Goal: Task Accomplishment & Management: Manage account settings

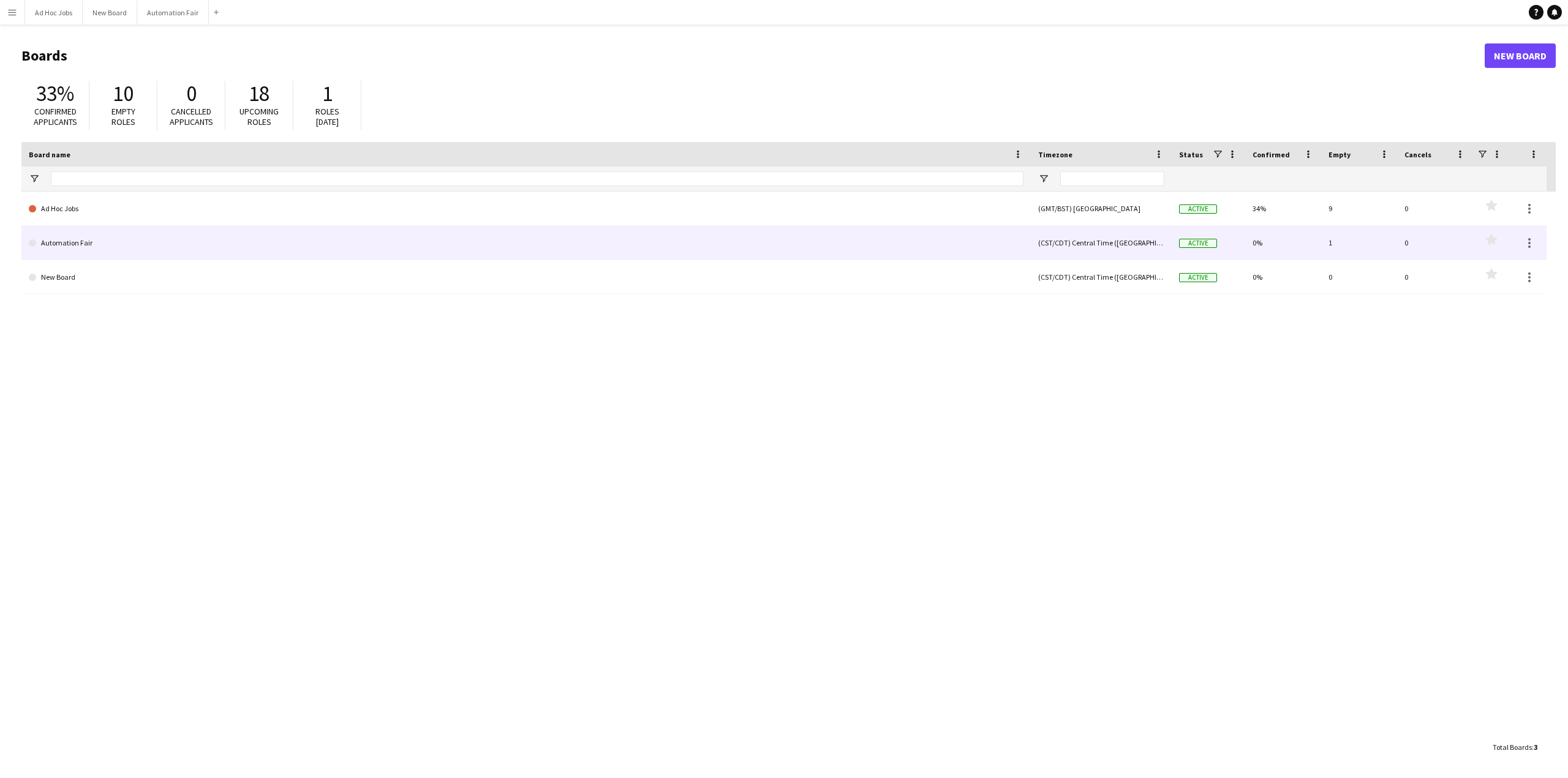
click at [76, 239] on link "Automation Fair" at bounding box center [526, 243] width 995 height 34
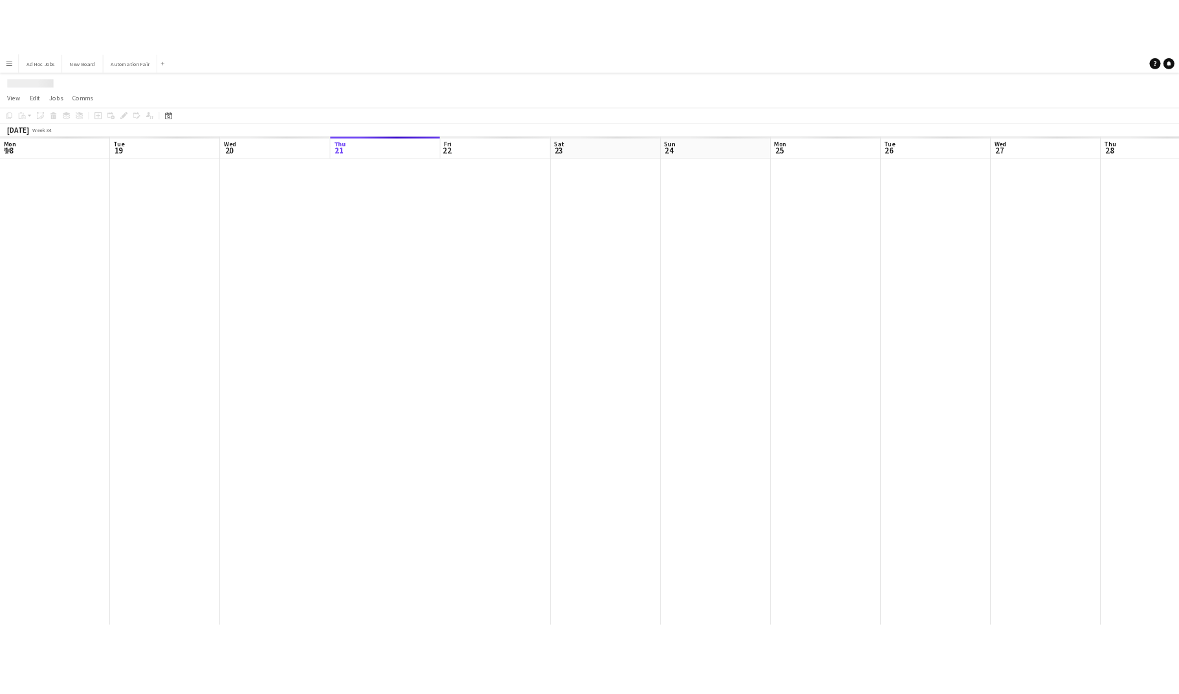
scroll to position [0, 309]
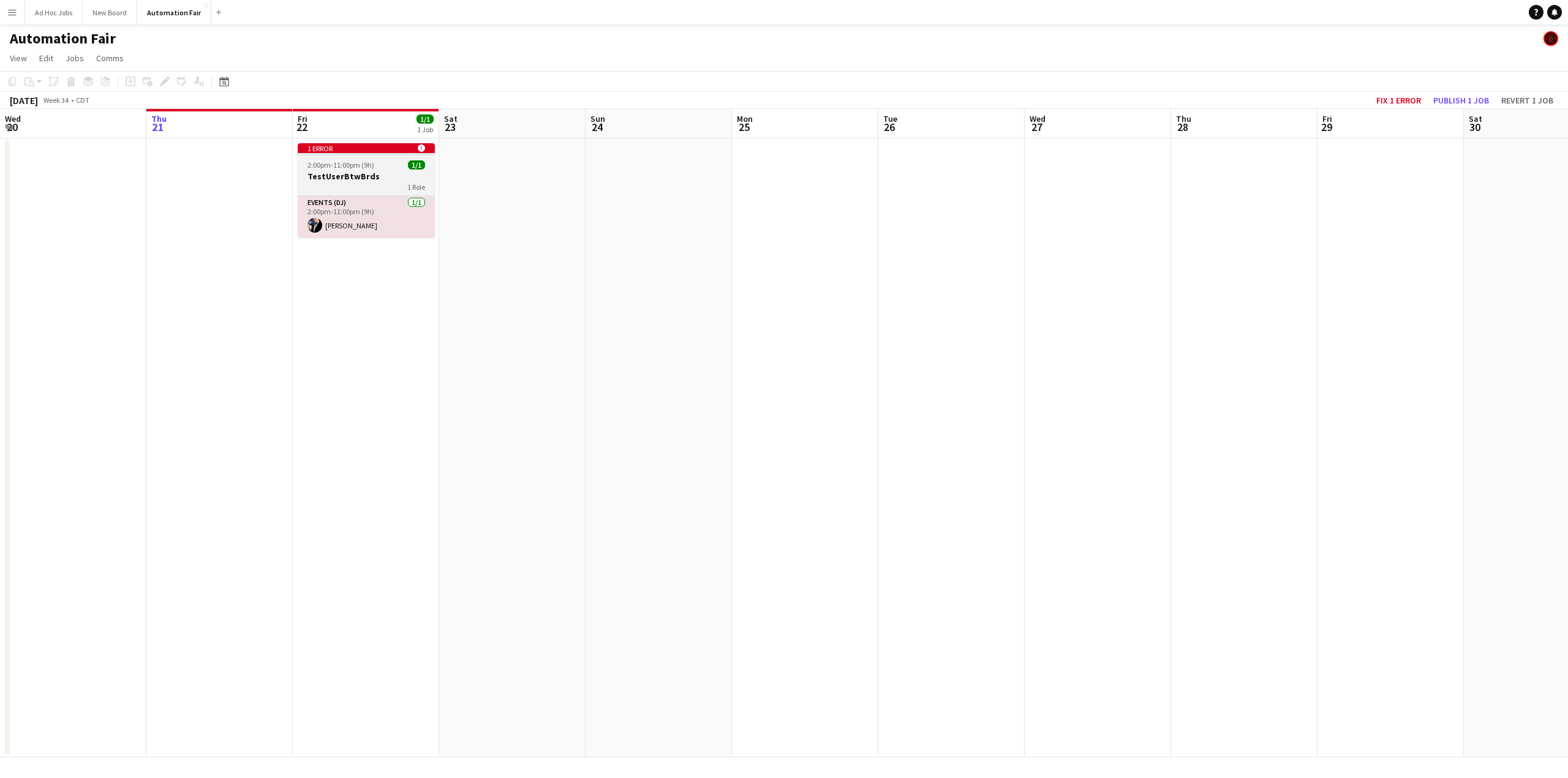
click at [344, 174] on h3 "TestUserBtwBrds" at bounding box center [365, 177] width 137 height 11
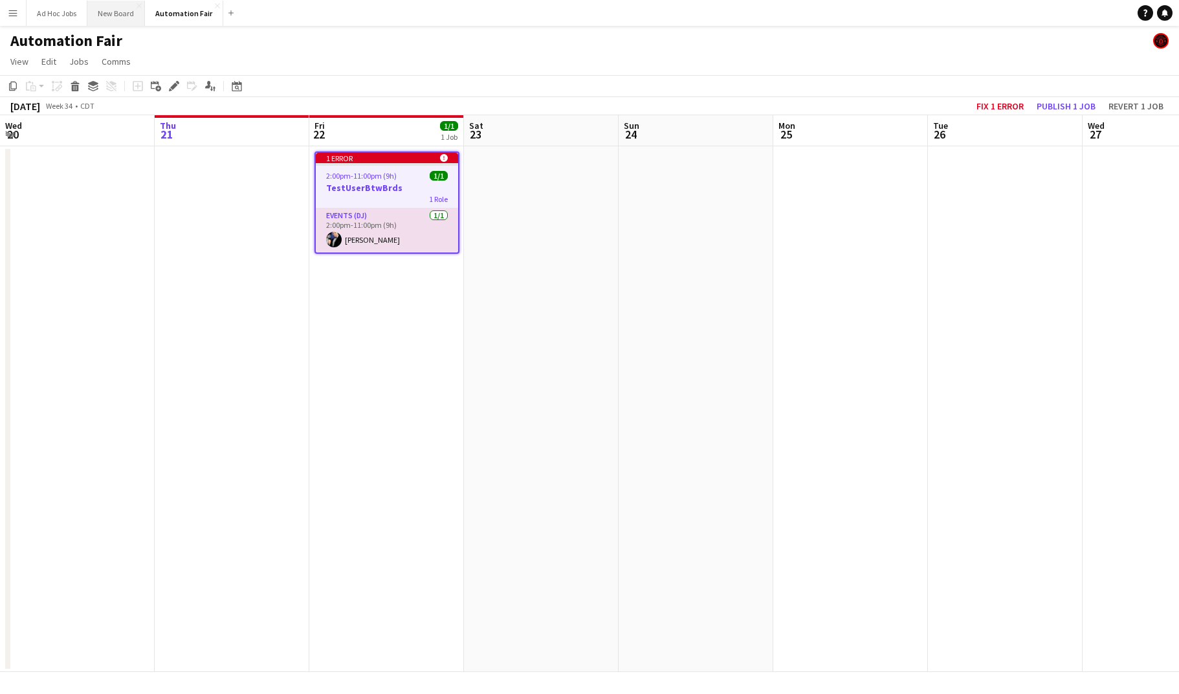
click at [123, 11] on button "New Board Close" at bounding box center [116, 13] width 58 height 25
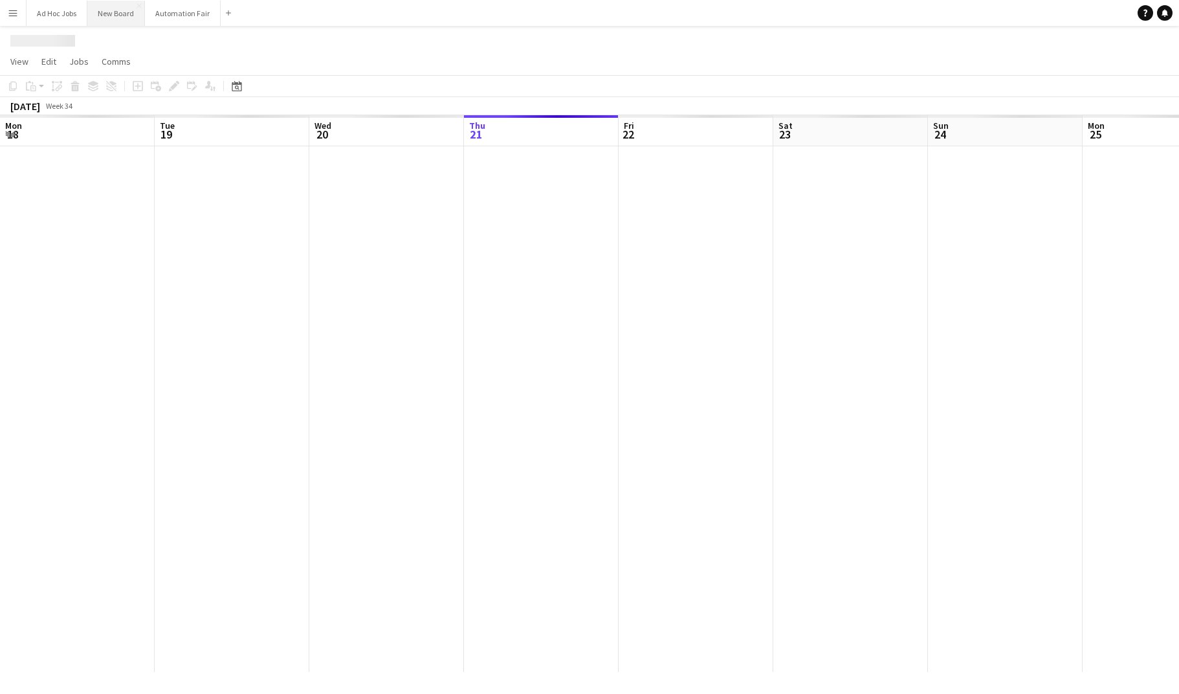
scroll to position [0, 309]
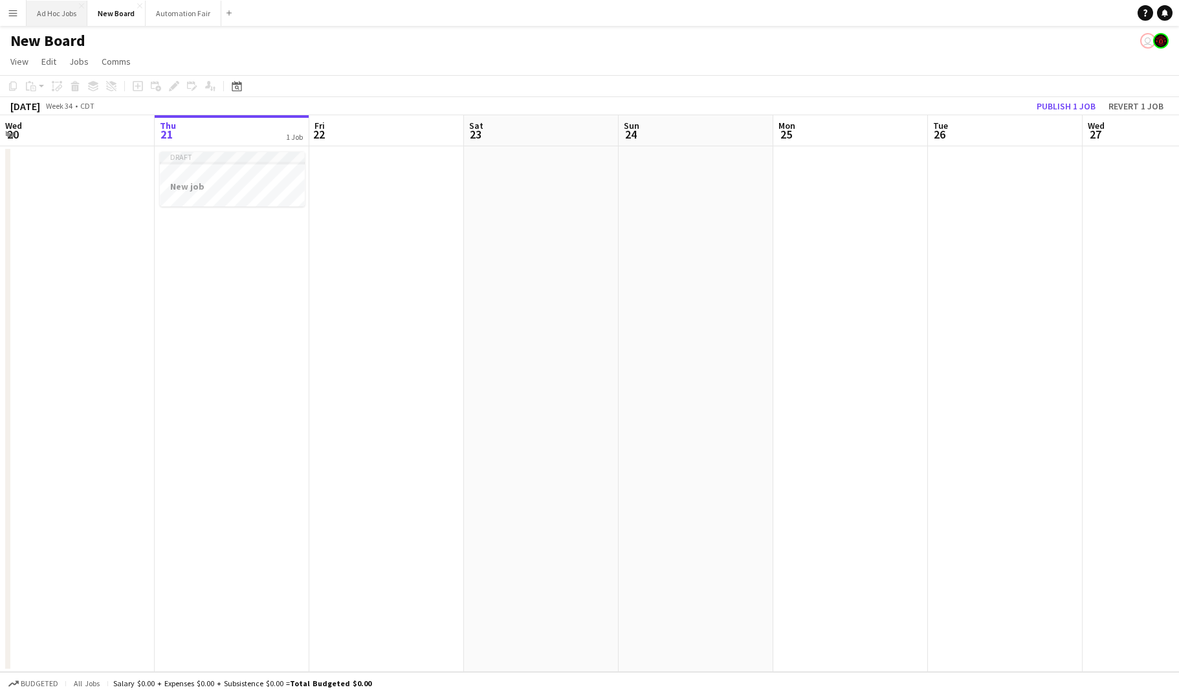
click at [65, 13] on button "Ad Hoc Jobs Close" at bounding box center [57, 13] width 61 height 25
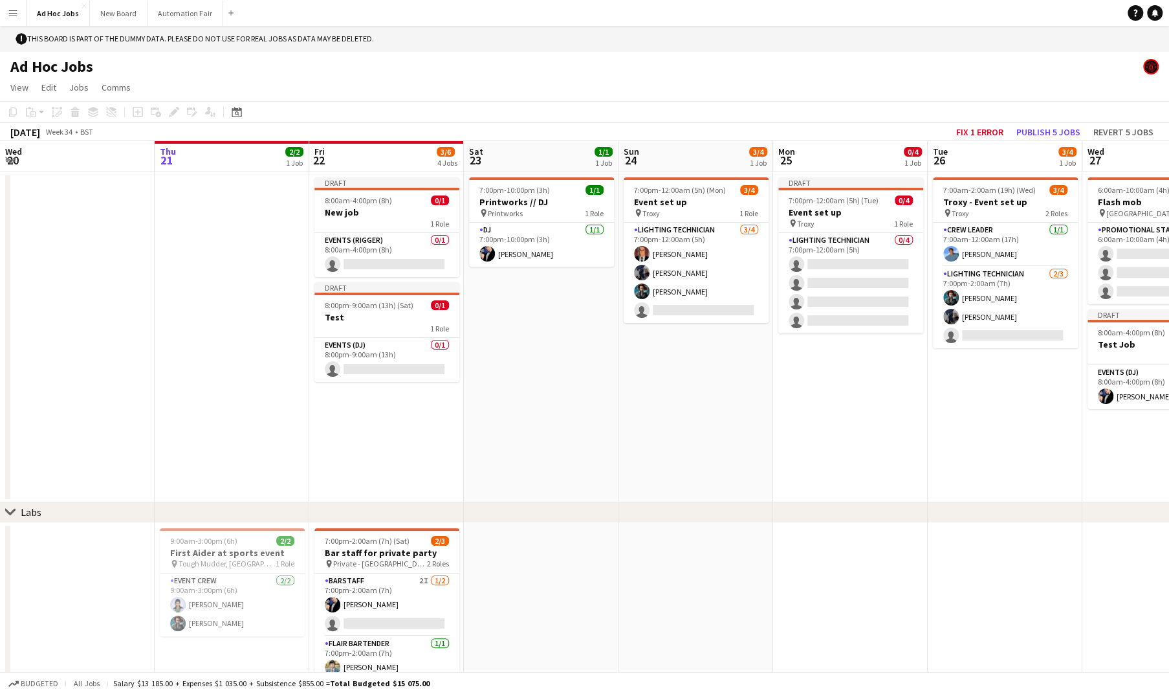
click at [699, 406] on app-date-cell "7:00pm-12:00am (5h) (Mon) 3/4 Event set up pin Troxy 1 Role Lighting technician…" at bounding box center [696, 337] width 155 height 330
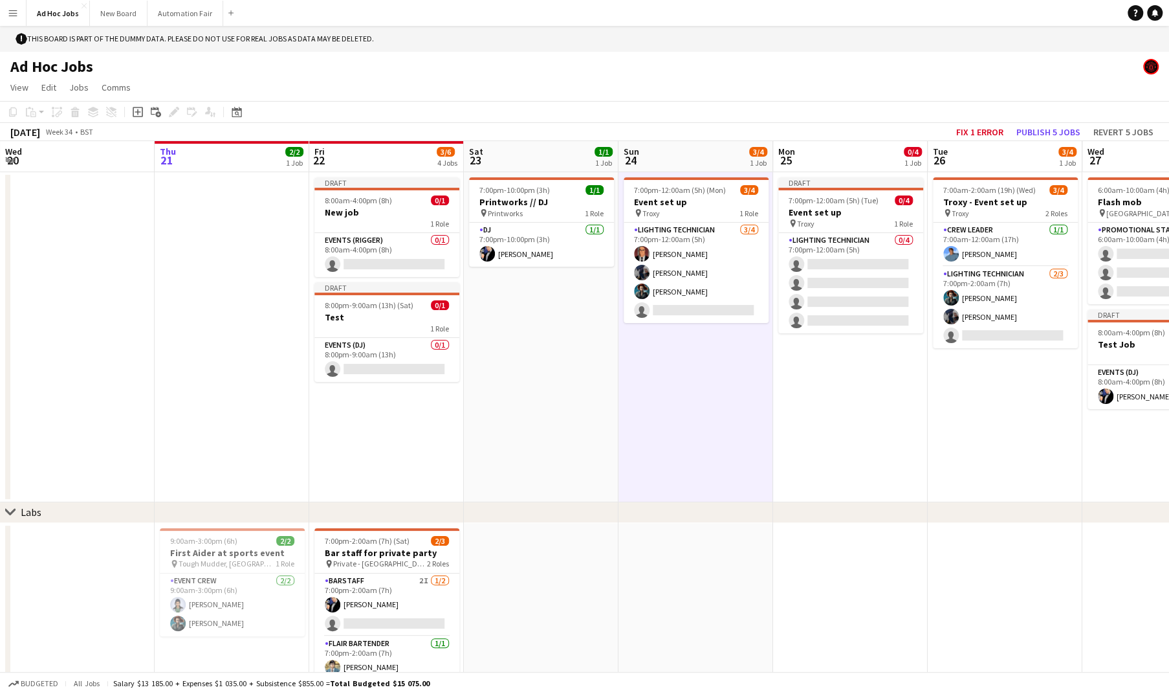
click at [804, 420] on app-date-cell "Draft 7:00pm-12:00am (5h) (Tue) 0/4 Event set up pin Troxy 1 Role Lighting tech…" at bounding box center [850, 337] width 155 height 330
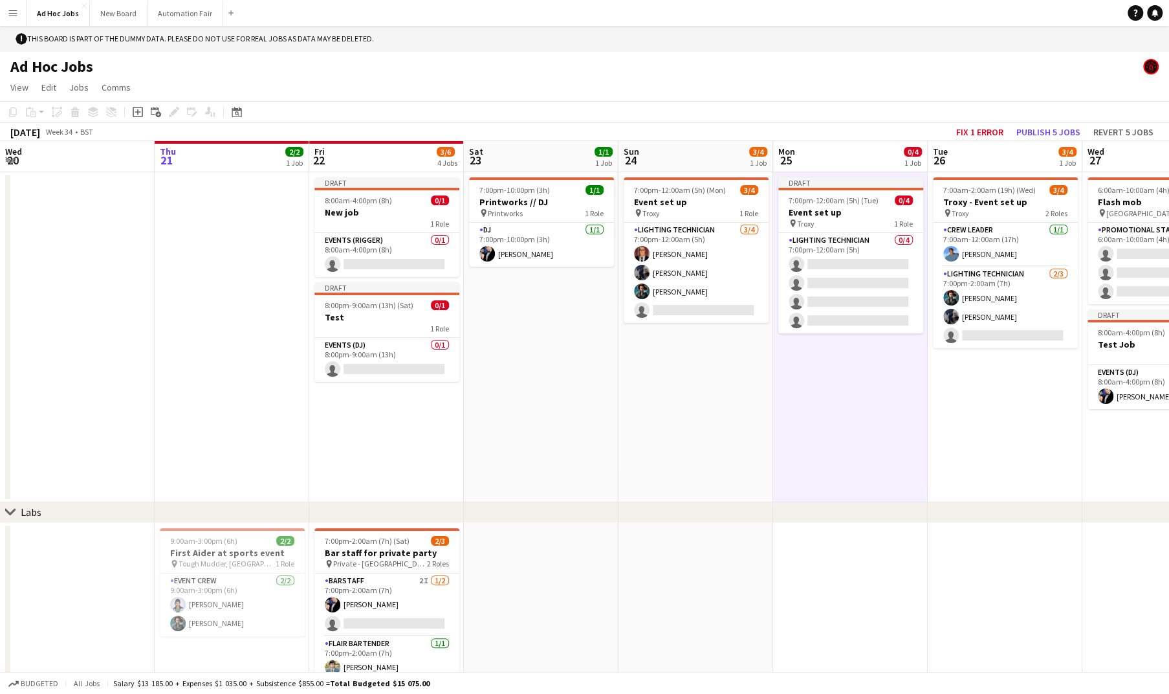
click at [706, 428] on app-date-cell "7:00pm-12:00am (5h) (Mon) 3/4 Event set up pin Troxy 1 Role Lighting technician…" at bounding box center [696, 337] width 155 height 330
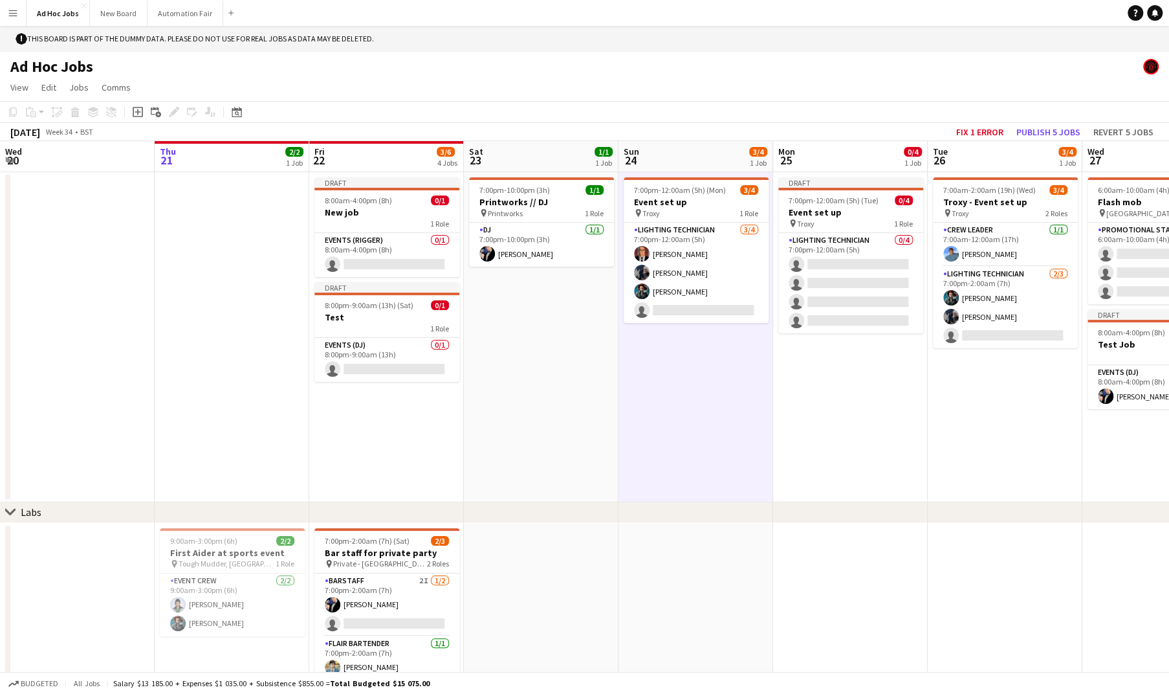
scroll to position [151, 0]
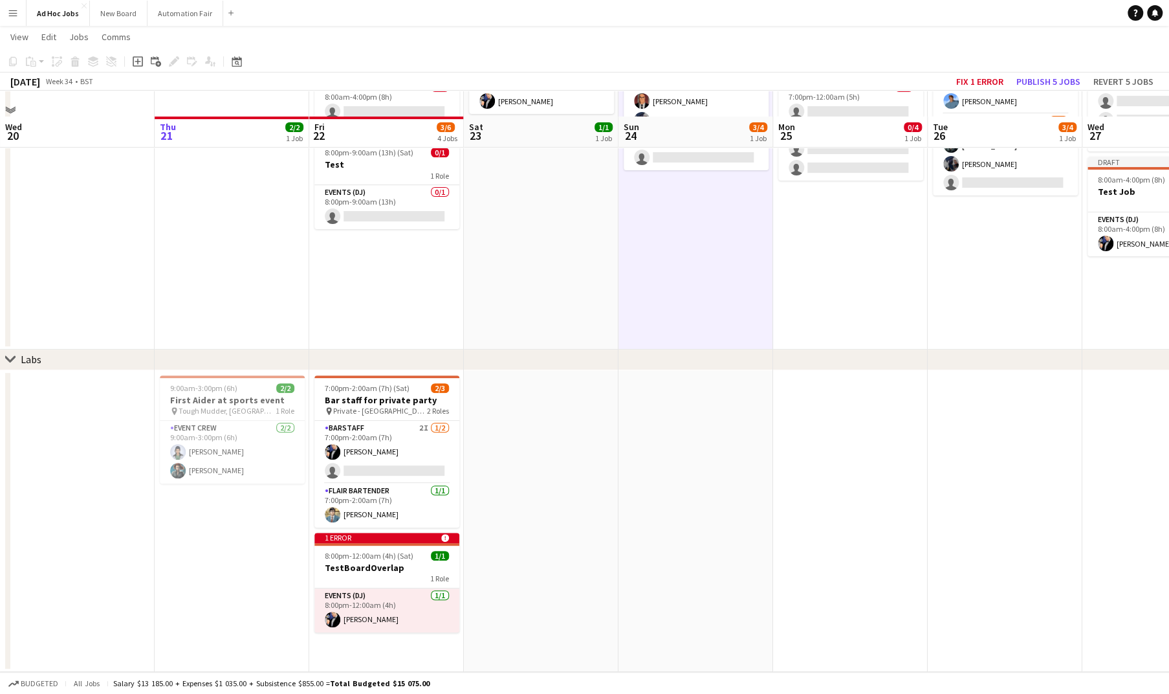
click at [701, 442] on app-date-cell at bounding box center [696, 520] width 155 height 301
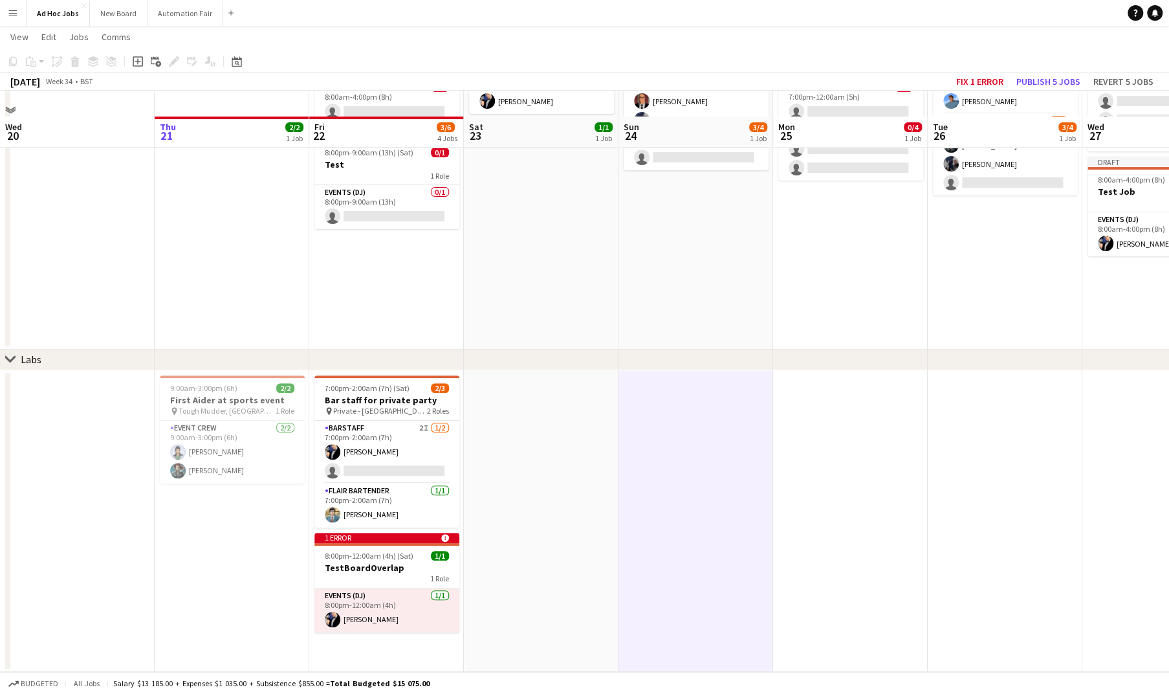
click at [870, 482] on app-date-cell at bounding box center [850, 520] width 155 height 301
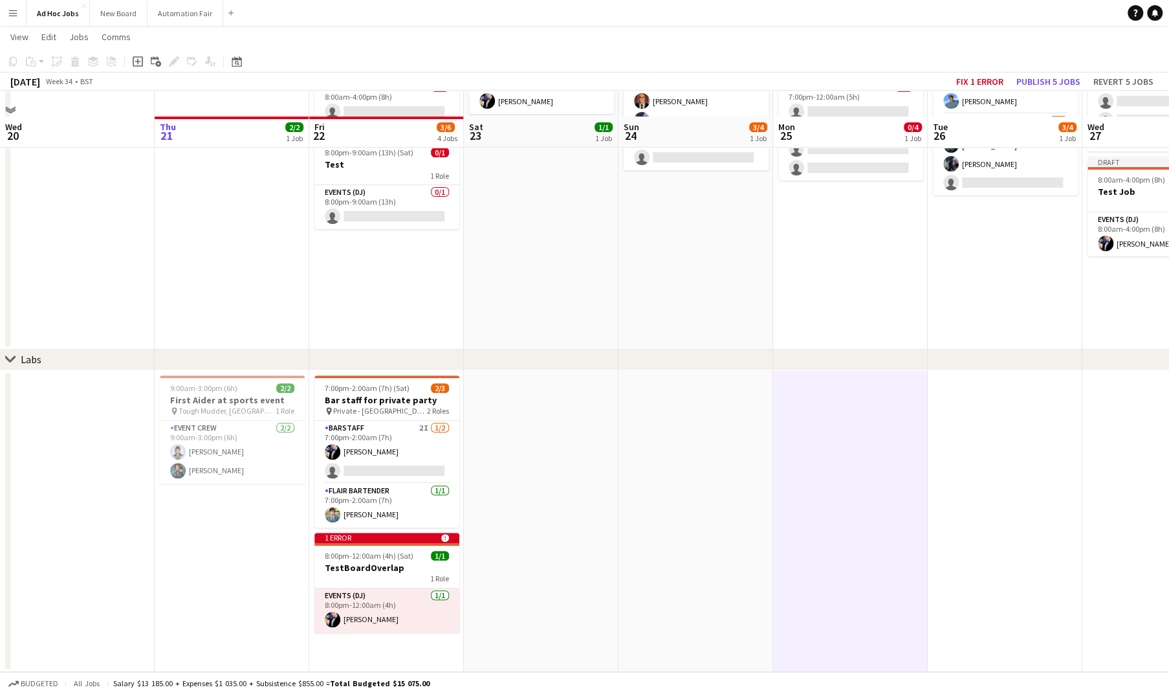
click at [747, 494] on app-date-cell at bounding box center [696, 520] width 155 height 301
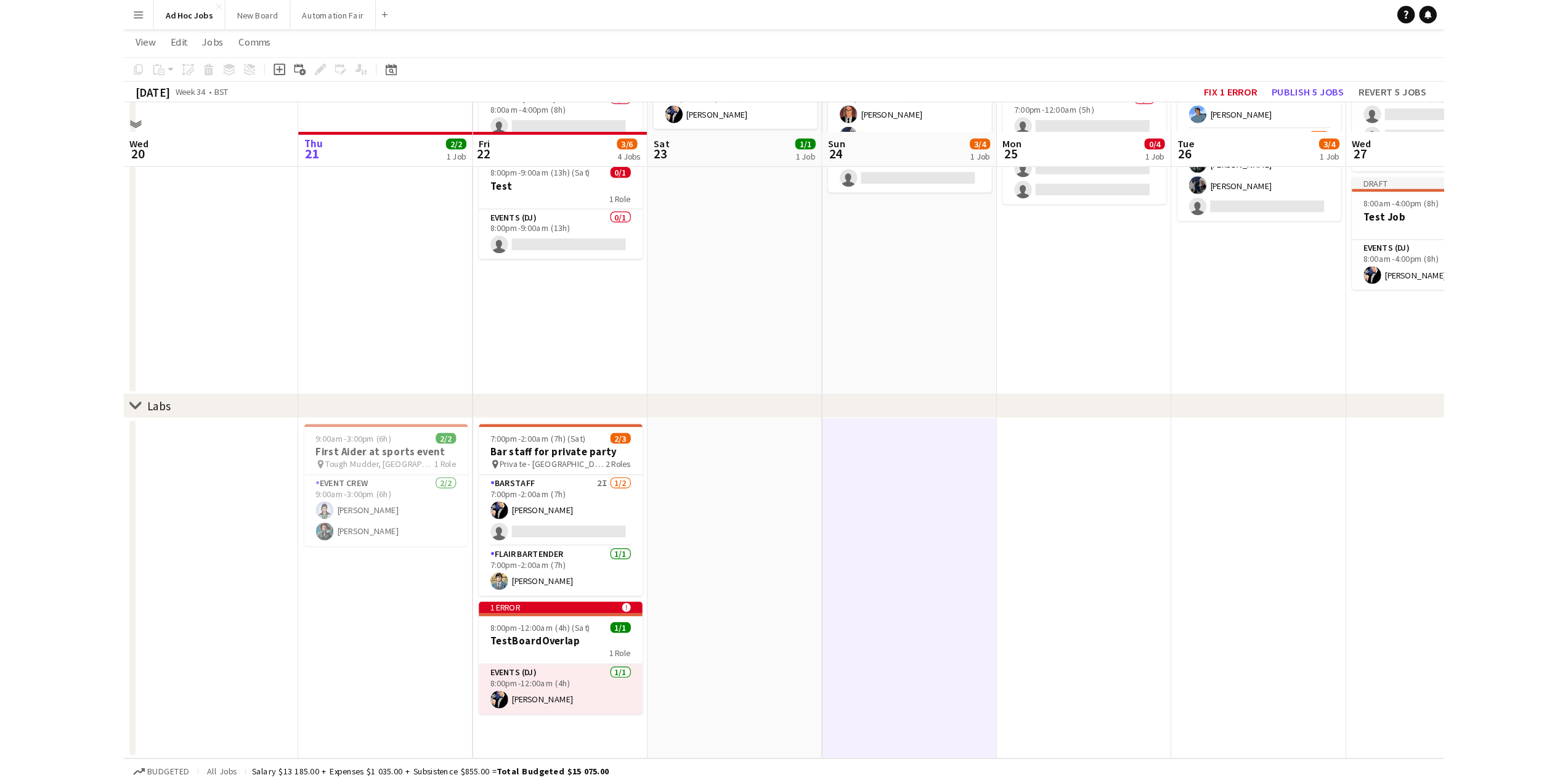
scroll to position [24, 0]
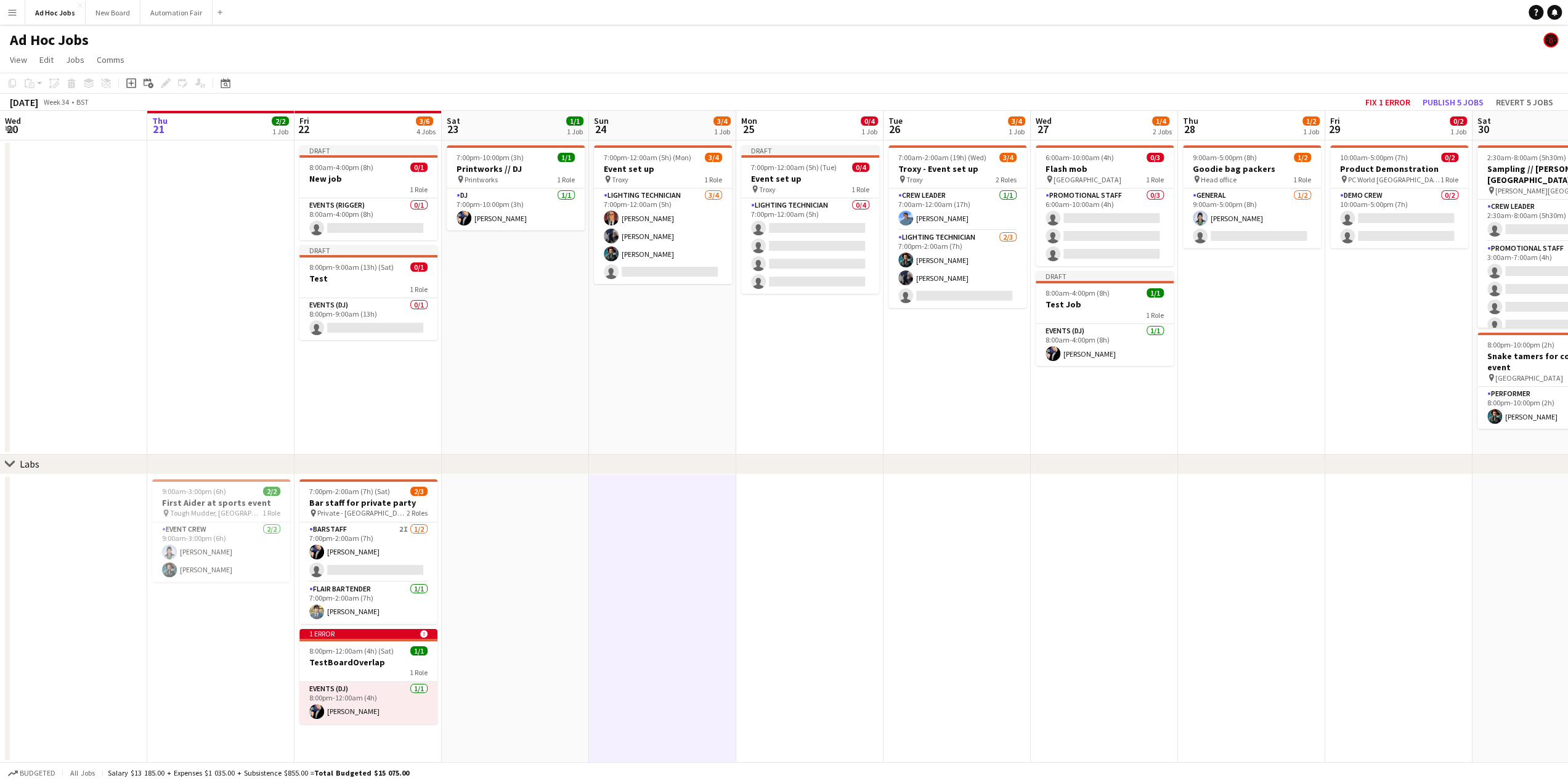
click at [674, 626] on app-date-cell at bounding box center [663, 619] width 148 height 290
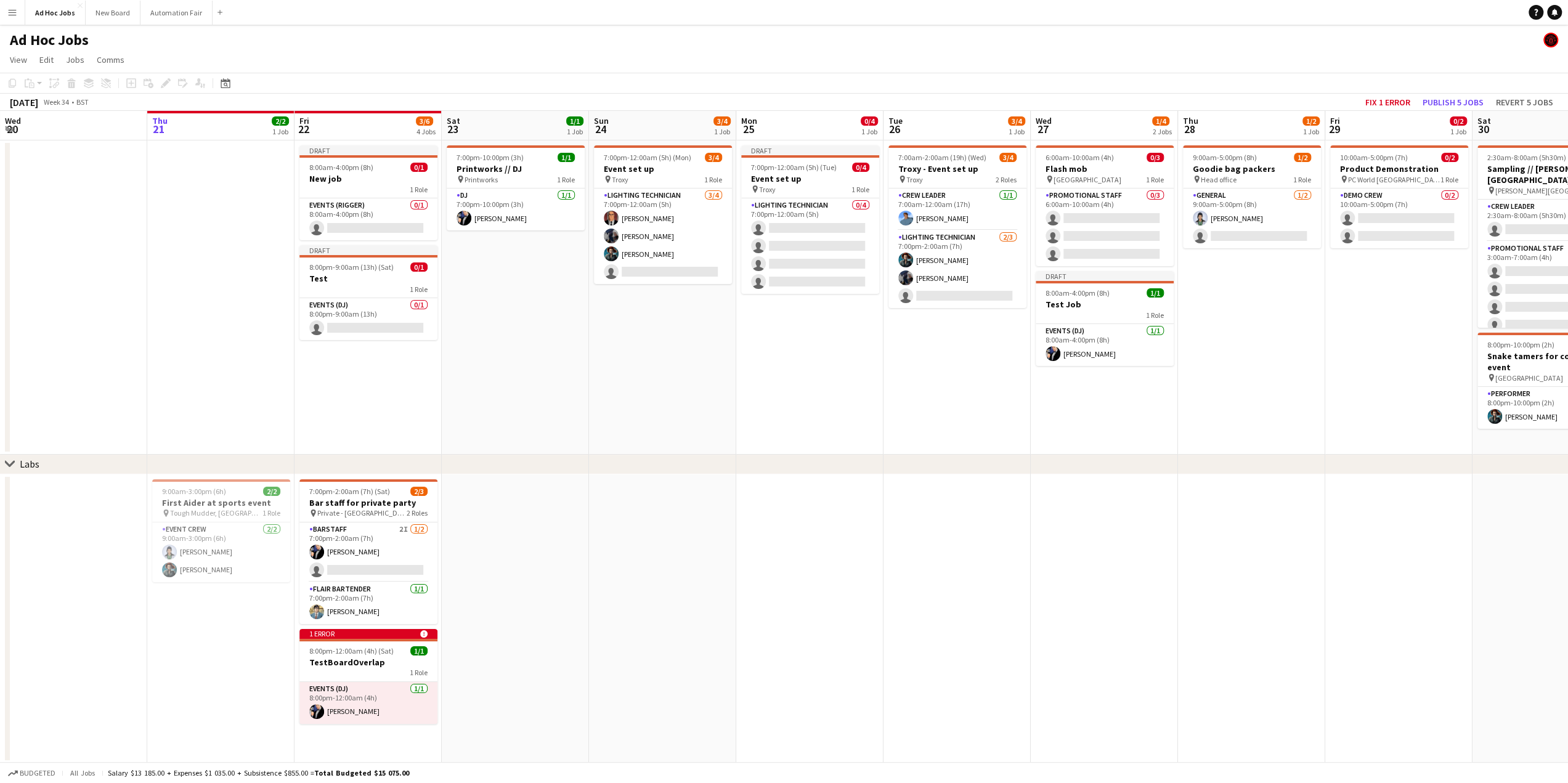
click at [797, 596] on app-date-cell at bounding box center [809, 619] width 148 height 290
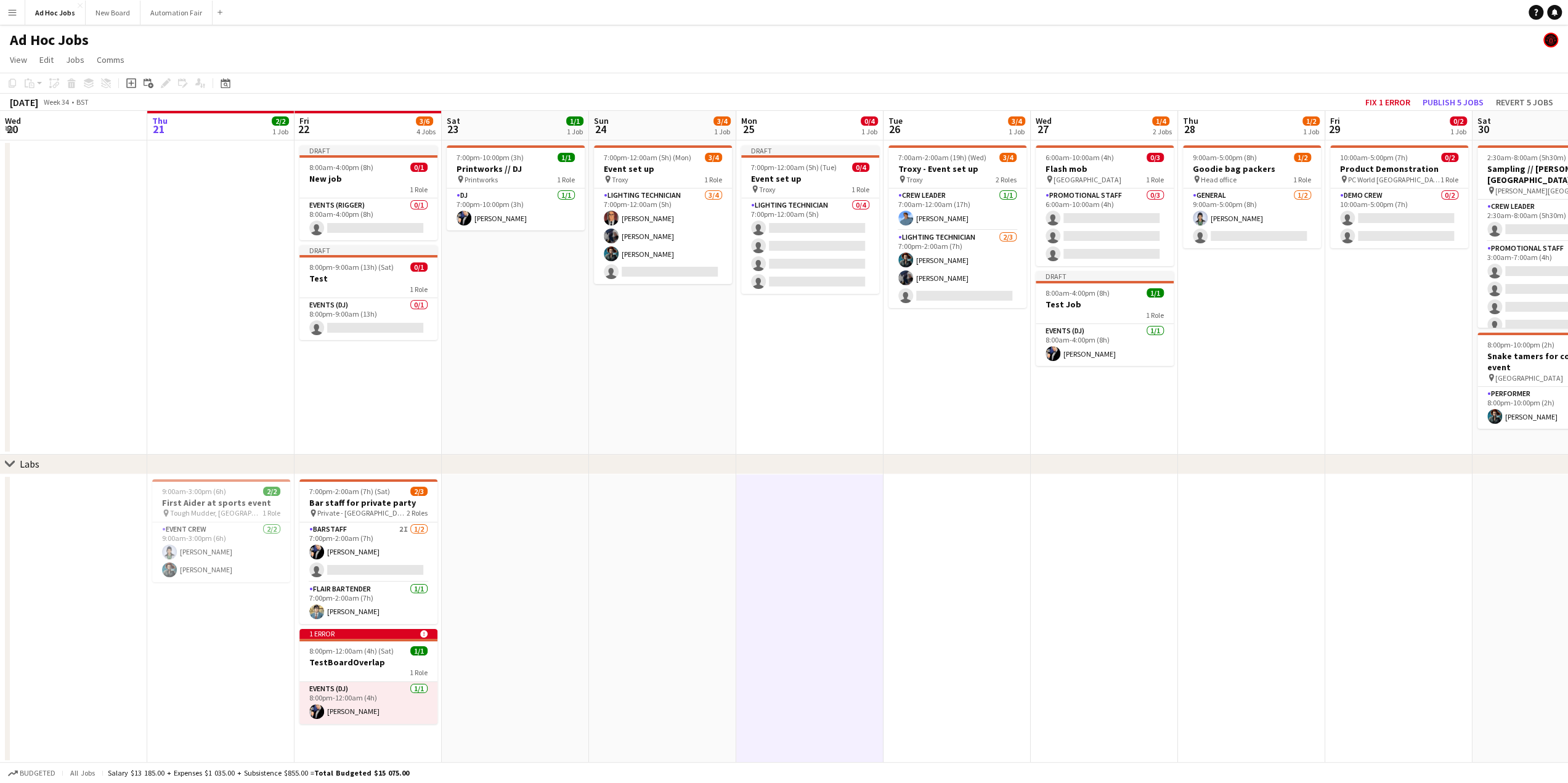
click at [675, 617] on app-date-cell at bounding box center [663, 619] width 148 height 290
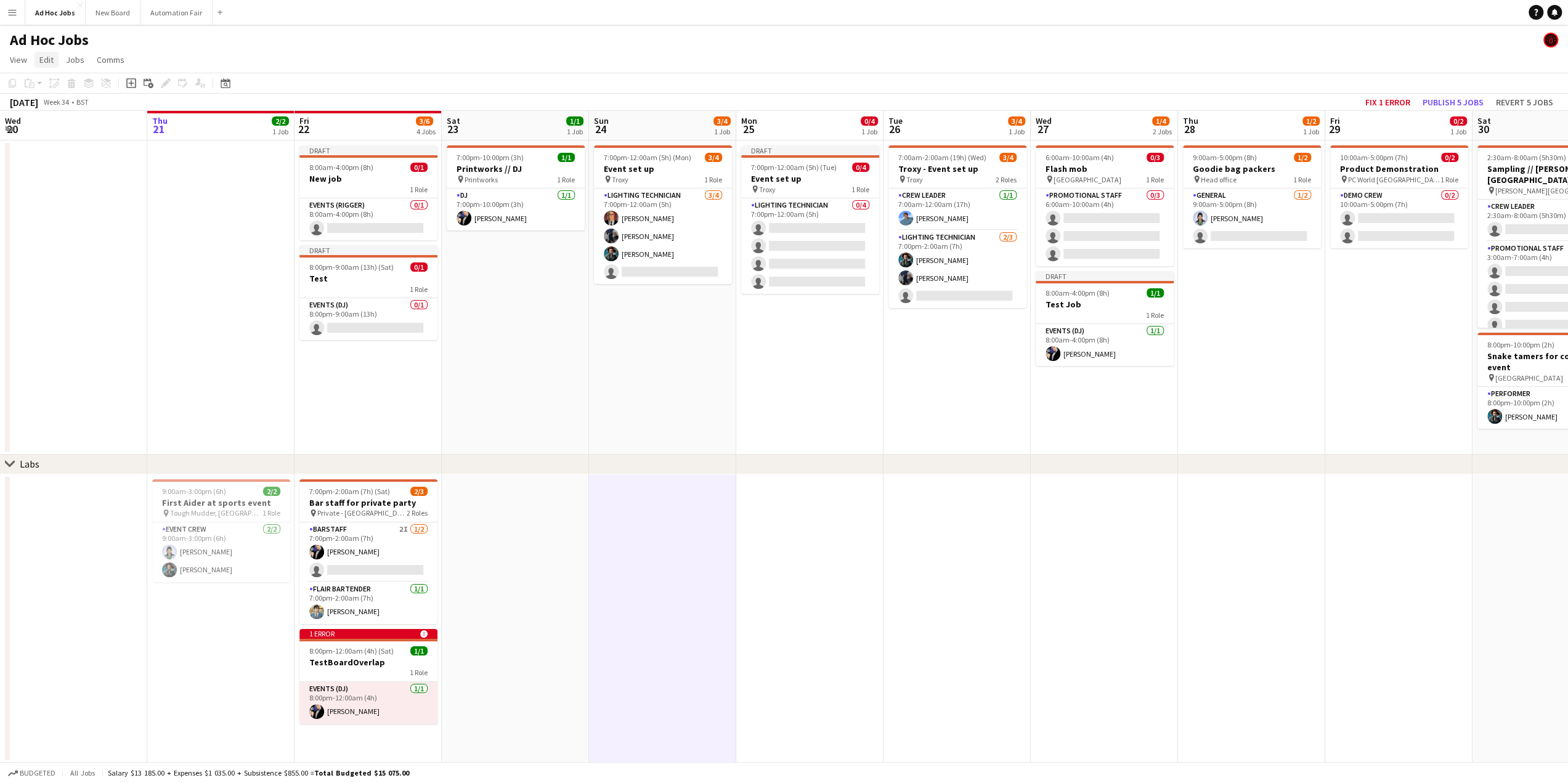
click at [48, 59] on span "Edit" at bounding box center [46, 60] width 14 height 11
click at [8, 57] on link "View" at bounding box center [18, 59] width 27 height 16
click at [49, 60] on span "Edit" at bounding box center [46, 60] width 14 height 11
click at [73, 61] on span "Jobs" at bounding box center [74, 60] width 18 height 11
click at [107, 64] on span "Comms" at bounding box center [110, 60] width 28 height 11
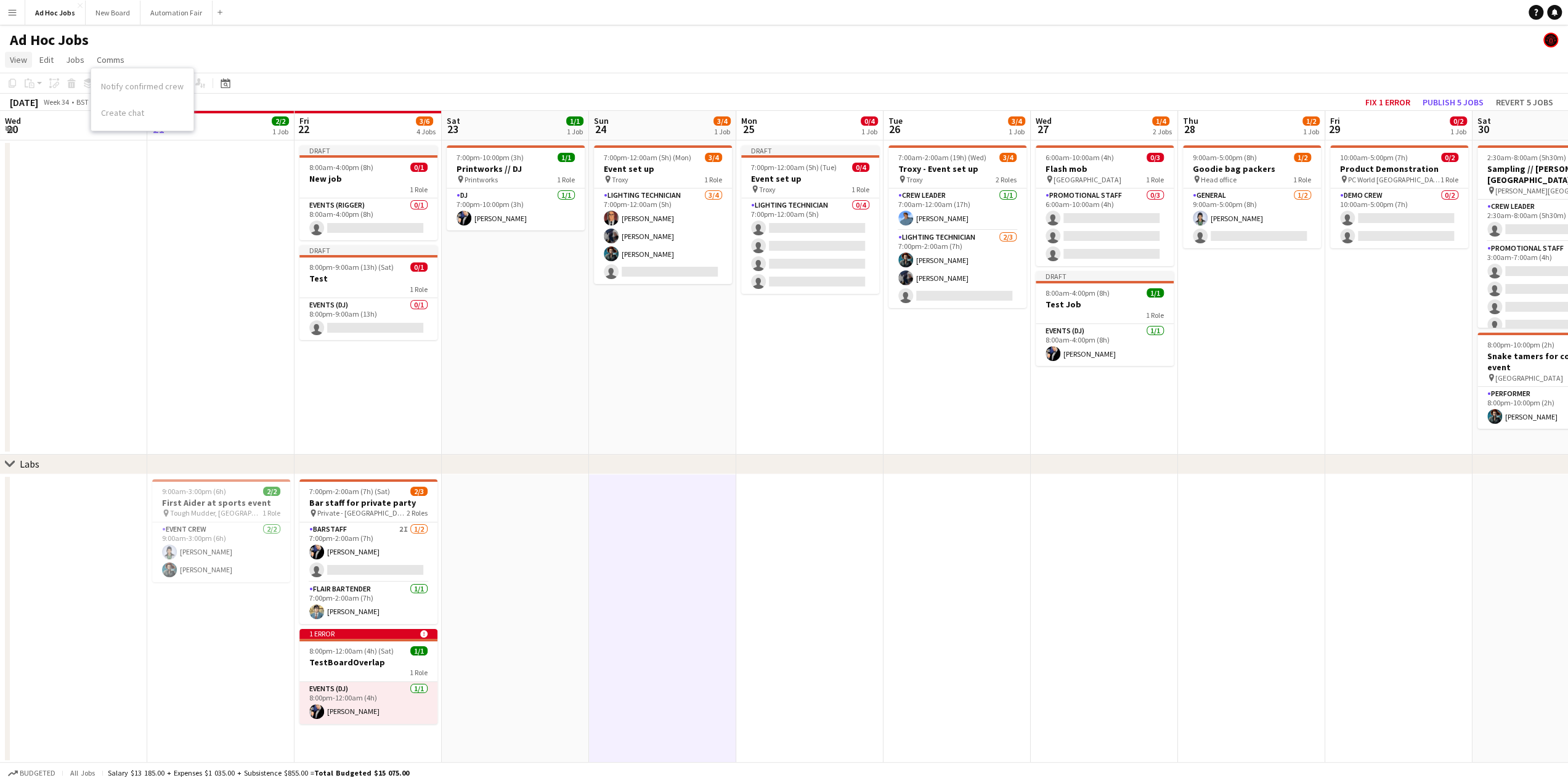
click at [26, 64] on span "View" at bounding box center [18, 60] width 17 height 11
click at [449, 62] on app-page-menu "View Day view expanded Day view collapsed Month view Date picker Jump to [DATE]…" at bounding box center [784, 61] width 1568 height 24
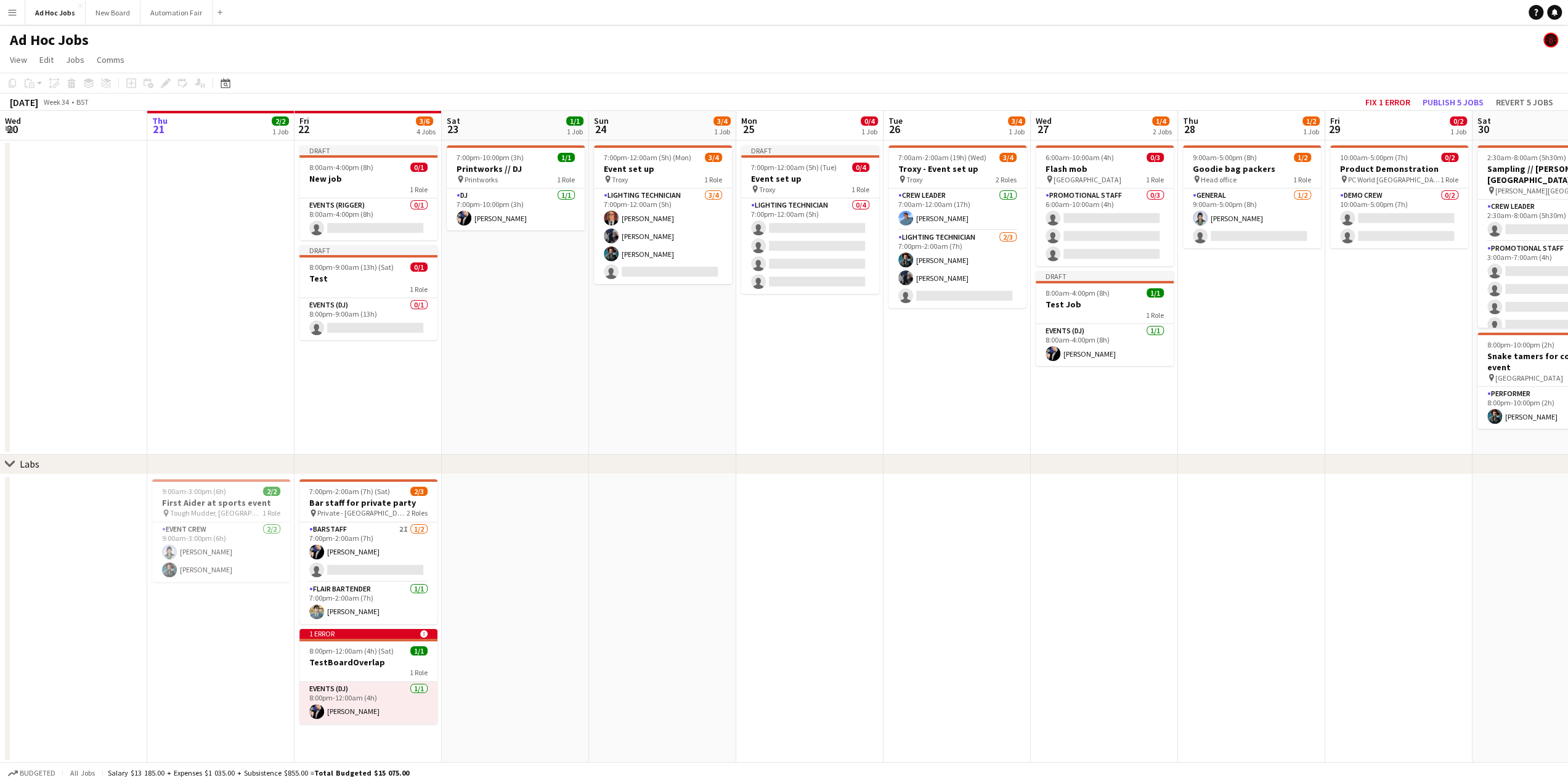
click at [11, 84] on div "Copy Paste Paste Ctrl+V Paste with crew Ctrl+Shift+V Paste linked Job Delete Gr…" at bounding box center [59, 84] width 109 height 15
click at [113, 200] on app-date-cell at bounding box center [73, 298] width 148 height 314
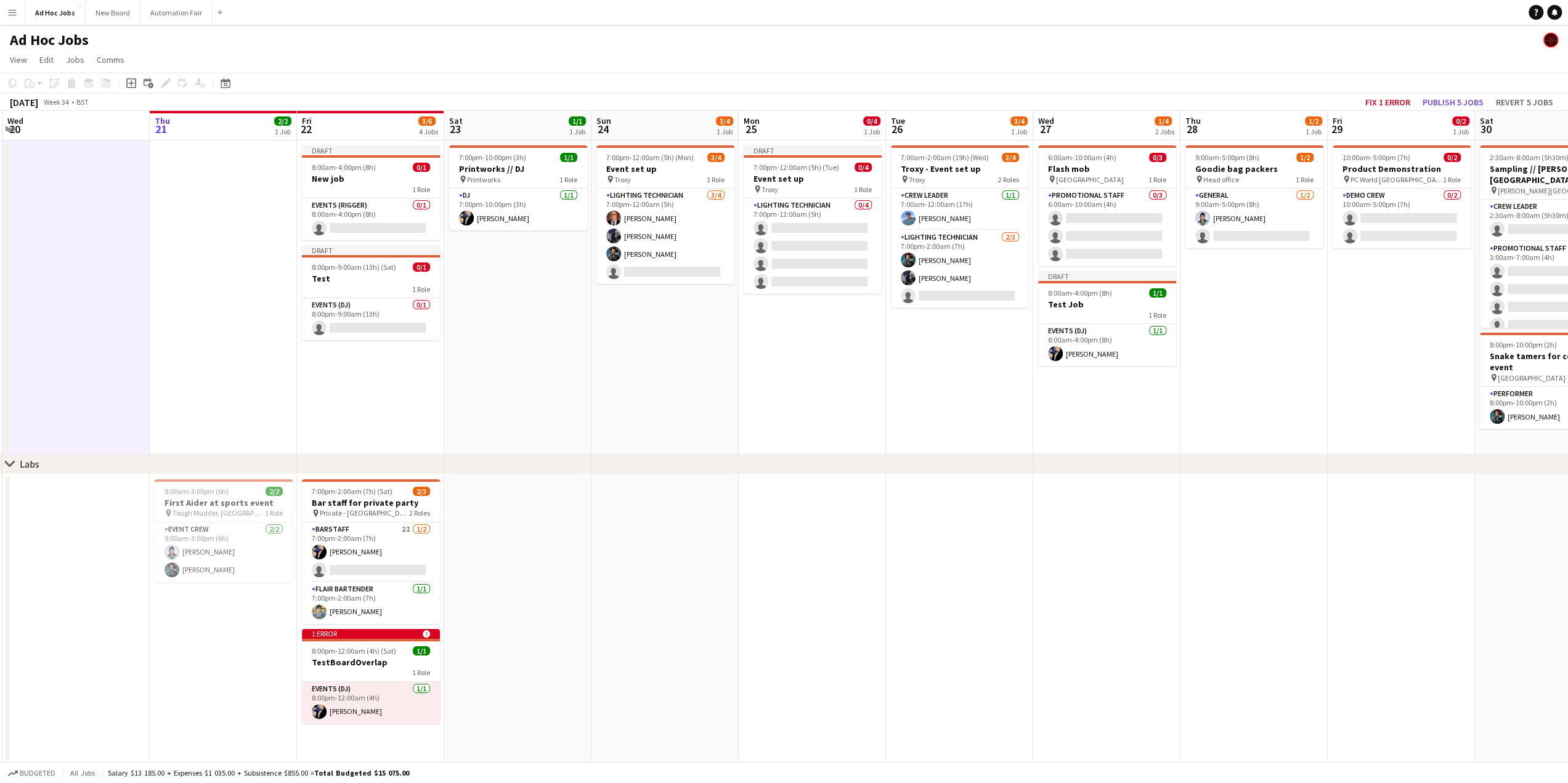
click at [533, 347] on app-date-cell "7:00pm-10:00pm (3h) 1/1 Printworks // DJ pin Printworks 1 Role DJ [DATE] 7:00pm…" at bounding box center [517, 298] width 148 height 314
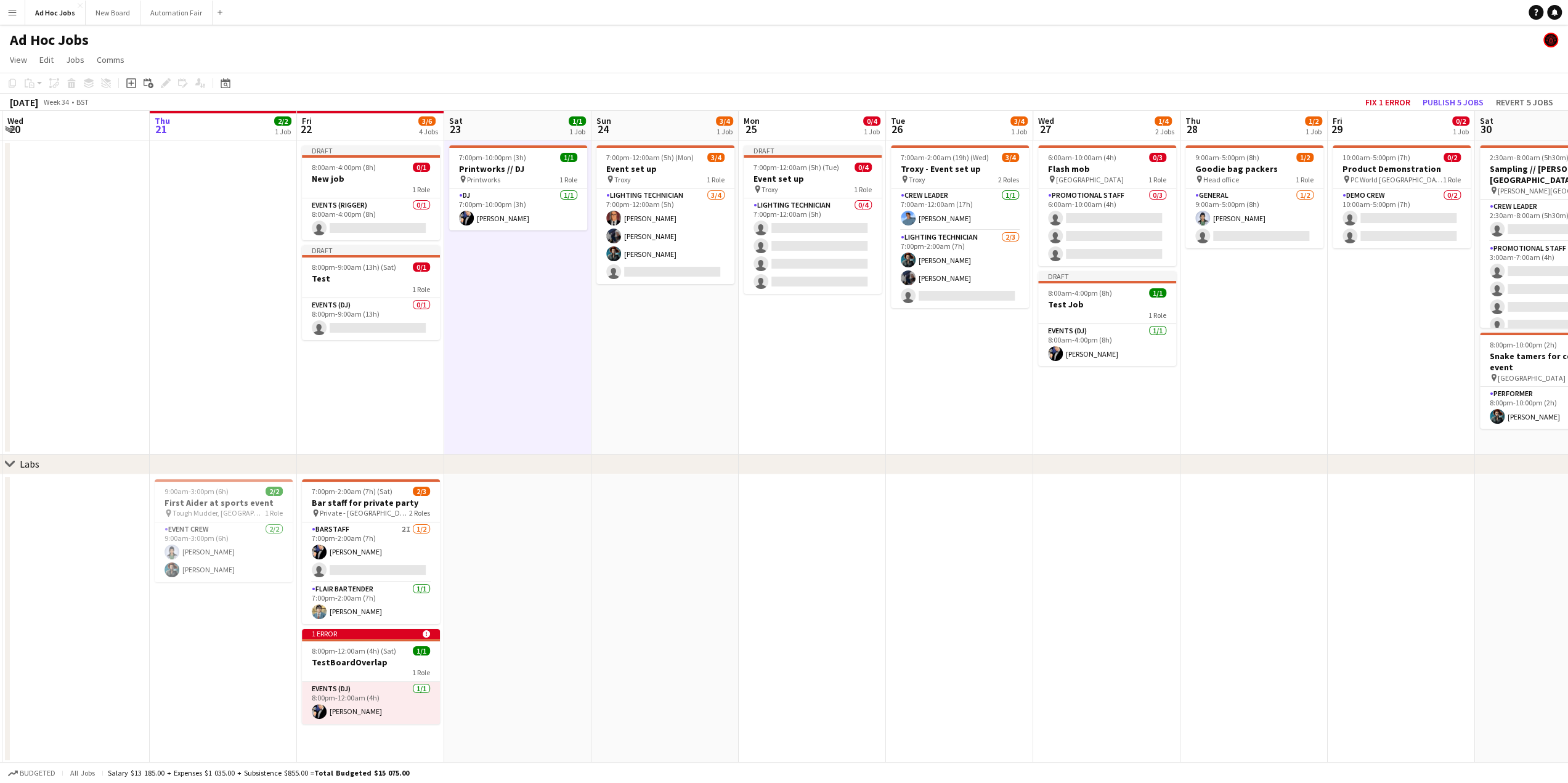
click at [496, 533] on app-calendar-viewport "Mon 18 Tue 19 Wed 20 Thu 21 2/2 1 Job Fri 22 3/6 4 Jobs Sat 23 1/1 1 Job Sun 24…" at bounding box center [784, 436] width 1568 height 652
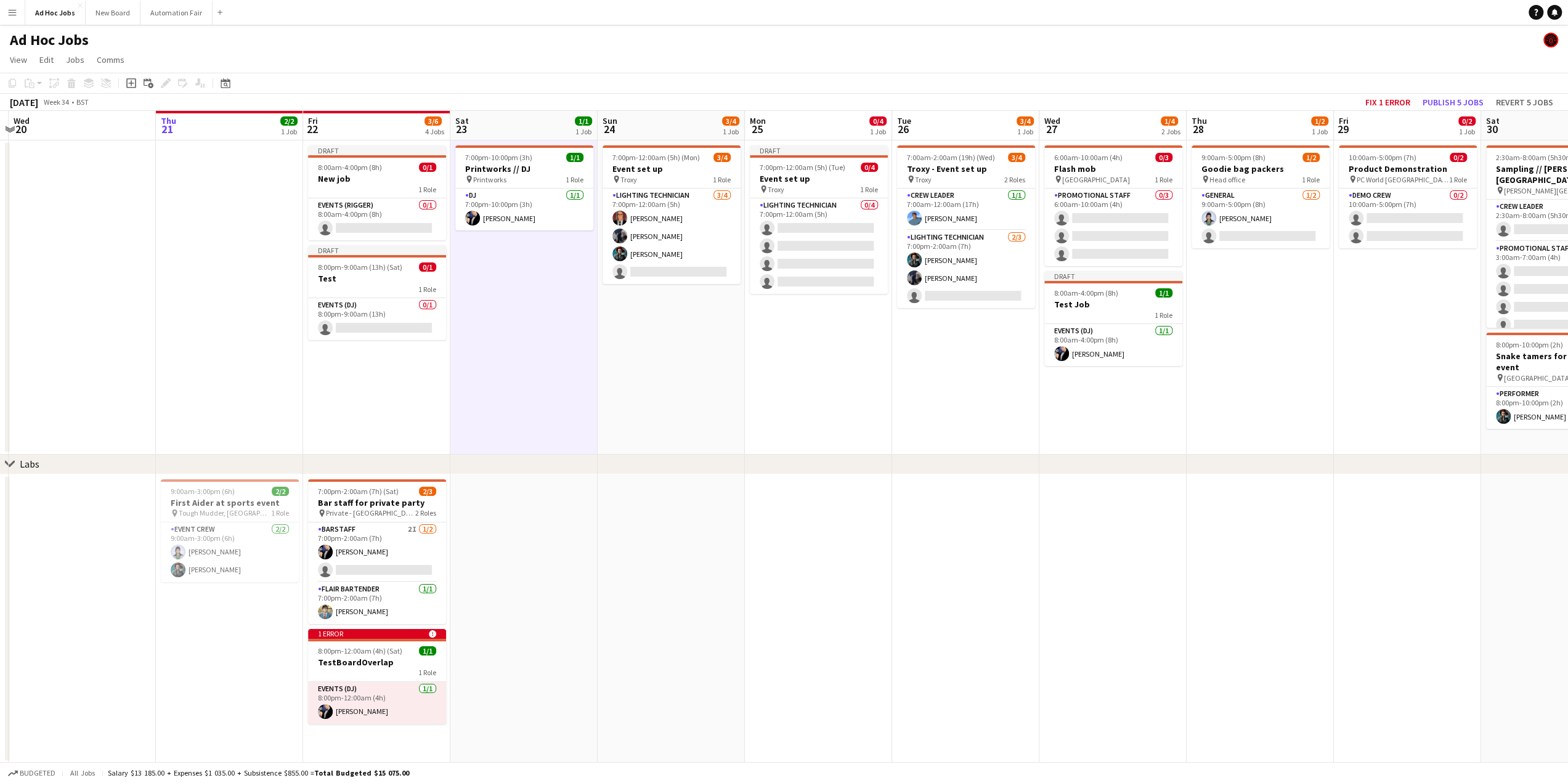
click at [500, 591] on app-date-cell at bounding box center [524, 619] width 148 height 290
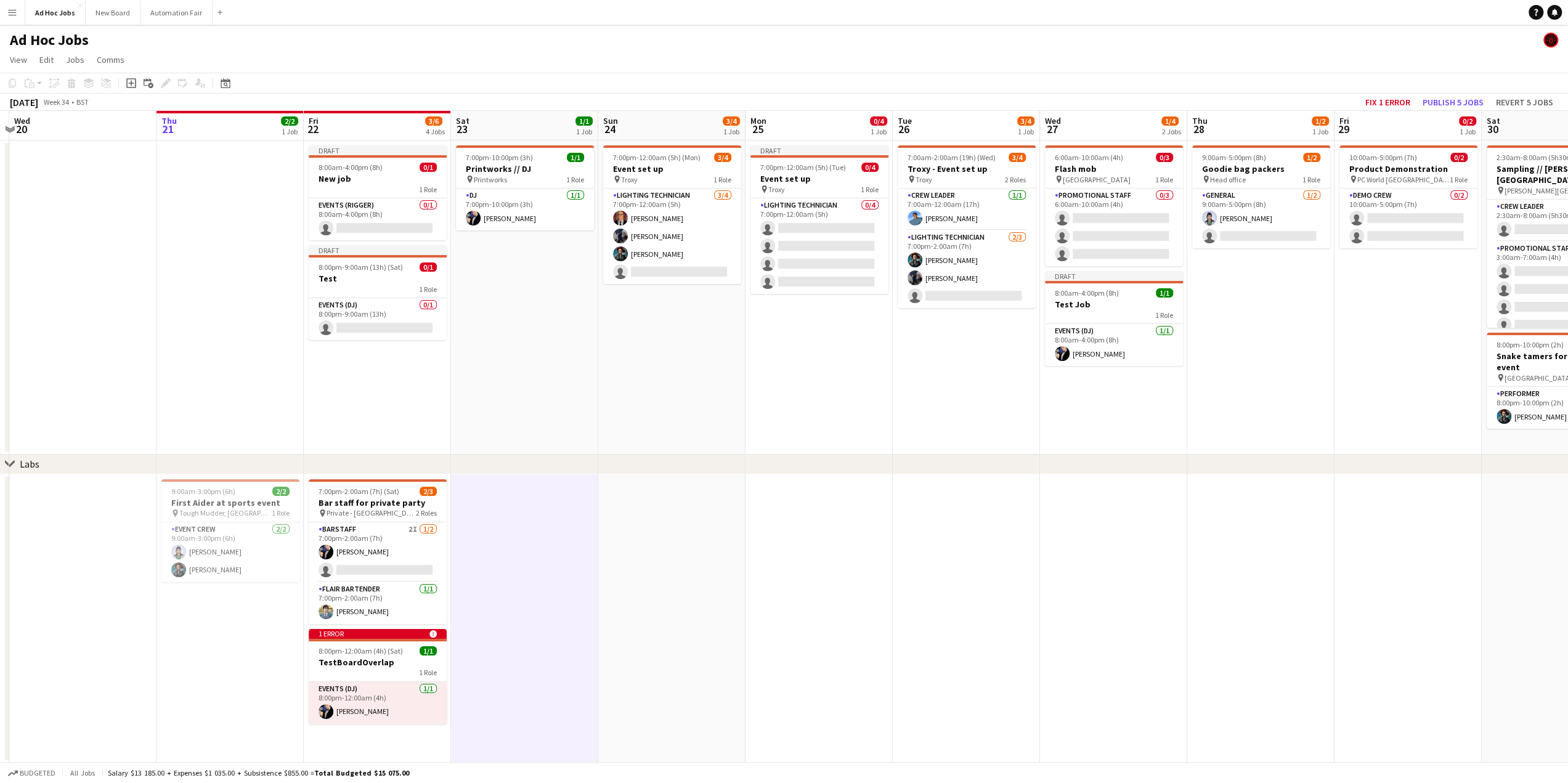
click at [1004, 558] on app-date-cell at bounding box center [965, 619] width 148 height 290
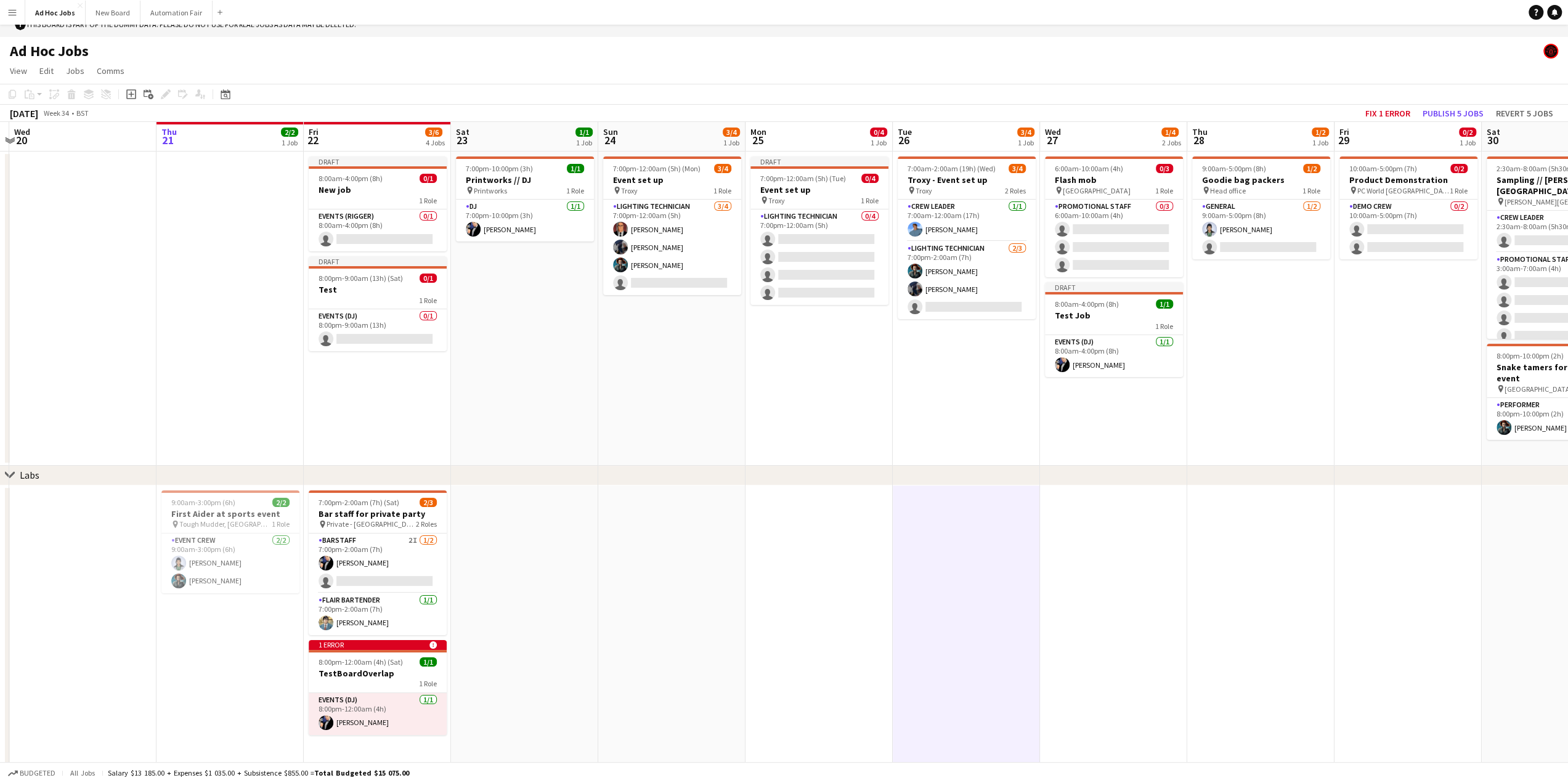
scroll to position [25, 0]
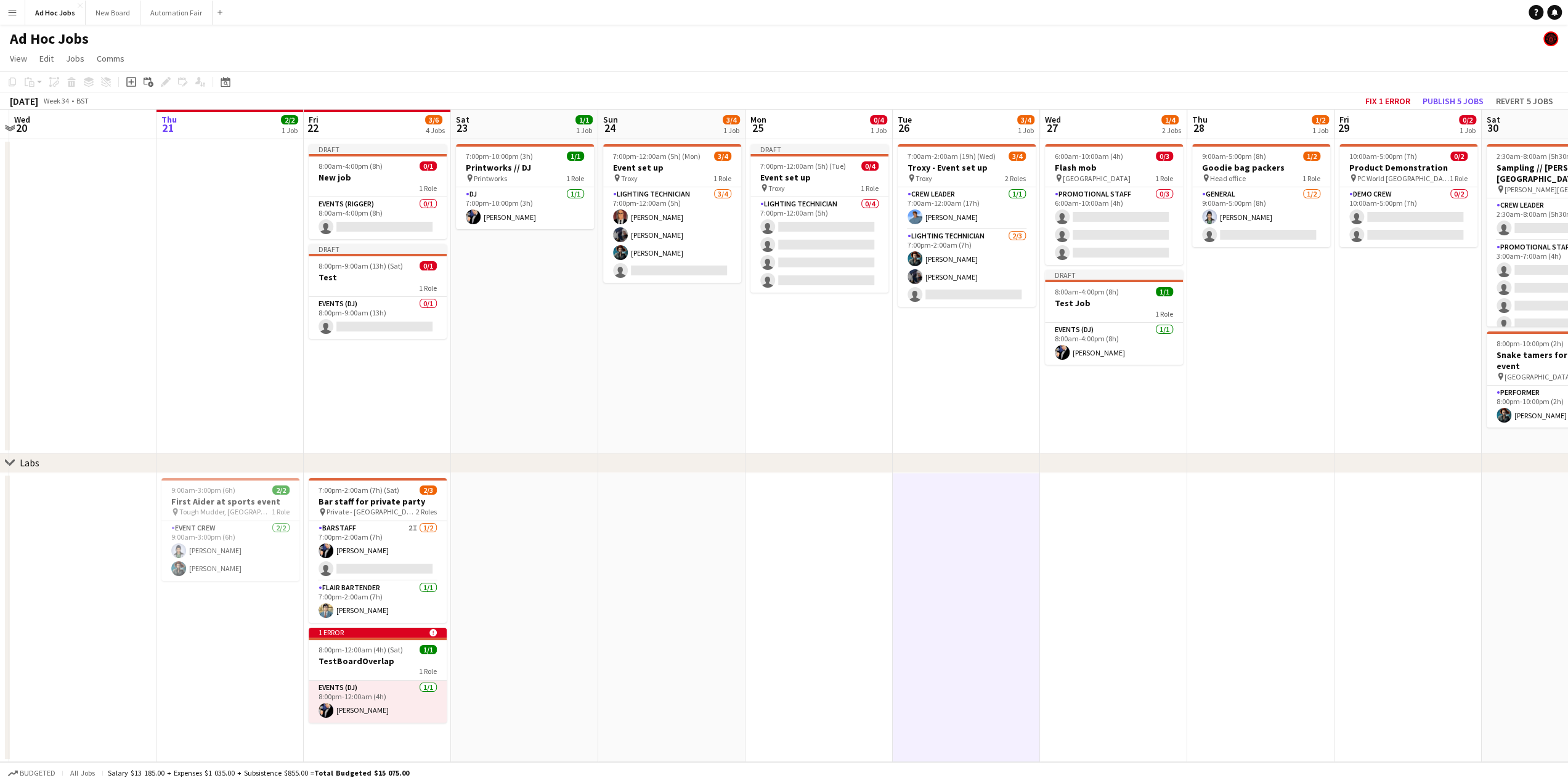
click at [867, 573] on app-date-cell at bounding box center [819, 618] width 148 height 290
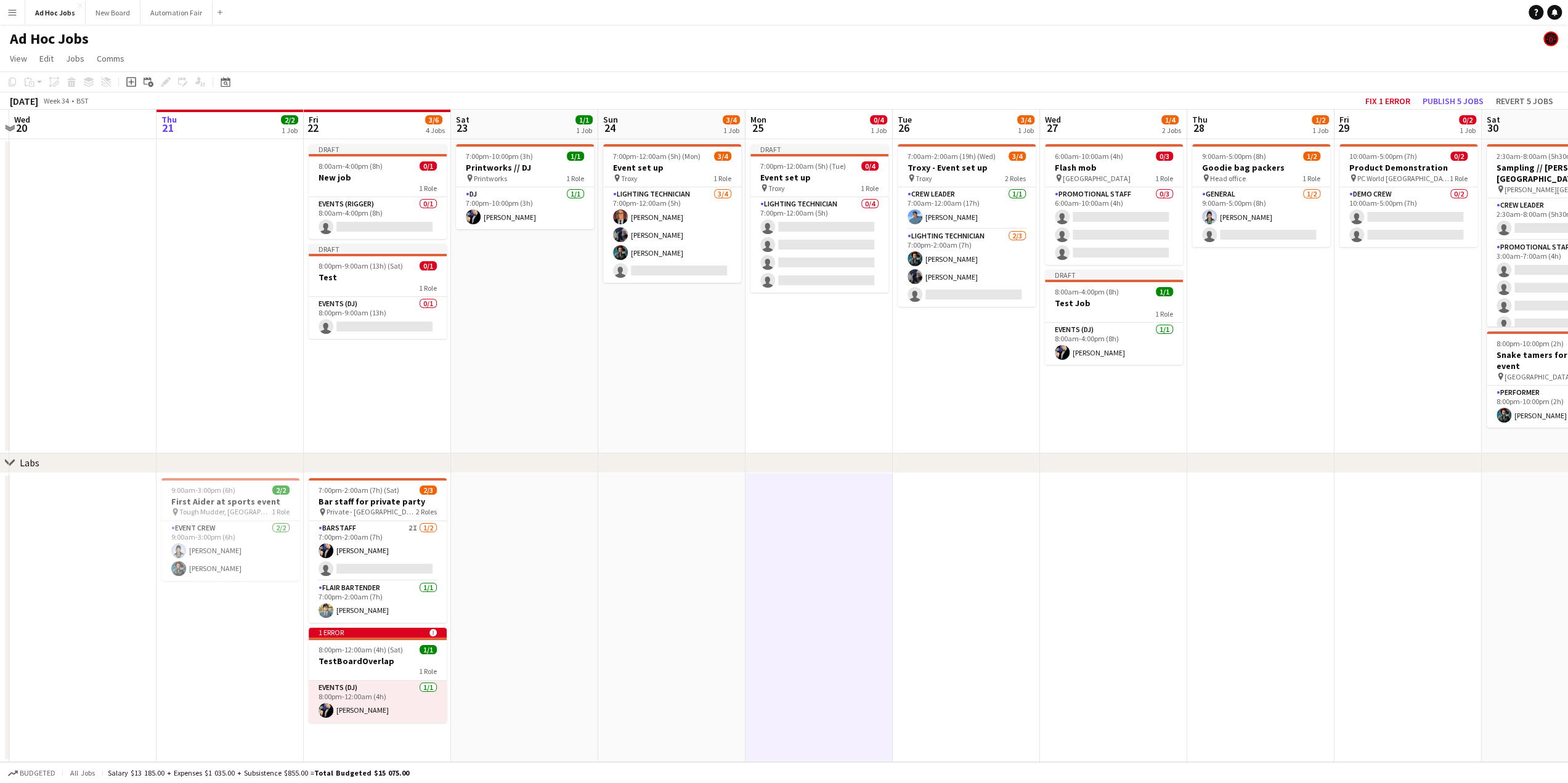
click at [918, 565] on app-date-cell at bounding box center [965, 618] width 148 height 290
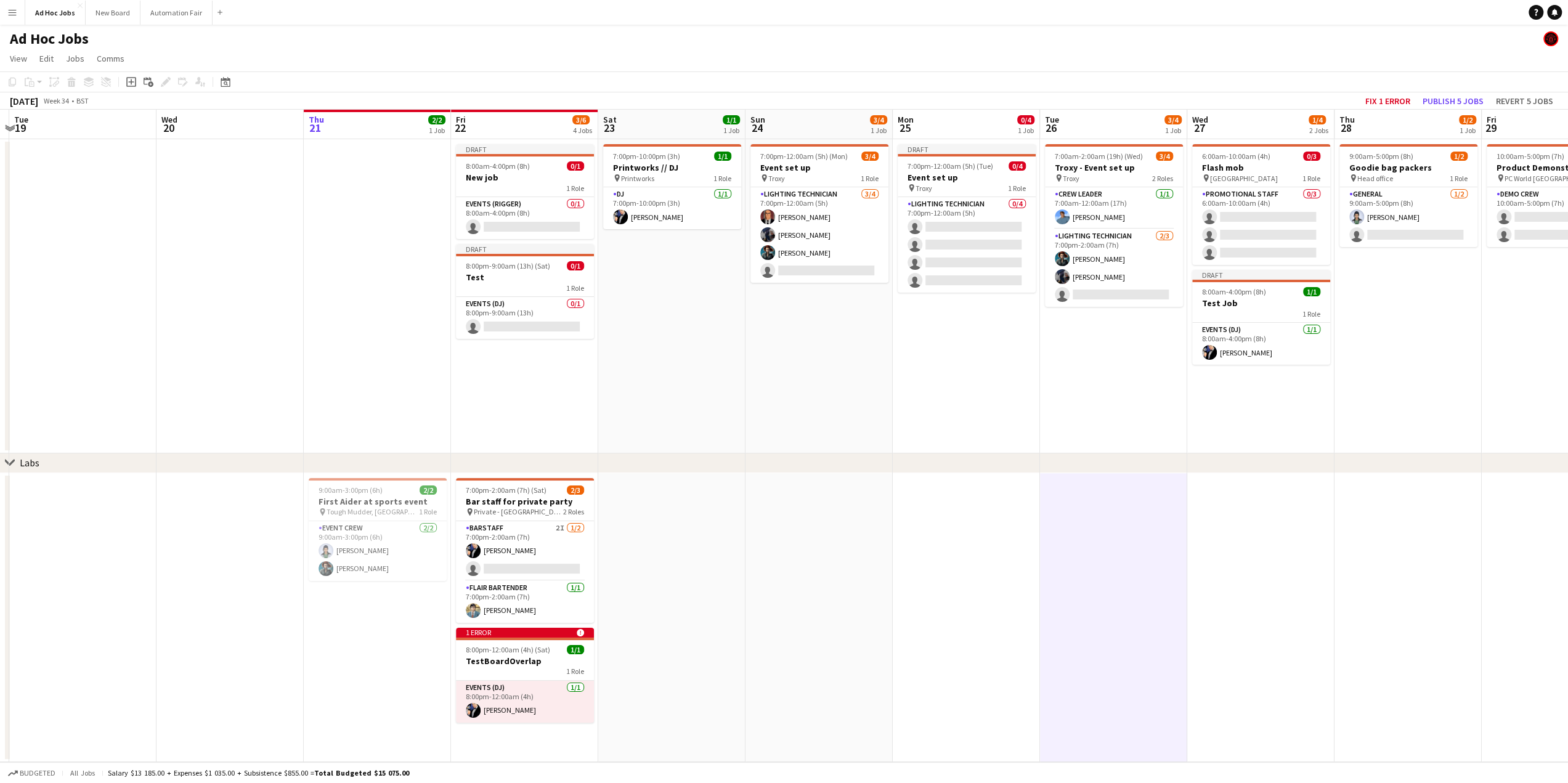
click at [813, 548] on app-date-cell at bounding box center [819, 618] width 148 height 290
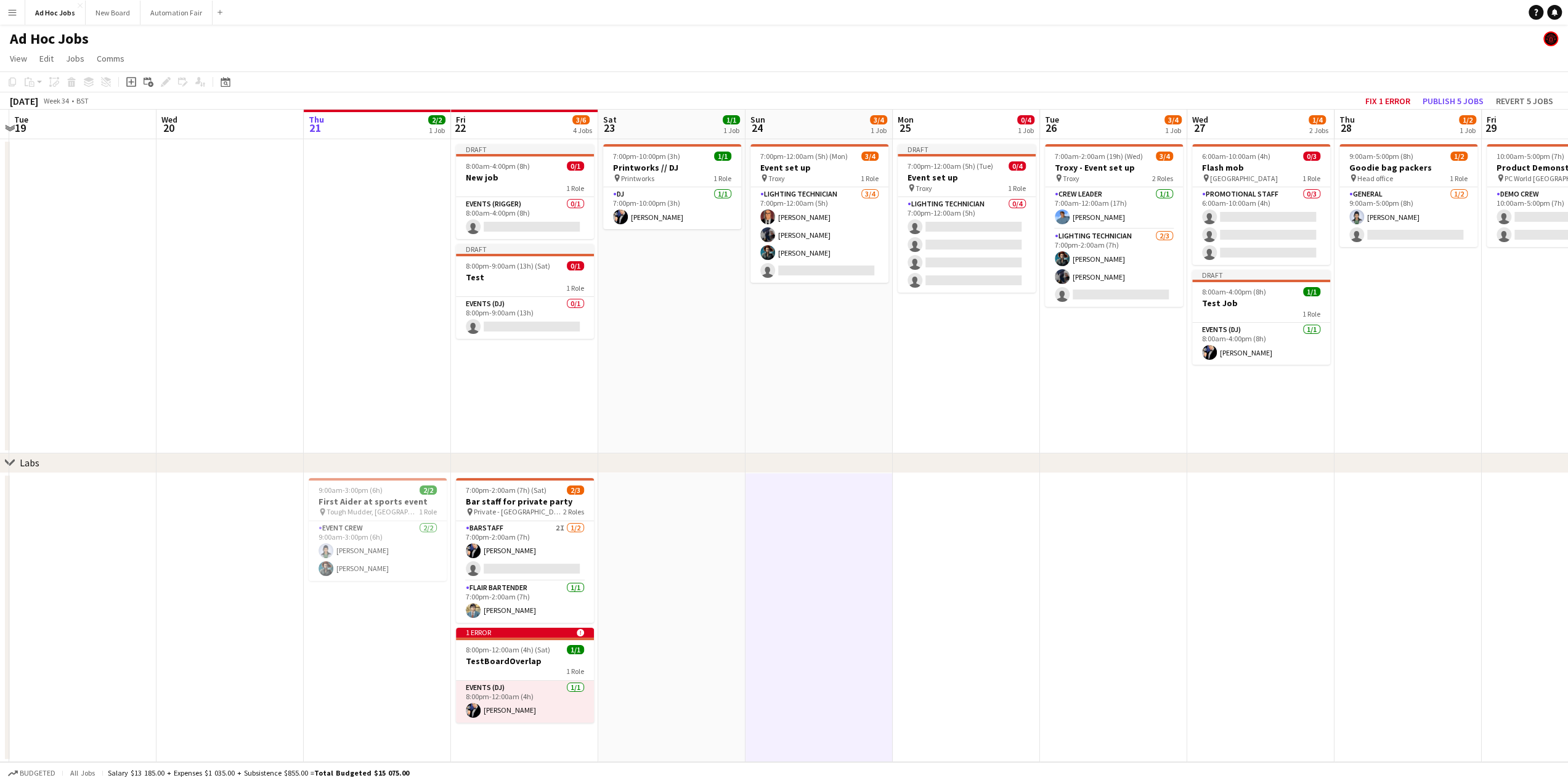
click at [724, 549] on app-date-cell at bounding box center [671, 618] width 148 height 290
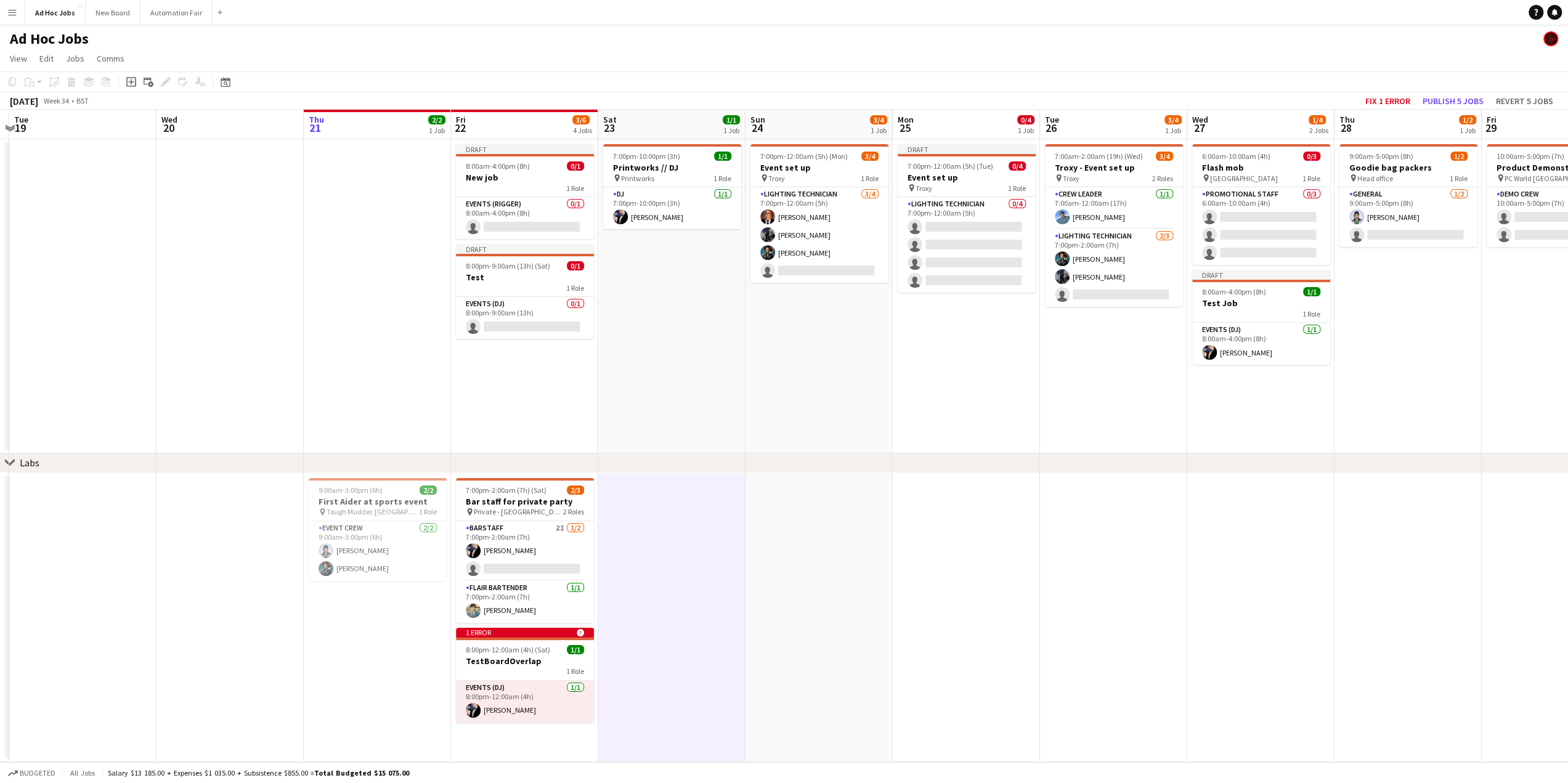
click at [804, 402] on app-date-cell "7:00pm-12:00am (5h) (Mon) 3/4 Event set up pin Troxy 1 Role Lighting technician…" at bounding box center [819, 296] width 148 height 314
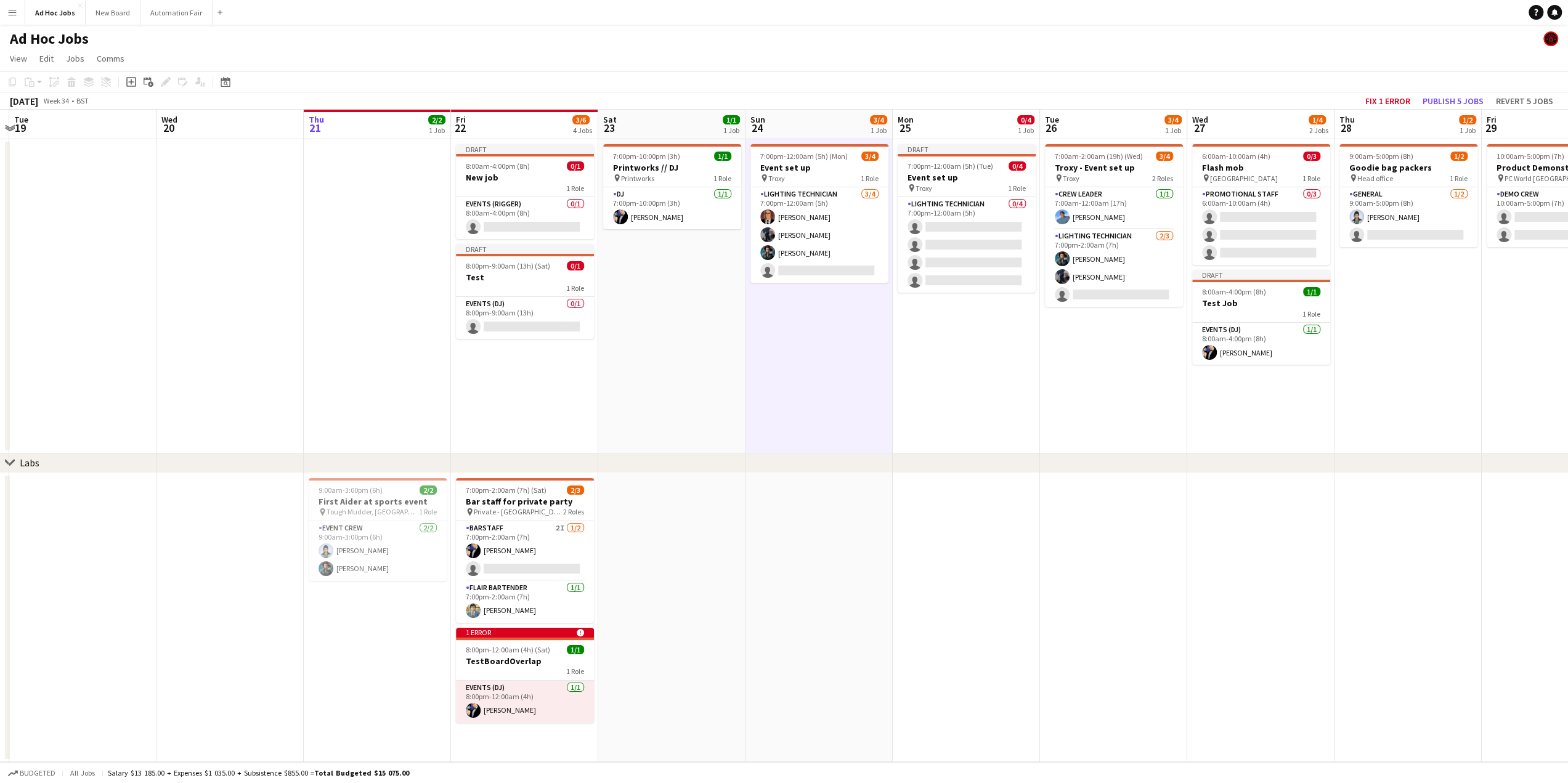
click at [812, 597] on app-date-cell at bounding box center [819, 618] width 148 height 290
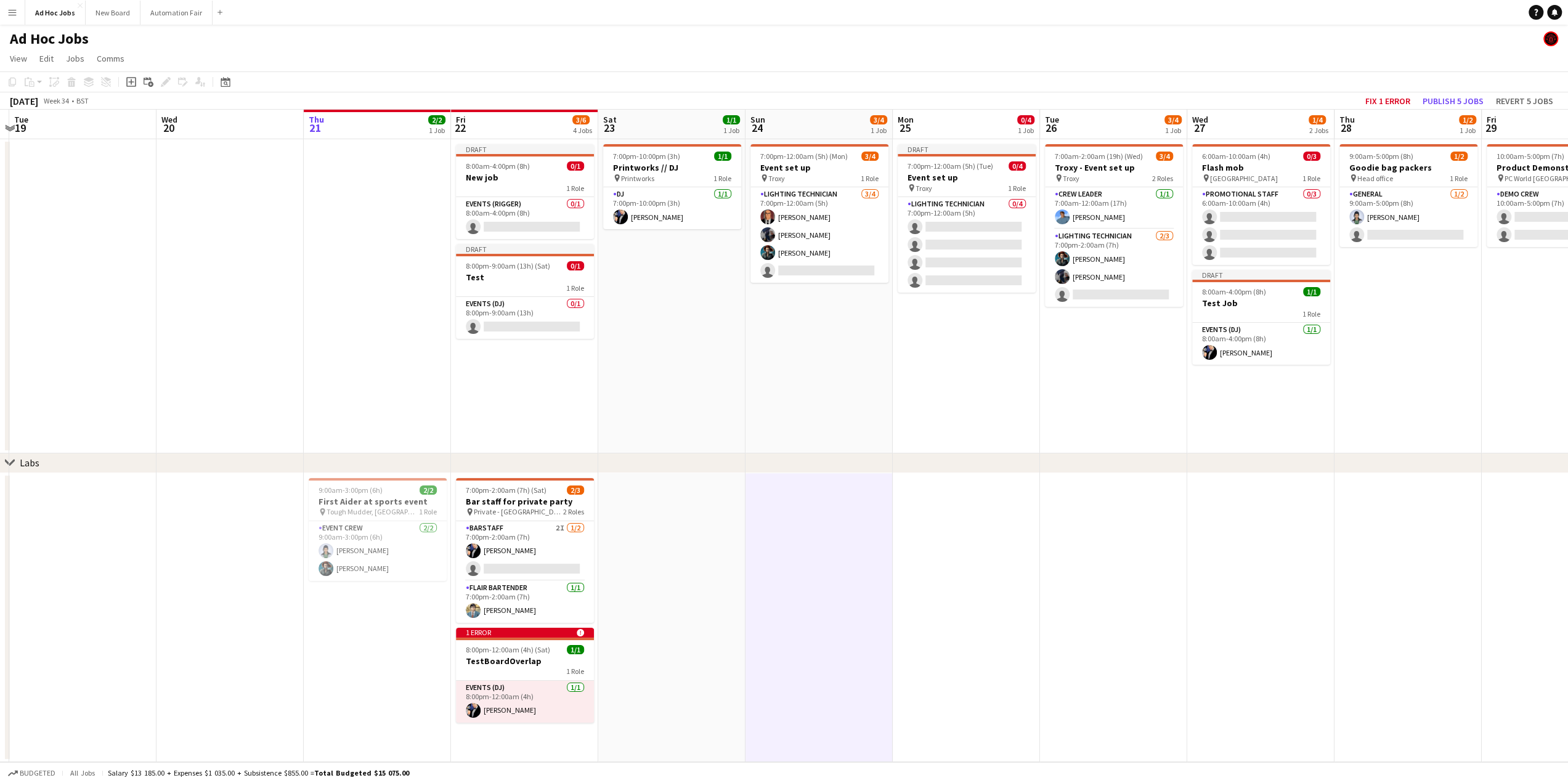
click at [708, 584] on app-date-cell at bounding box center [671, 618] width 148 height 290
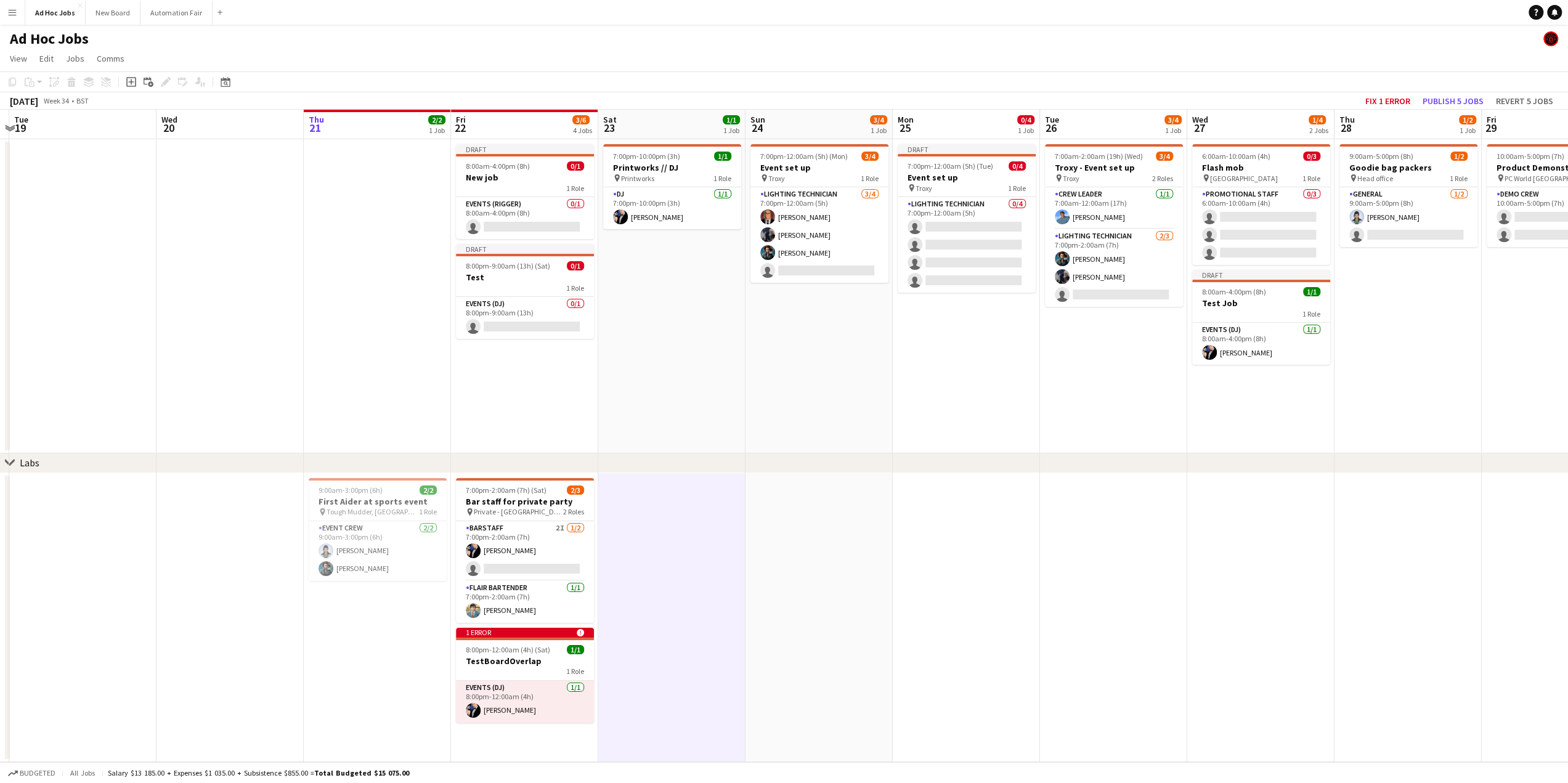
click at [802, 573] on app-date-cell at bounding box center [819, 618] width 148 height 290
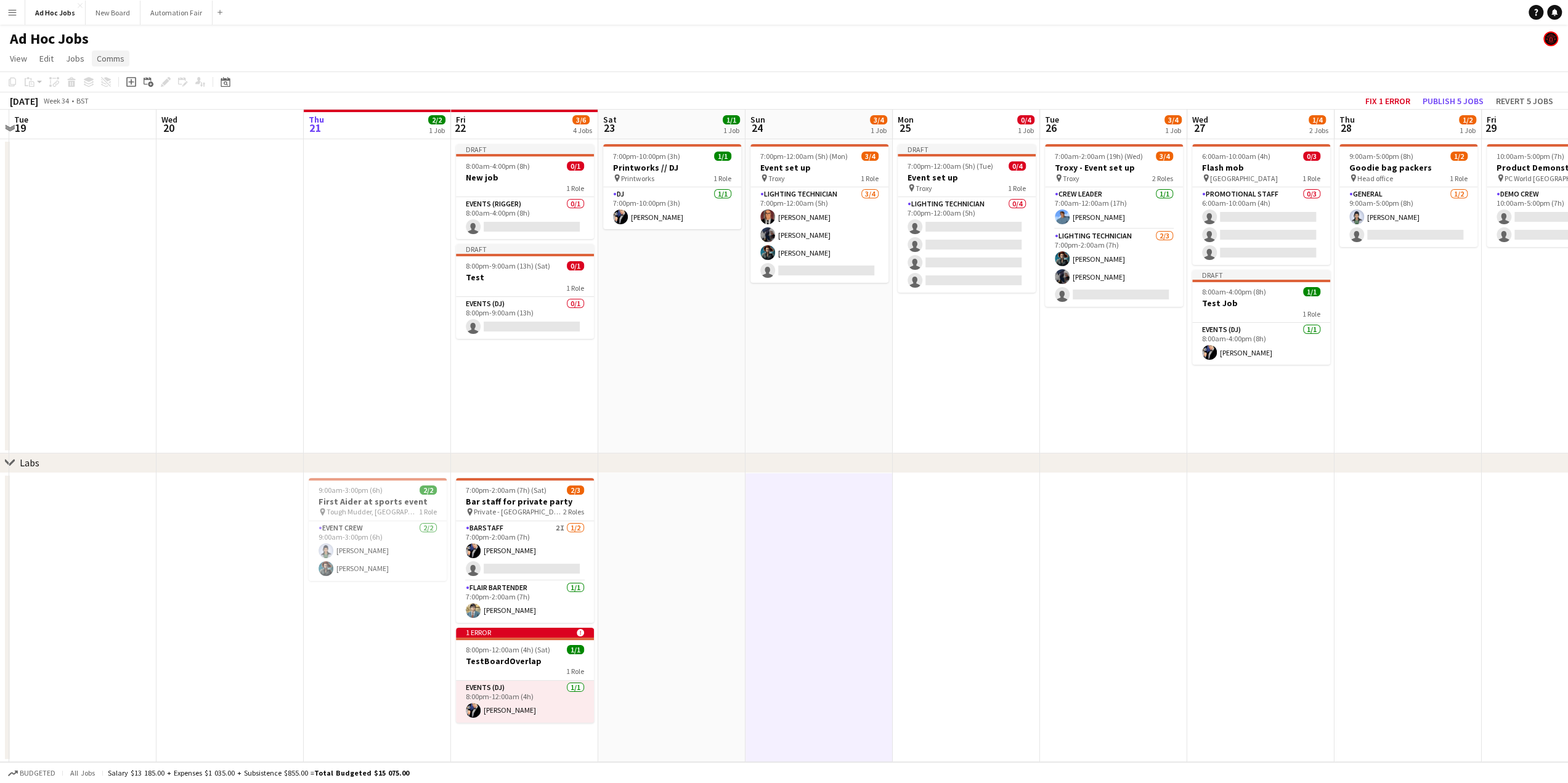
click at [114, 57] on span "Comms" at bounding box center [110, 59] width 28 height 11
click at [77, 54] on span "Jobs" at bounding box center [74, 59] width 18 height 11
click at [172, 50] on app-page-menu "View Day view expanded Day view collapsed Month view Date picker Jump to [DATE]…" at bounding box center [784, 59] width 1568 height 24
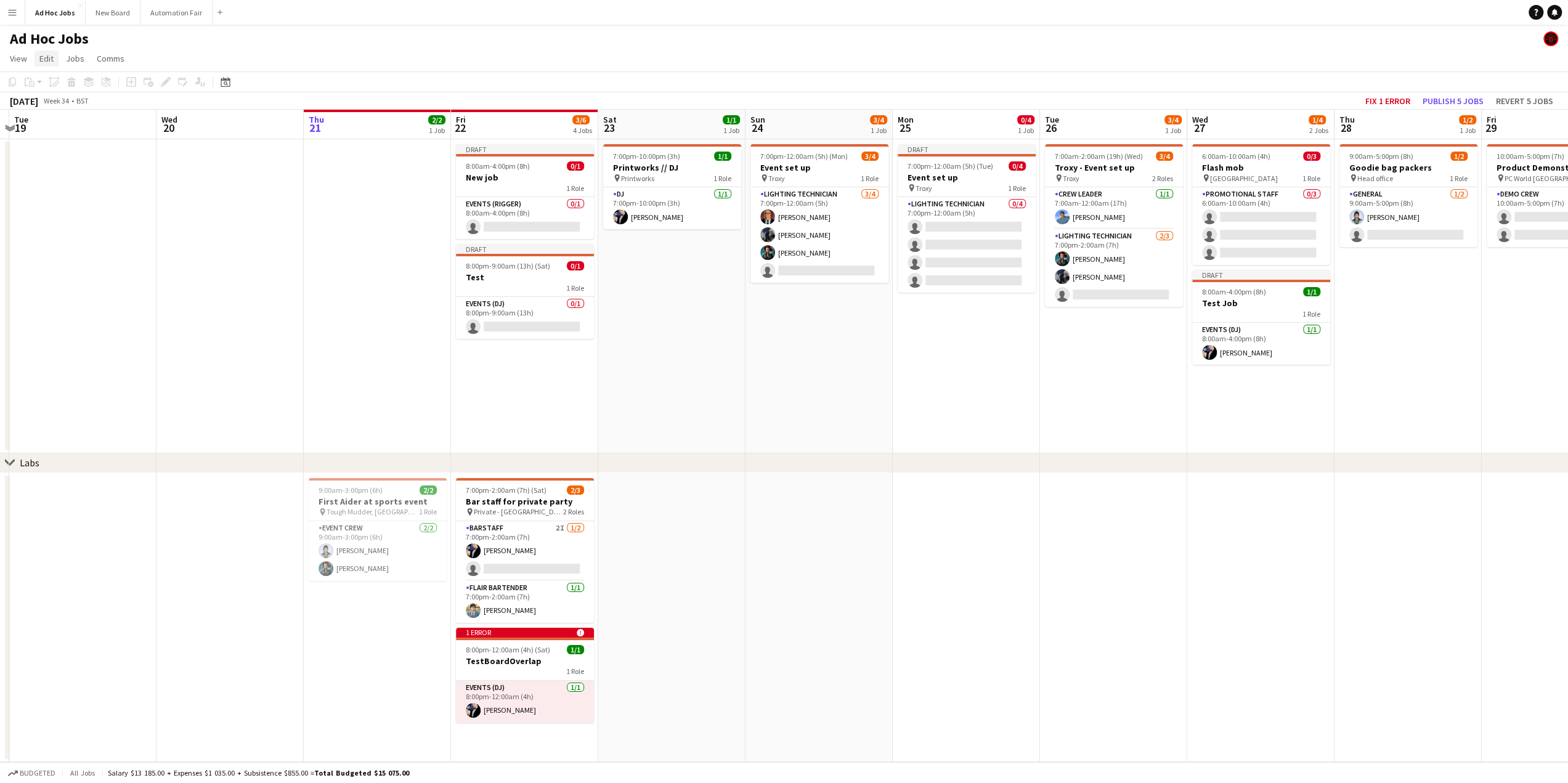
click at [51, 58] on span "Edit" at bounding box center [46, 59] width 14 height 11
click at [27, 58] on link "View" at bounding box center [18, 58] width 27 height 16
click at [272, 49] on app-page-menu "View Day view expanded Day view collapsed Month view Date picker Jump to [DATE]…" at bounding box center [784, 59] width 1568 height 24
click at [512, 281] on h3 "Test" at bounding box center [525, 277] width 138 height 11
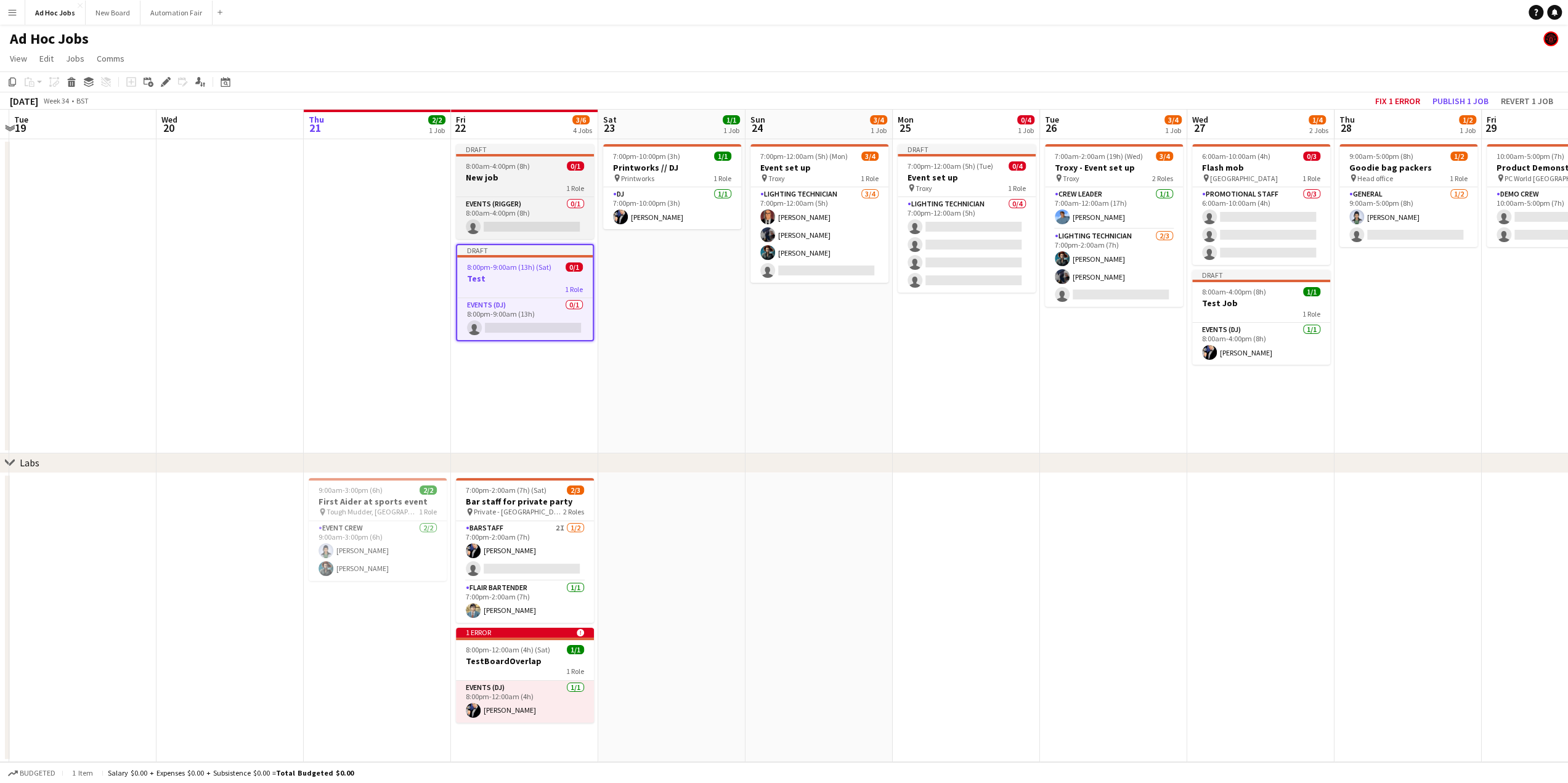
click at [514, 171] on app-job-card "Draft 8:00am-4:00pm (8h) 0/1 New job 1 Role Events (Rigger) 0/1 8:00am-4:00pm (…" at bounding box center [525, 191] width 138 height 95
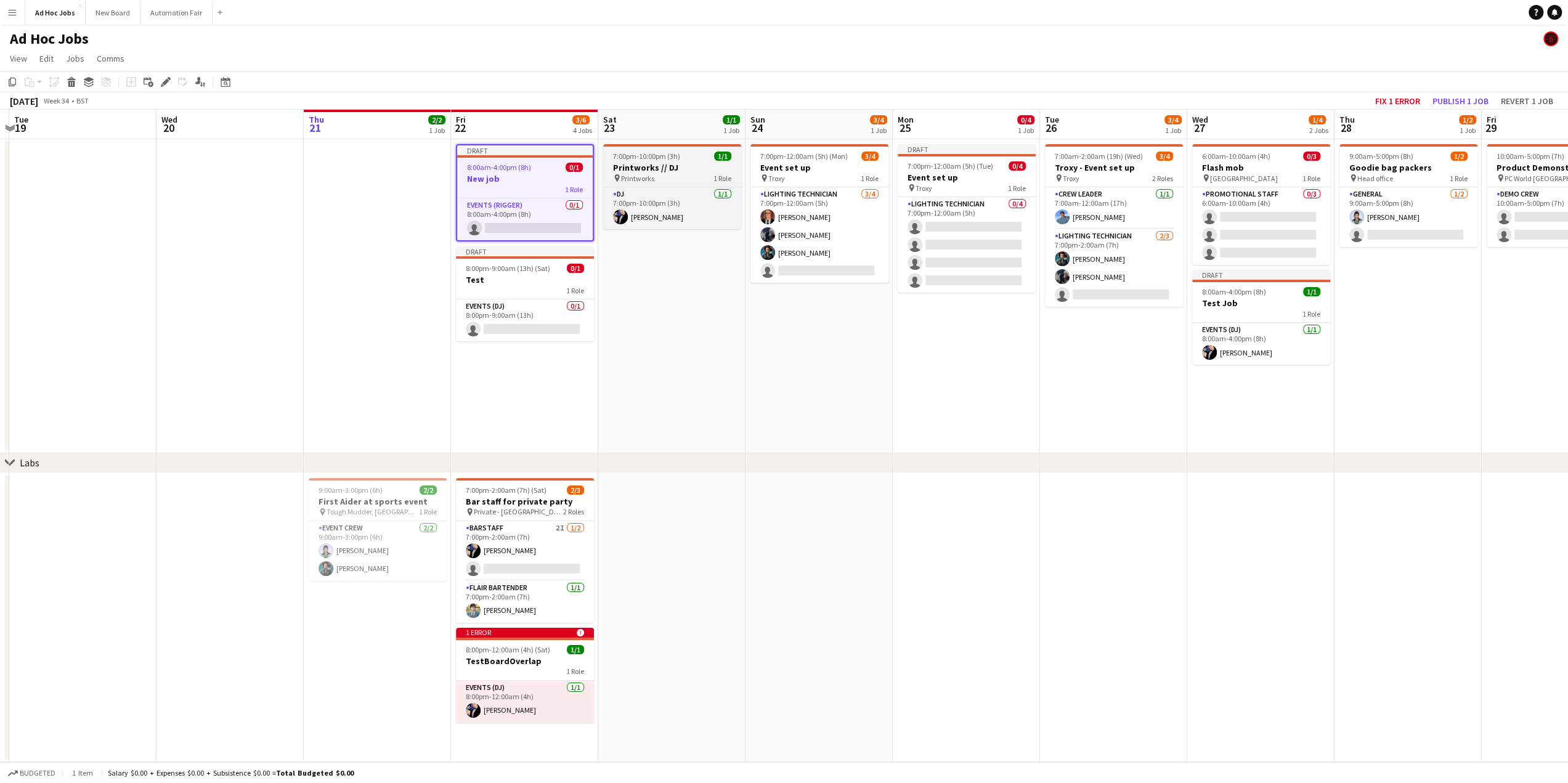
click at [692, 172] on h3 "Printworks // DJ" at bounding box center [671, 168] width 138 height 11
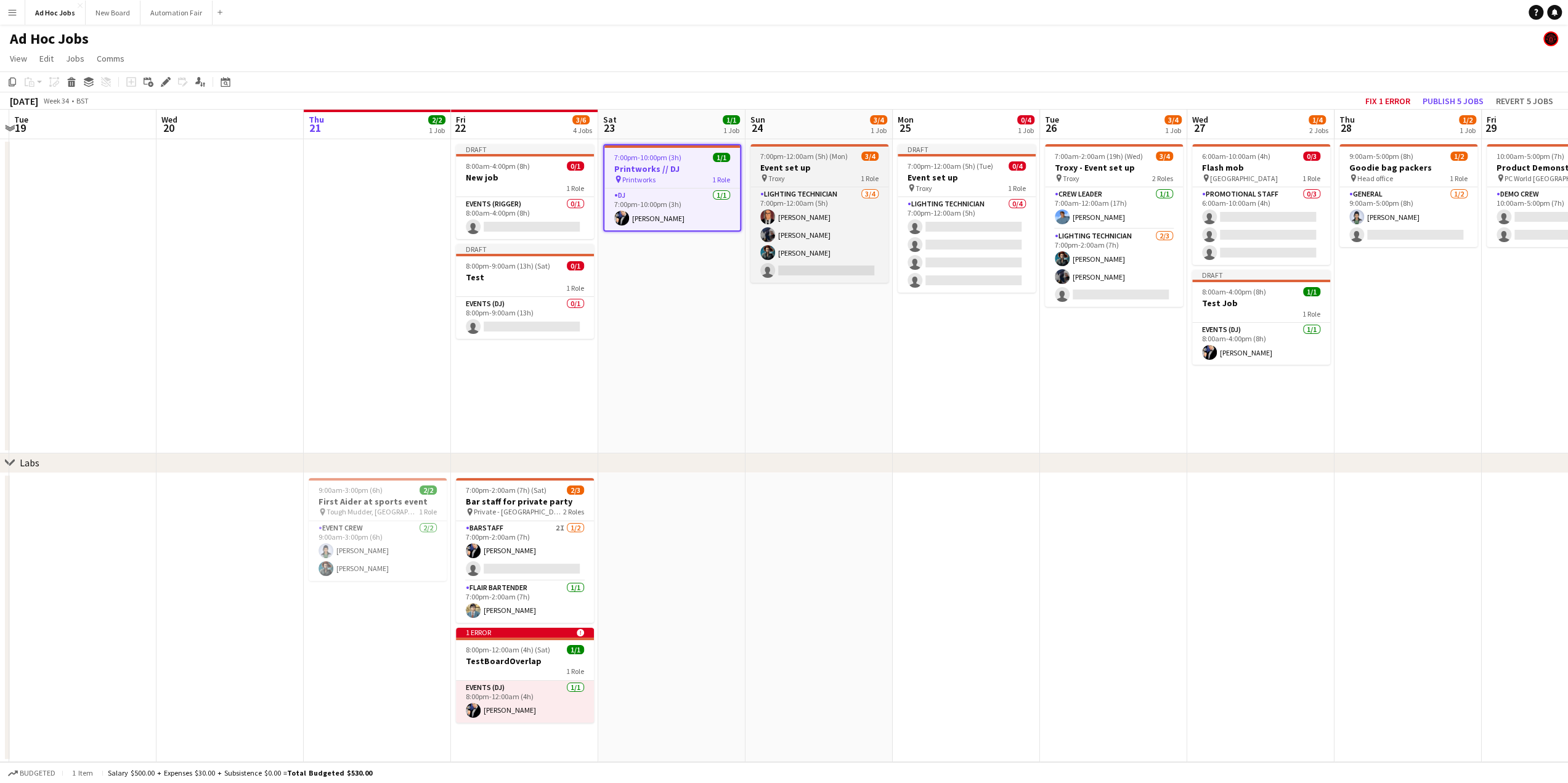
click at [820, 177] on div "pin Troxy 1 Role" at bounding box center [819, 178] width 138 height 10
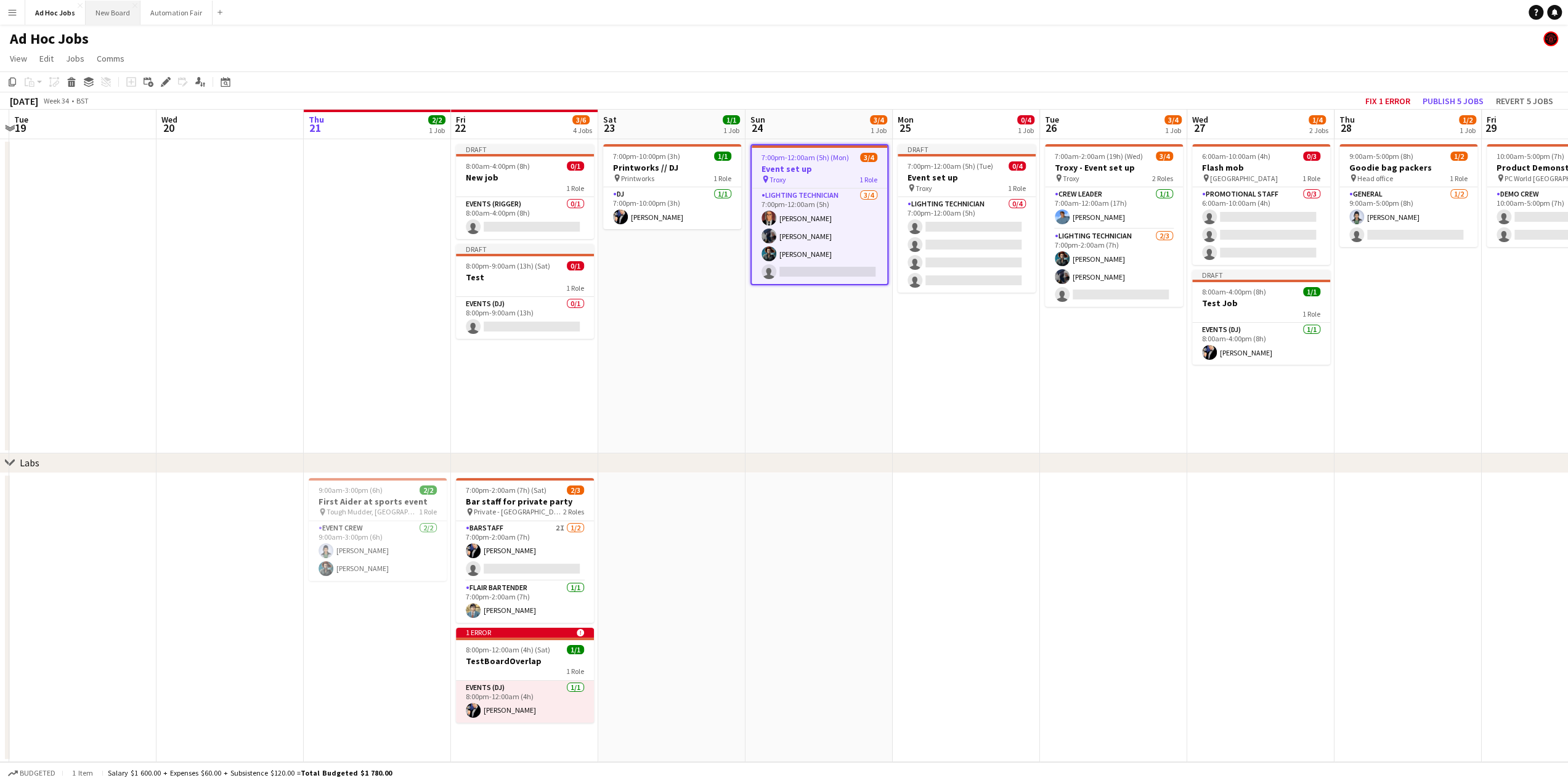
click at [112, 13] on button "New Board Close" at bounding box center [113, 12] width 55 height 24
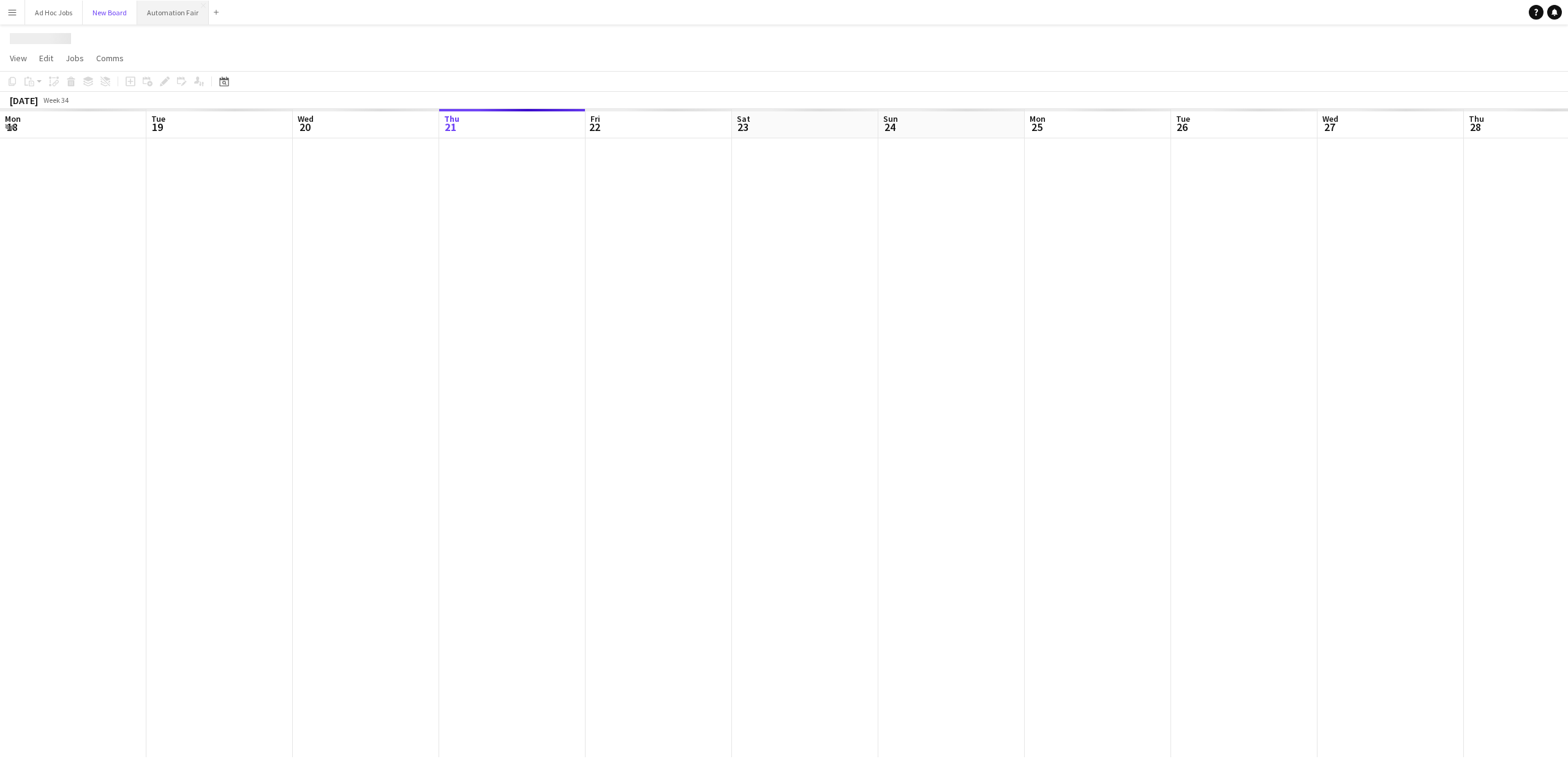
scroll to position [0, 293]
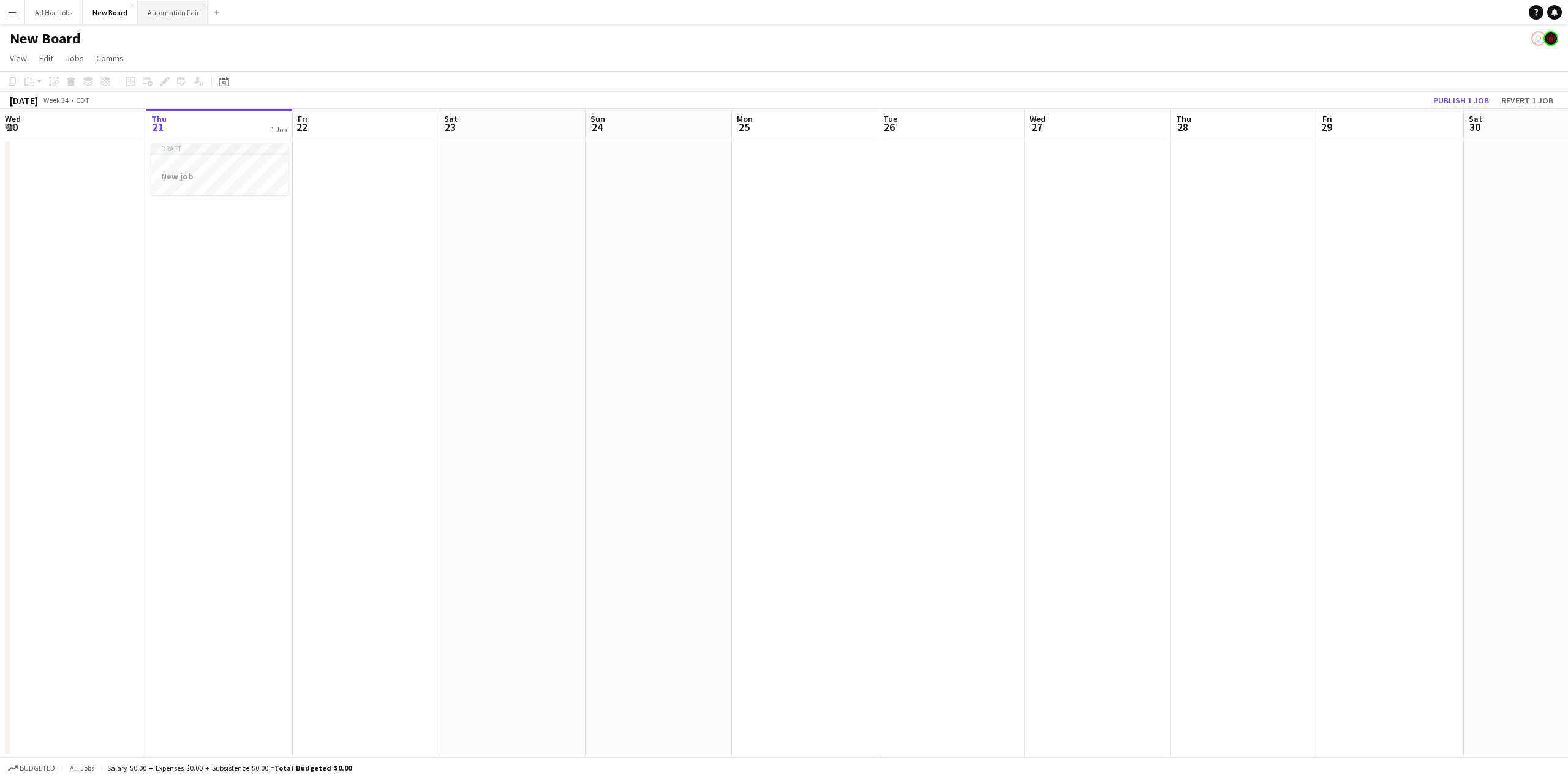
click at [179, 13] on button "Automation Fair Close" at bounding box center [174, 12] width 72 height 24
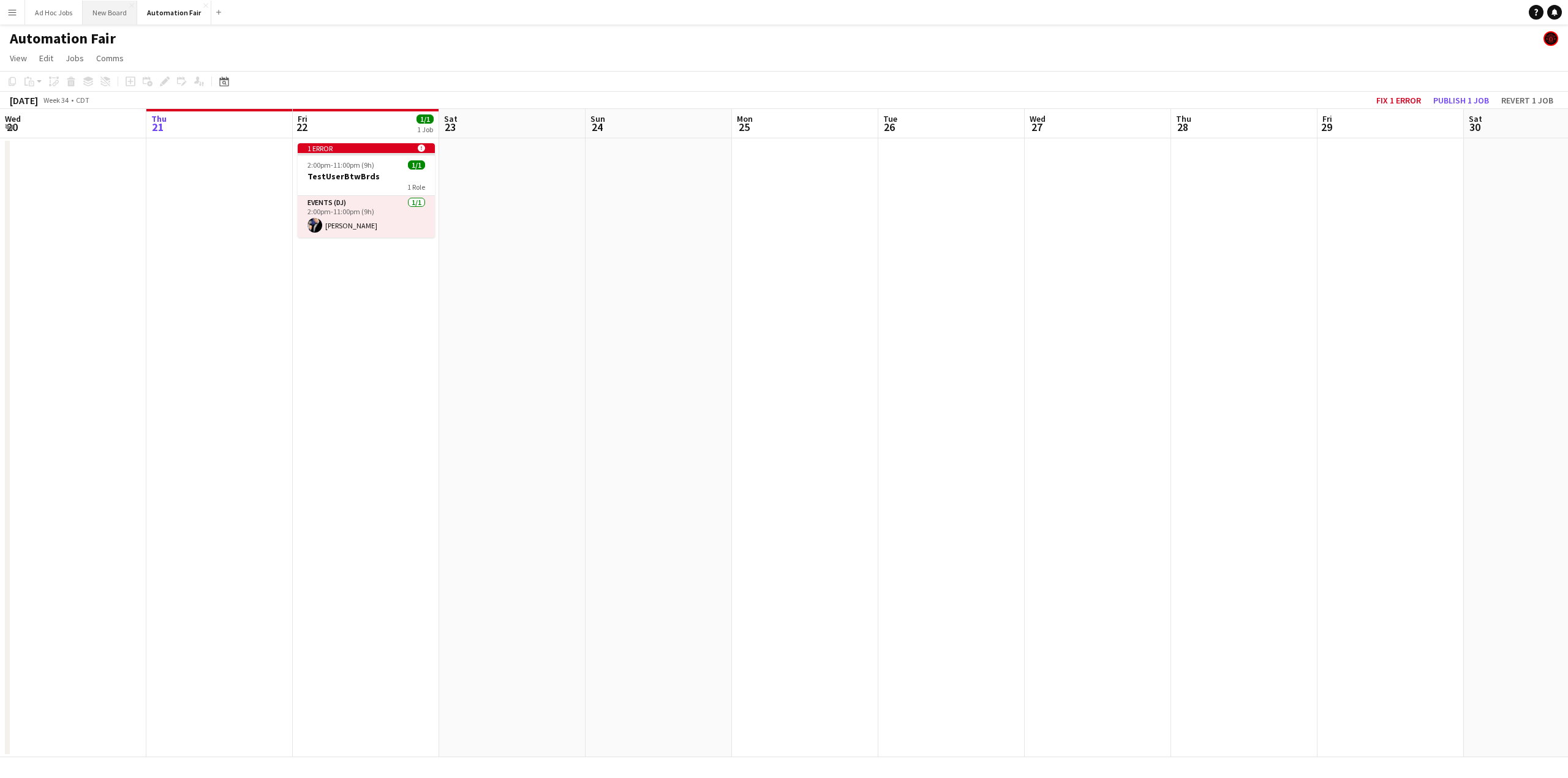
click at [103, 11] on button "New Board Close" at bounding box center [110, 12] width 55 height 24
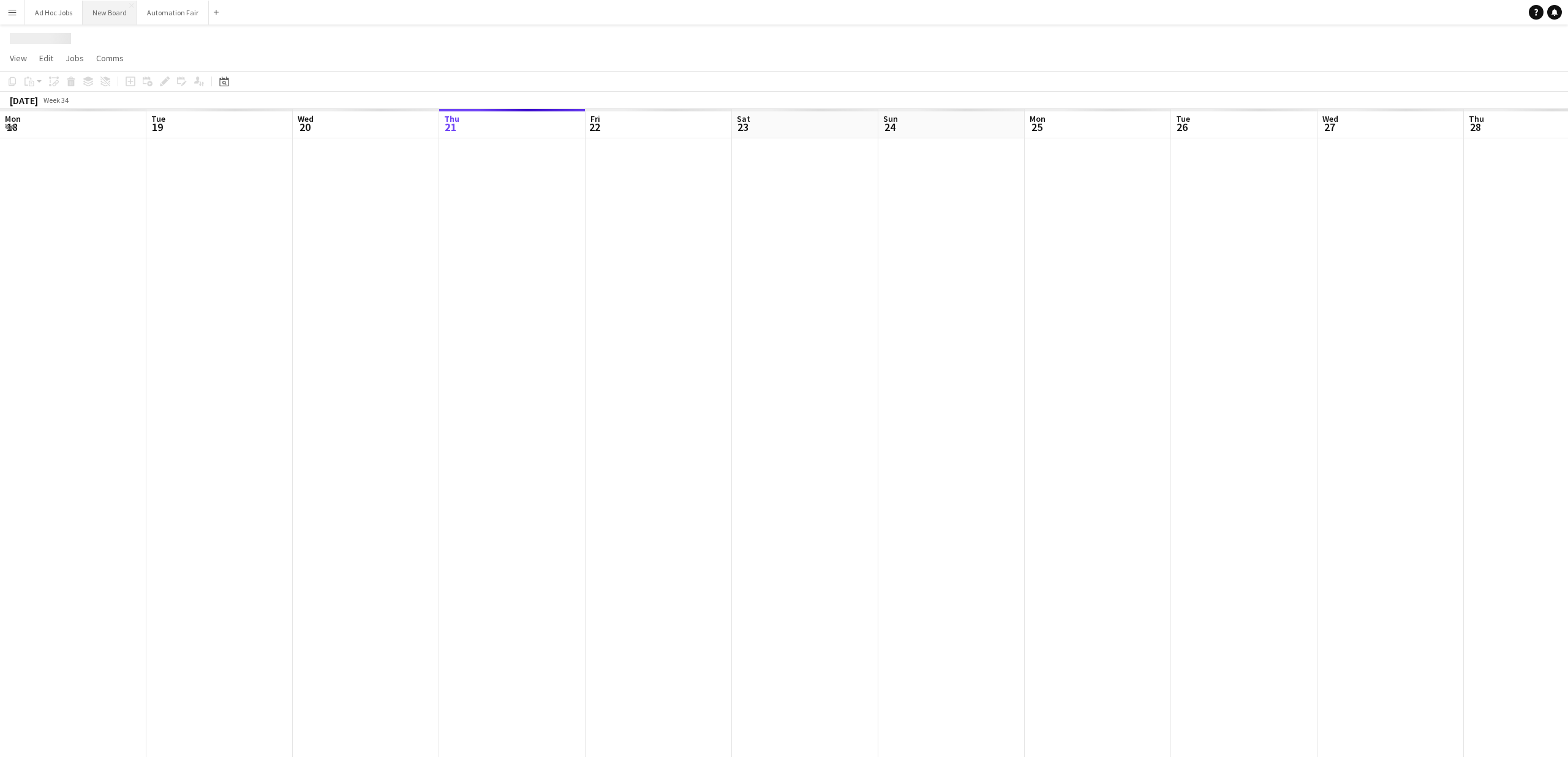
scroll to position [0, 293]
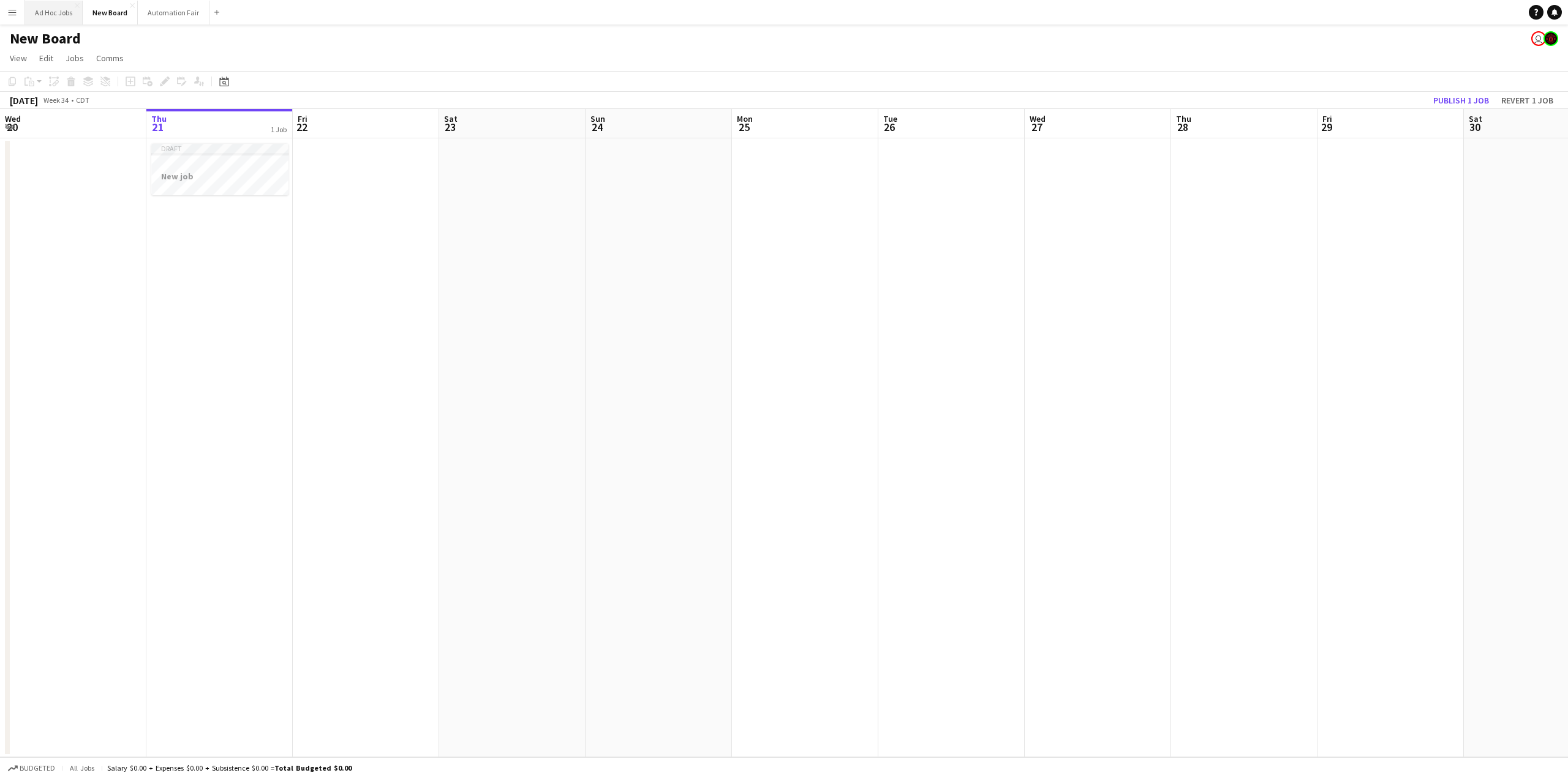
click at [50, 9] on button "Ad Hoc Jobs Close" at bounding box center [54, 12] width 58 height 24
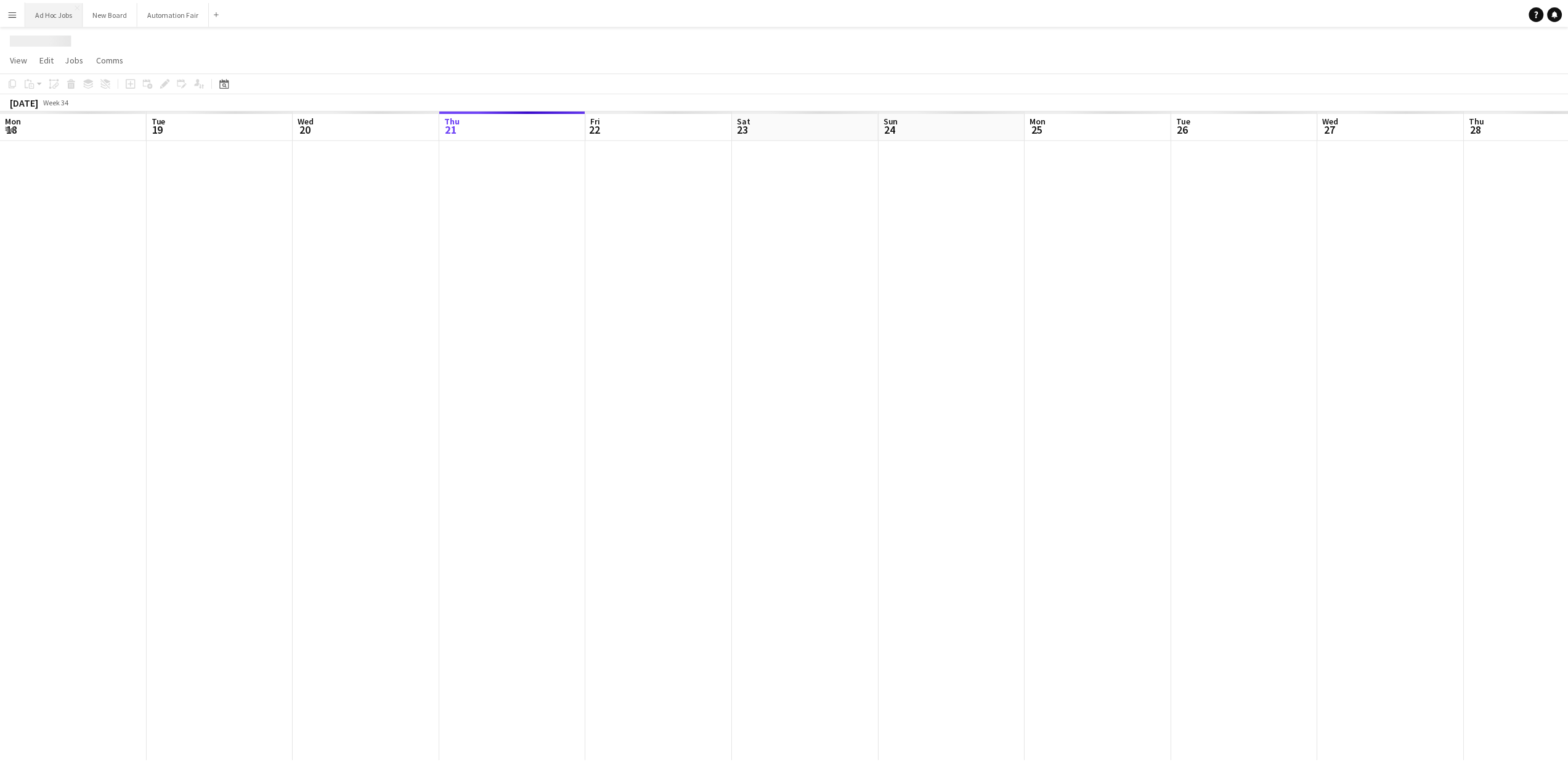
scroll to position [0, 294]
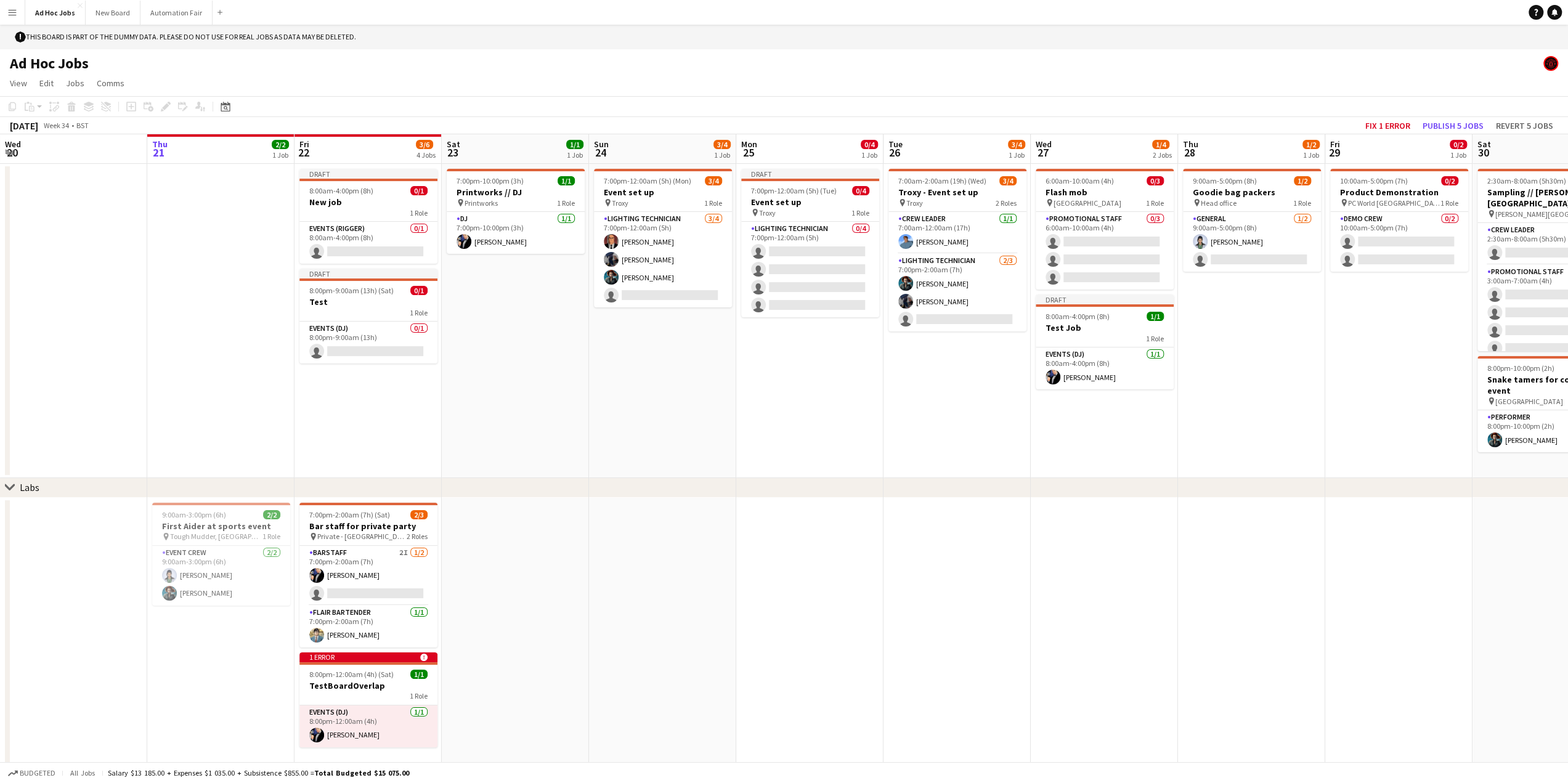
click at [16, 13] on app-icon "Menu" at bounding box center [12, 12] width 10 height 10
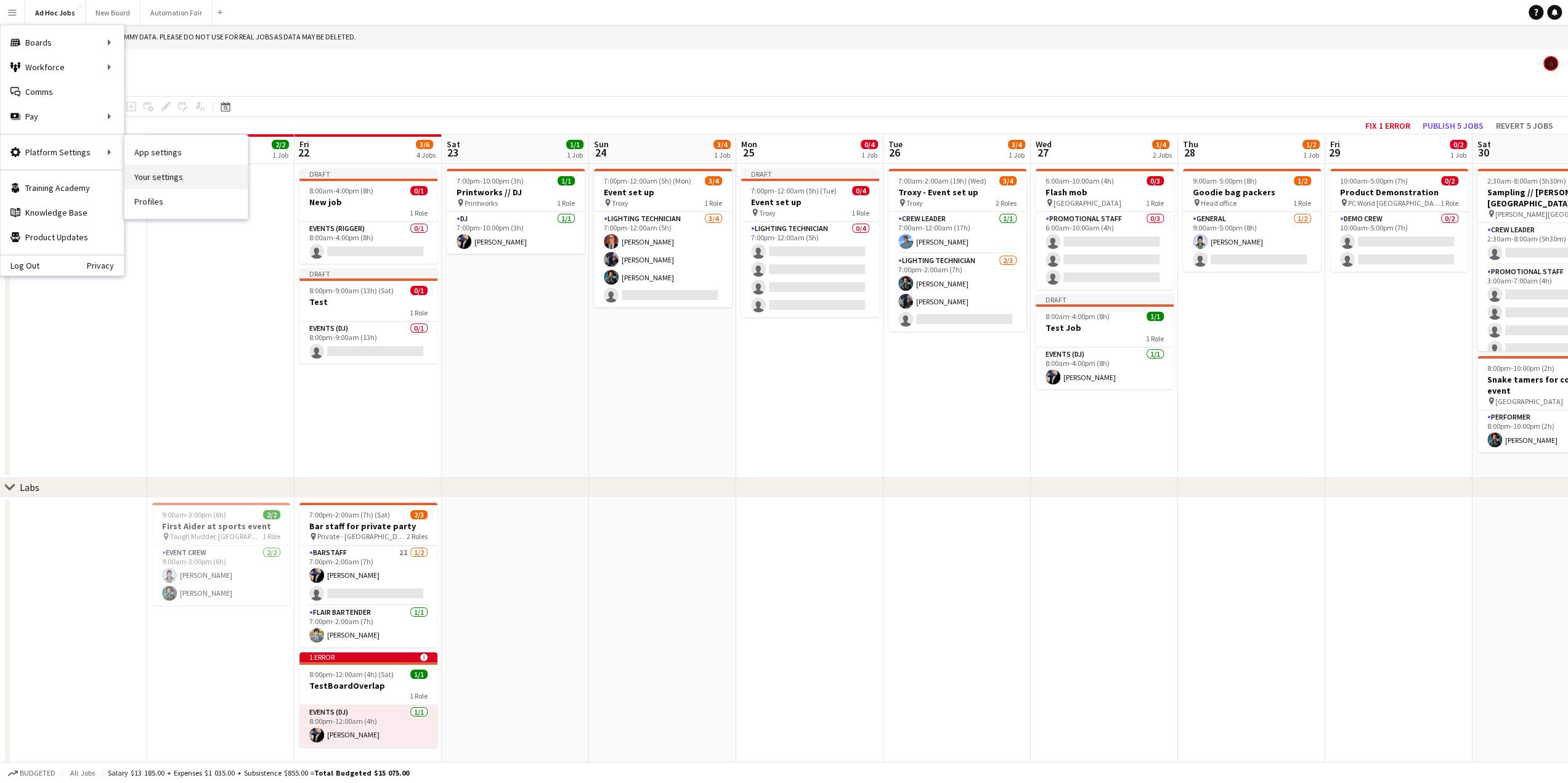
click at [158, 177] on link "Your settings" at bounding box center [186, 177] width 123 height 25
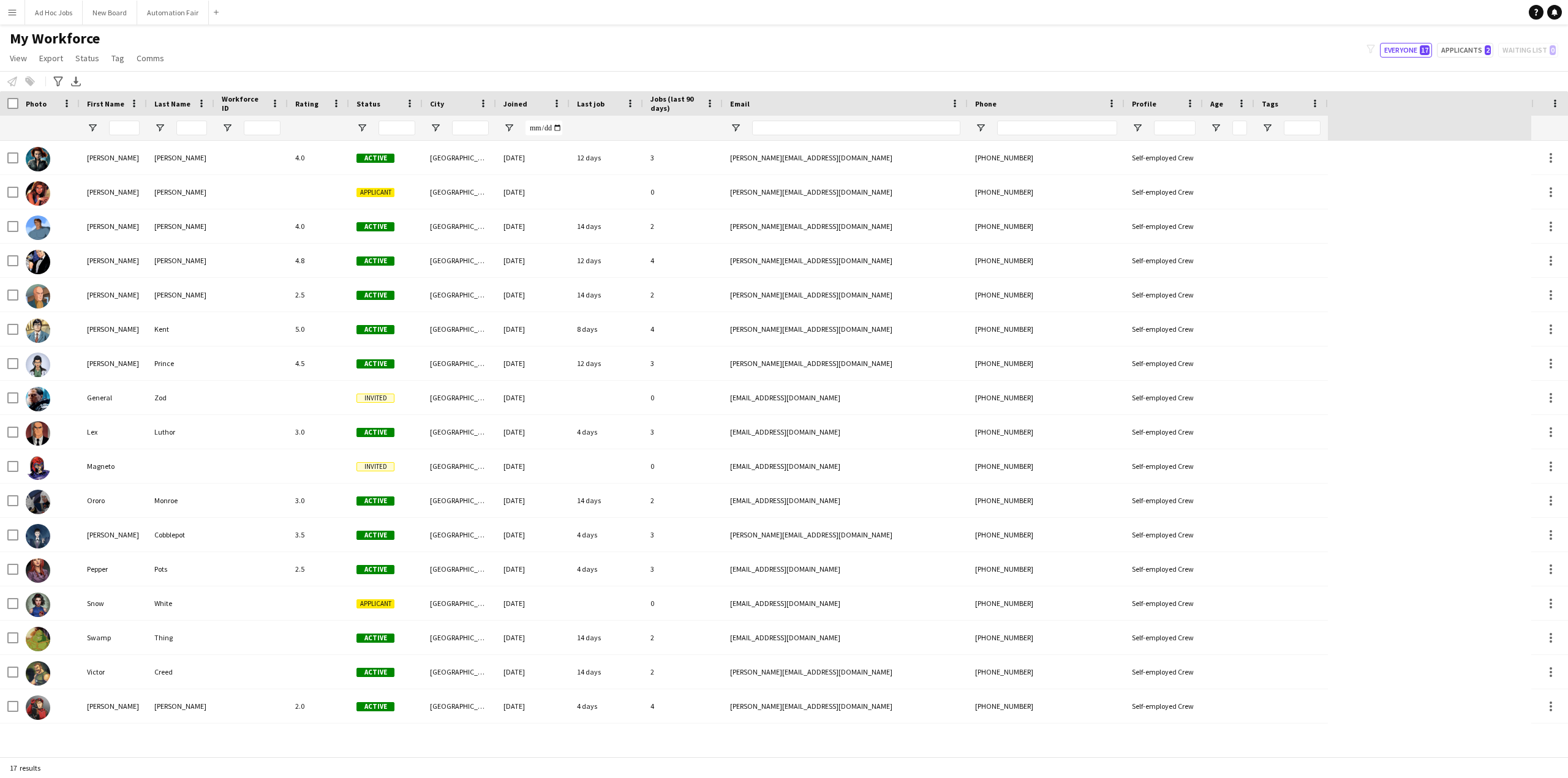
click at [15, 16] on app-icon "Menu" at bounding box center [12, 12] width 9 height 9
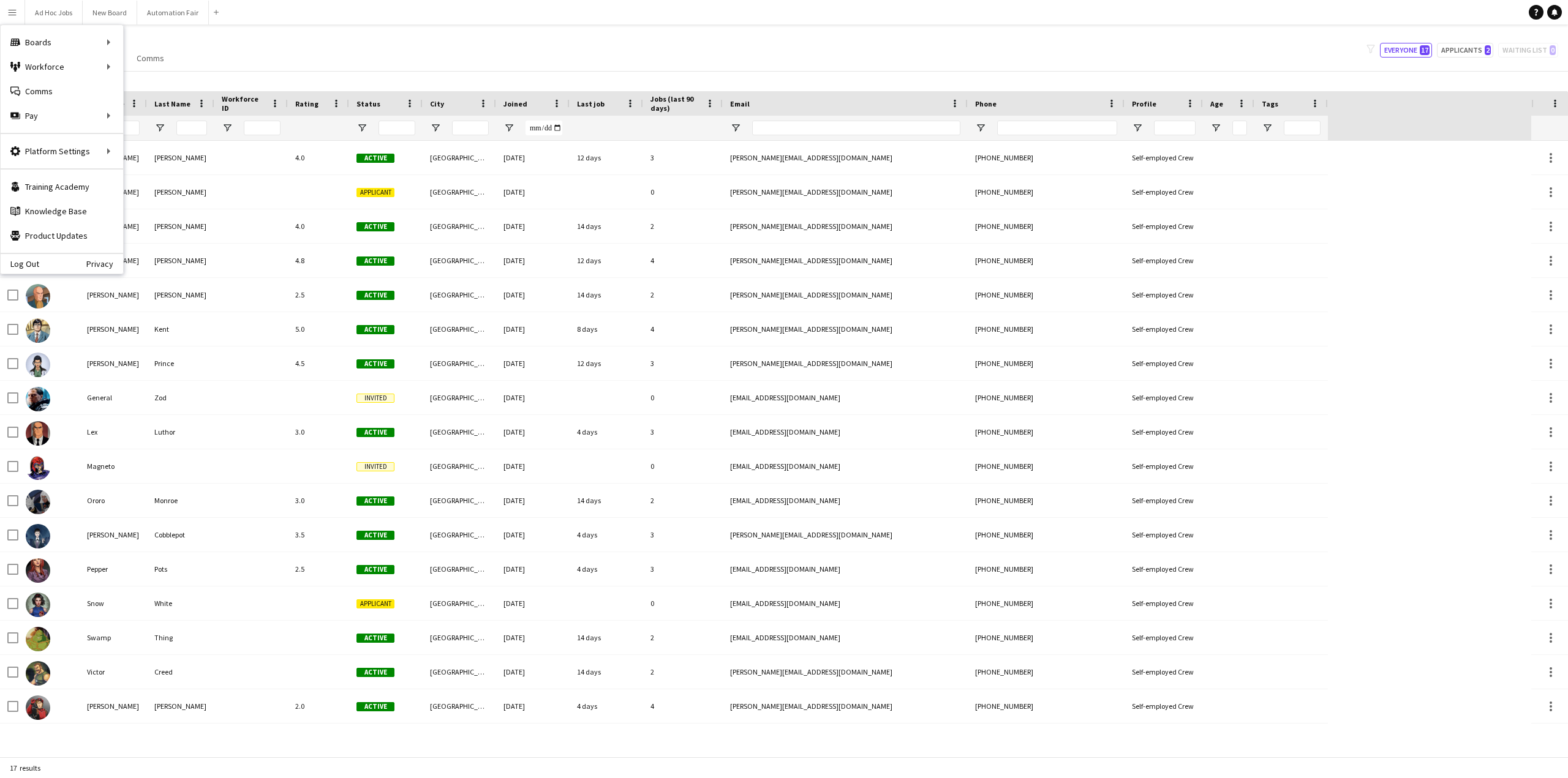
click at [547, 51] on div "My Workforce View Views Default view New view Update view Delete view Edit name…" at bounding box center [784, 50] width 1568 height 42
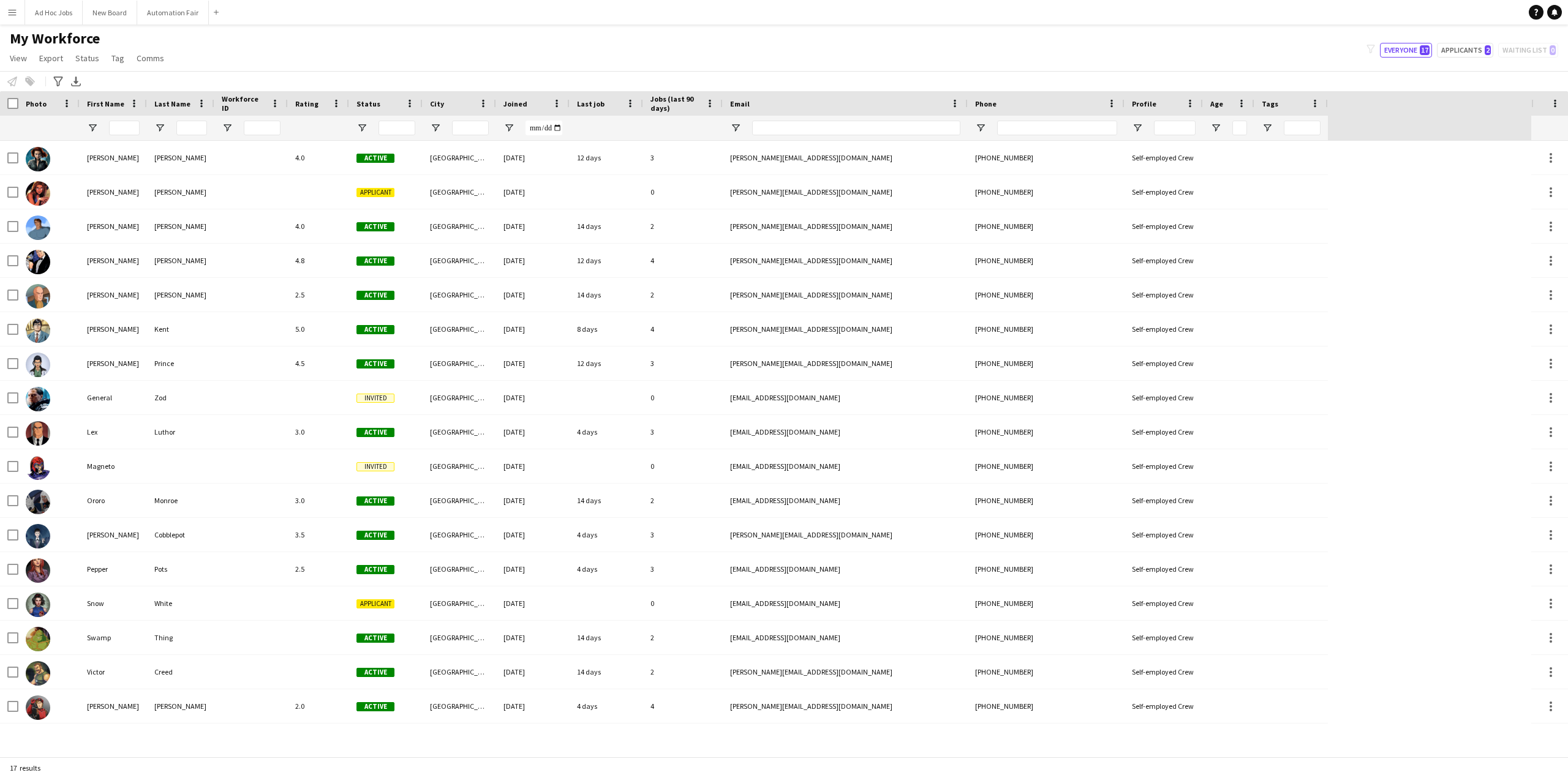
click at [762, 53] on div "My Workforce View Views Default view New view Update view Delete view Edit name…" at bounding box center [784, 50] width 1568 height 42
click at [688, 48] on div "My Workforce View Views Default view New view Update view Delete view Edit name…" at bounding box center [784, 50] width 1568 height 42
click at [651, 64] on div "My Workforce View Views Default view New view Update view Delete view Edit name…" at bounding box center [784, 50] width 1568 height 42
click at [102, 15] on button "New Board Close" at bounding box center [110, 12] width 55 height 24
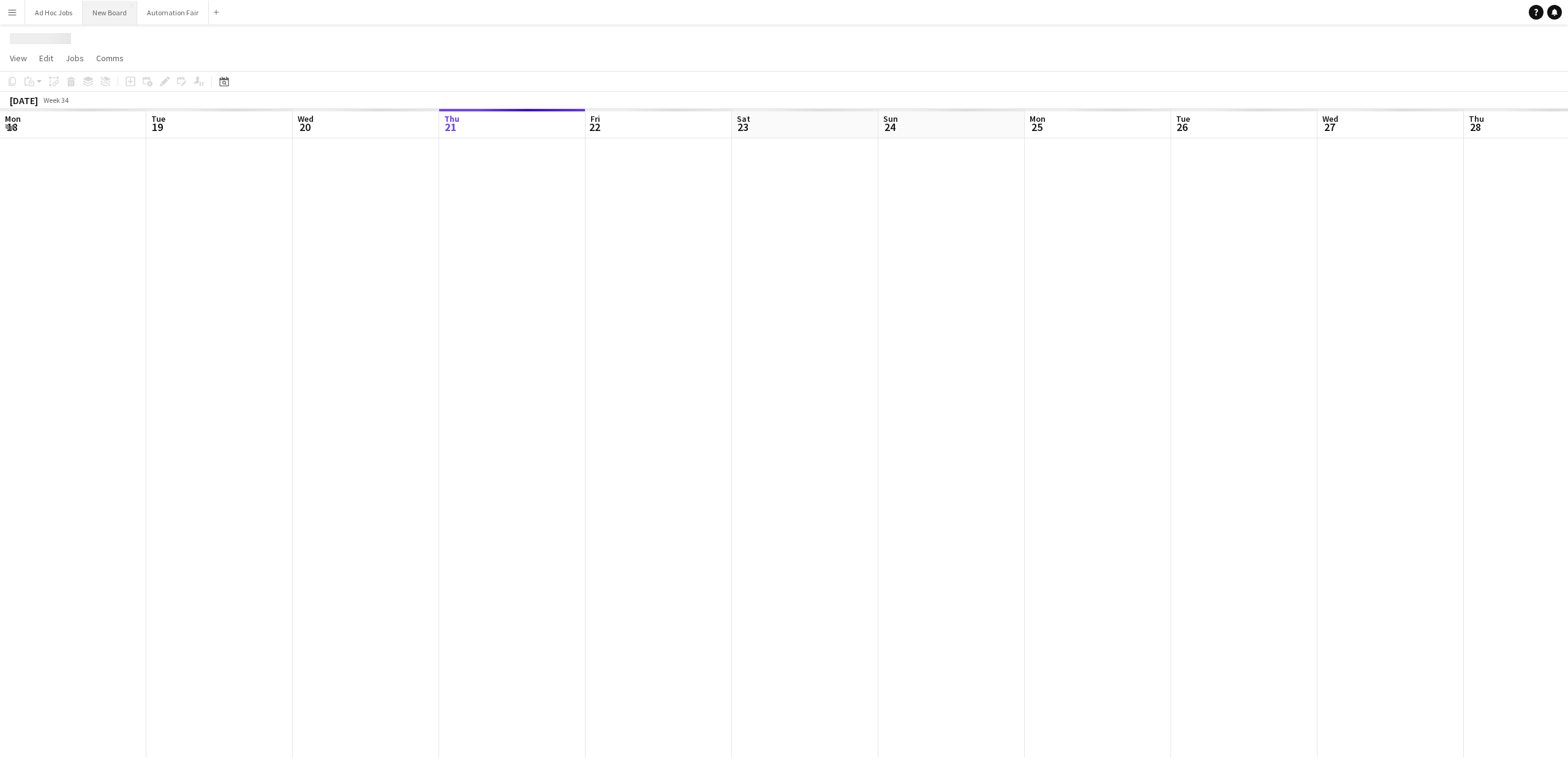
scroll to position [0, 293]
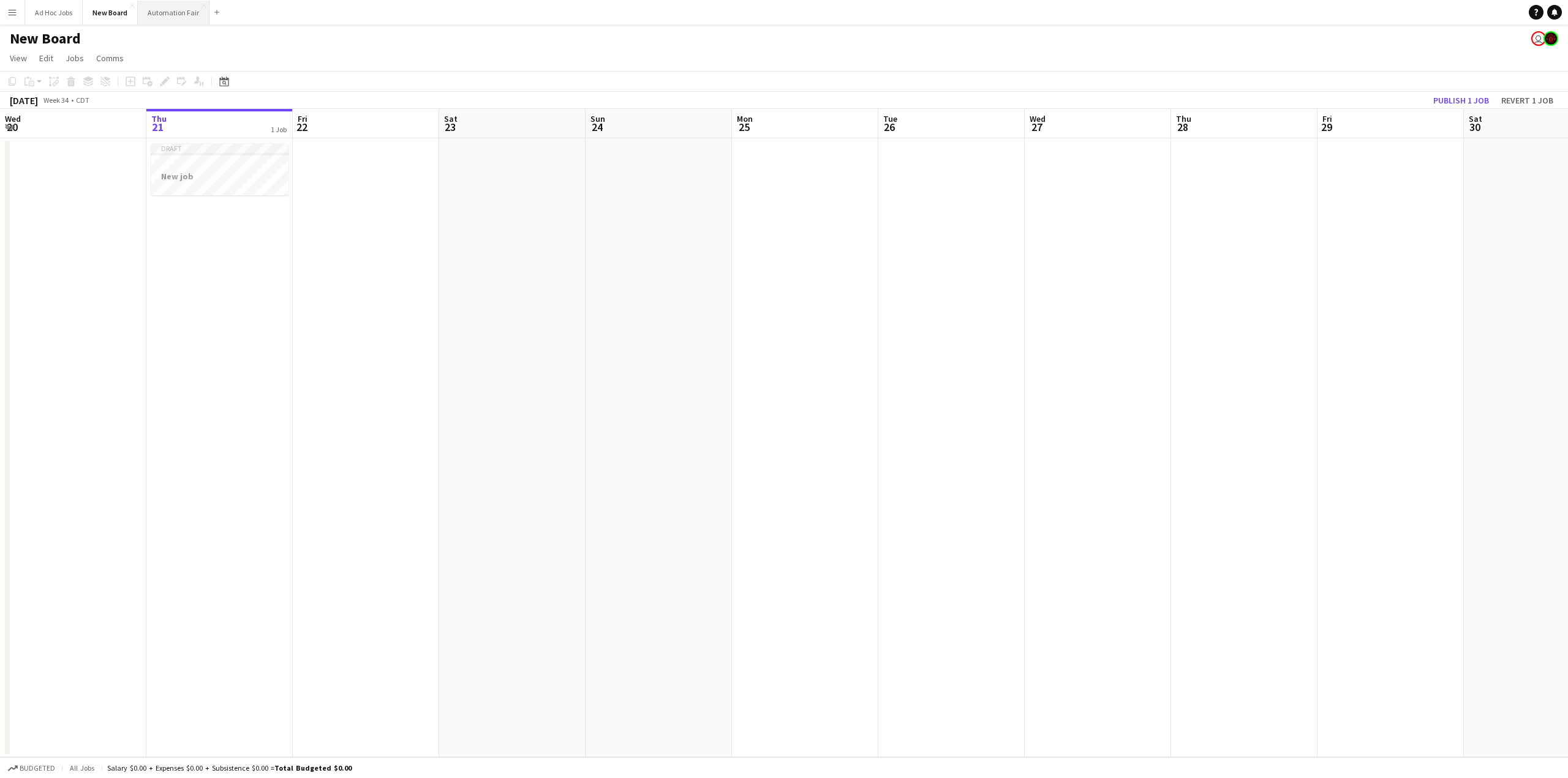
click at [159, 17] on button "Automation Fair Close" at bounding box center [174, 12] width 72 height 24
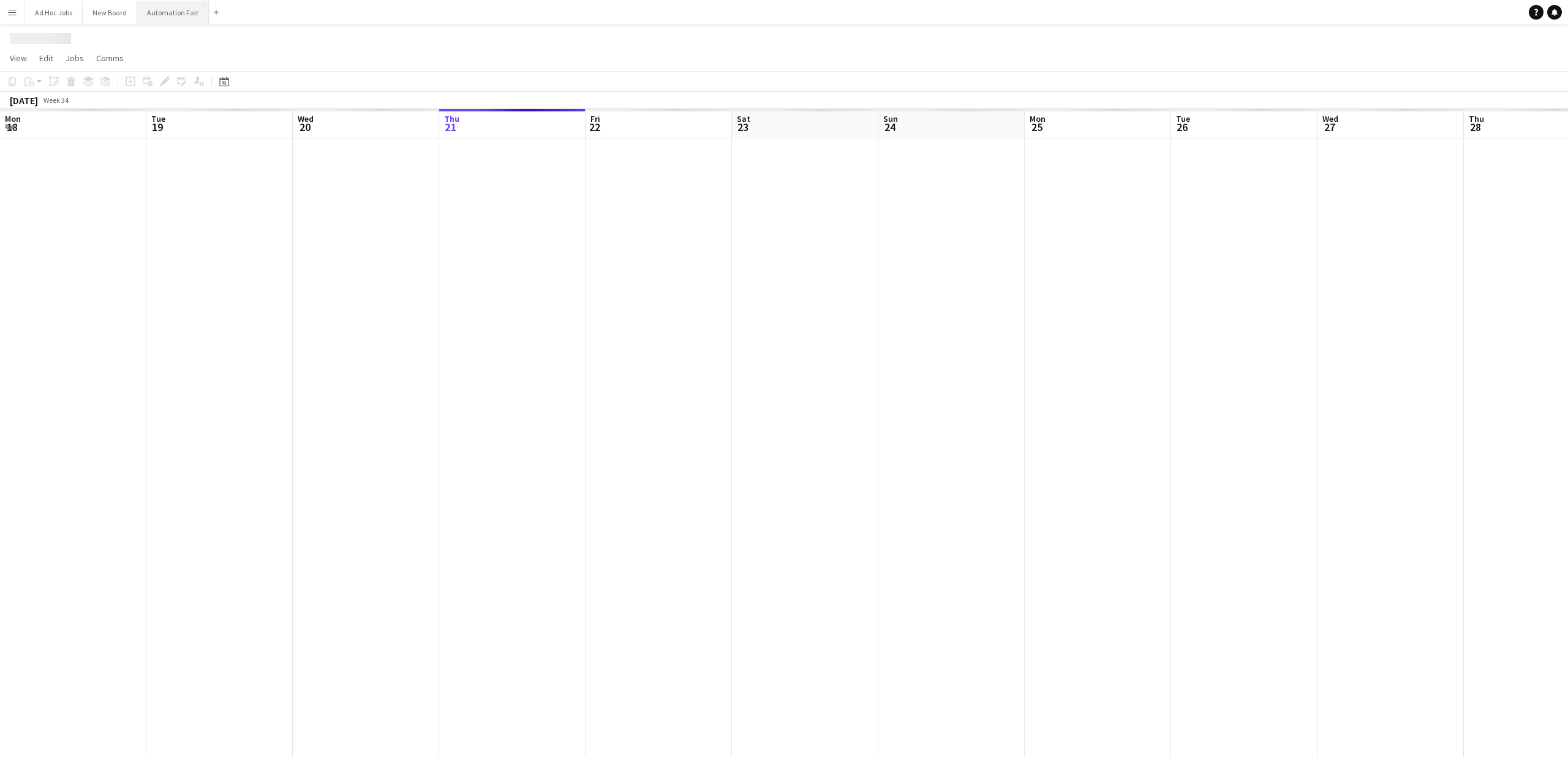
scroll to position [0, 293]
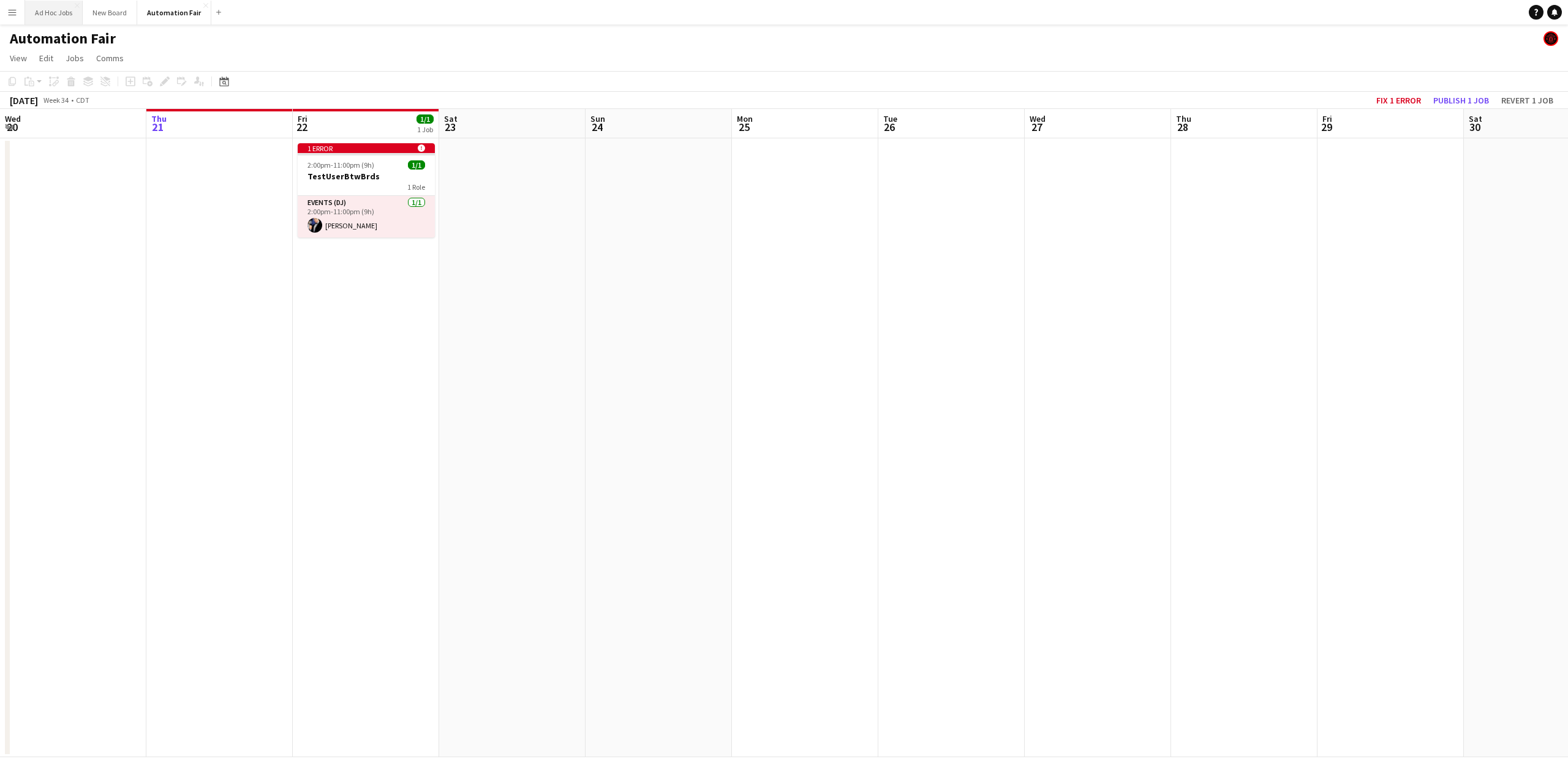
click at [55, 15] on button "Ad Hoc Jobs Close" at bounding box center [54, 12] width 58 height 24
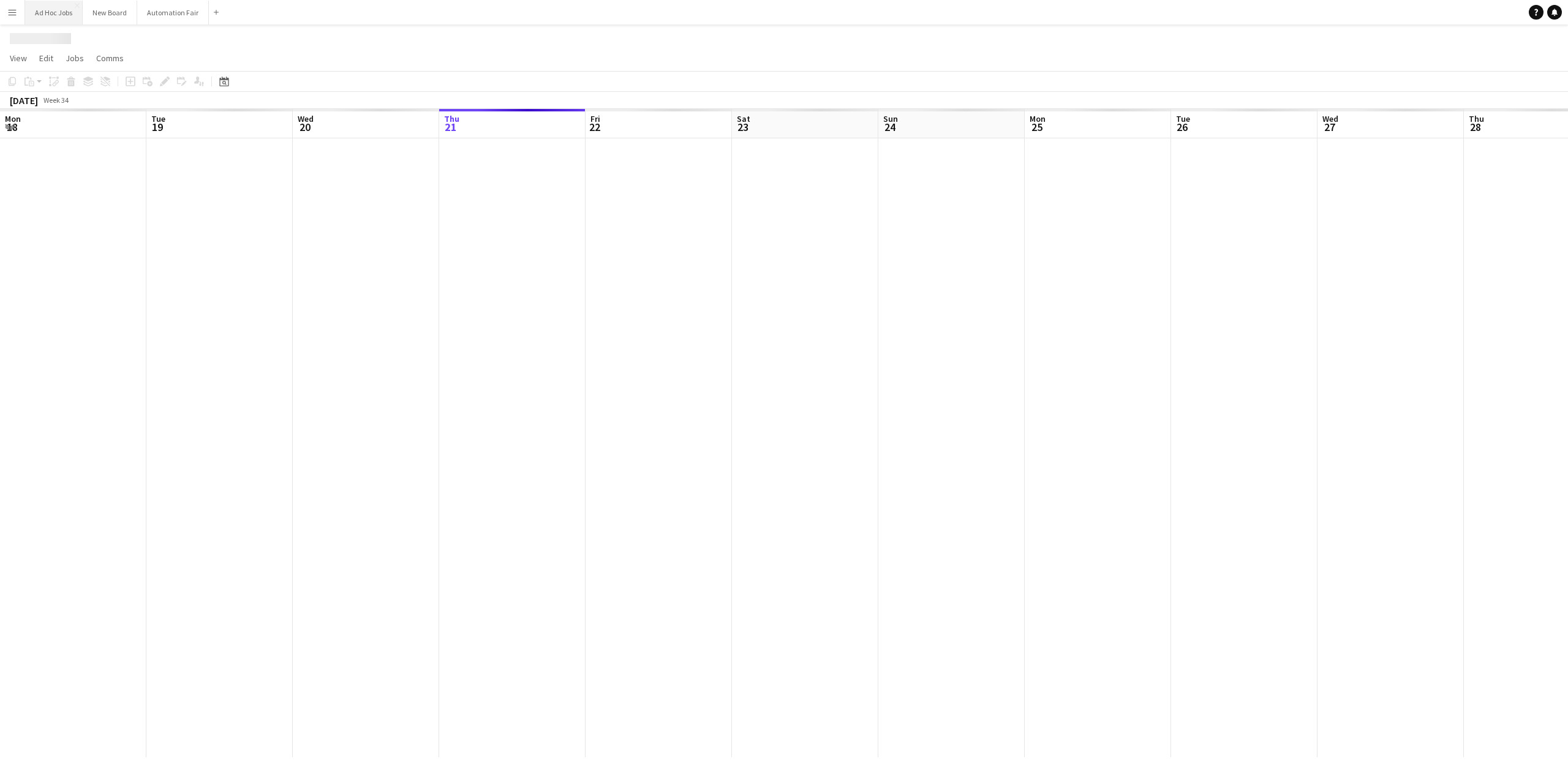
scroll to position [0, 293]
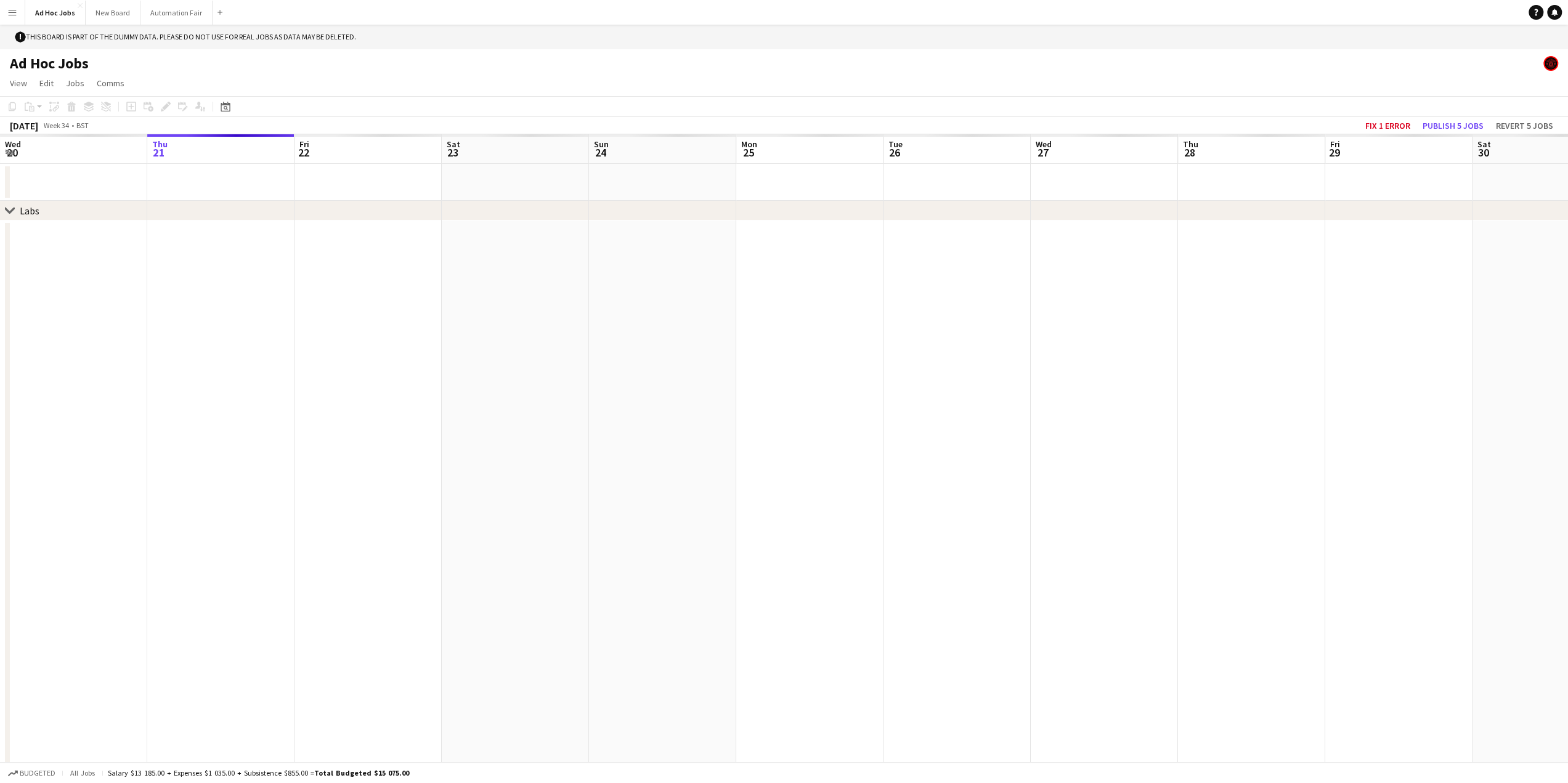
click at [11, 15] on app-icon "Menu" at bounding box center [12, 12] width 10 height 10
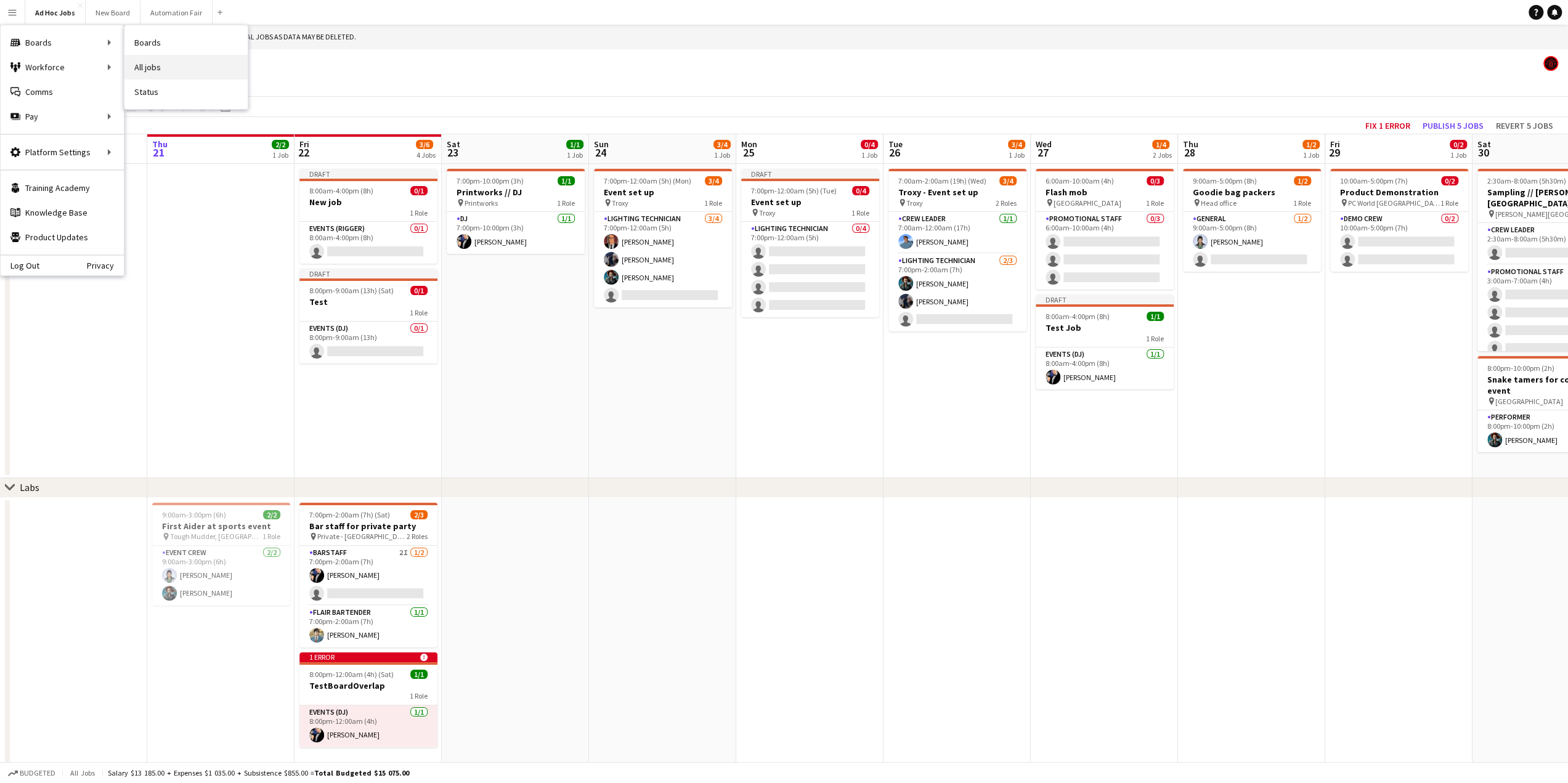
click at [173, 66] on link "All jobs" at bounding box center [186, 68] width 123 height 25
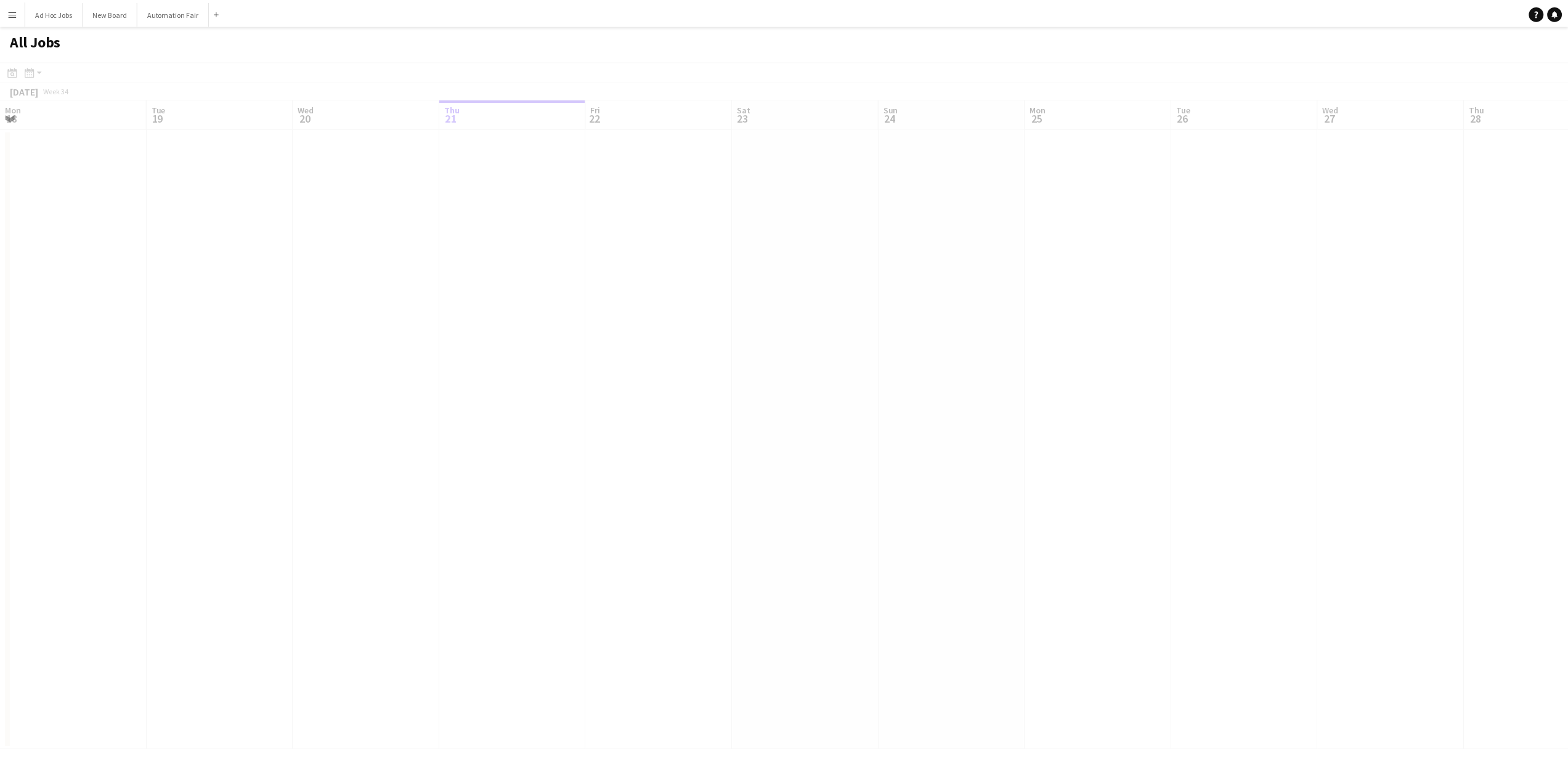
scroll to position [0, 294]
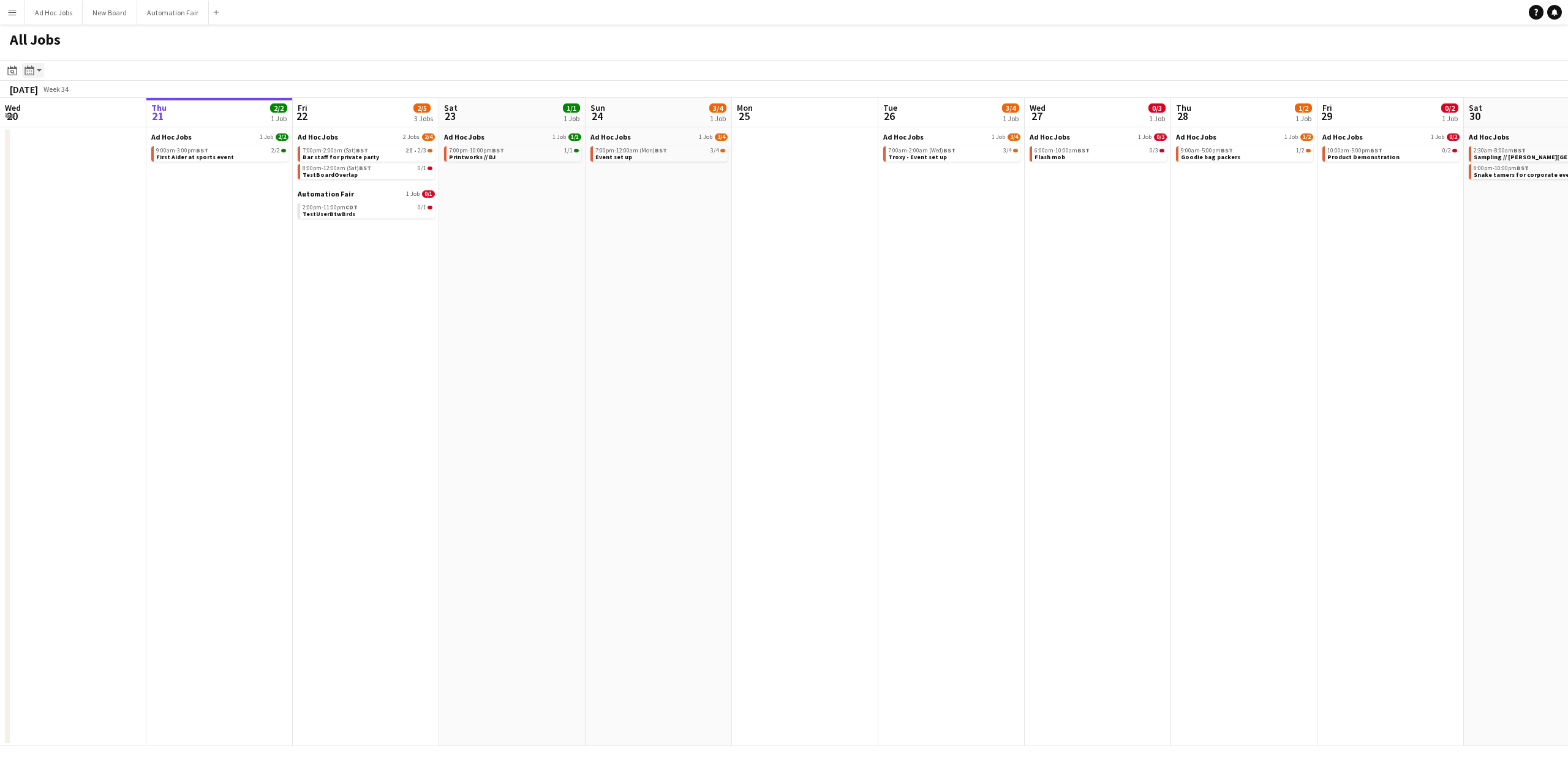
click at [39, 70] on app-action-btn "Month view / Day view" at bounding box center [32, 71] width 22 height 15
click at [141, 70] on app-toolbar "Date picker AUG 2025 AUG 2025 Monday M Tuesday T Wednesday W Thursday T Friday …" at bounding box center [784, 70] width 1568 height 21
click at [63, 9] on button "Ad Hoc Jobs Close" at bounding box center [54, 12] width 58 height 24
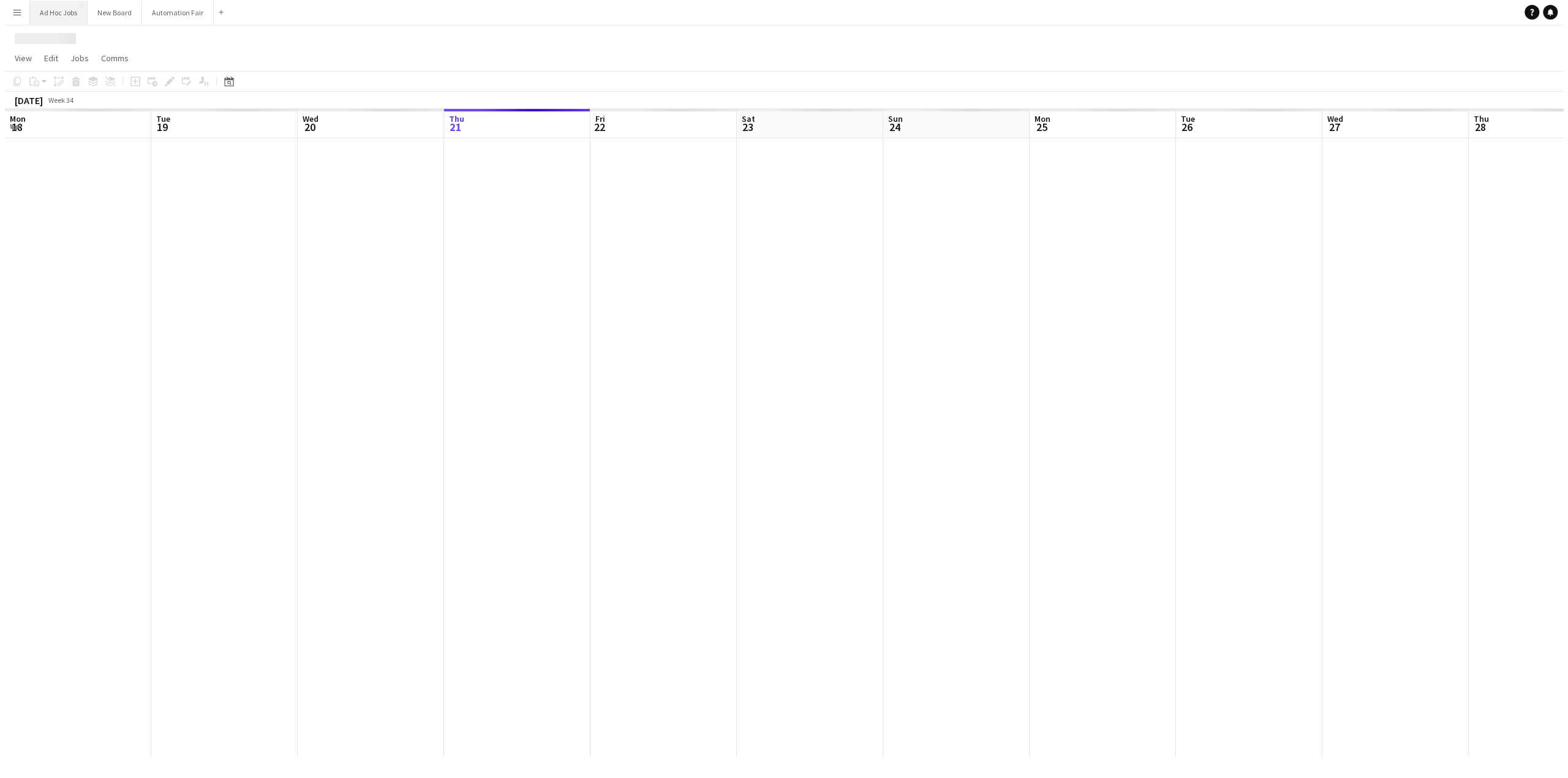
scroll to position [0, 293]
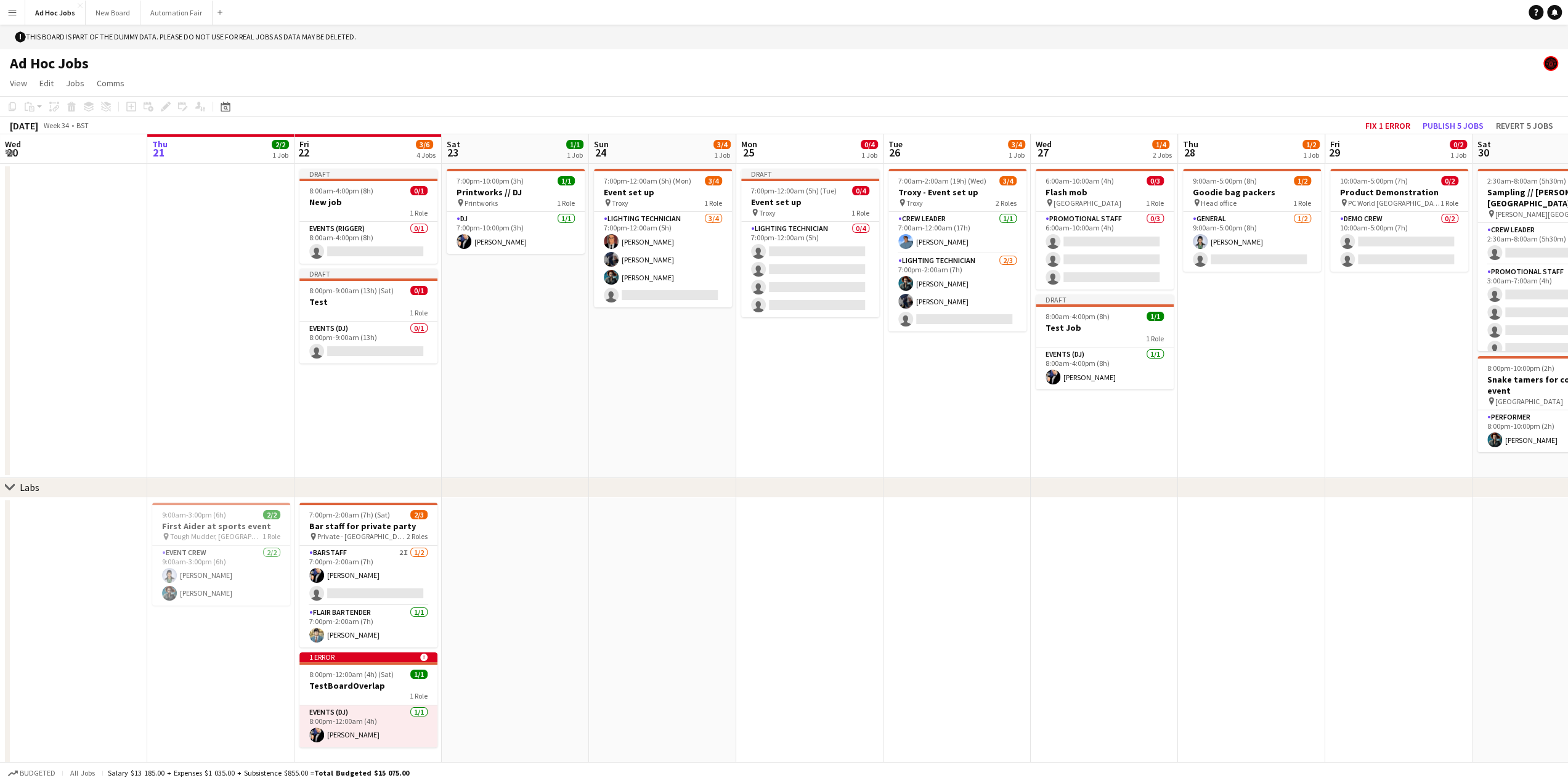
click at [208, 490] on div "chevron-right Labs" at bounding box center [784, 488] width 1568 height 20
click at [97, 10] on button "New Board Close" at bounding box center [113, 12] width 55 height 24
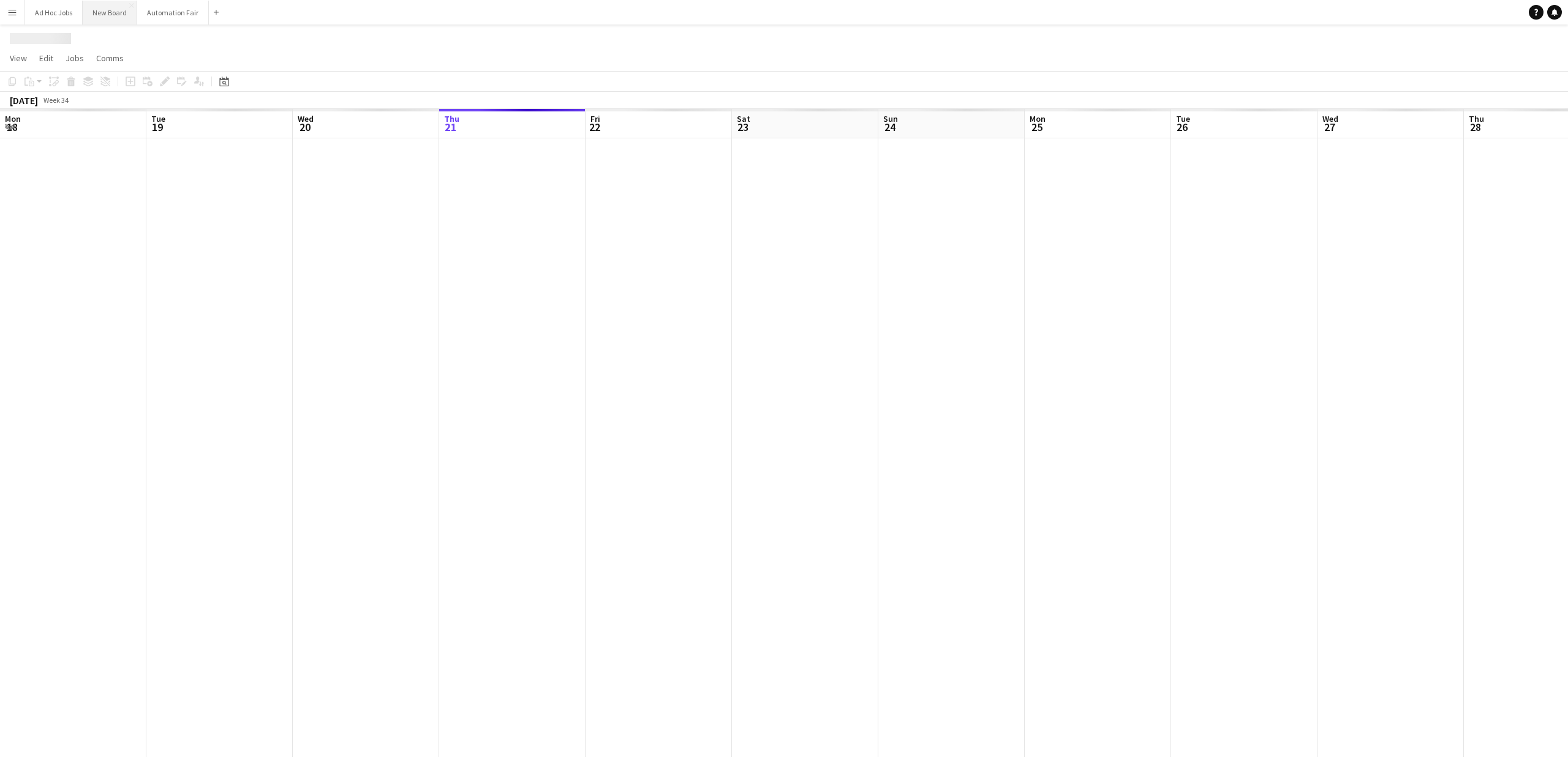
scroll to position [0, 293]
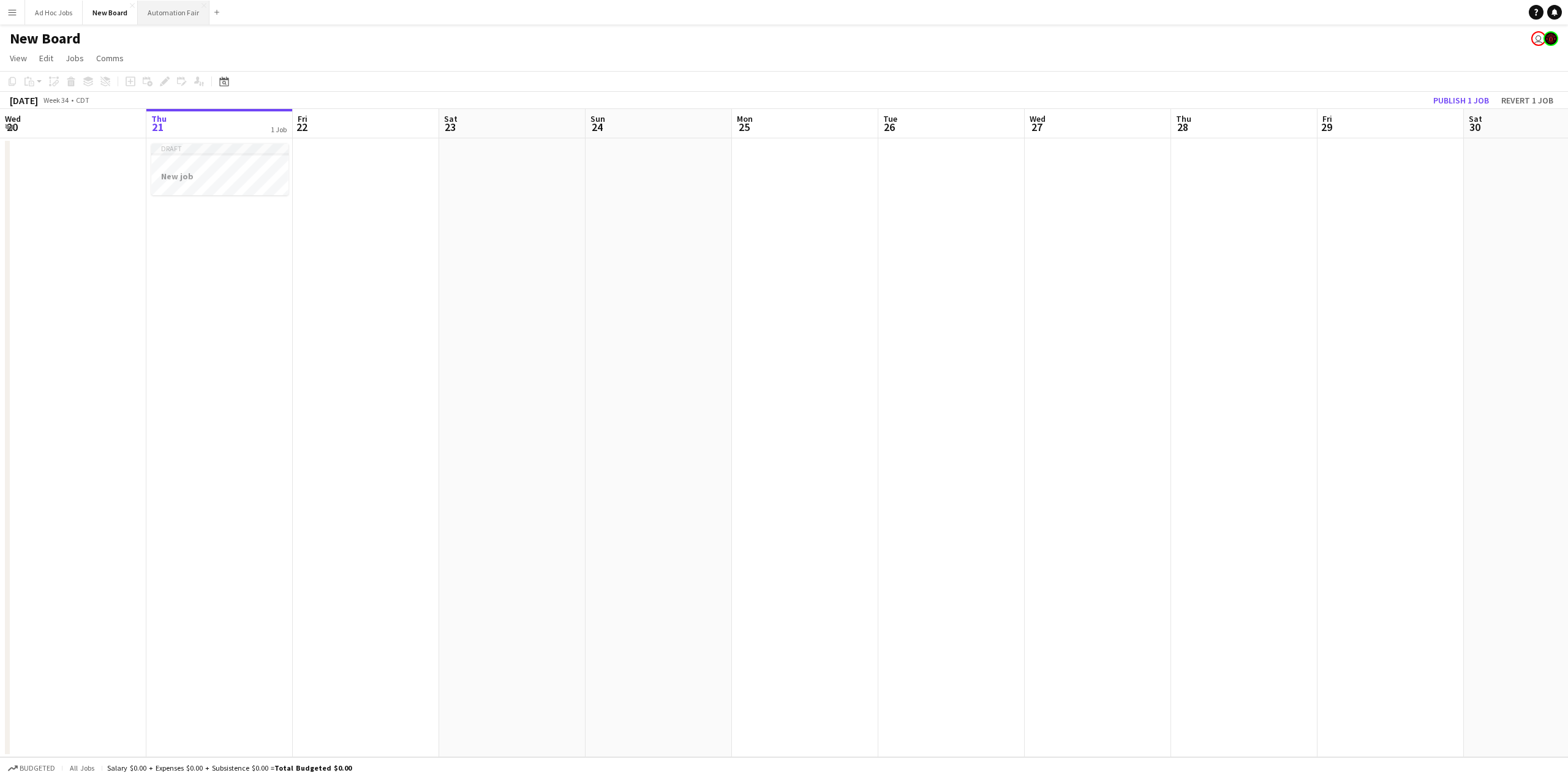
click at [151, 13] on button "Automation Fair Close" at bounding box center [174, 12] width 72 height 24
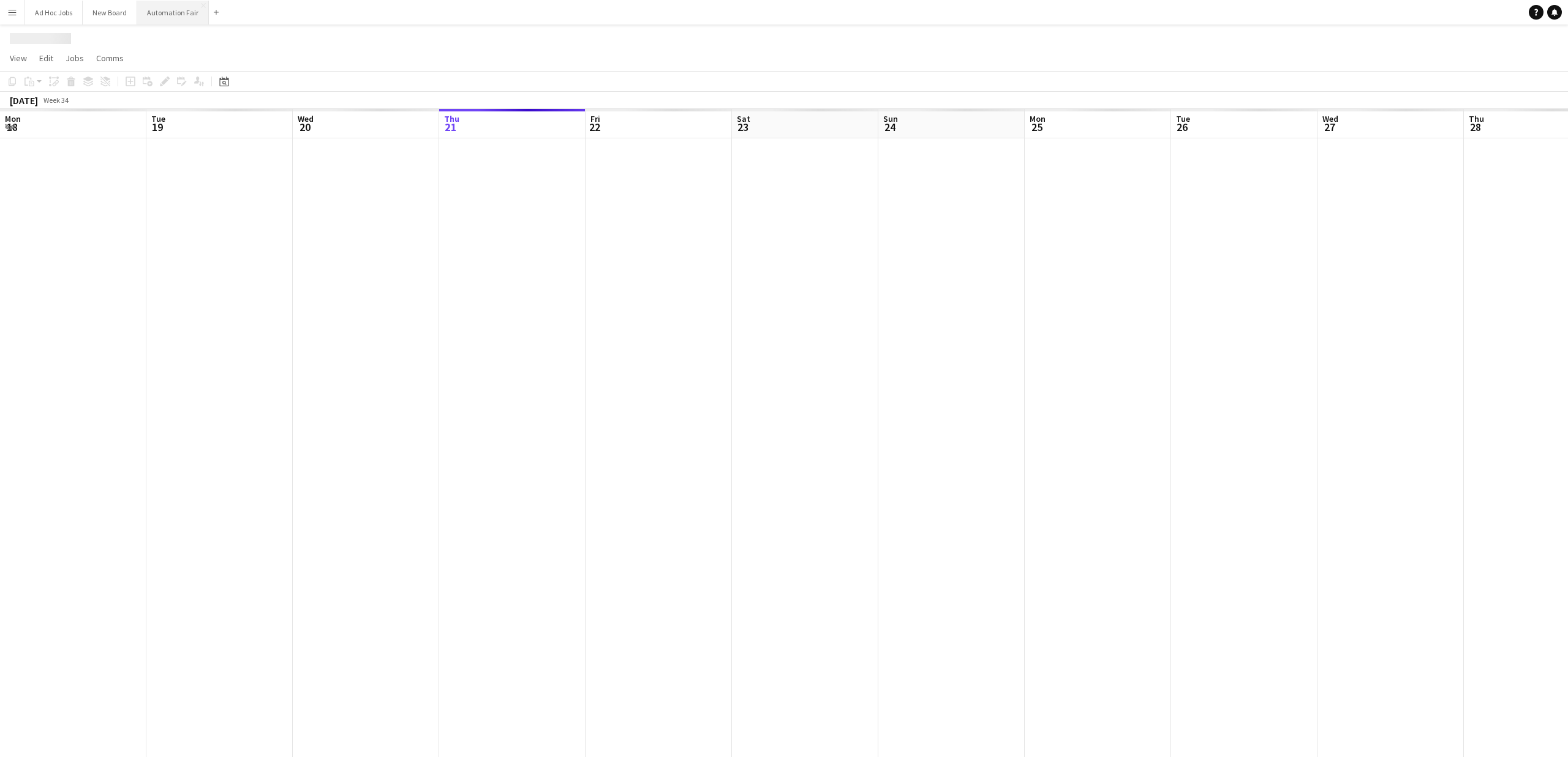
scroll to position [0, 293]
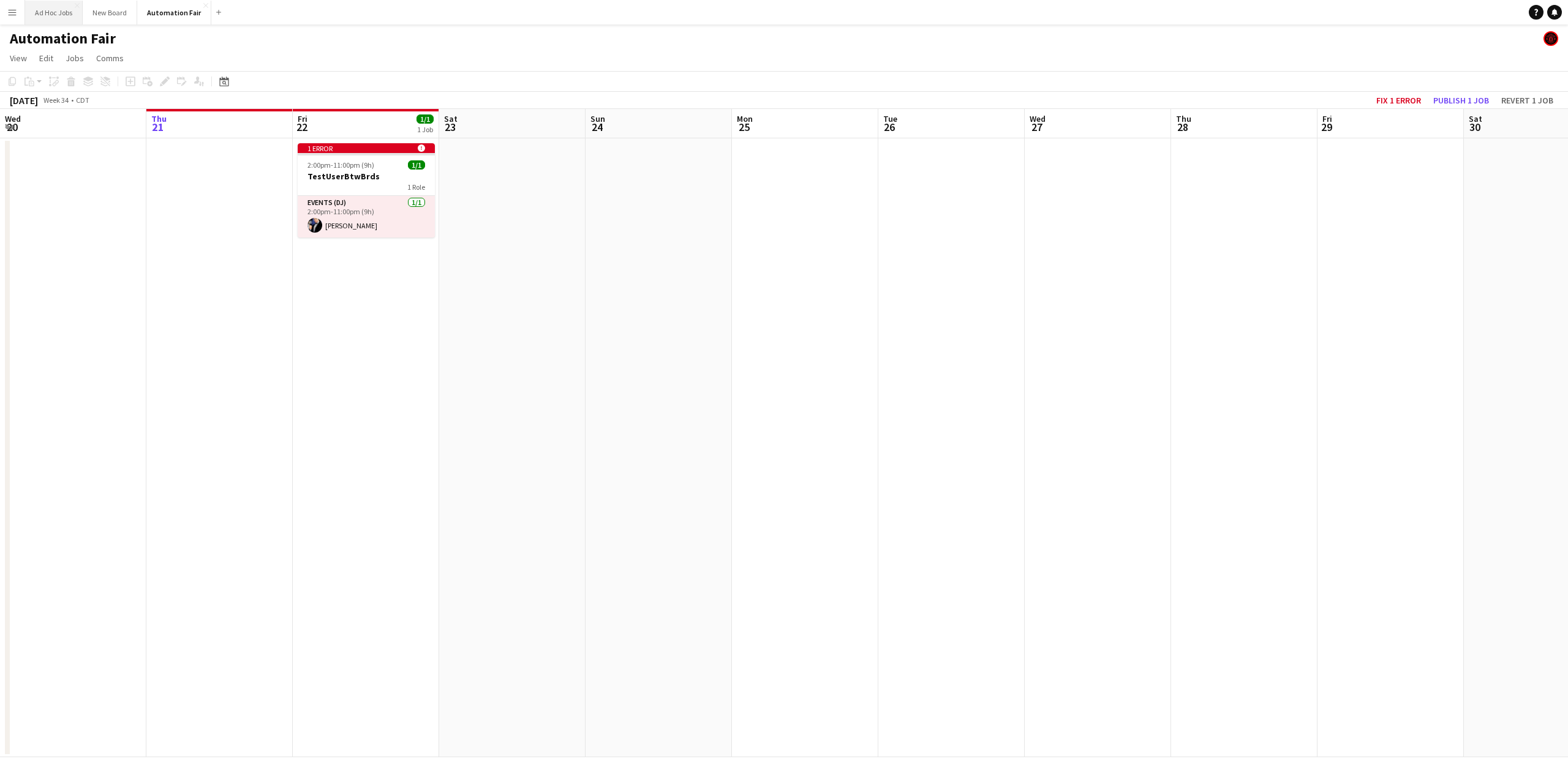
click at [53, 17] on button "Ad Hoc Jobs Close" at bounding box center [54, 12] width 58 height 24
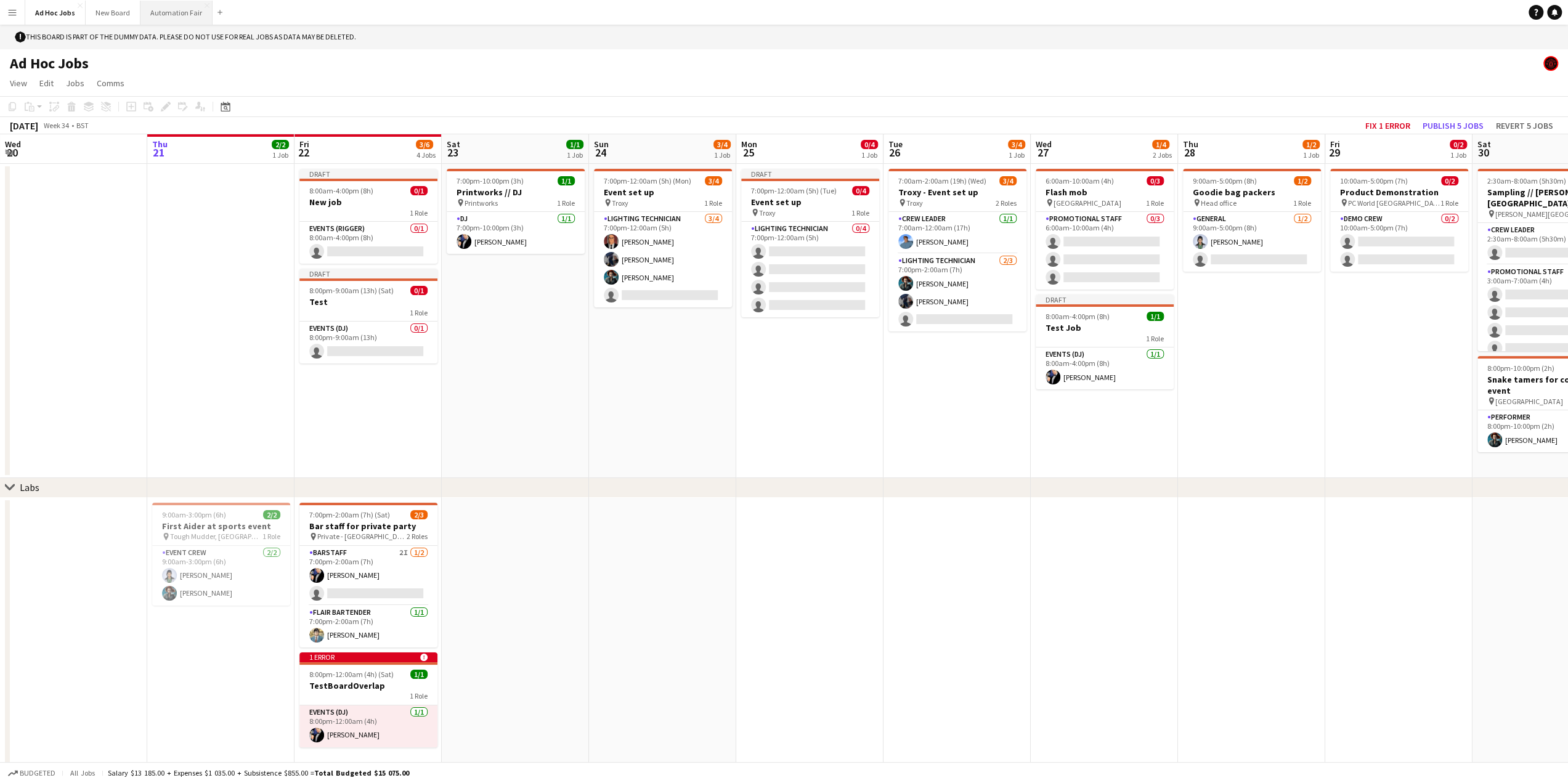
click at [152, 16] on button "Automation Fair Close" at bounding box center [177, 12] width 72 height 24
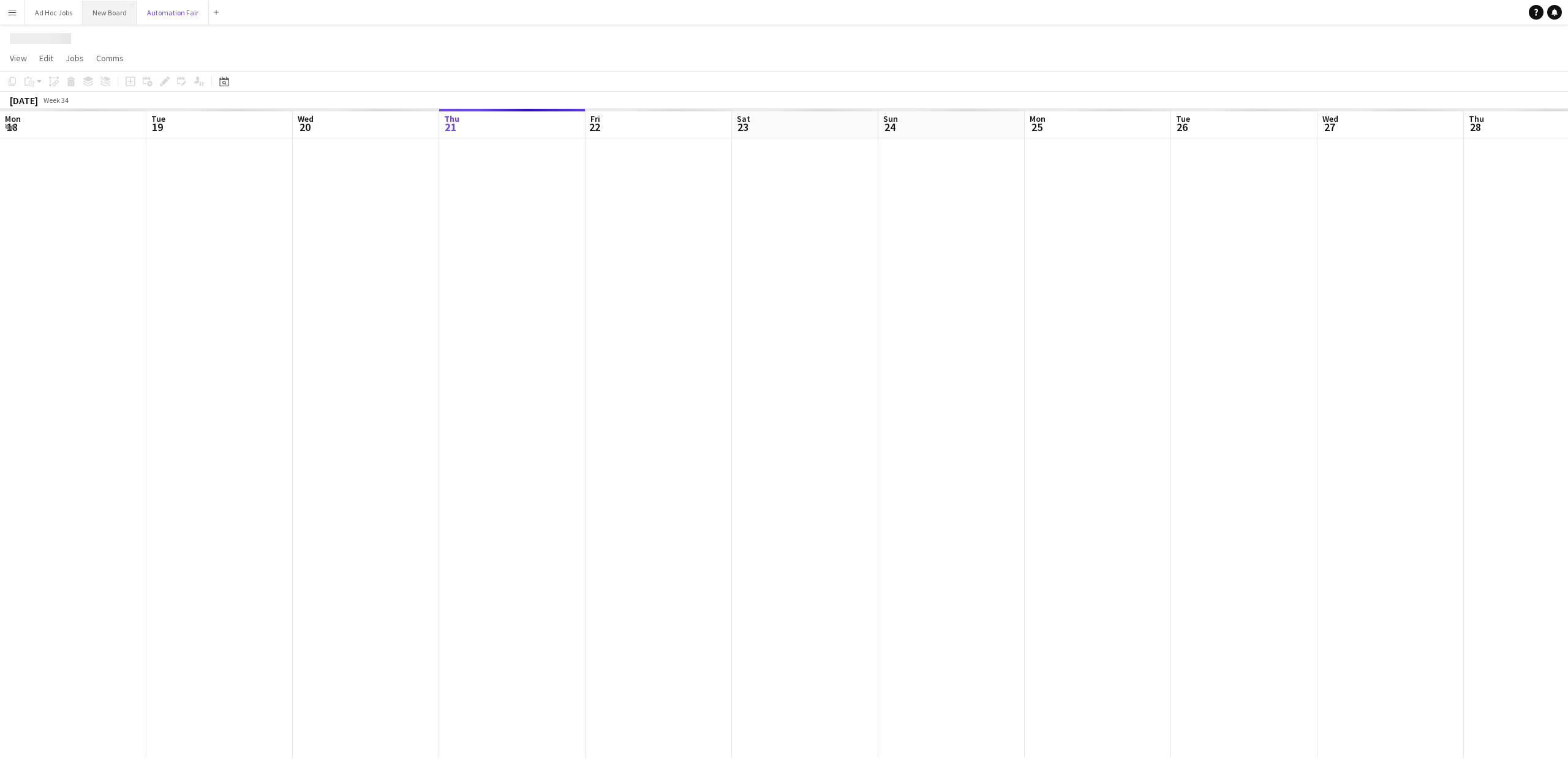
scroll to position [0, 293]
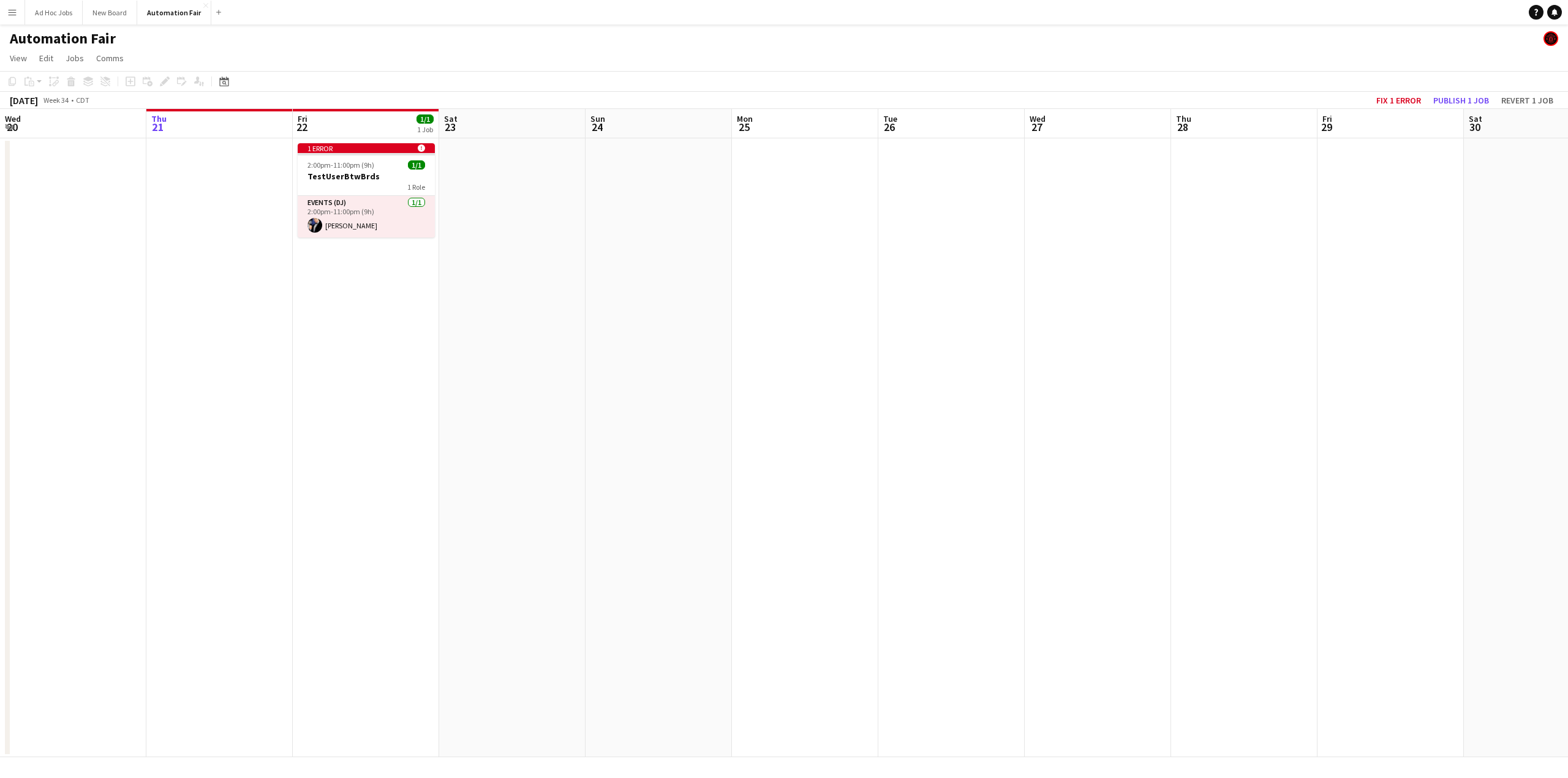
click at [370, 306] on app-date-cell "1 error alert-circle 2:00pm-11:00pm (9h) 1/1 TestUserBtwBrds 1 Role Events (DJ)…" at bounding box center [365, 448] width 147 height 619
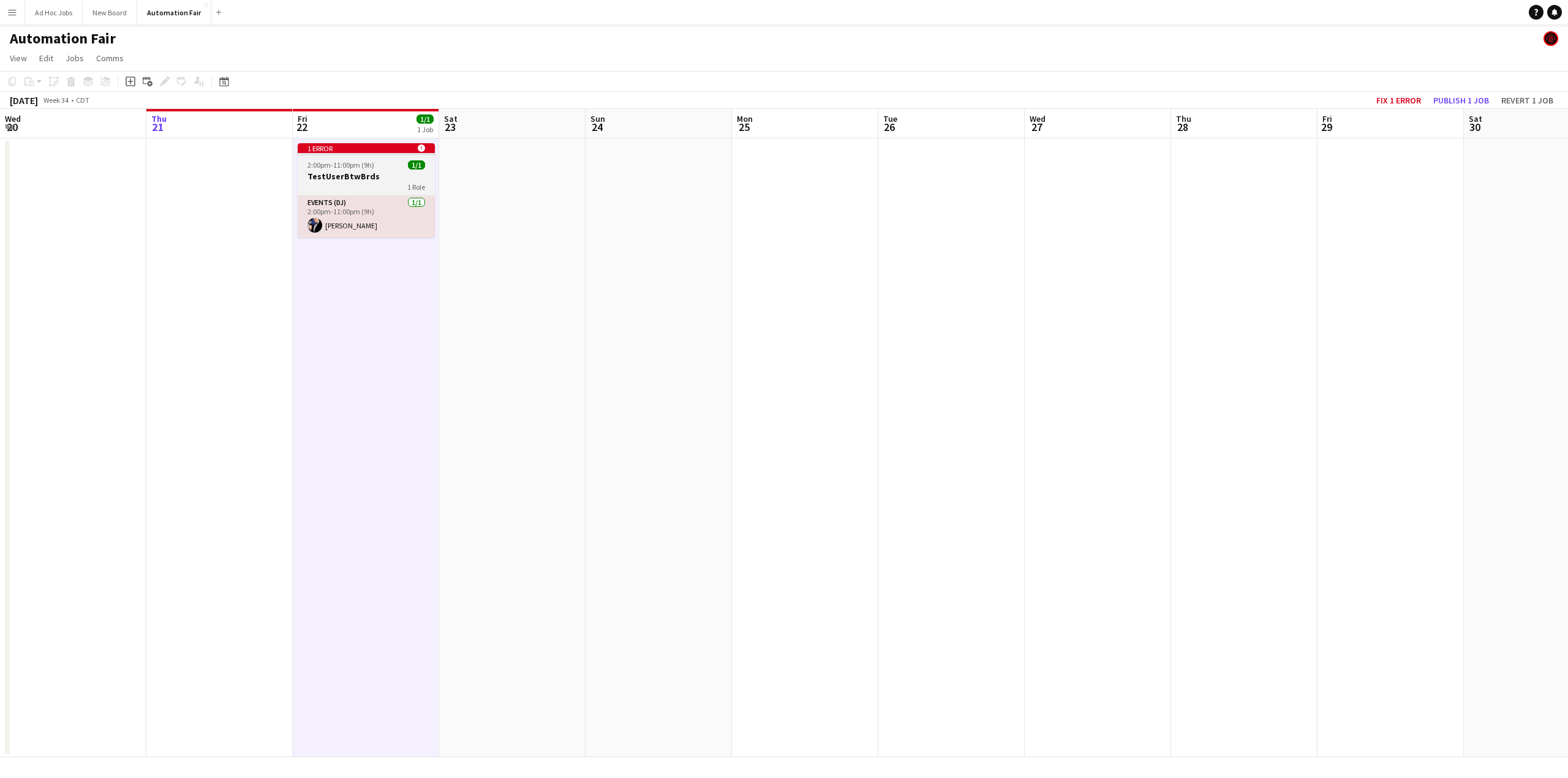
click at [347, 186] on div "1 Role" at bounding box center [365, 186] width 137 height 9
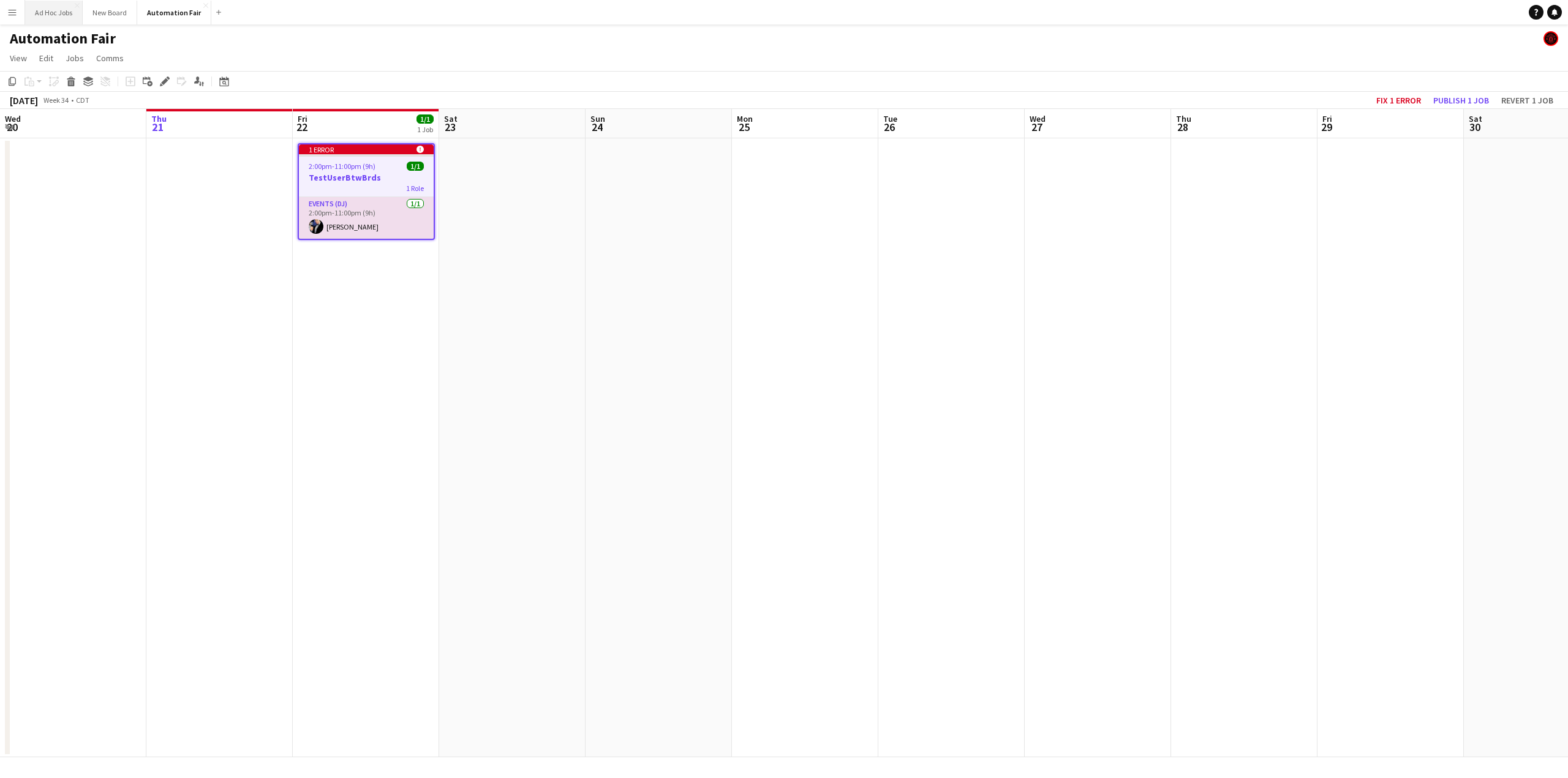
click at [53, 16] on button "Ad Hoc Jobs Close" at bounding box center [54, 12] width 58 height 24
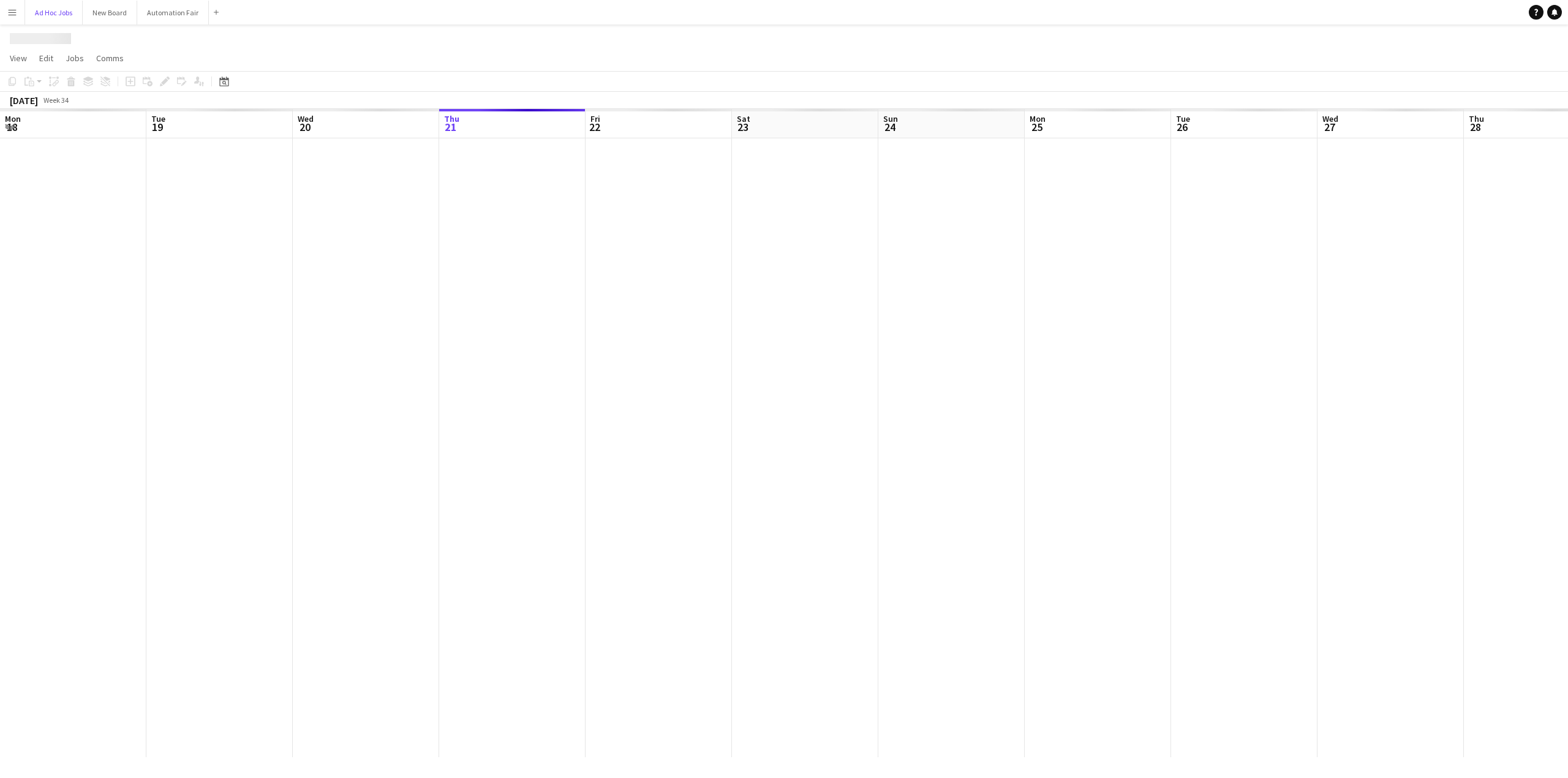
scroll to position [0, 293]
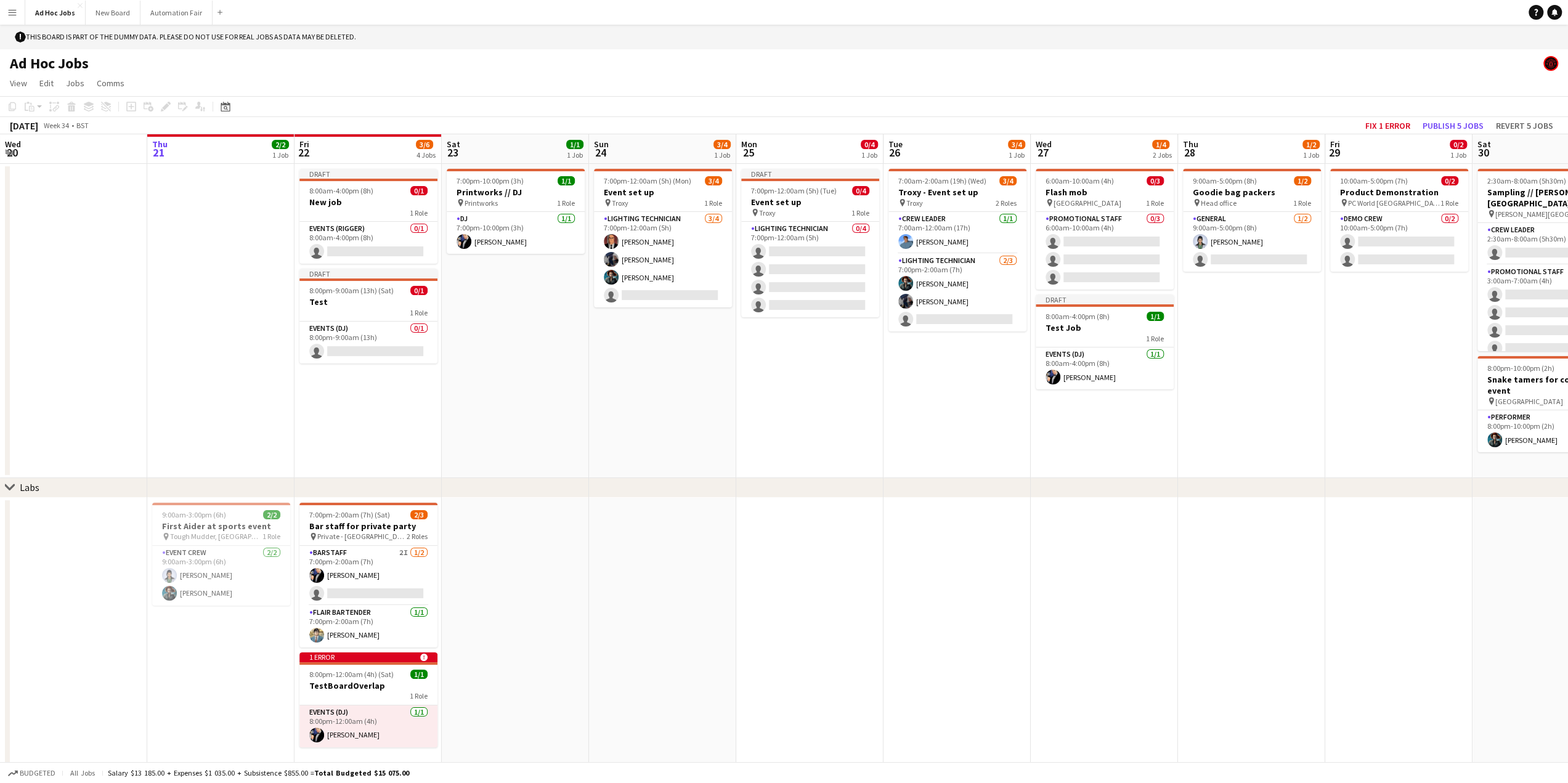
click at [7, 10] on button "Menu" at bounding box center [12, 12] width 25 height 25
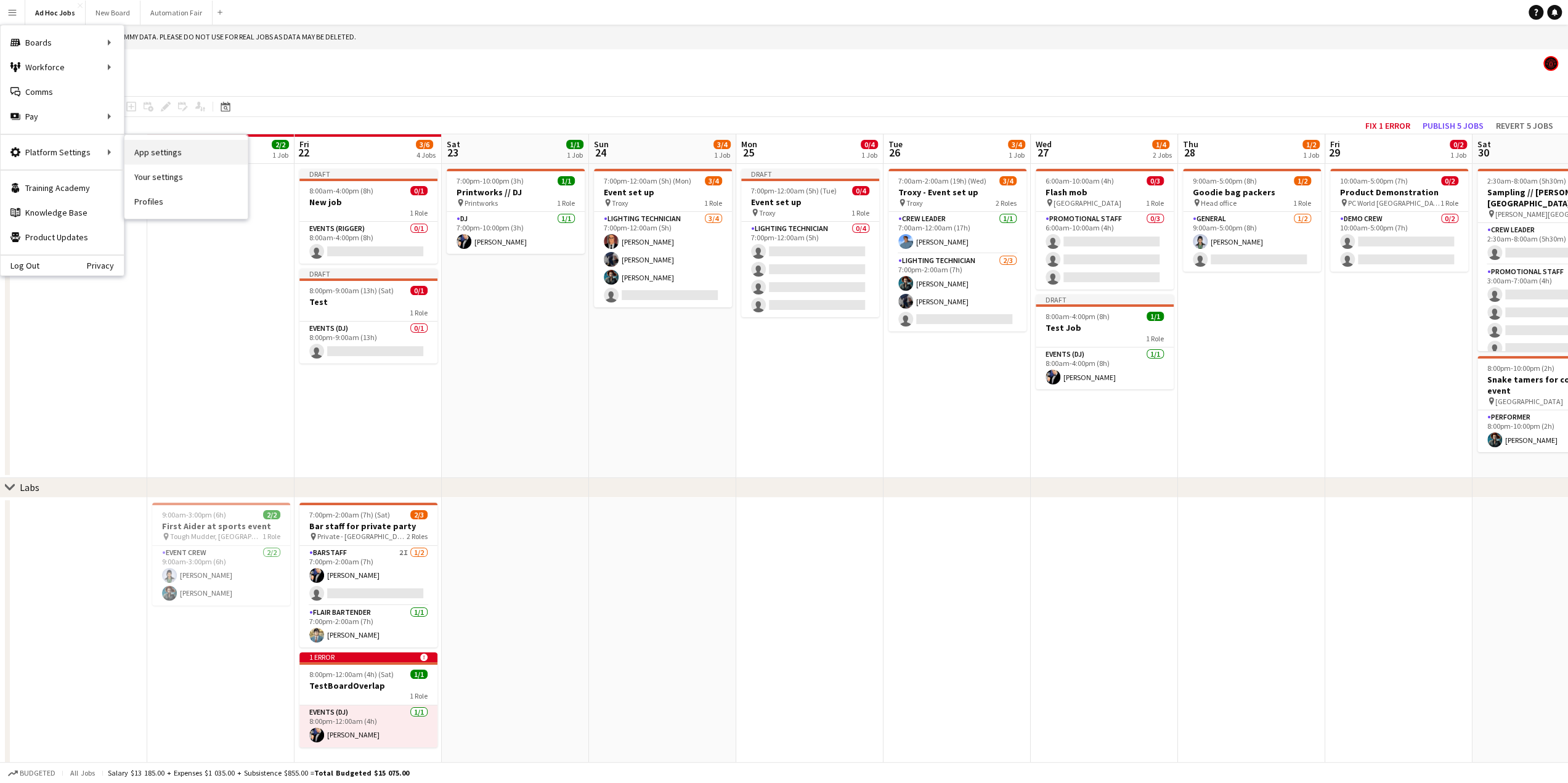
click at [155, 155] on link "App settings" at bounding box center [186, 152] width 123 height 25
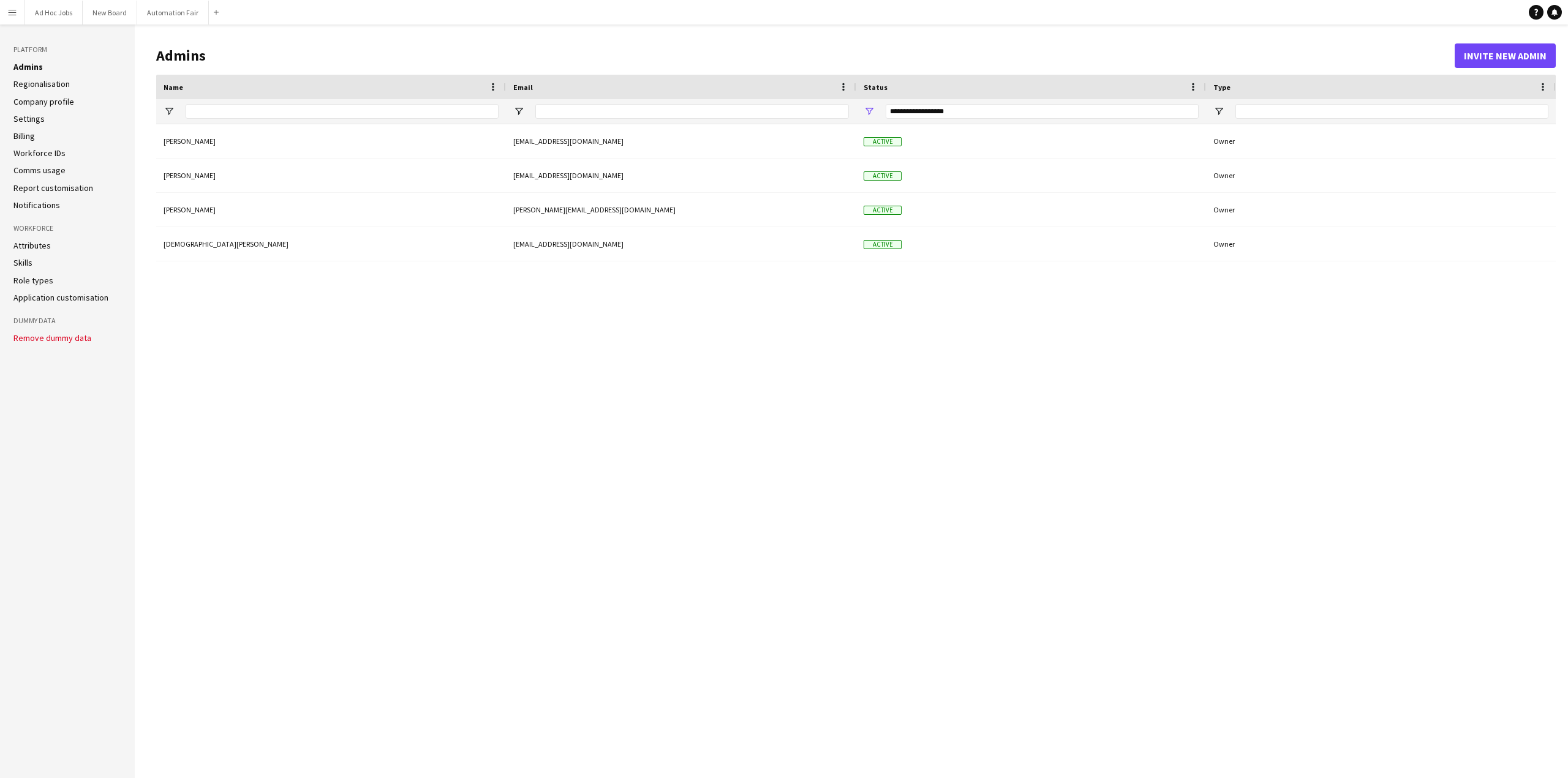
click at [9, 13] on app-icon "Menu" at bounding box center [12, 12] width 9 height 9
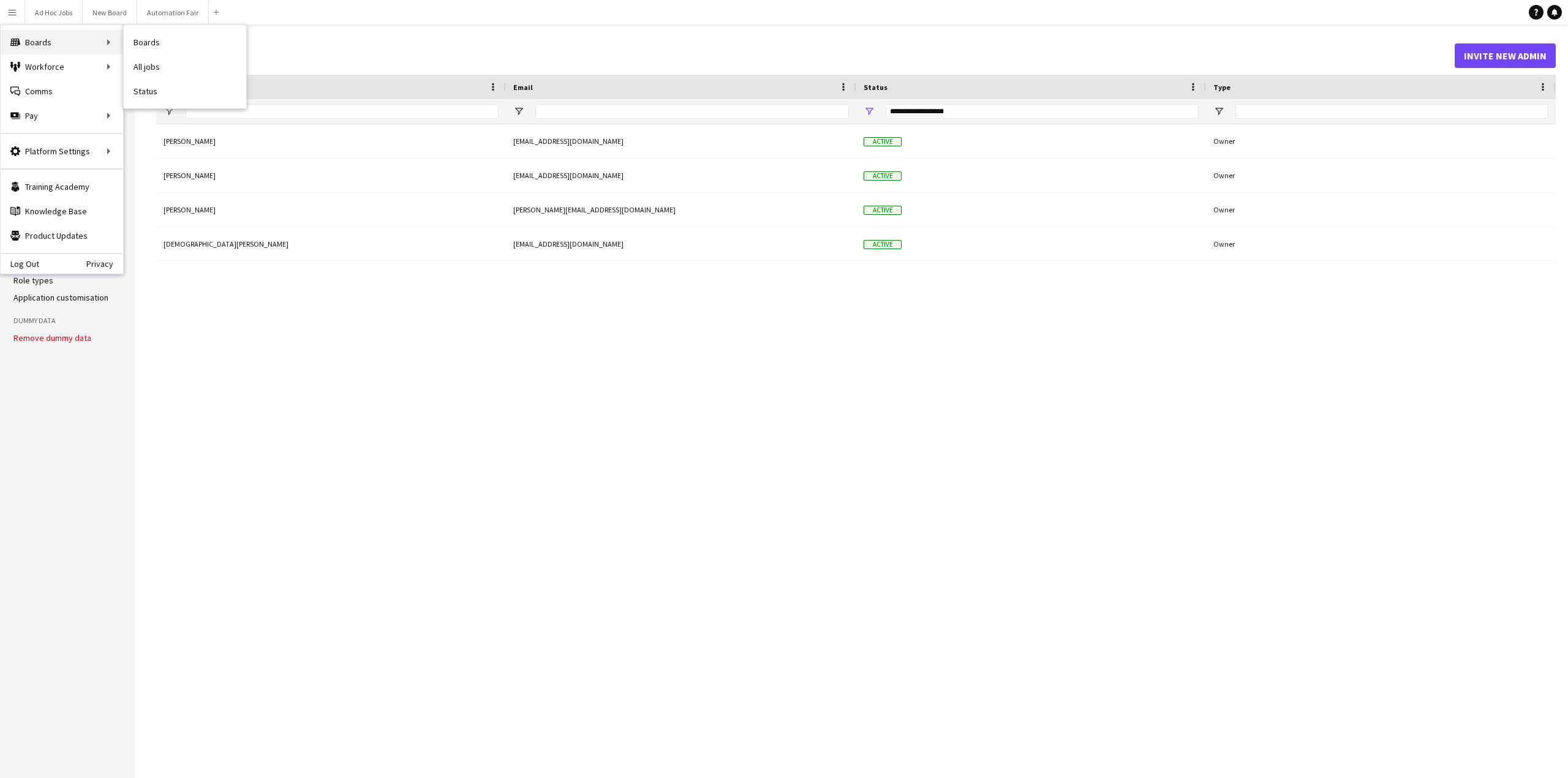
click at [26, 40] on div "Boards Boards" at bounding box center [62, 43] width 122 height 25
click at [161, 9] on button "Automation Fair Close" at bounding box center [173, 12] width 72 height 24
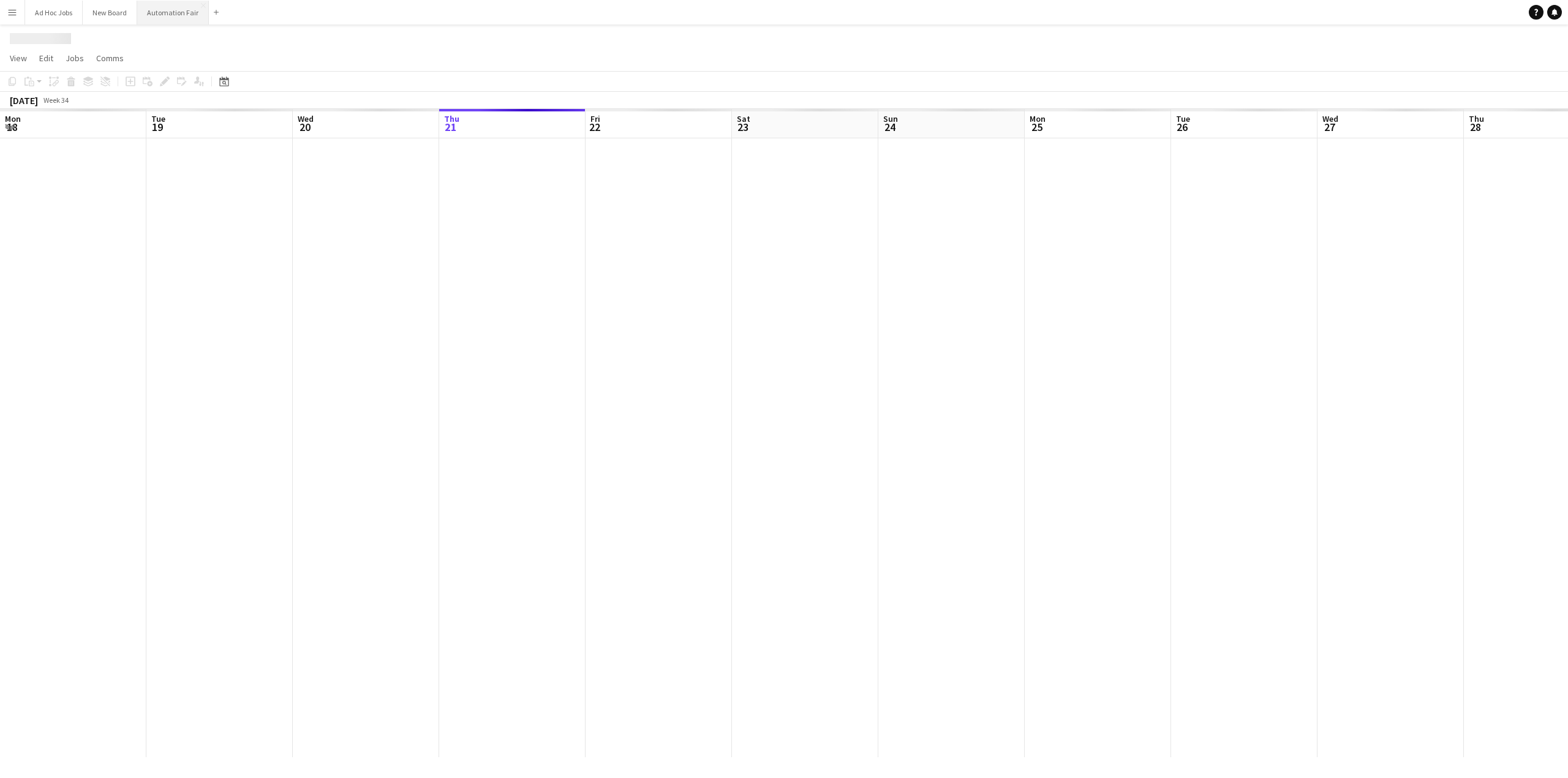
scroll to position [0, 293]
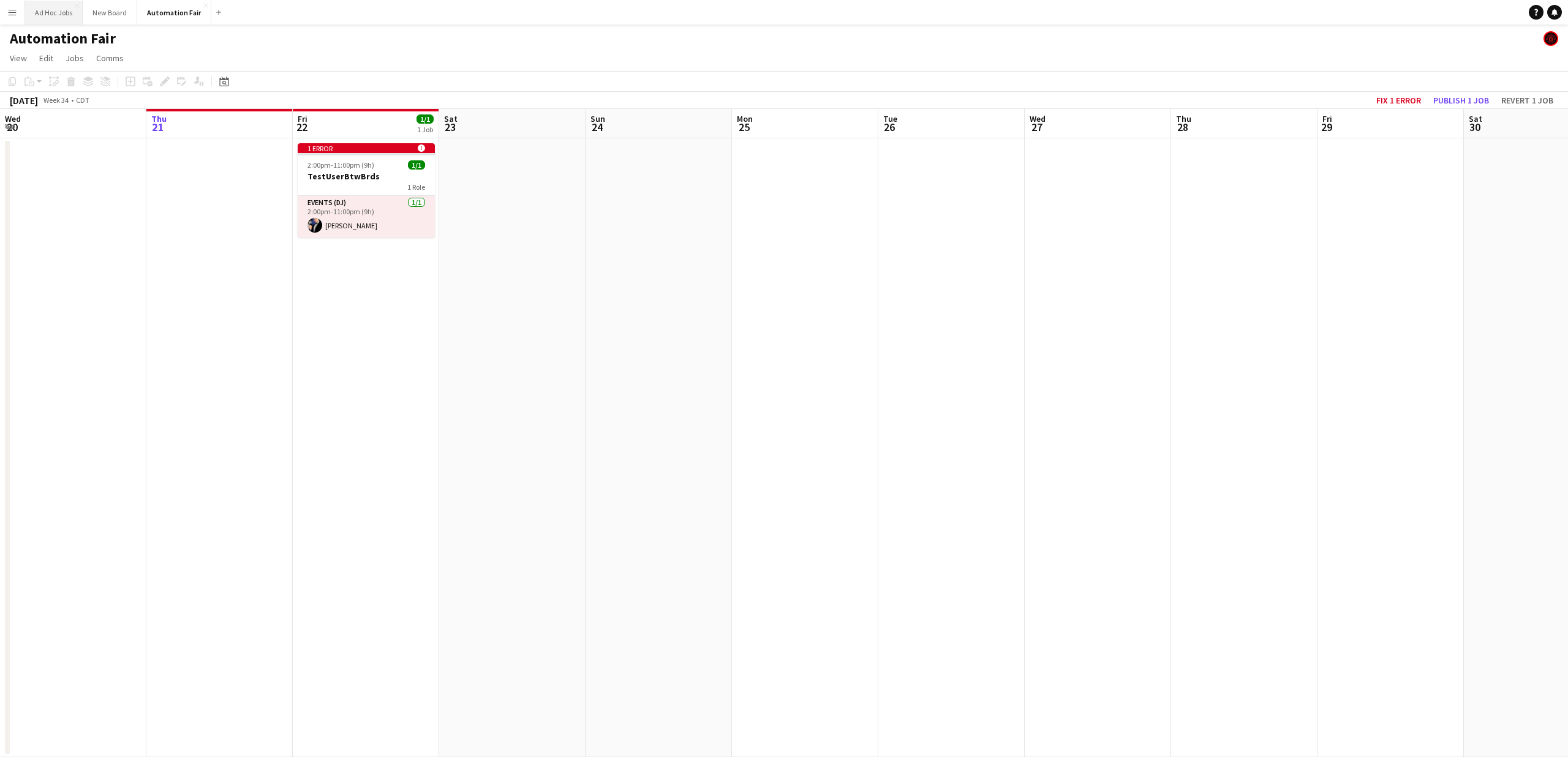
click at [67, 8] on button "Ad Hoc Jobs Close" at bounding box center [54, 12] width 58 height 24
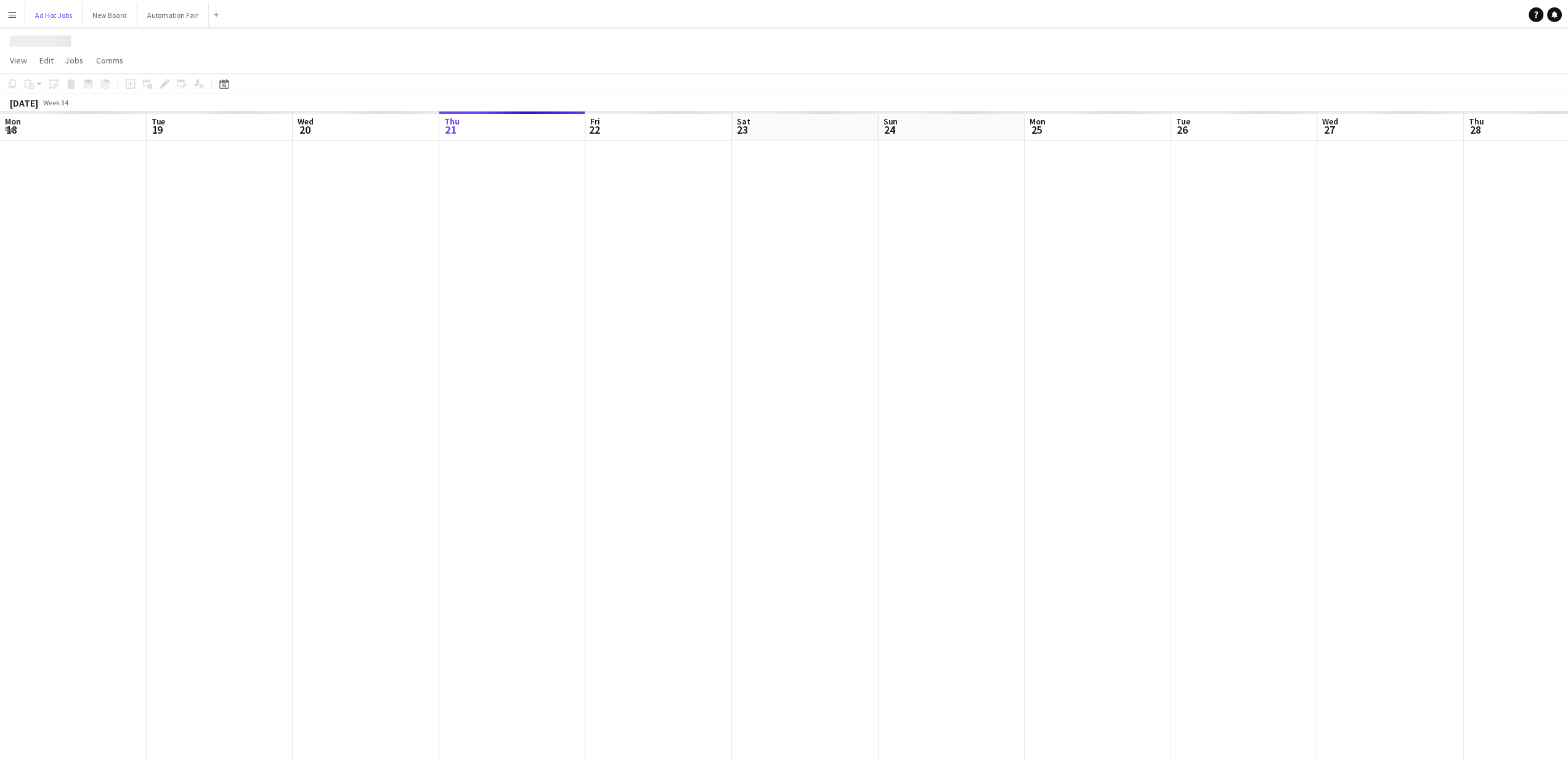
scroll to position [0, 294]
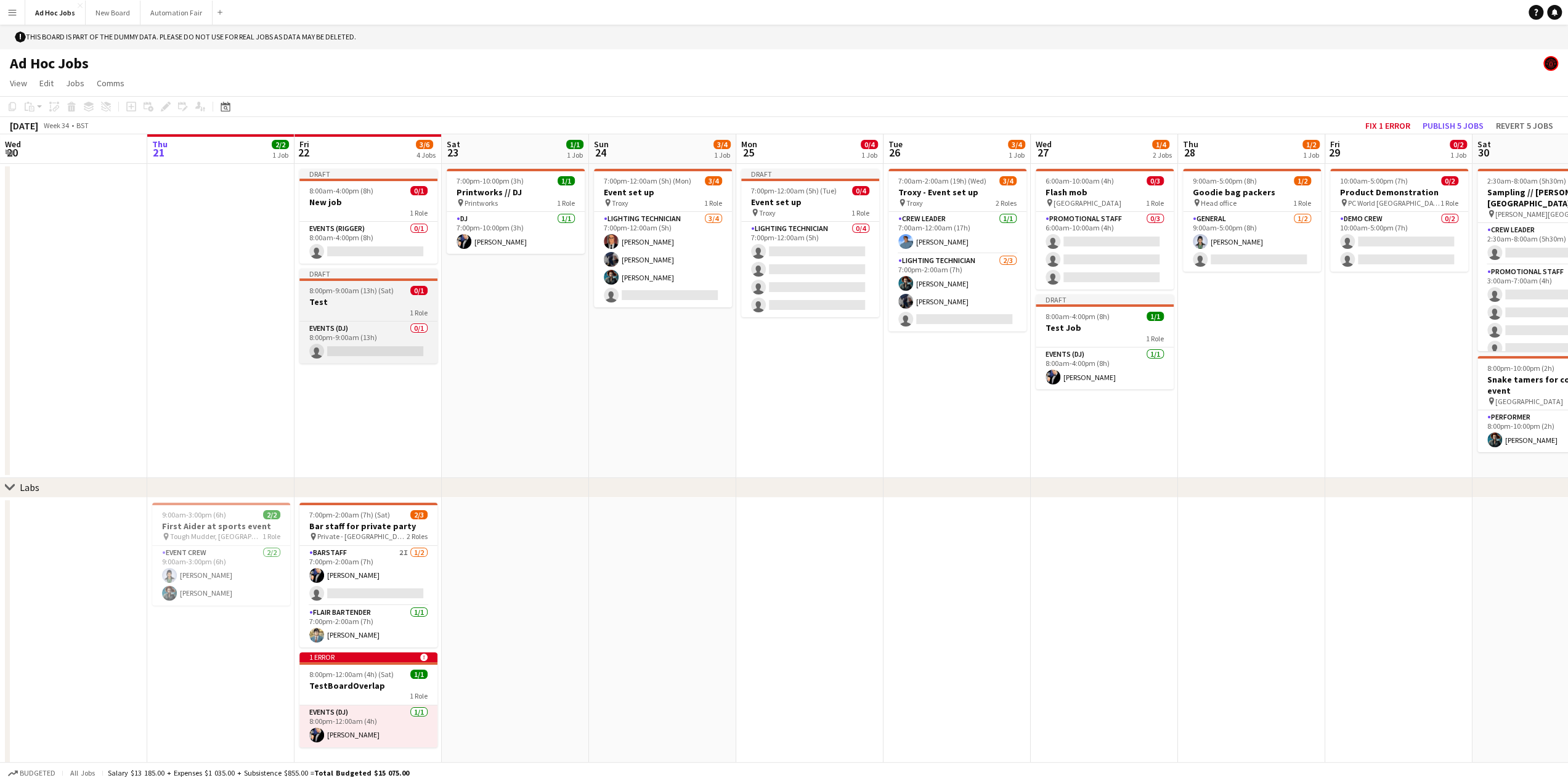
click at [347, 282] on app-job-card "Draft 8:00pm-9:00am (13h) (Sat) 0/1 Test 1 Role Events (DJ) 0/1 8:00pm-9:00am (…" at bounding box center [367, 316] width 138 height 95
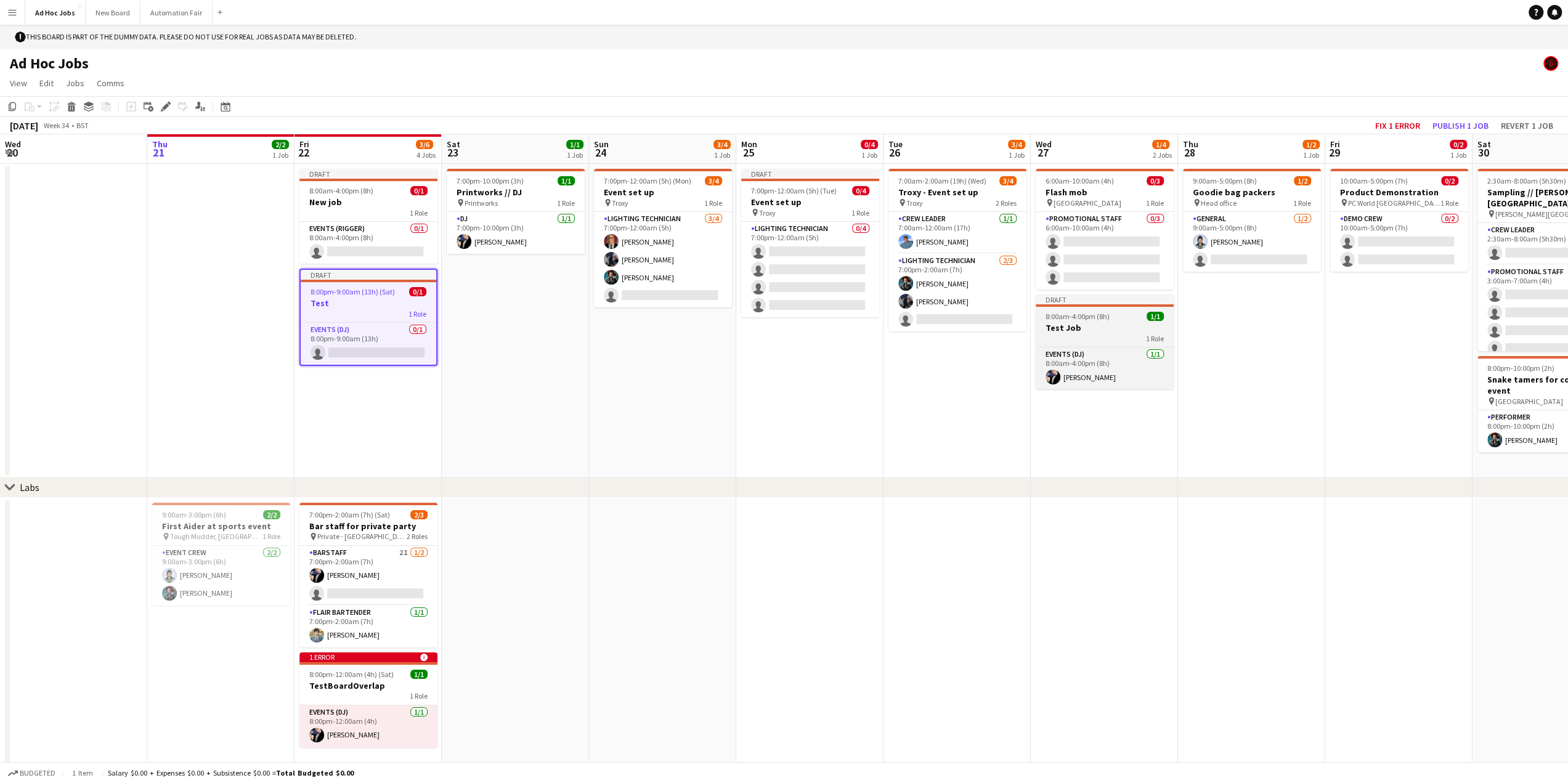
click at [1084, 334] on div "1 Role" at bounding box center [1104, 338] width 138 height 10
click at [89, 110] on icon at bounding box center [89, 107] width 10 height 3
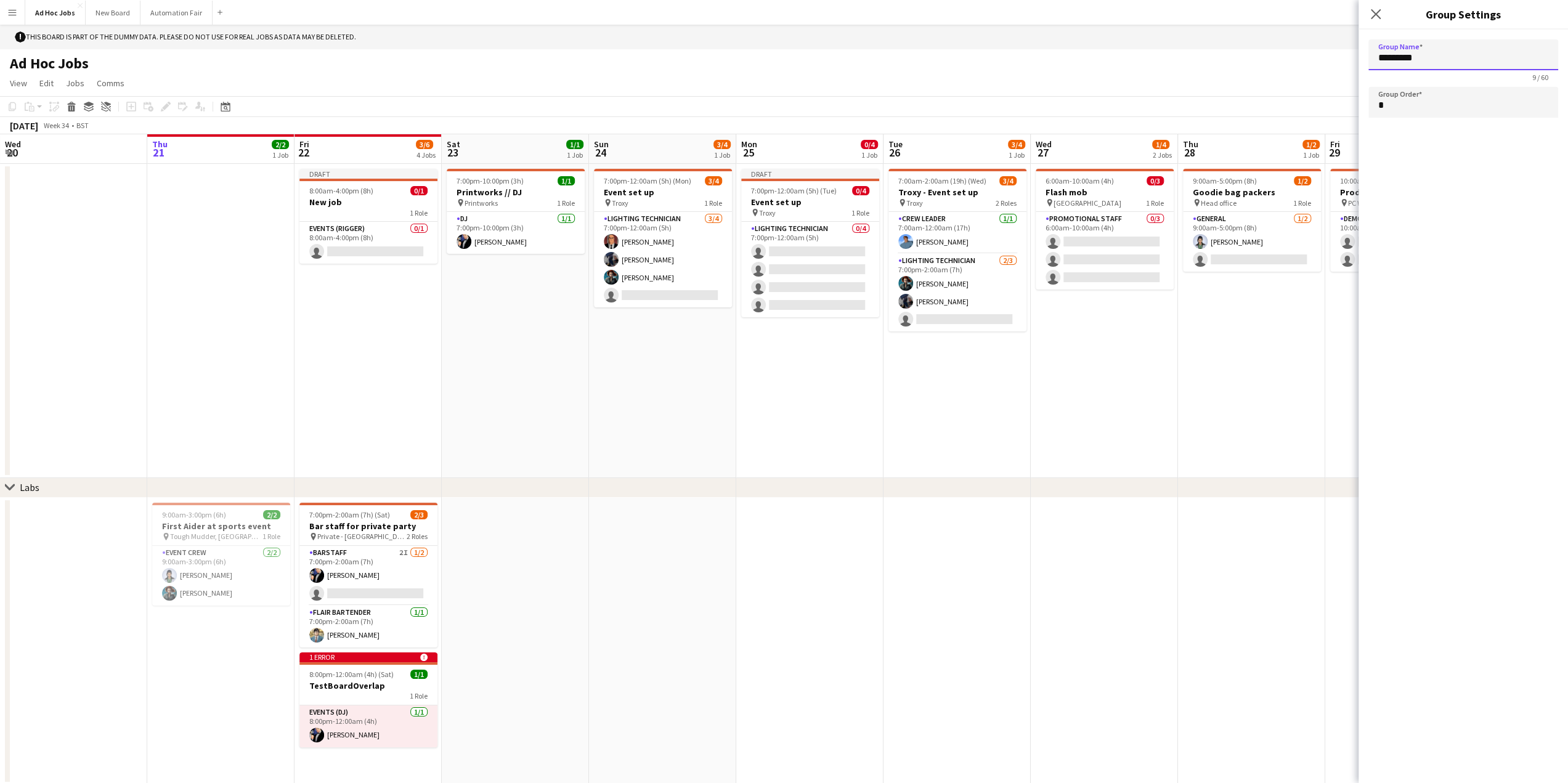
drag, startPoint x: 1431, startPoint y: 51, endPoint x: 1259, endPoint y: 72, distance: 173.3
click at [1259, 72] on body "Menu Boards Boards Boards All jobs Status Workforce Workforce My Workforce Recr…" at bounding box center [784, 475] width 1568 height 951
type input "*********"
click at [842, 90] on app-page-menu "View Day view expanded Day view collapsed Month view Date picker Jump to [DATE]…" at bounding box center [784, 84] width 1568 height 24
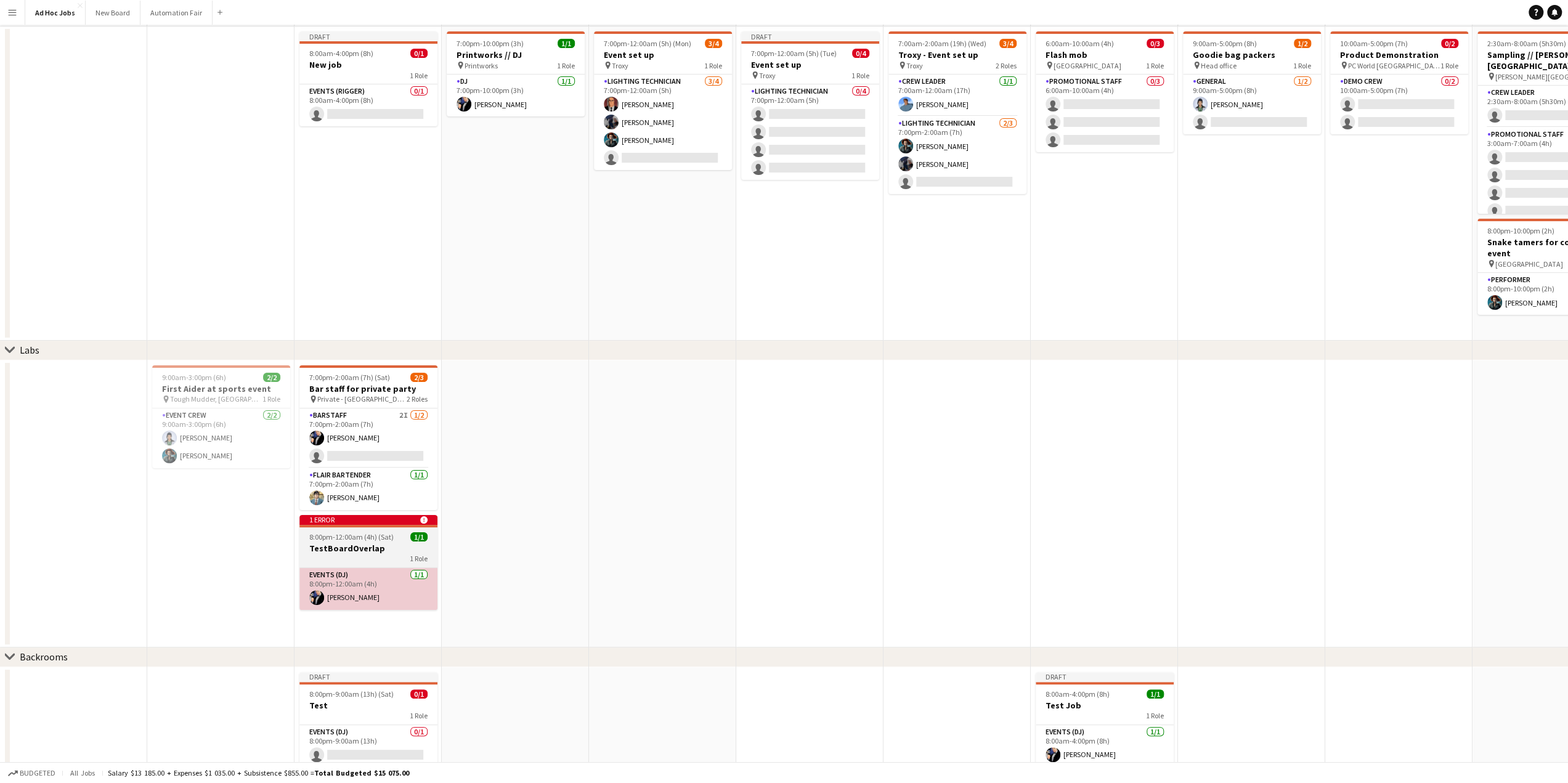
scroll to position [167, 0]
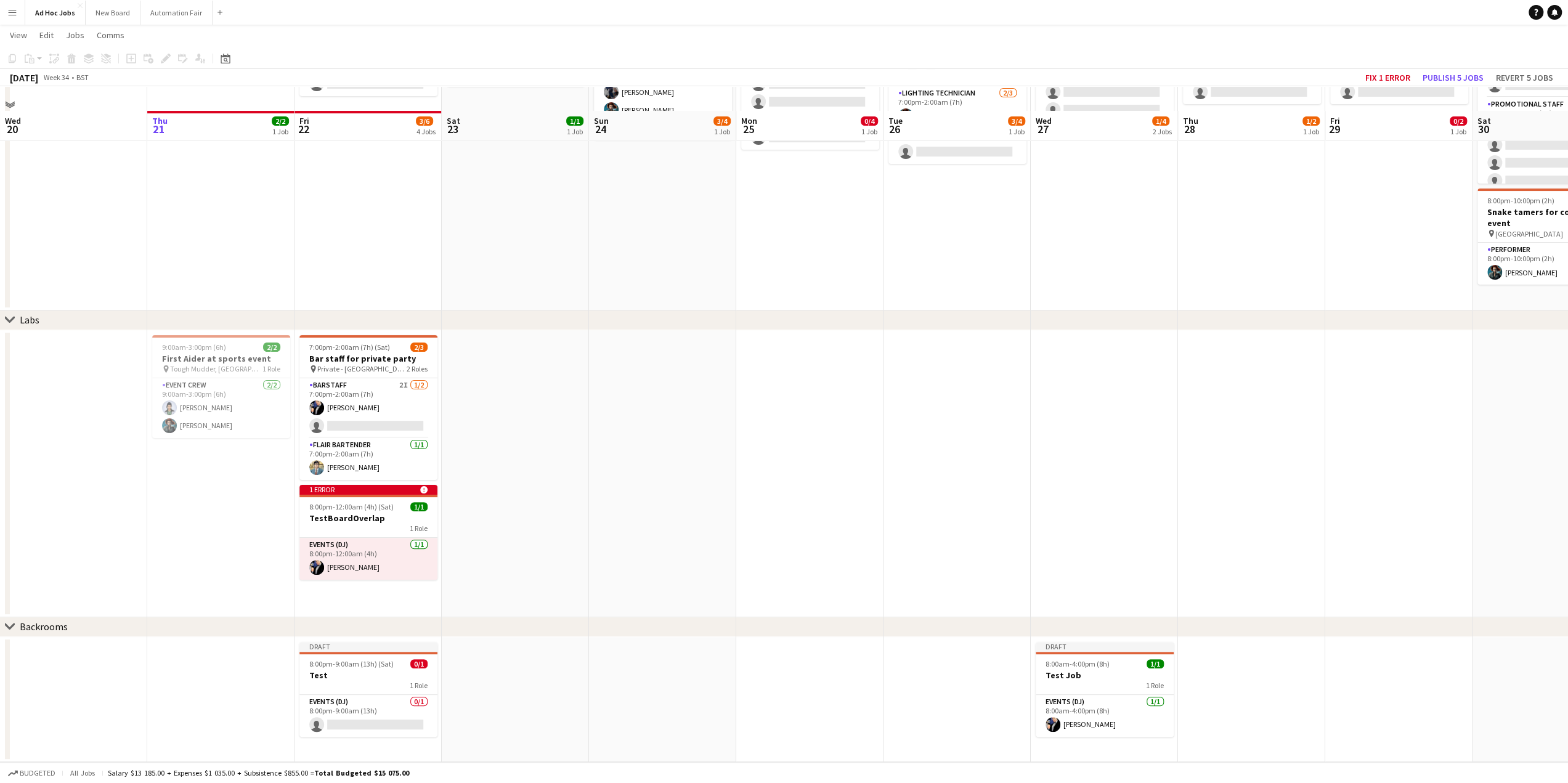
click at [68, 632] on div "chevron-right Backrooms" at bounding box center [784, 627] width 1568 height 20
click at [108, 60] on icon at bounding box center [106, 58] width 10 height 10
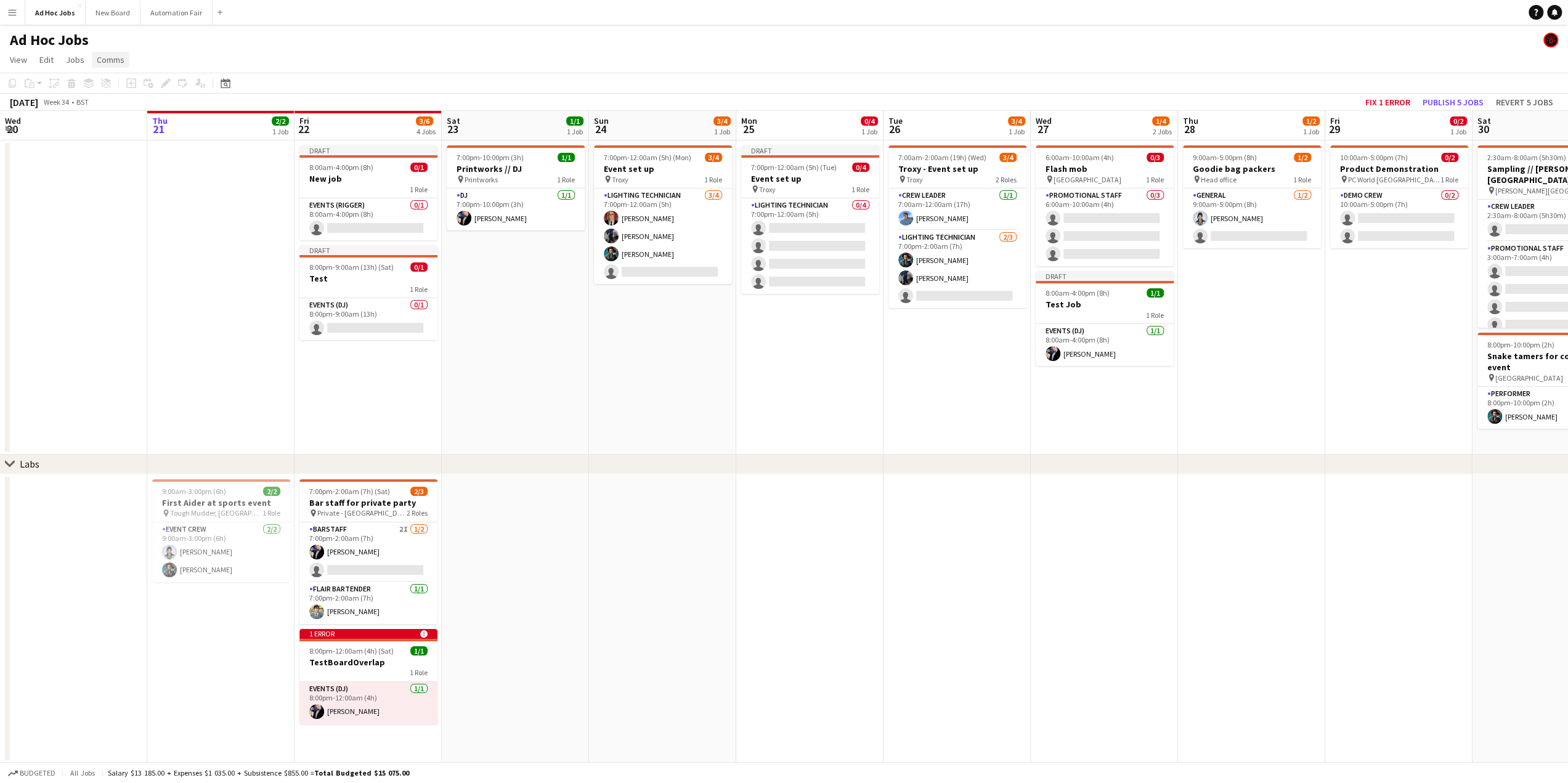
click at [106, 58] on span "Comms" at bounding box center [110, 60] width 28 height 11
click at [164, 44] on div "Ad Hoc Jobs" at bounding box center [784, 37] width 1568 height 24
click at [110, 60] on span "Comms" at bounding box center [110, 60] width 28 height 11
click at [75, 58] on span "Jobs" at bounding box center [74, 60] width 18 height 11
click at [43, 60] on span "Edit" at bounding box center [46, 60] width 14 height 11
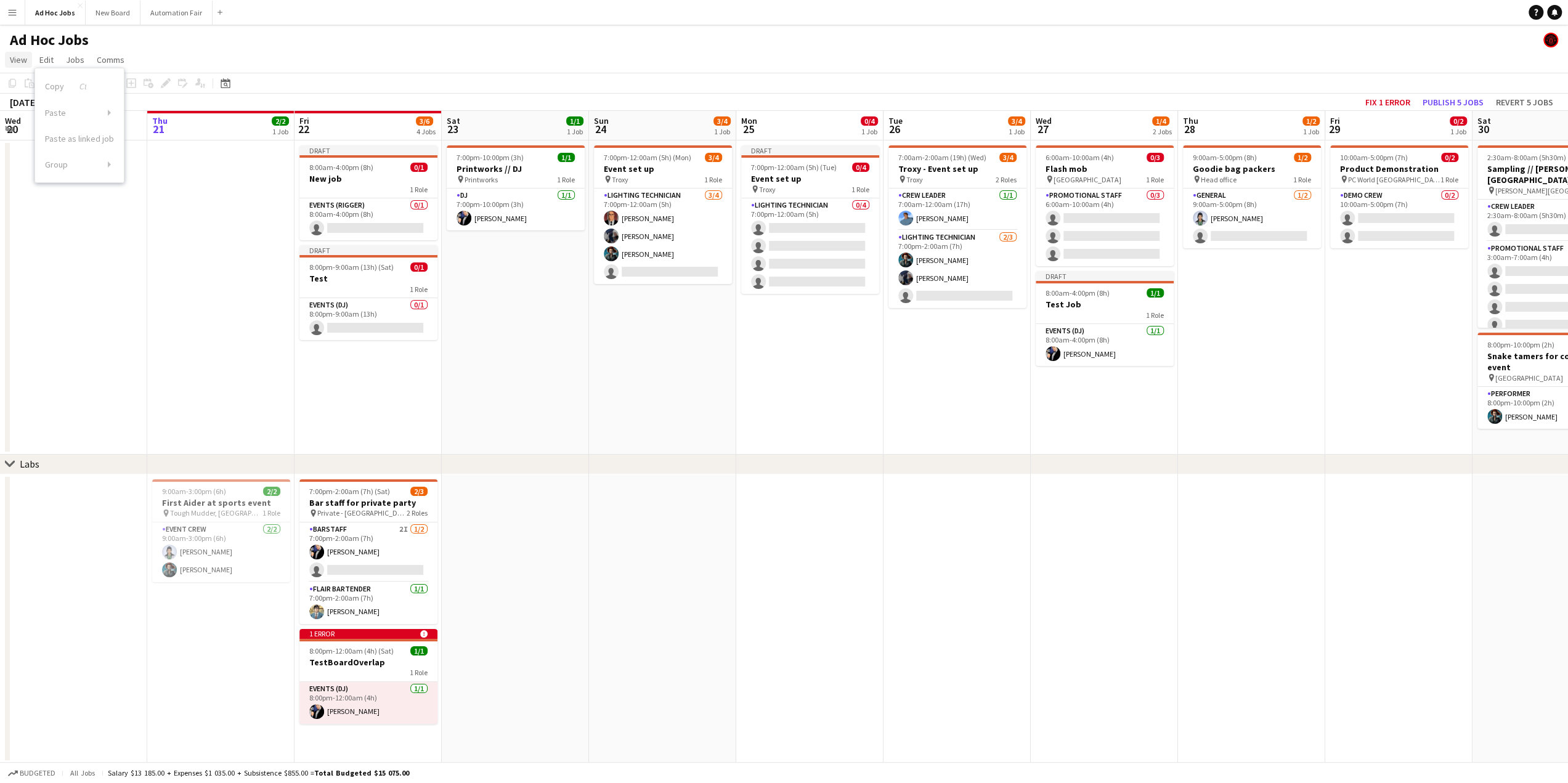
click at [15, 59] on span "View" at bounding box center [18, 60] width 17 height 11
click at [1388, 100] on button "Fix 1 error" at bounding box center [1388, 102] width 55 height 16
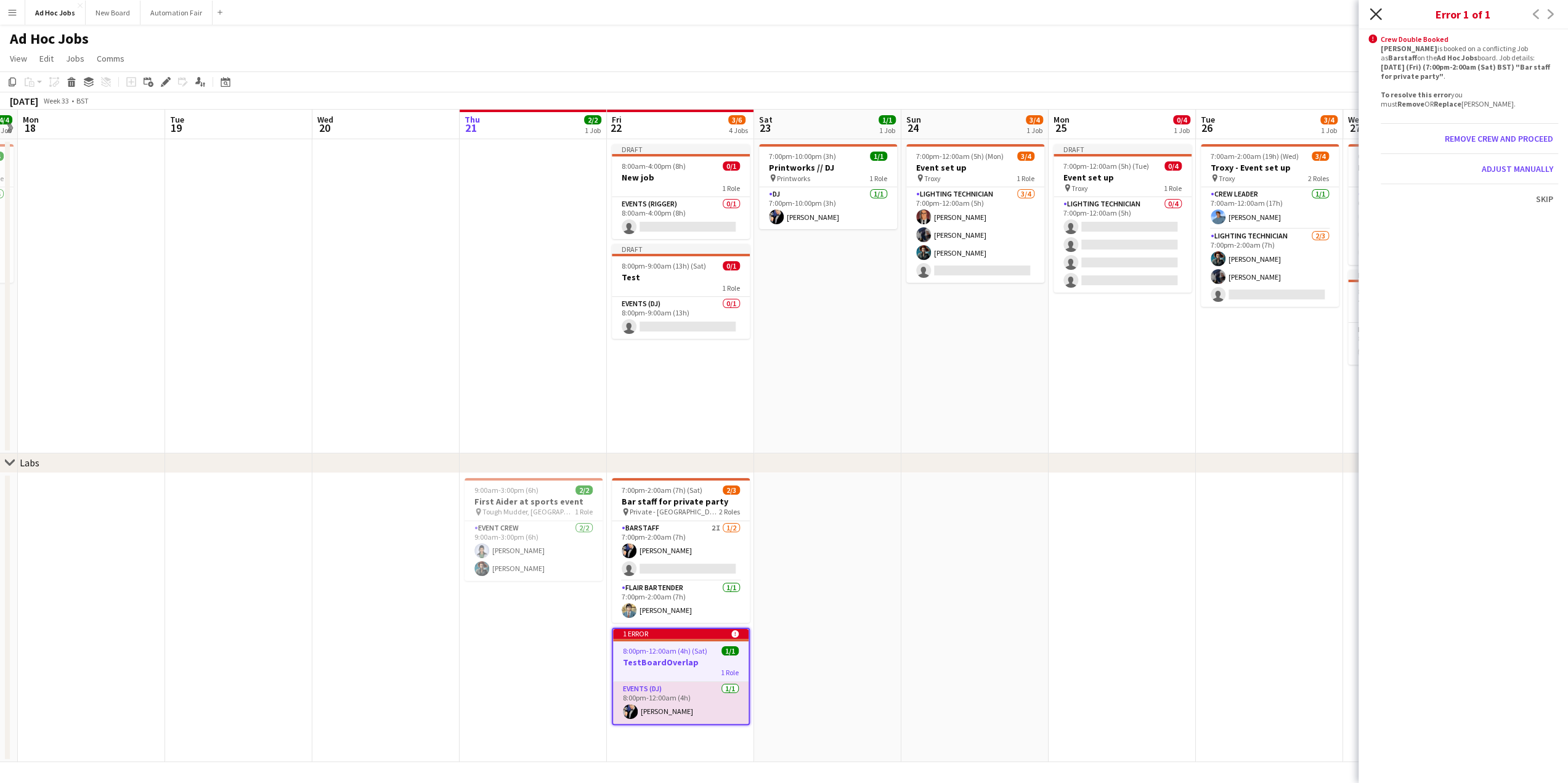
click at [1378, 18] on icon "Close pop-in" at bounding box center [1375, 13] width 11 height 11
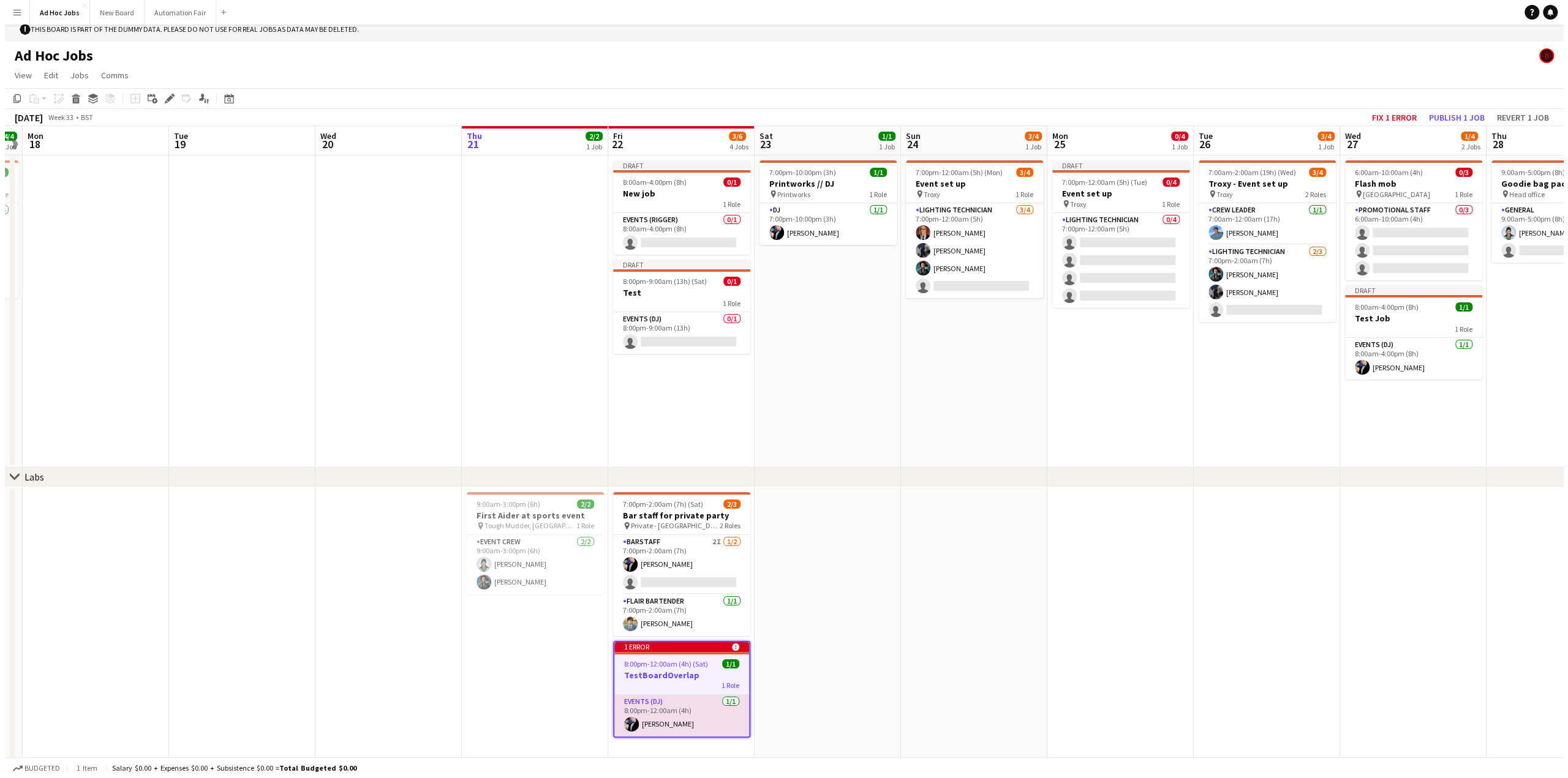
scroll to position [0, 0]
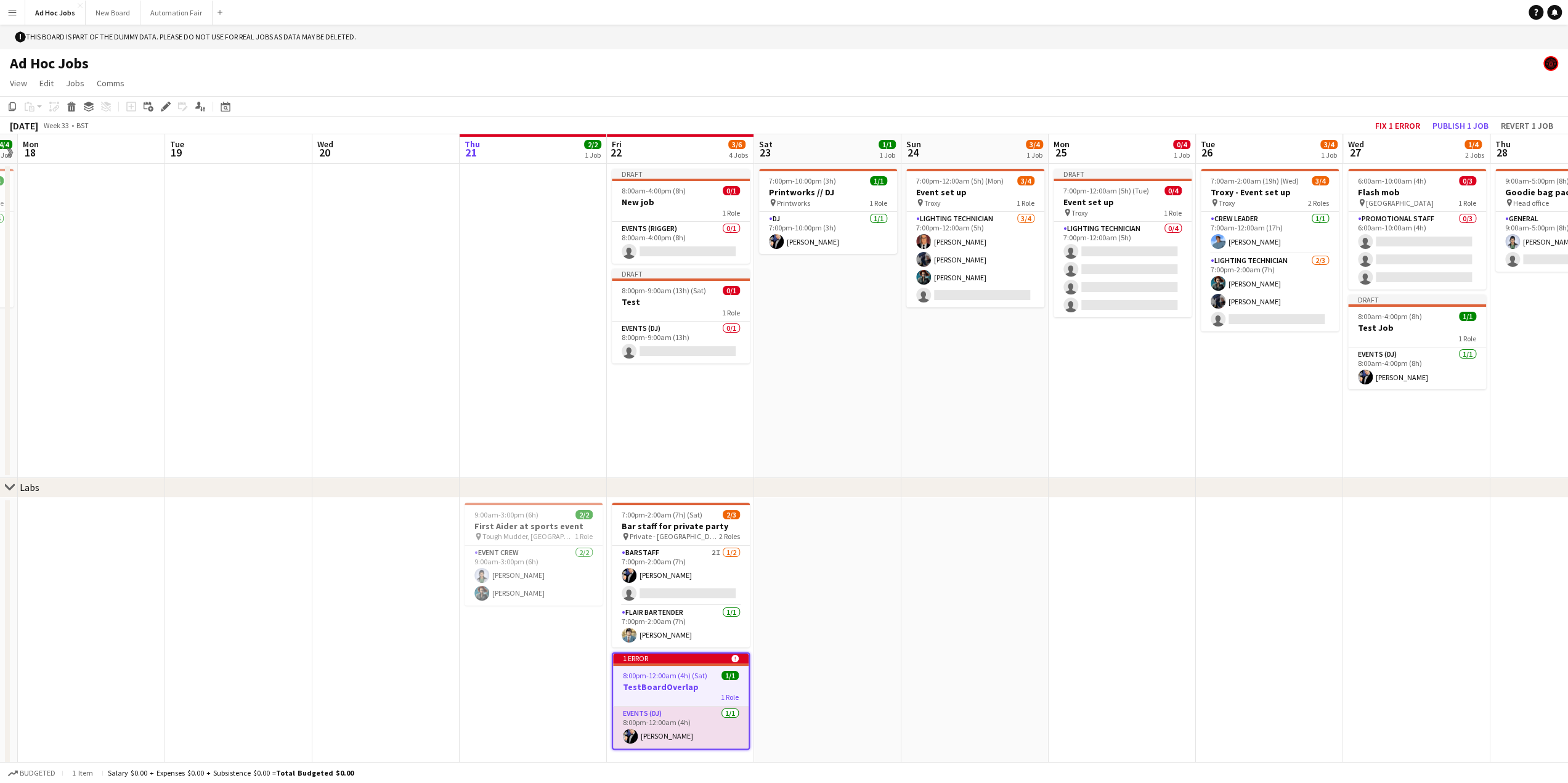
click at [9, 12] on app-icon "Menu" at bounding box center [12, 12] width 10 height 10
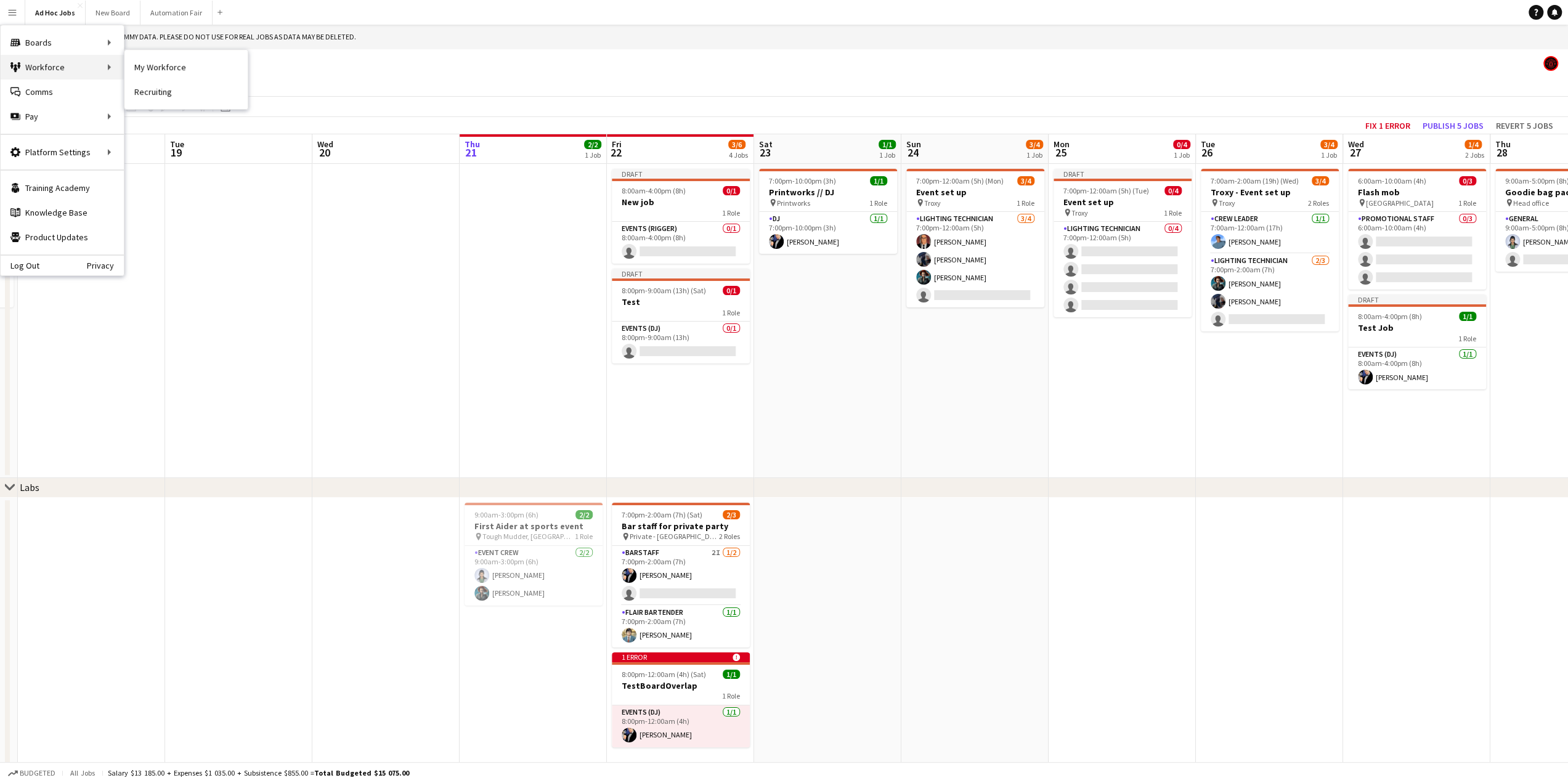
click at [29, 70] on div "Workforce Workforce" at bounding box center [62, 68] width 123 height 25
click at [149, 66] on link "My Workforce" at bounding box center [186, 68] width 123 height 25
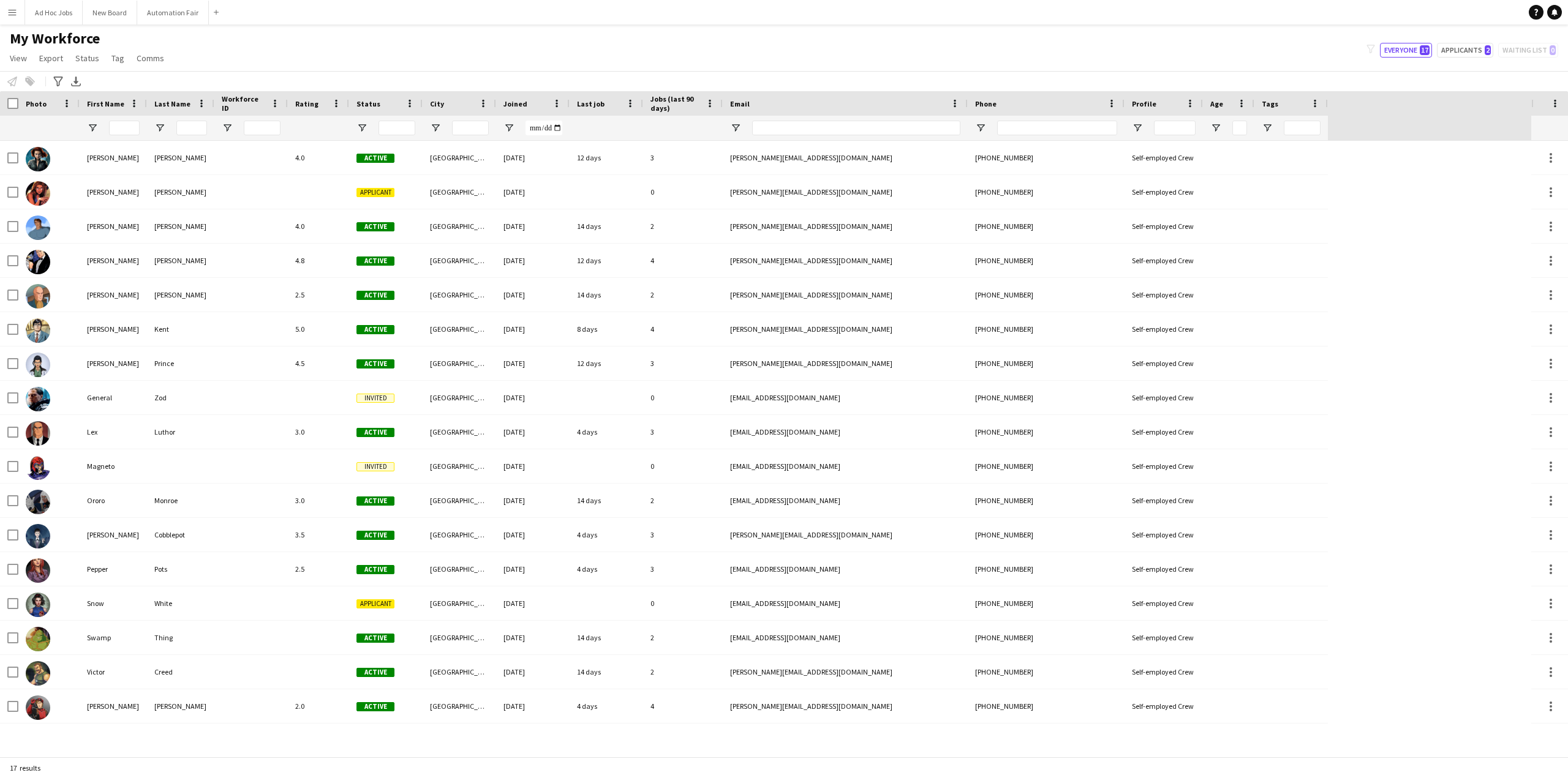
click at [9, 9] on app-icon "Menu" at bounding box center [12, 12] width 9 height 9
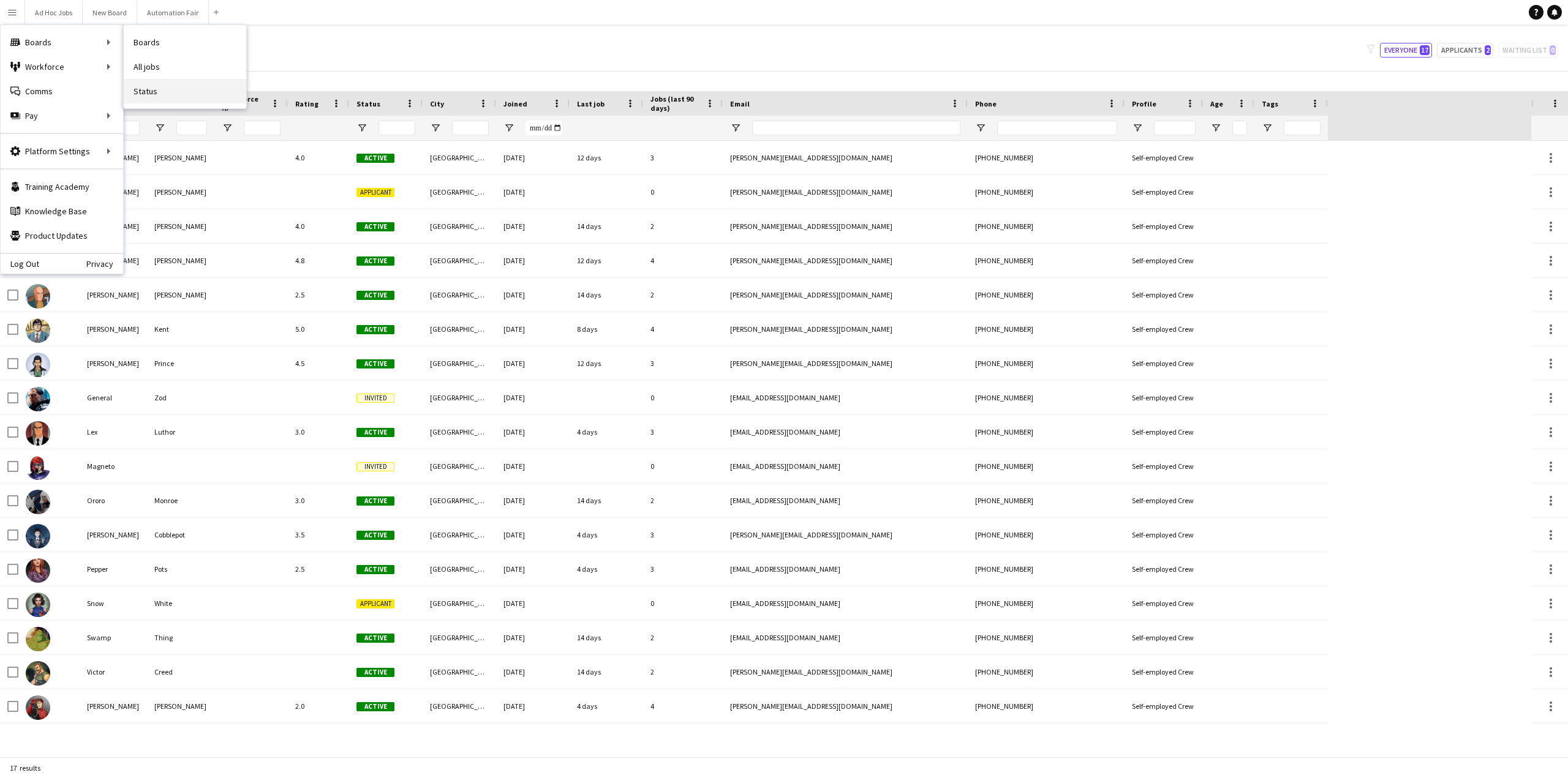
click at [154, 94] on link "Status" at bounding box center [185, 91] width 122 height 25
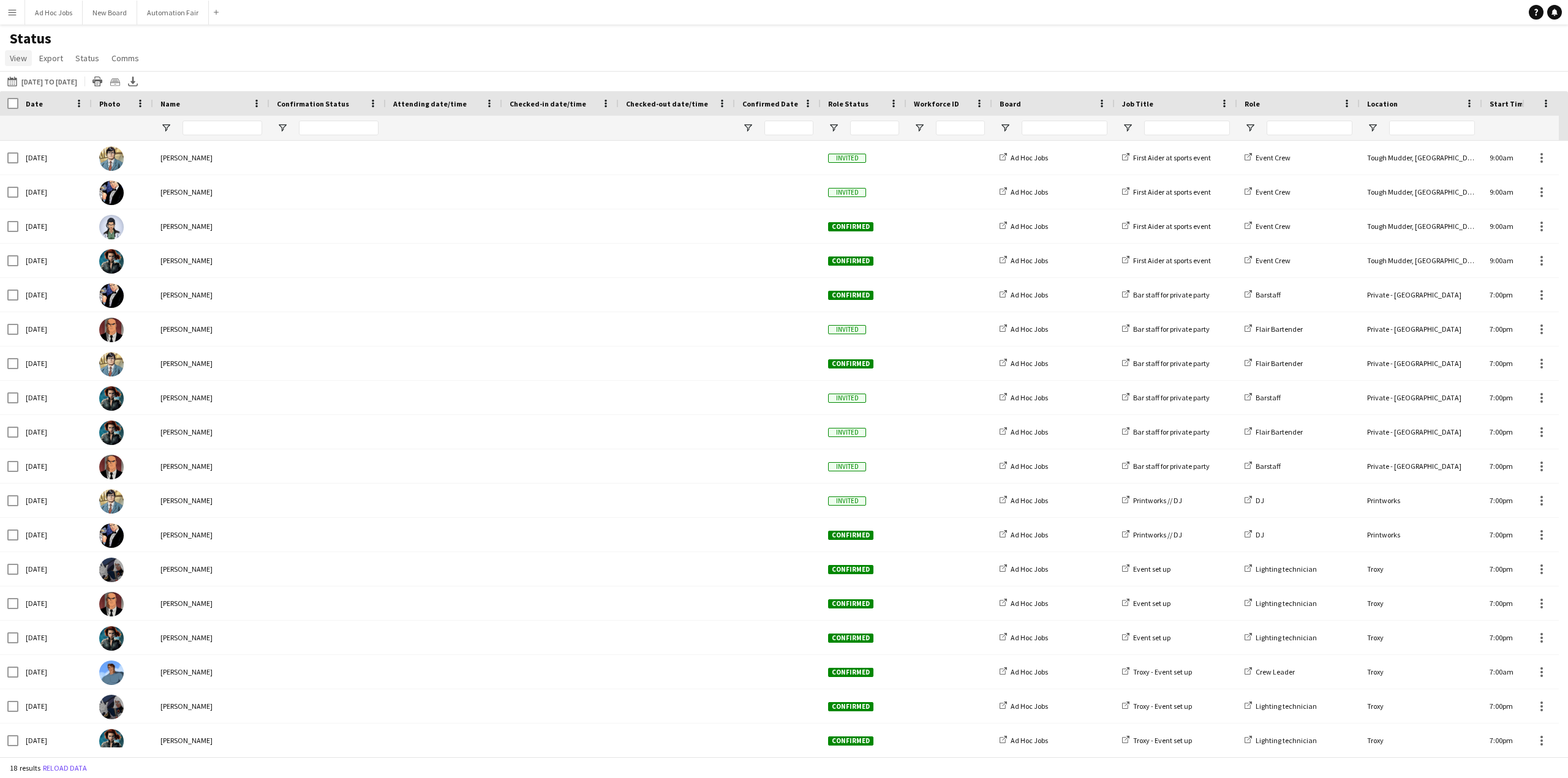
click at [6, 61] on link "View" at bounding box center [18, 58] width 27 height 16
click at [16, 18] on button "Menu" at bounding box center [12, 12] width 25 height 25
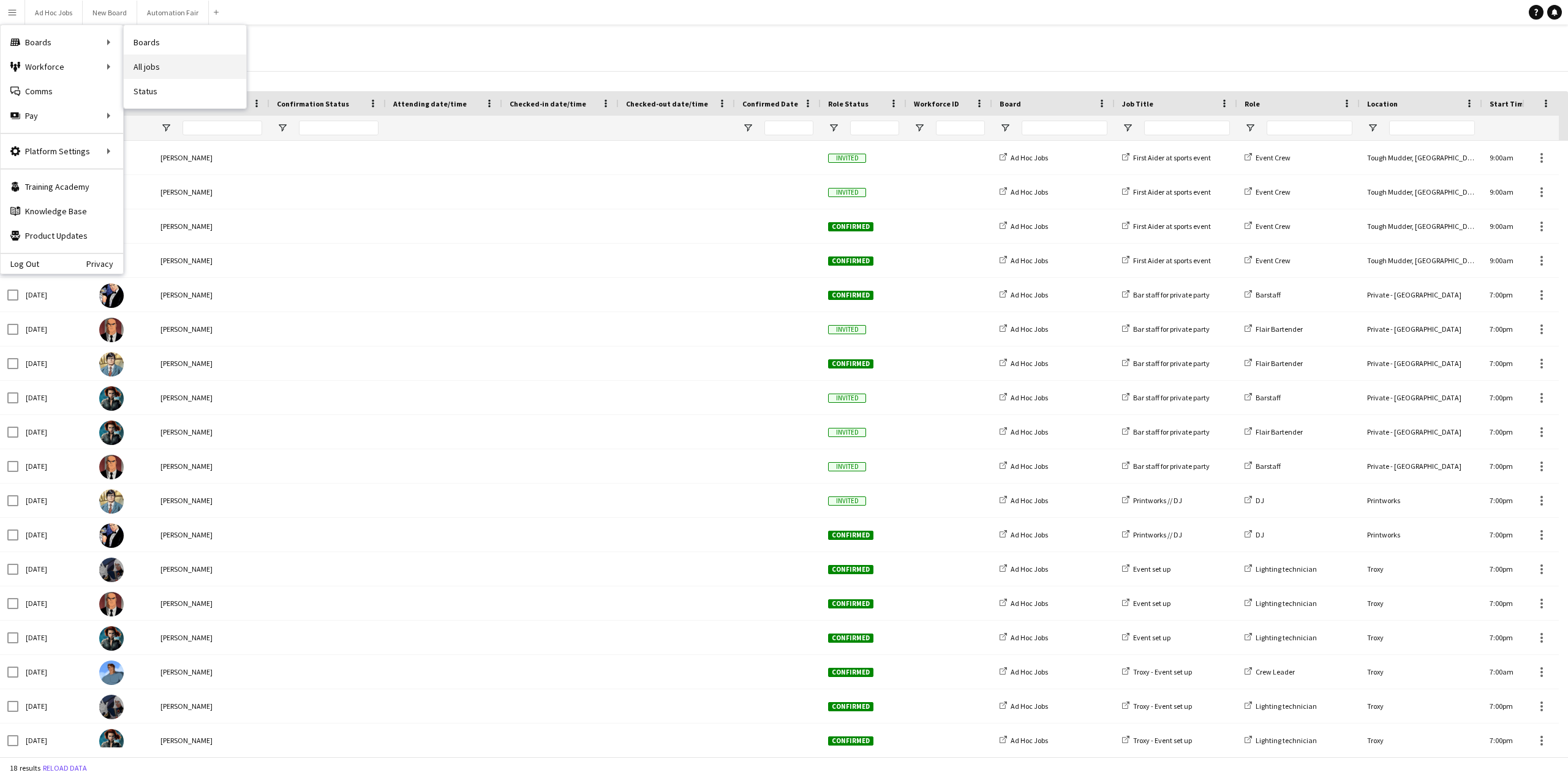
click at [151, 63] on link "All jobs" at bounding box center [185, 67] width 122 height 25
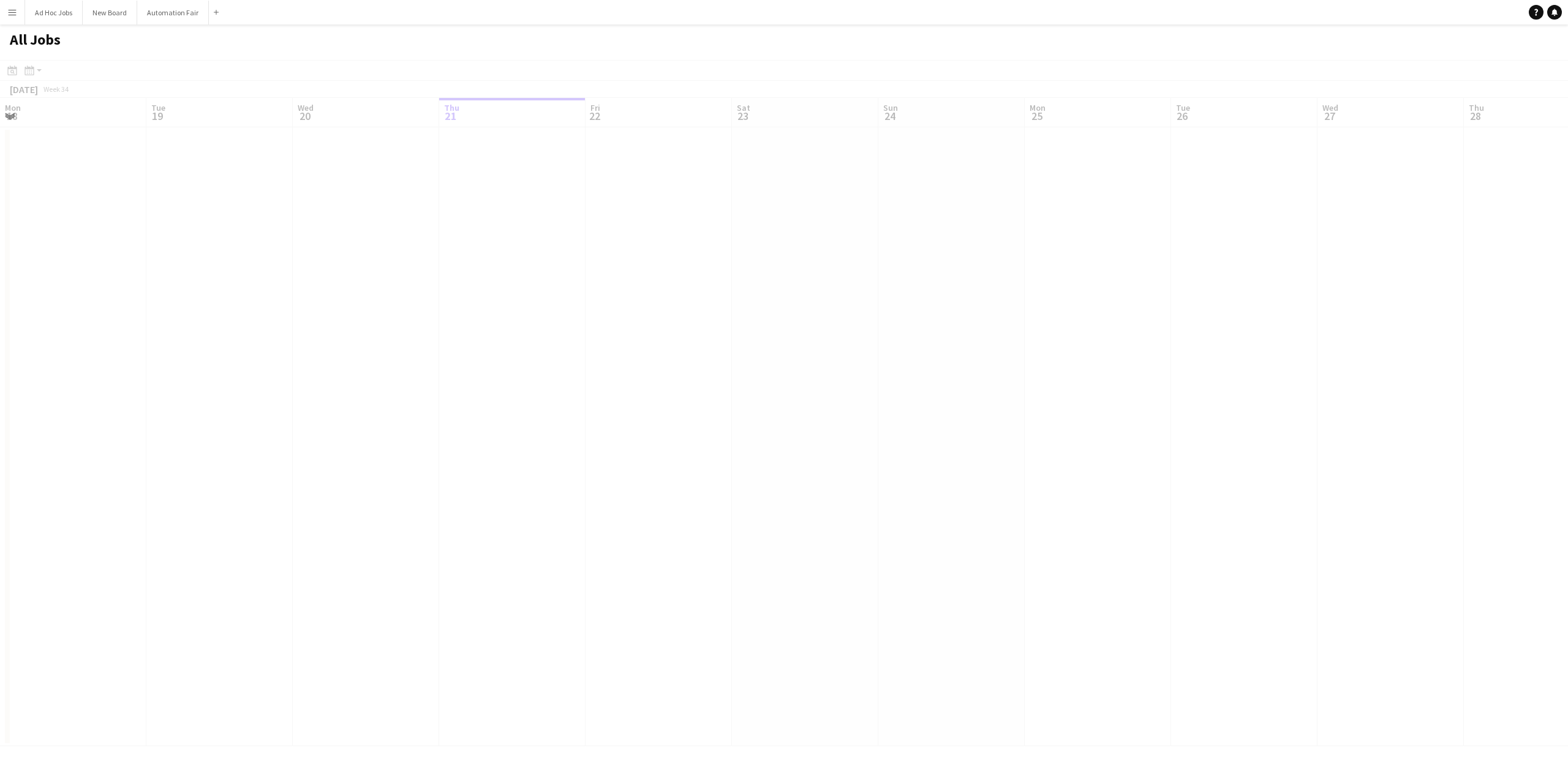
scroll to position [0, 293]
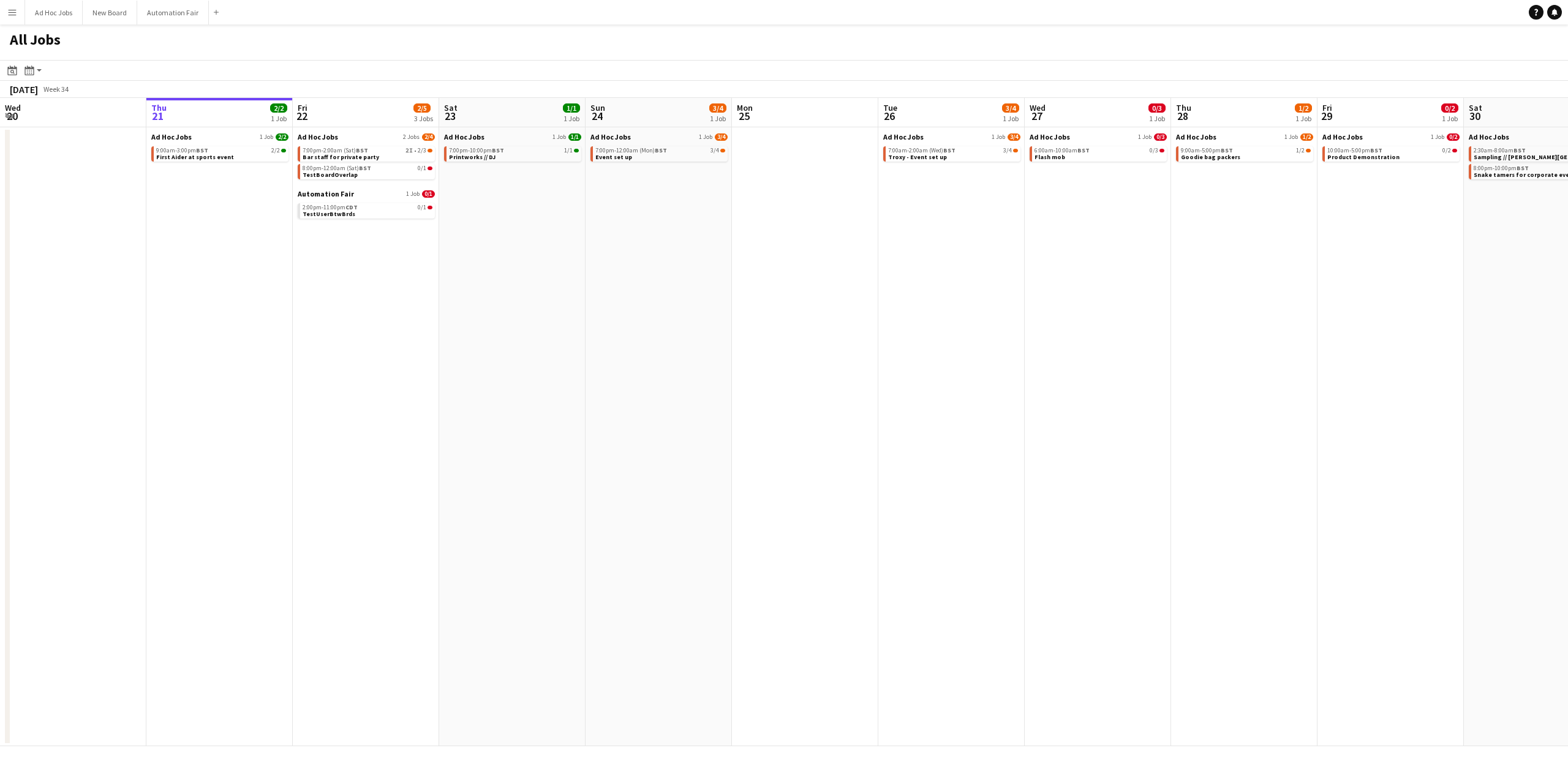
click at [11, 13] on app-icon "Menu" at bounding box center [12, 12] width 9 height 9
click at [158, 169] on link "Your settings" at bounding box center [185, 176] width 122 height 25
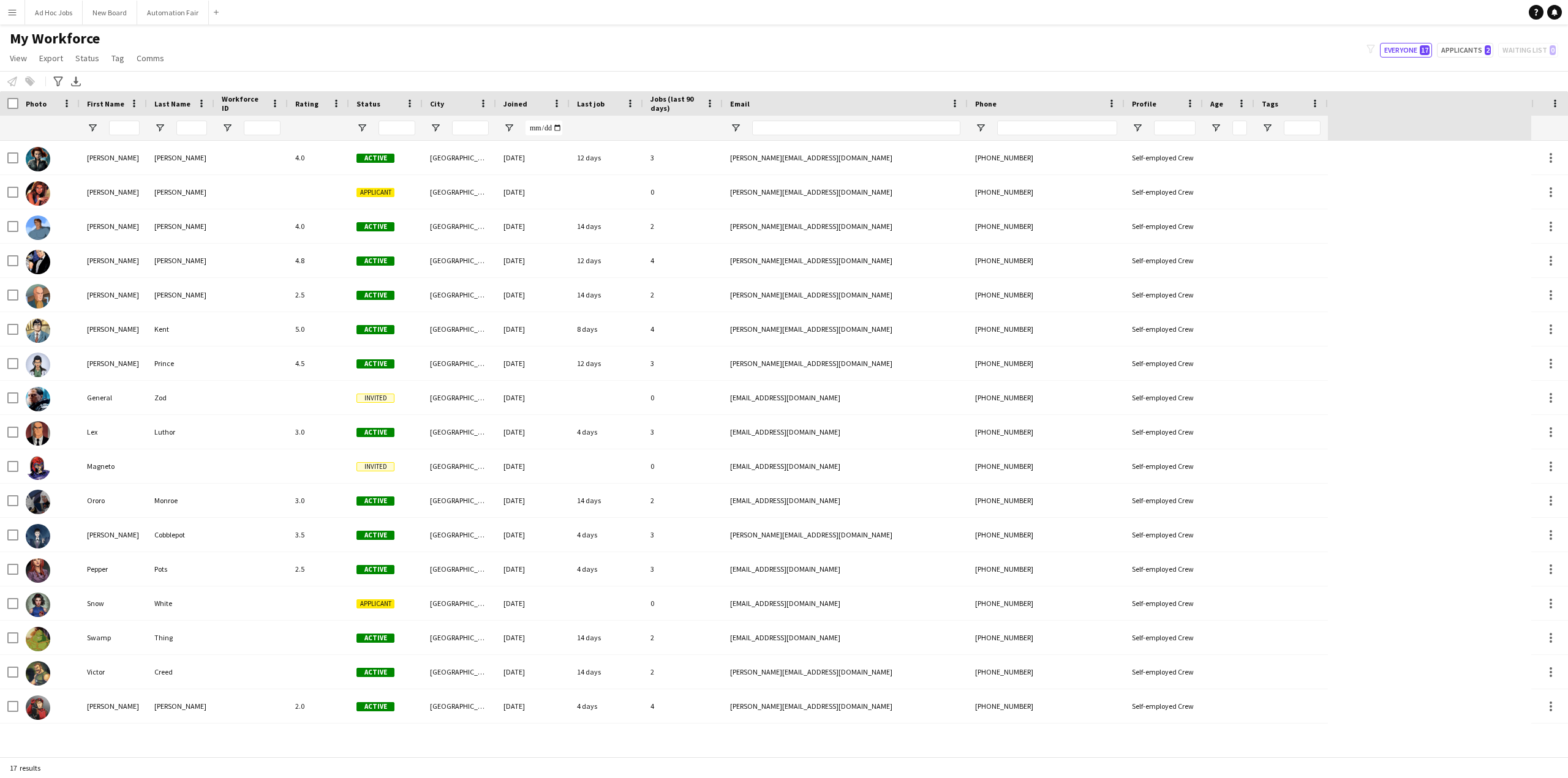
click at [16, 11] on app-icon "Menu" at bounding box center [12, 12] width 9 height 9
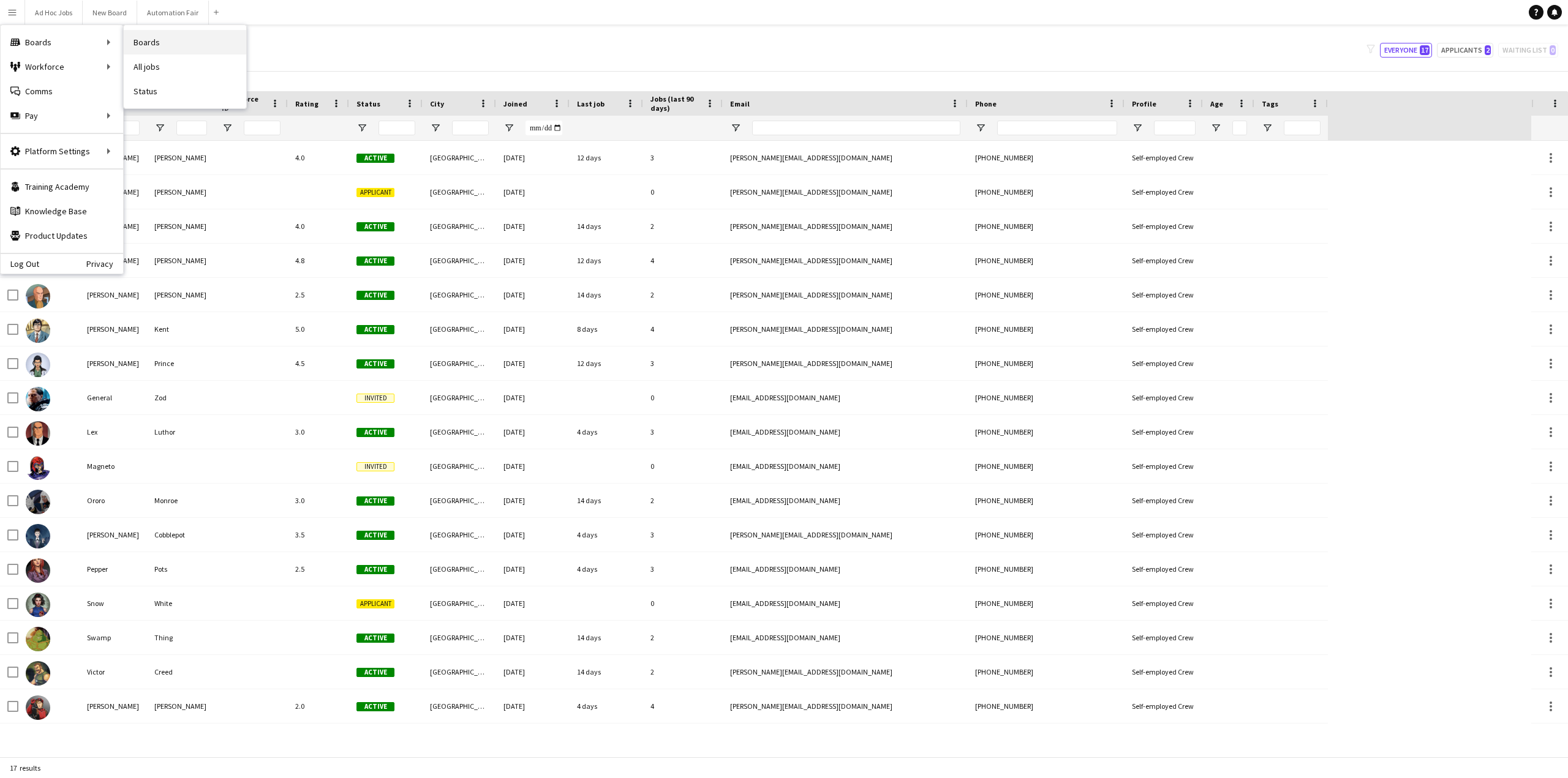
click at [151, 45] on link "Boards" at bounding box center [185, 43] width 122 height 25
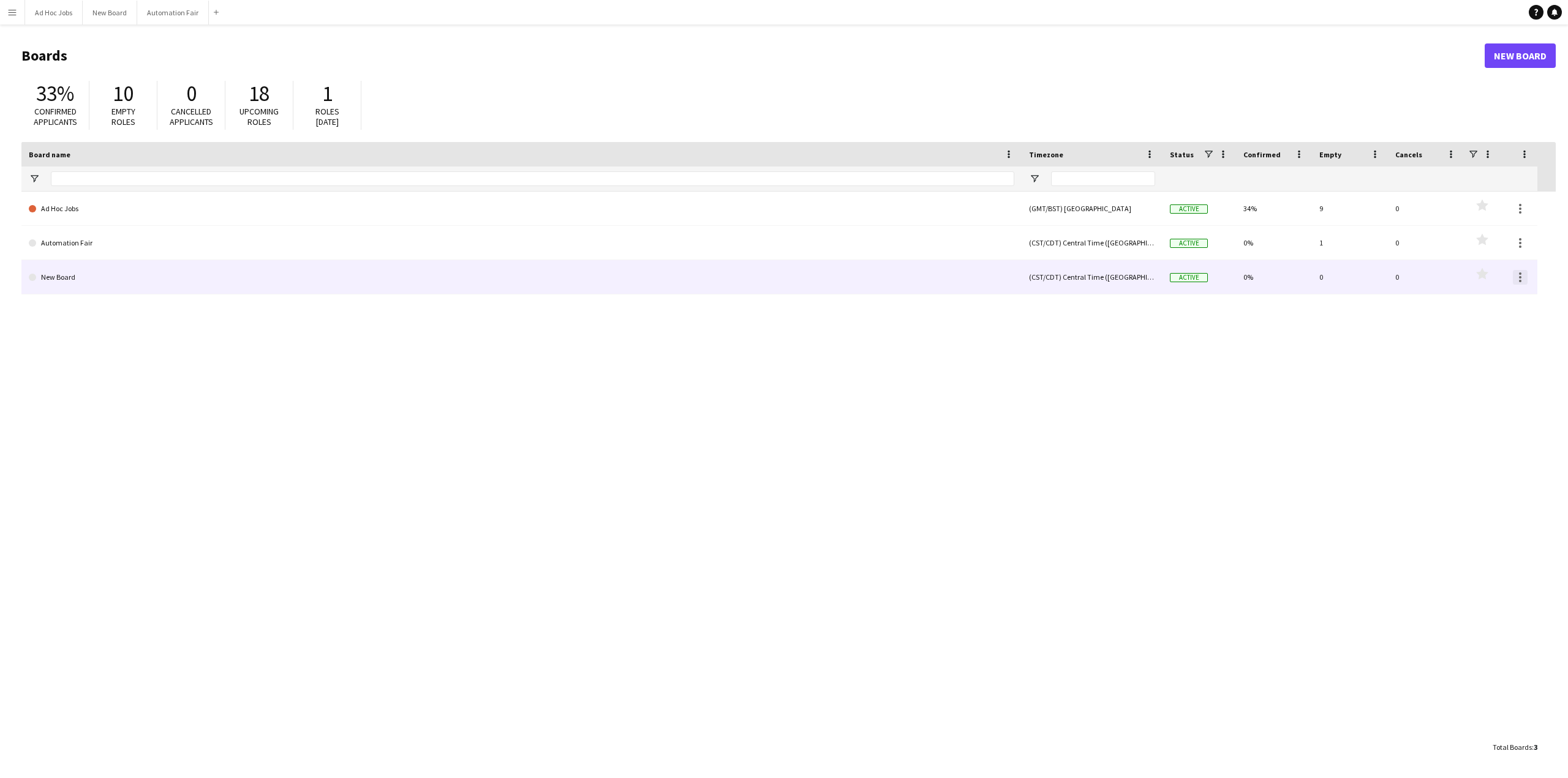
click at [1520, 276] on div at bounding box center [1521, 277] width 3 height 3
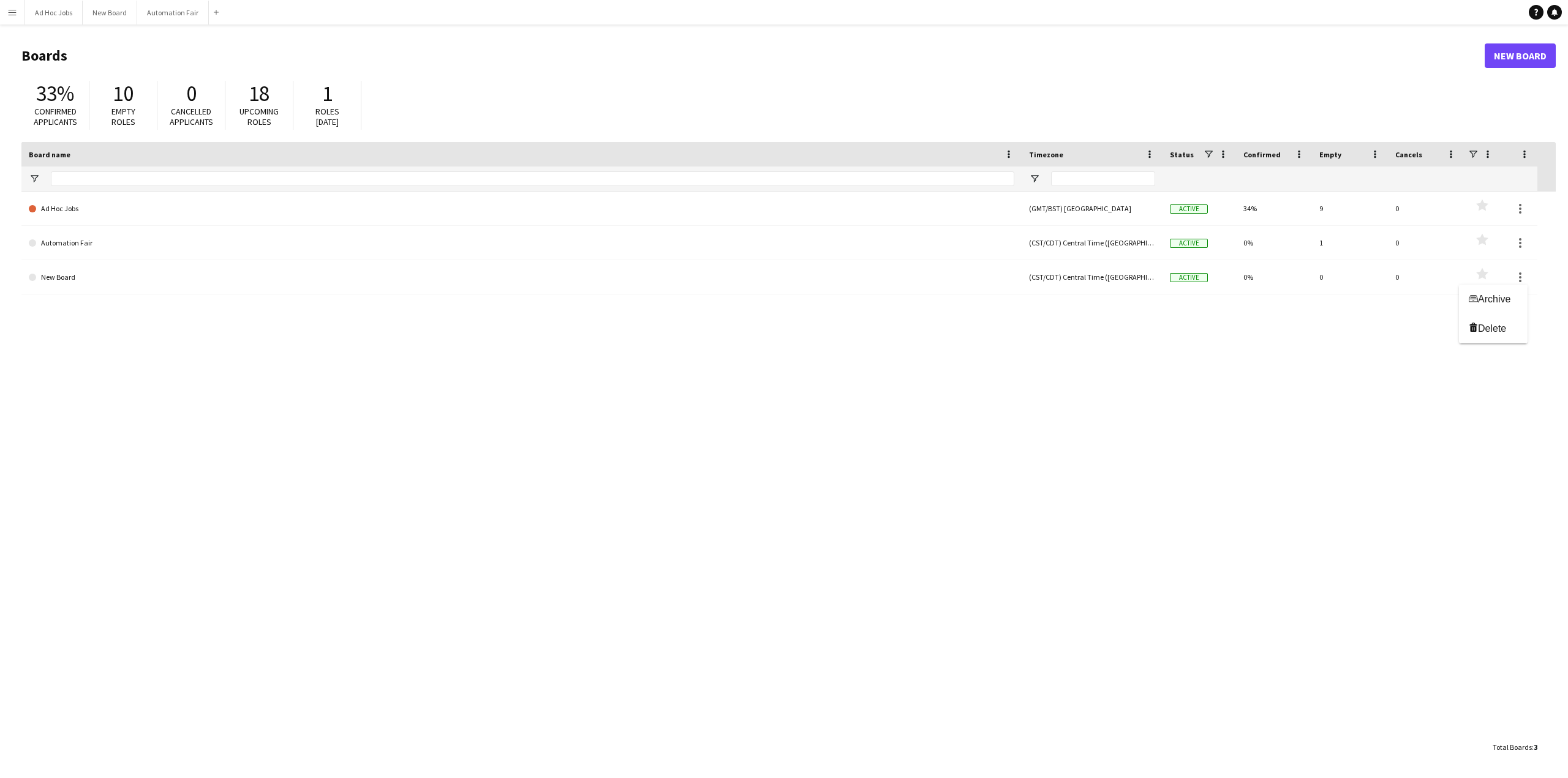
click at [1518, 242] on div at bounding box center [784, 389] width 1568 height 778
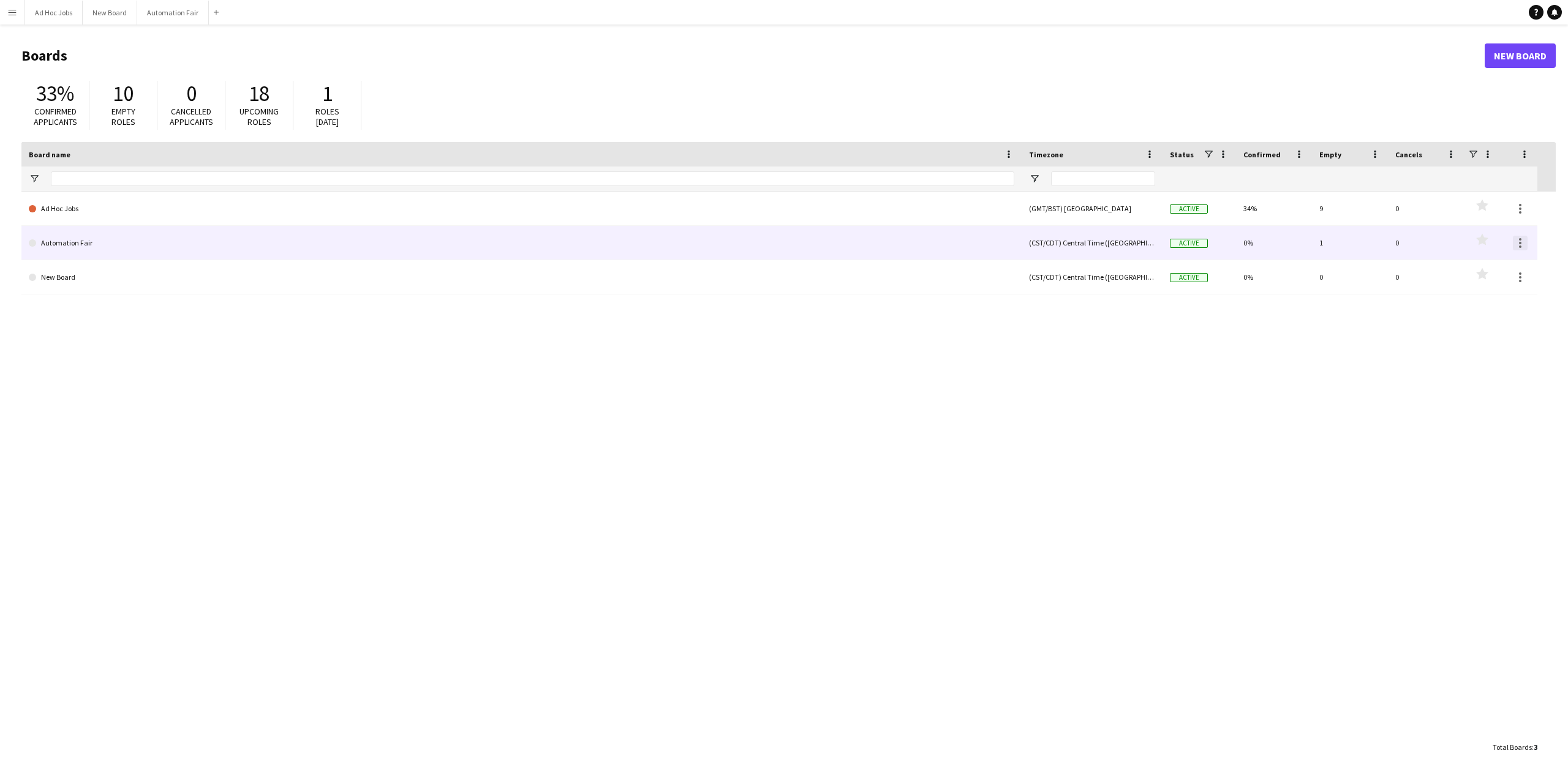
click at [1523, 243] on div at bounding box center [1521, 243] width 15 height 15
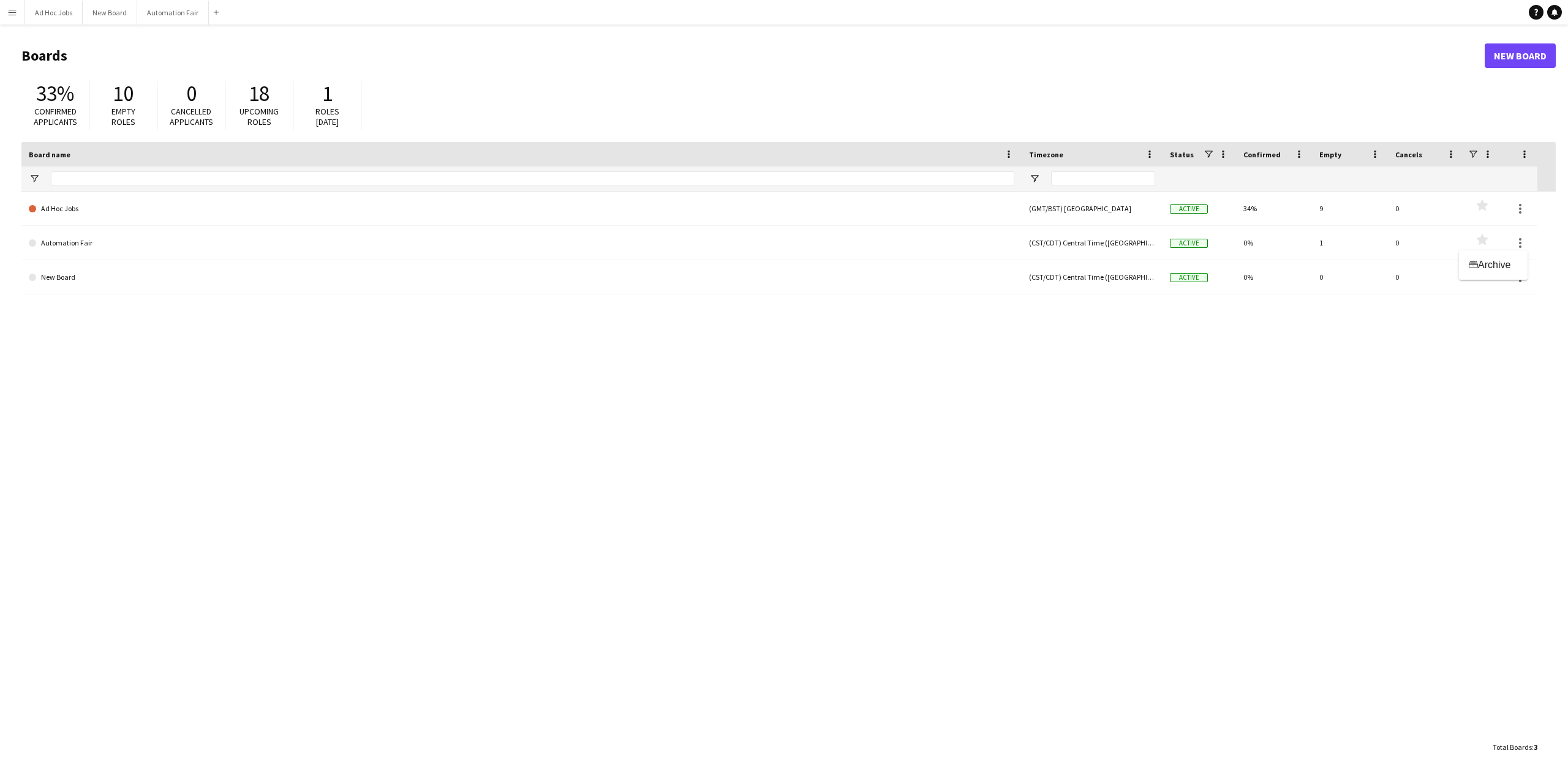
click at [1401, 418] on div at bounding box center [784, 389] width 1568 height 778
click at [272, 100] on div "18" at bounding box center [258, 93] width 43 height 26
drag, startPoint x: 112, startPoint y: 95, endPoint x: 134, endPoint y: 97, distance: 22.1
click at [134, 97] on span "10" at bounding box center [123, 94] width 21 height 27
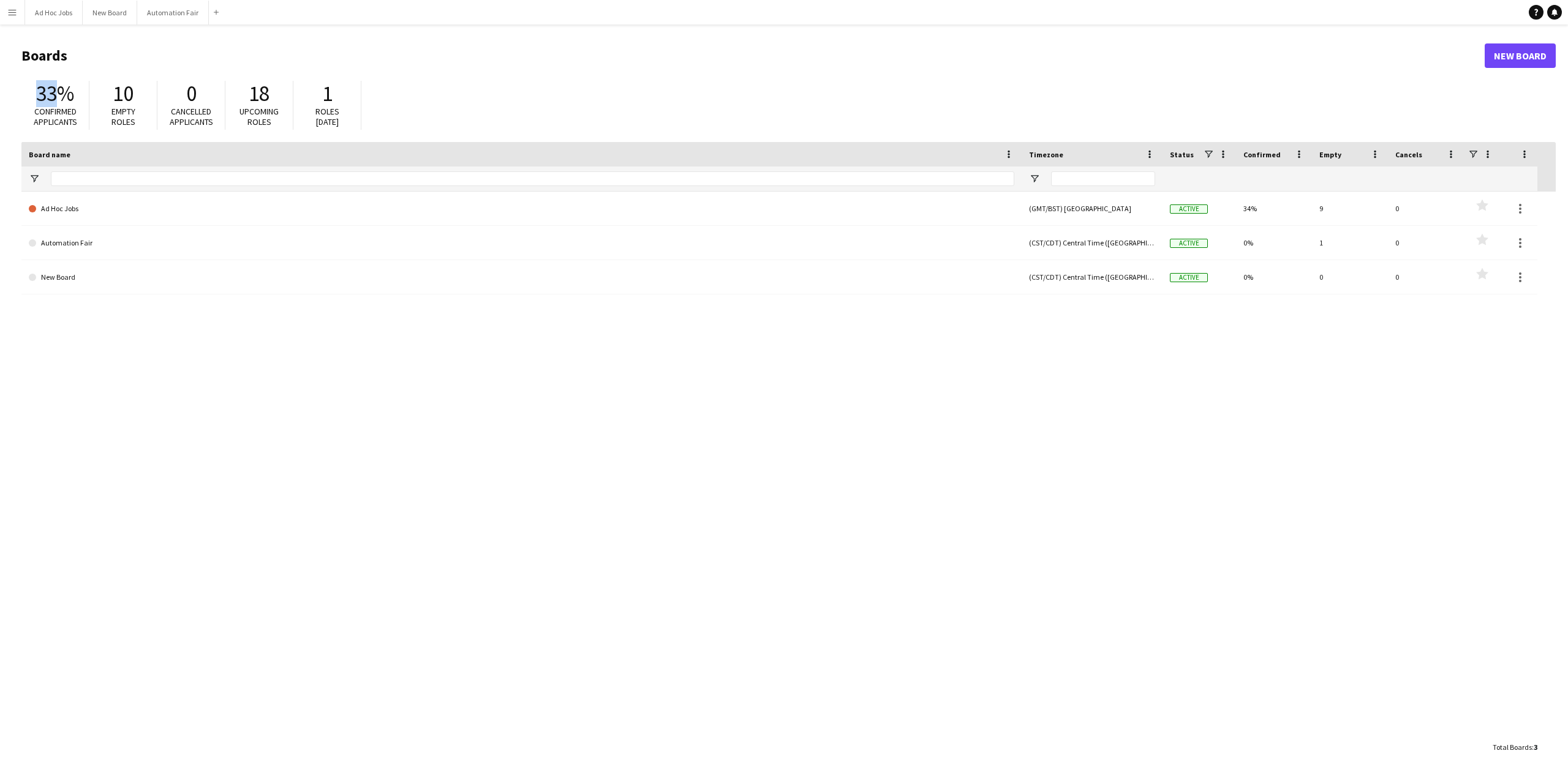
drag, startPoint x: 53, startPoint y: 97, endPoint x: 63, endPoint y: 97, distance: 10.0
click at [63, 97] on span "33%" at bounding box center [55, 94] width 38 height 27
click at [64, 97] on span "33%" at bounding box center [55, 94] width 38 height 27
click at [54, 13] on button "Ad Hoc Jobs Close" at bounding box center [54, 12] width 58 height 24
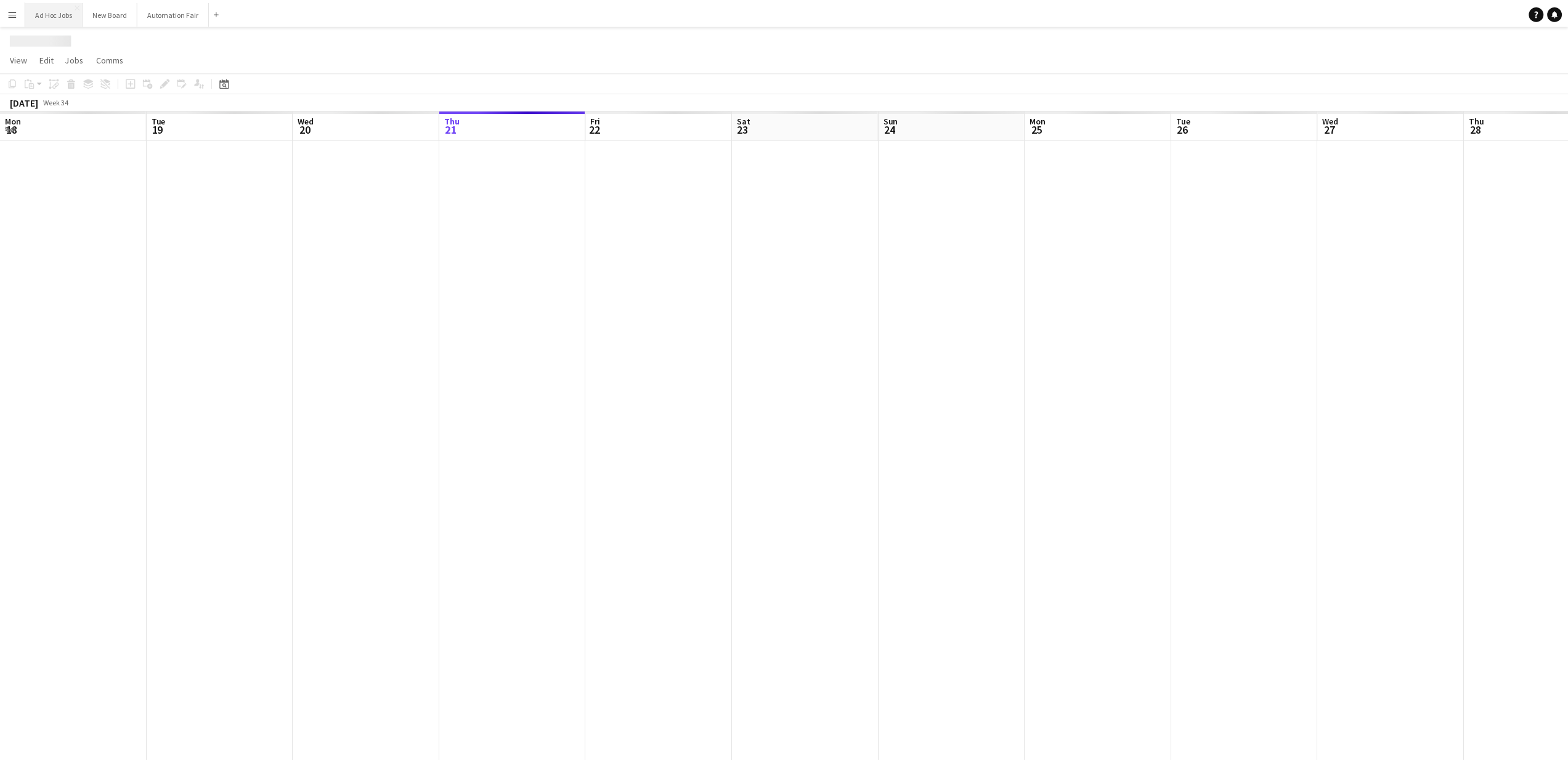
scroll to position [0, 294]
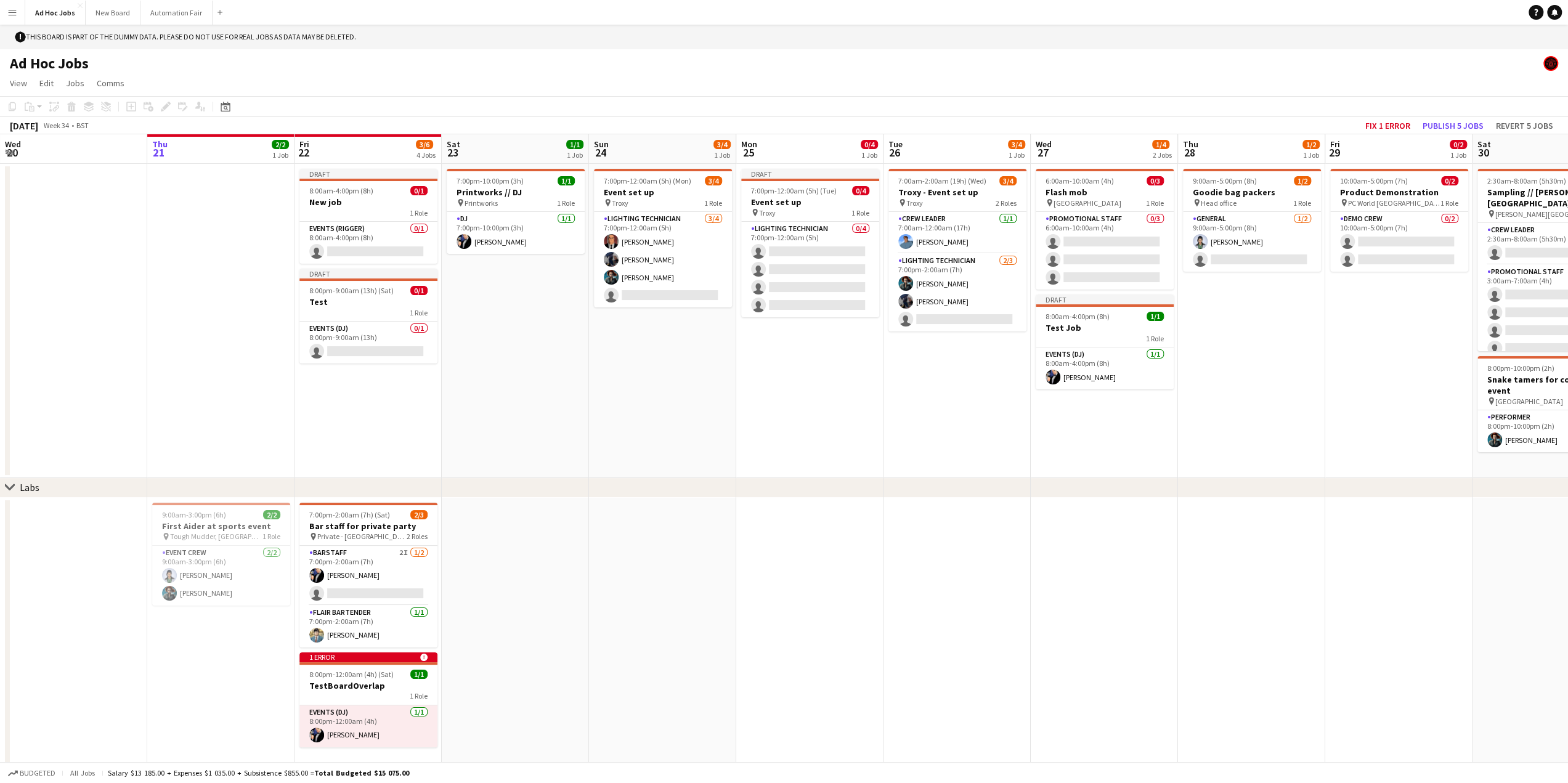
click at [661, 405] on app-date-cell "7:00pm-12:00am (5h) (Mon) 3/4 Event set up pin Troxy 1 Role Lighting technician…" at bounding box center [663, 321] width 148 height 314
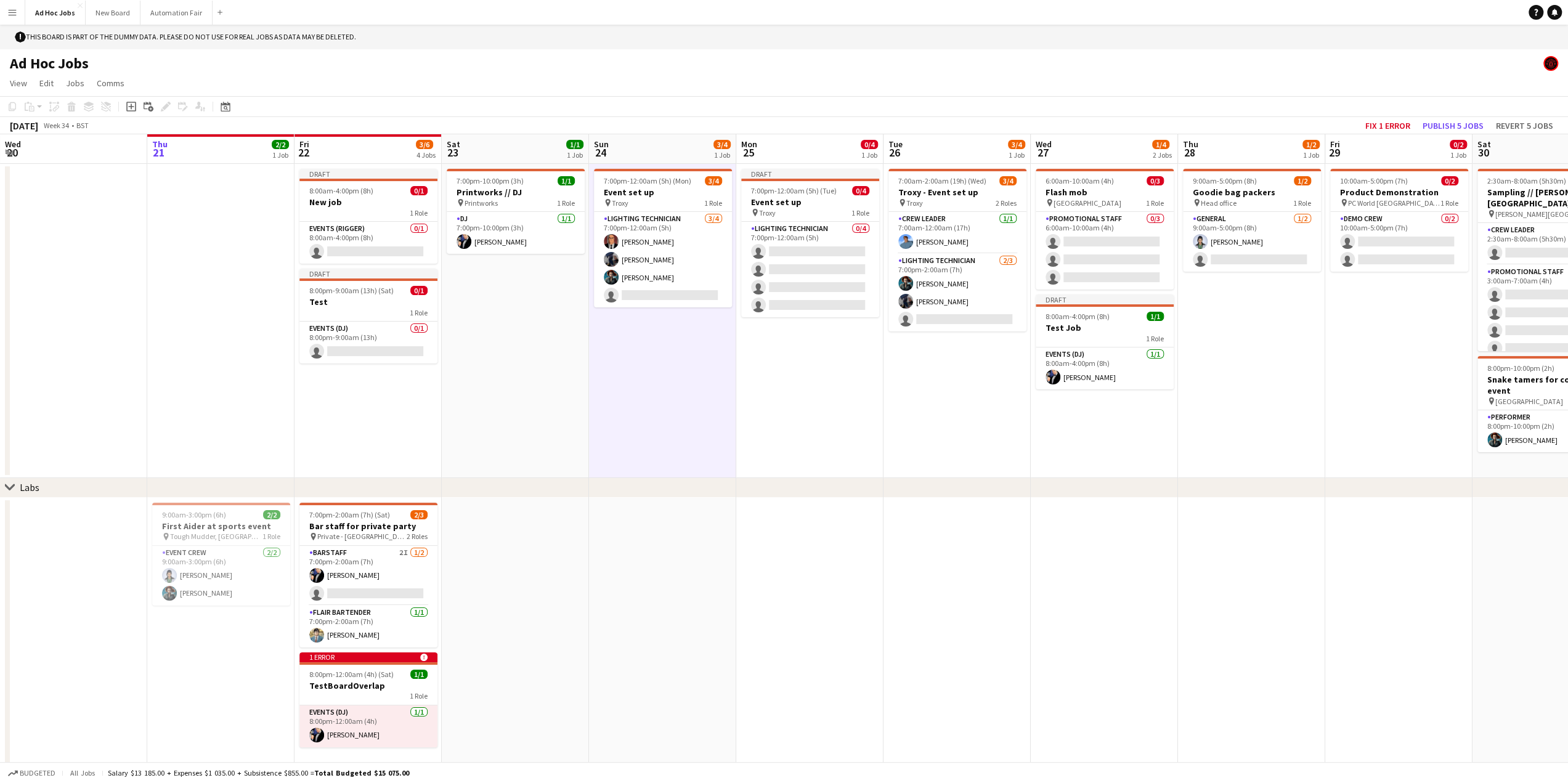
click at [535, 408] on app-calendar-viewport "Mon 18 Tue 19 Wed 20 Thu 21 2/2 1 Job Fri 22 3/6 4 Jobs Sat 23 1/1 1 Job Sun 24…" at bounding box center [784, 460] width 1568 height 652
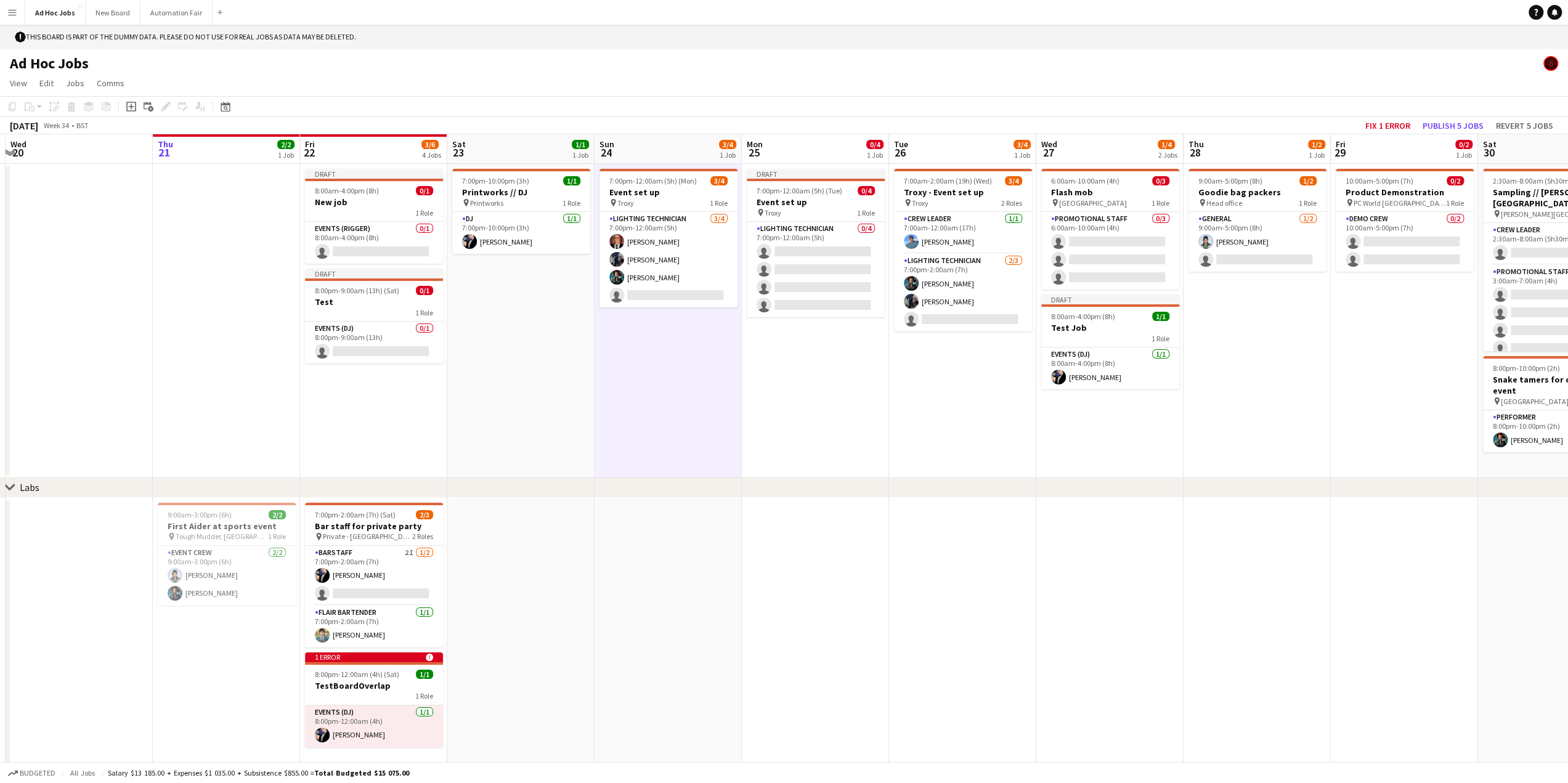
click at [288, 383] on app-date-cell at bounding box center [226, 321] width 148 height 314
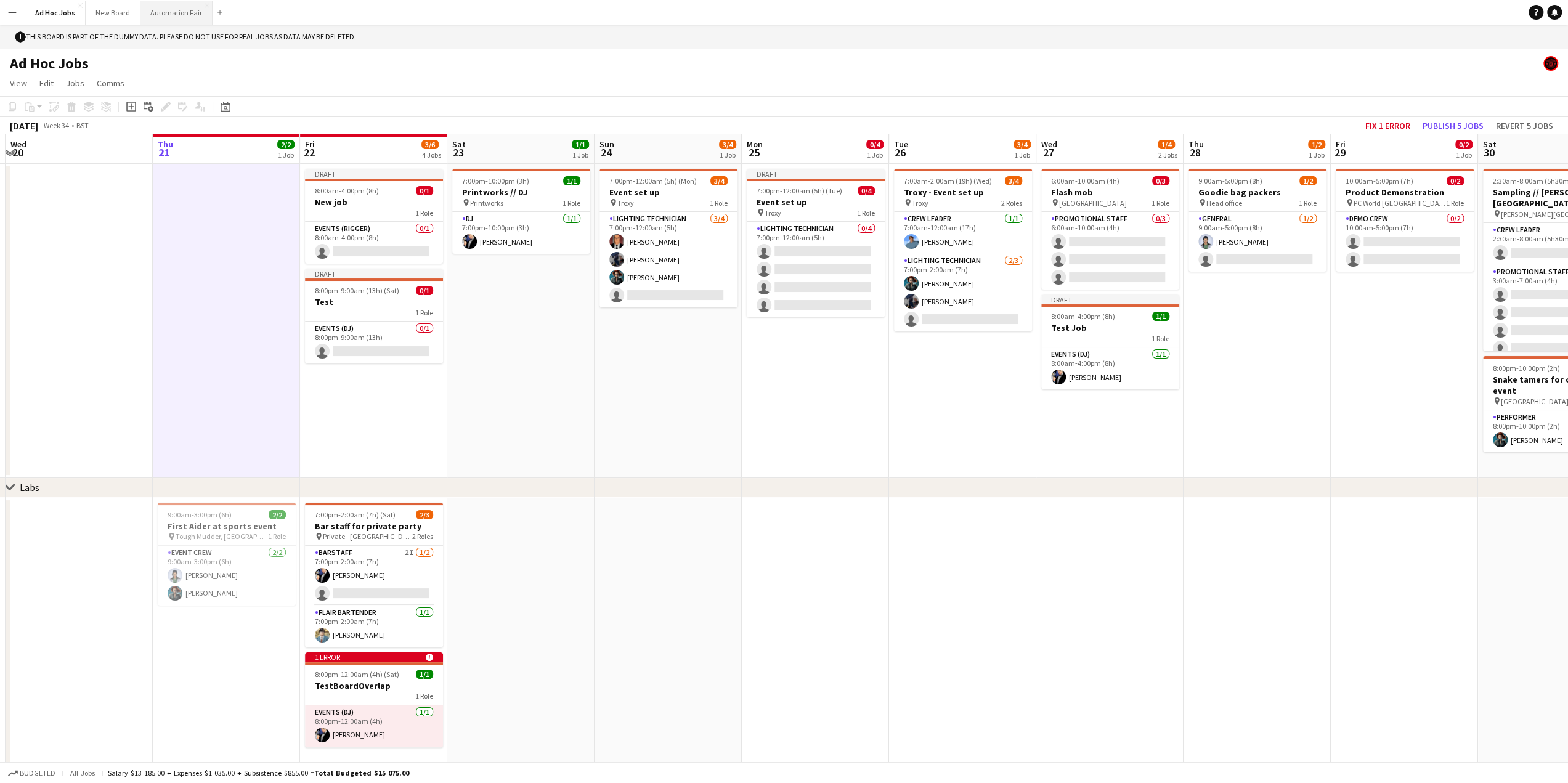
click at [175, 15] on button "Automation Fair Close" at bounding box center [177, 12] width 72 height 24
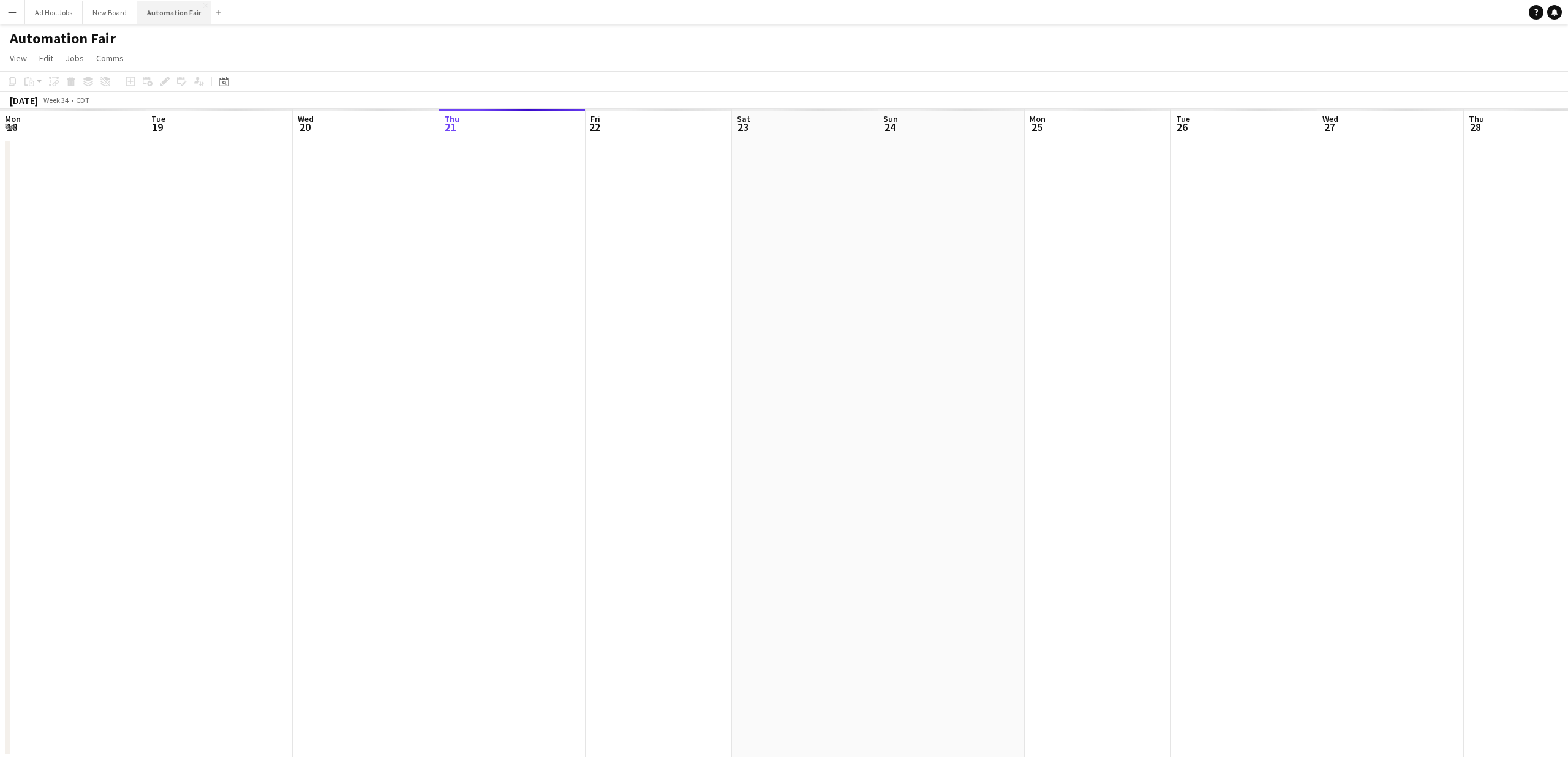
scroll to position [0, 293]
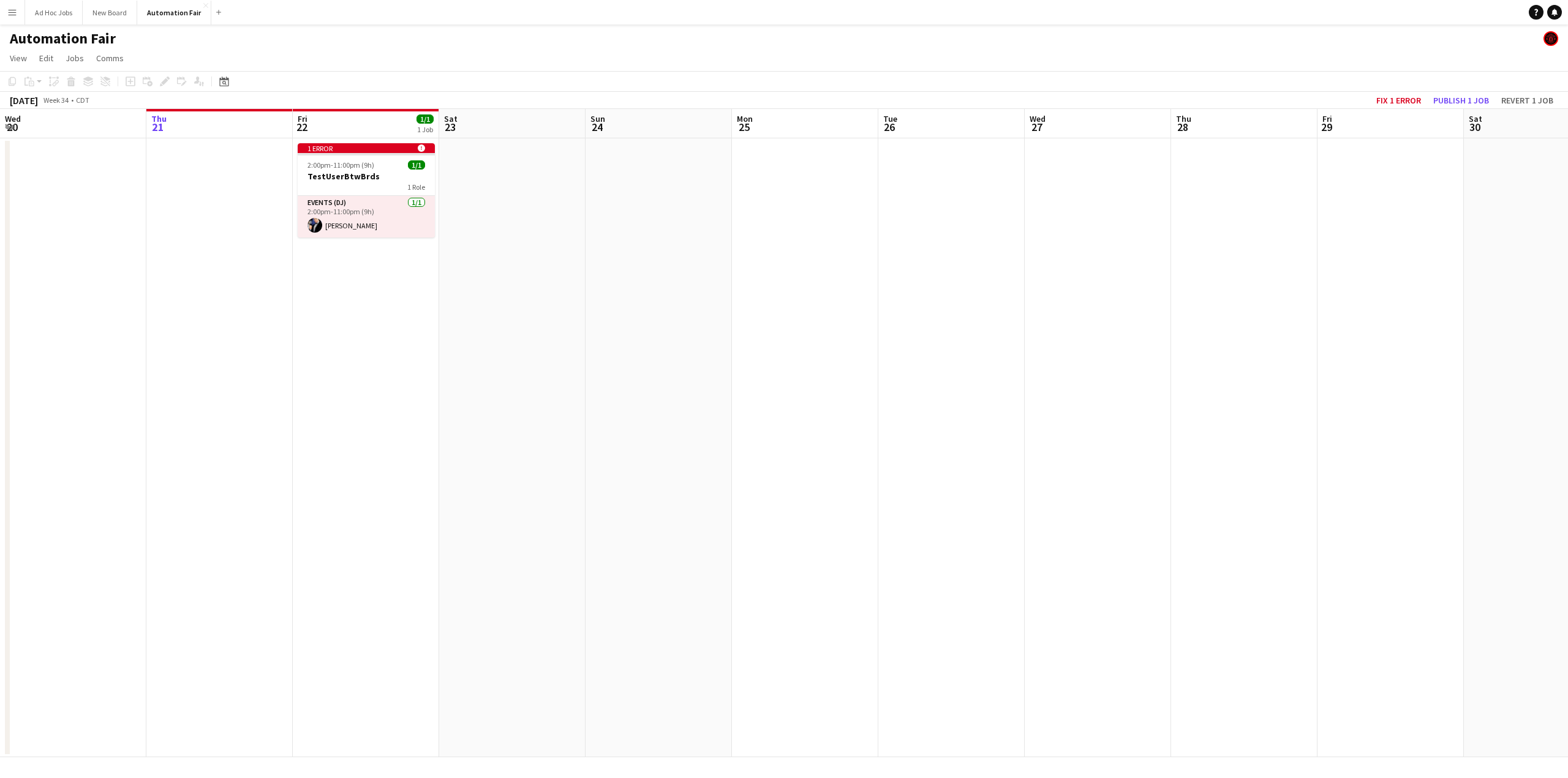
click at [17, 11] on button "Menu" at bounding box center [12, 12] width 25 height 25
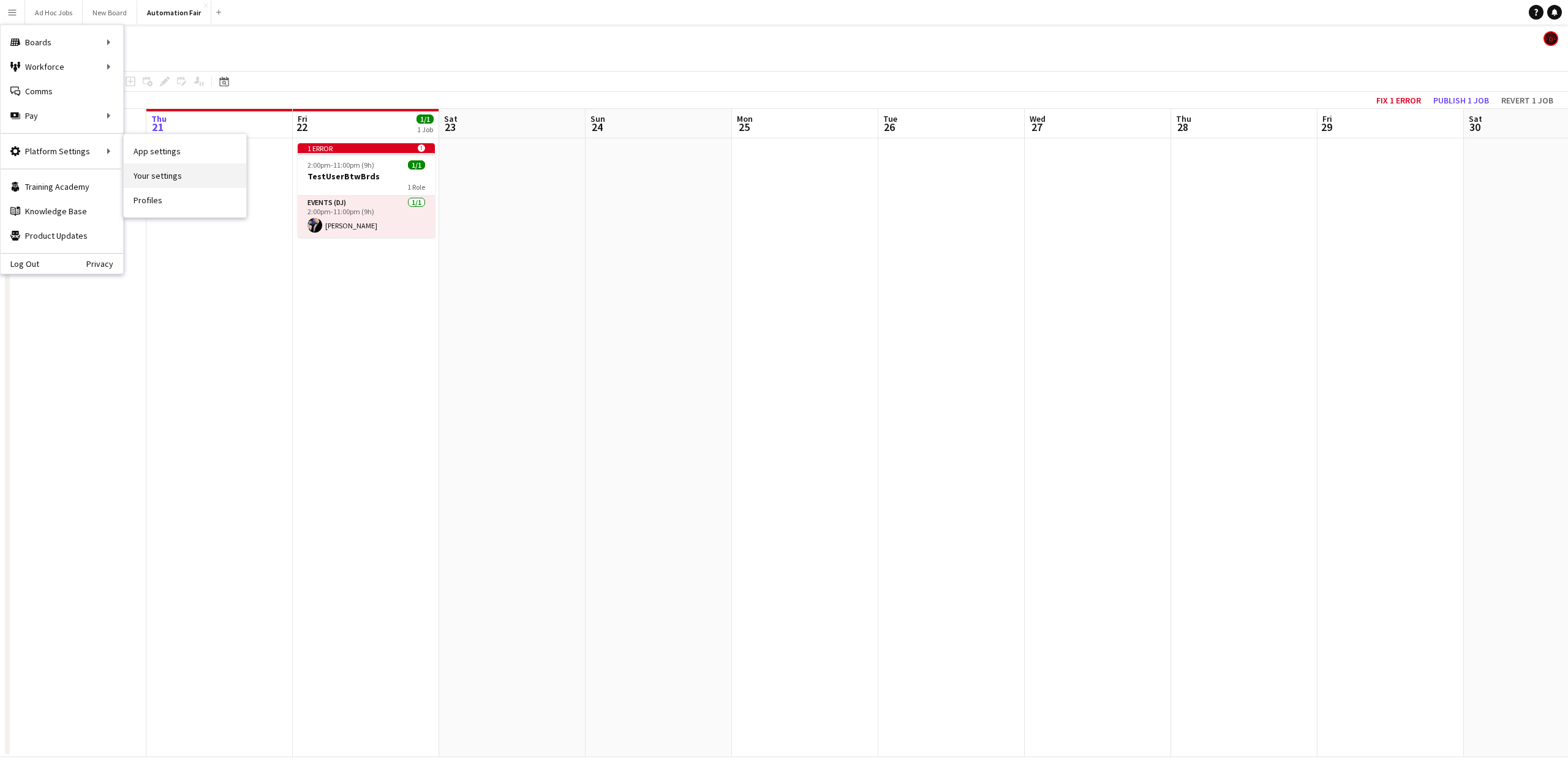
click at [157, 172] on link "Your settings" at bounding box center [185, 176] width 122 height 25
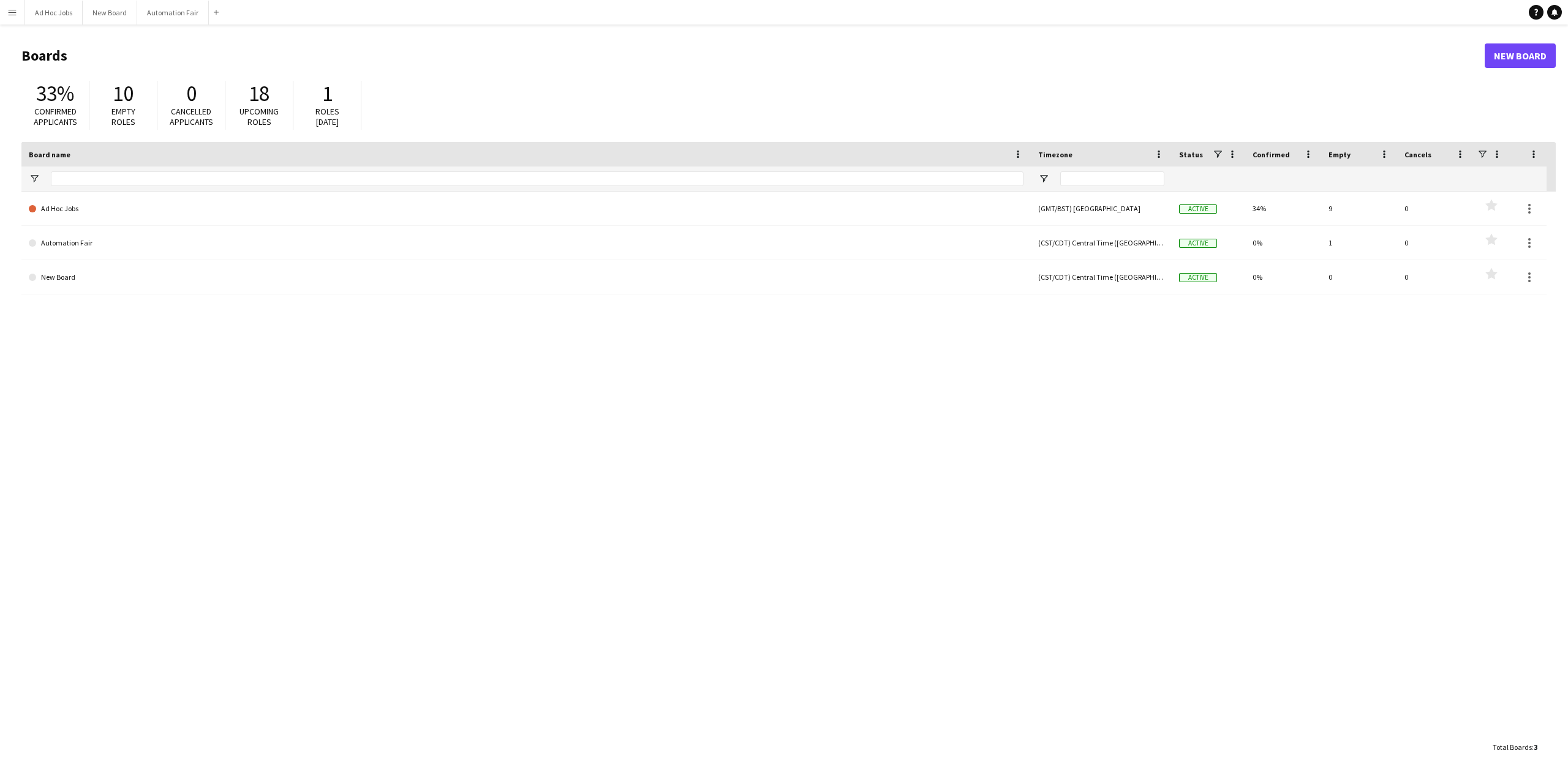
click at [11, 14] on app-icon "Menu" at bounding box center [12, 12] width 9 height 9
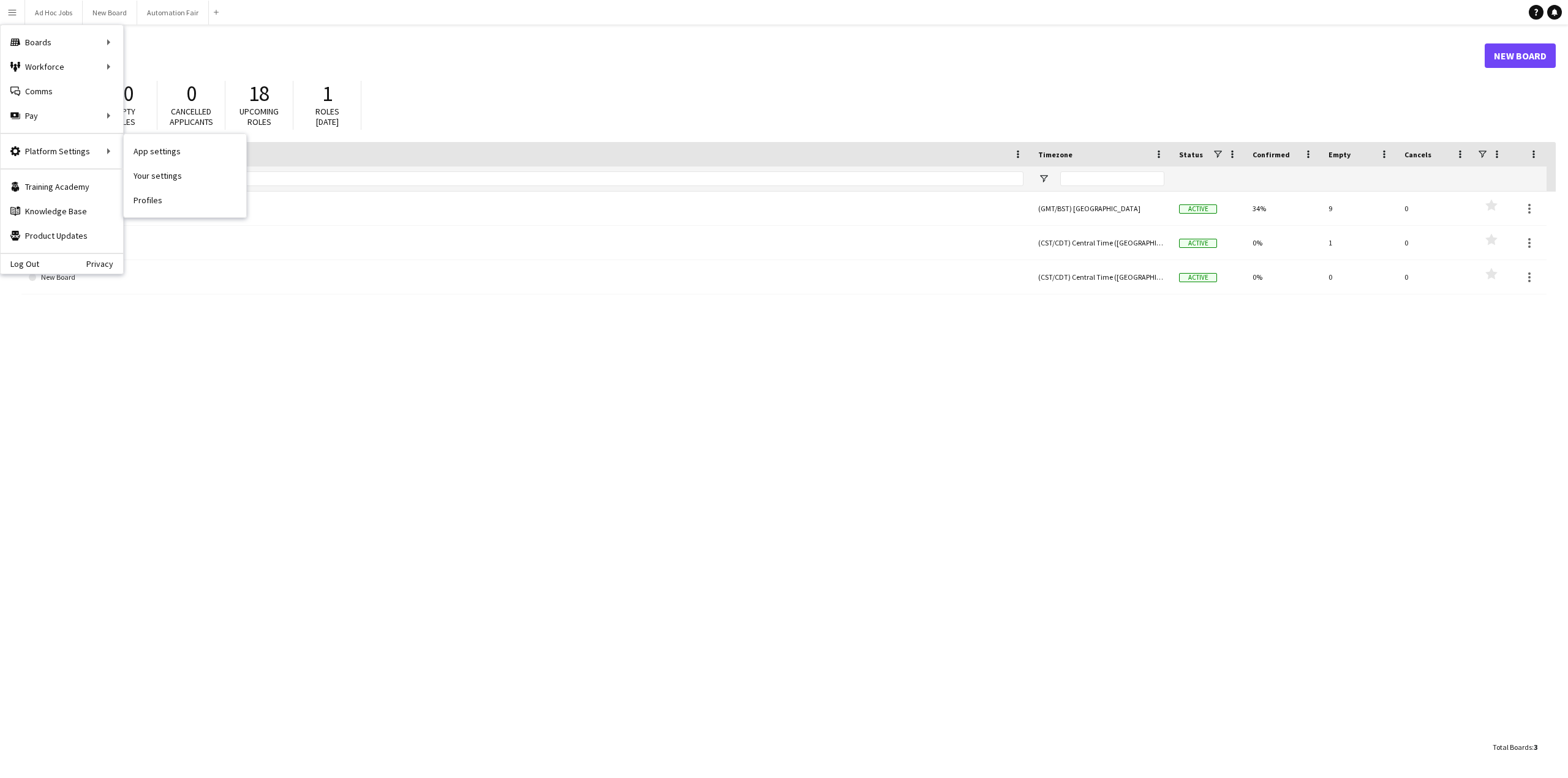
click at [151, 202] on link "Profiles" at bounding box center [185, 201] width 122 height 25
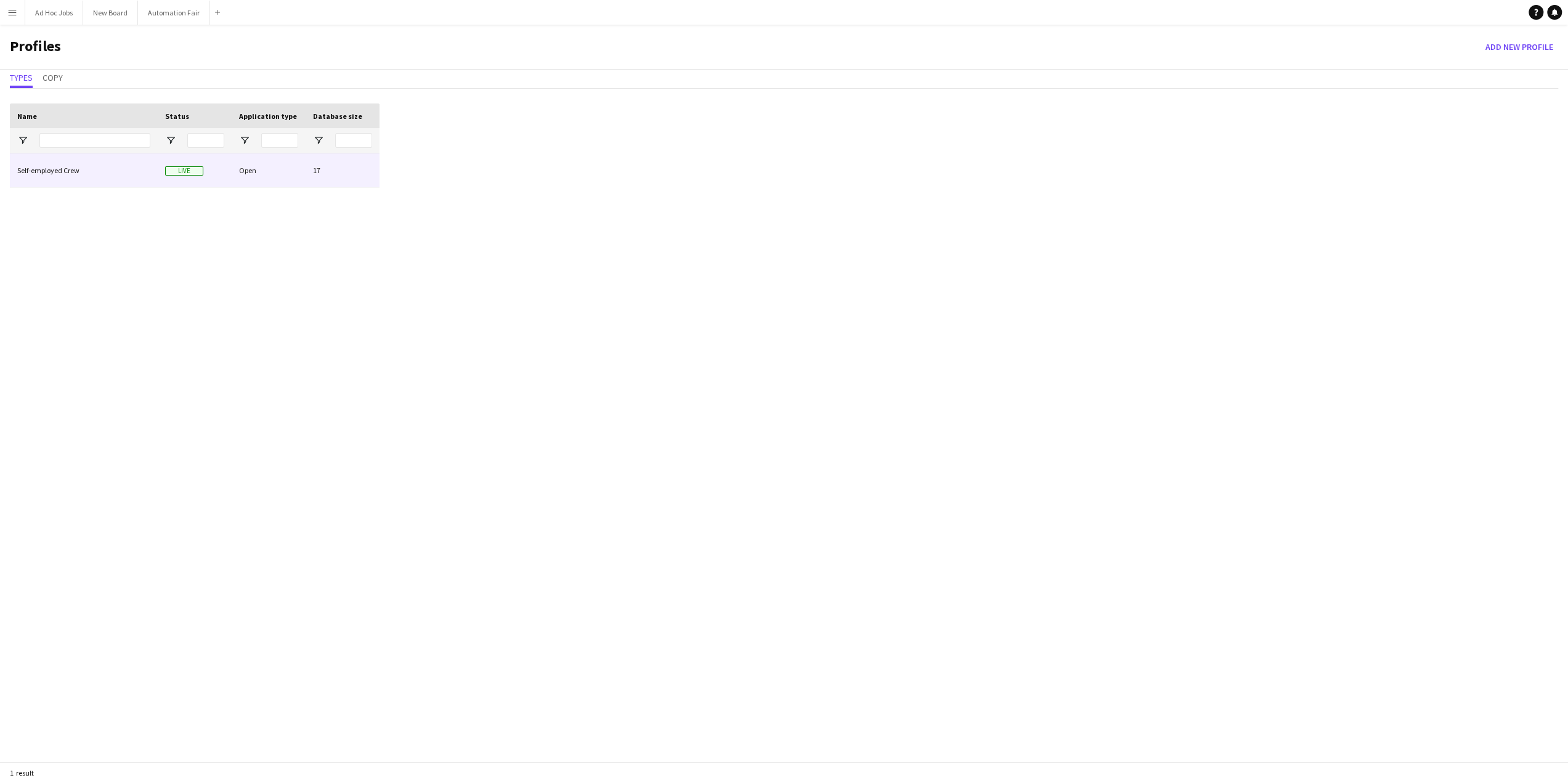
click at [60, 170] on div "Self-employed Crew" at bounding box center [83, 171] width 148 height 34
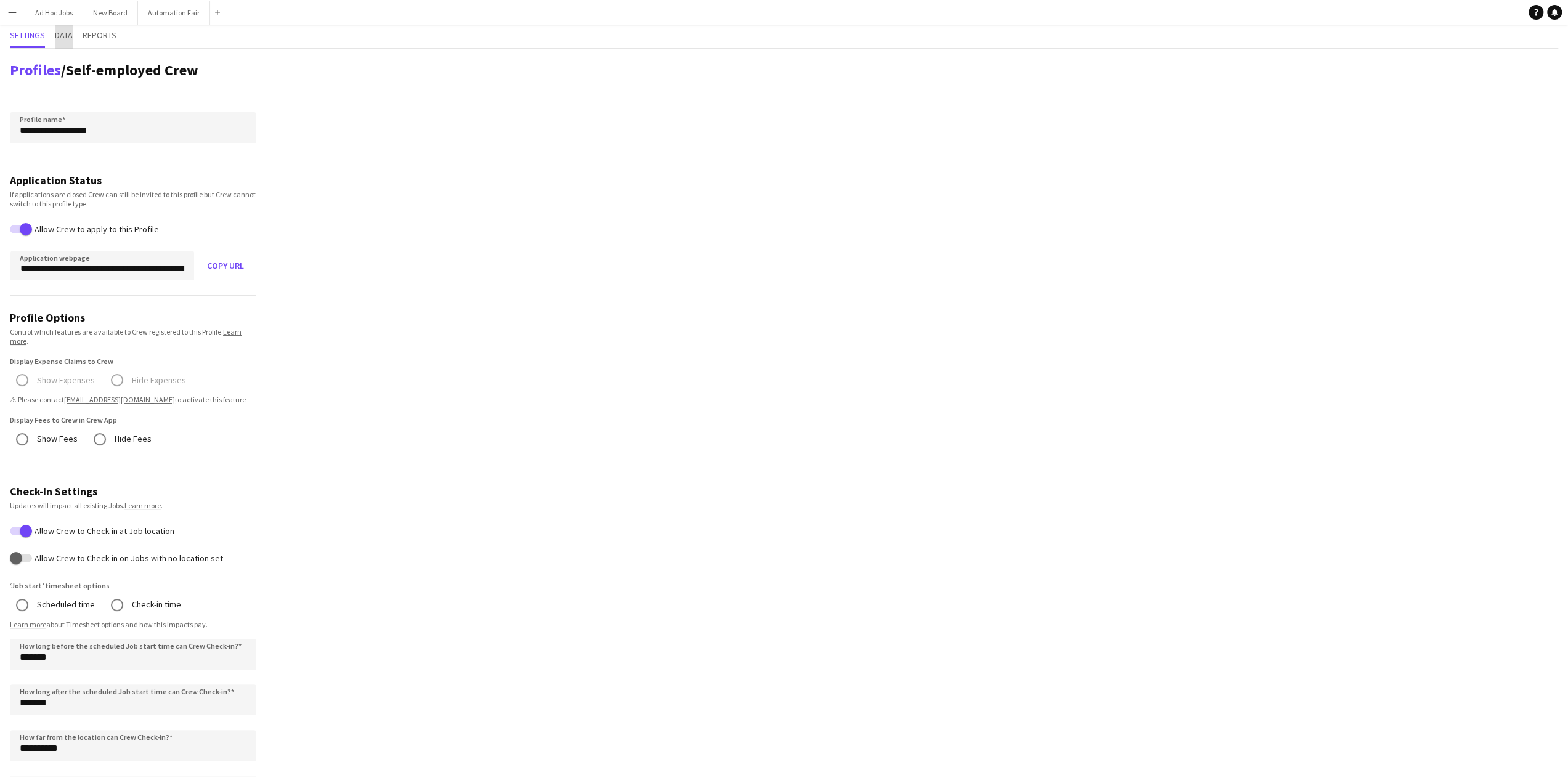
click at [72, 38] on span "Data" at bounding box center [64, 34] width 18 height 9
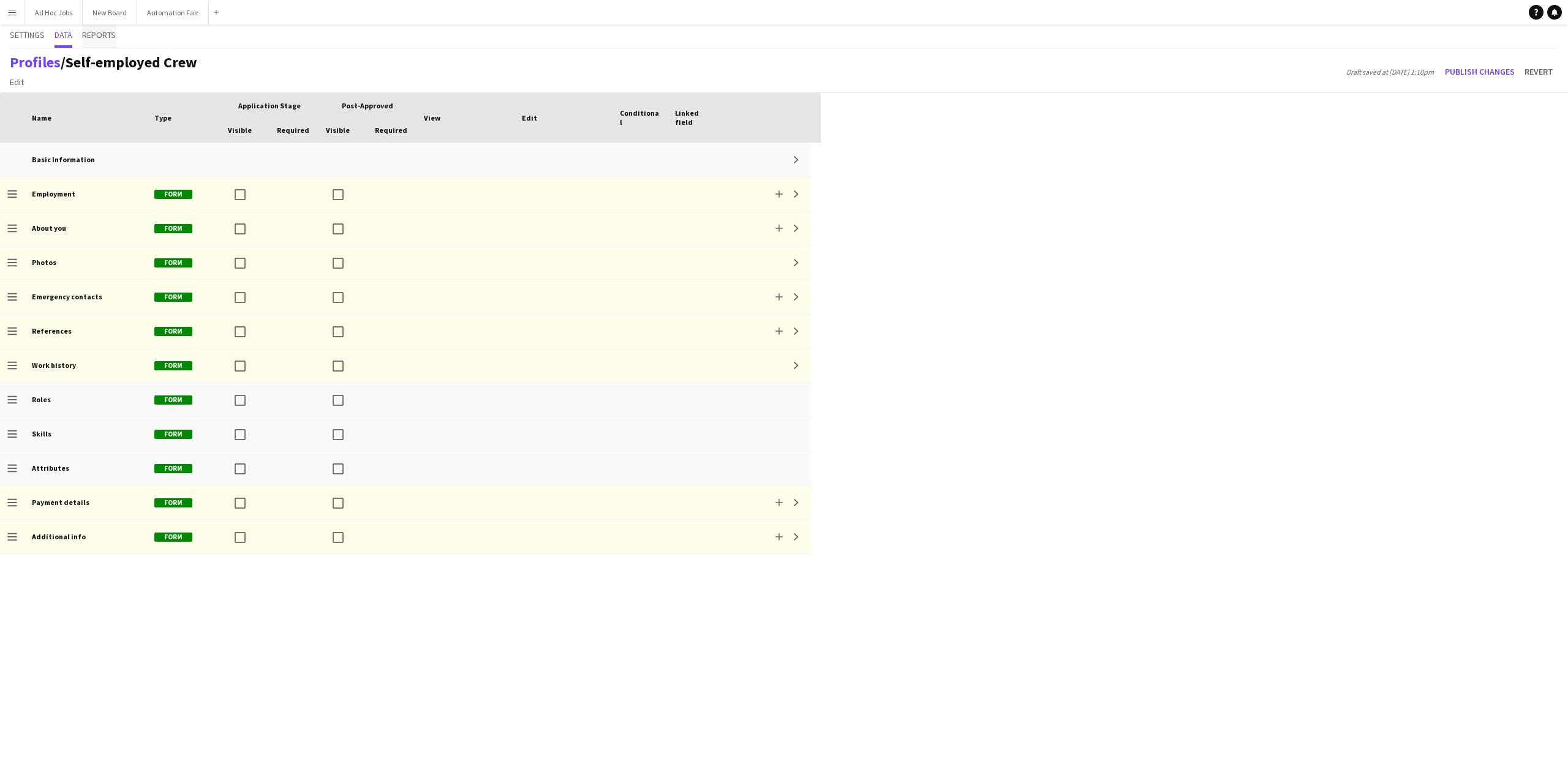
click at [95, 39] on span "Reports" at bounding box center [99, 34] width 34 height 9
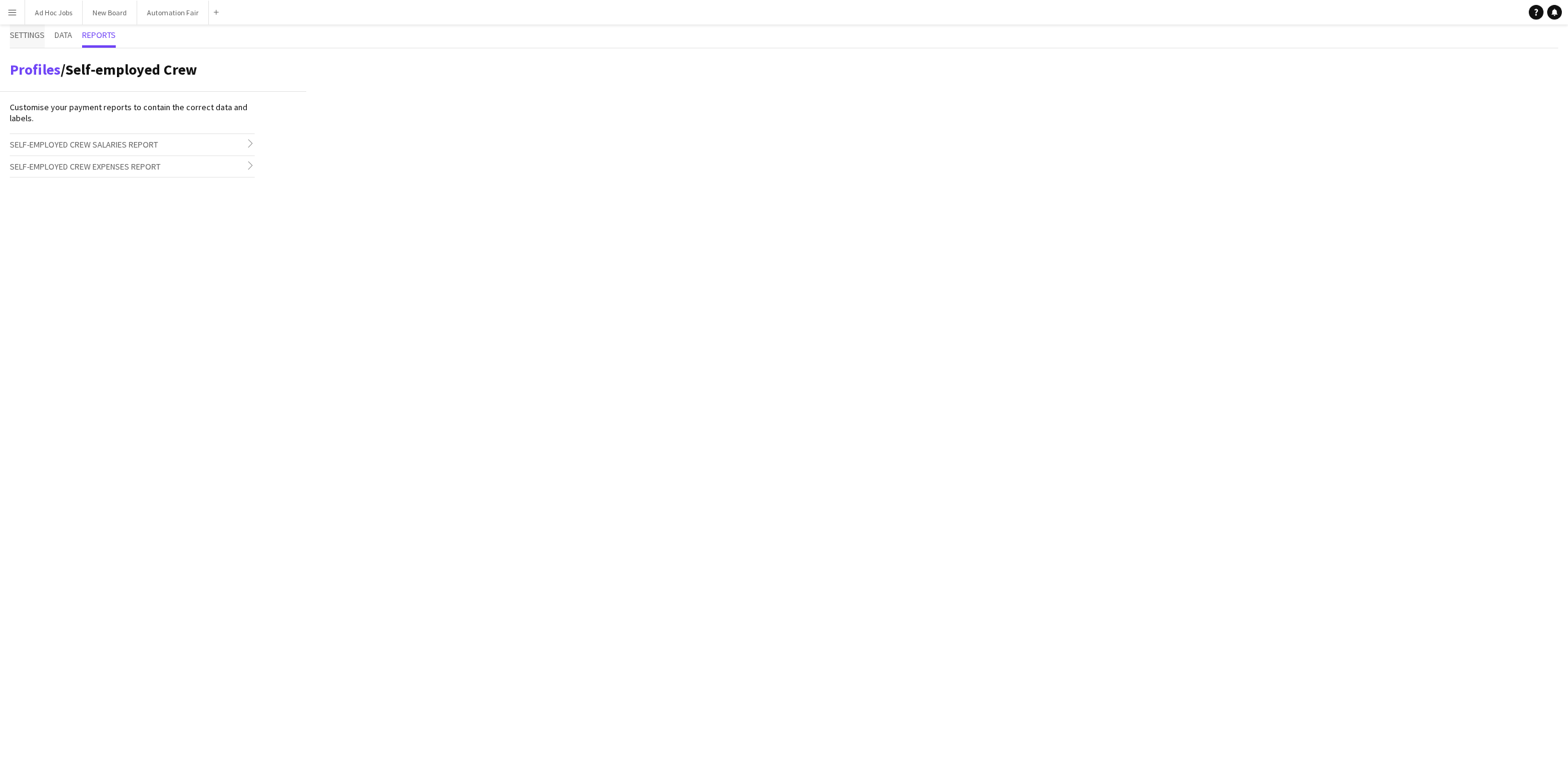
click at [27, 39] on span "Settings" at bounding box center [27, 34] width 35 height 9
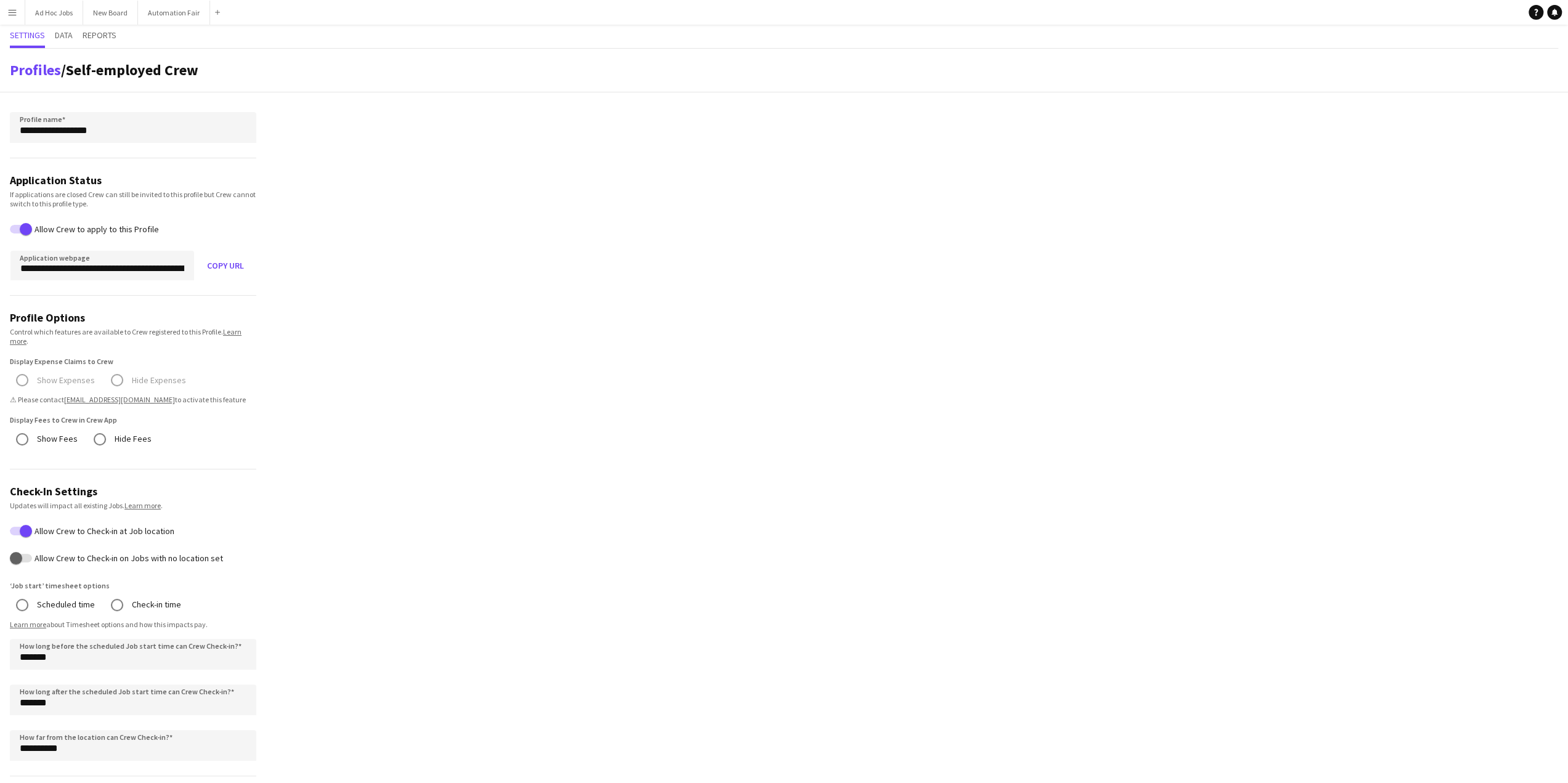
click at [10, 14] on app-icon "Menu" at bounding box center [12, 12] width 10 height 10
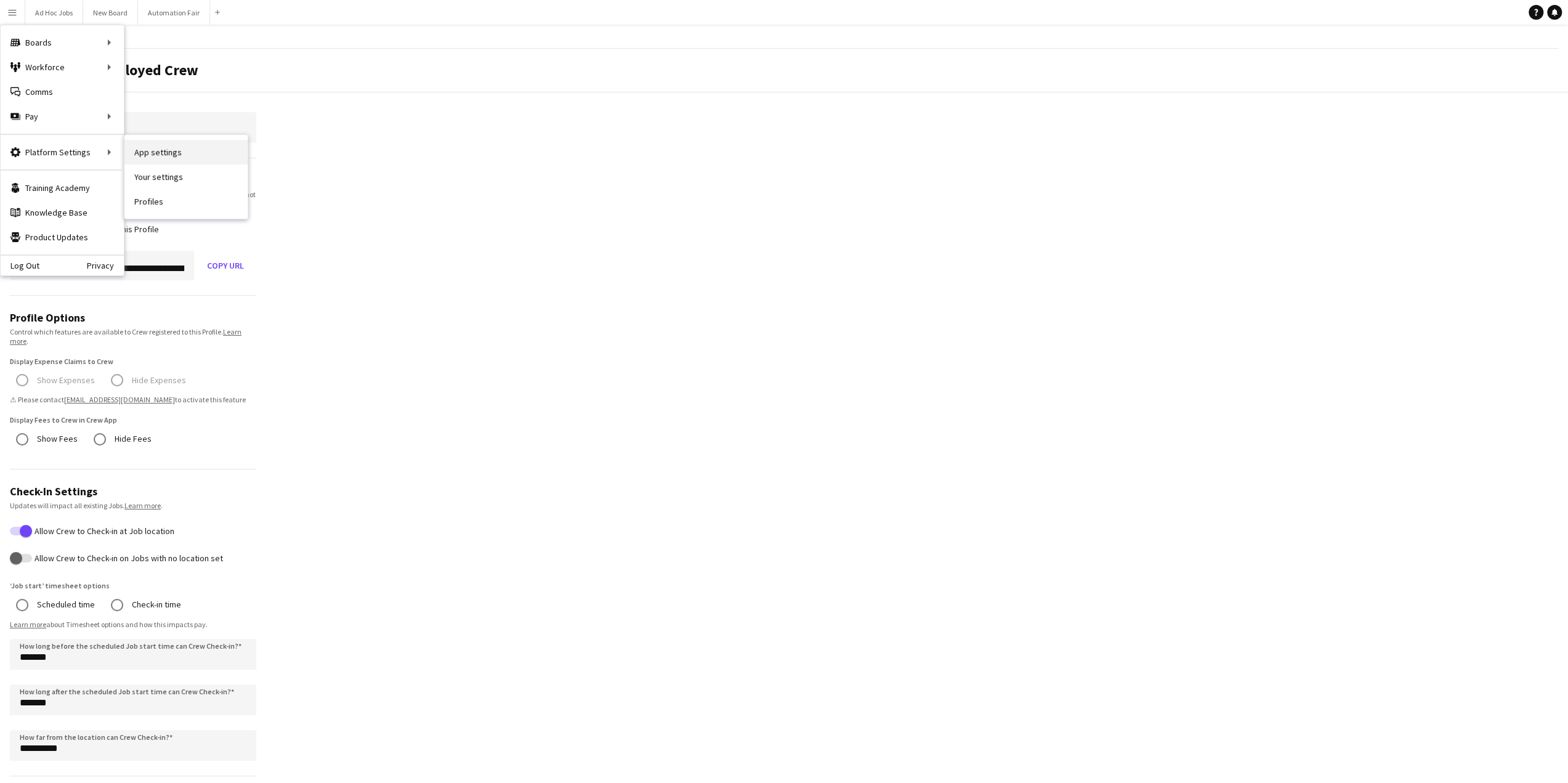
click at [162, 150] on link "App settings" at bounding box center [186, 152] width 123 height 25
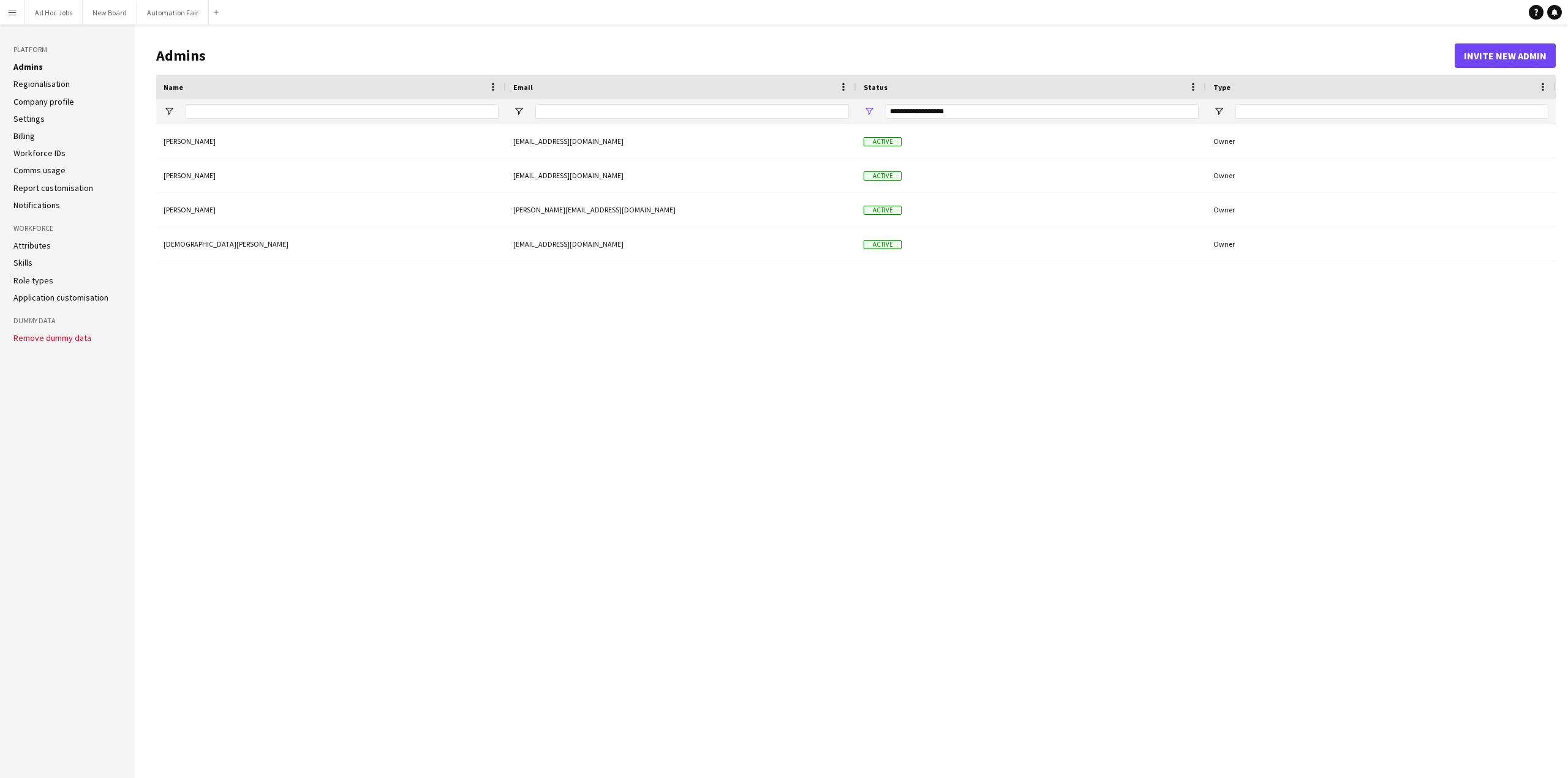
click at [401, 449] on div "[PERSON_NAME] [EMAIL_ADDRESS][DOMAIN_NAME] Active Owner [PERSON_NAME] [EMAIL_AD…" at bounding box center [856, 441] width 1399 height 635
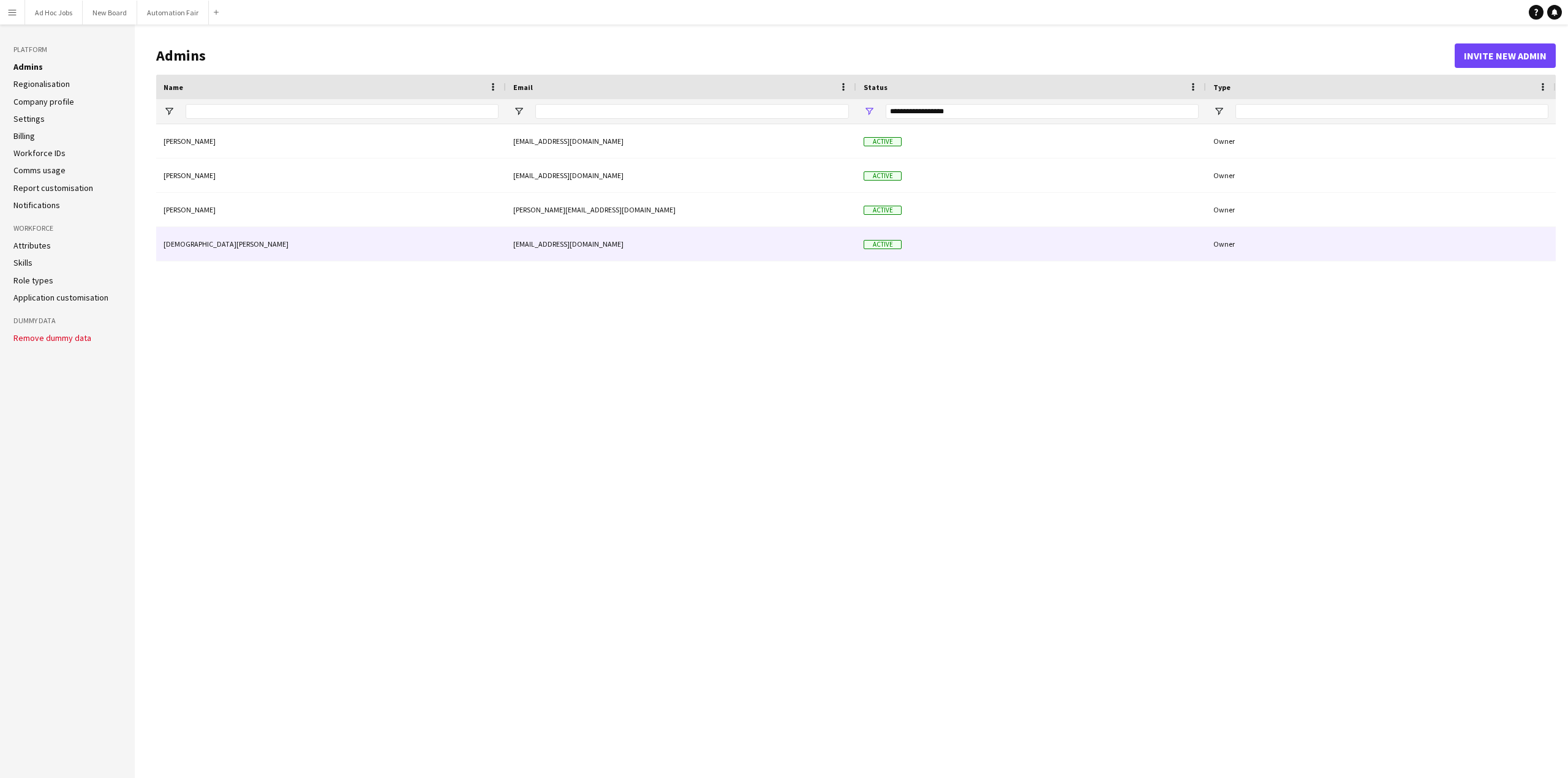
click at [196, 242] on div "[DEMOGRAPHIC_DATA][PERSON_NAME]" at bounding box center [330, 244] width 349 height 34
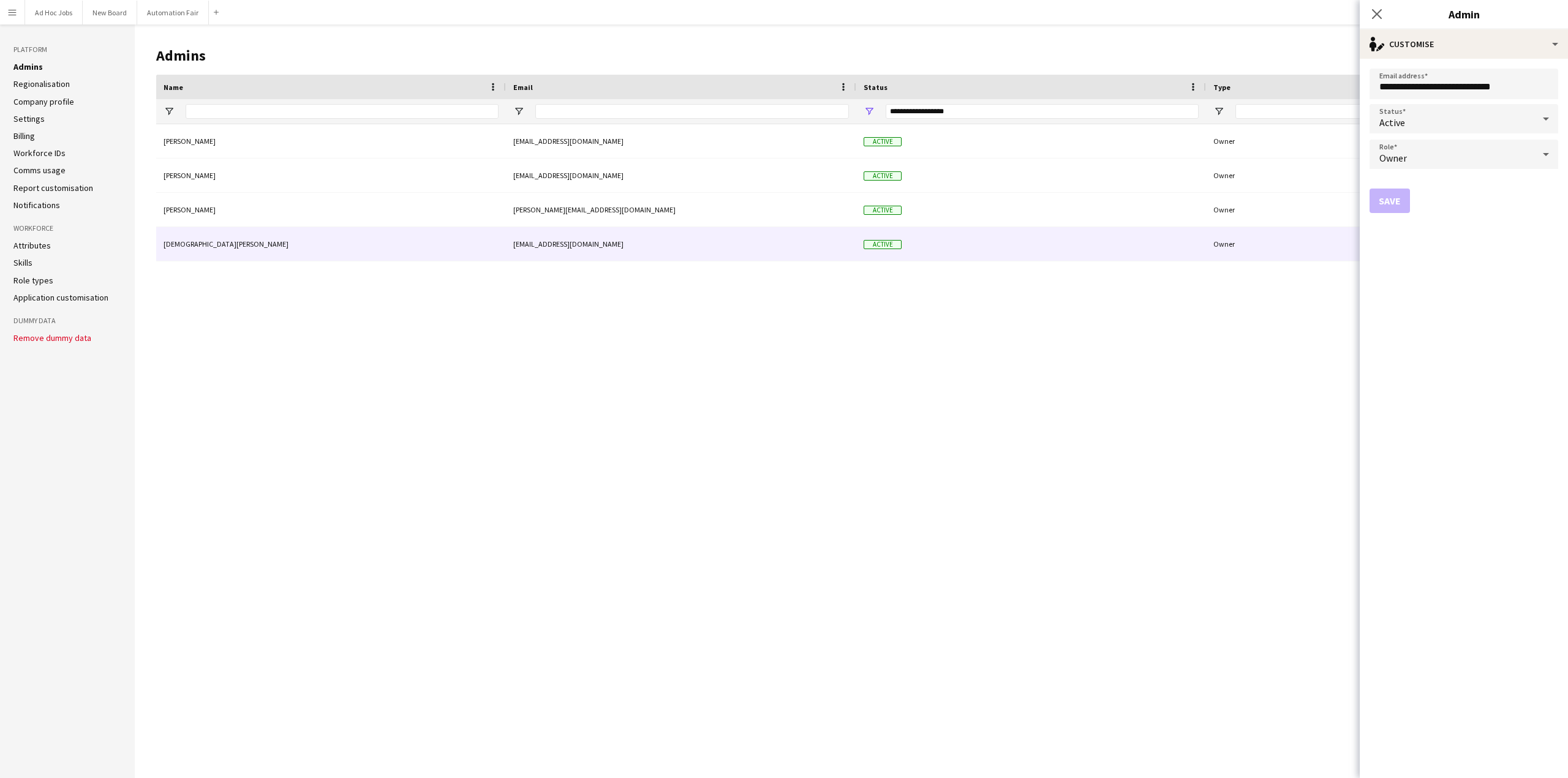
click at [628, 358] on div "[PERSON_NAME] [EMAIL_ADDRESS][DOMAIN_NAME] Active Owner [PERSON_NAME] [EMAIL_AD…" at bounding box center [856, 441] width 1399 height 635
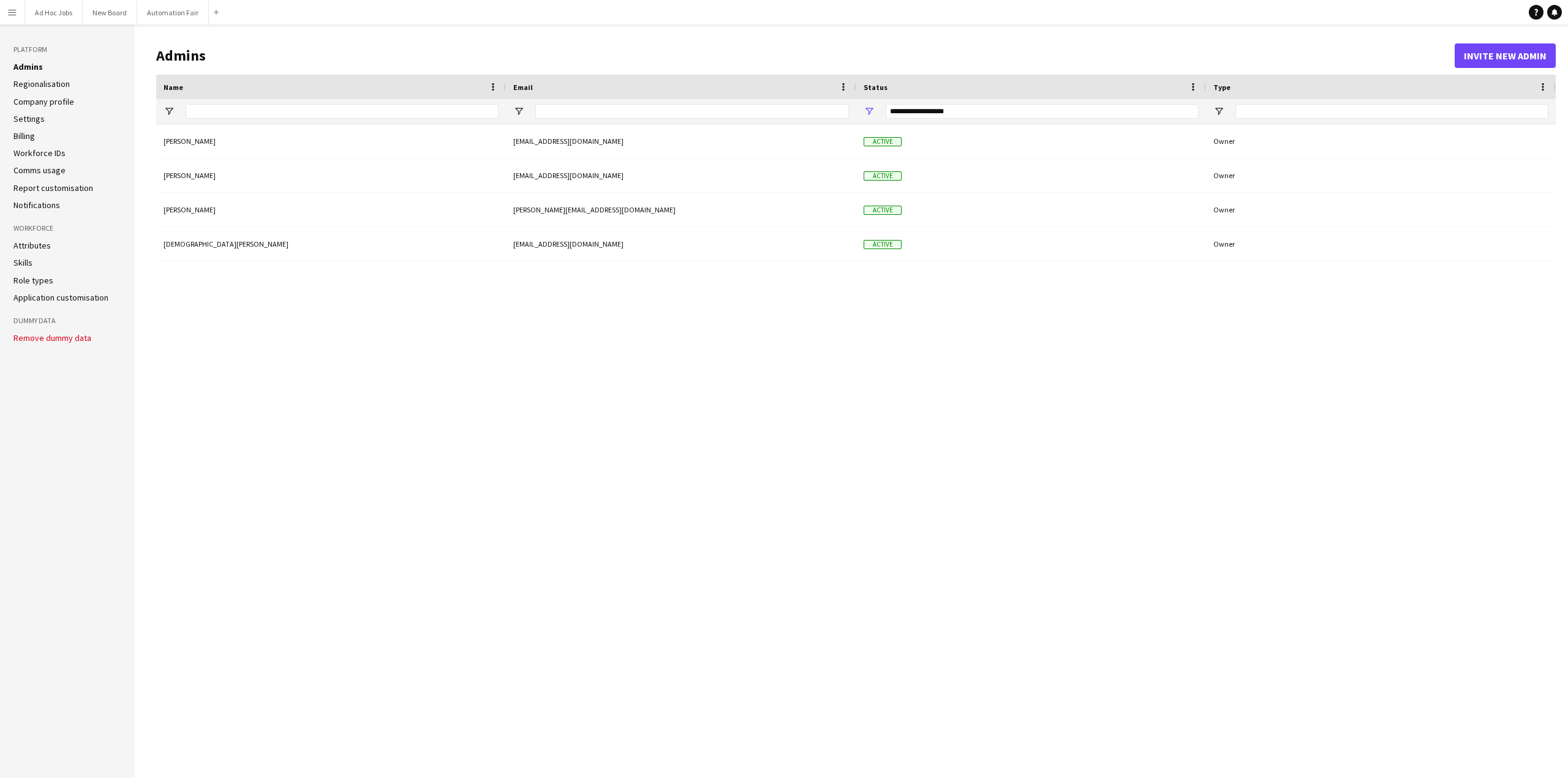
click at [468, 412] on div "[PERSON_NAME] [EMAIL_ADDRESS][DOMAIN_NAME] Active Owner [PERSON_NAME] [EMAIL_AD…" at bounding box center [856, 441] width 1399 height 635
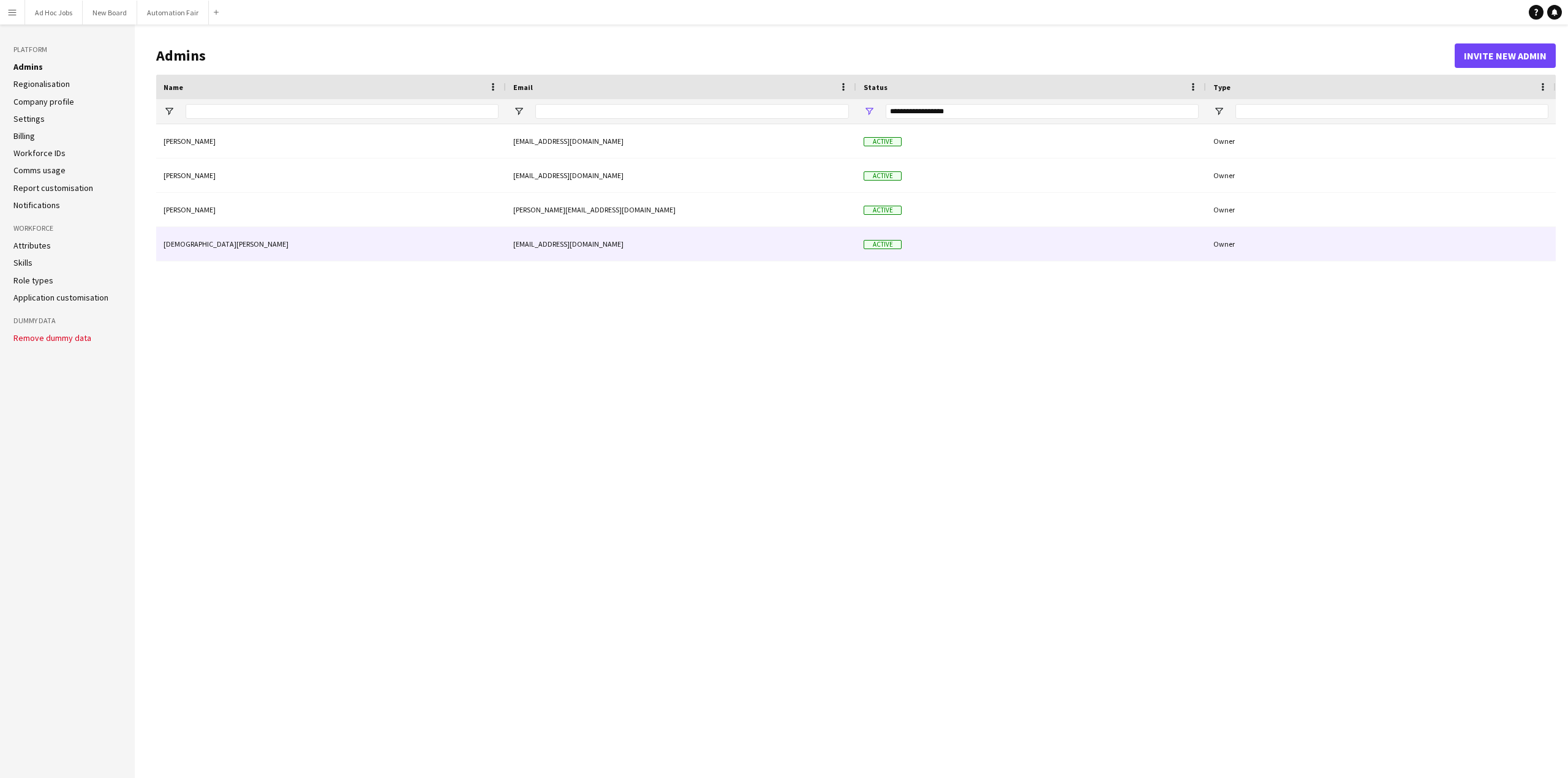
click at [1278, 249] on div "Owner" at bounding box center [1381, 244] width 349 height 34
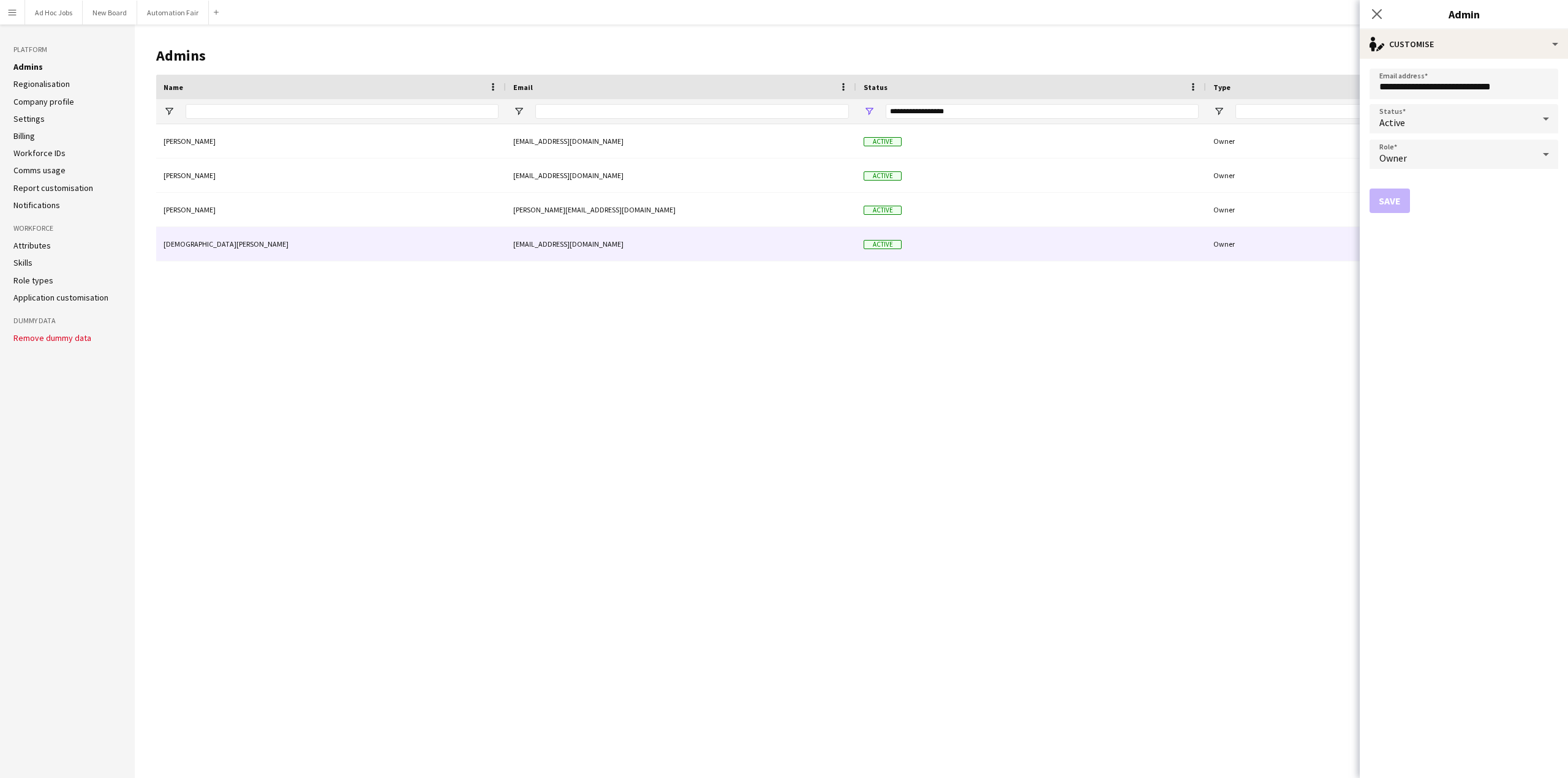
click at [1193, 379] on div "[PERSON_NAME] [EMAIL_ADDRESS][DOMAIN_NAME] Active Owner [PERSON_NAME] [EMAIL_AD…" at bounding box center [856, 441] width 1399 height 635
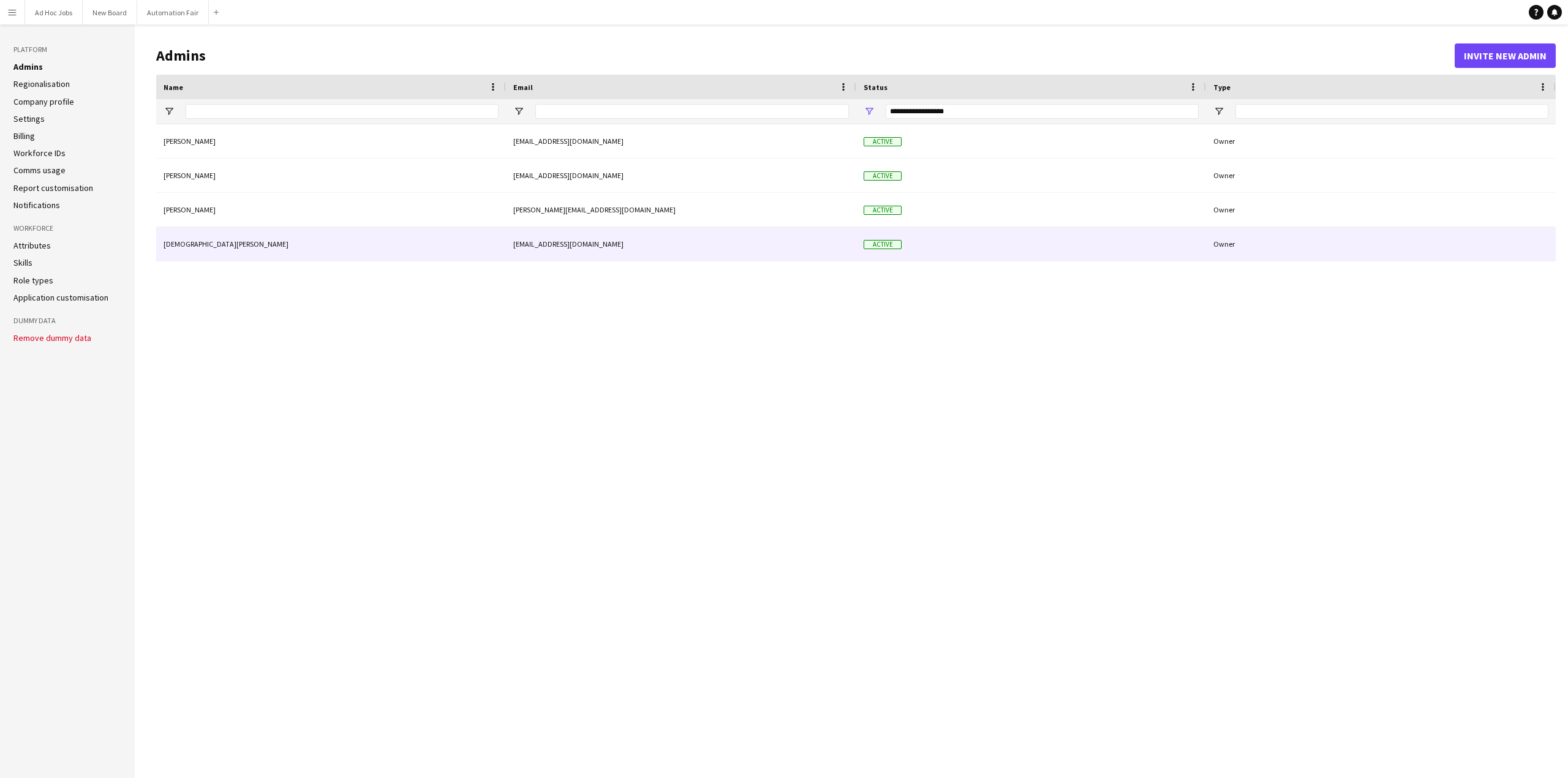
click at [1540, 248] on div "Owner" at bounding box center [1381, 244] width 349 height 34
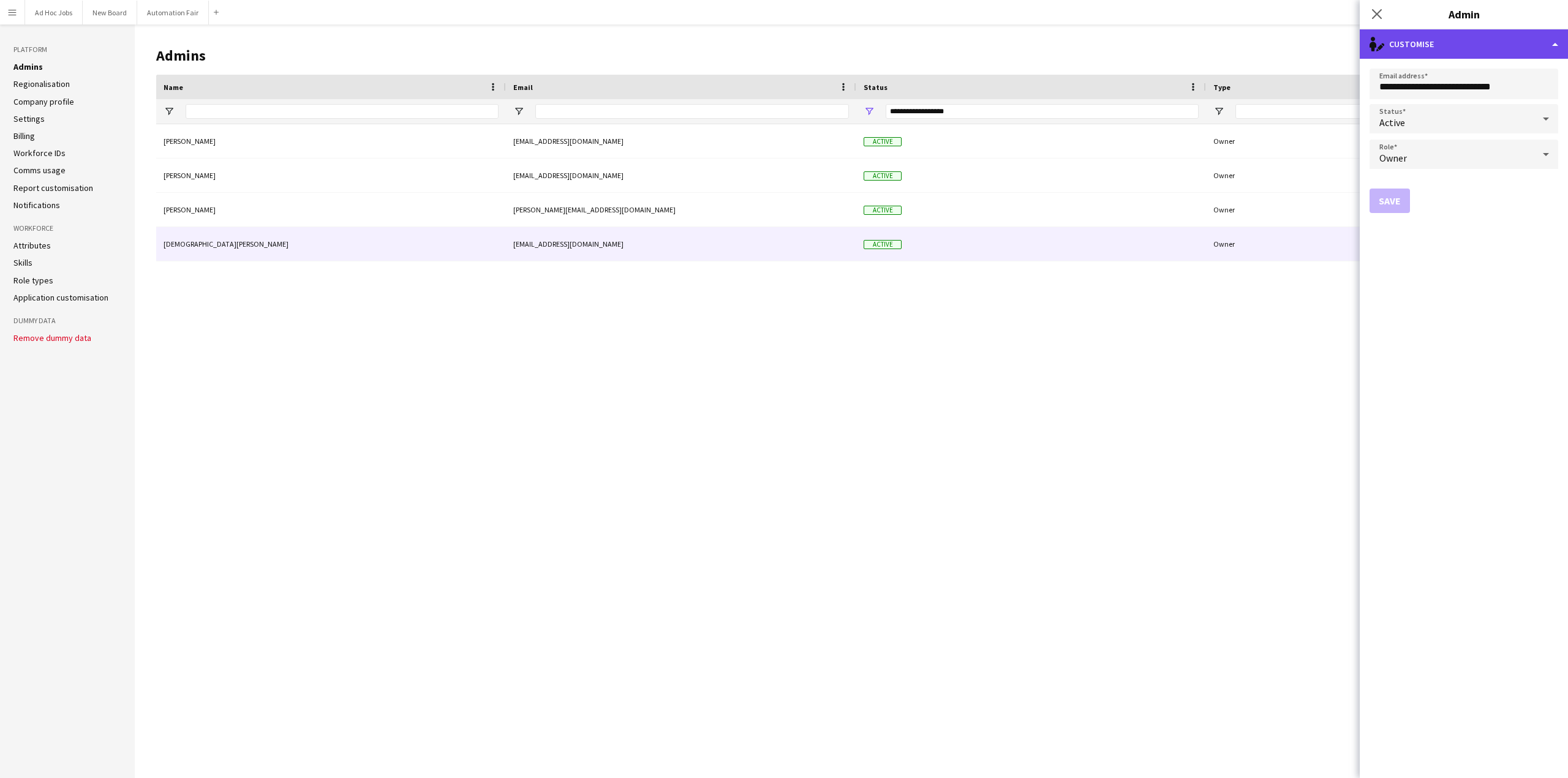
click at [1412, 46] on div "single-neutral-actions-edit-1 Customise" at bounding box center [1464, 44] width 208 height 29
click at [1495, 99] on button "Delete admin Delete admin" at bounding box center [1505, 97] width 121 height 25
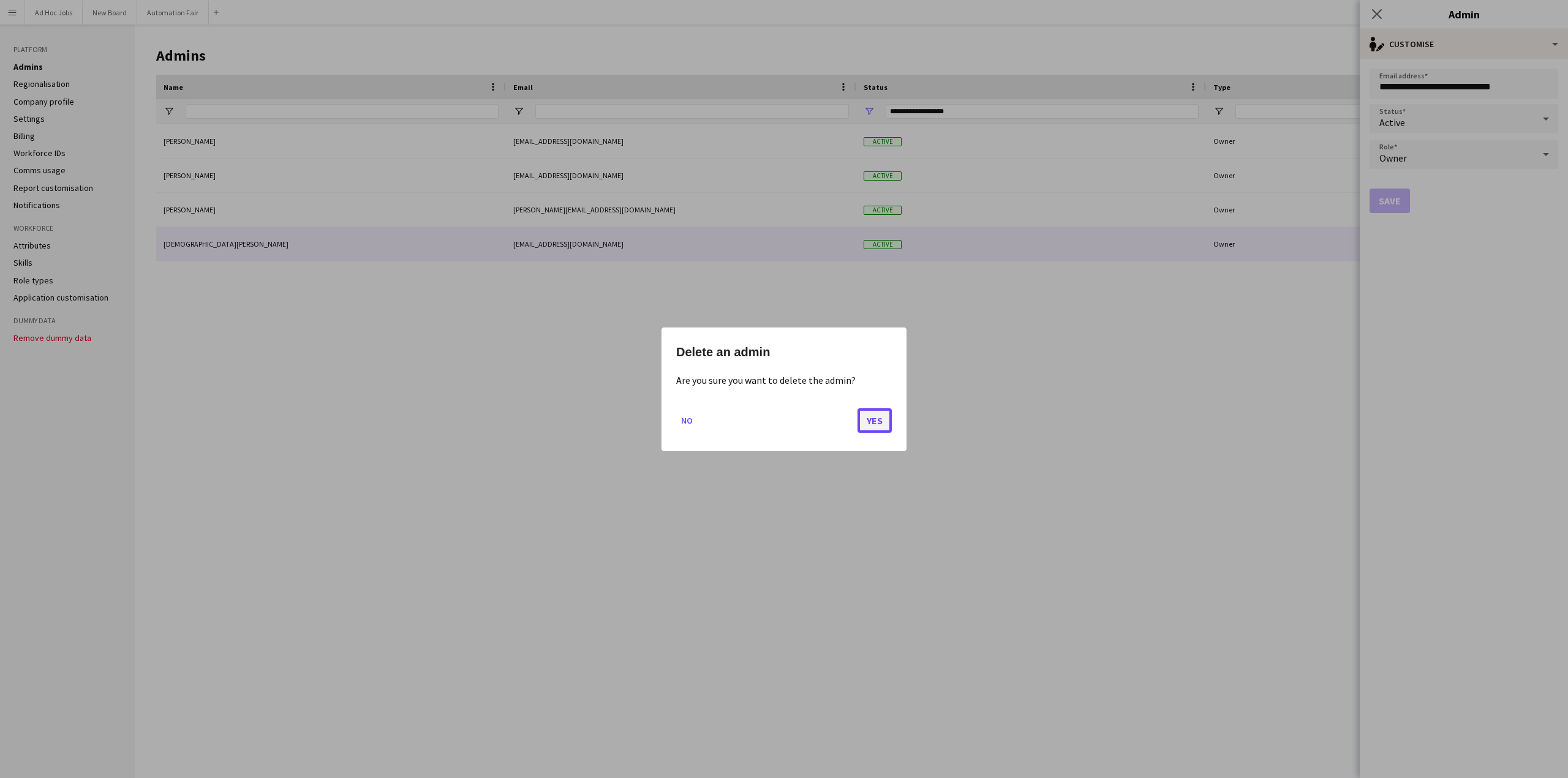
click at [875, 422] on button "Yes" at bounding box center [875, 420] width 34 height 25
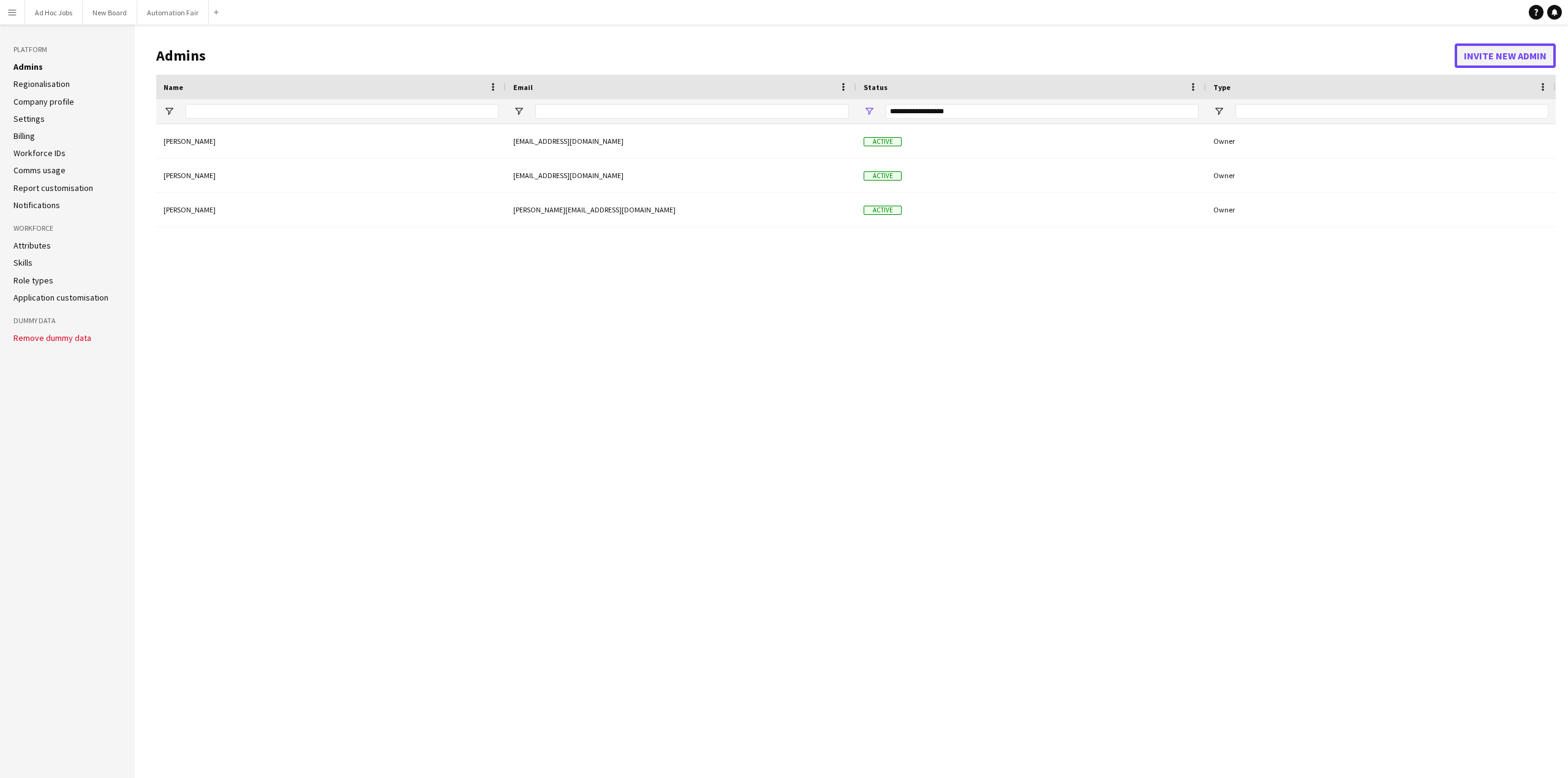
click at [1487, 56] on button "Invite new admin" at bounding box center [1506, 56] width 101 height 25
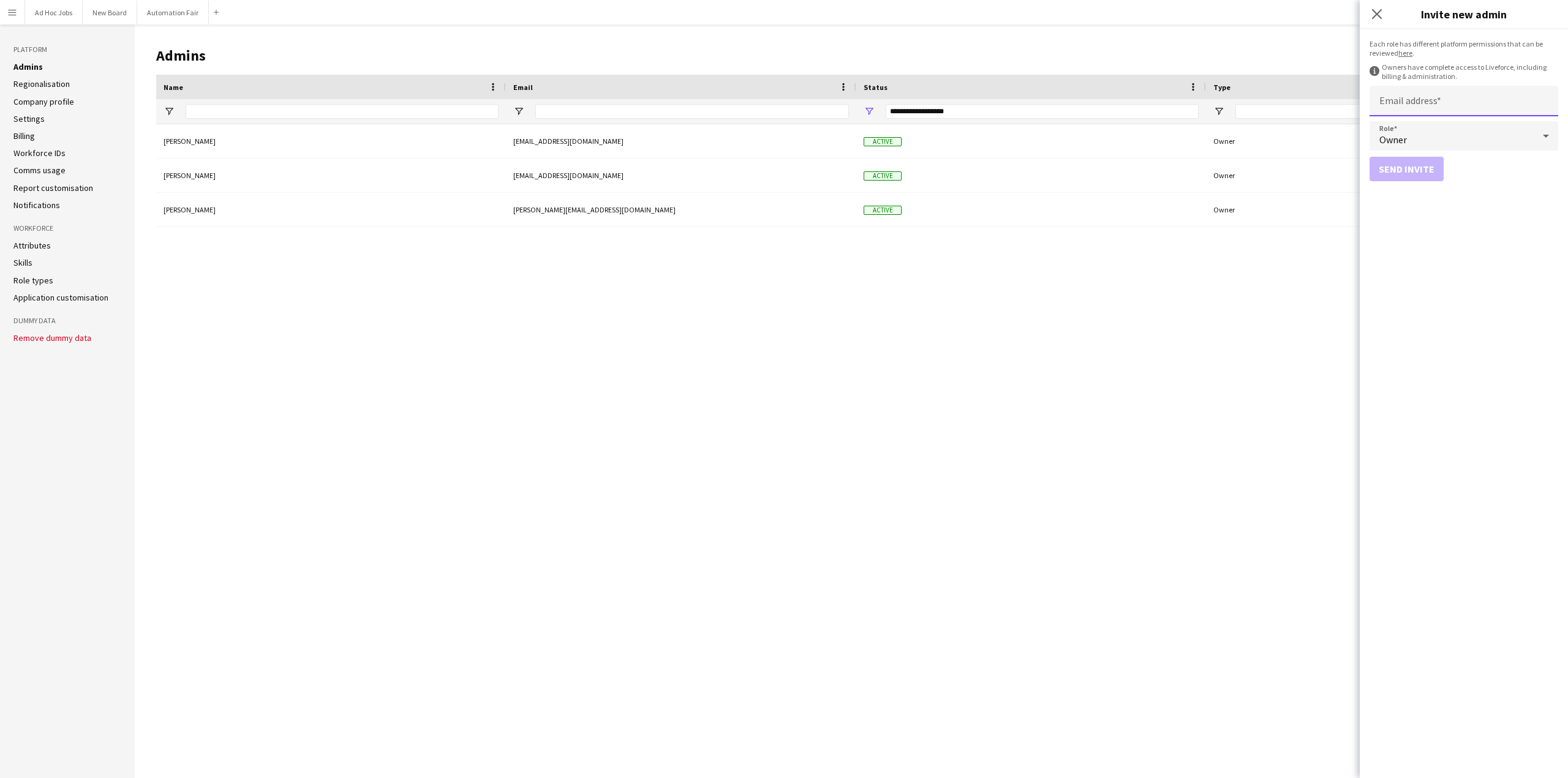
click at [1398, 97] on input "Email address" at bounding box center [1464, 101] width 188 height 30
click at [1398, 109] on input "**********" at bounding box center [1464, 101] width 188 height 30
click at [1384, 103] on input "**********" at bounding box center [1464, 101] width 188 height 30
type input "**********"
click at [1411, 133] on div "Owner" at bounding box center [1452, 135] width 164 height 29
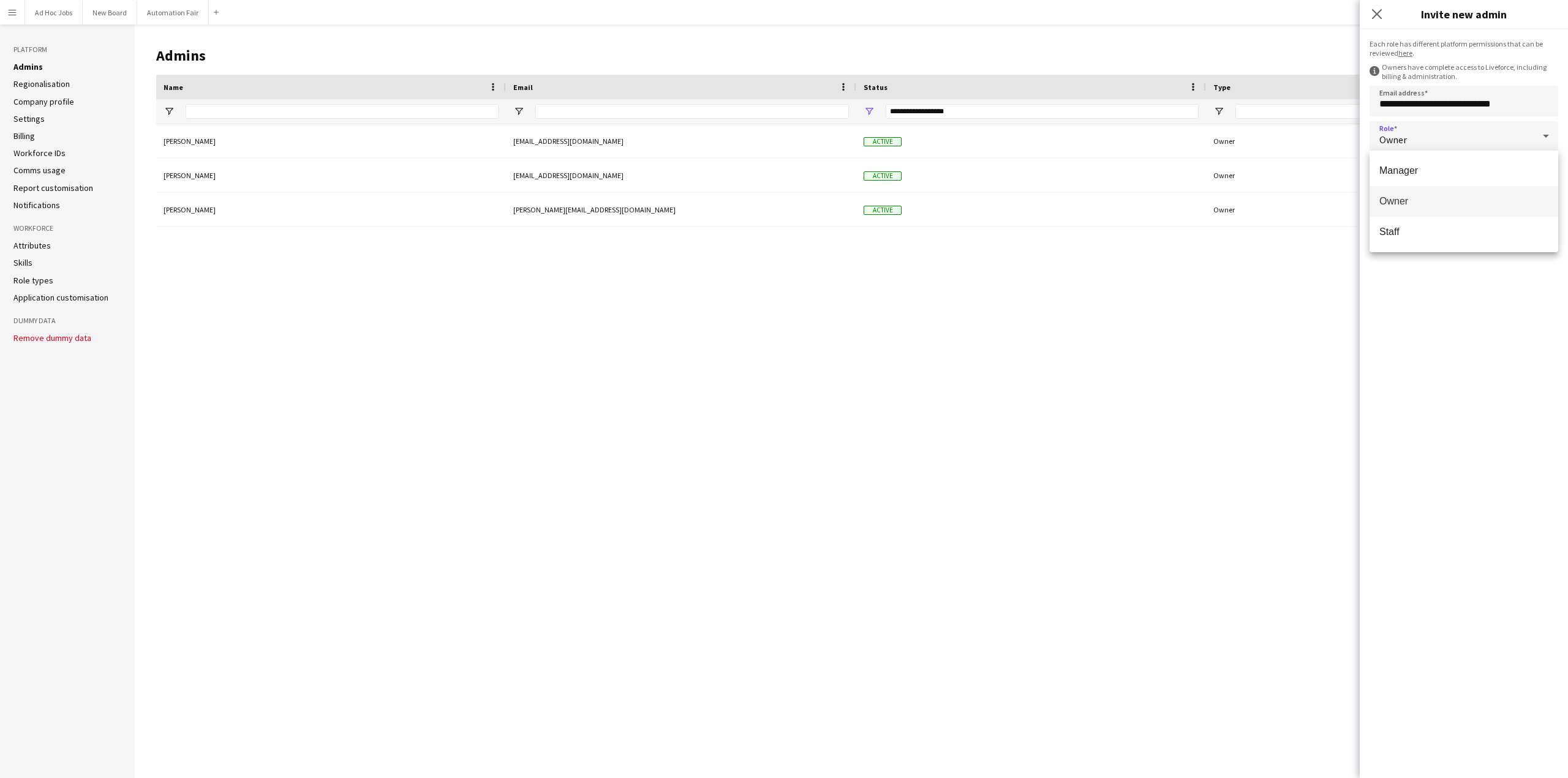
click at [1411, 133] on div at bounding box center [784, 389] width 1568 height 778
click at [1405, 171] on button "Send invite" at bounding box center [1407, 169] width 74 height 25
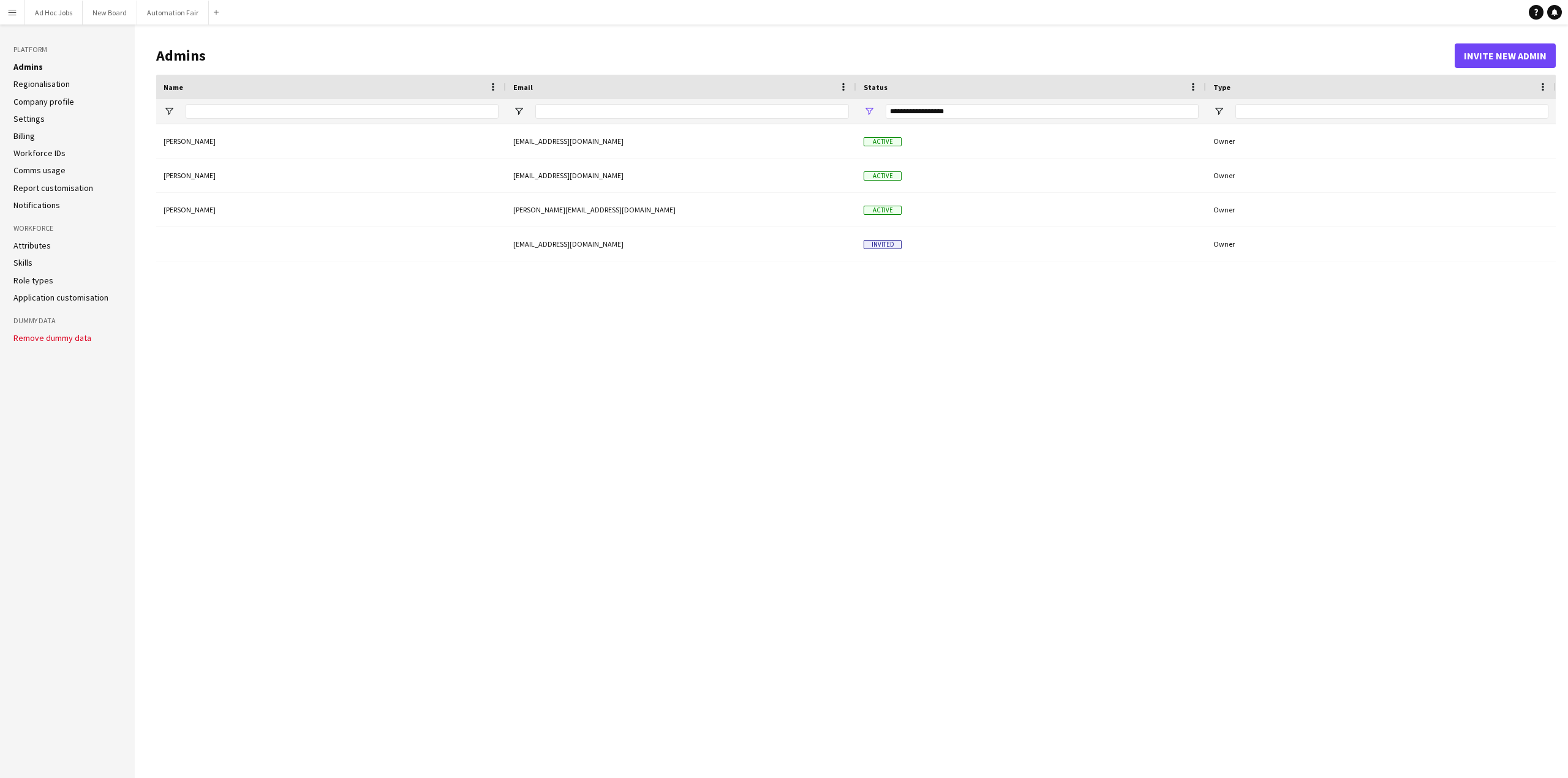
click at [44, 98] on link "Company profile" at bounding box center [44, 102] width 61 height 11
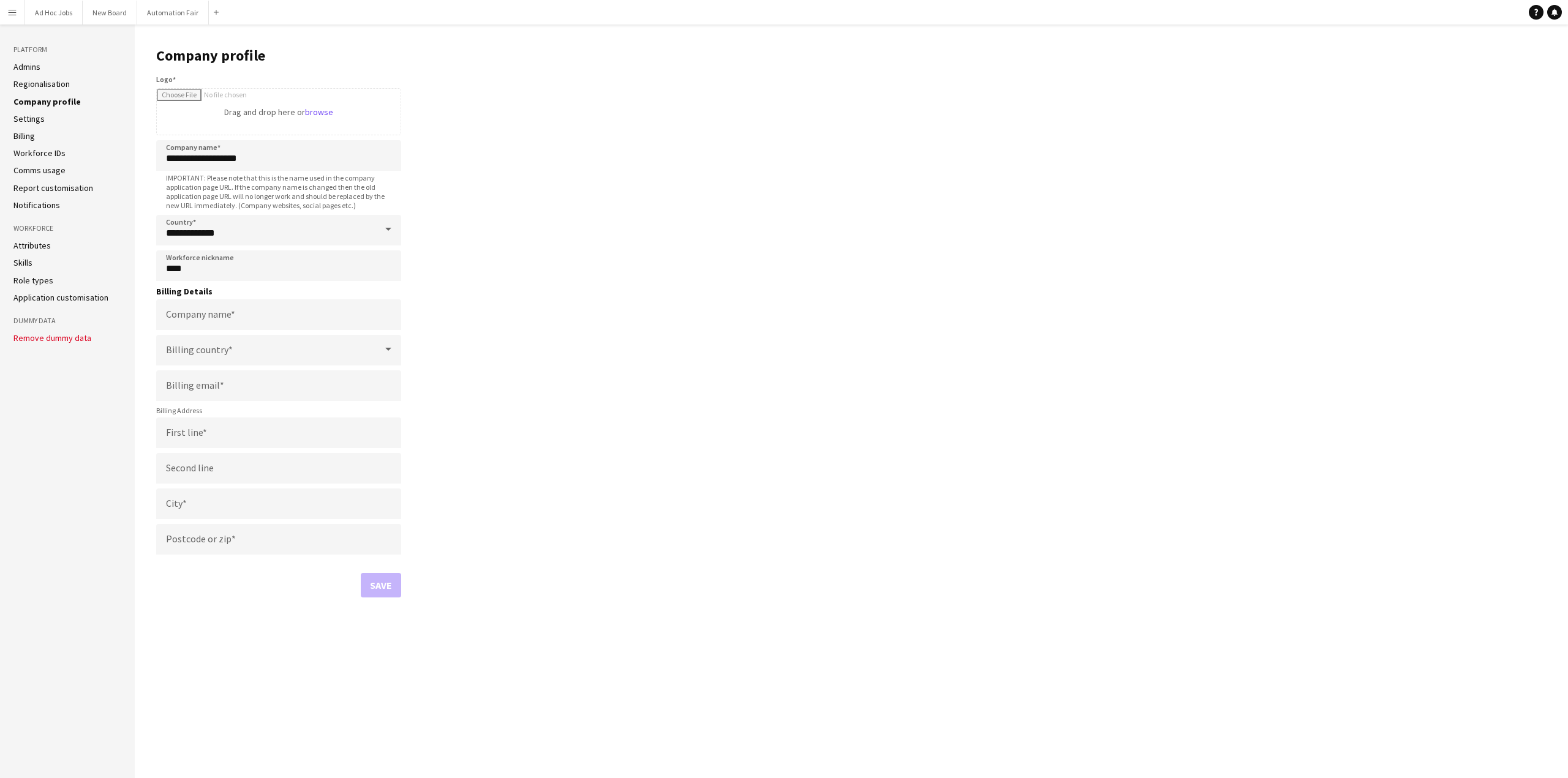
click at [34, 86] on link "Regionalisation" at bounding box center [42, 84] width 57 height 11
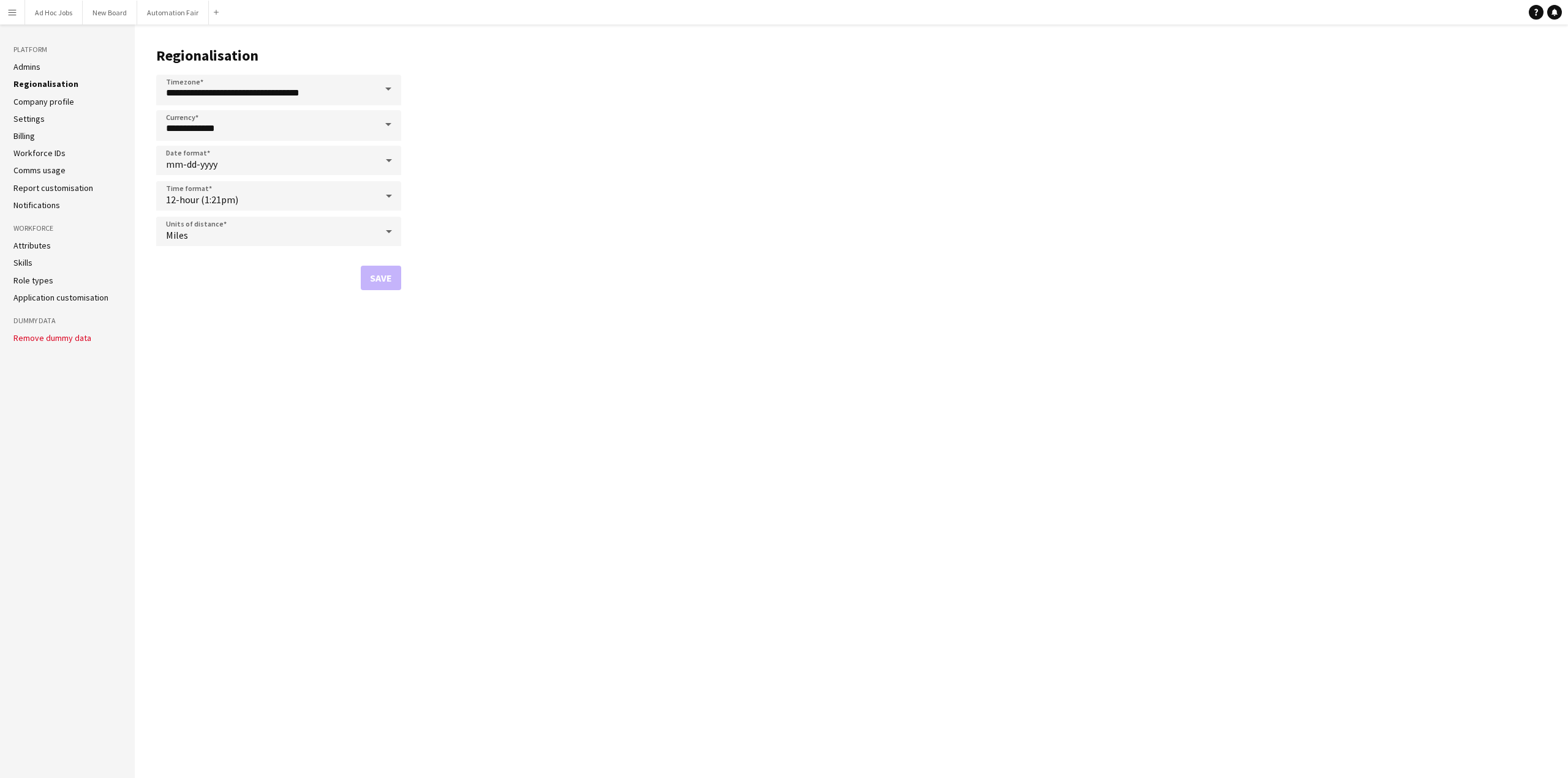
click at [665, 451] on main "**********" at bounding box center [851, 401] width 1434 height 753
click at [601, 395] on main "**********" at bounding box center [851, 401] width 1434 height 753
click at [30, 68] on link "Admins" at bounding box center [27, 67] width 27 height 11
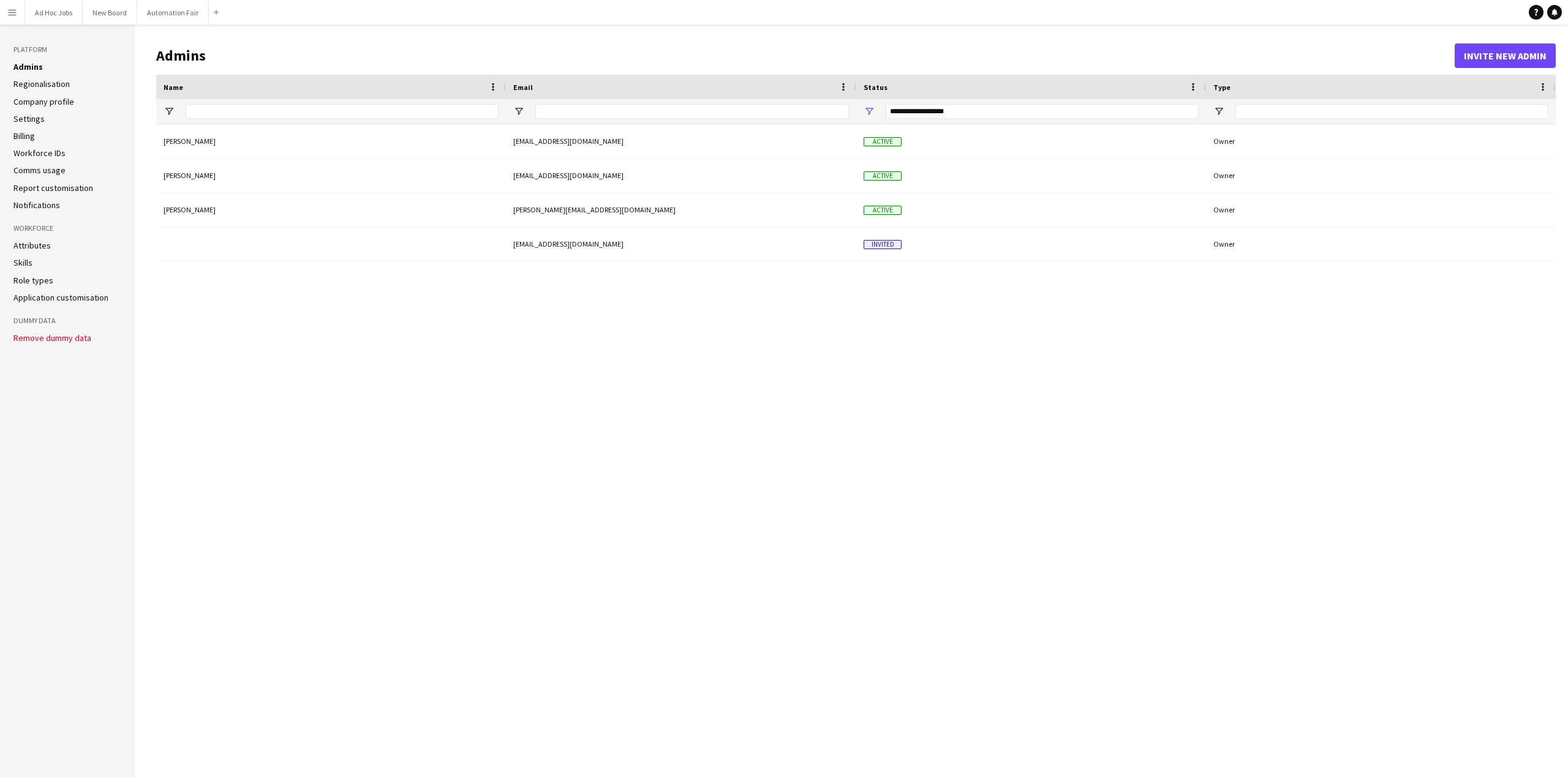
click at [12, 15] on app-icon "Menu" at bounding box center [12, 12] width 9 height 9
click at [305, 510] on div "[PERSON_NAME] [EMAIL_ADDRESS][DOMAIN_NAME] Active Owner [PERSON_NAME] [EMAIL_AD…" at bounding box center [856, 441] width 1399 height 635
click at [54, 8] on button "Ad Hoc Jobs Close" at bounding box center [54, 12] width 58 height 24
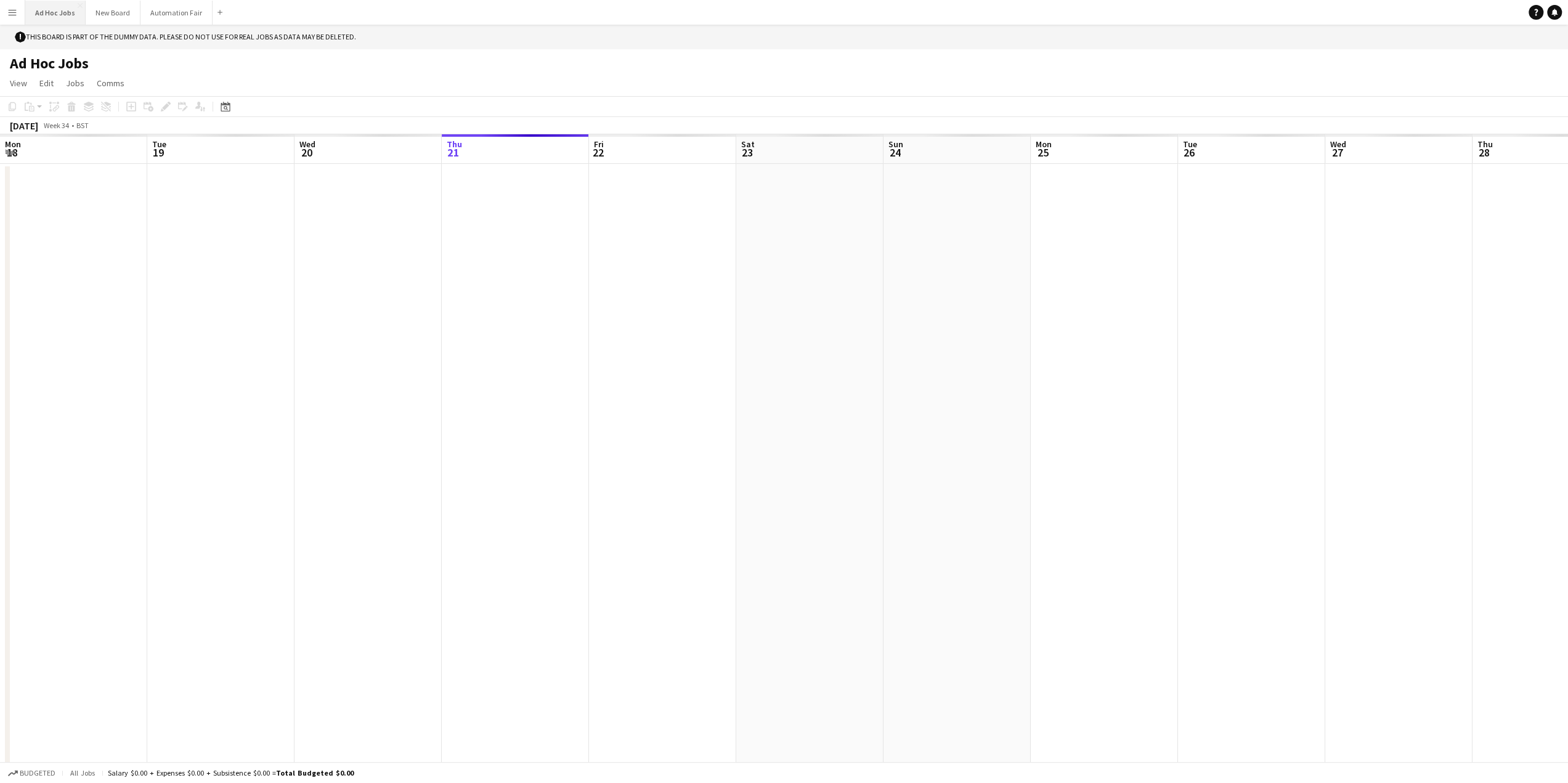
scroll to position [0, 294]
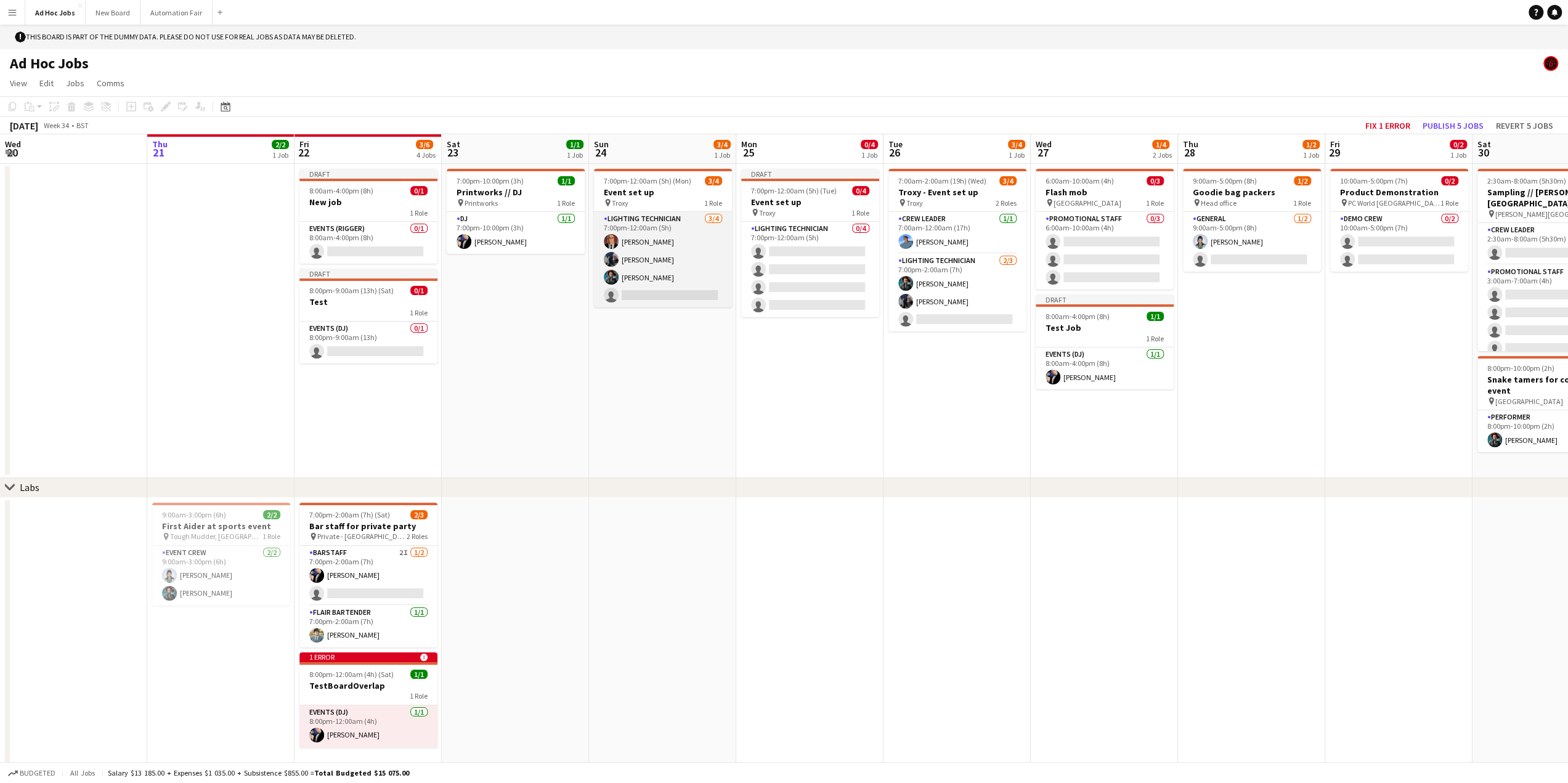
click at [651, 249] on app-card-role "Lighting technician [DATE] 7:00pm-12:00am (5h) [PERSON_NAME] [PERSON_NAME] [PER…" at bounding box center [663, 260] width 138 height 95
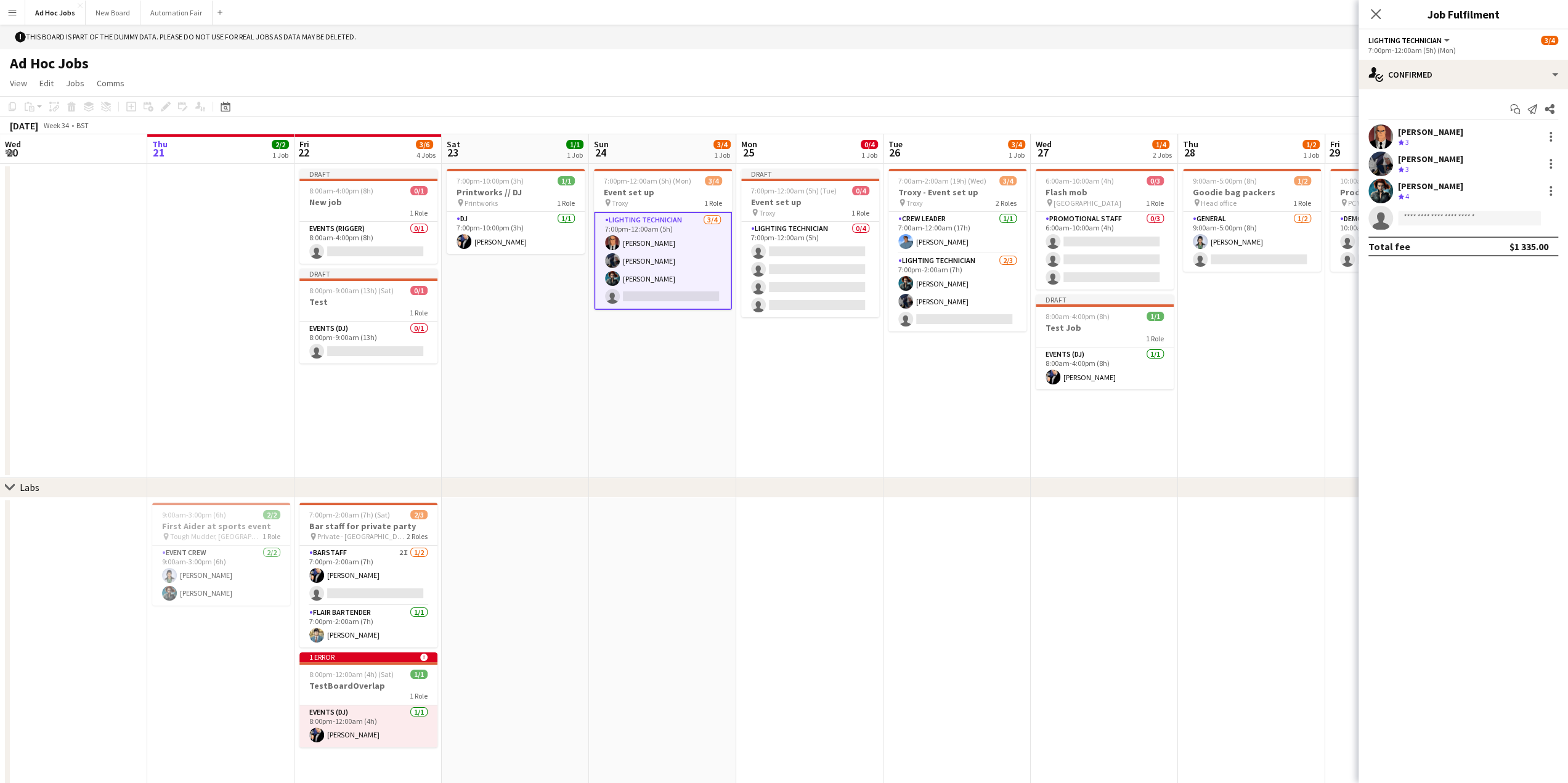
click at [608, 420] on app-date-cell "7:00pm-12:00am (5h) (Mon) 3/4 Event set up pin Troxy 1 Role Lighting technician…" at bounding box center [663, 321] width 148 height 314
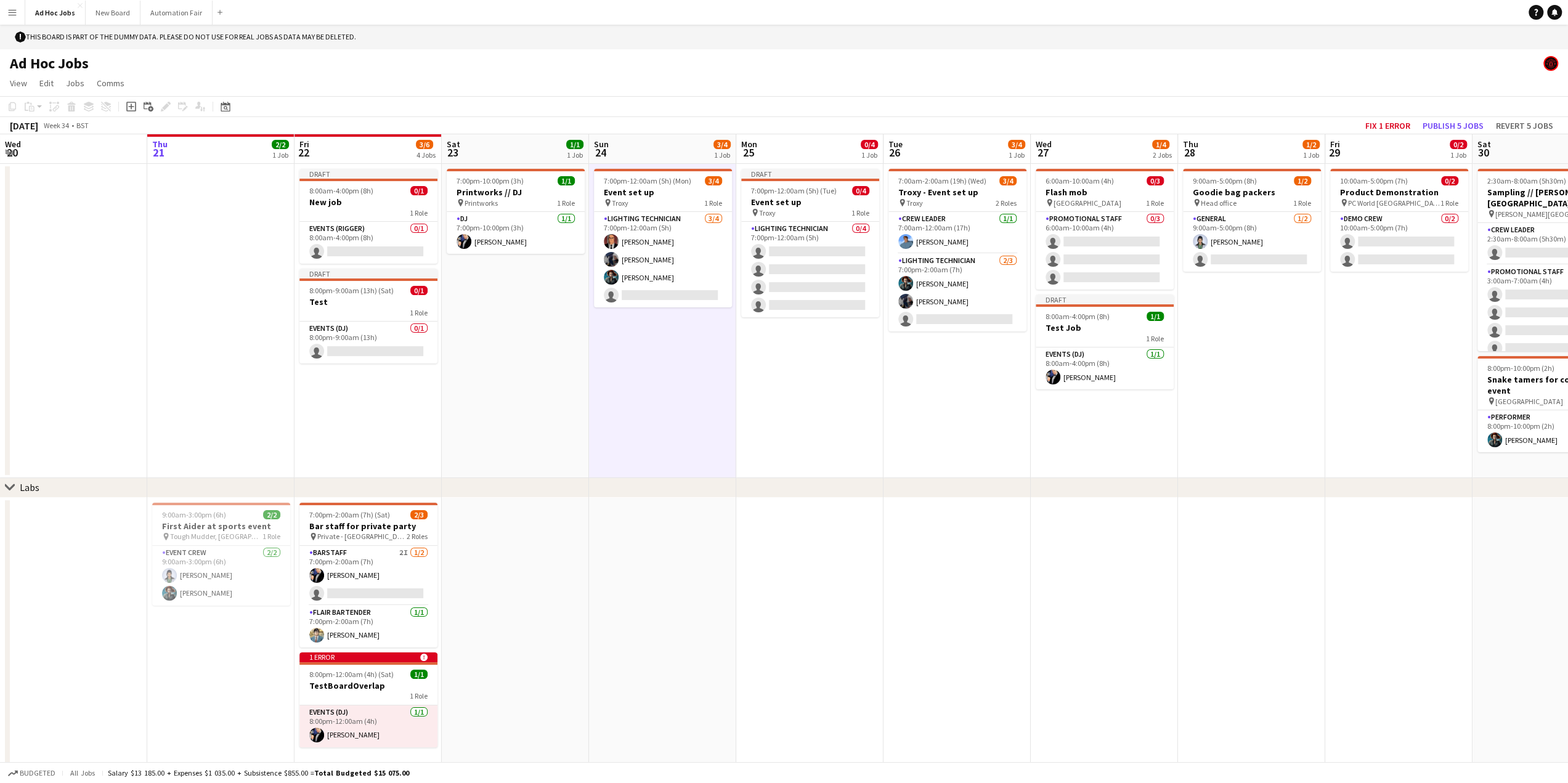
click at [506, 412] on app-date-cell "7:00pm-10:00pm (3h) 1/1 Printworks // DJ pin Printworks 1 Role DJ [DATE] 7:00pm…" at bounding box center [515, 321] width 148 height 314
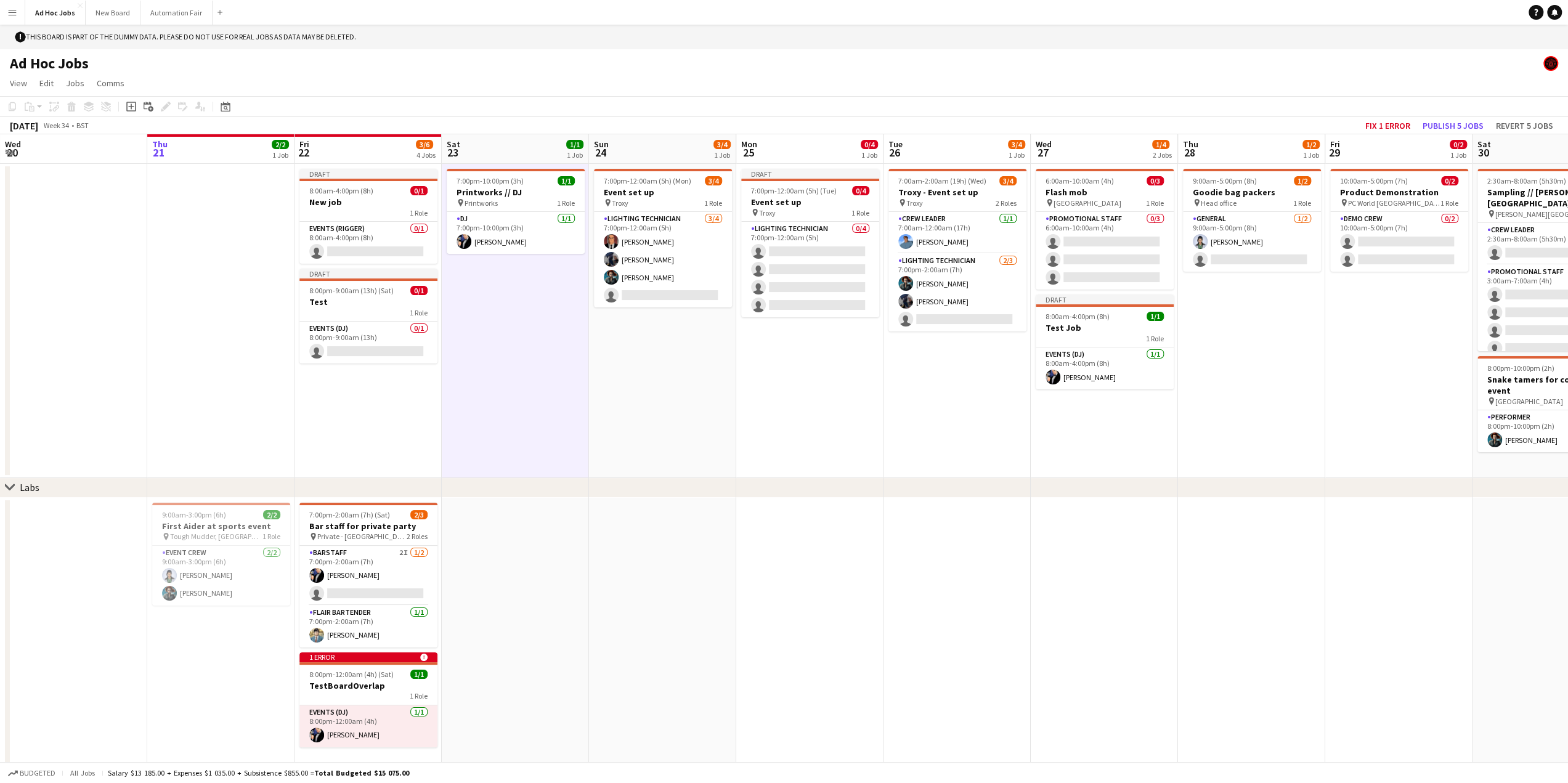
click at [402, 425] on app-date-cell "Draft 8:00am-4:00pm (8h) 0/1 New job 1 Role Events (Rigger) 0/1 8:00am-4:00pm (…" at bounding box center [367, 321] width 148 height 314
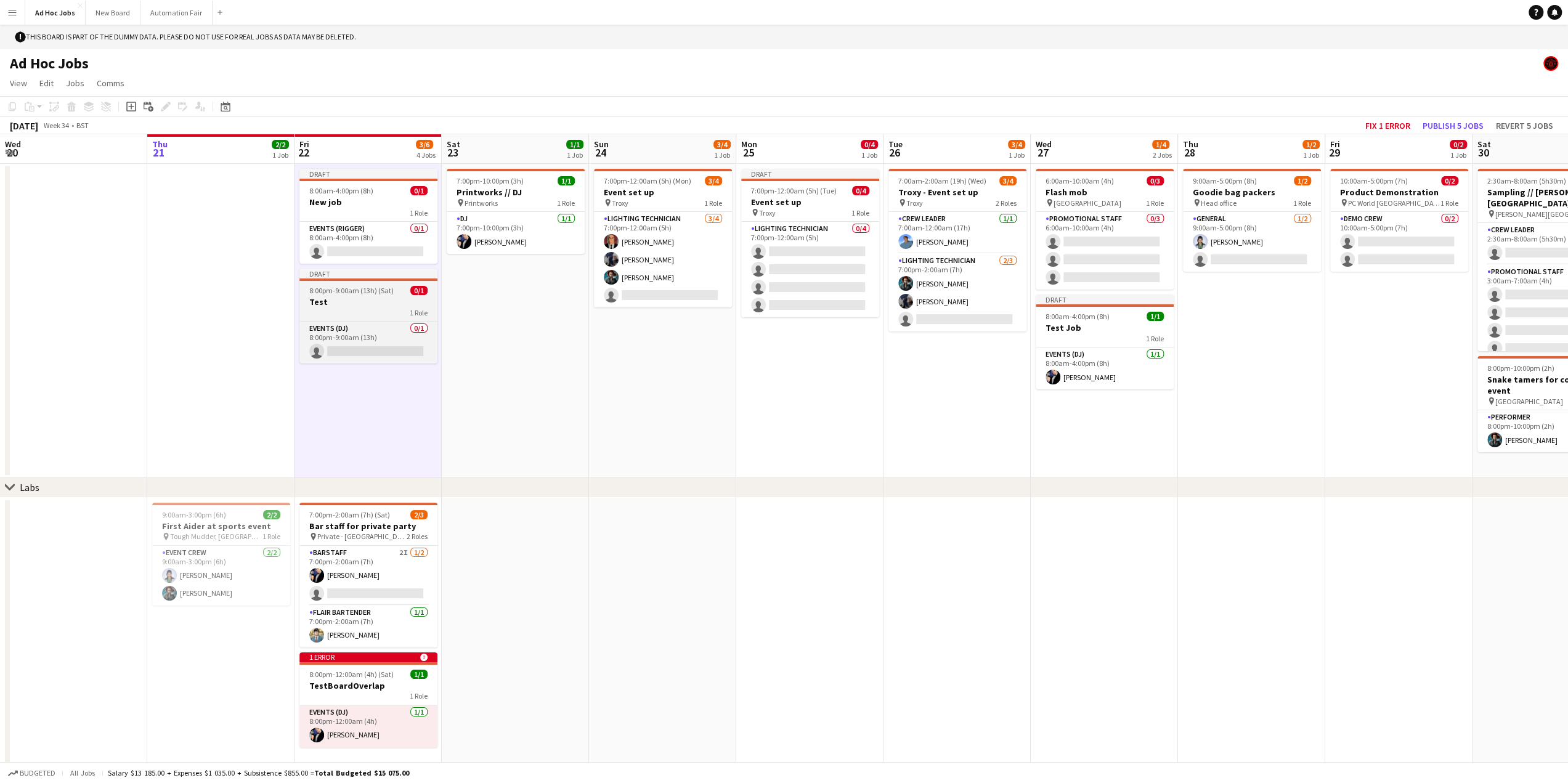
click at [338, 310] on div "1 Role" at bounding box center [367, 312] width 138 height 10
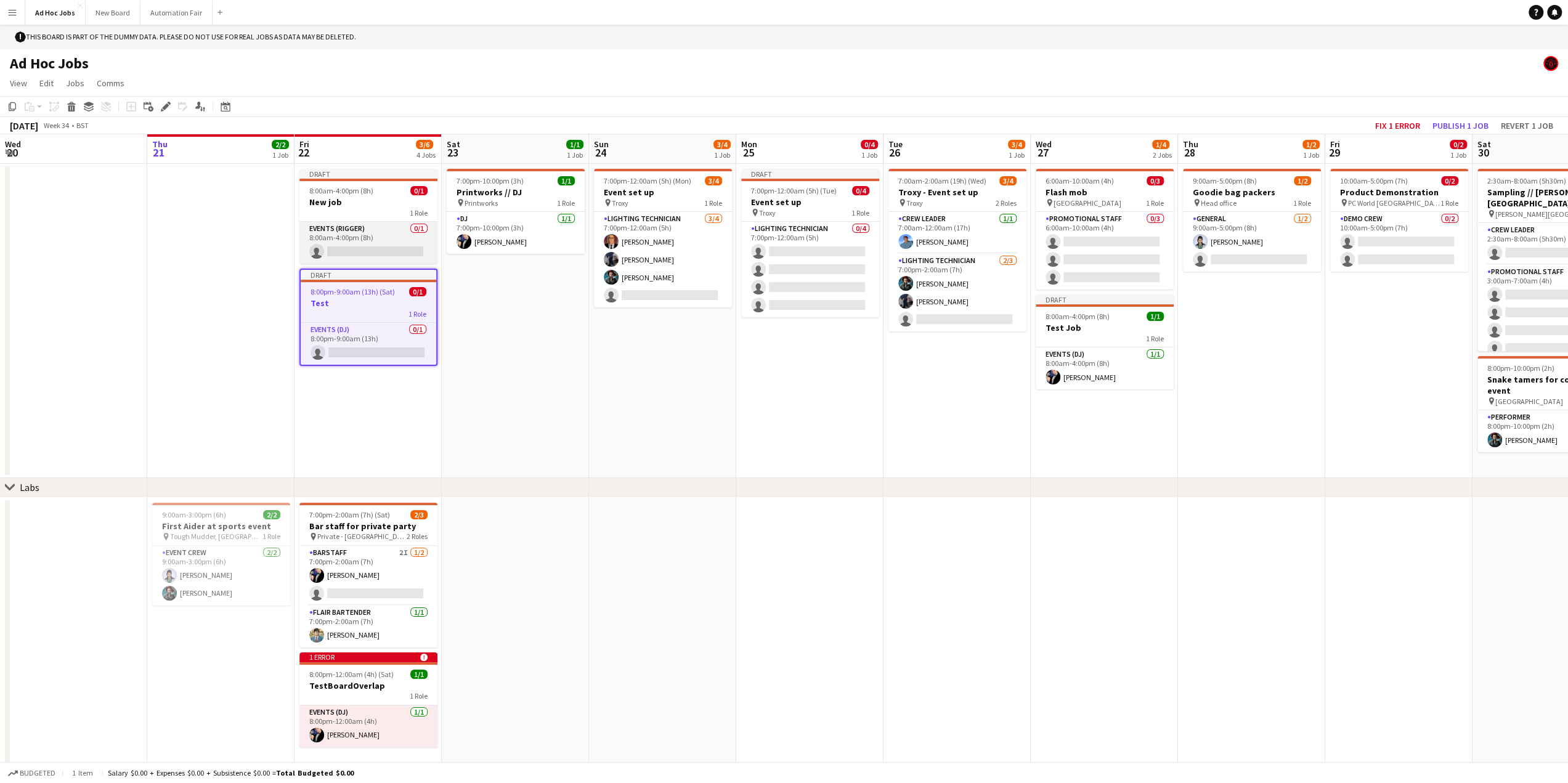
click at [338, 240] on app-card-role "Events (Rigger) 0/1 8:00am-4:00pm (8h) single-neutral-actions" at bounding box center [367, 243] width 138 height 42
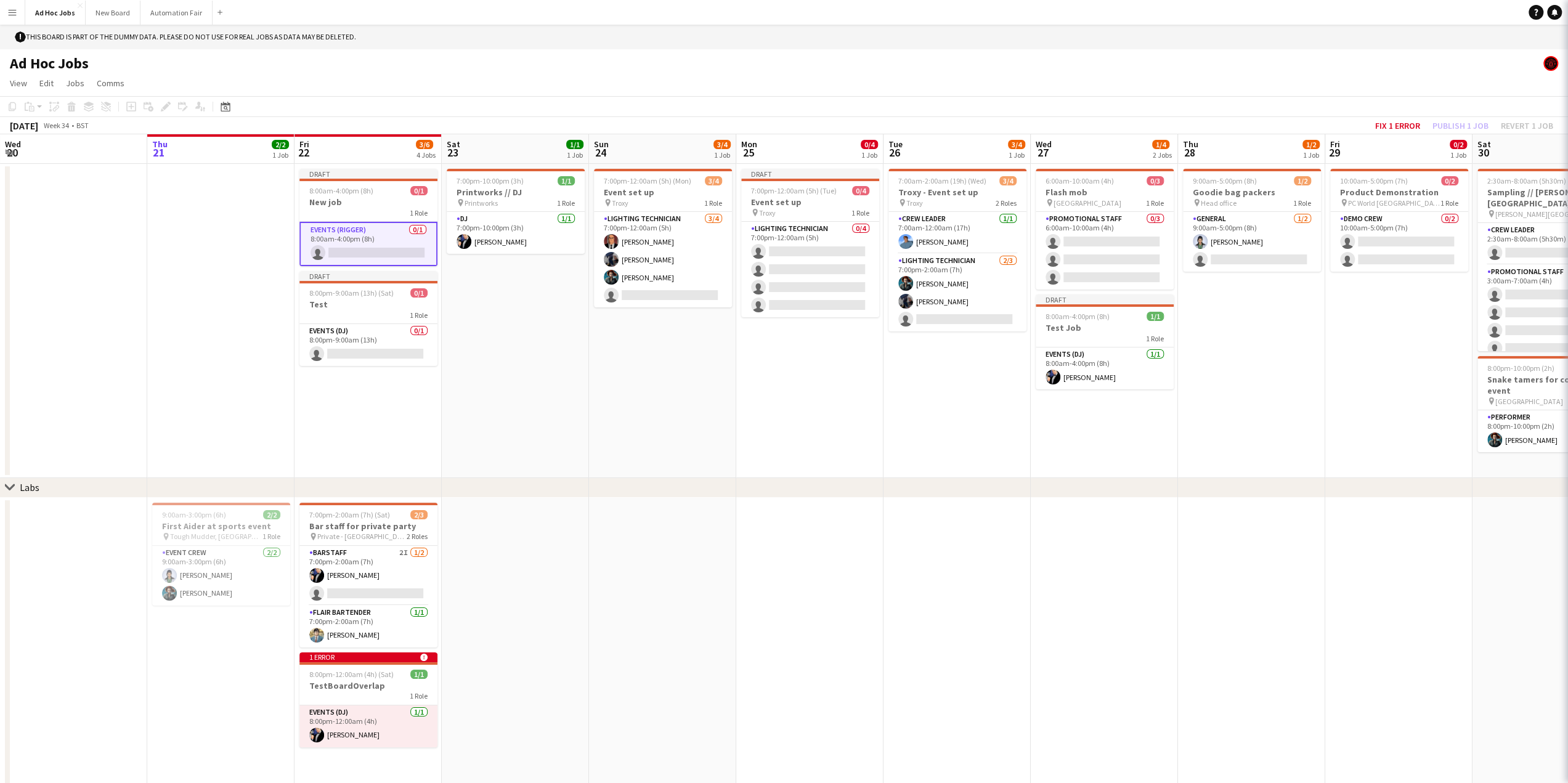
scroll to position [0, 293]
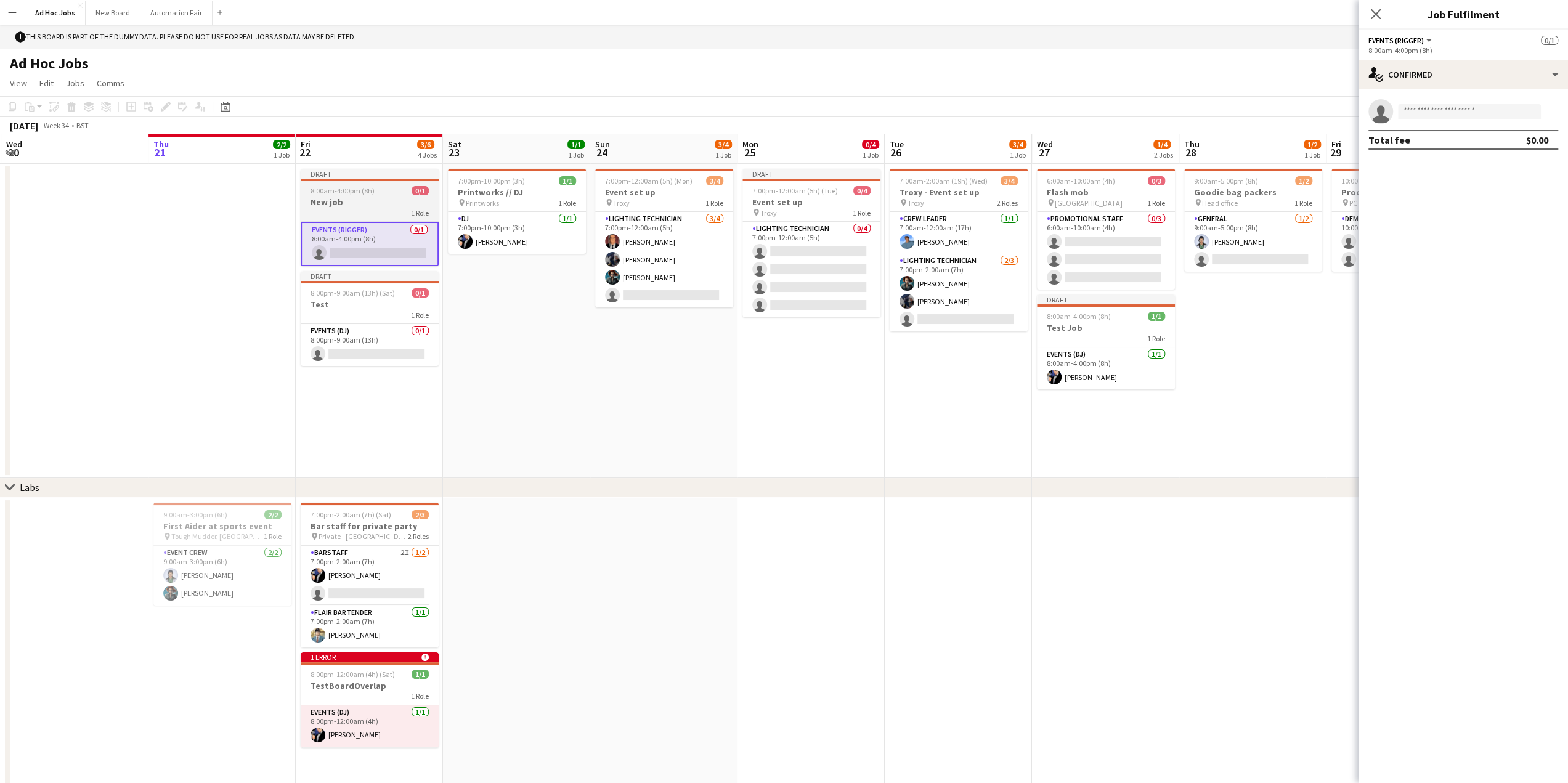
click at [347, 205] on h3 "New job" at bounding box center [369, 202] width 138 height 11
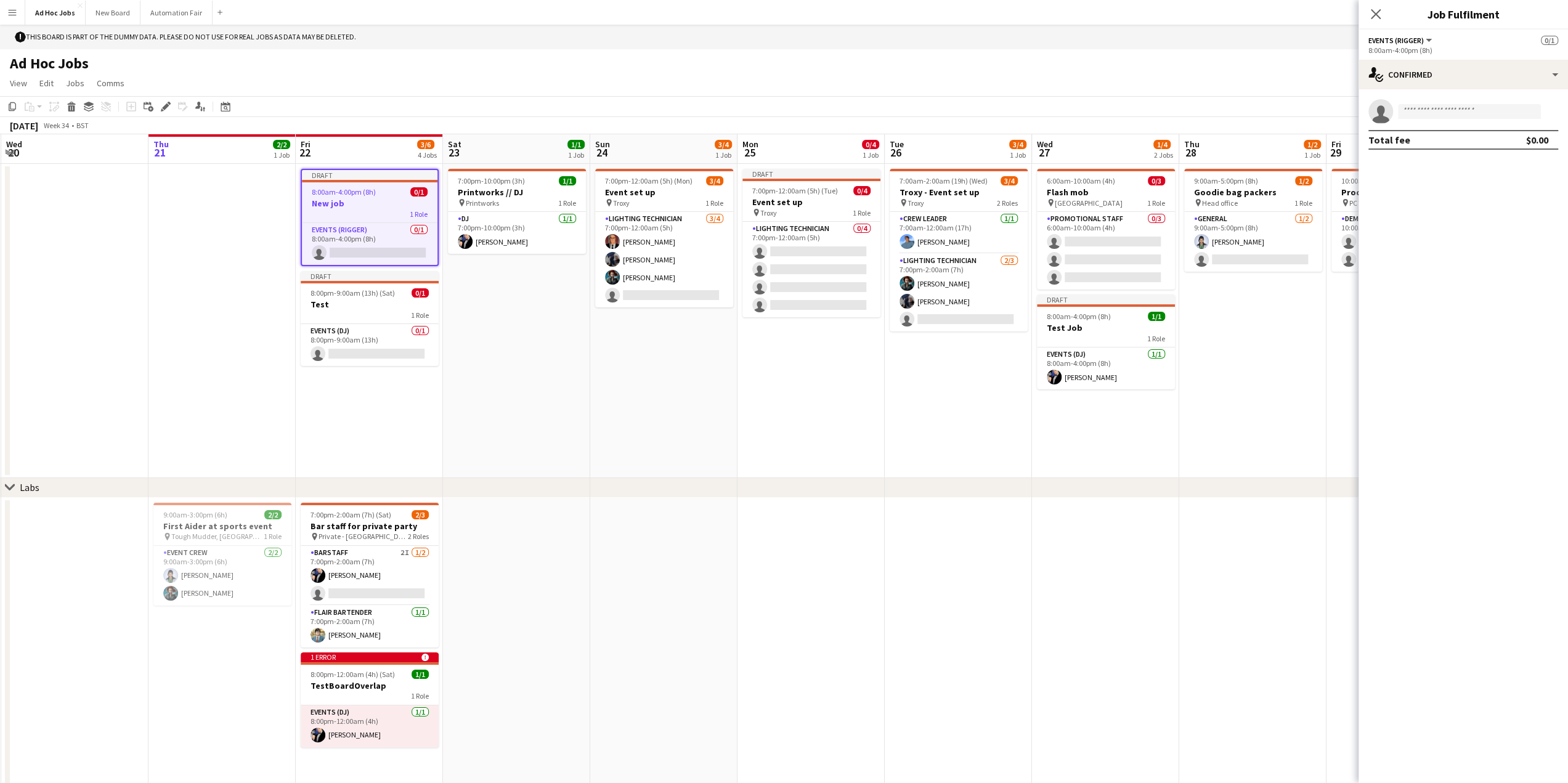
click at [188, 233] on app-date-cell at bounding box center [222, 321] width 148 height 314
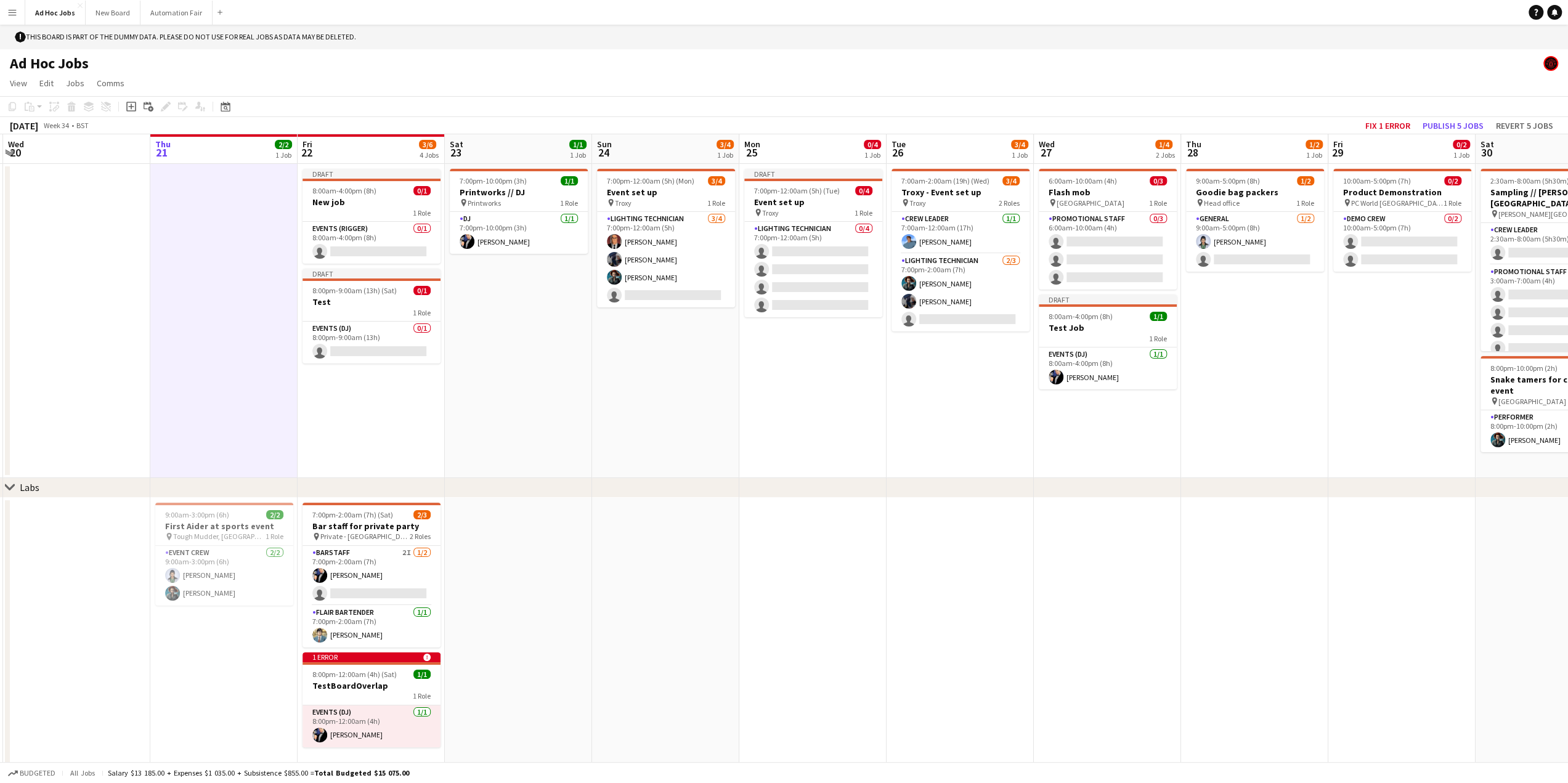
click at [643, 391] on app-date-cell "7:00pm-12:00am (5h) (Mon) 3/4 Event set up pin Troxy 1 Role Lighting technician…" at bounding box center [665, 321] width 148 height 314
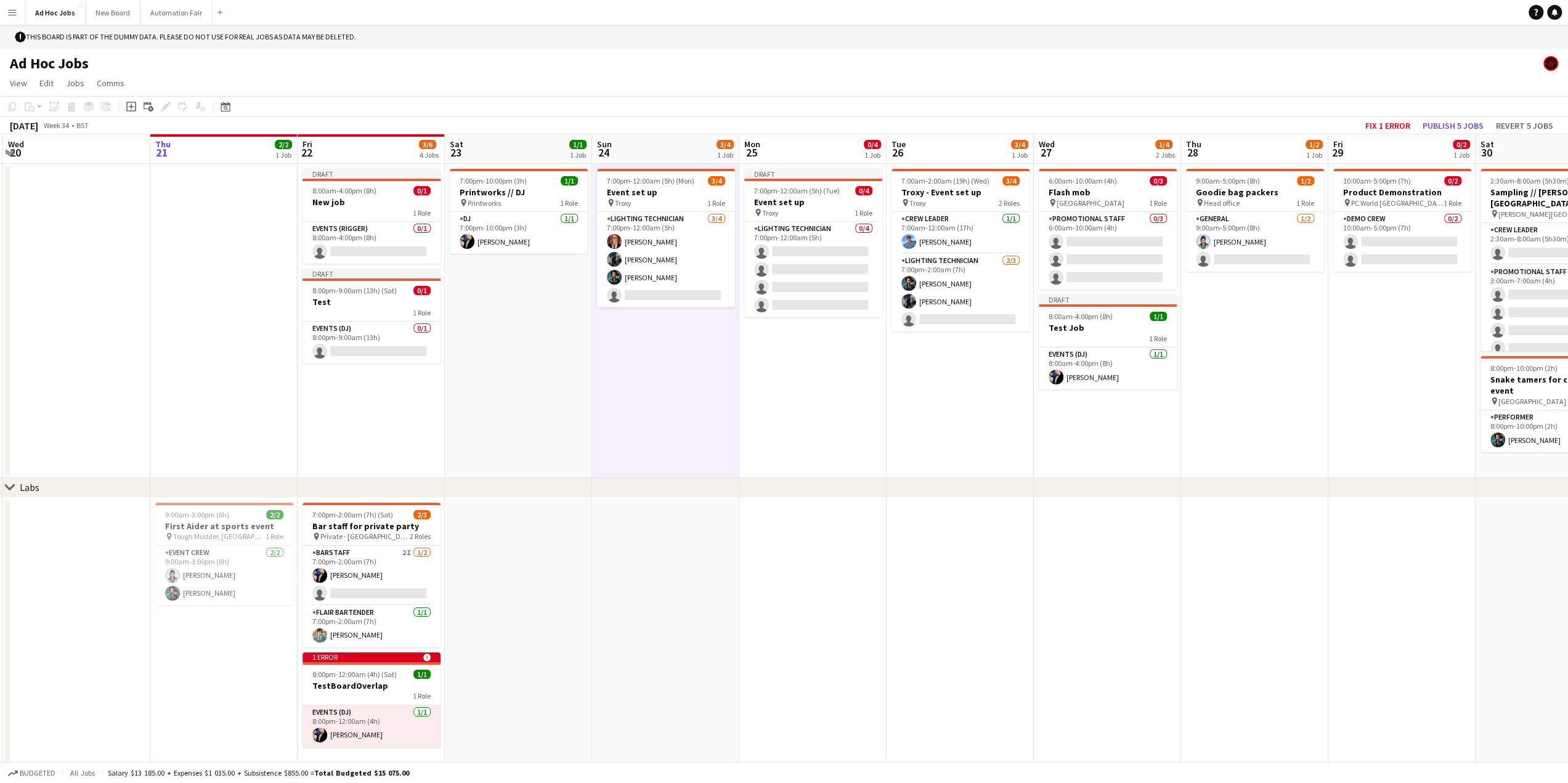
click at [844, 641] on app-date-cell at bounding box center [812, 643] width 148 height 290
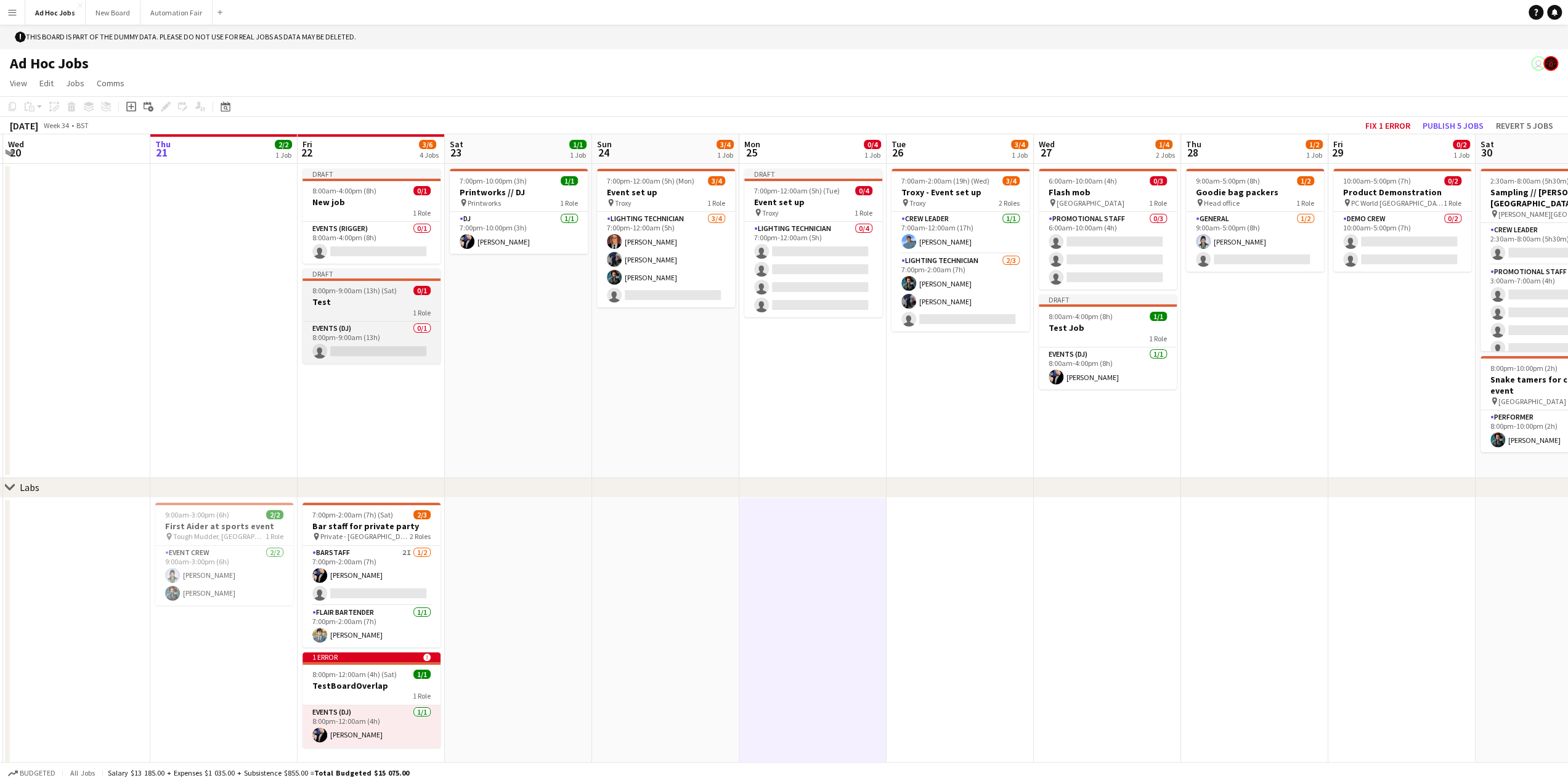
click at [370, 301] on h3 "Test" at bounding box center [371, 302] width 138 height 11
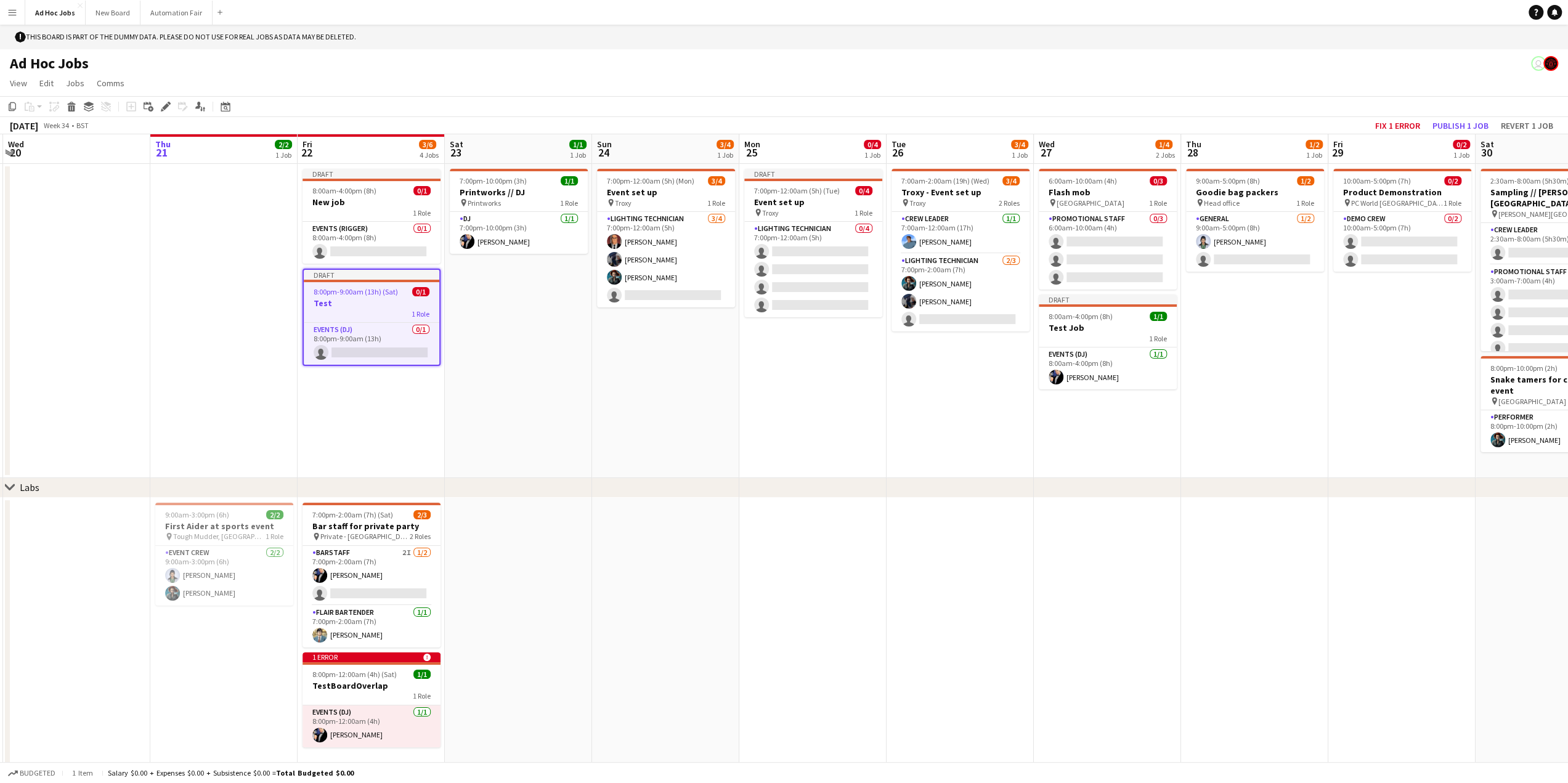
click at [16, 11] on app-icon "Menu" at bounding box center [12, 12] width 10 height 10
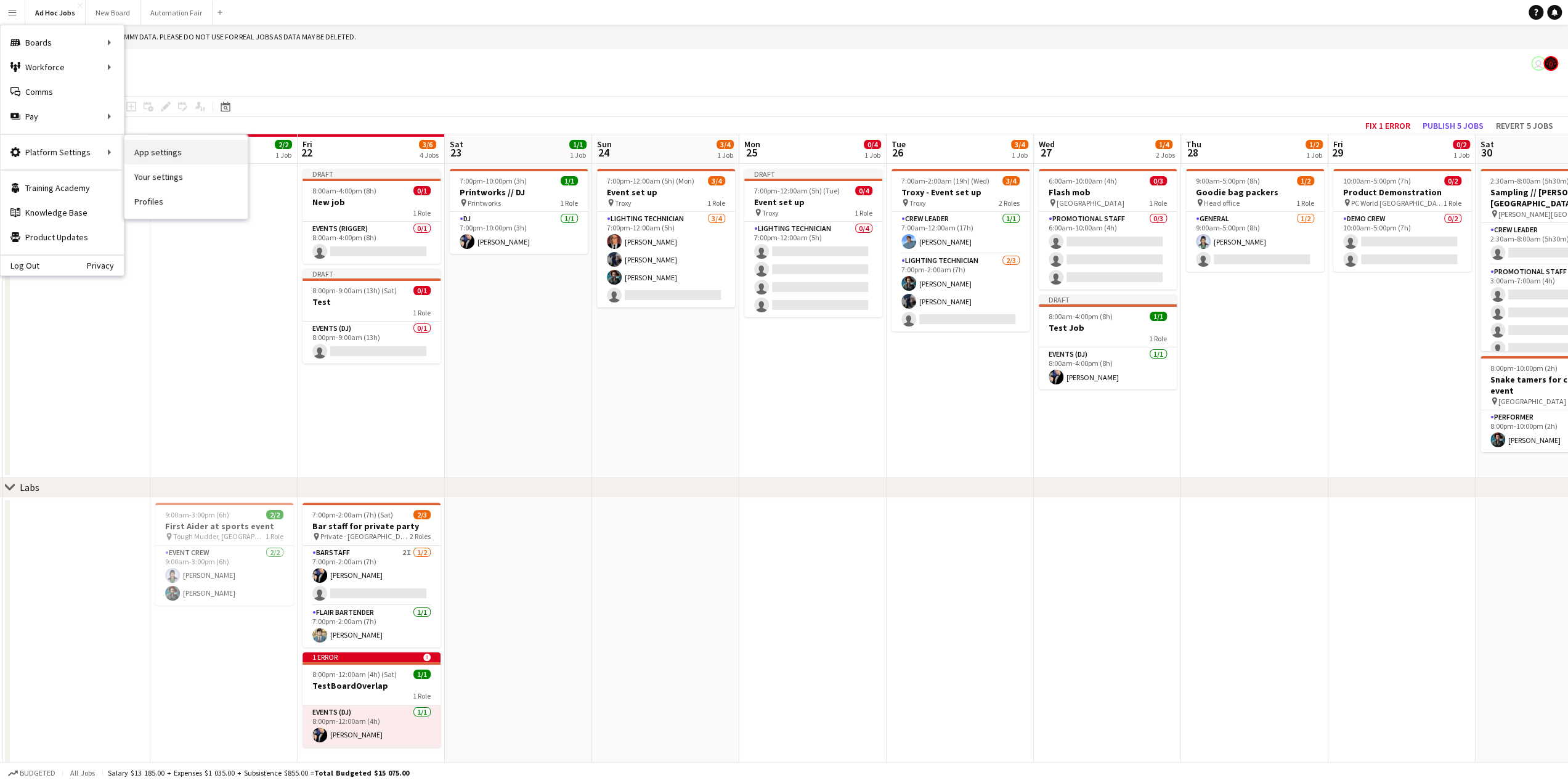
click at [169, 143] on link "App settings" at bounding box center [186, 152] width 123 height 25
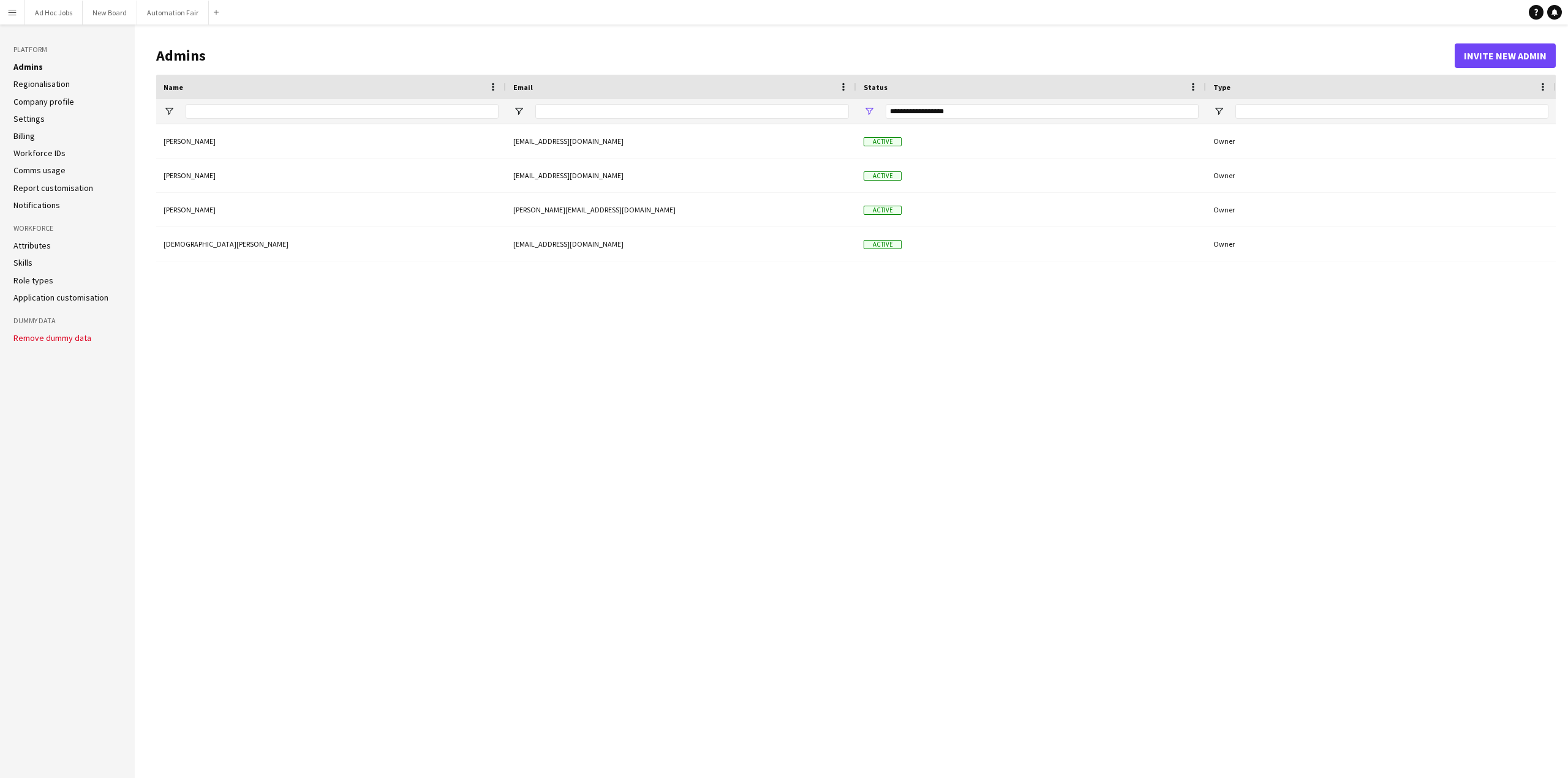
click at [342, 416] on div "[PERSON_NAME] [EMAIL_ADDRESS][DOMAIN_NAME] Active Owner [PERSON_NAME] [EMAIL_AD…" at bounding box center [856, 441] width 1399 height 635
click at [51, 16] on button "Ad Hoc Jobs Close" at bounding box center [54, 12] width 58 height 24
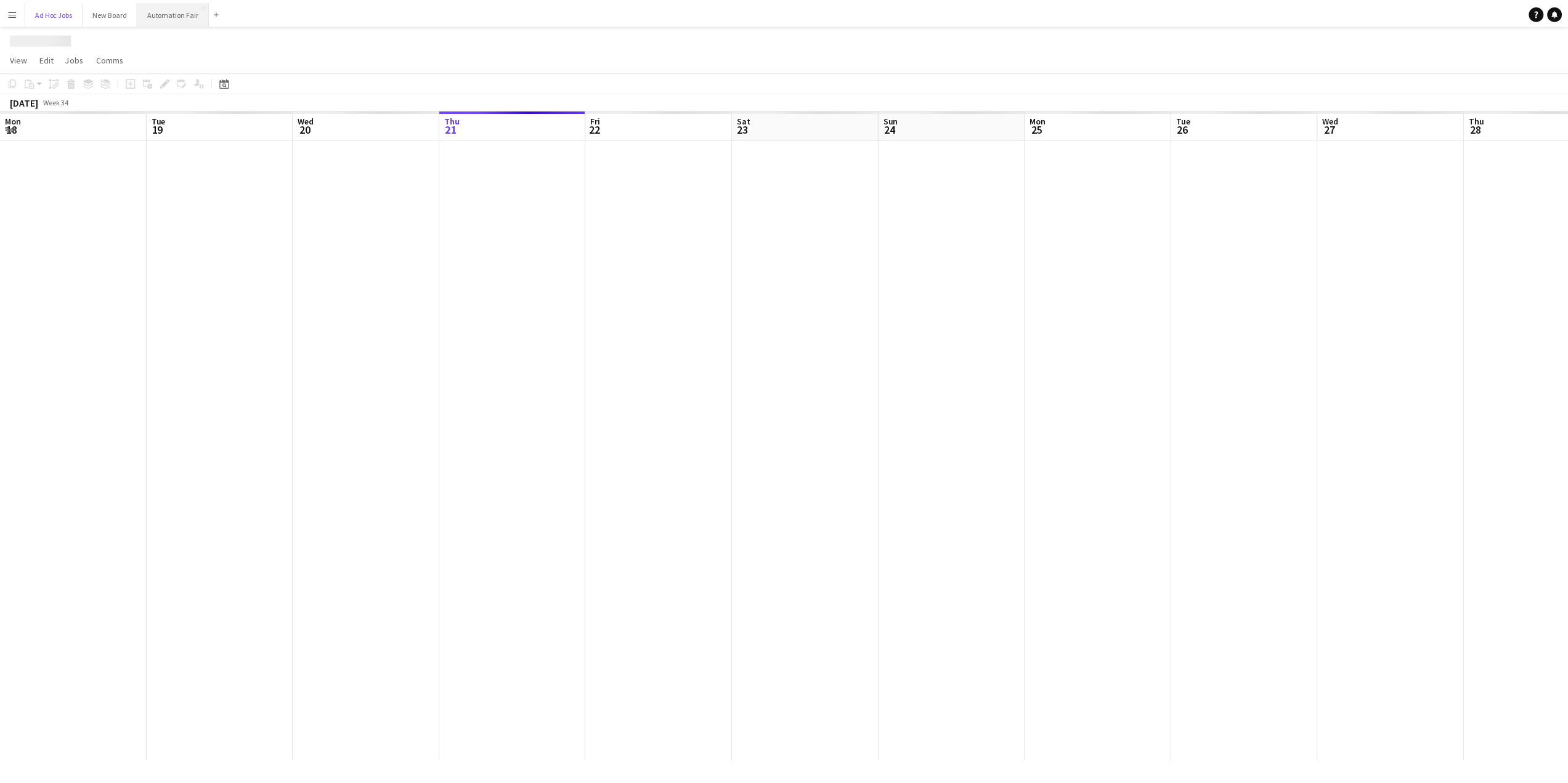
scroll to position [0, 294]
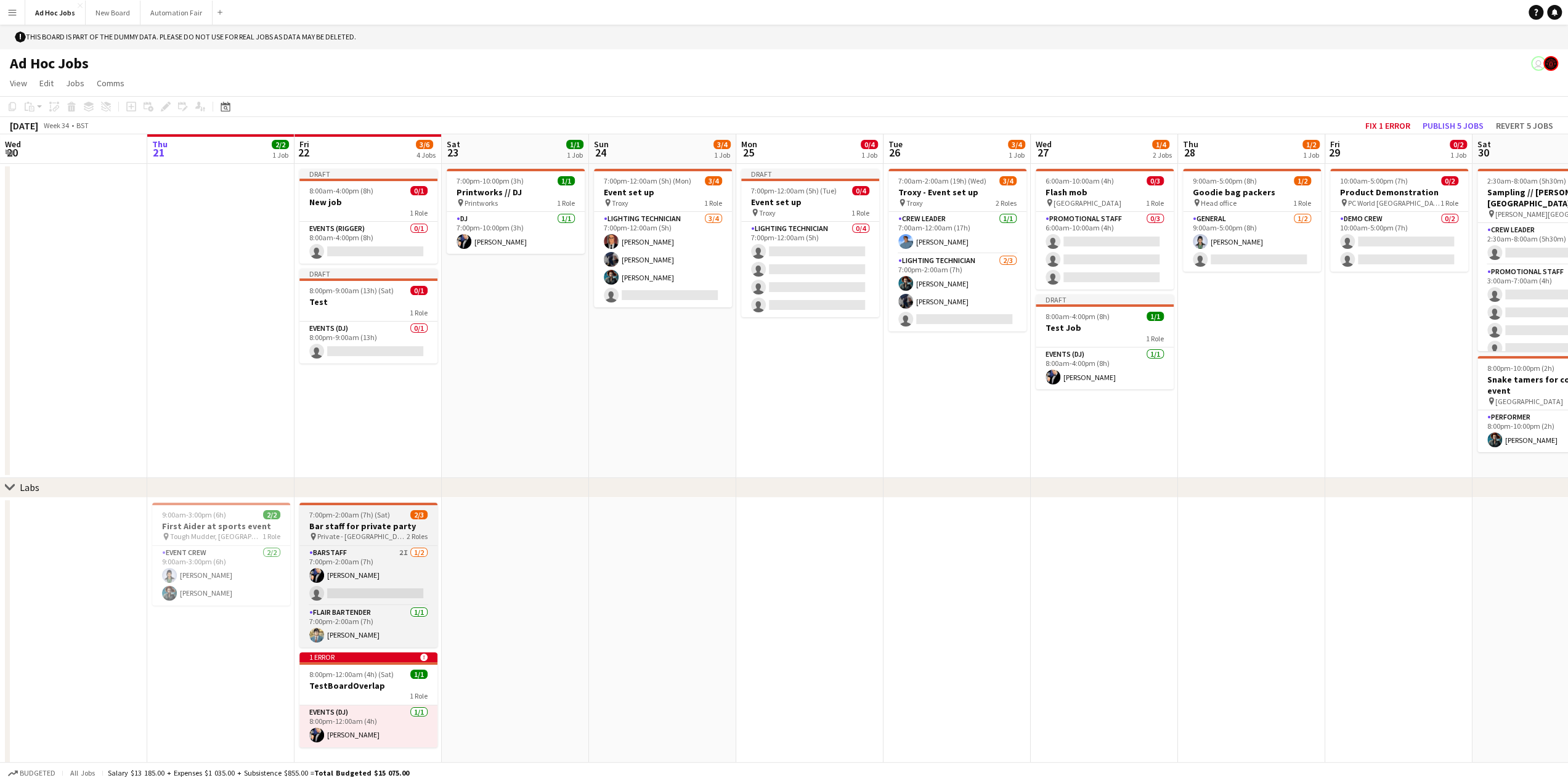
click at [351, 532] on h3 "Bar staff for private party" at bounding box center [367, 527] width 138 height 11
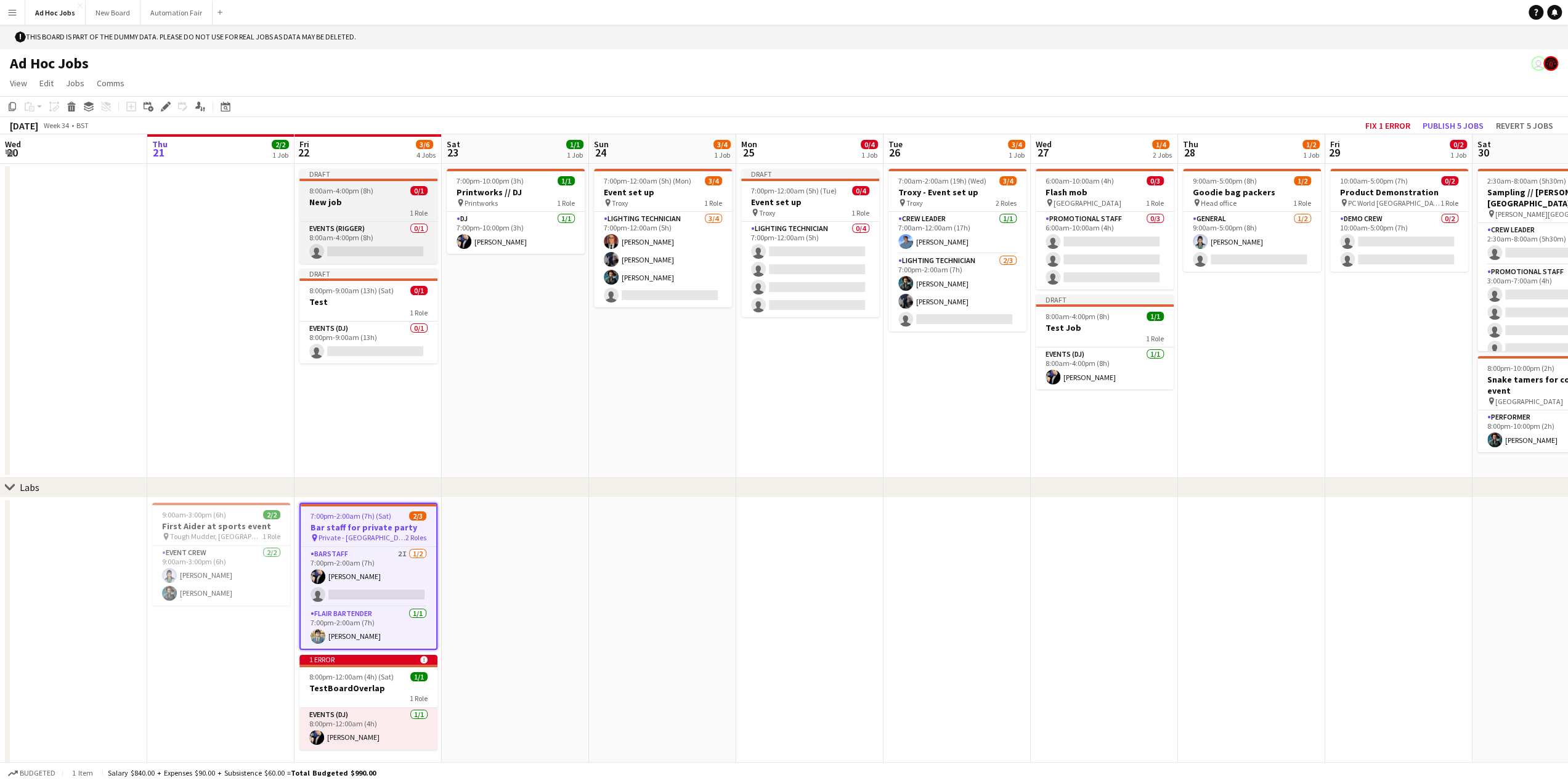
click at [341, 206] on h3 "New job" at bounding box center [367, 202] width 138 height 11
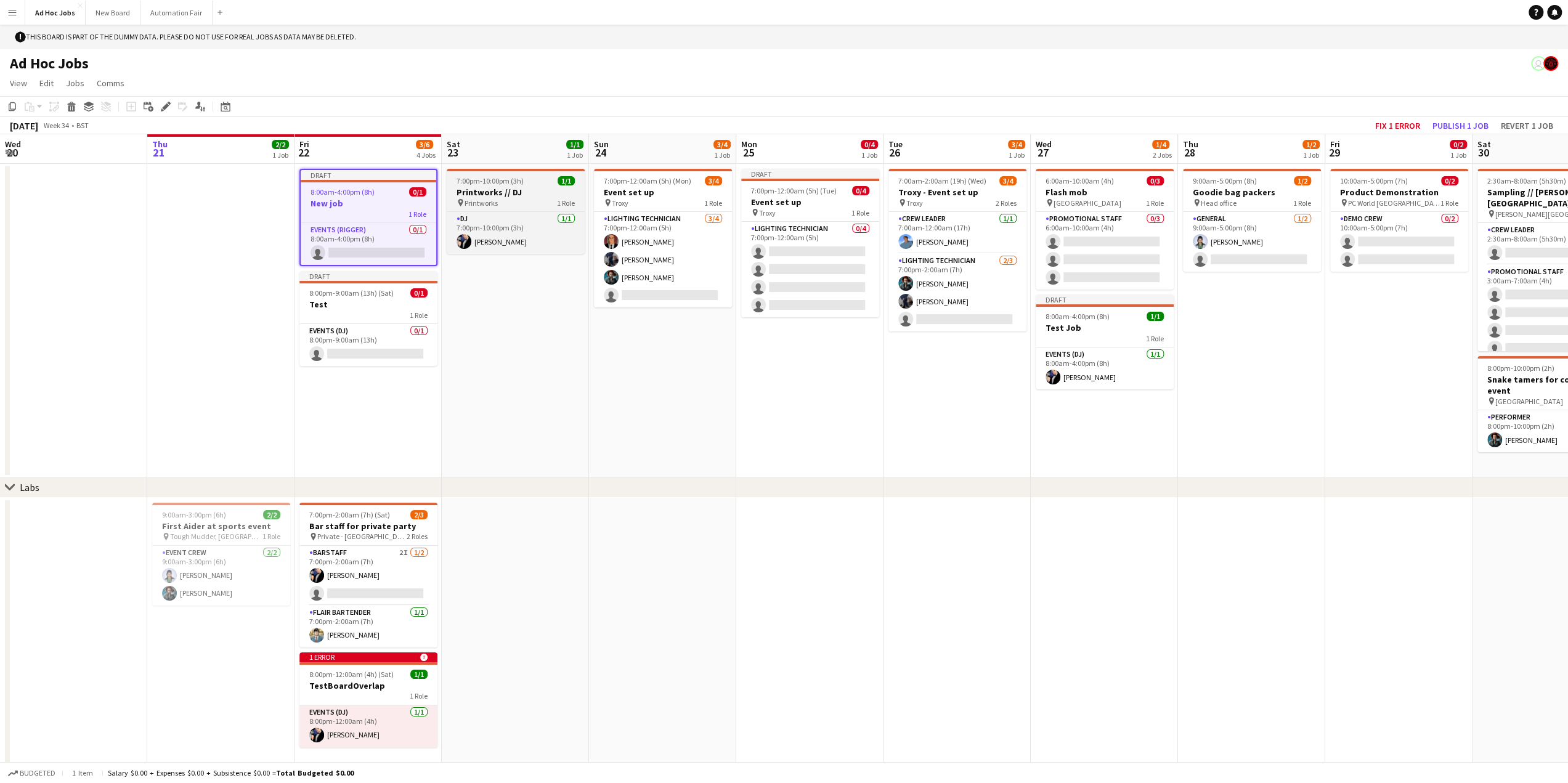
click at [515, 211] on div "DJ [DATE] 7:00pm-10:00pm (3h) [PERSON_NAME]" at bounding box center [515, 232] width 138 height 43
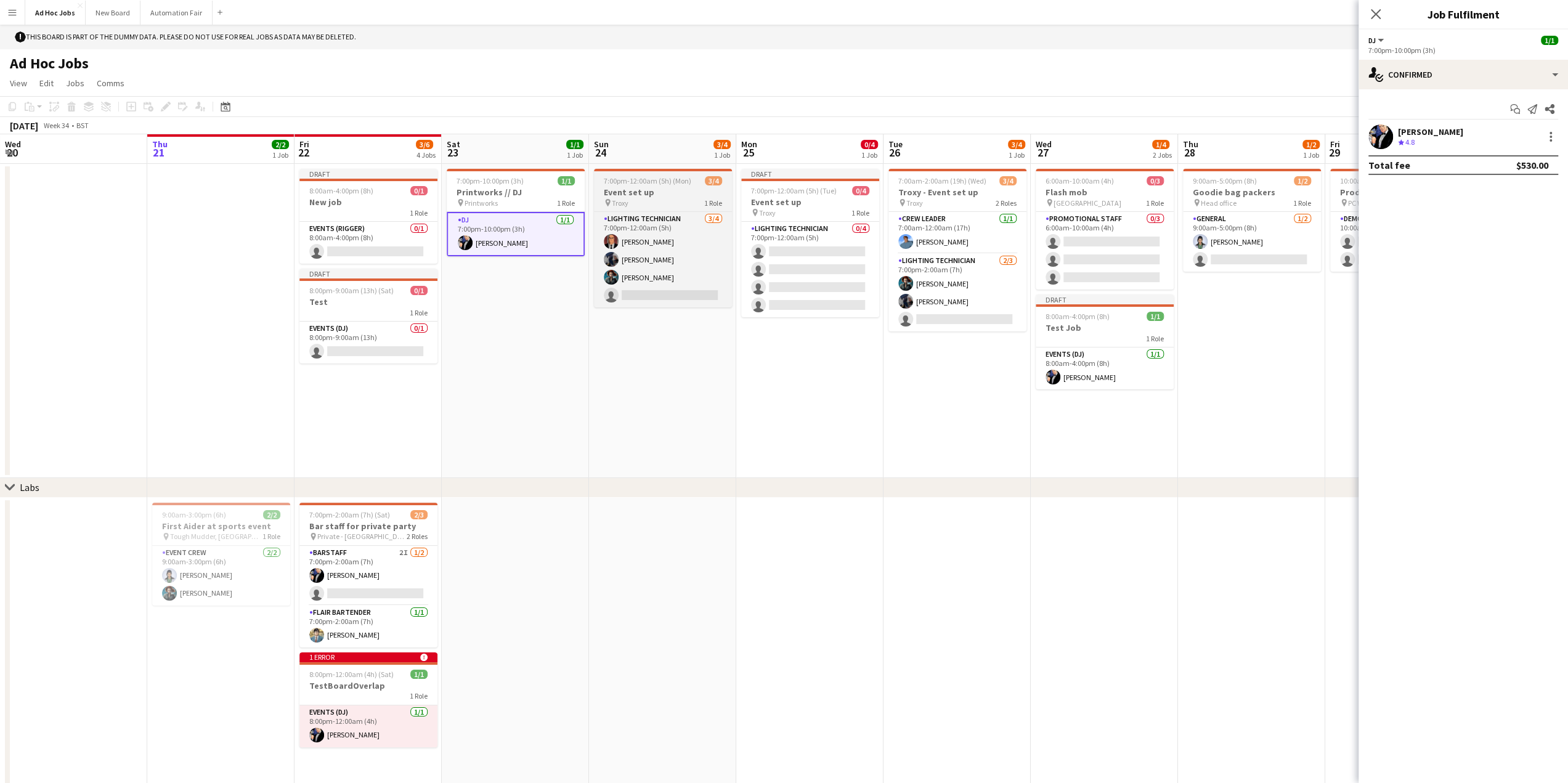
click at [653, 199] on div "pin Troxy 1 Role" at bounding box center [663, 203] width 138 height 10
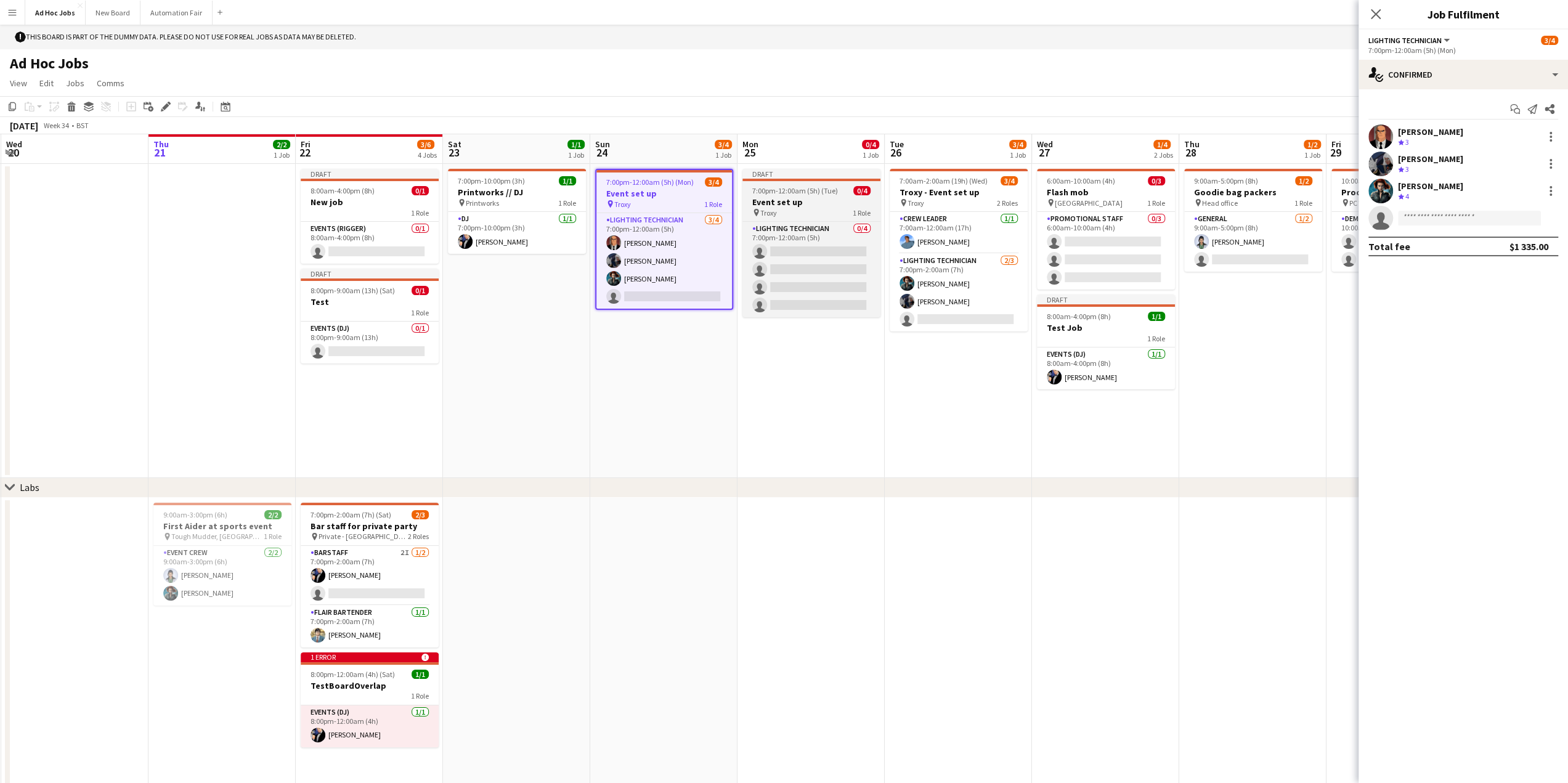
click at [815, 198] on h3 "Event set up" at bounding box center [811, 202] width 138 height 11
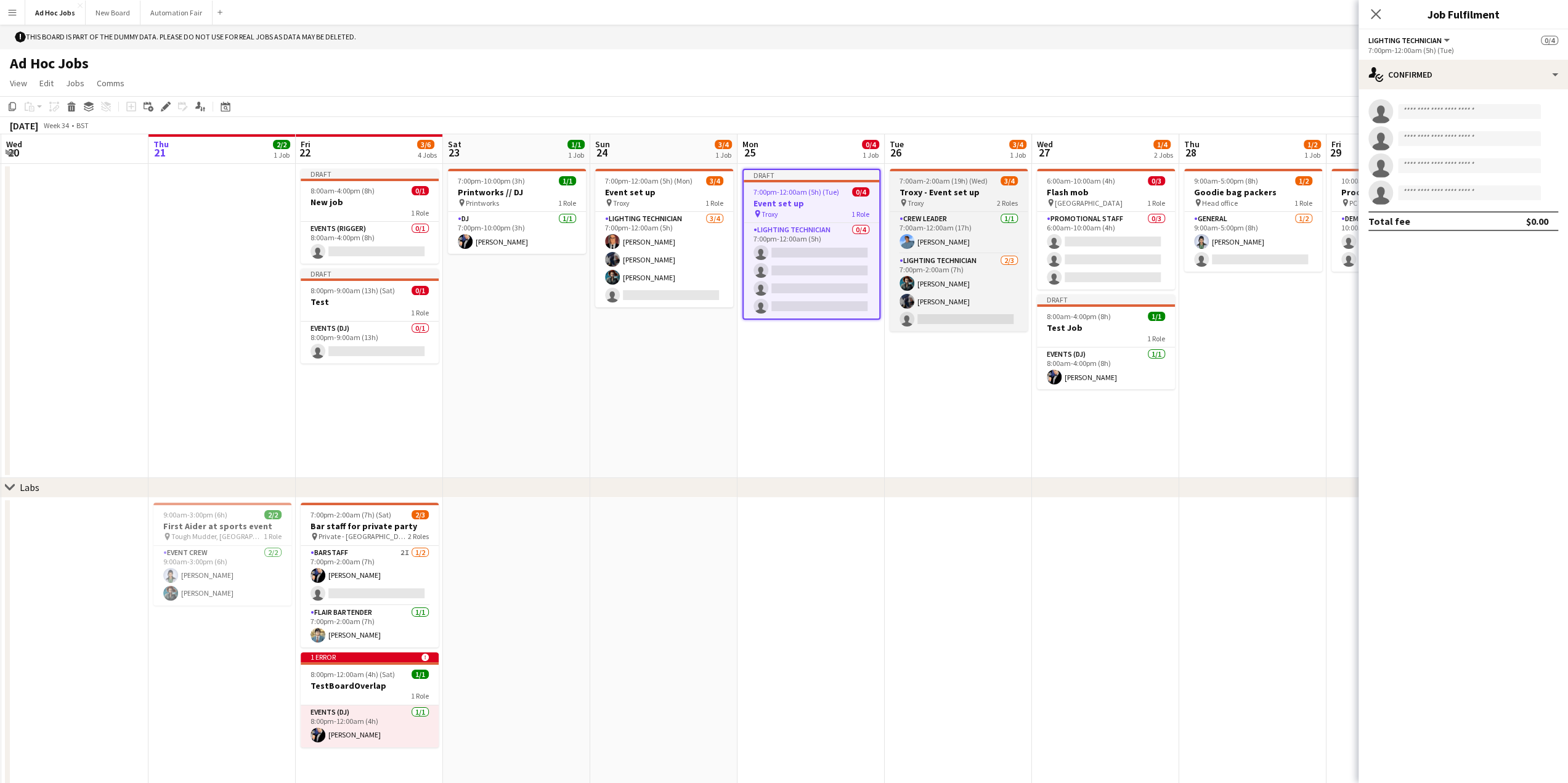
click at [954, 209] on app-job-card "7:00am-2:00am (19h) (Wed) 3/4 Troxy - Event set up pin Troxy 2 Roles Crew Leade…" at bounding box center [958, 250] width 138 height 163
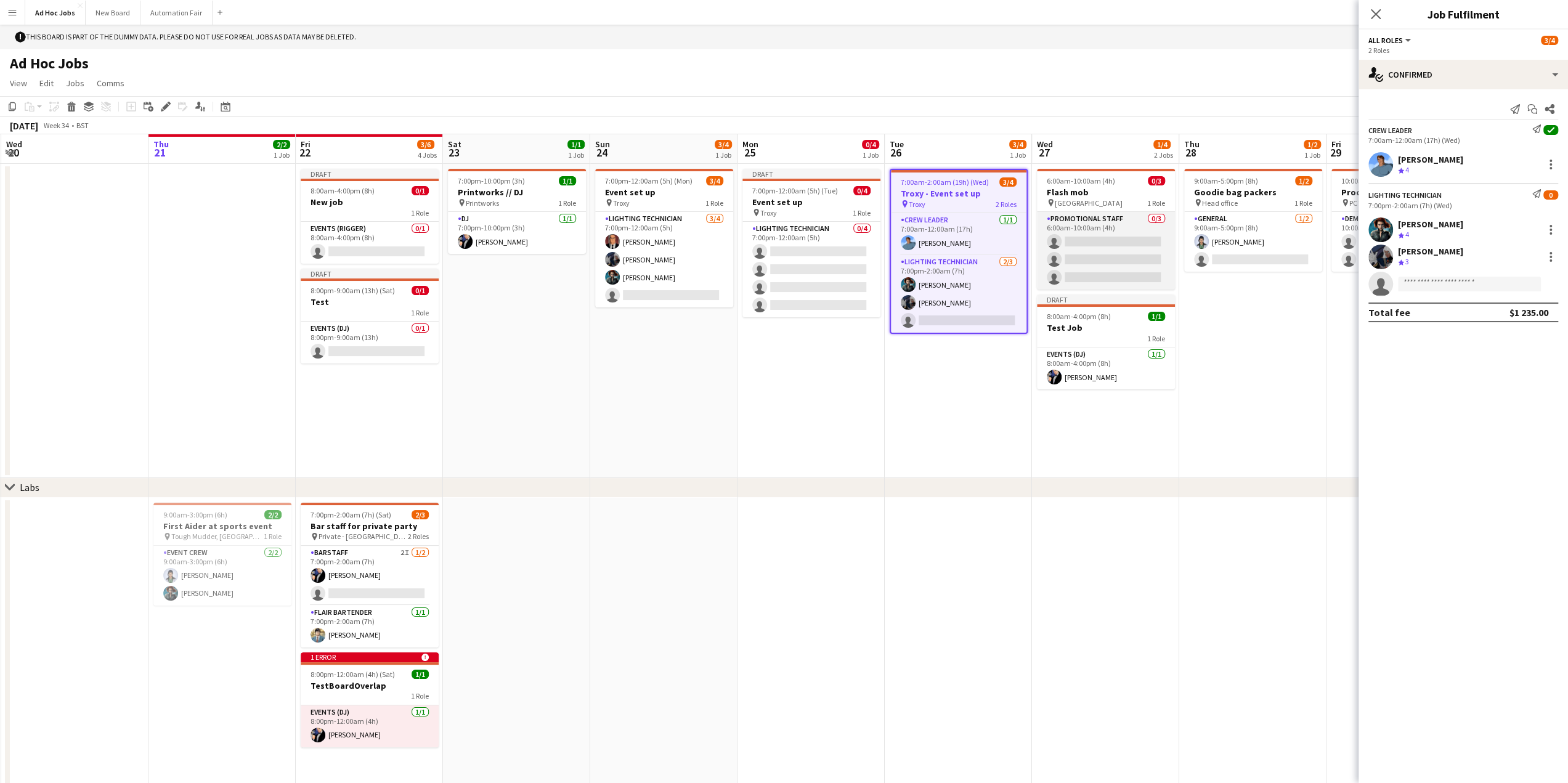
click at [1104, 212] on app-card-role "Promotional Staff 0/3 6:00am-10:00am (4h) single-neutral-actions single-neutral…" at bounding box center [1105, 251] width 138 height 78
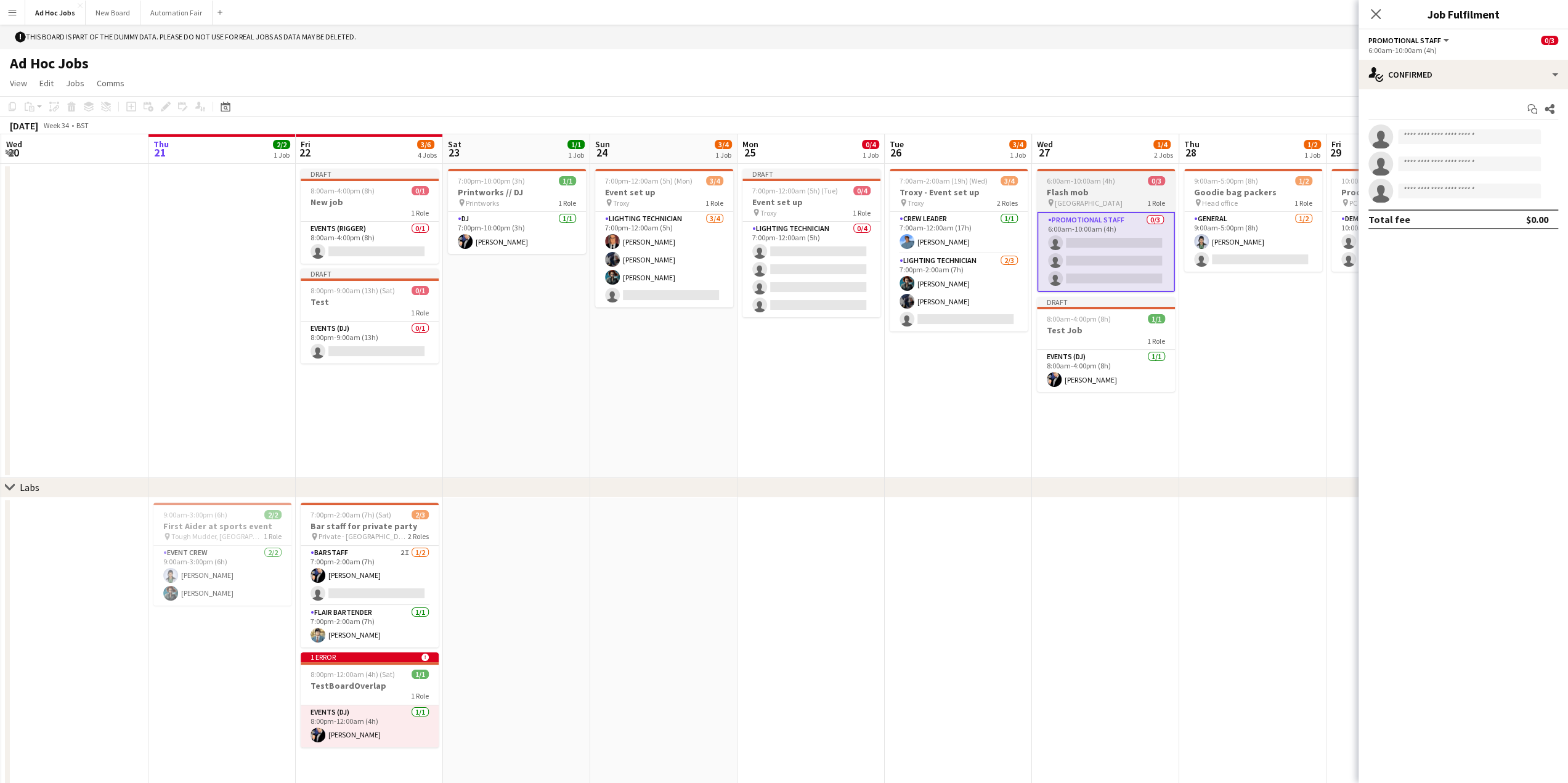
click at [1097, 174] on app-job-card "6:00am-10:00am (4h) 0/3 Flash mob pin Waterloo train station 1 Role Promotional…" at bounding box center [1105, 230] width 138 height 123
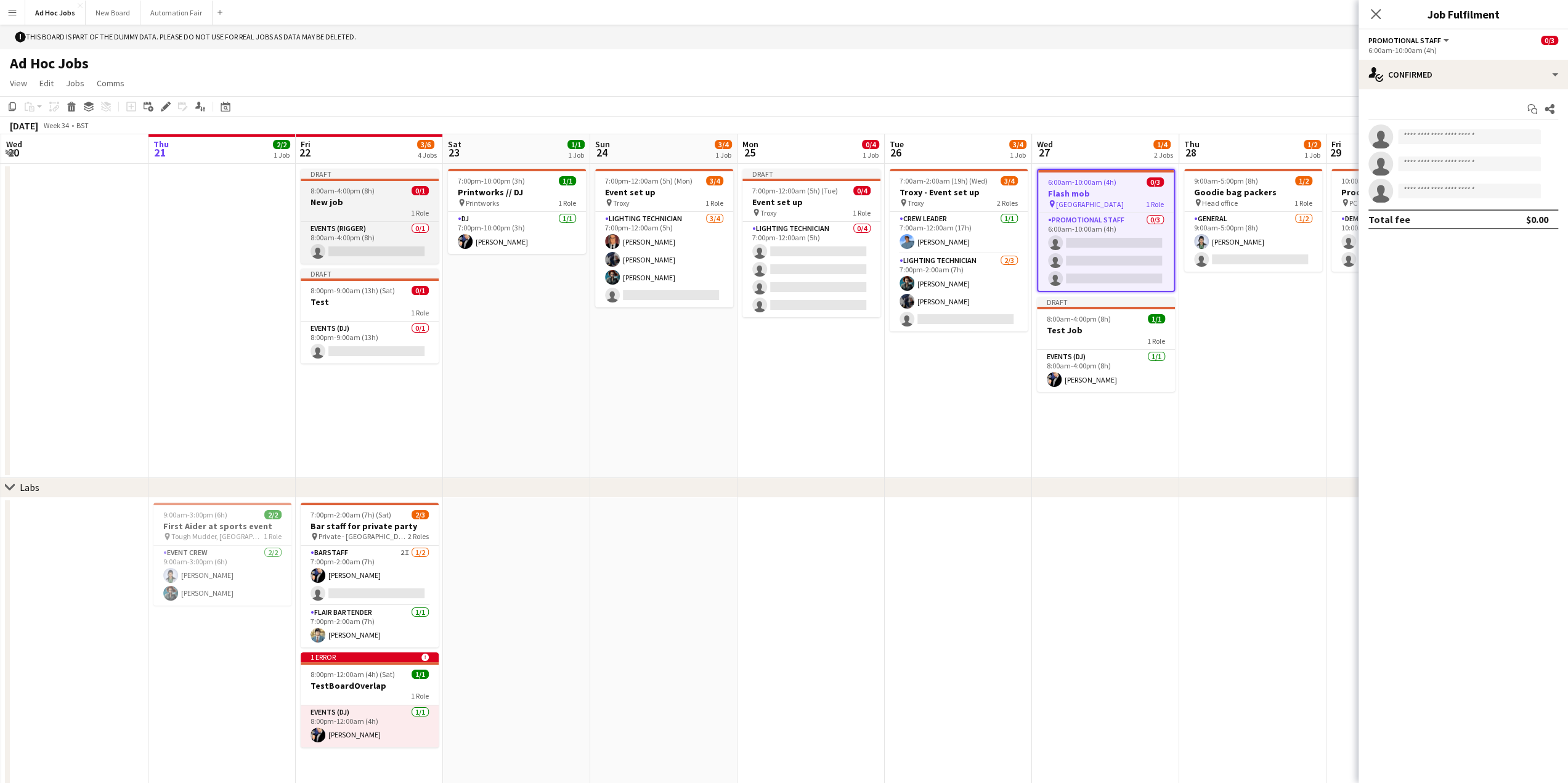
click at [328, 198] on h3 "New job" at bounding box center [369, 202] width 138 height 11
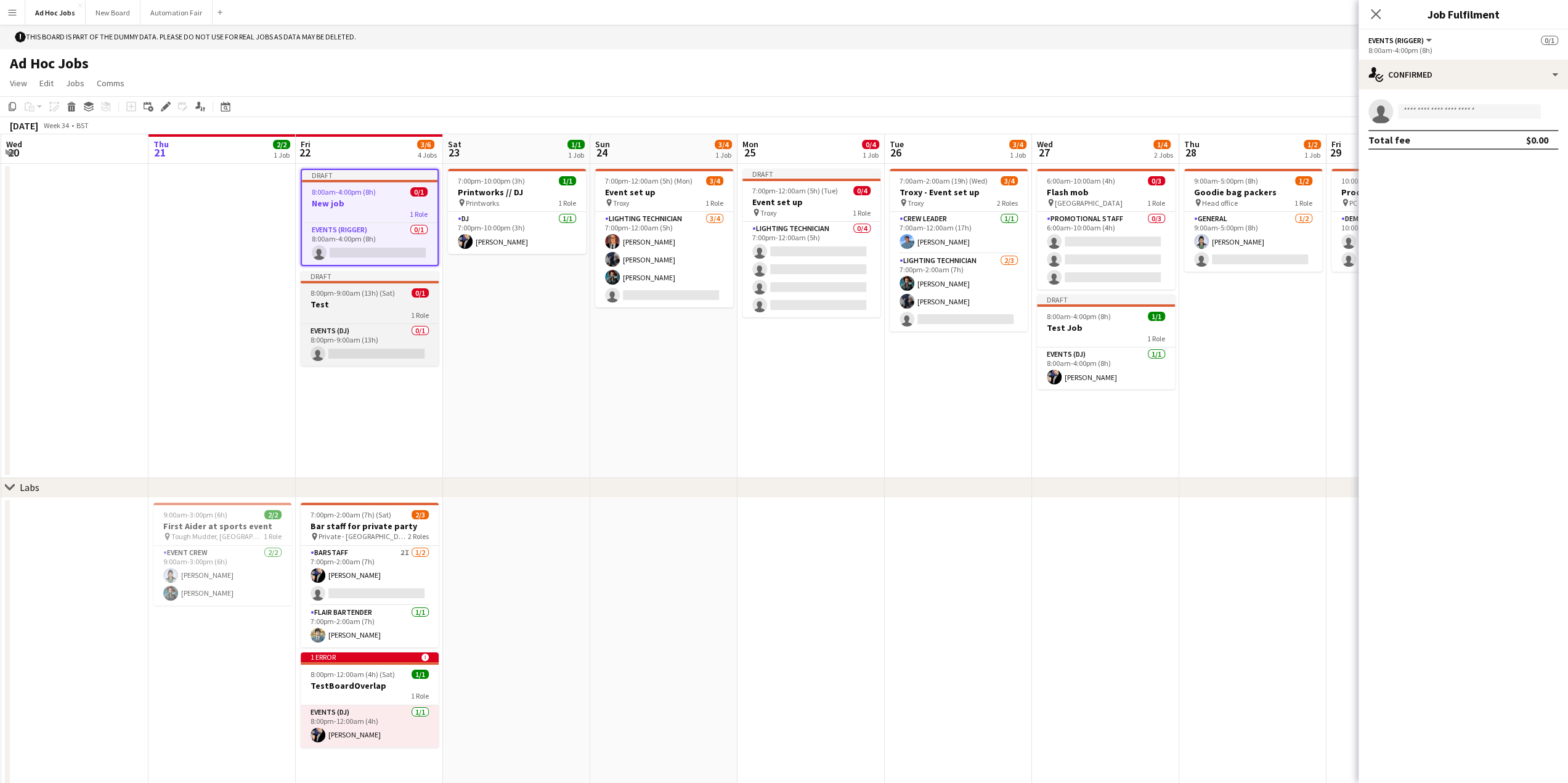
click at [326, 292] on span "8:00pm-9:00am (13h) (Sat)" at bounding box center [352, 293] width 85 height 10
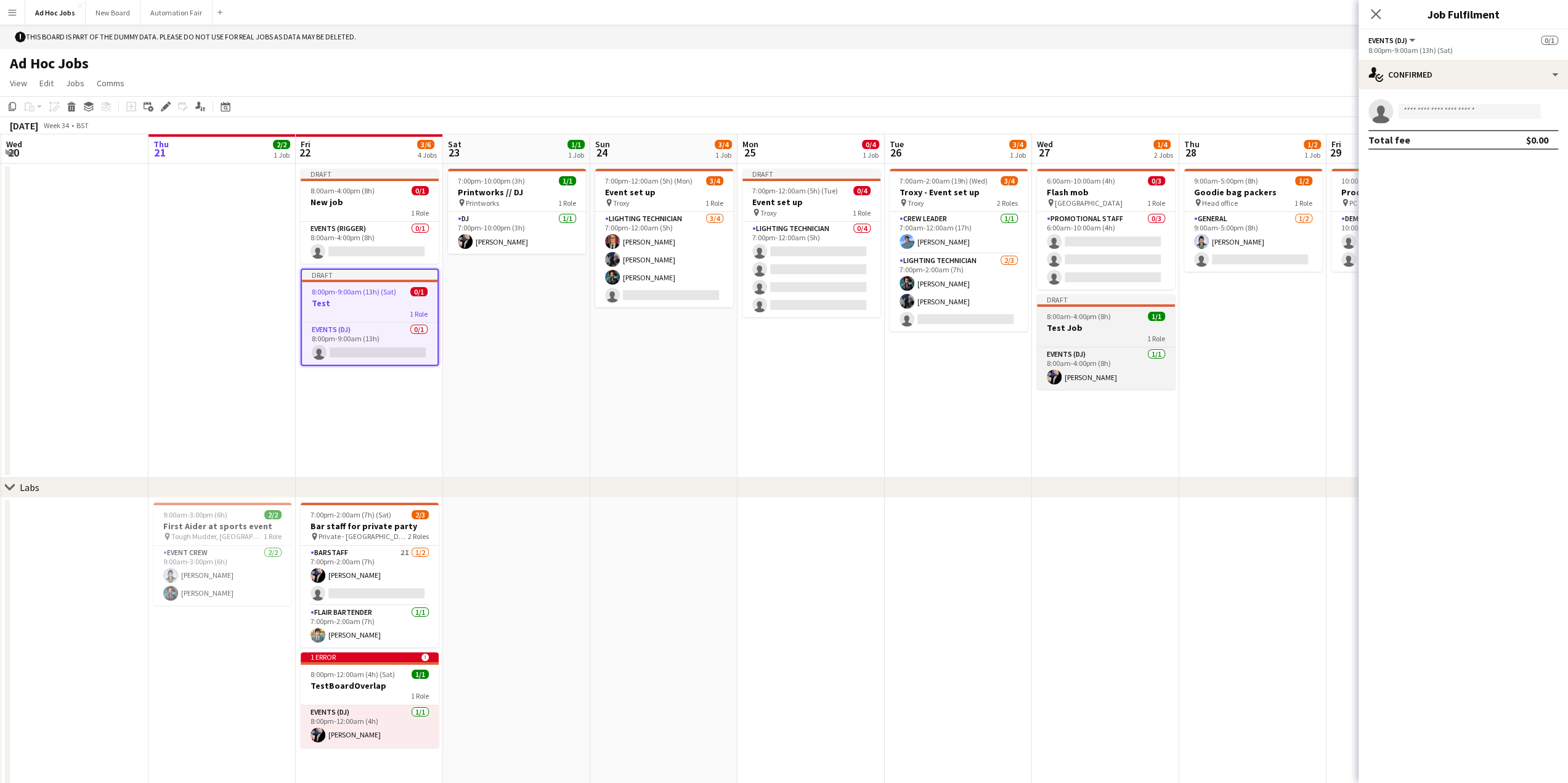
click at [1082, 318] on span "8:00am-4:00pm (8h)" at bounding box center [1078, 316] width 64 height 10
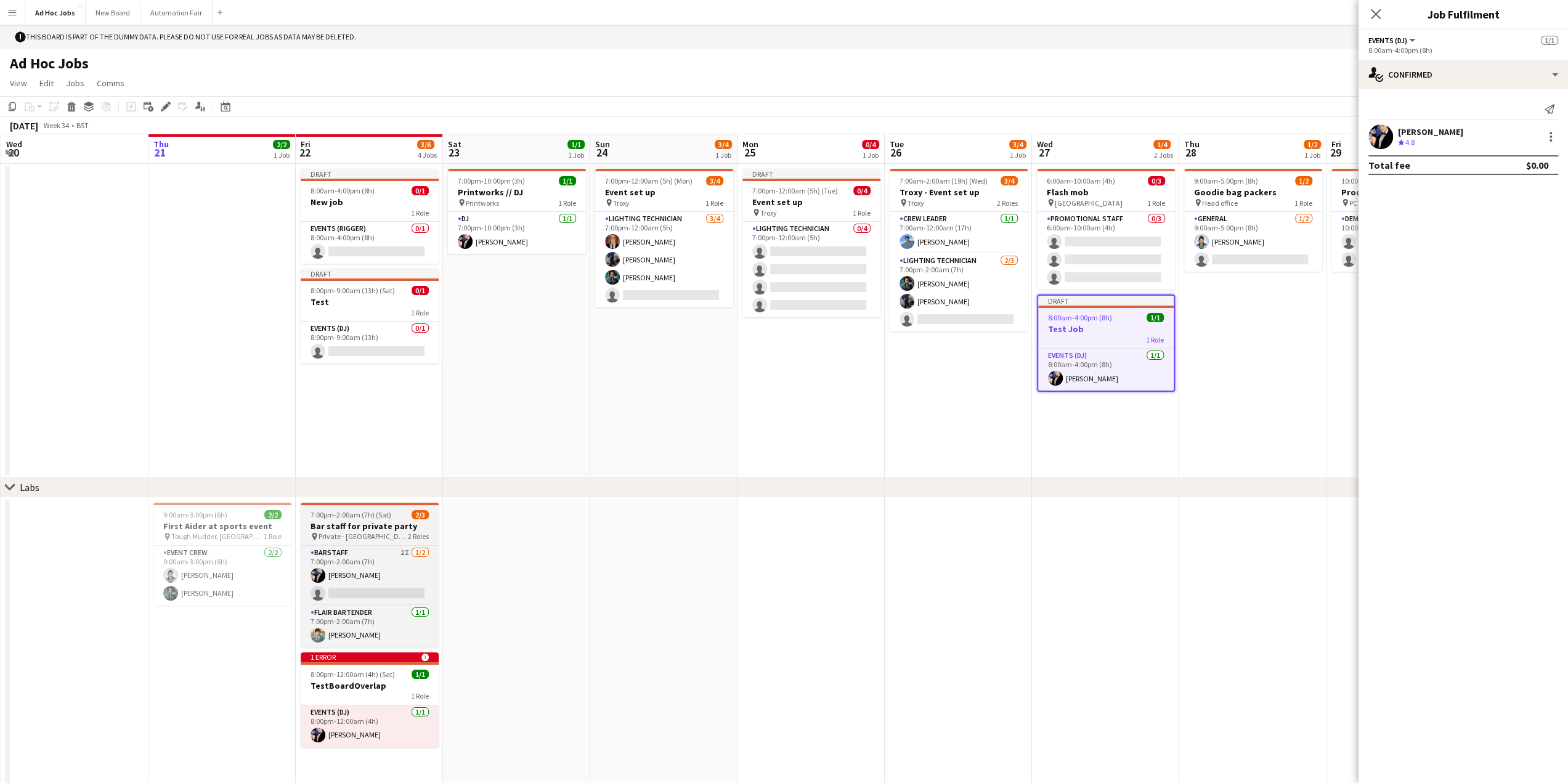
click at [341, 537] on span "Private - [GEOGRAPHIC_DATA]" at bounding box center [363, 536] width 89 height 10
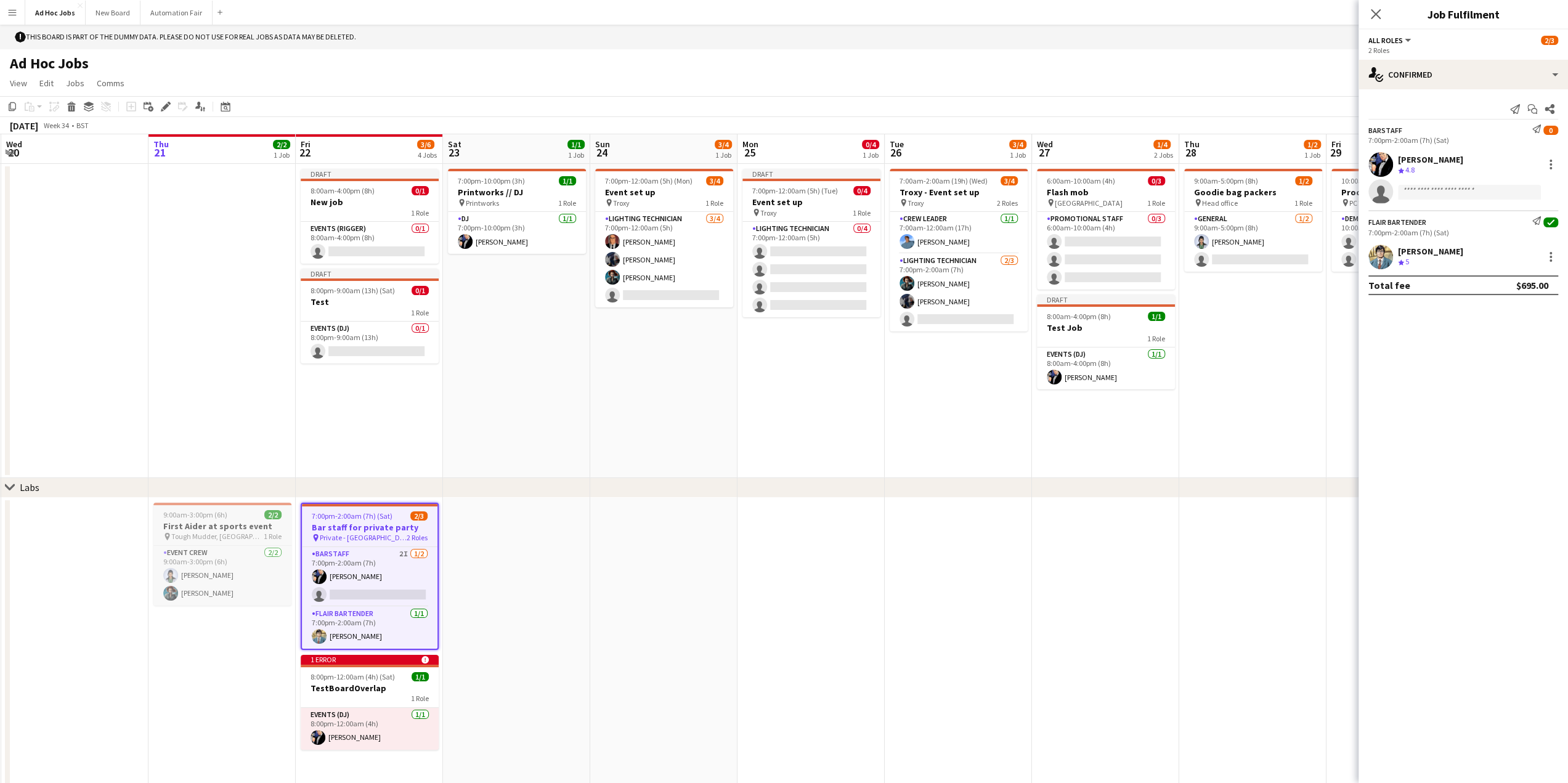
click at [212, 514] on span "9:00am-3:00pm (6h)" at bounding box center [194, 515] width 64 height 10
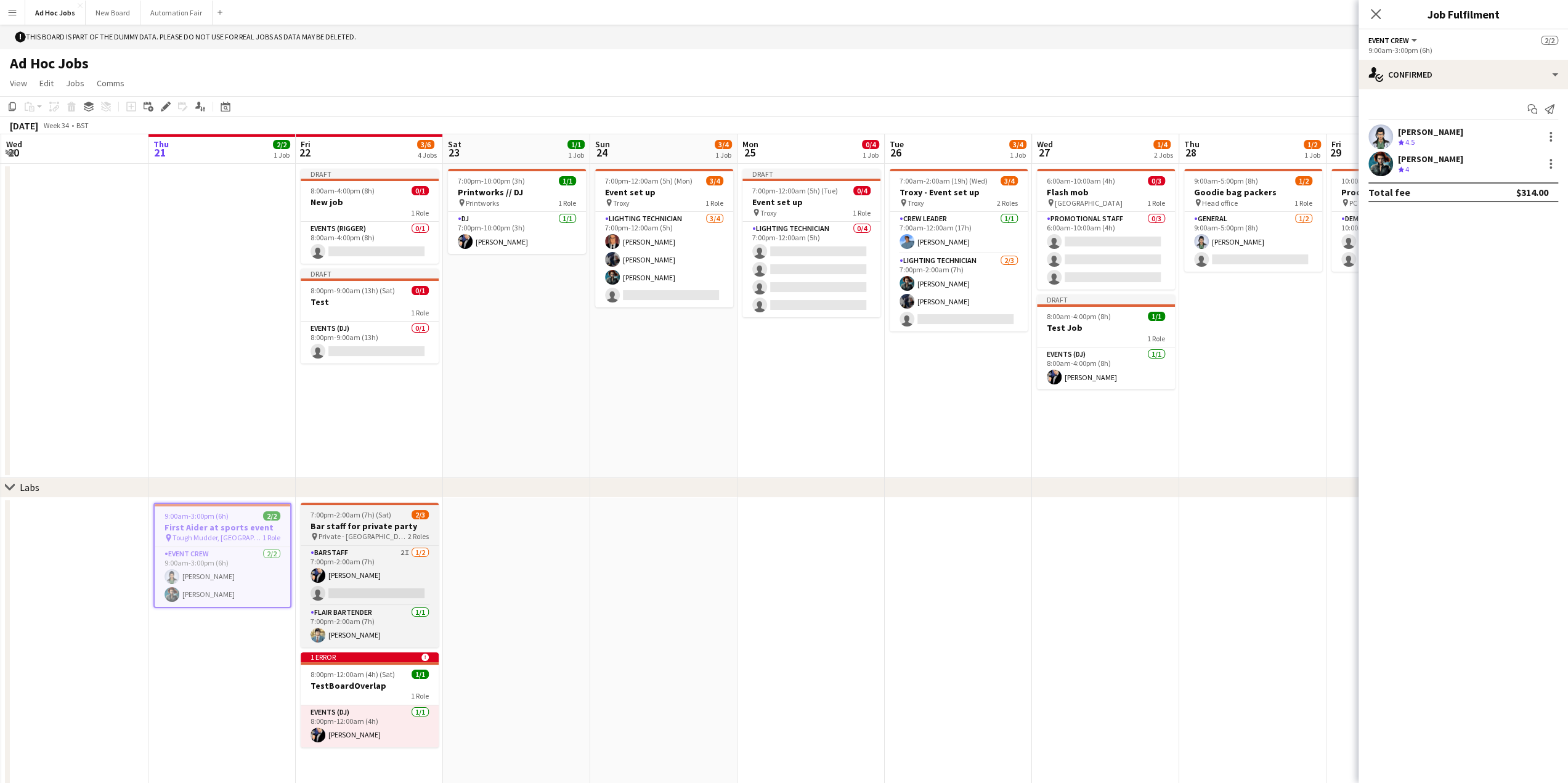
click at [335, 520] on app-job-card "7:00pm-2:00am (7h) (Sat) 2/3 Bar staff for private party pin Private - Leeds 2 …" at bounding box center [369, 575] width 138 height 145
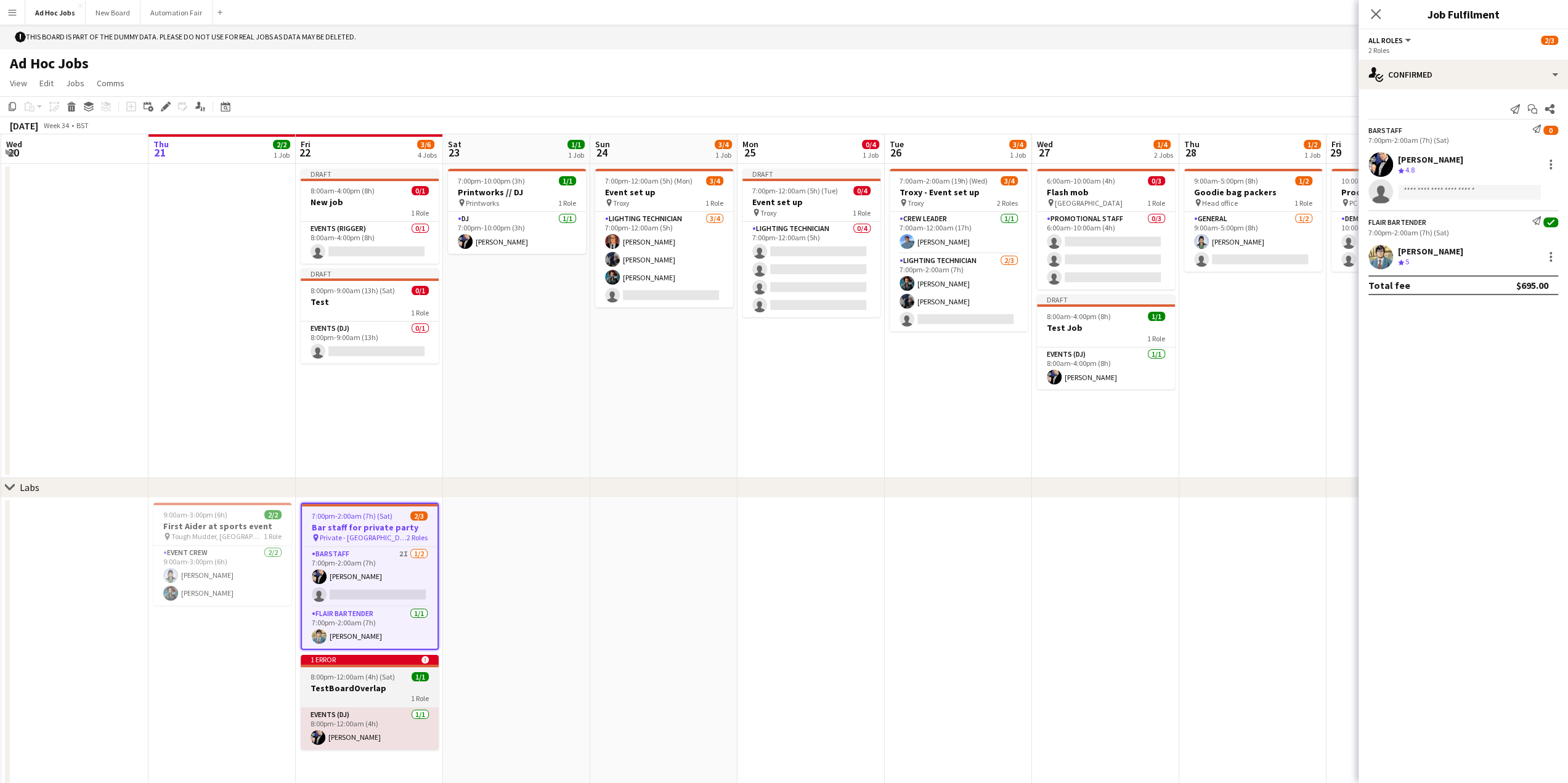
click at [365, 684] on h3 "TestBoardOverlap" at bounding box center [369, 689] width 138 height 11
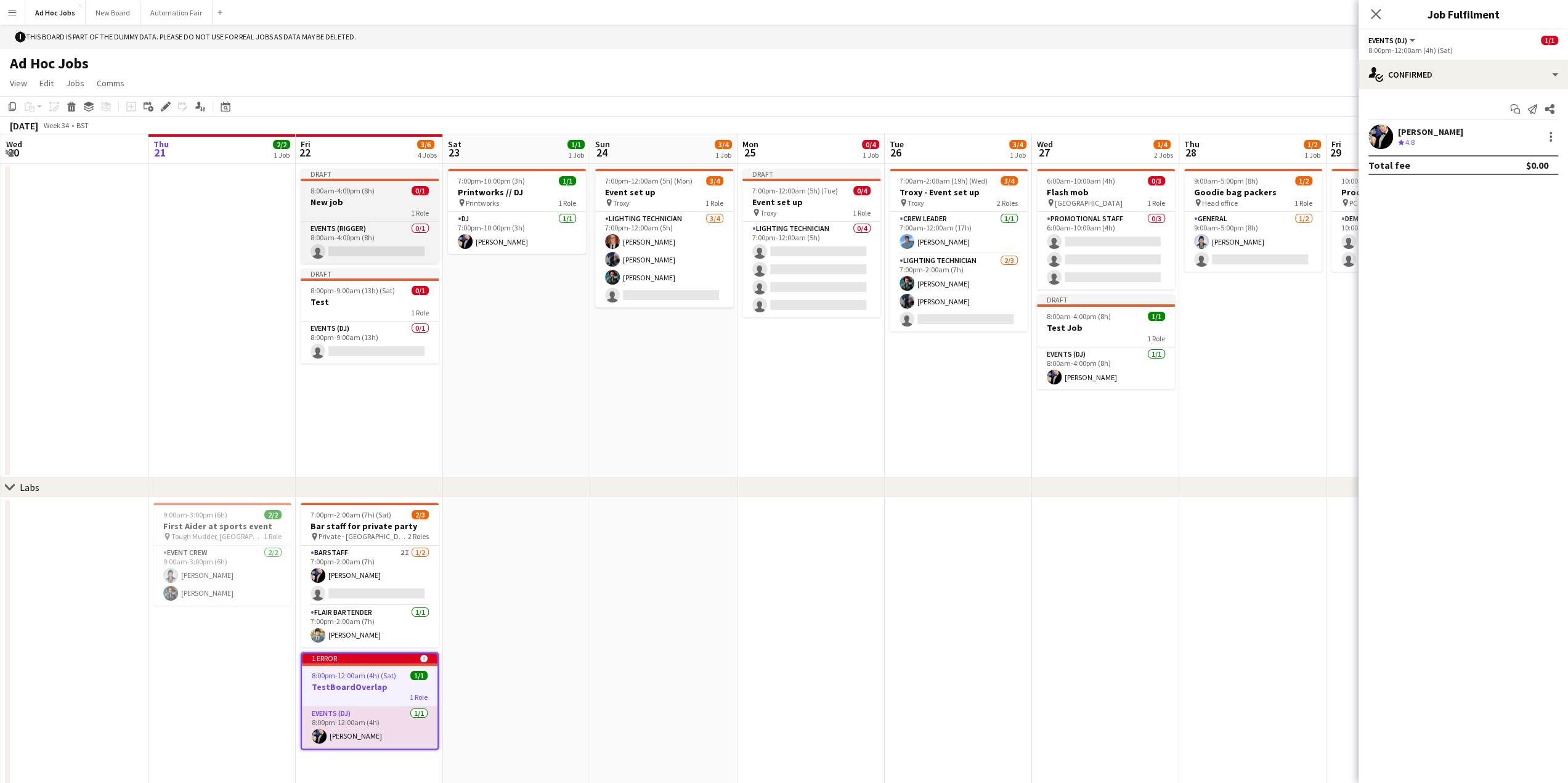
click at [353, 202] on h3 "New job" at bounding box center [369, 202] width 138 height 11
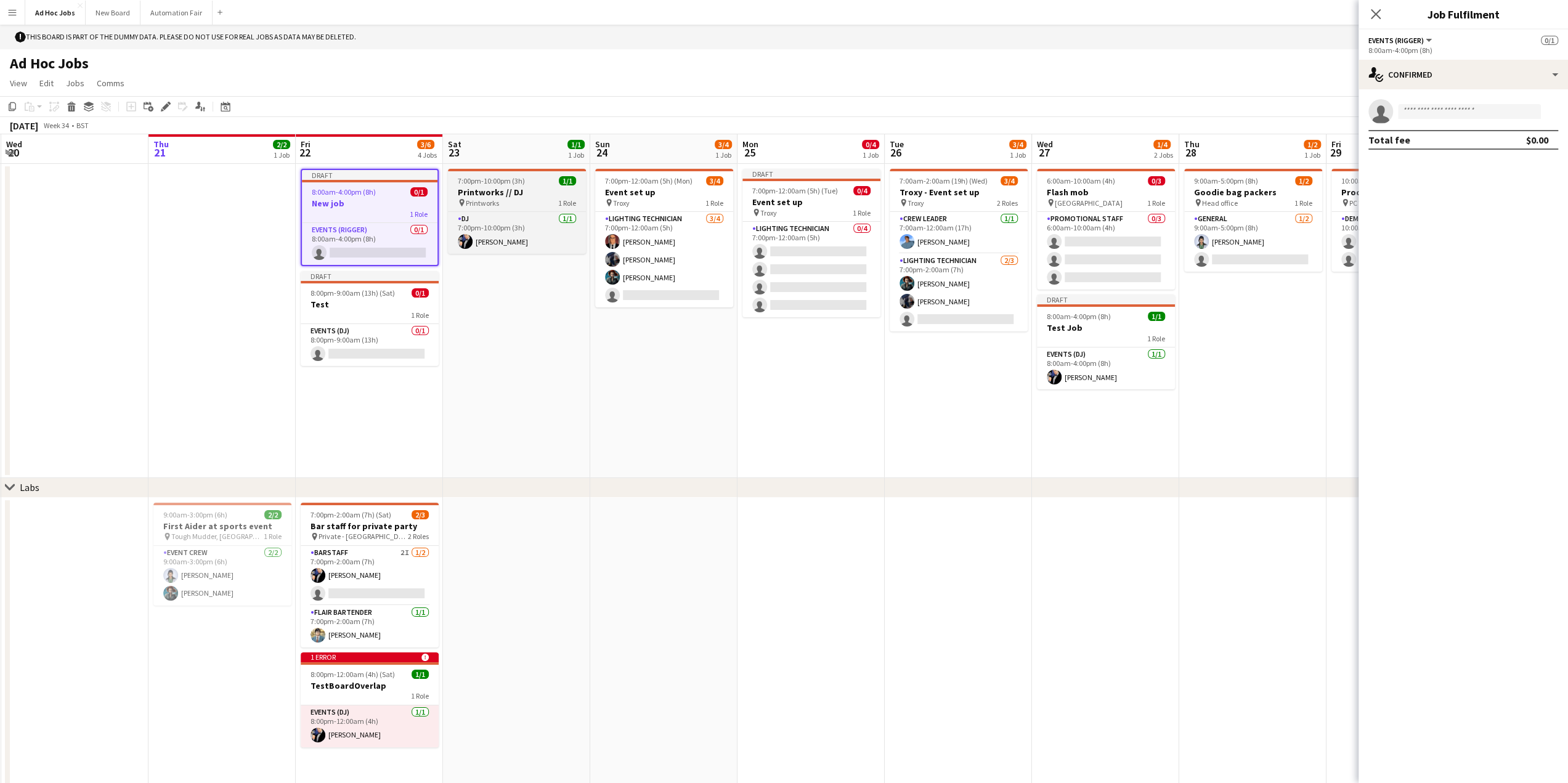
click at [466, 191] on h3 "Printworks // DJ" at bounding box center [516, 192] width 138 height 11
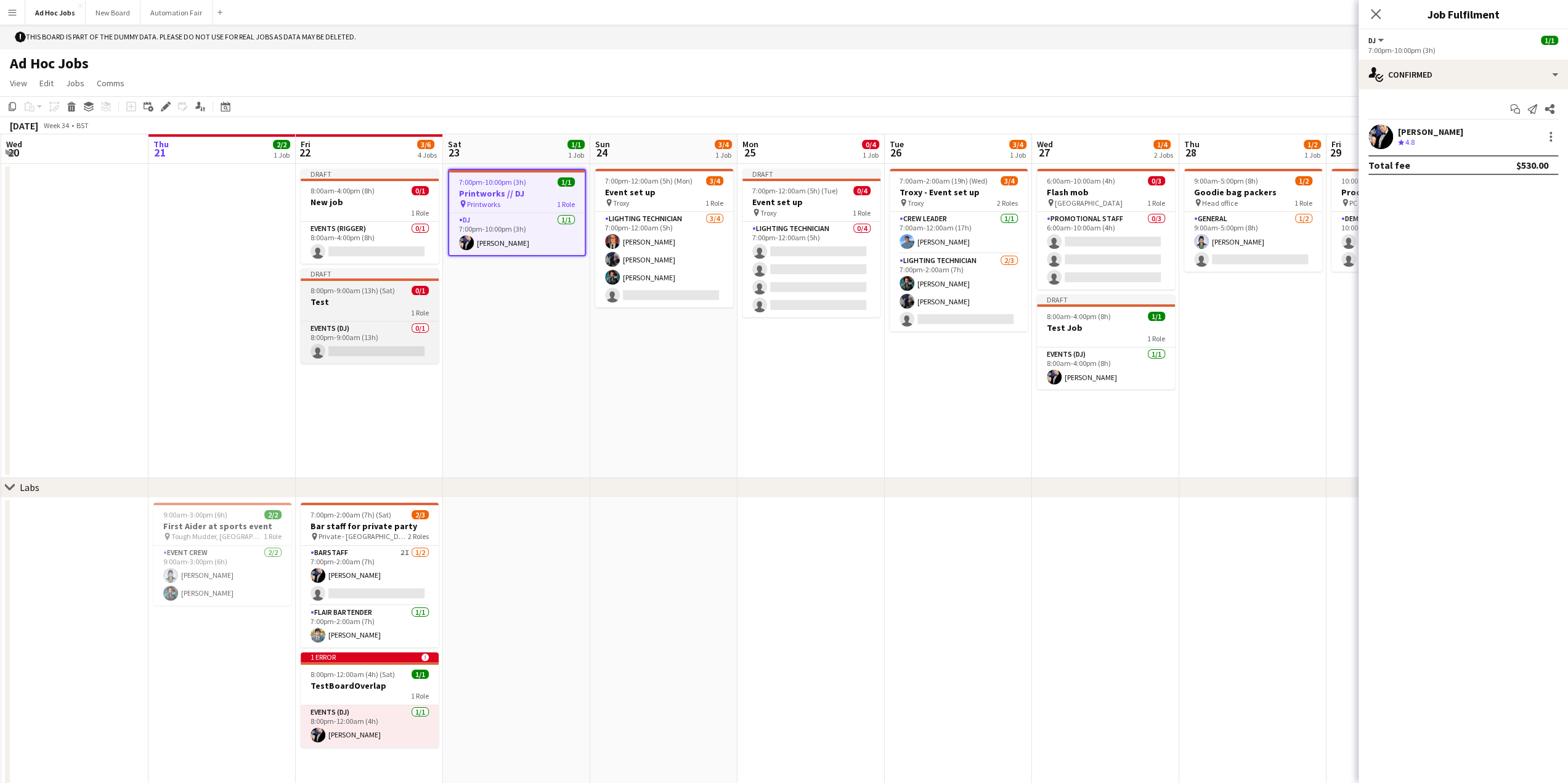
click at [385, 300] on h3 "Test" at bounding box center [369, 302] width 138 height 11
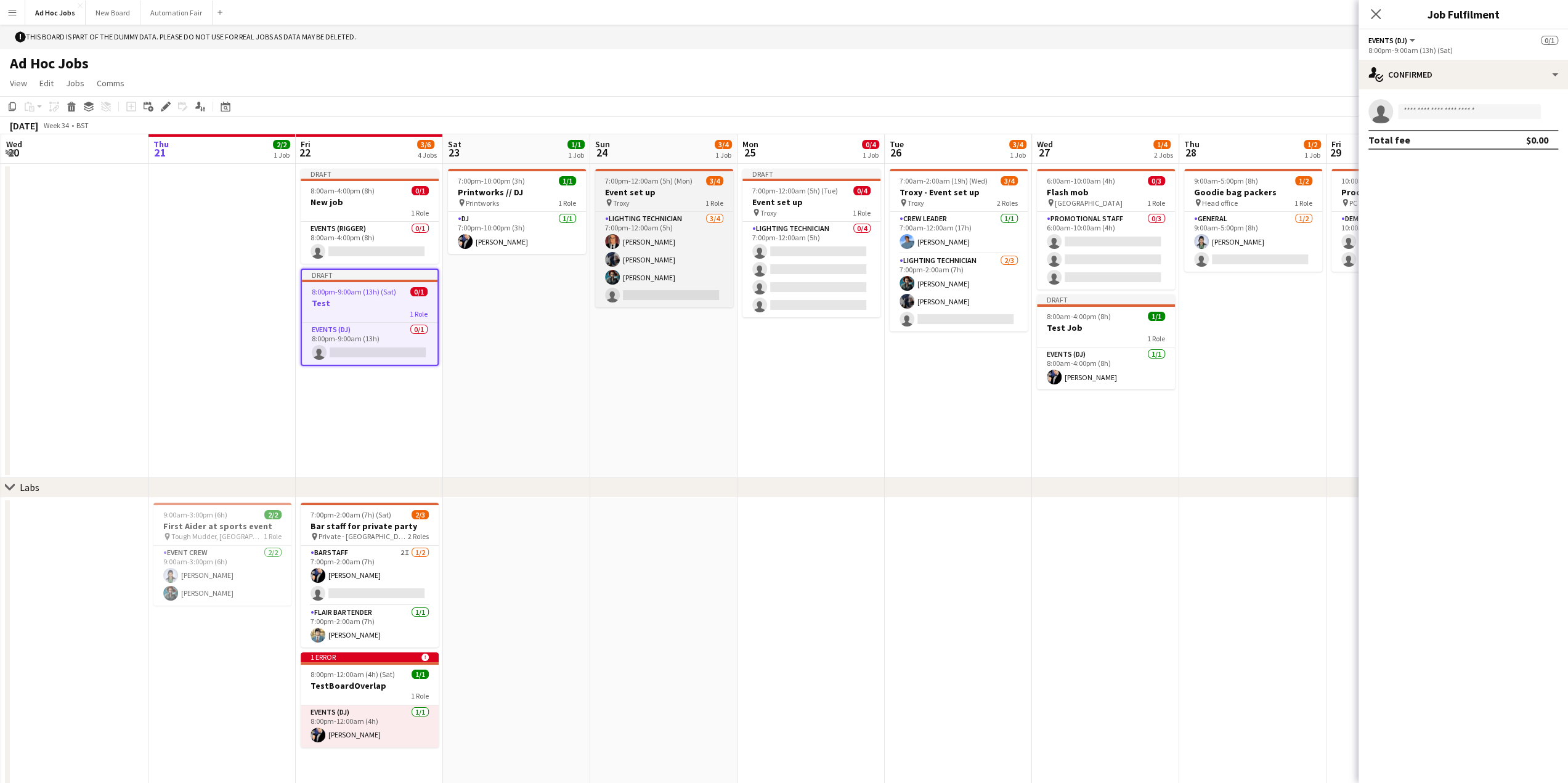
click at [631, 184] on span "7:00pm-12:00am (5h) (Mon)" at bounding box center [648, 181] width 88 height 10
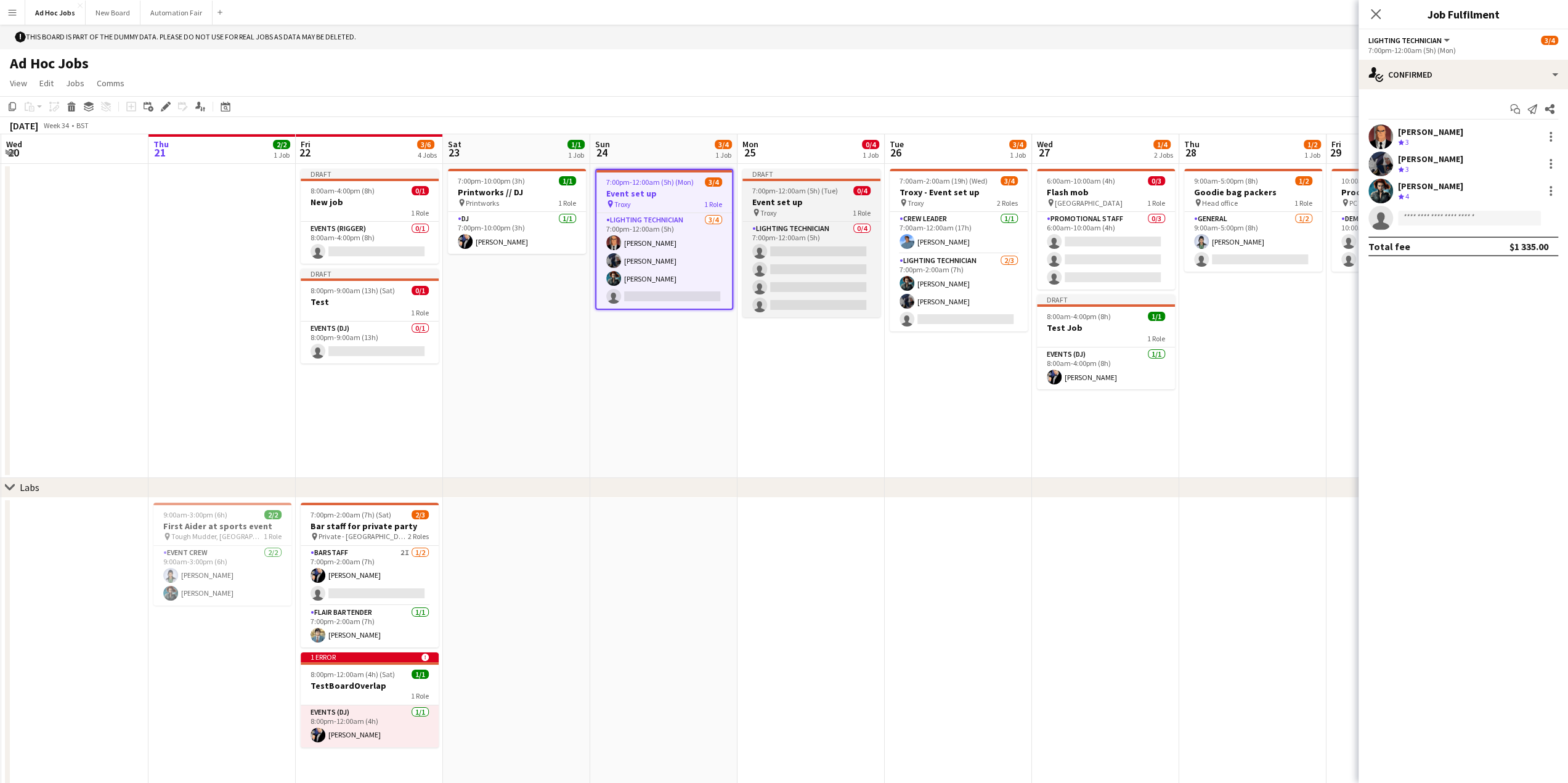
click at [817, 198] on h3 "Event set up" at bounding box center [811, 202] width 138 height 11
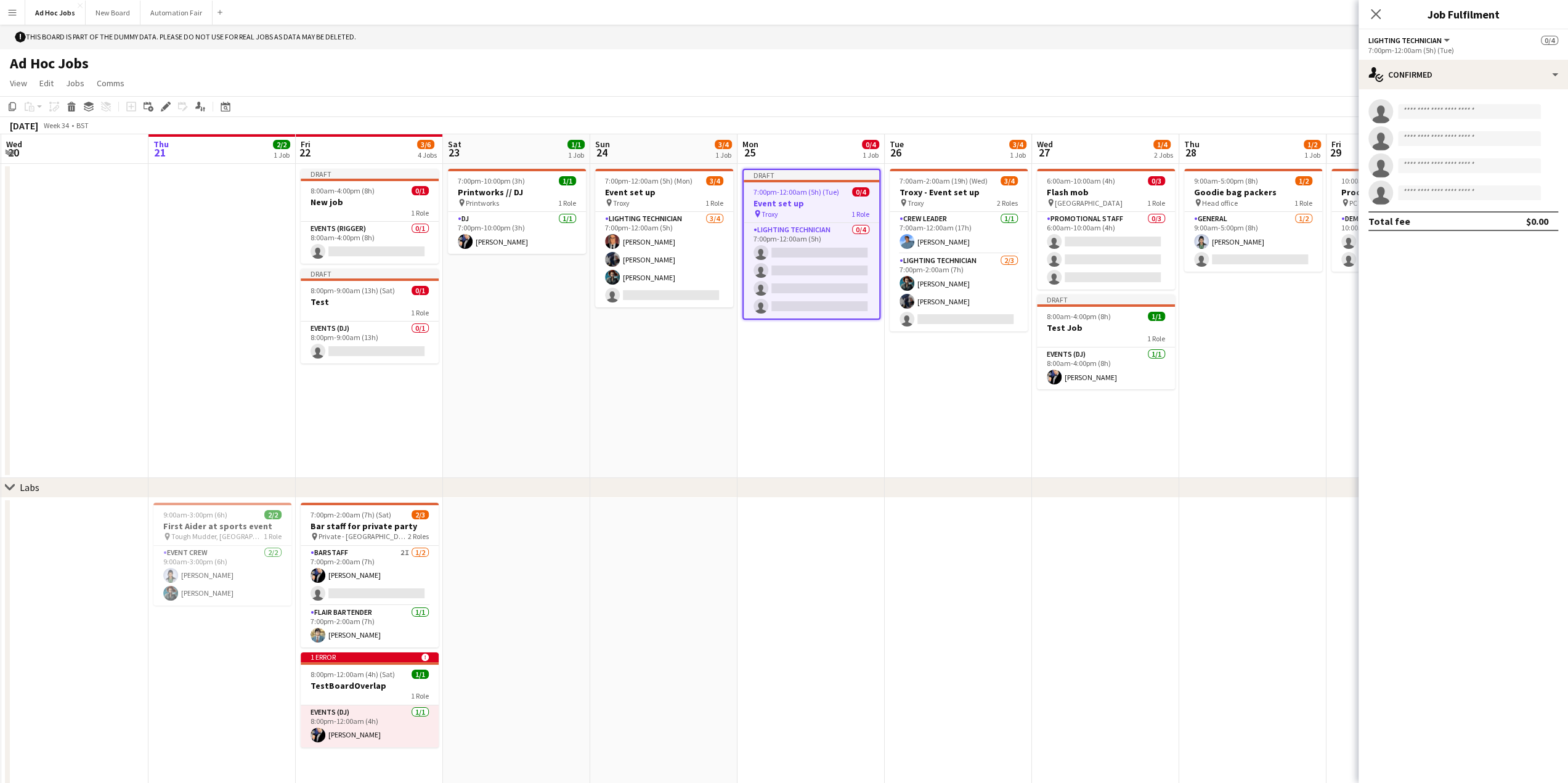
click at [422, 146] on span "3/6" at bounding box center [426, 145] width 17 height 10
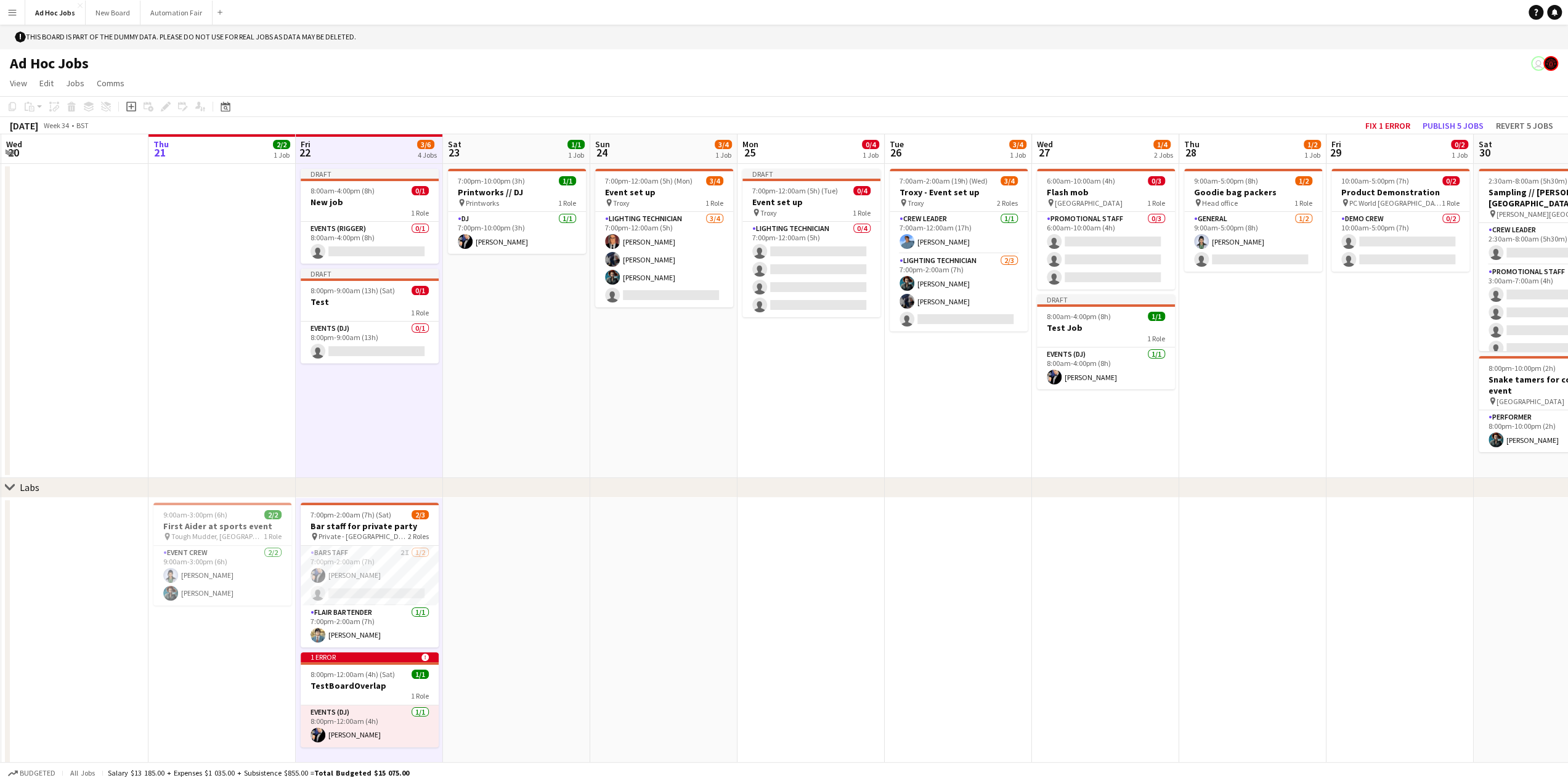
click at [817, 74] on app-page-menu "View Day view expanded Day view collapsed Month view Date picker Jump to [DATE]…" at bounding box center [784, 84] width 1568 height 24
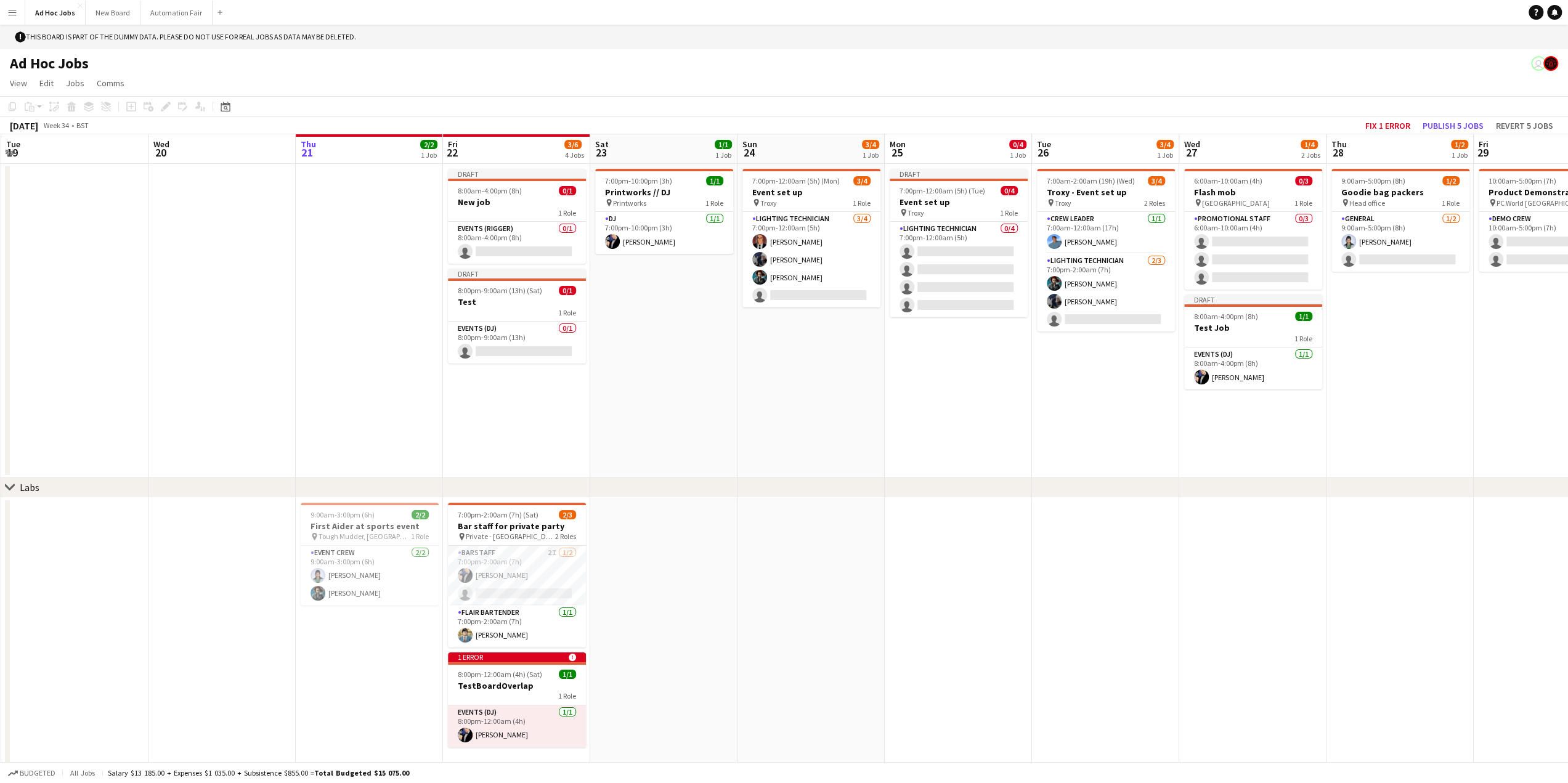
click at [969, 424] on app-date-cell "Draft 7:00pm-12:00am (5h) (Tue) 0/4 Event set up pin Troxy 1 Role Lighting tech…" at bounding box center [958, 321] width 148 height 314
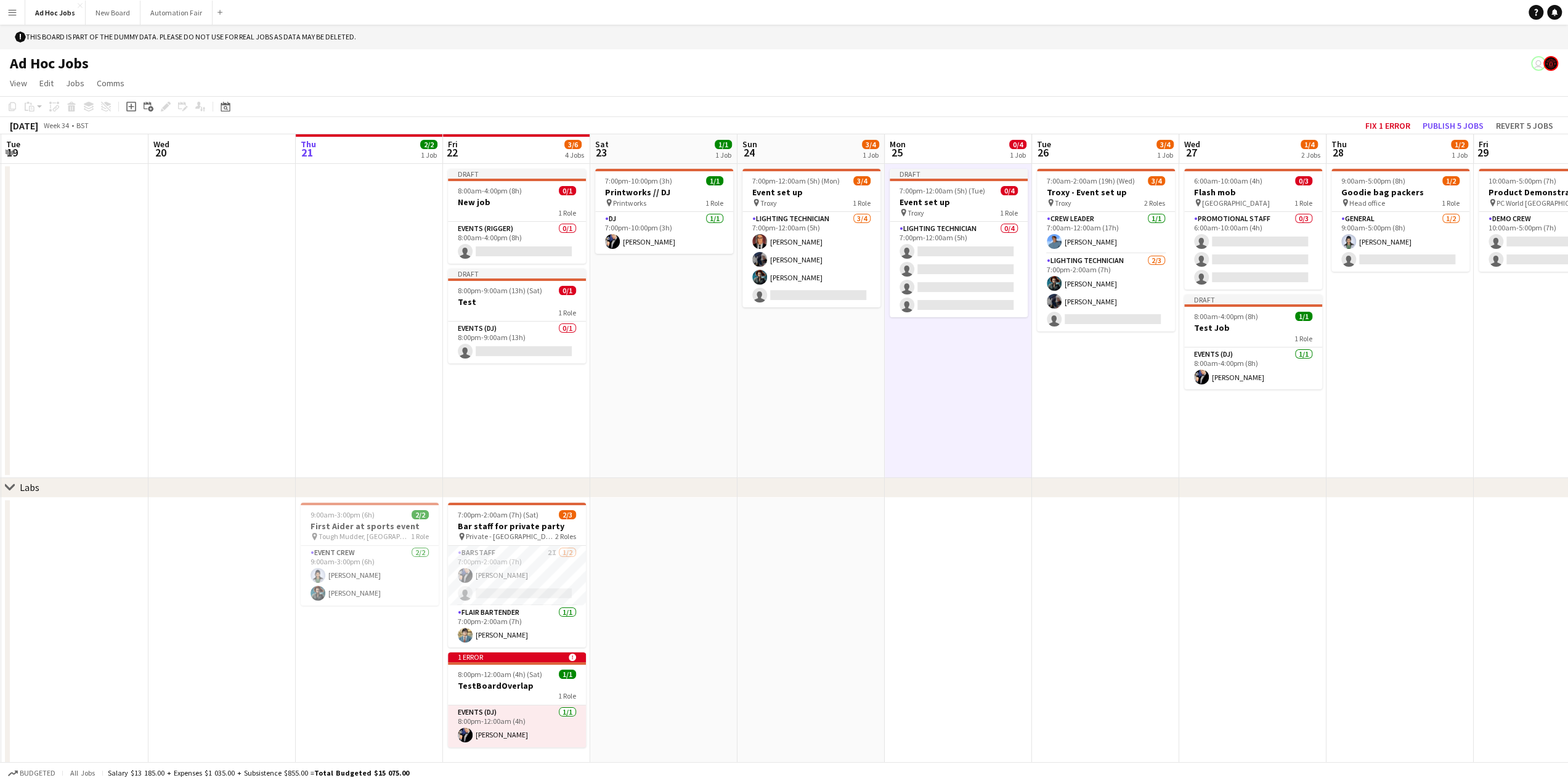
click at [816, 444] on app-date-cell "7:00pm-12:00am (5h) (Mon) 3/4 Event set up pin Troxy 1 Role Lighting technician…" at bounding box center [810, 321] width 148 height 314
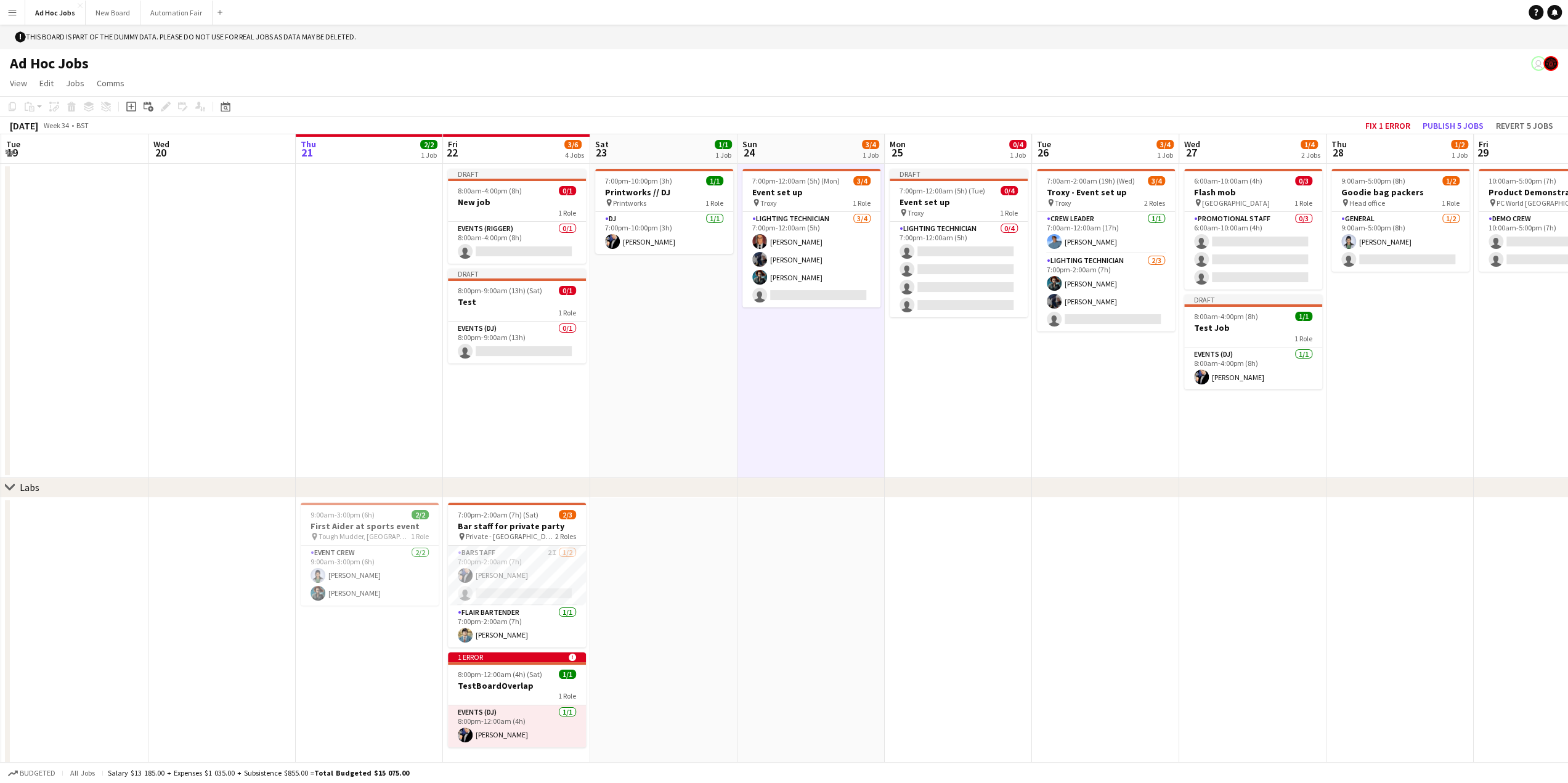
click at [471, 66] on div "Ad Hoc Jobs user" at bounding box center [784, 61] width 1568 height 24
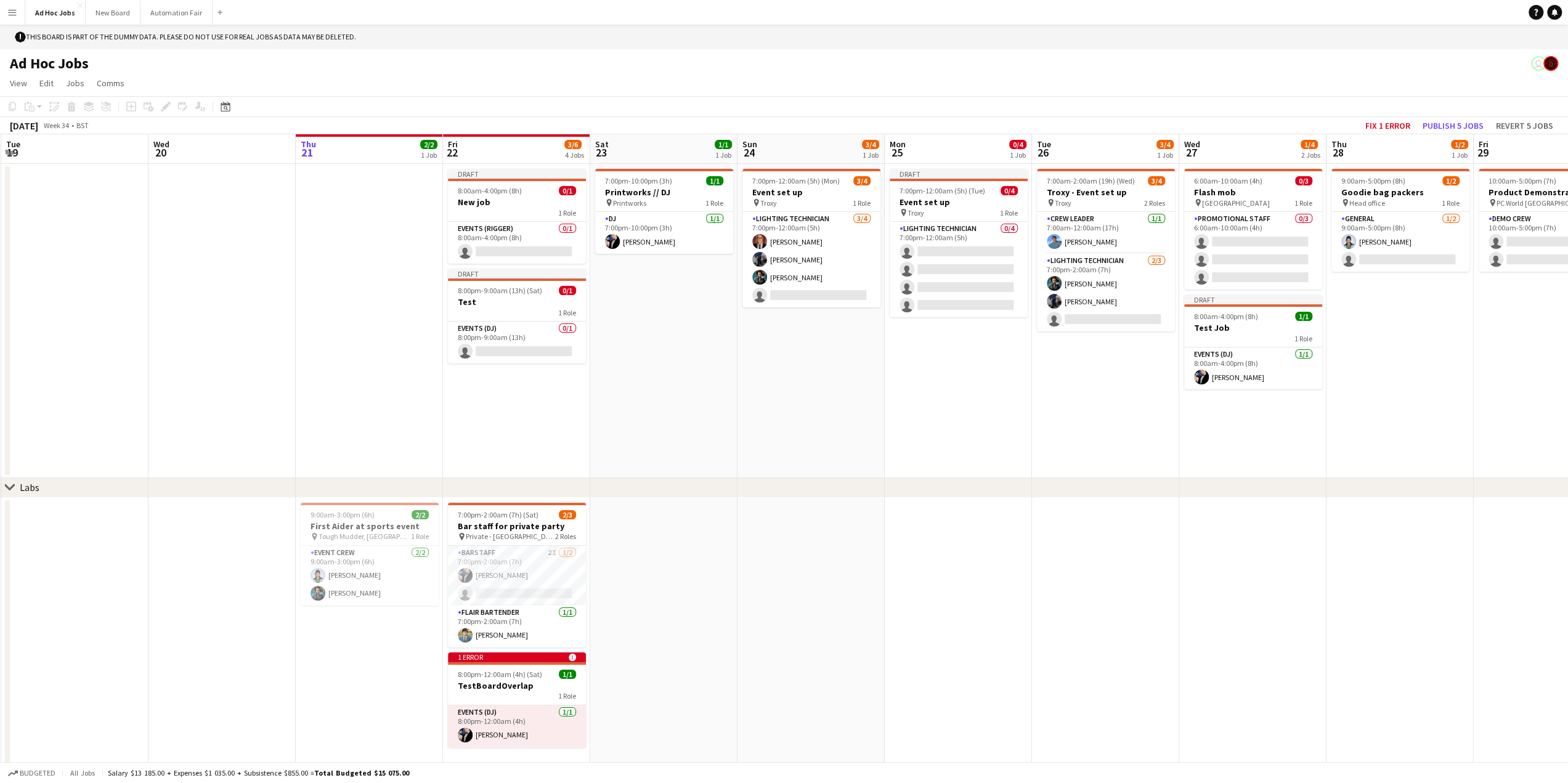
click at [8, 6] on button "Menu" at bounding box center [12, 12] width 25 height 25
click at [342, 366] on app-date-cell at bounding box center [369, 321] width 148 height 314
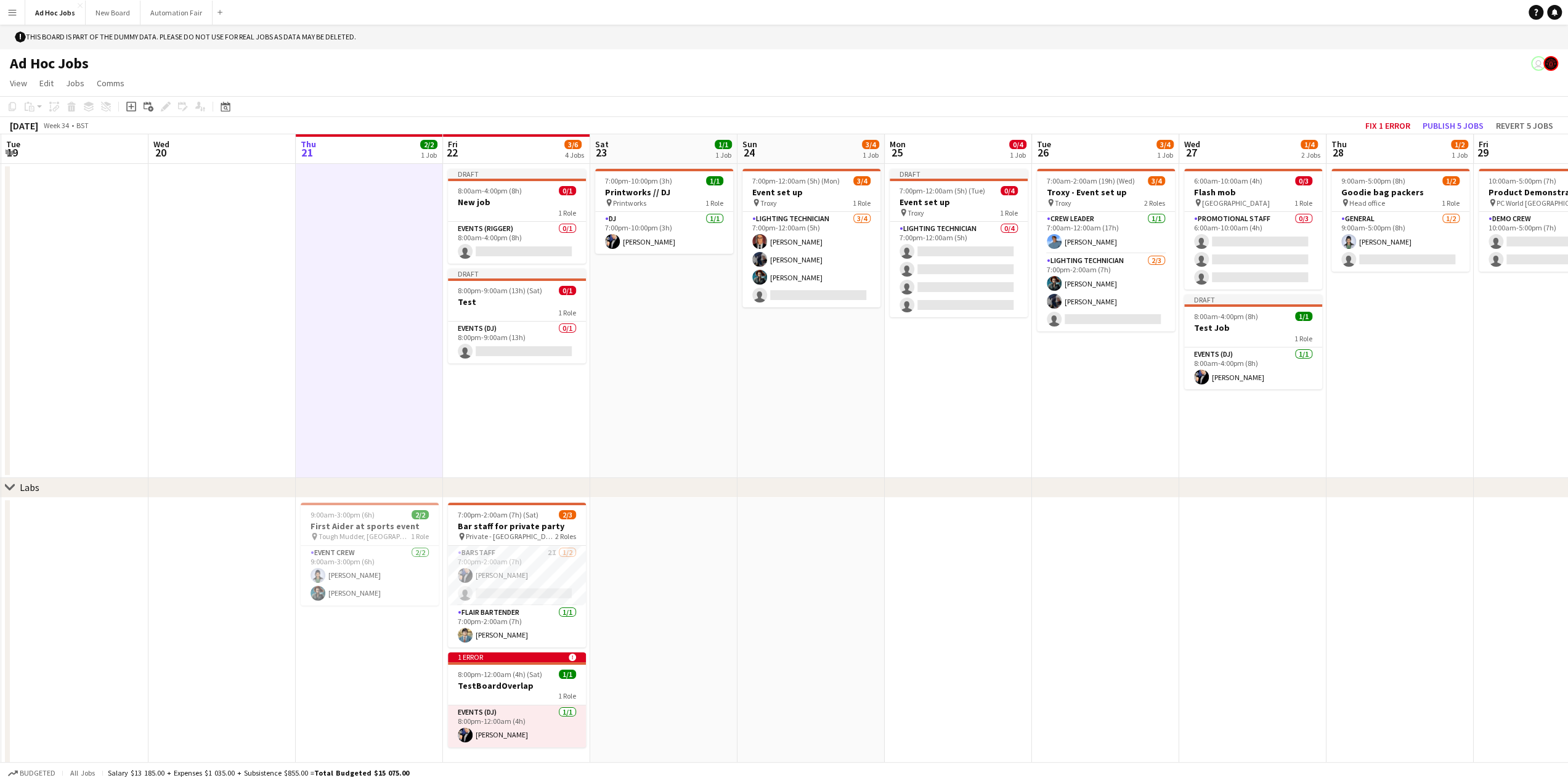
click at [676, 393] on app-date-cell "7:00pm-10:00pm (3h) 1/1 Printworks // DJ pin Printworks 1 Role DJ [DATE] 7:00pm…" at bounding box center [664, 321] width 148 height 314
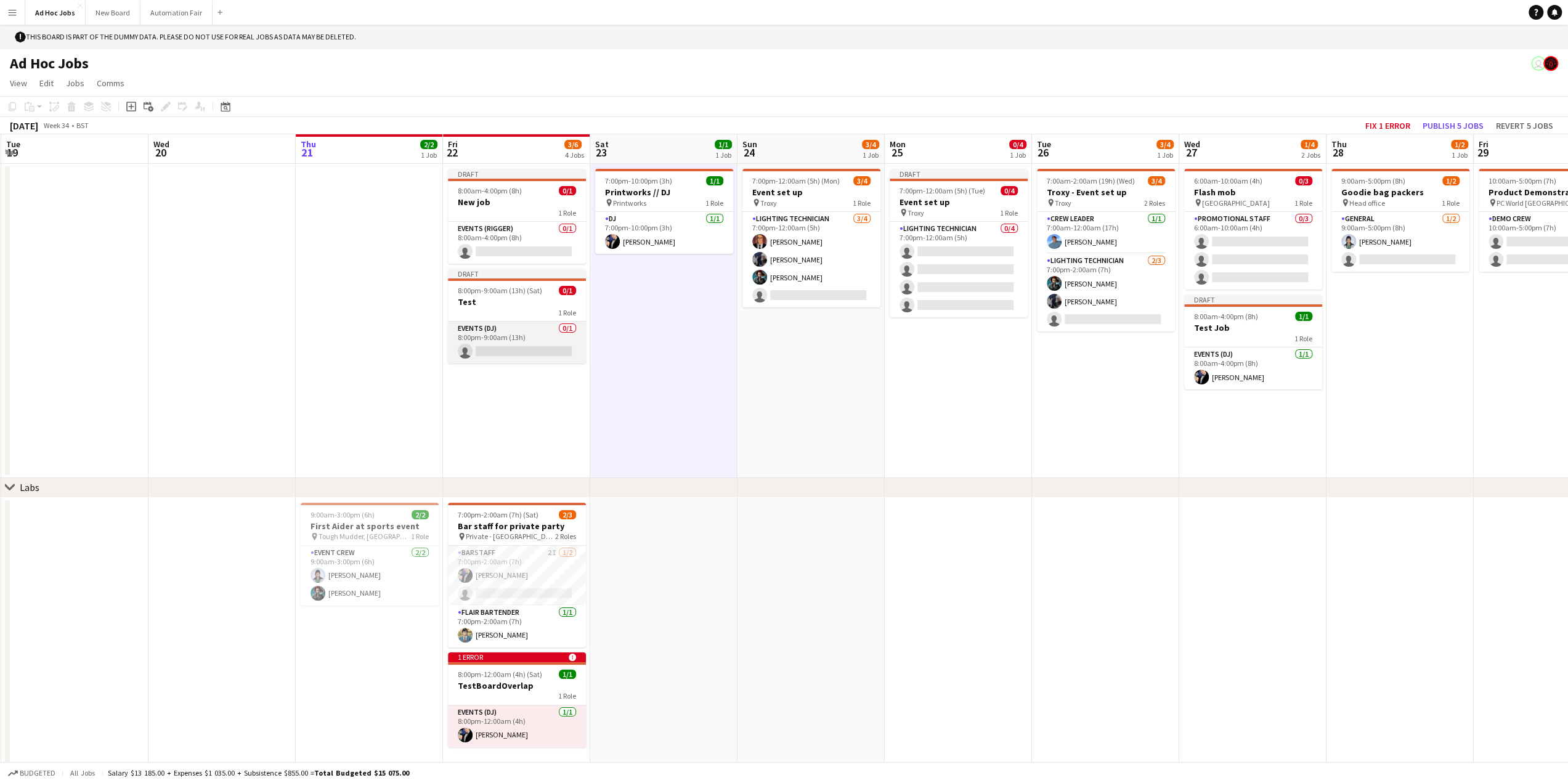
click at [495, 351] on app-card-role "Events (DJ) 0/1 8:00pm-9:00am (13h) single-neutral-actions" at bounding box center [516, 343] width 138 height 42
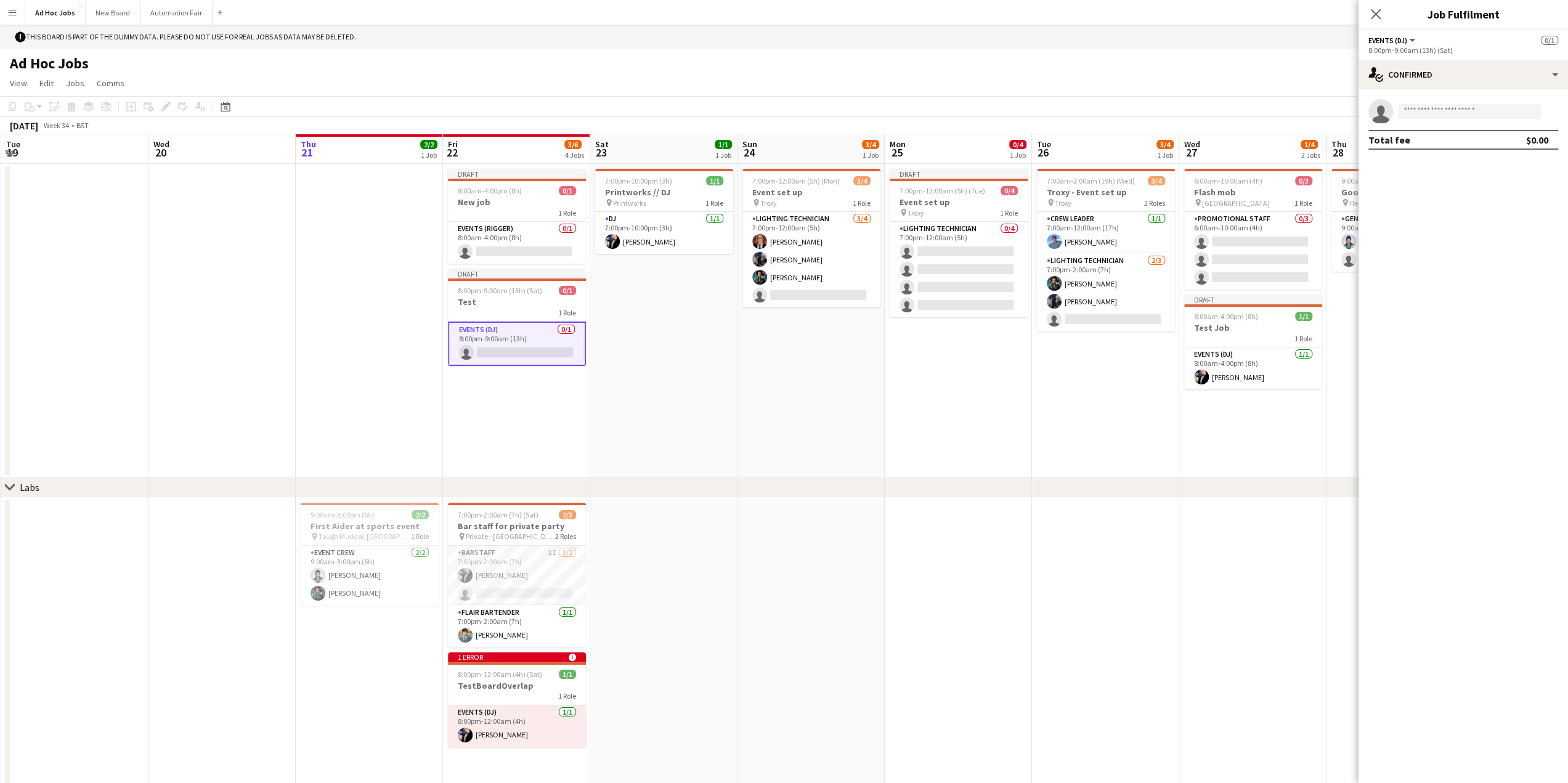
click at [674, 412] on app-date-cell "7:00pm-10:00pm (3h) 1/1 Printworks // DJ pin Printworks 1 Role DJ [DATE] 7:00pm…" at bounding box center [664, 321] width 148 height 314
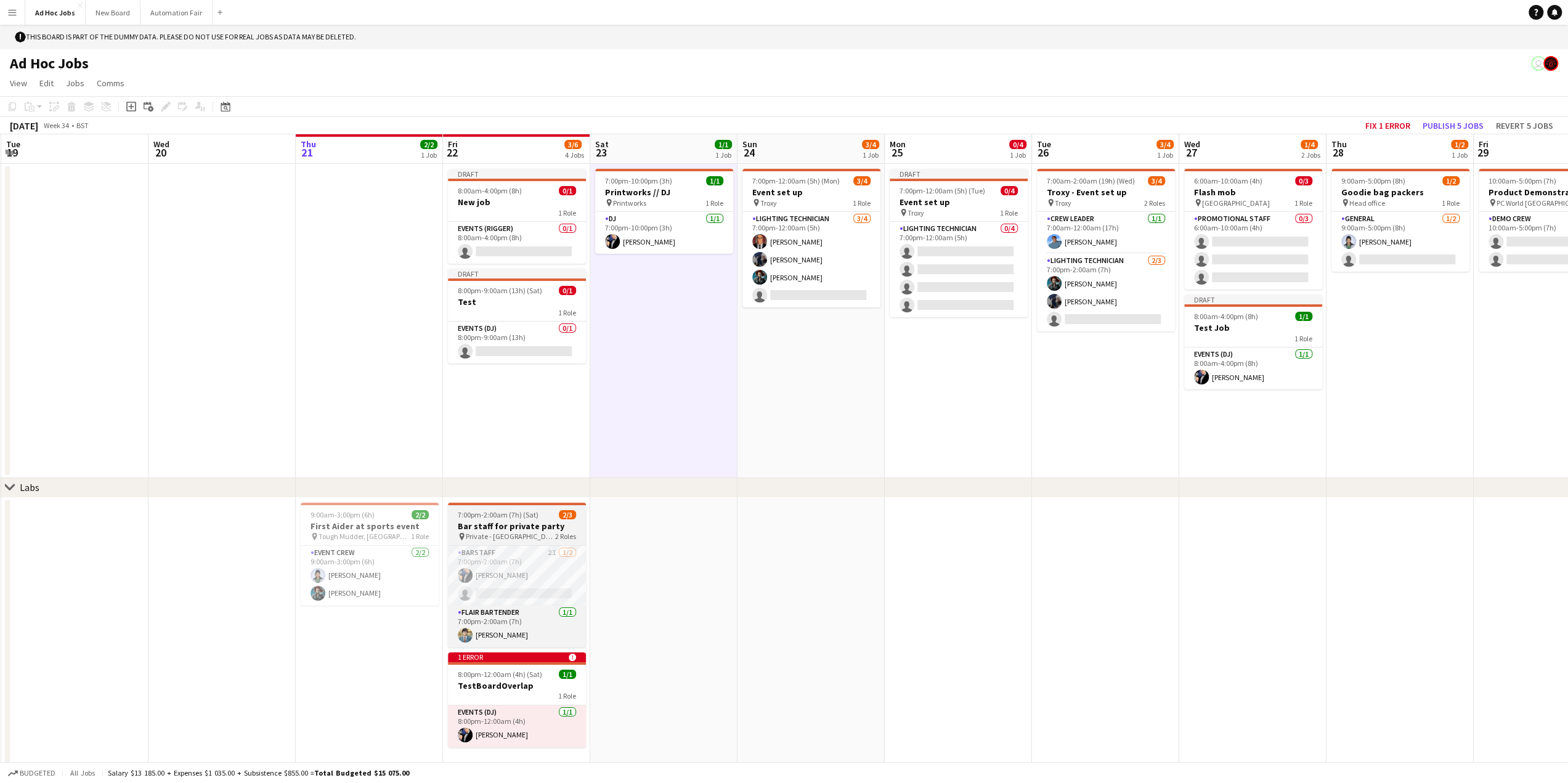
click at [525, 517] on span "7:00pm-2:00am (7h) (Sat)" at bounding box center [498, 515] width 81 height 10
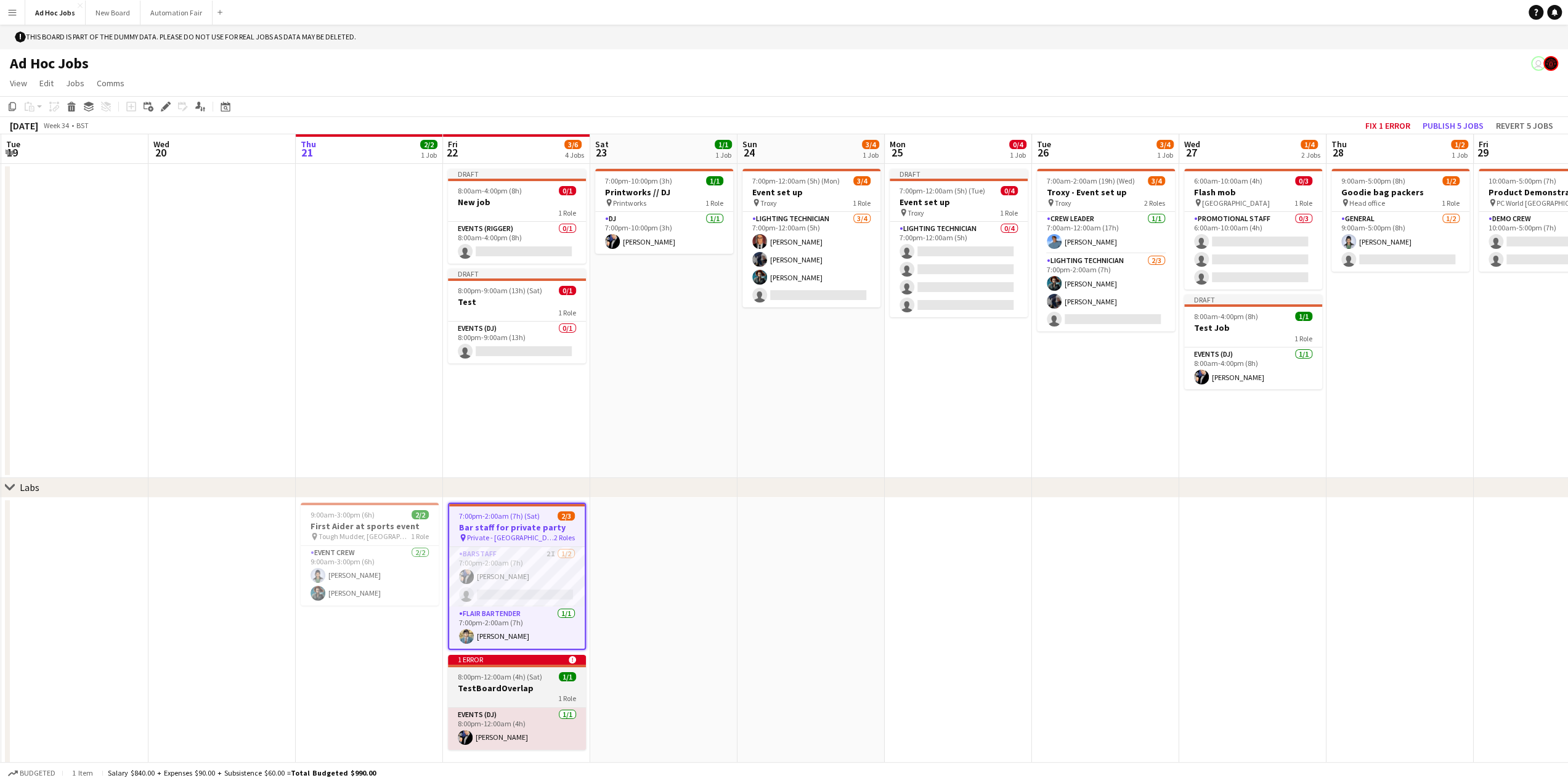
click at [506, 682] on app-job-card "1 error alert-circle 8:00pm-12:00am (4h) (Sat) 1/1 TestBoardOverlap 1 Role Even…" at bounding box center [516, 703] width 138 height 95
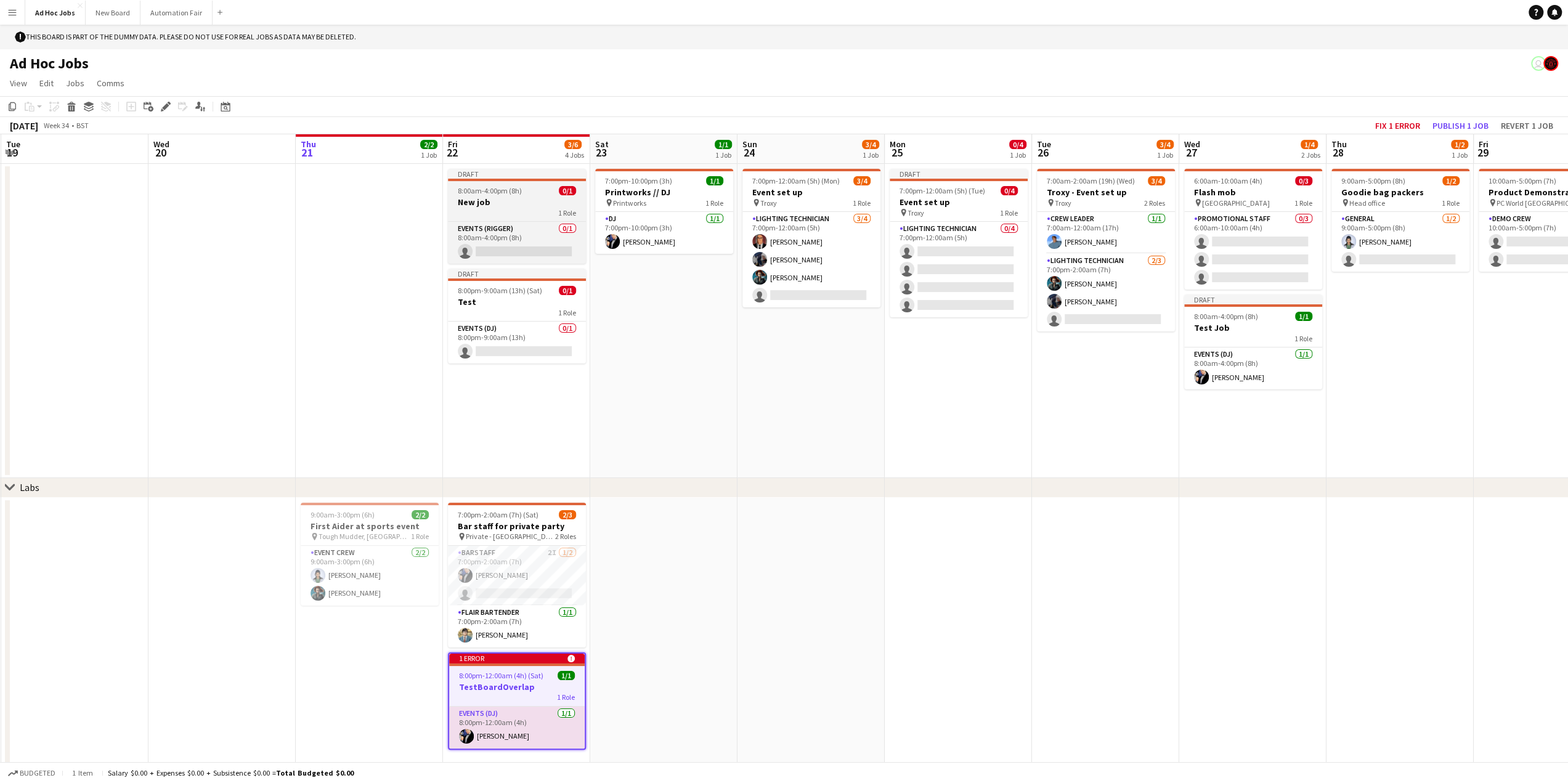
click at [525, 219] on app-job-card "Draft 8:00am-4:00pm (8h) 0/1 New job 1 Role Events (Rigger) 0/1 8:00am-4:00pm (…" at bounding box center [516, 216] width 138 height 95
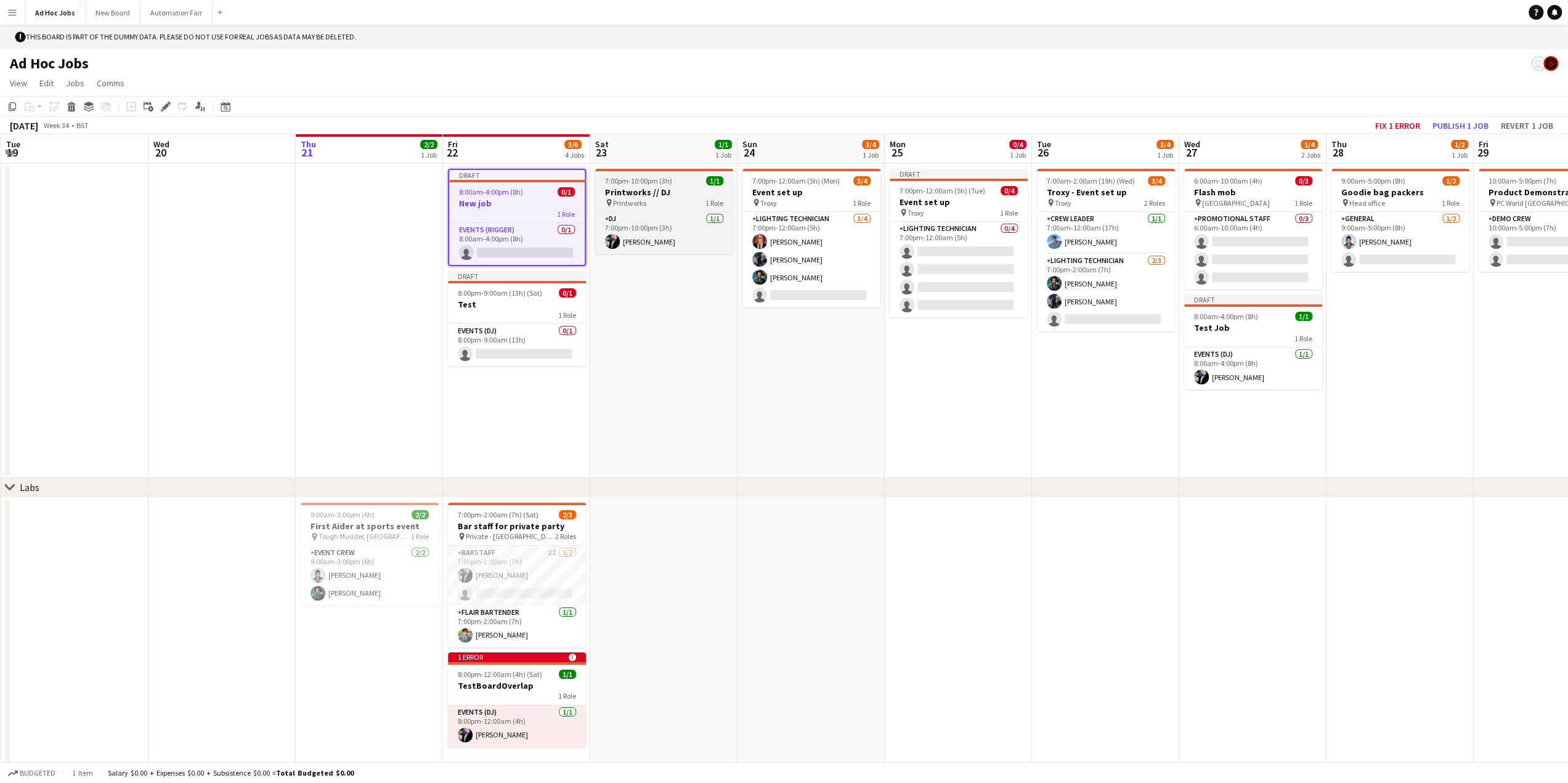
click at [645, 196] on h3 "Printworks // DJ" at bounding box center [664, 192] width 138 height 11
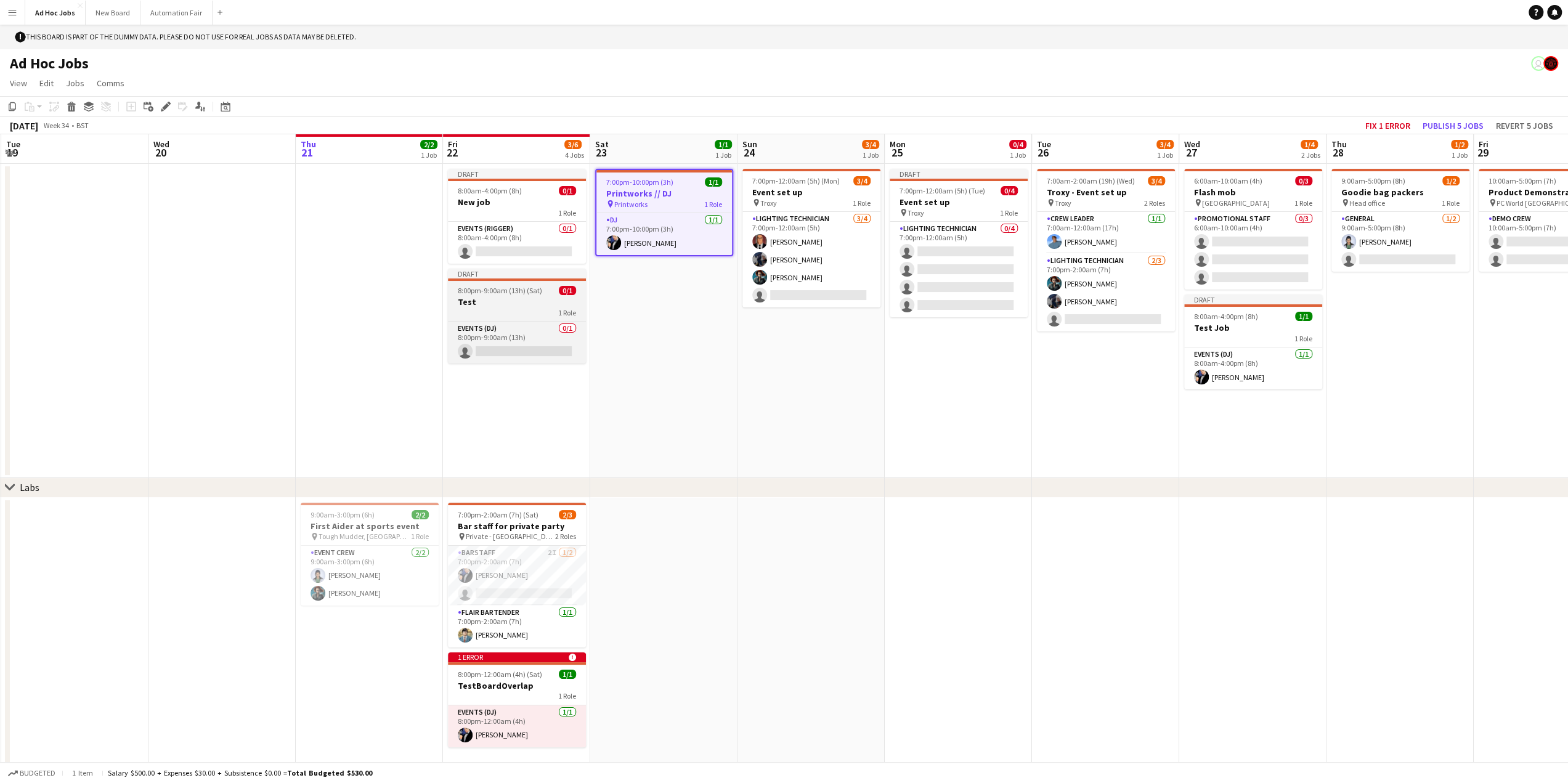
click at [482, 299] on h3 "Test" at bounding box center [516, 302] width 138 height 11
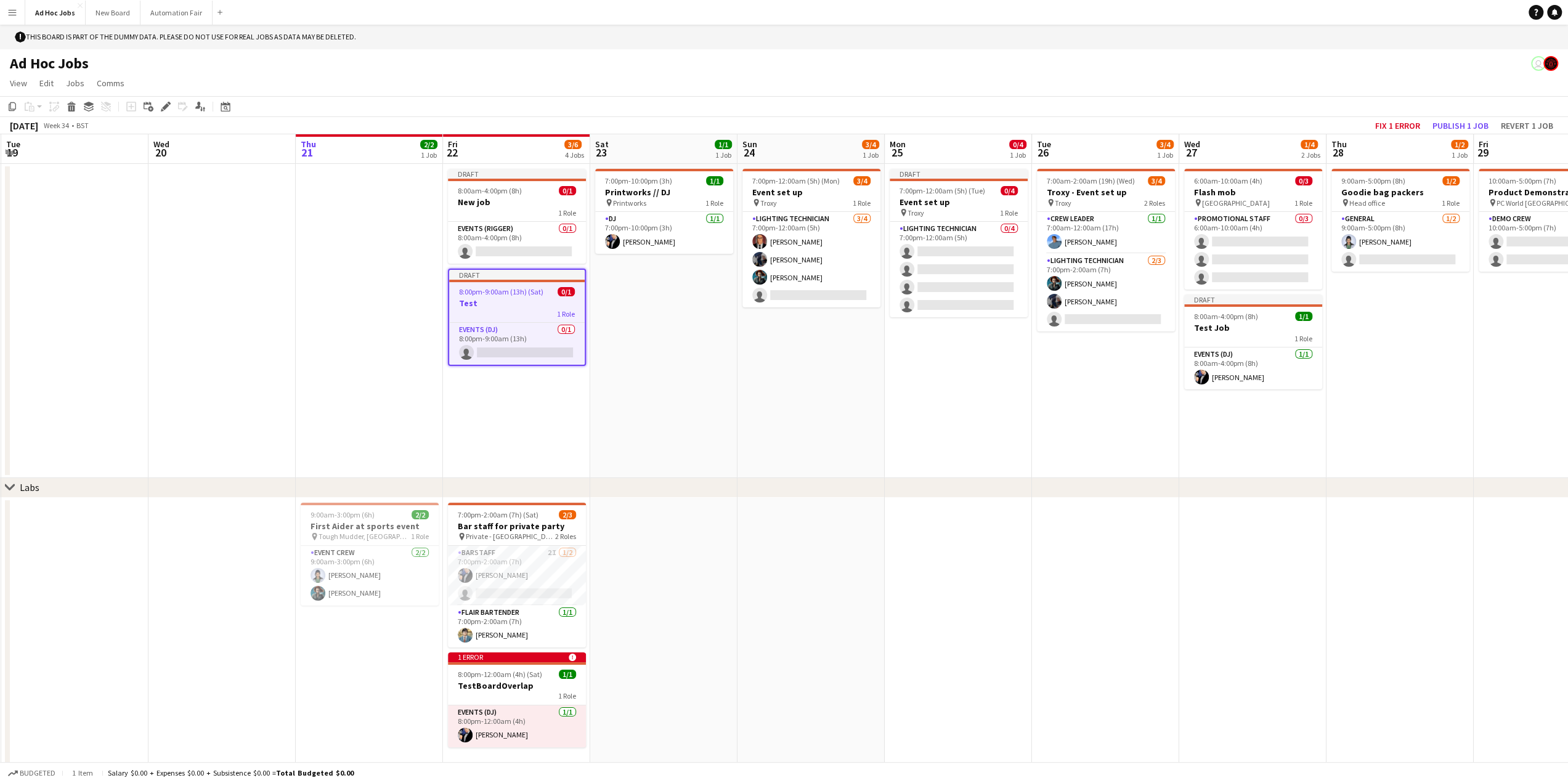
click at [847, 444] on app-date-cell "7:00pm-12:00am (5h) (Mon) 3/4 Event set up pin Troxy 1 Role Lighting technician…" at bounding box center [810, 321] width 148 height 314
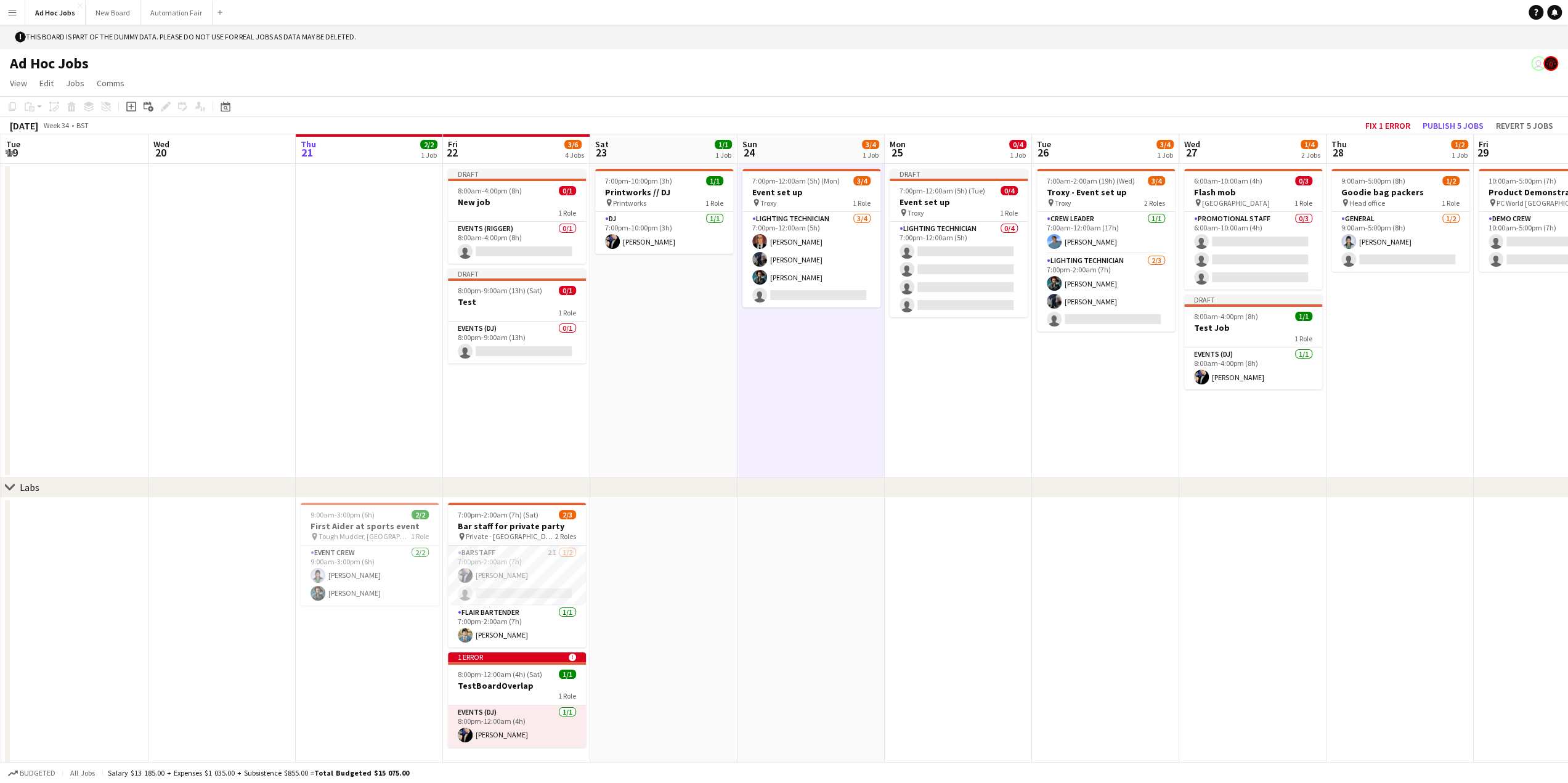
click at [659, 440] on app-date-cell "7:00pm-10:00pm (3h) 1/1 Printworks // DJ pin Printworks 1 Role DJ [DATE] 7:00pm…" at bounding box center [664, 321] width 148 height 314
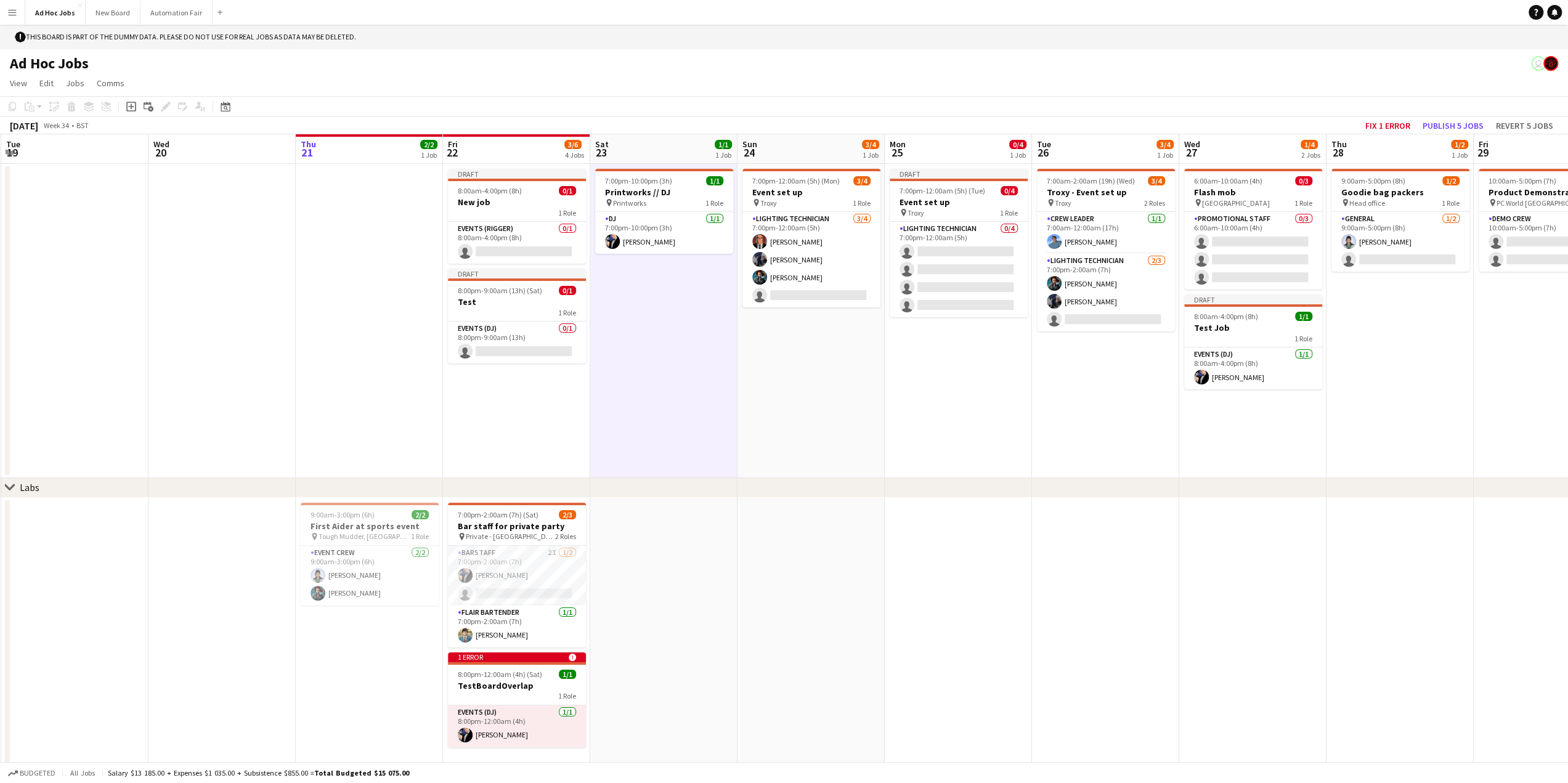
click at [969, 416] on app-date-cell "Draft 7:00pm-12:00am (5h) (Tue) 0/4 Event set up pin Troxy 1 Role Lighting tech…" at bounding box center [958, 321] width 148 height 314
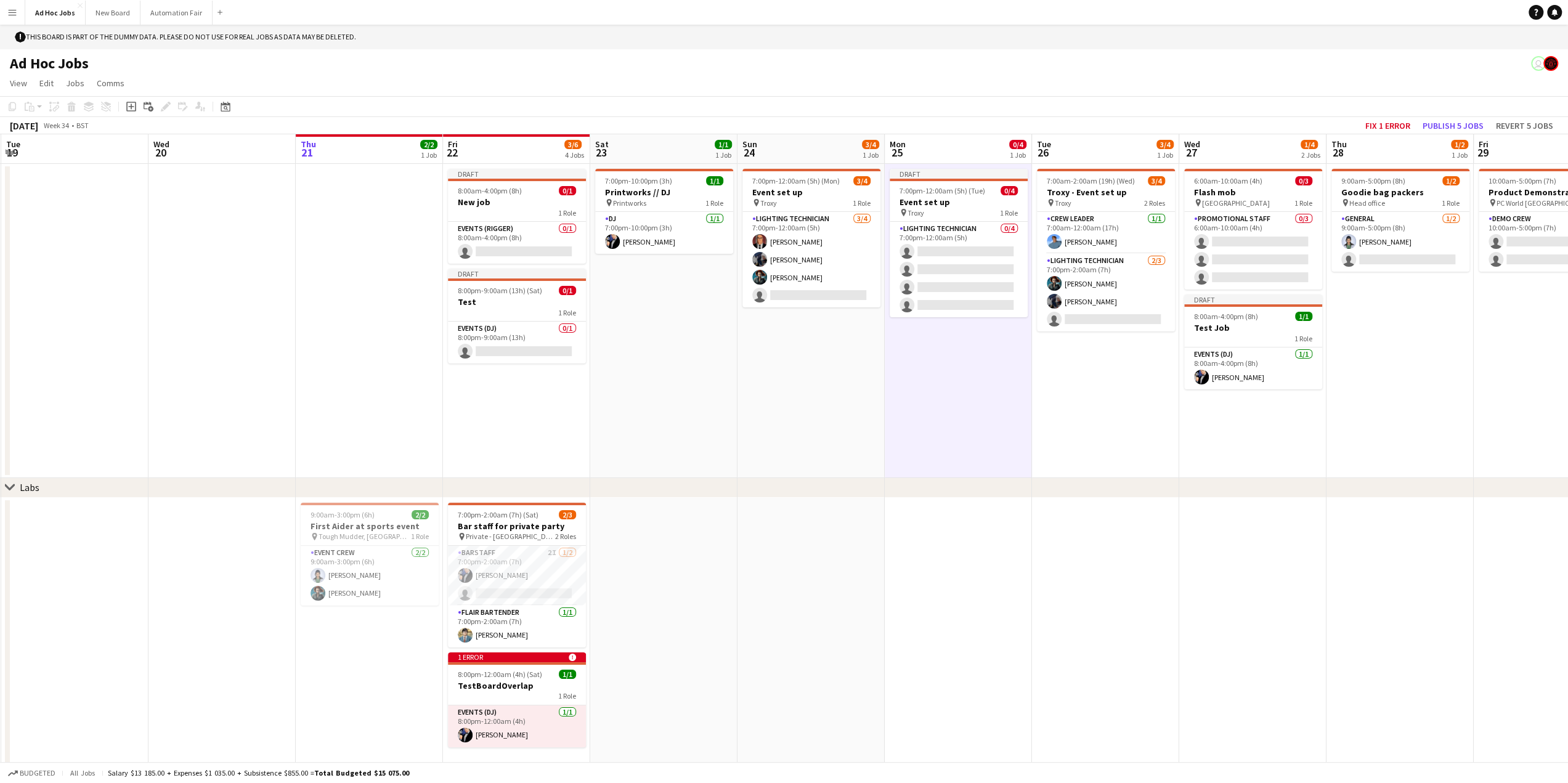
click at [839, 412] on app-date-cell "7:00pm-12:00am (5h) (Mon) 3/4 Event set up pin Troxy 1 Role Lighting technician…" at bounding box center [810, 321] width 148 height 314
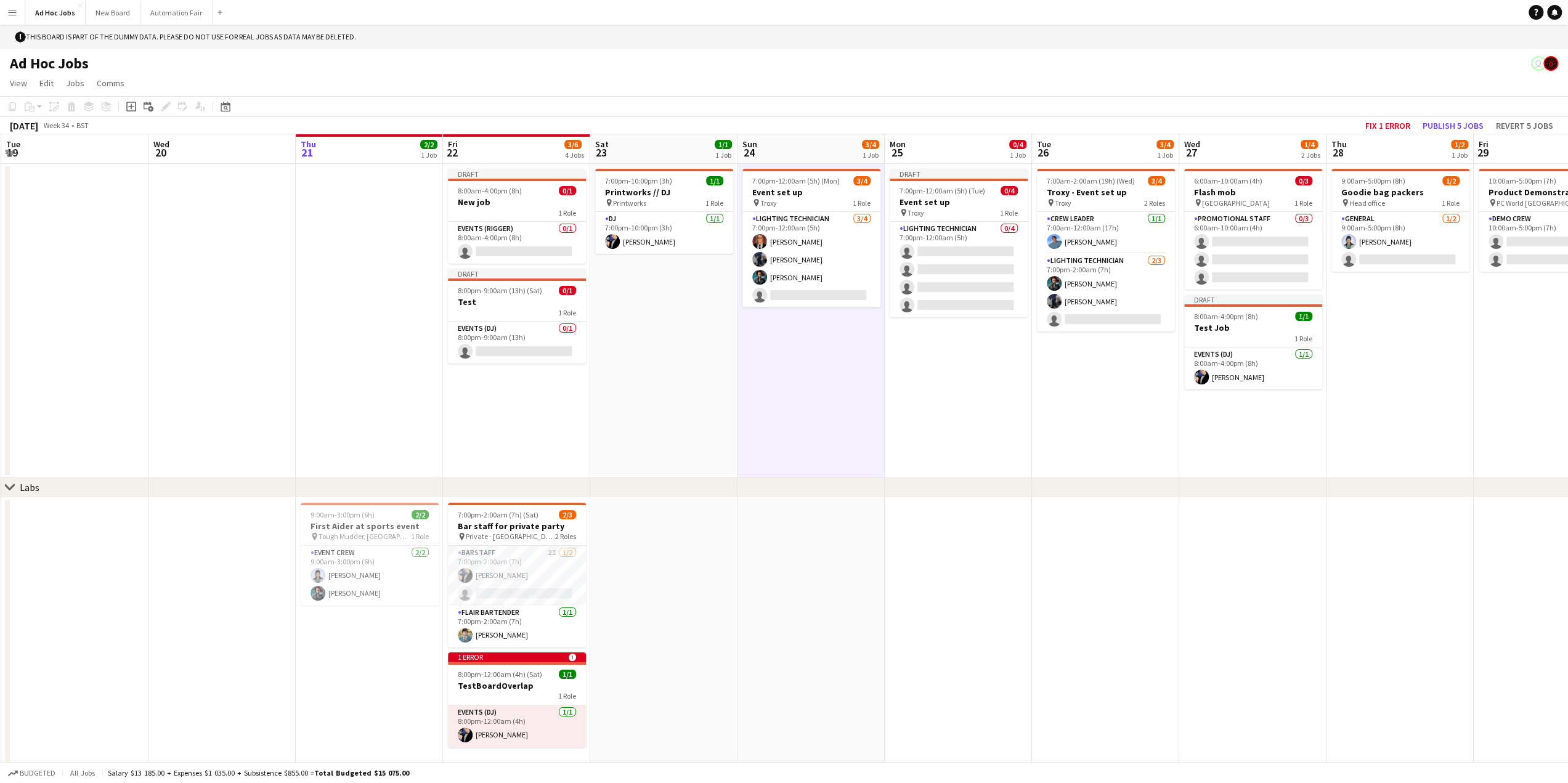
click at [1008, 408] on app-date-cell "Draft 7:00pm-12:00am (5h) (Tue) 0/4 Event set up pin Troxy 1 Role Lighting tech…" at bounding box center [958, 321] width 148 height 314
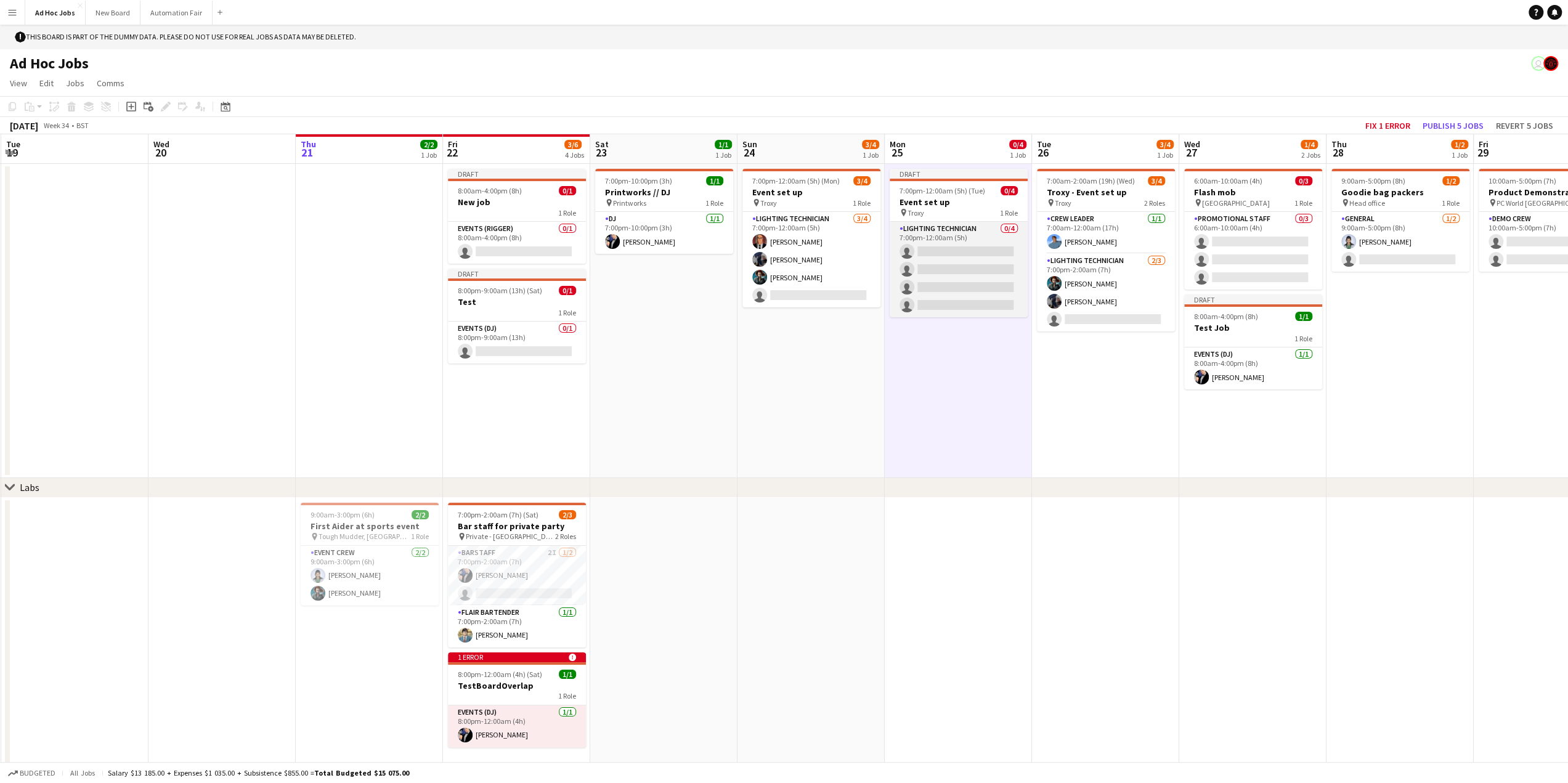
click at [983, 251] on app-card-role "Lighting technician 0/4 7:00pm-12:00am (5h) single-neutral-actions single-neutr…" at bounding box center [958, 270] width 138 height 95
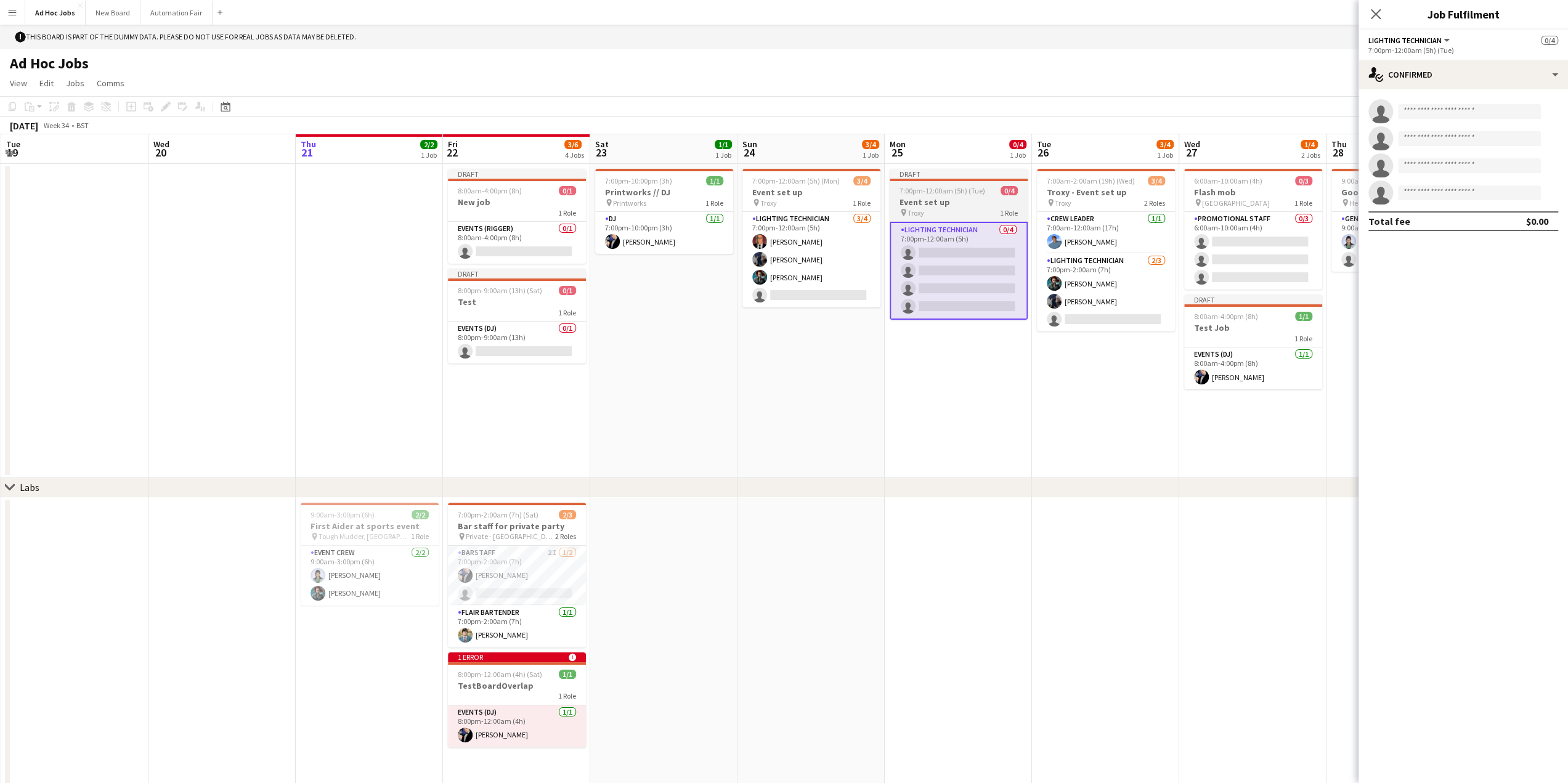
click at [975, 194] on span "7:00pm-12:00am (5h) (Tue)" at bounding box center [943, 191] width 86 height 10
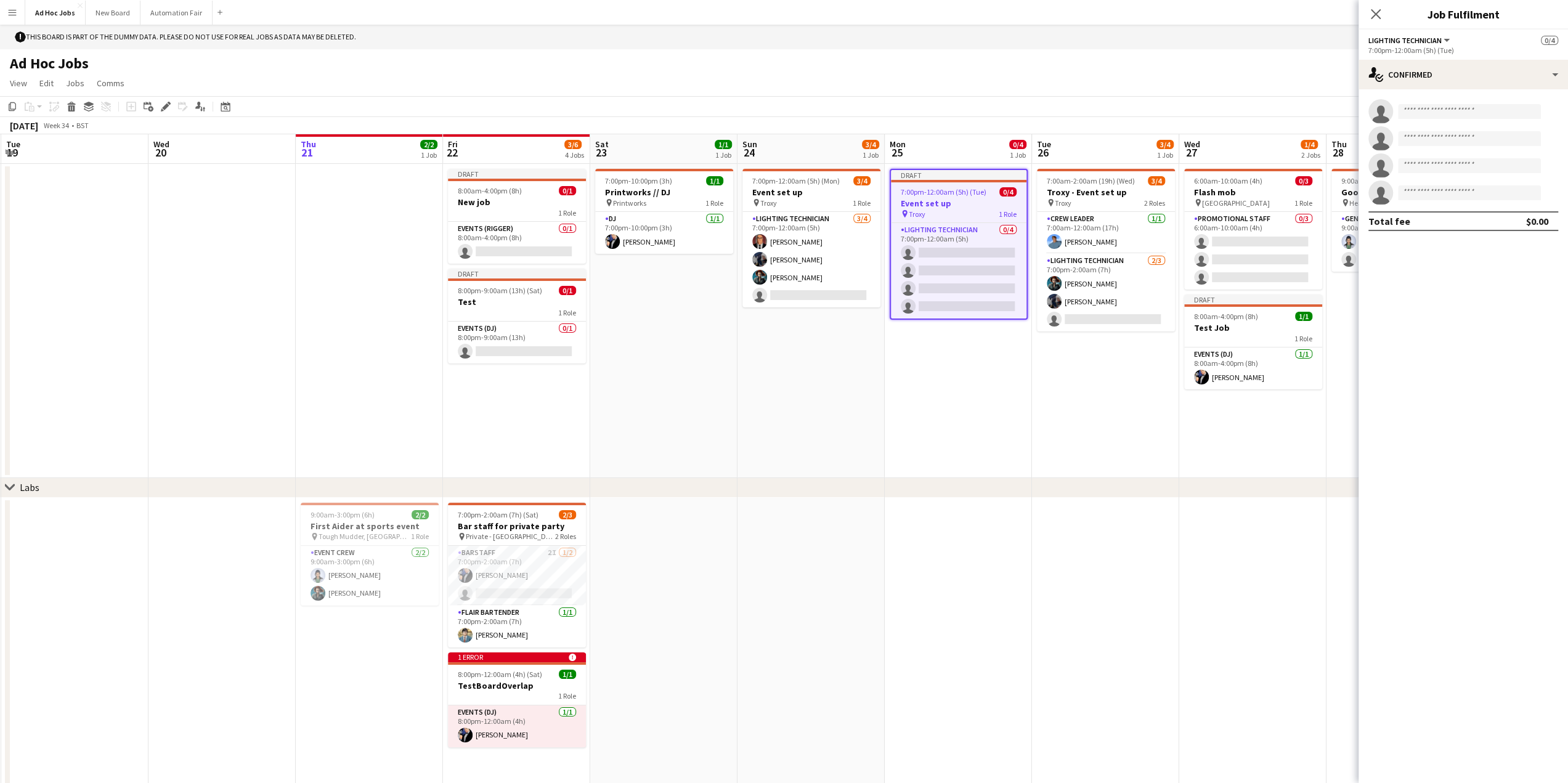
click at [1028, 447] on app-date-cell "Draft 7:00pm-12:00am (5h) (Tue) 0/4 Event set up pin Troxy 1 Role Lighting tech…" at bounding box center [958, 321] width 148 height 314
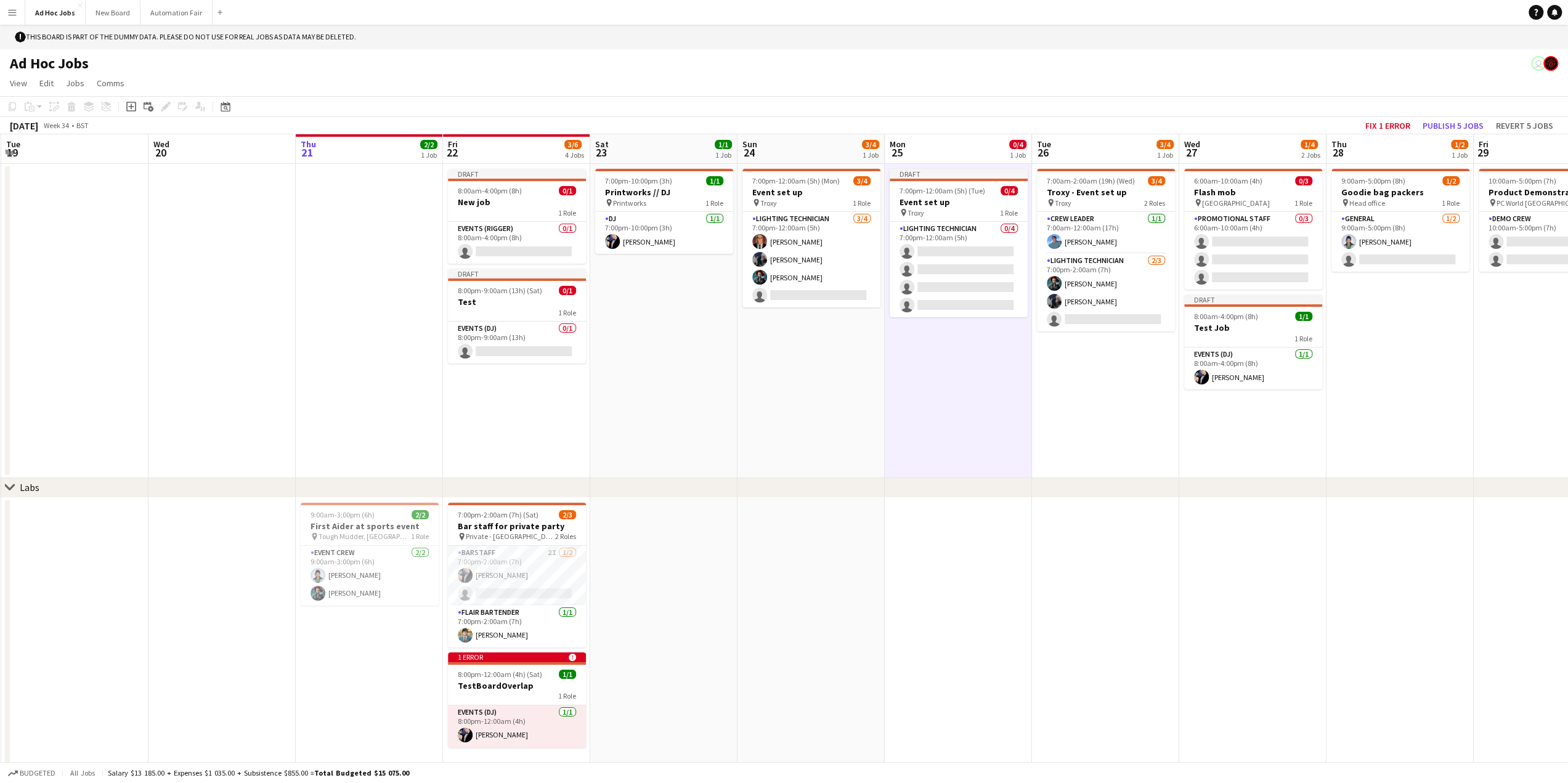
click at [1089, 408] on app-date-cell "7:00am-2:00am (19h) (Wed) 3/4 Troxy - Event set up pin Troxy 2 Roles Crew Leade…" at bounding box center [1105, 321] width 148 height 314
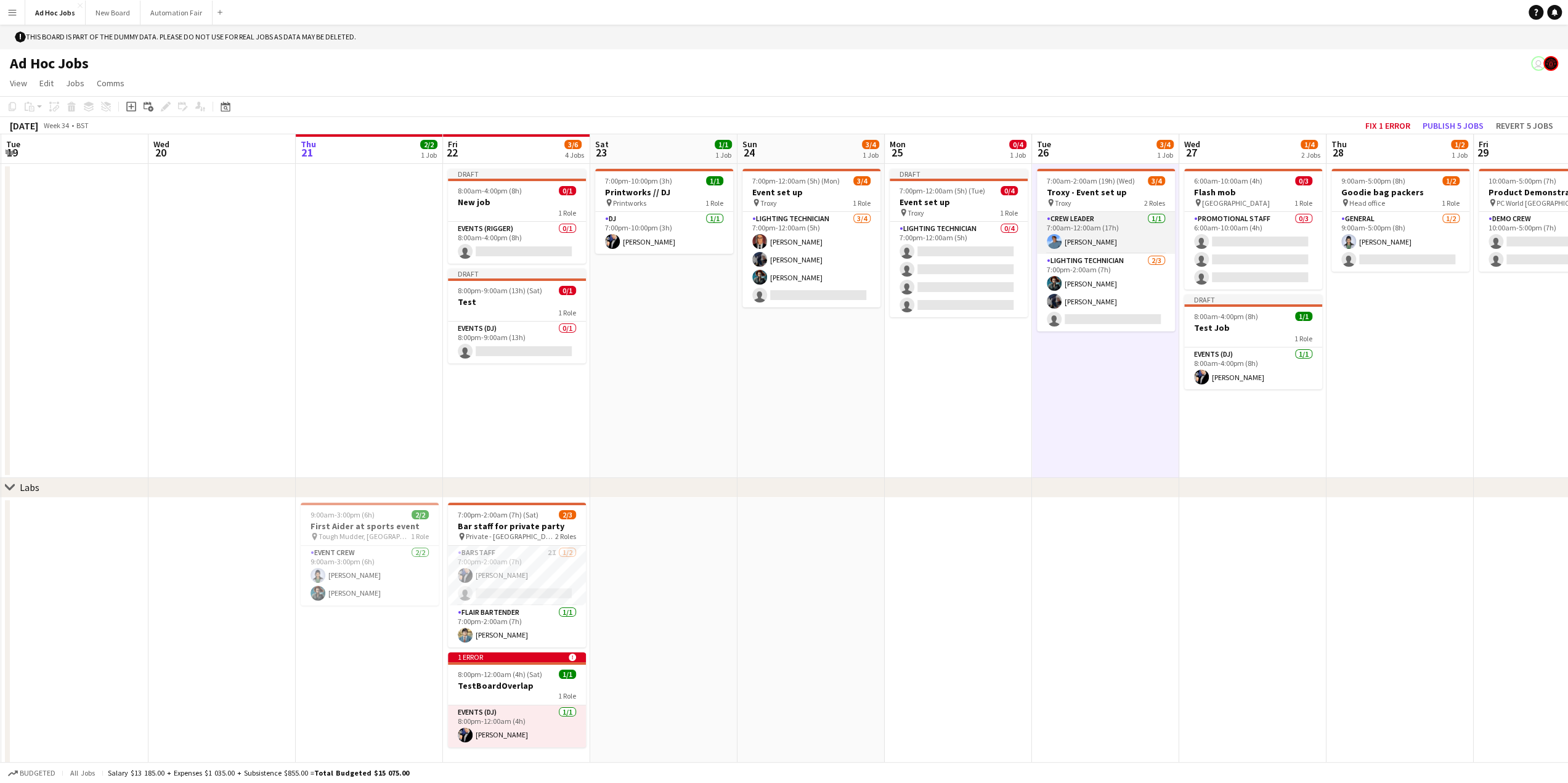
click at [1107, 252] on app-card-role "Crew Leader [DATE] 7:00am-12:00am (17h) [PERSON_NAME]" at bounding box center [1105, 233] width 138 height 42
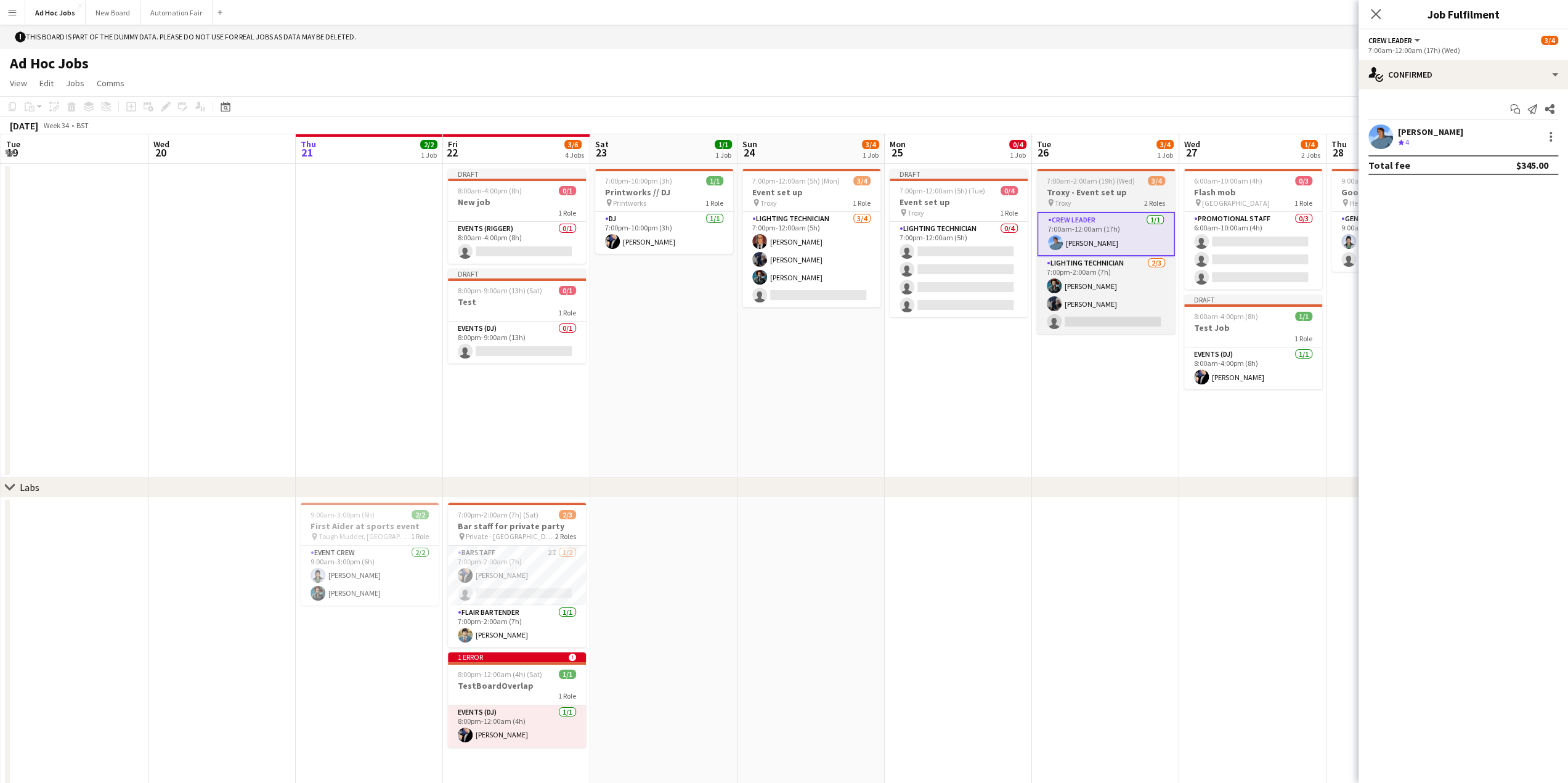
click at [1106, 193] on h3 "Troxy - Event set up" at bounding box center [1105, 192] width 138 height 11
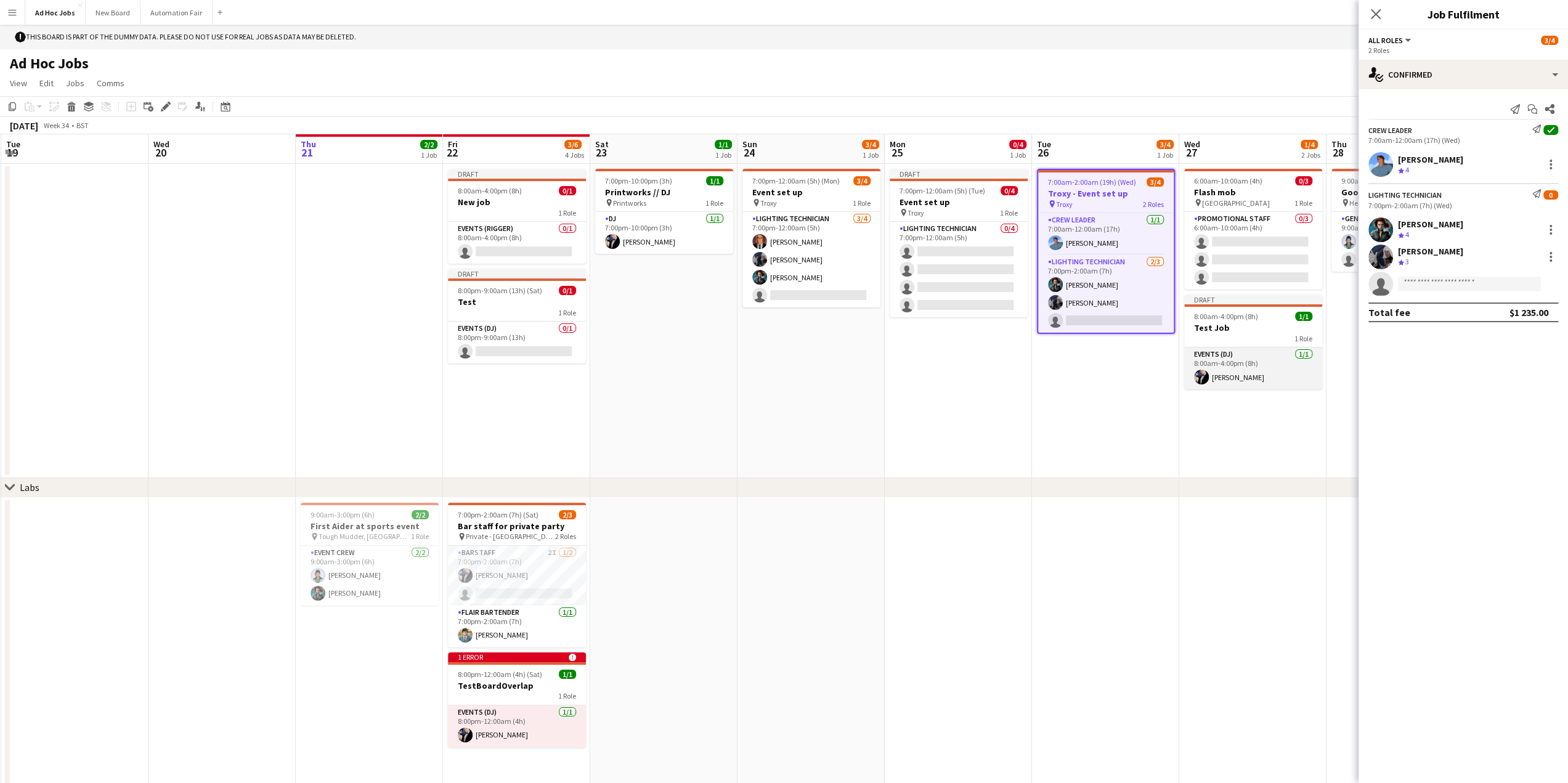
click at [1207, 351] on app-card-role "Events (DJ) [DATE] 8:00am-4:00pm (8h) [PERSON_NAME]" at bounding box center [1253, 369] width 138 height 42
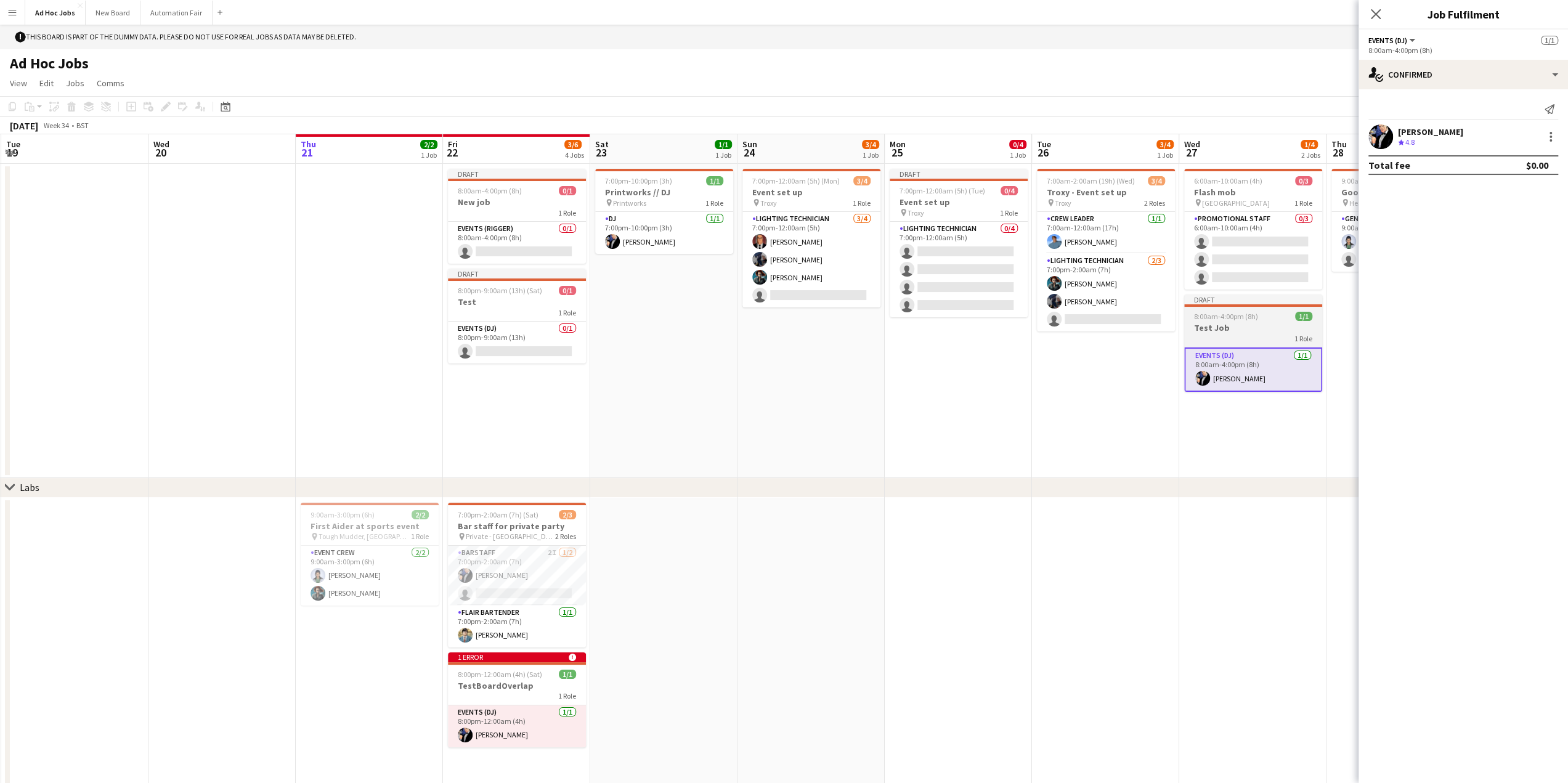
click at [1222, 328] on h3 "Test Job" at bounding box center [1253, 328] width 138 height 11
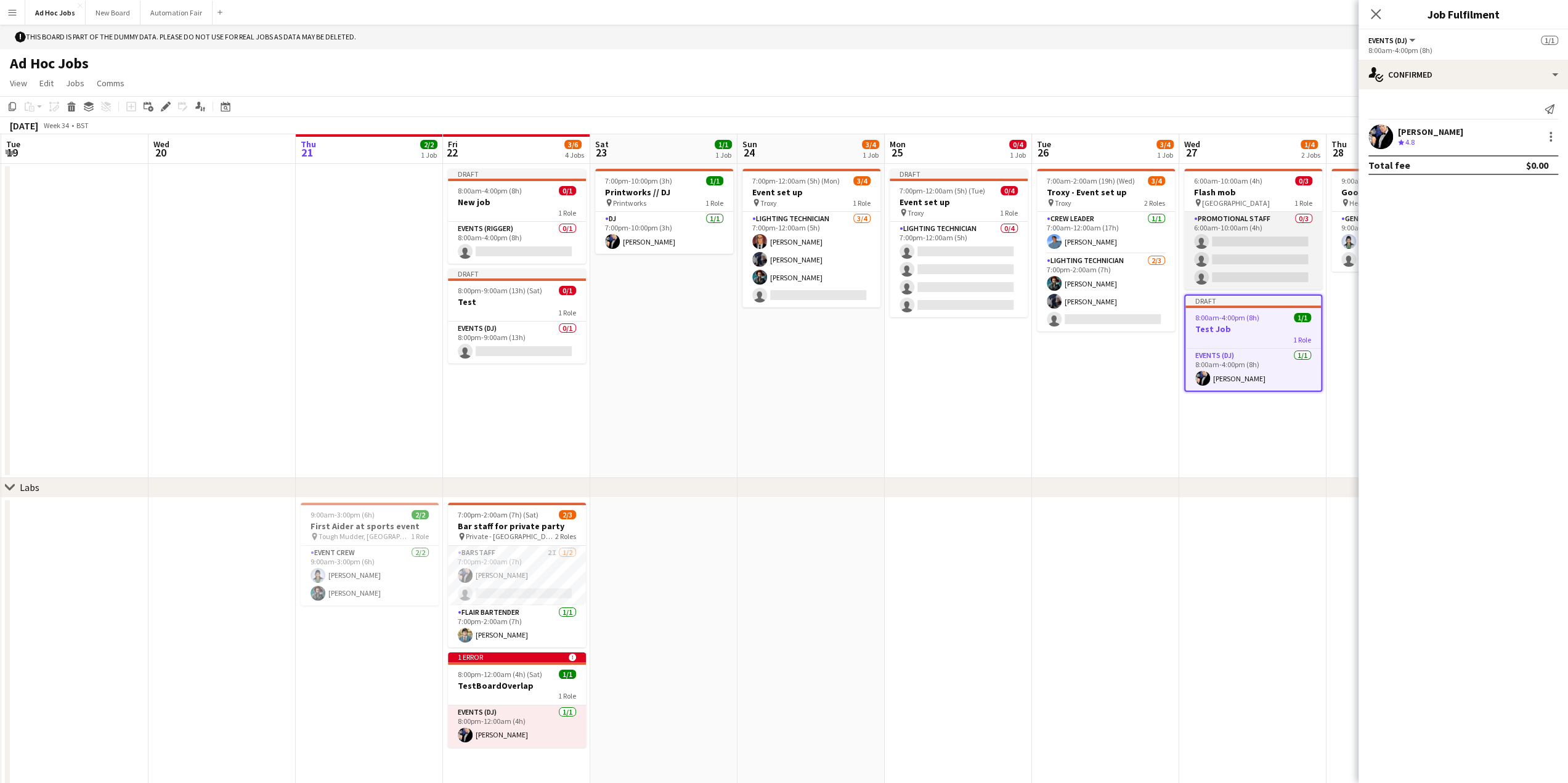
click at [1226, 247] on app-card-role "Promotional Staff 0/3 6:00am-10:00am (4h) single-neutral-actions single-neutral…" at bounding box center [1253, 251] width 138 height 78
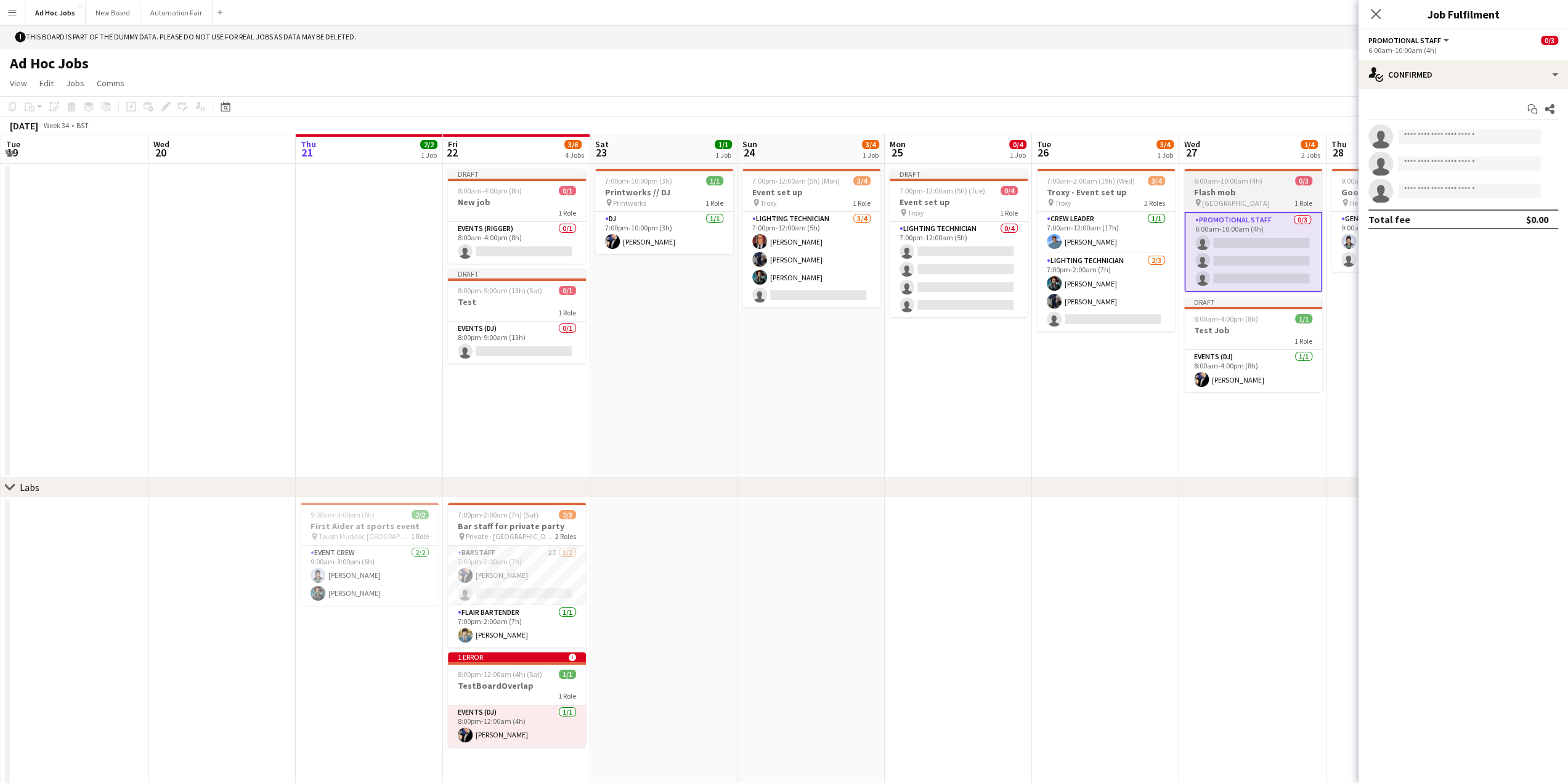
click at [1224, 200] on span "[GEOGRAPHIC_DATA]" at bounding box center [1235, 203] width 68 height 10
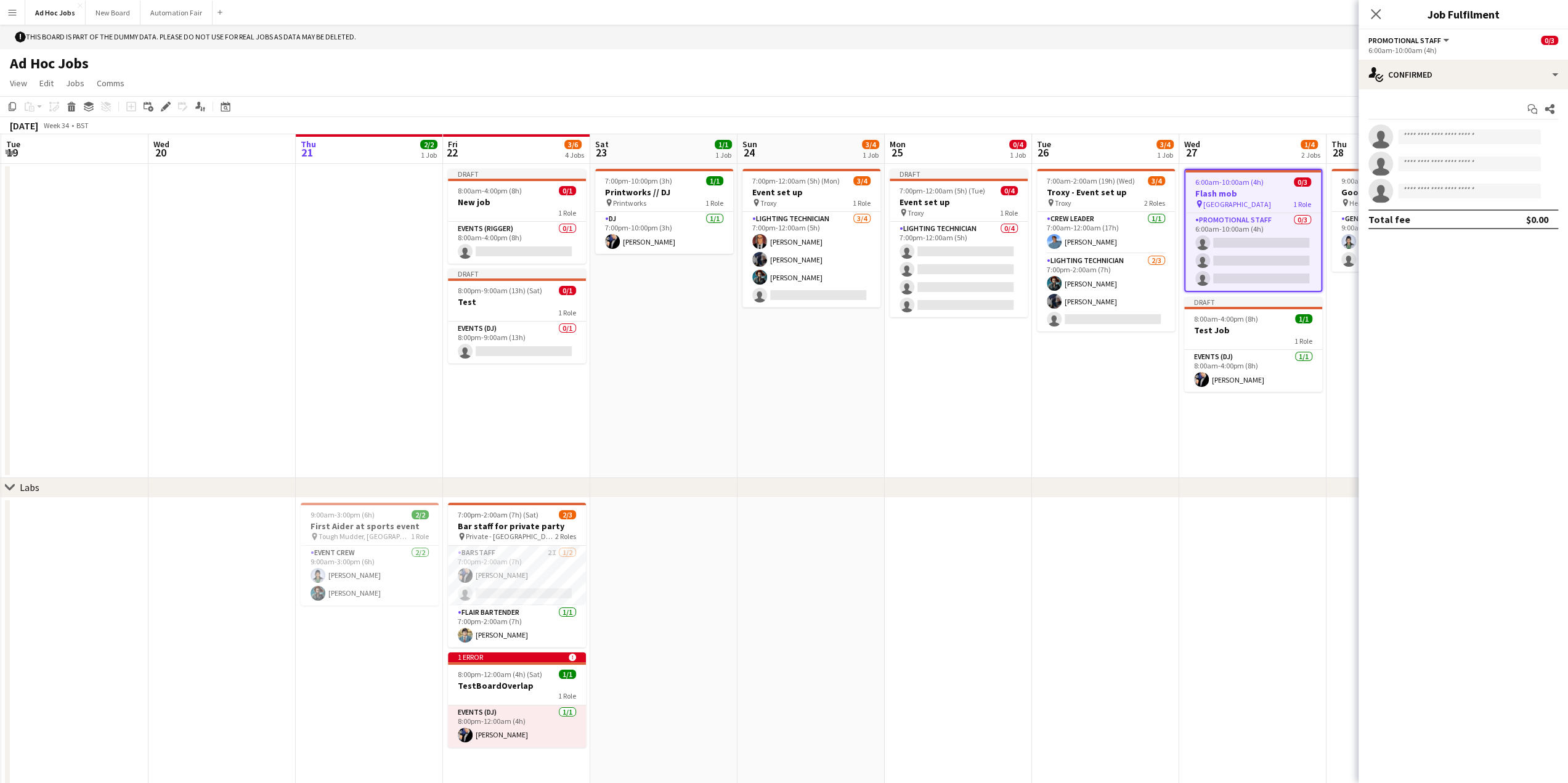
click at [1264, 447] on app-date-cell "6:00am-10:00am (4h) 0/3 Flash mob pin Waterloo train station 1 Role Promotional…" at bounding box center [1252, 321] width 148 height 314
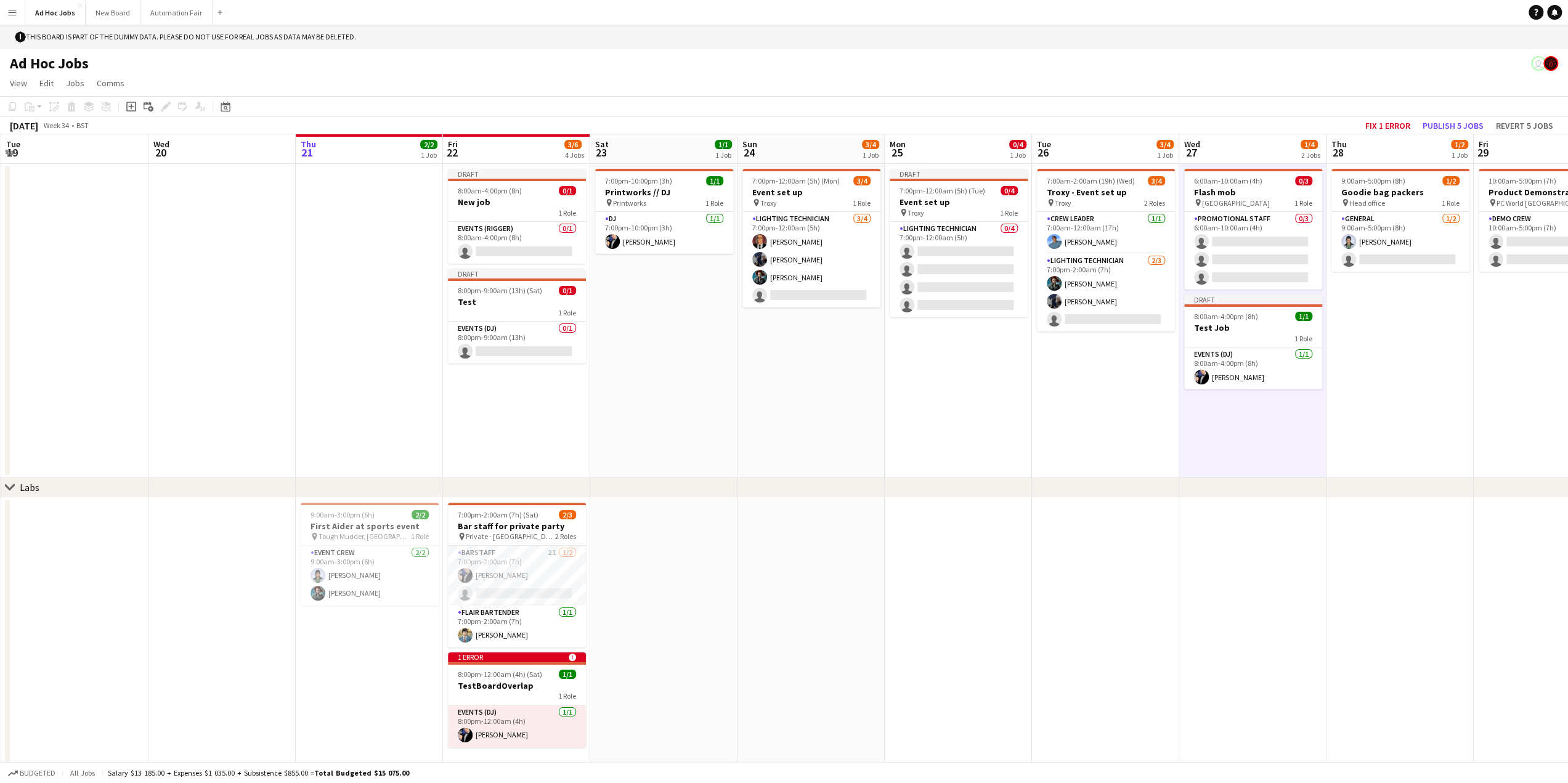
click at [1227, 538] on app-date-cell at bounding box center [1252, 643] width 148 height 290
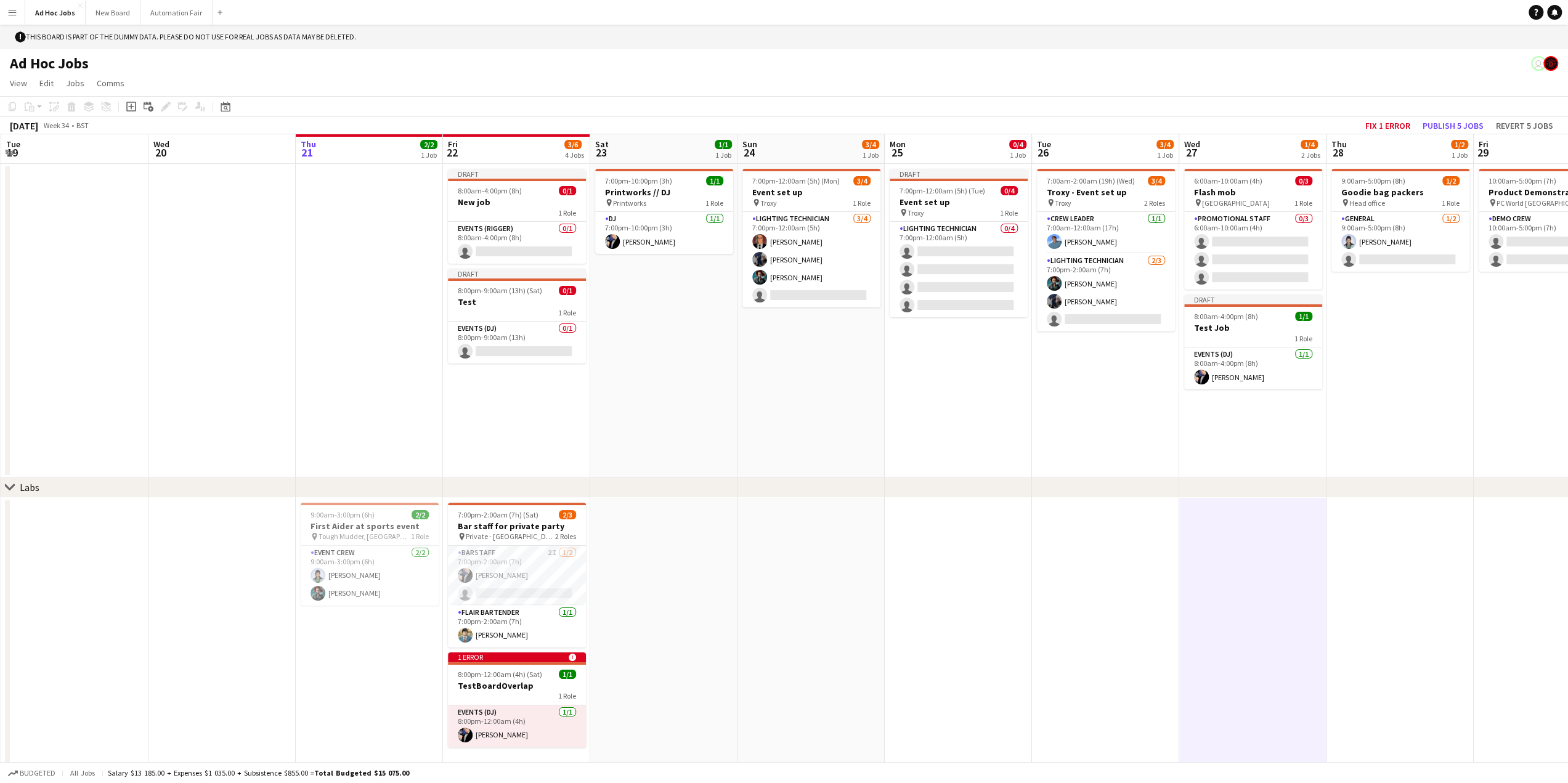
click at [702, 564] on app-date-cell at bounding box center [664, 643] width 148 height 290
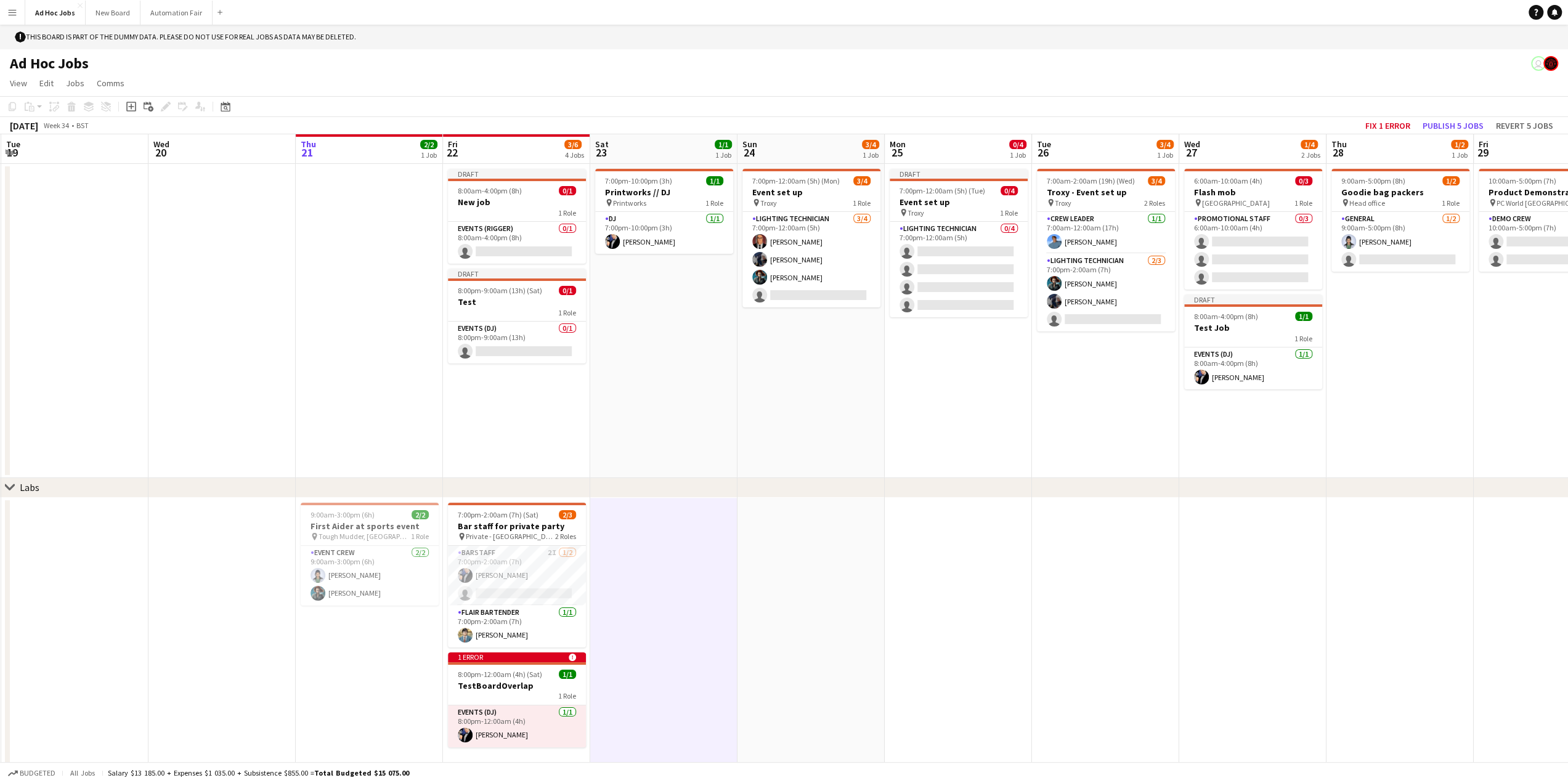
click at [500, 444] on app-date-cell "Draft 8:00am-4:00pm (8h) 0/1 New job 1 Role Events (Rigger) 0/1 8:00am-4:00pm (…" at bounding box center [516, 321] width 148 height 314
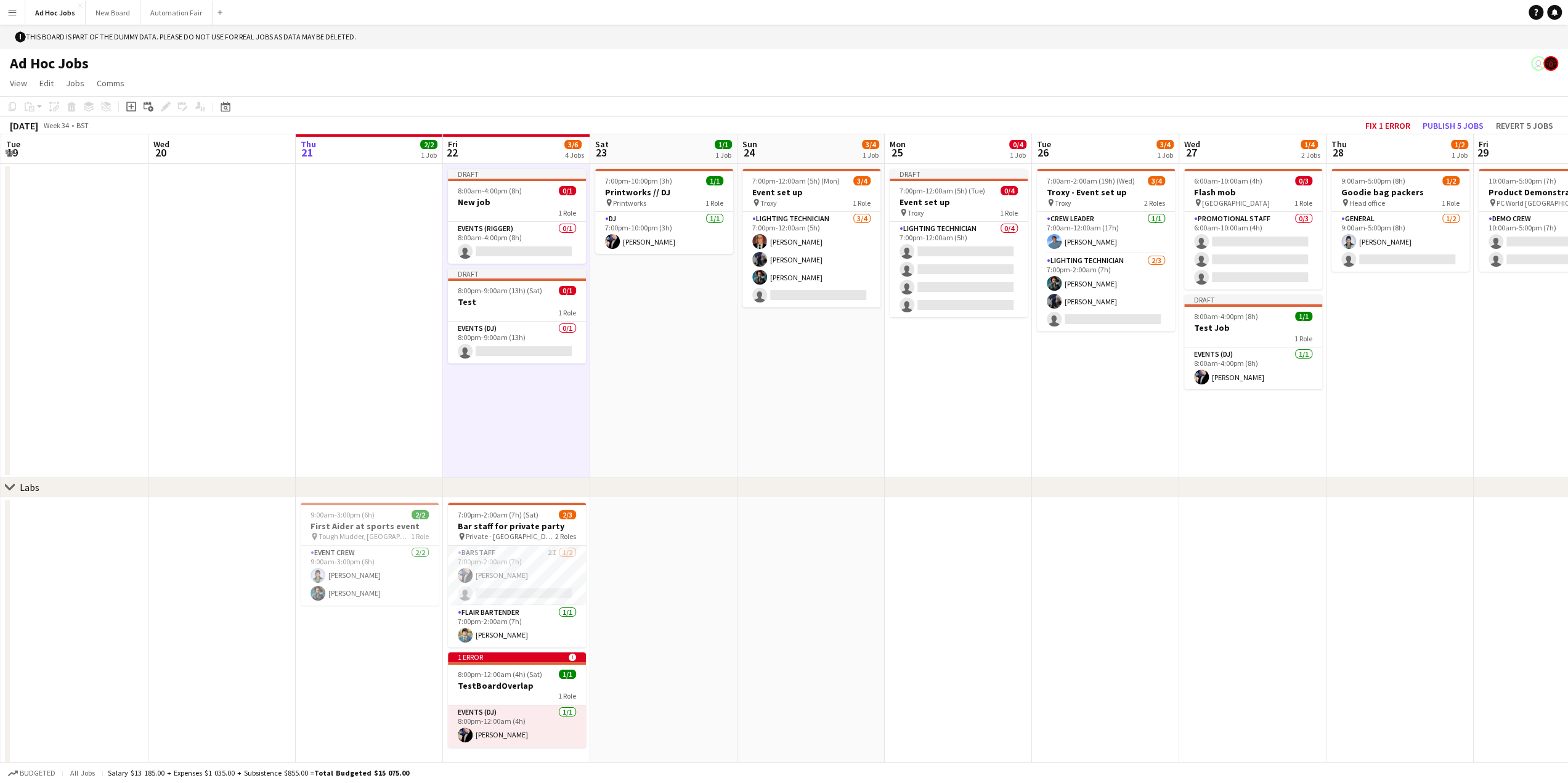
click at [340, 383] on app-date-cell at bounding box center [369, 321] width 148 height 314
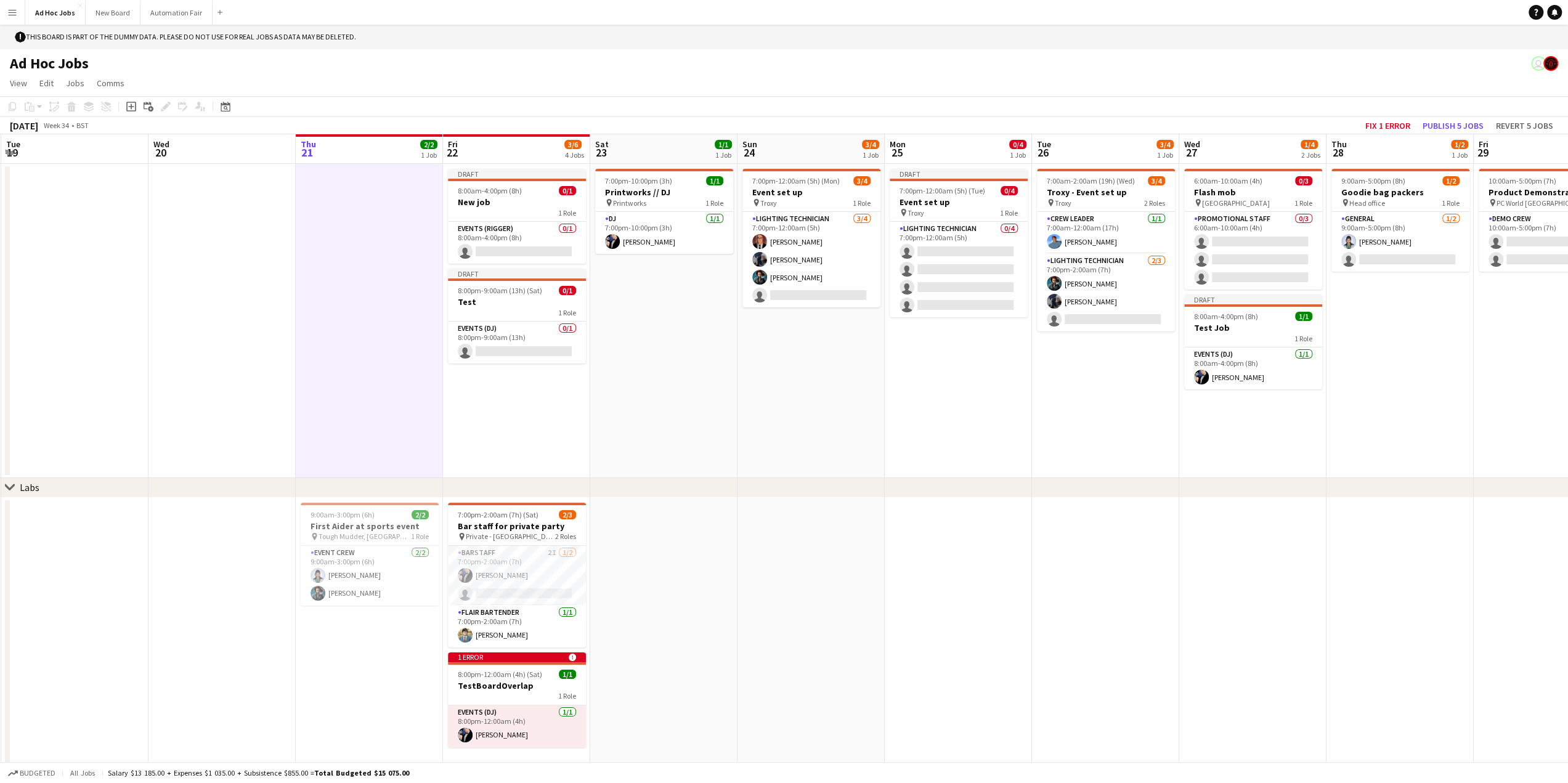
click at [1134, 611] on app-date-cell at bounding box center [1105, 643] width 148 height 290
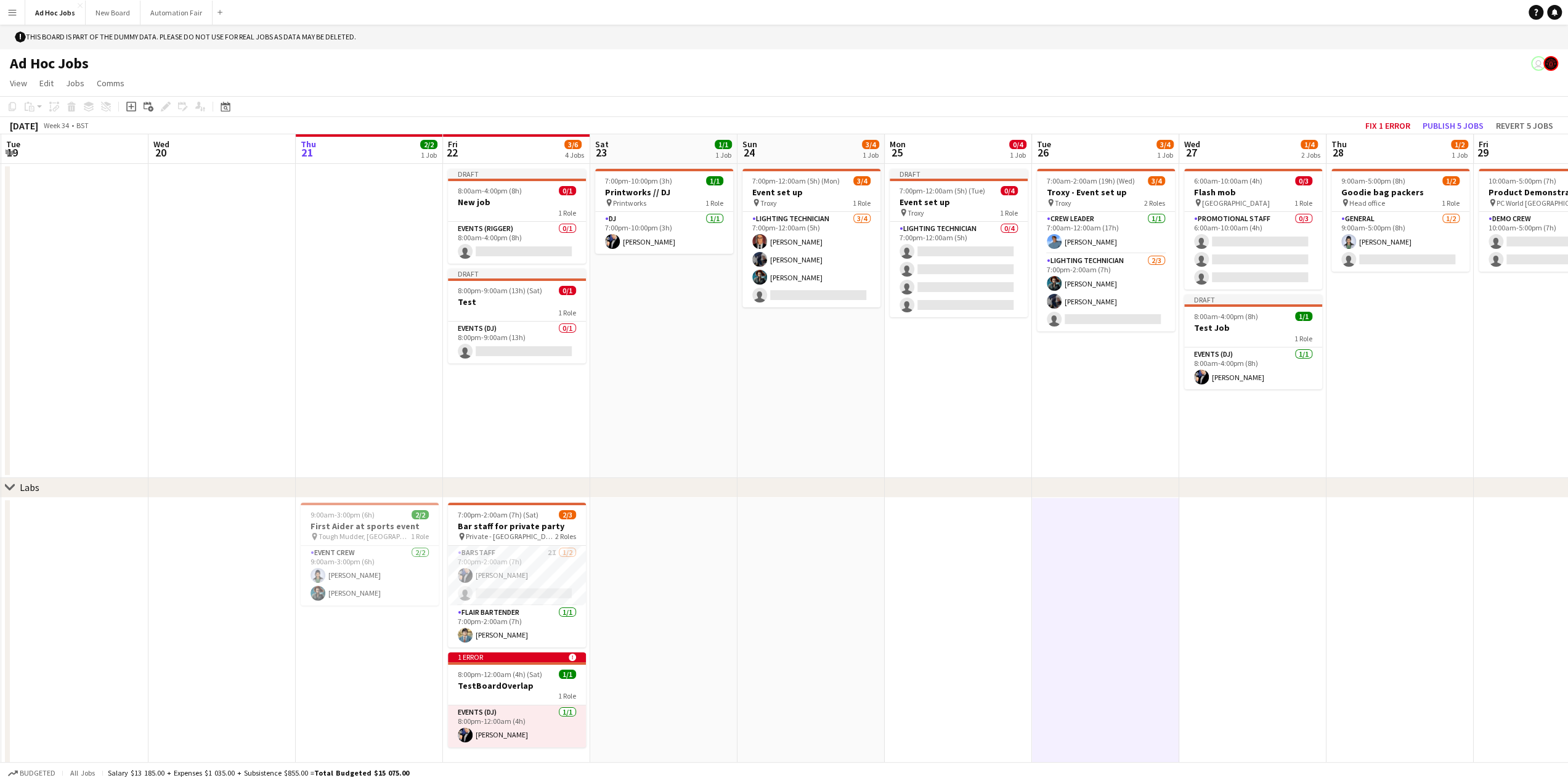
click at [977, 584] on app-date-cell at bounding box center [958, 643] width 148 height 290
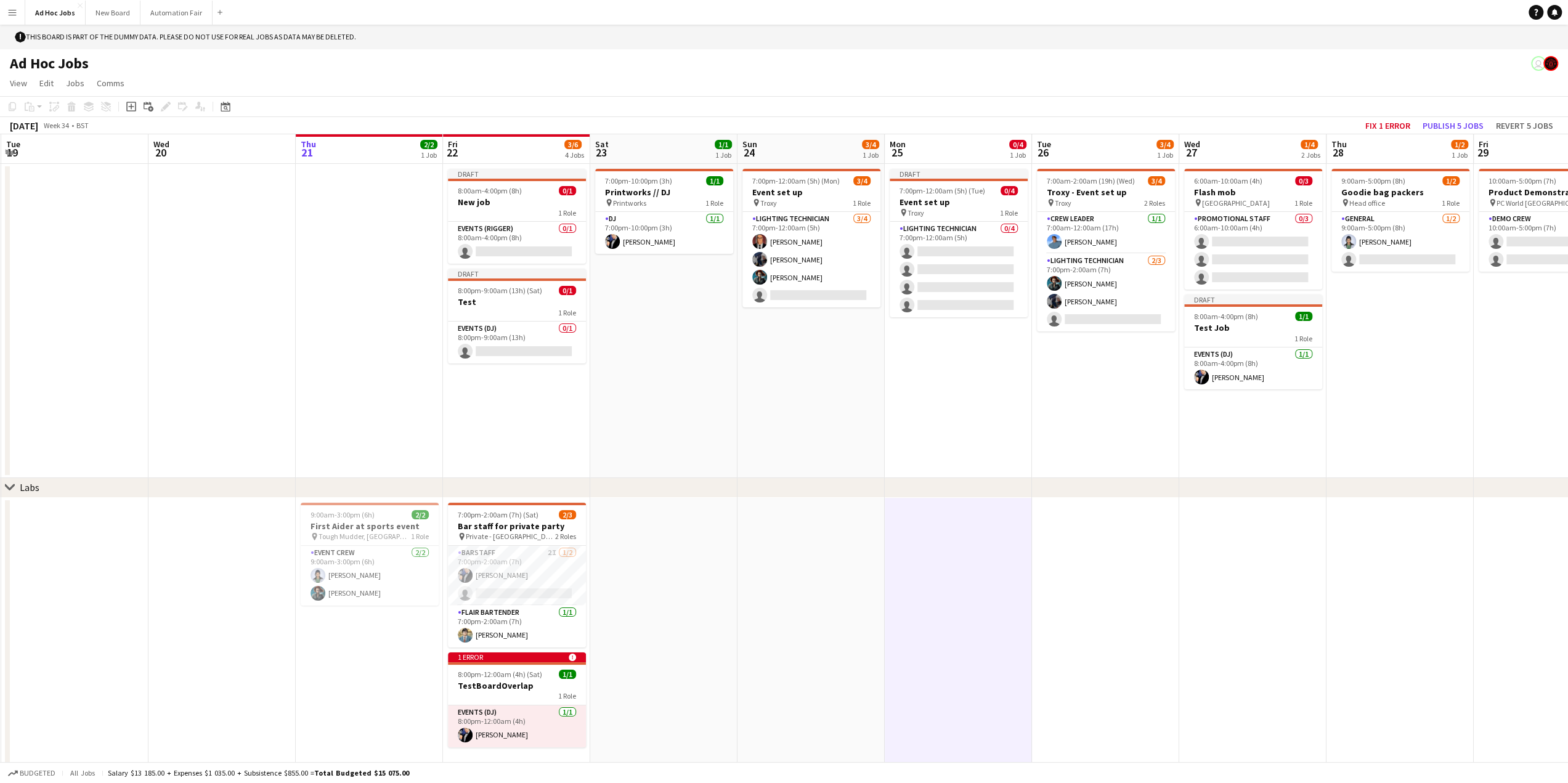
click at [1103, 599] on app-date-cell at bounding box center [1105, 643] width 148 height 290
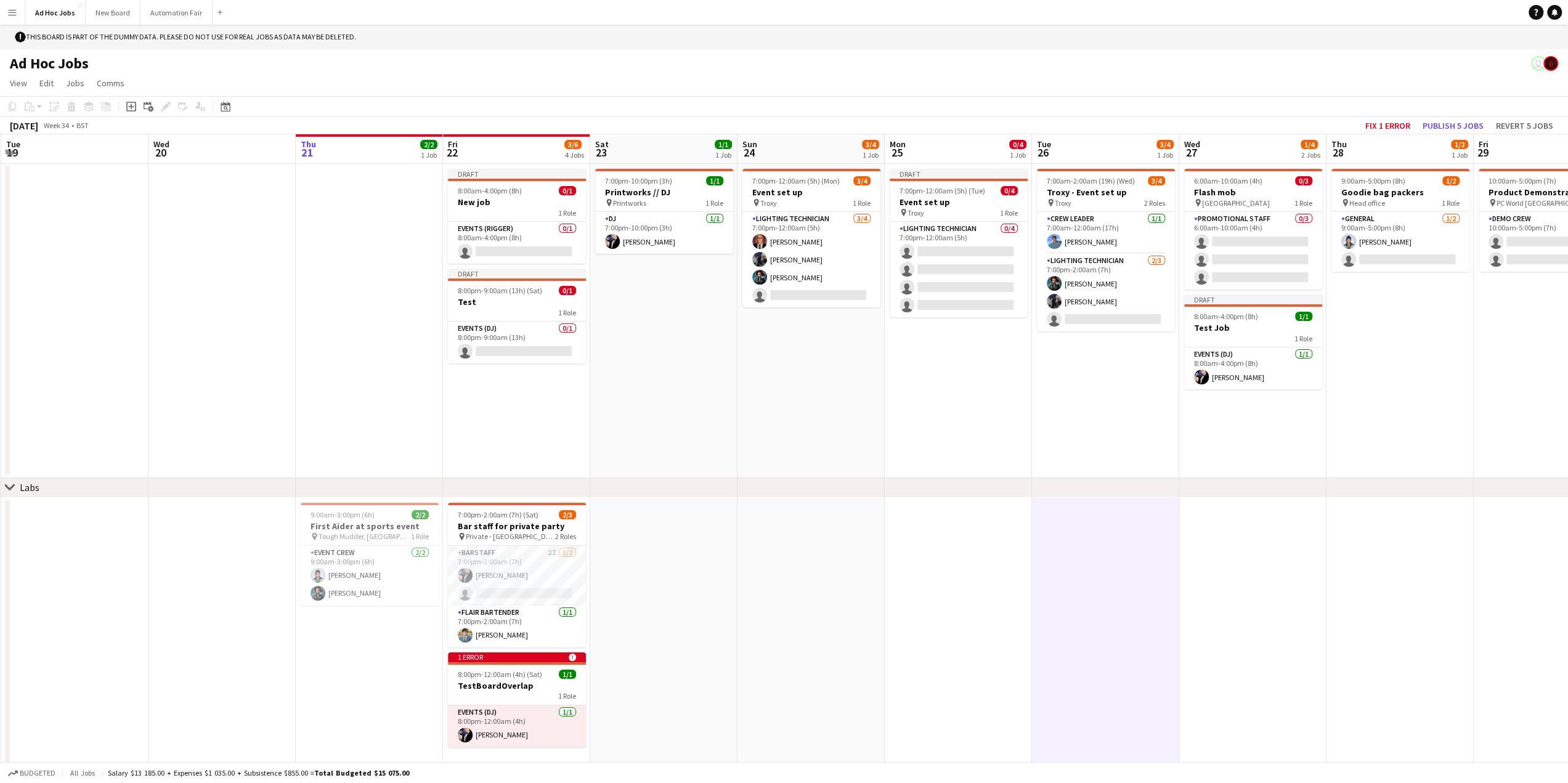
click at [1223, 592] on app-date-cell at bounding box center [1252, 643] width 148 height 290
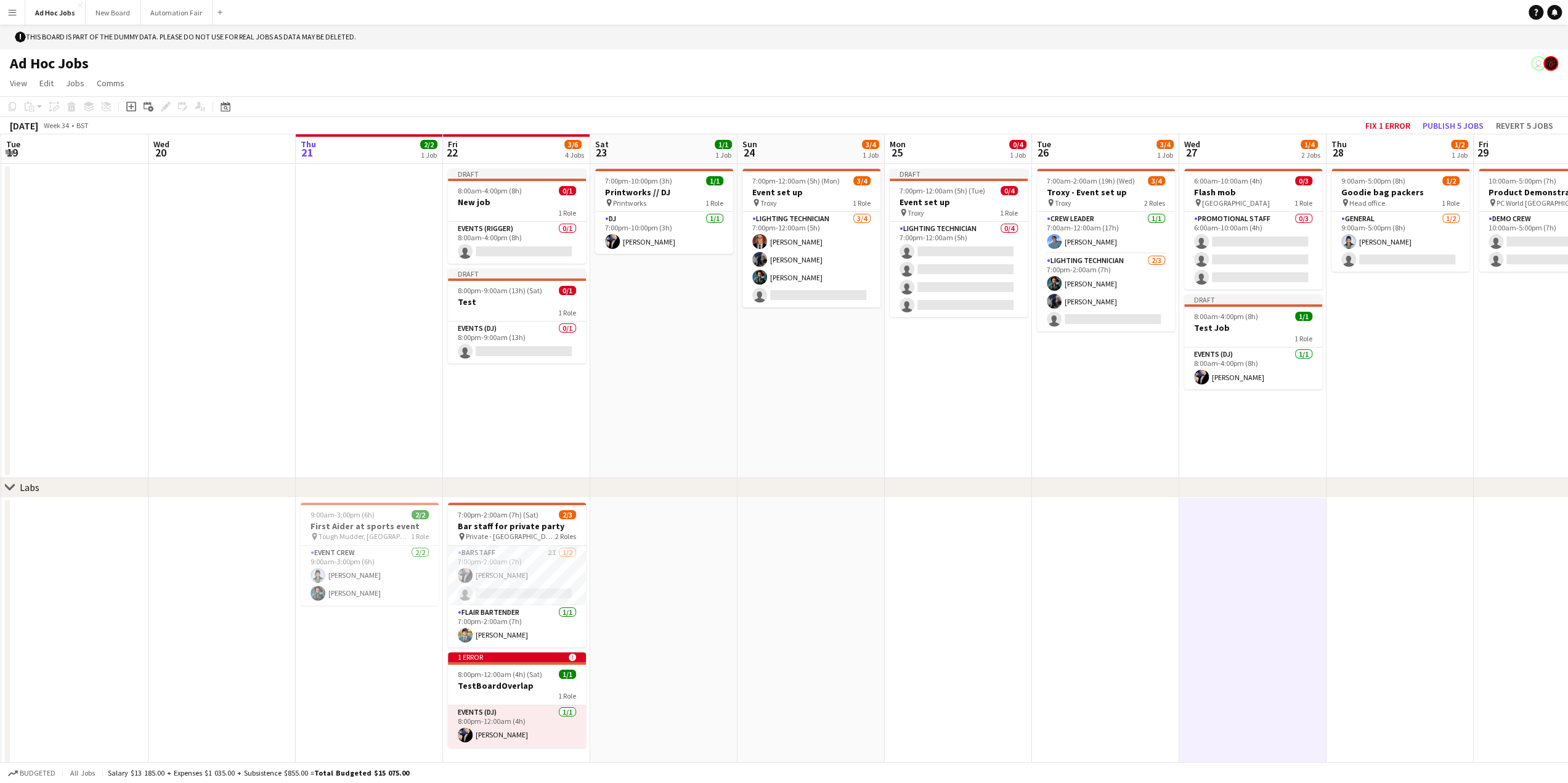
click at [955, 581] on app-date-cell at bounding box center [958, 643] width 148 height 290
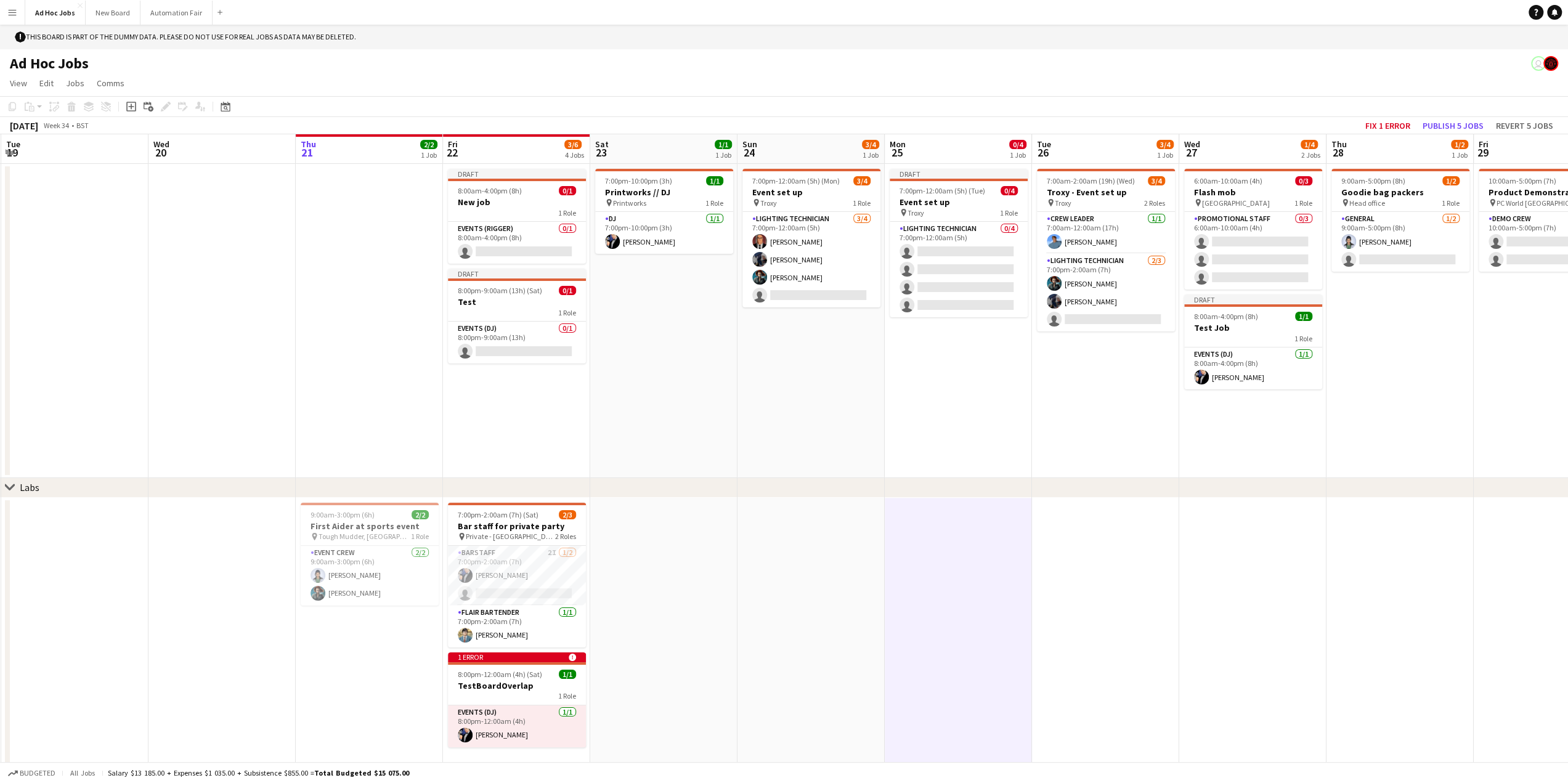
click at [1114, 583] on app-date-cell at bounding box center [1105, 643] width 148 height 290
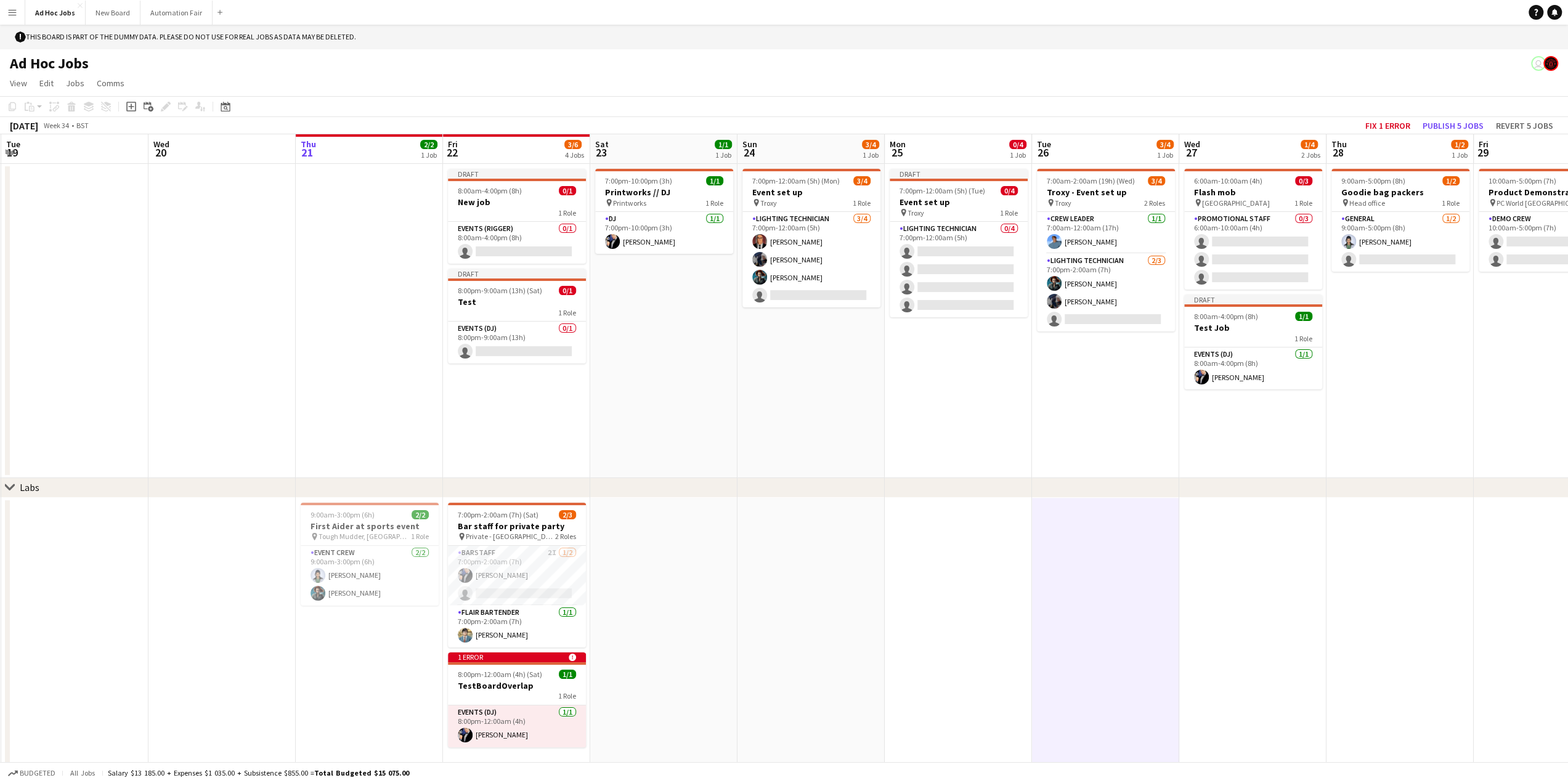
click at [1289, 598] on app-date-cell at bounding box center [1252, 643] width 148 height 290
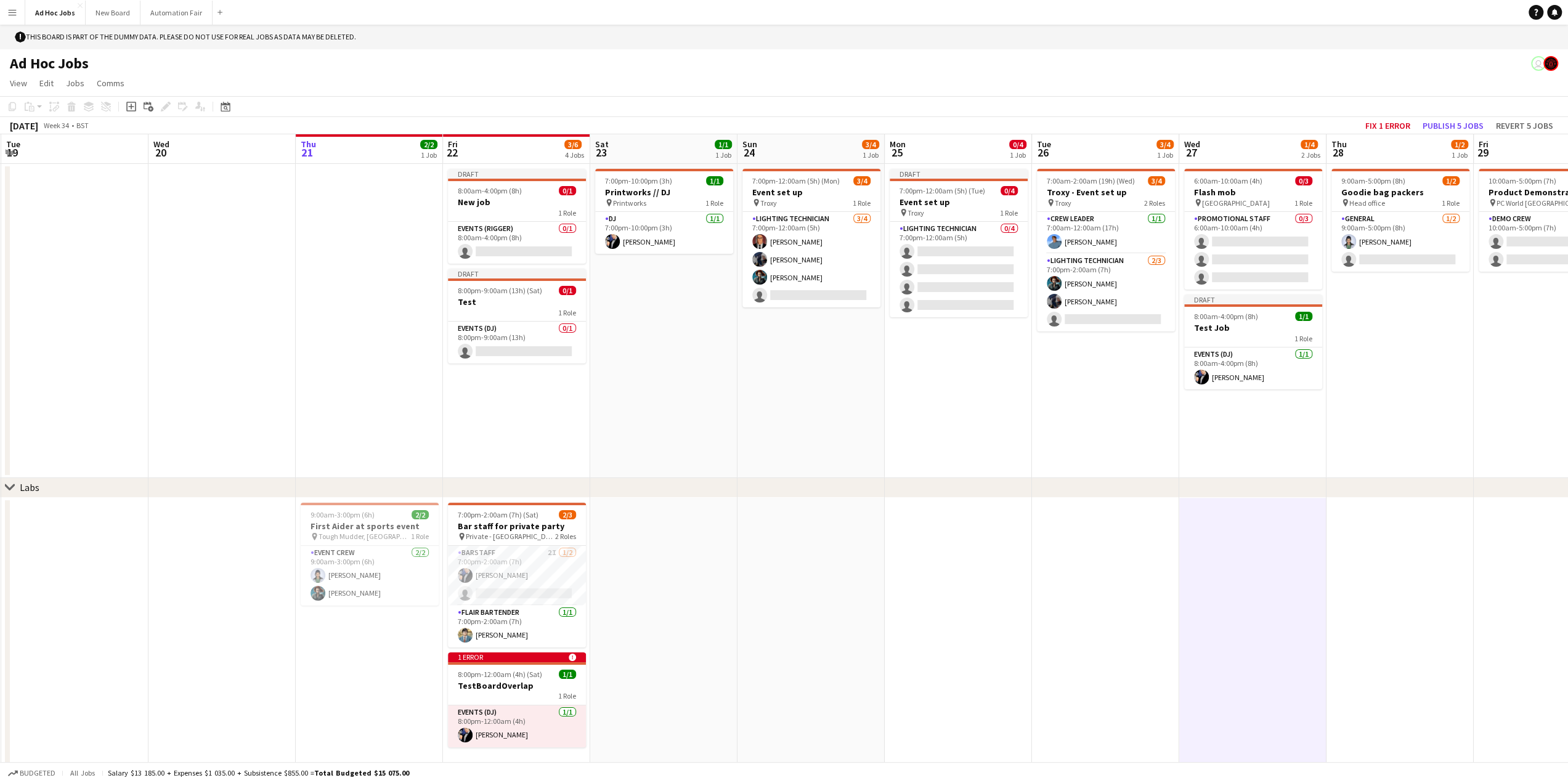
click at [950, 589] on app-date-cell at bounding box center [958, 643] width 148 height 290
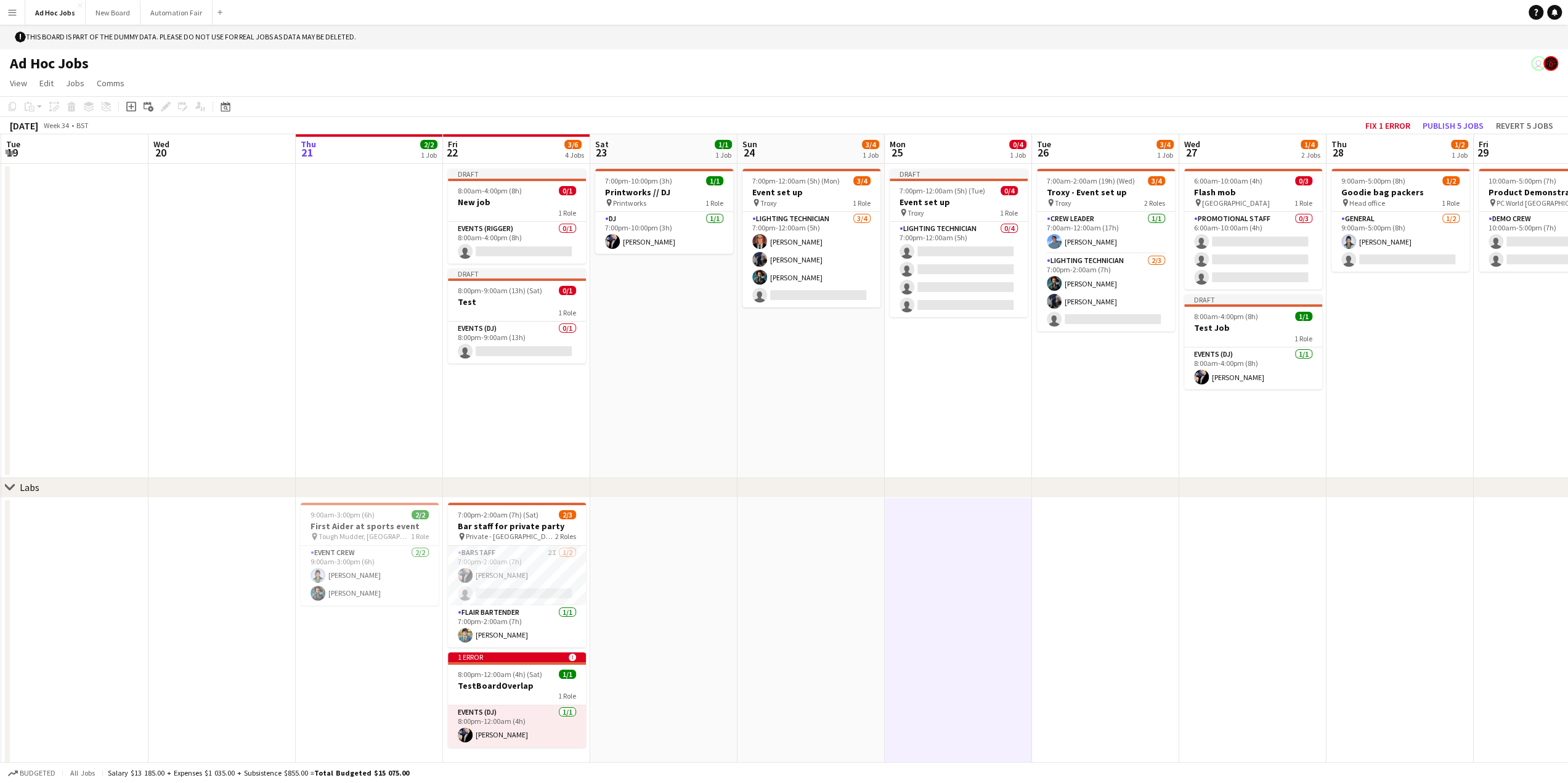
click at [1071, 594] on app-date-cell at bounding box center [1105, 643] width 148 height 290
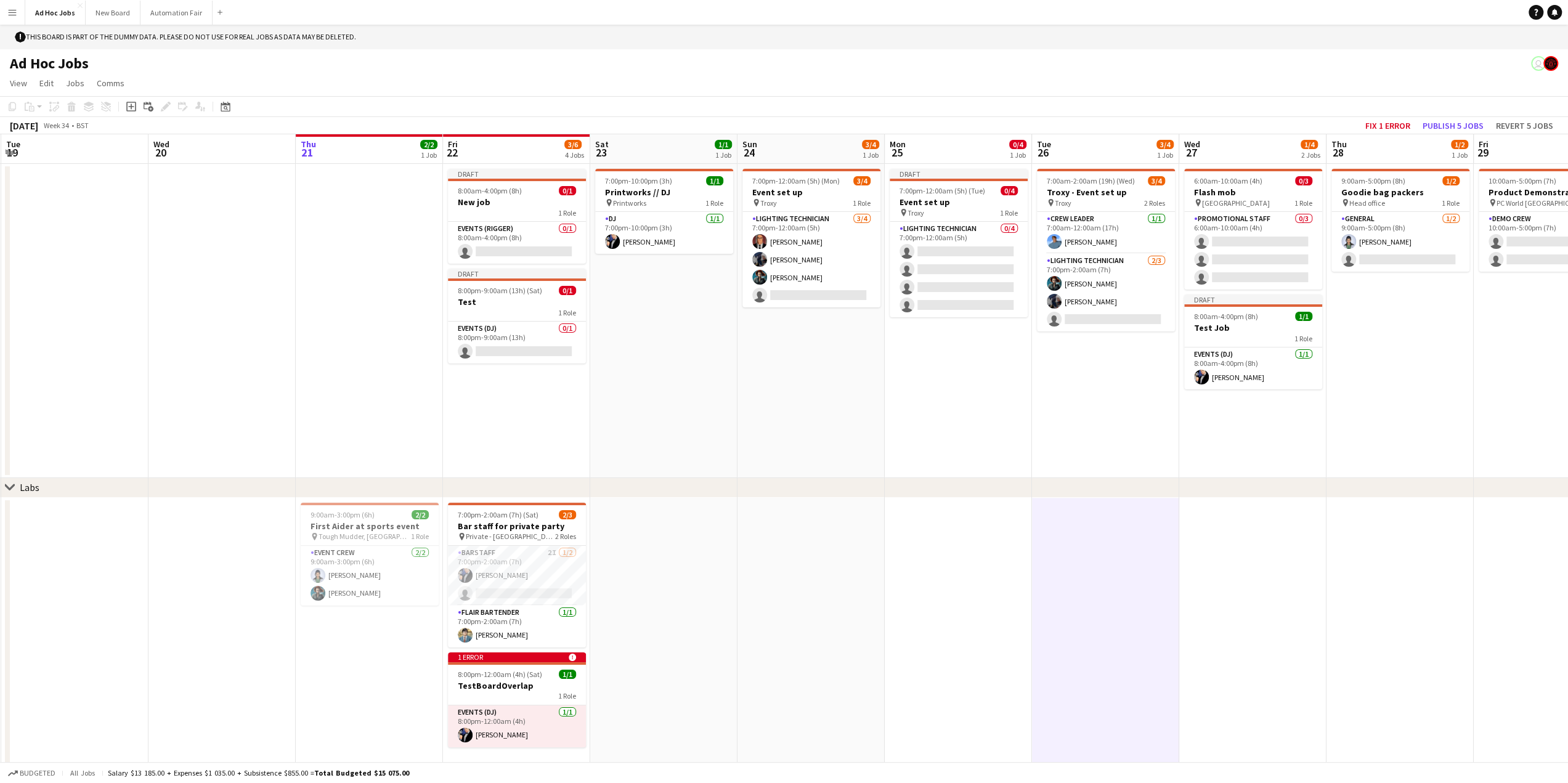
click at [1220, 601] on app-date-cell at bounding box center [1252, 643] width 148 height 290
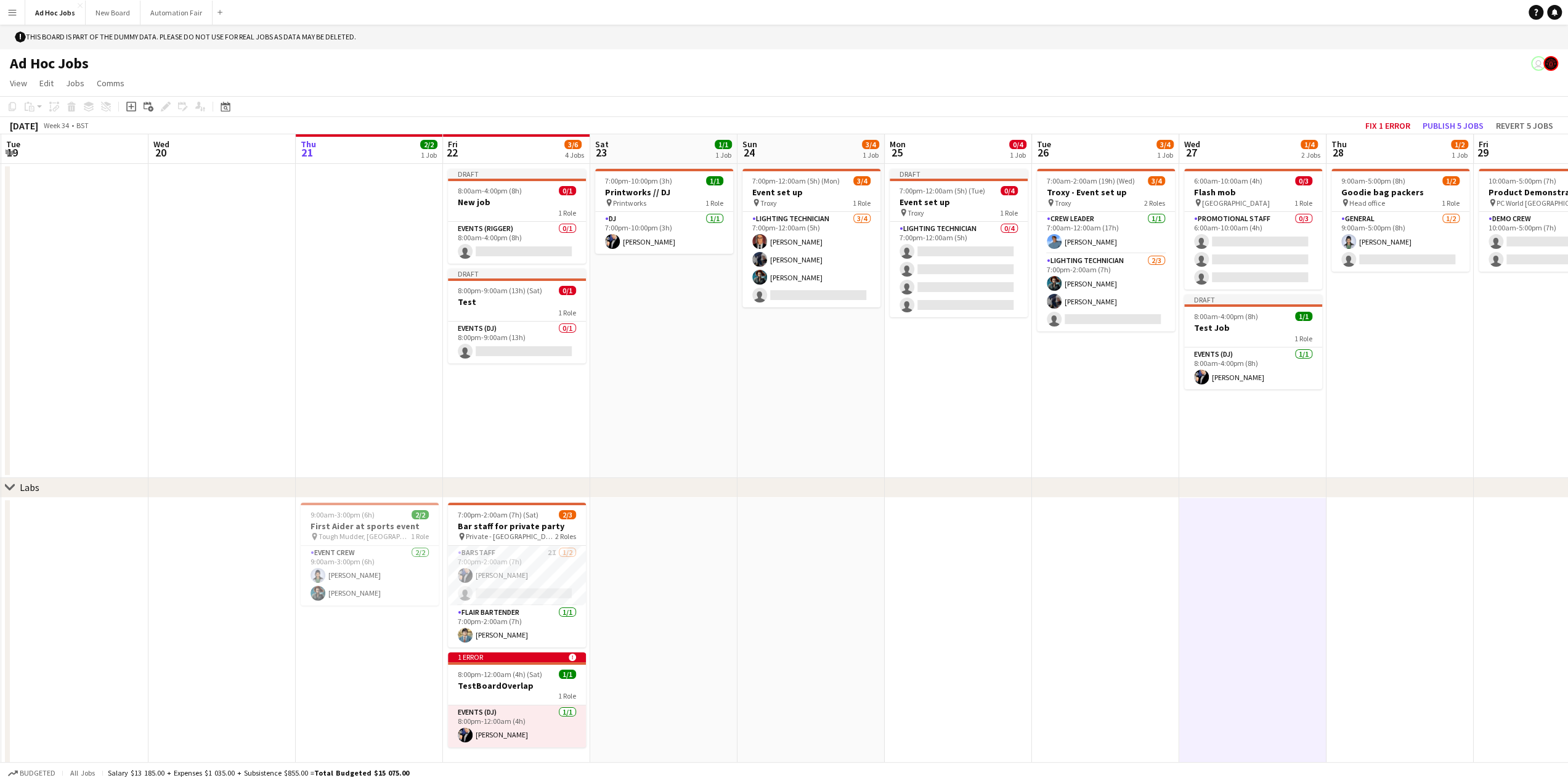
click at [954, 606] on app-date-cell at bounding box center [958, 643] width 148 height 290
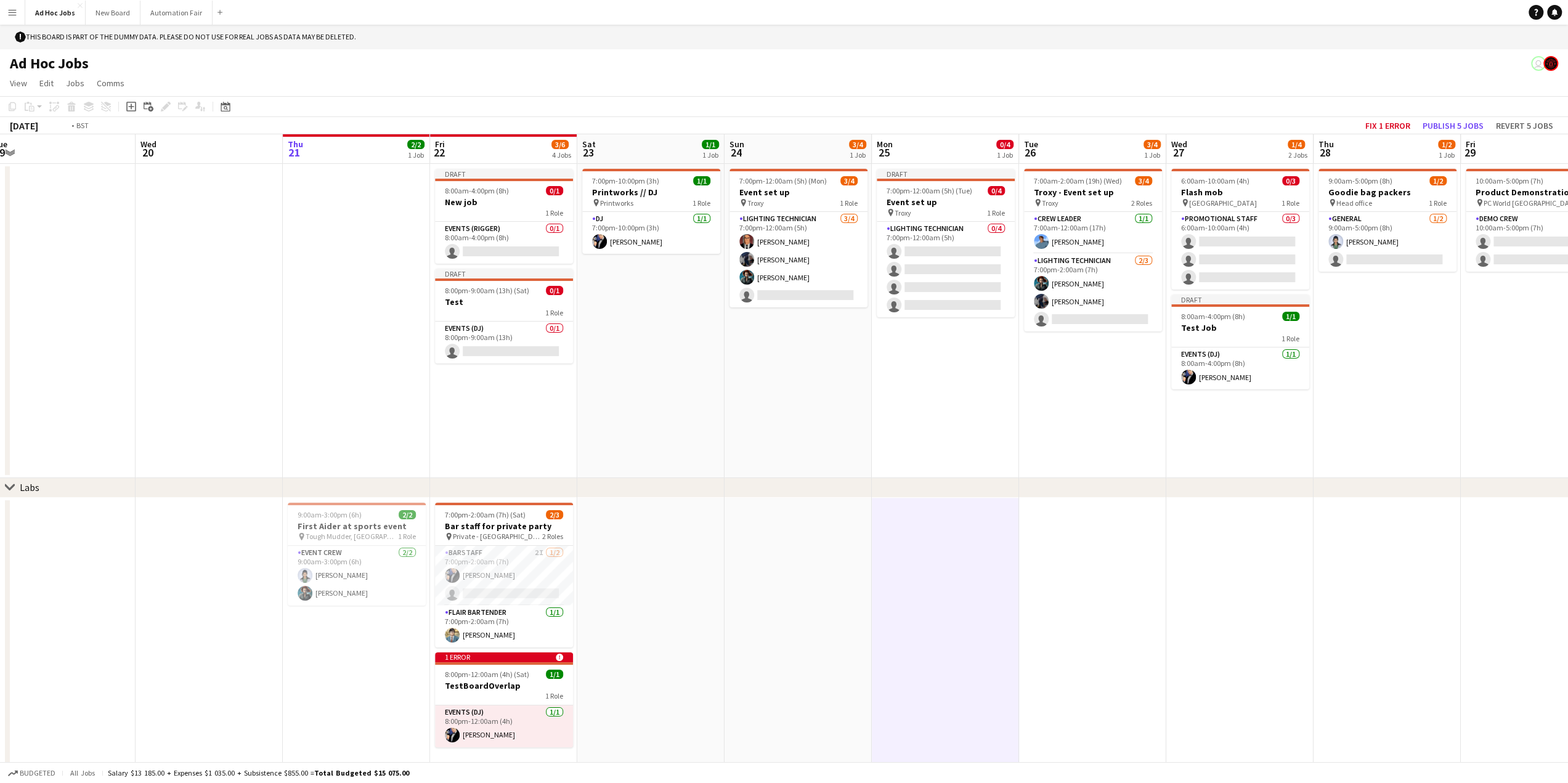
scroll to position [0, 532]
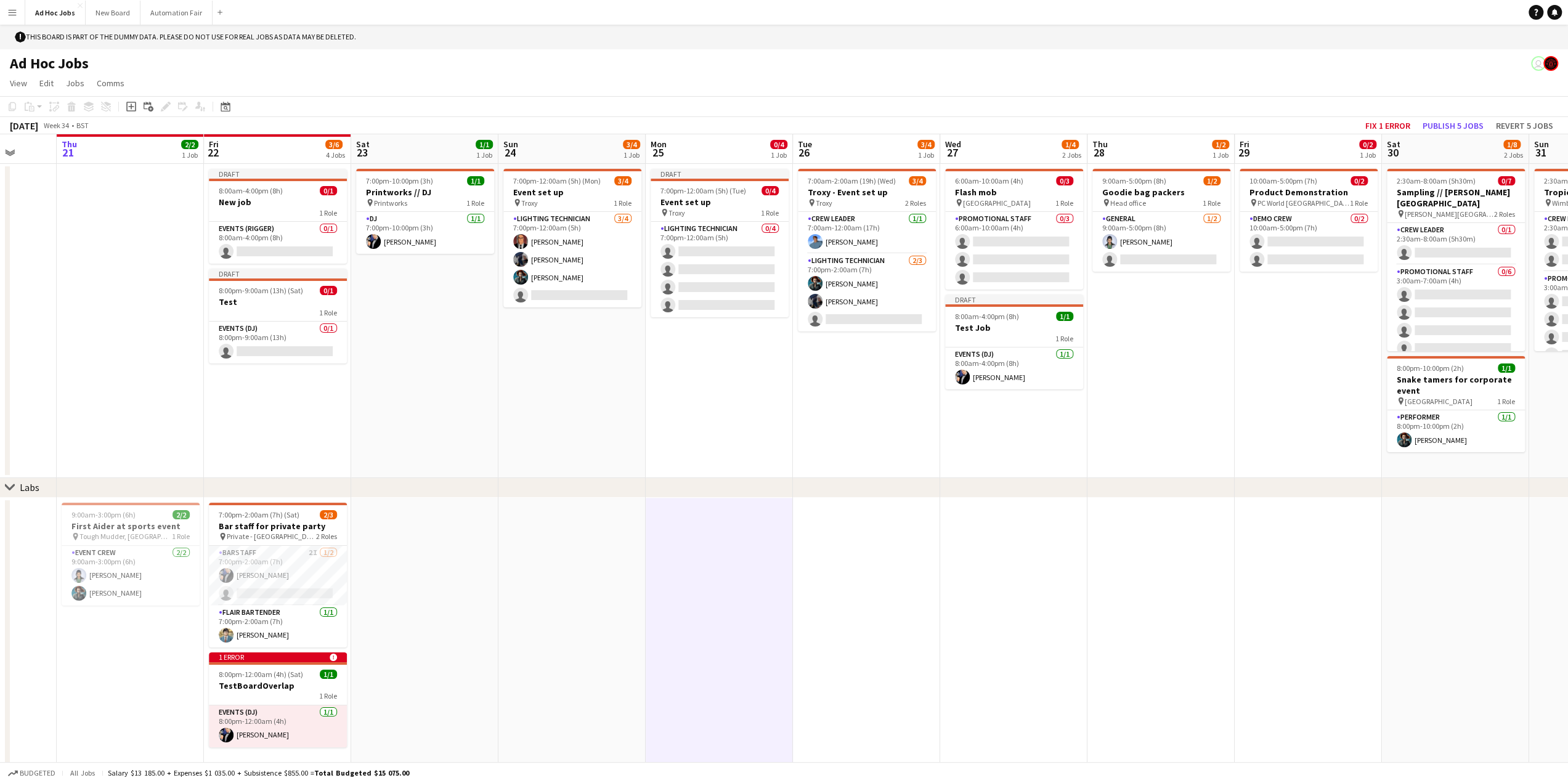
drag, startPoint x: 952, startPoint y: 606, endPoint x: 713, endPoint y: 556, distance: 244.2
click at [713, 556] on app-calendar-viewport "Sun 17 4/4 1 Job Mon 18 Tue 19 Wed 20 Thu 21 2/2 1 Job Fri 22 3/6 4 Jobs Sat 23…" at bounding box center [784, 460] width 1568 height 652
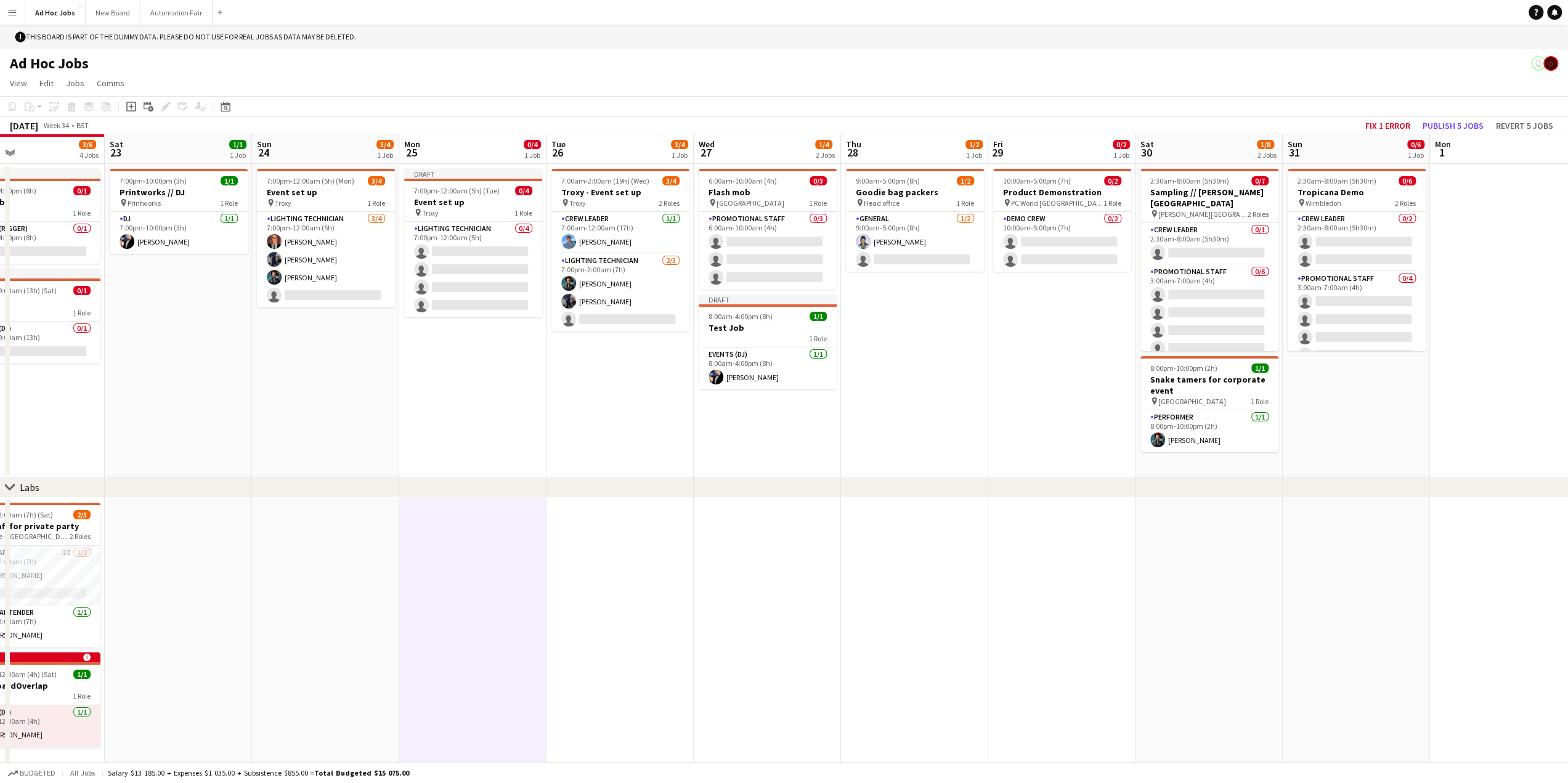
scroll to position [0, 486]
drag, startPoint x: 1035, startPoint y: 564, endPoint x: 787, endPoint y: 548, distance: 248.5
click at [787, 548] on app-calendar-viewport "Tue 19 Wed 20 Thu 21 2/2 1 Job Fri 22 3/6 4 Jobs Sat 23 1/1 1 Job Sun 24 3/4 1 …" at bounding box center [784, 460] width 1568 height 652
click at [794, 570] on app-date-cell at bounding box center [765, 643] width 148 height 290
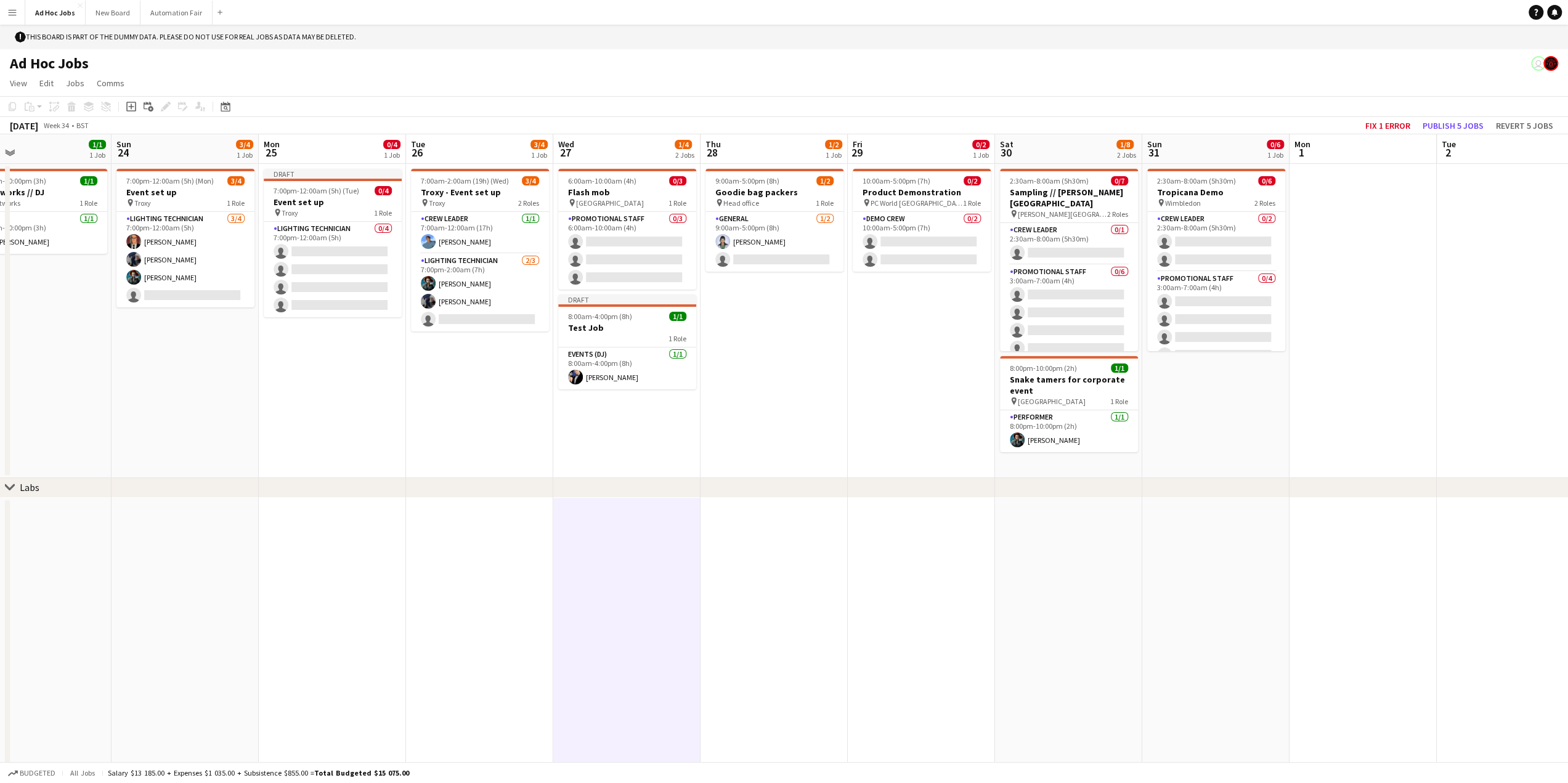
scroll to position [0, 478]
drag, startPoint x: 951, startPoint y: 572, endPoint x: 811, endPoint y: 563, distance: 140.3
click at [811, 563] on app-calendar-viewport "Wed 20 Thu 21 2/2 1 Job Fri 22 3/6 4 Jobs Sat 23 1/1 1 Job Sun 24 3/4 1 Job Mon…" at bounding box center [784, 460] width 1568 height 652
click at [765, 563] on app-date-cell at bounding box center [773, 643] width 148 height 290
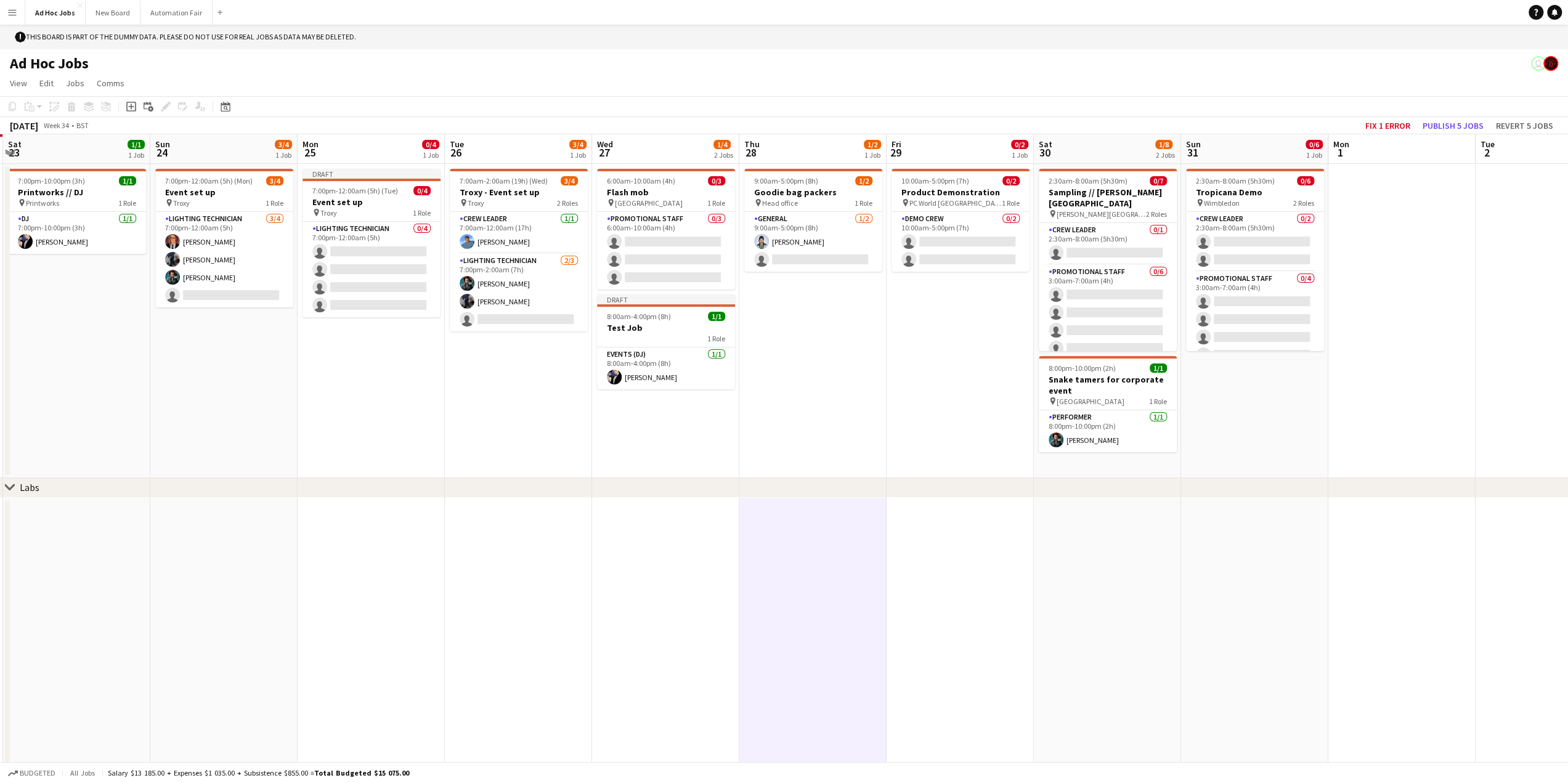
scroll to position [0, 386]
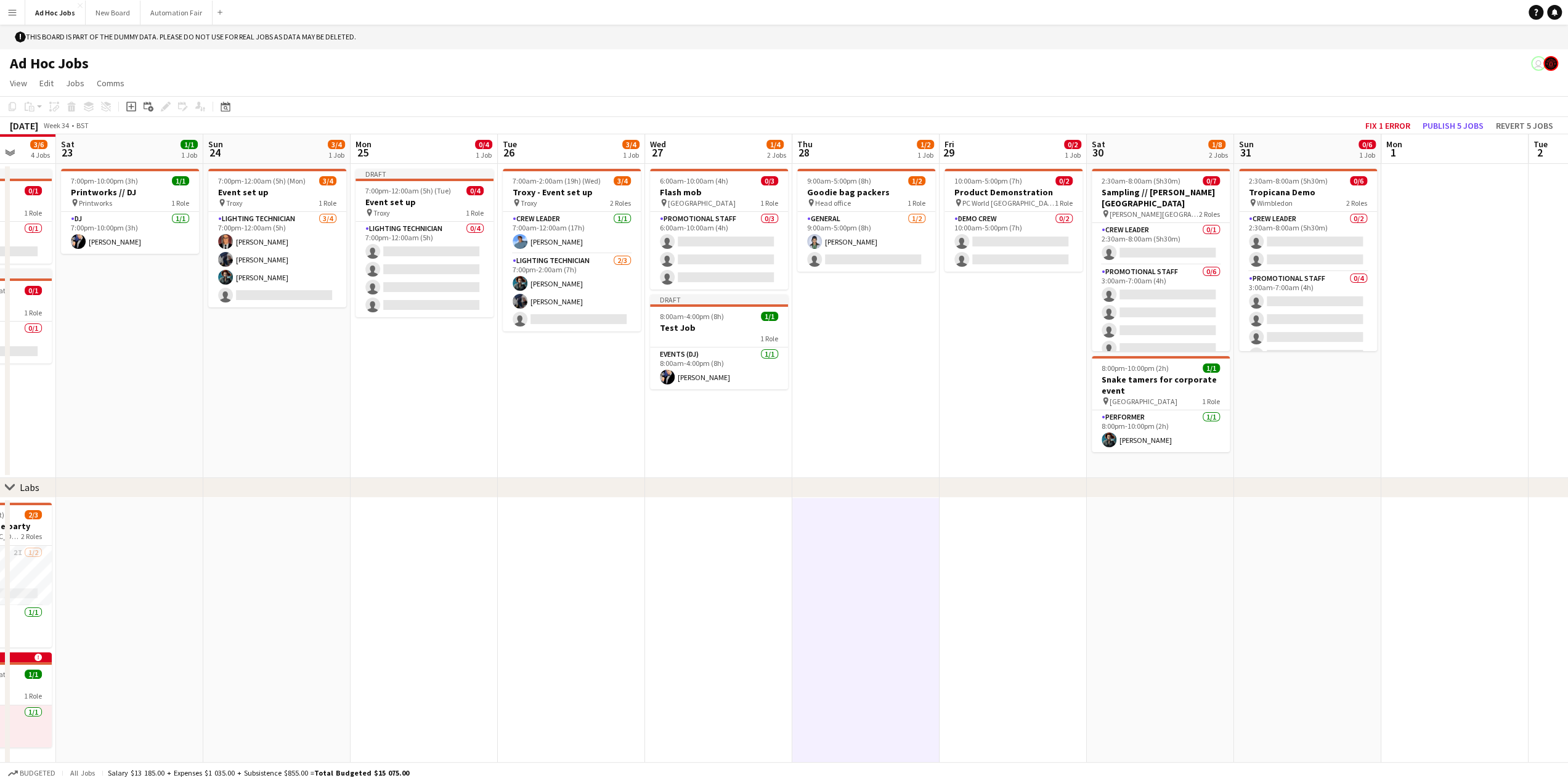
drag, startPoint x: 611, startPoint y: 568, endPoint x: 705, endPoint y: 569, distance: 94.0
click at [705, 569] on app-calendar-viewport "Wed 20 Thu 21 2/2 1 Job Fri 22 3/6 4 Jobs Sat 23 1/1 1 Job Sun 24 3/4 1 Job Mon…" at bounding box center [784, 460] width 1568 height 652
click at [705, 569] on app-date-cell at bounding box center [718, 643] width 148 height 290
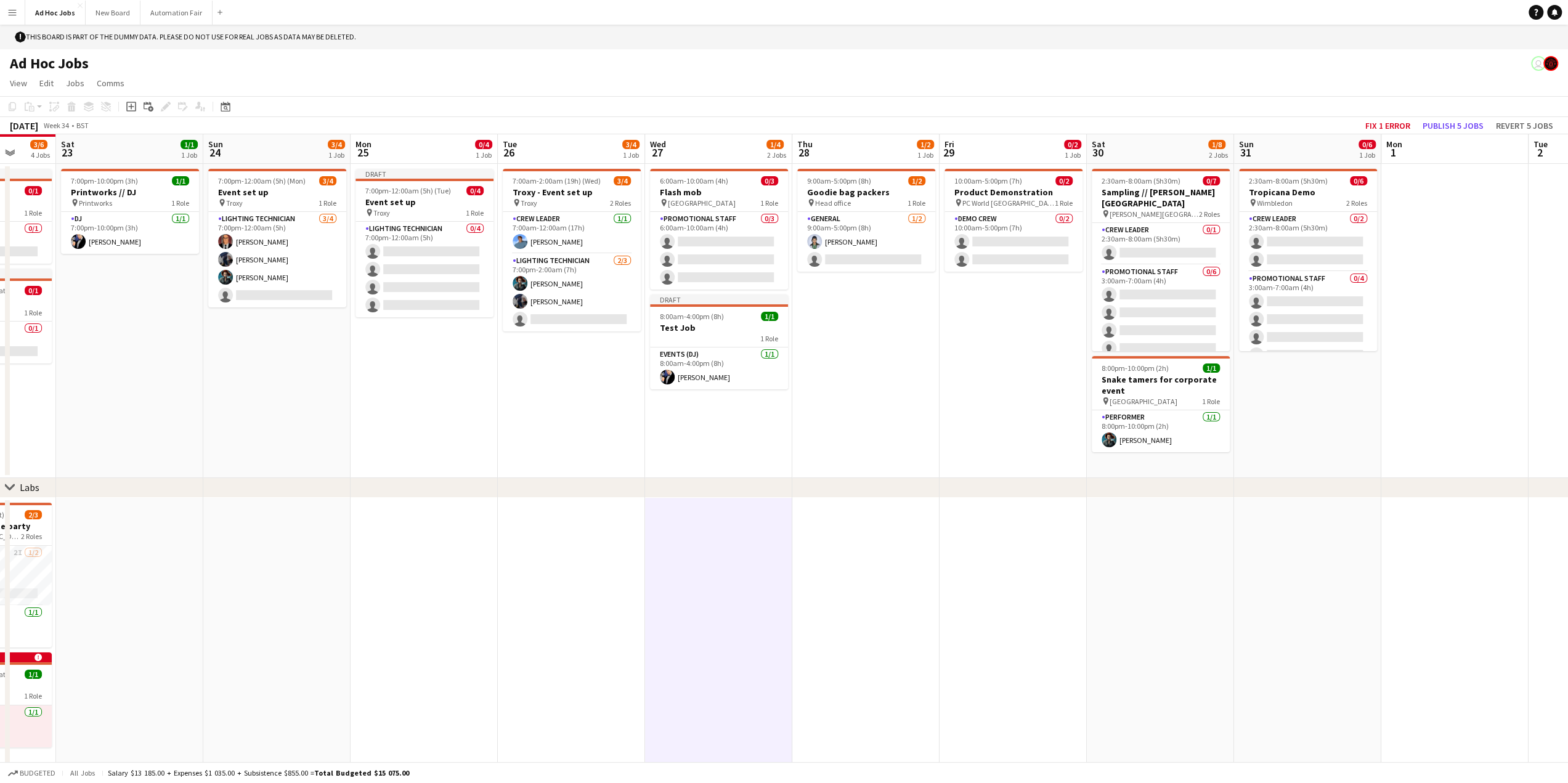
click at [701, 557] on app-date-cell at bounding box center [718, 643] width 148 height 290
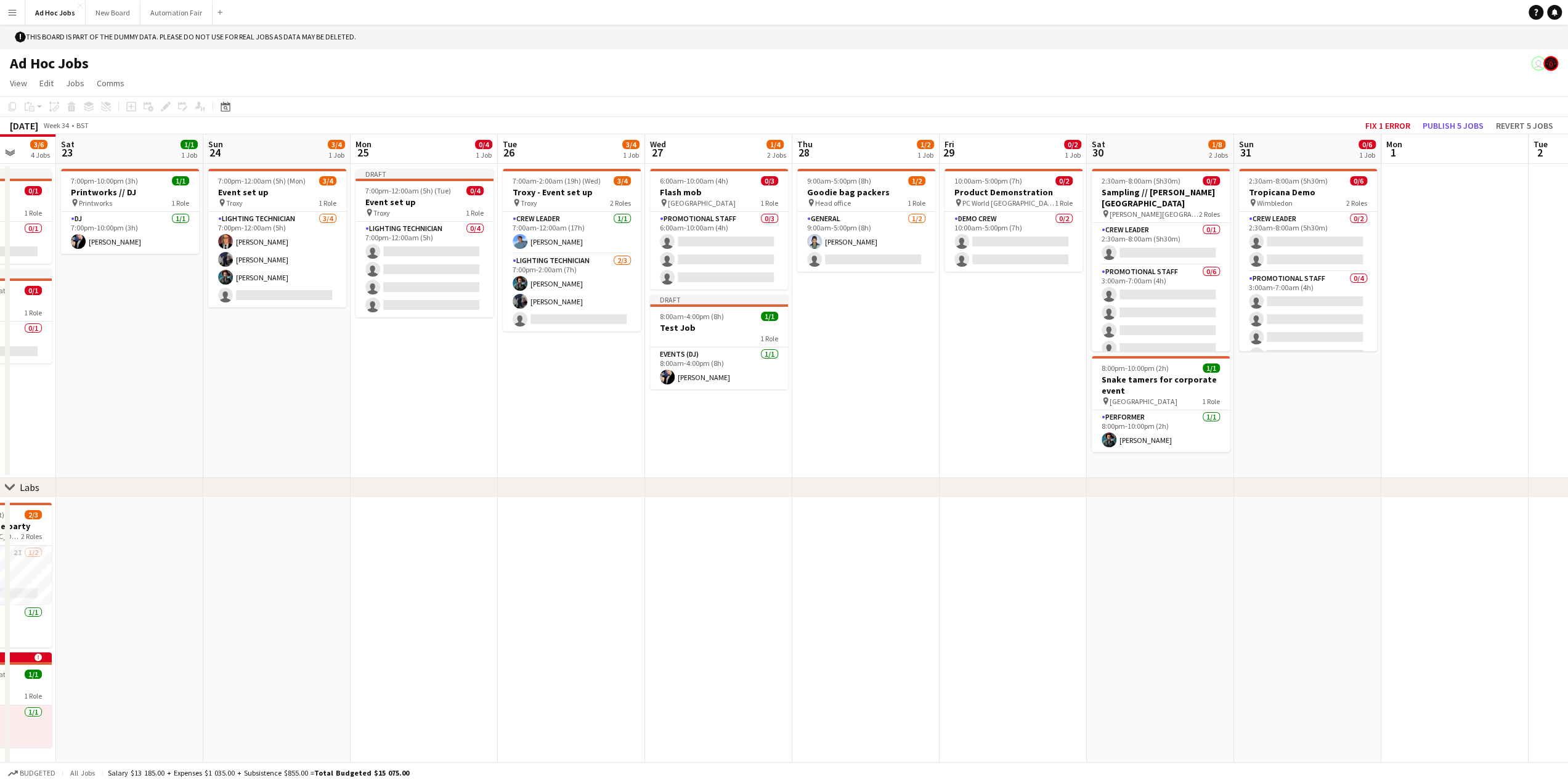
click at [556, 590] on app-date-cell at bounding box center [571, 643] width 148 height 290
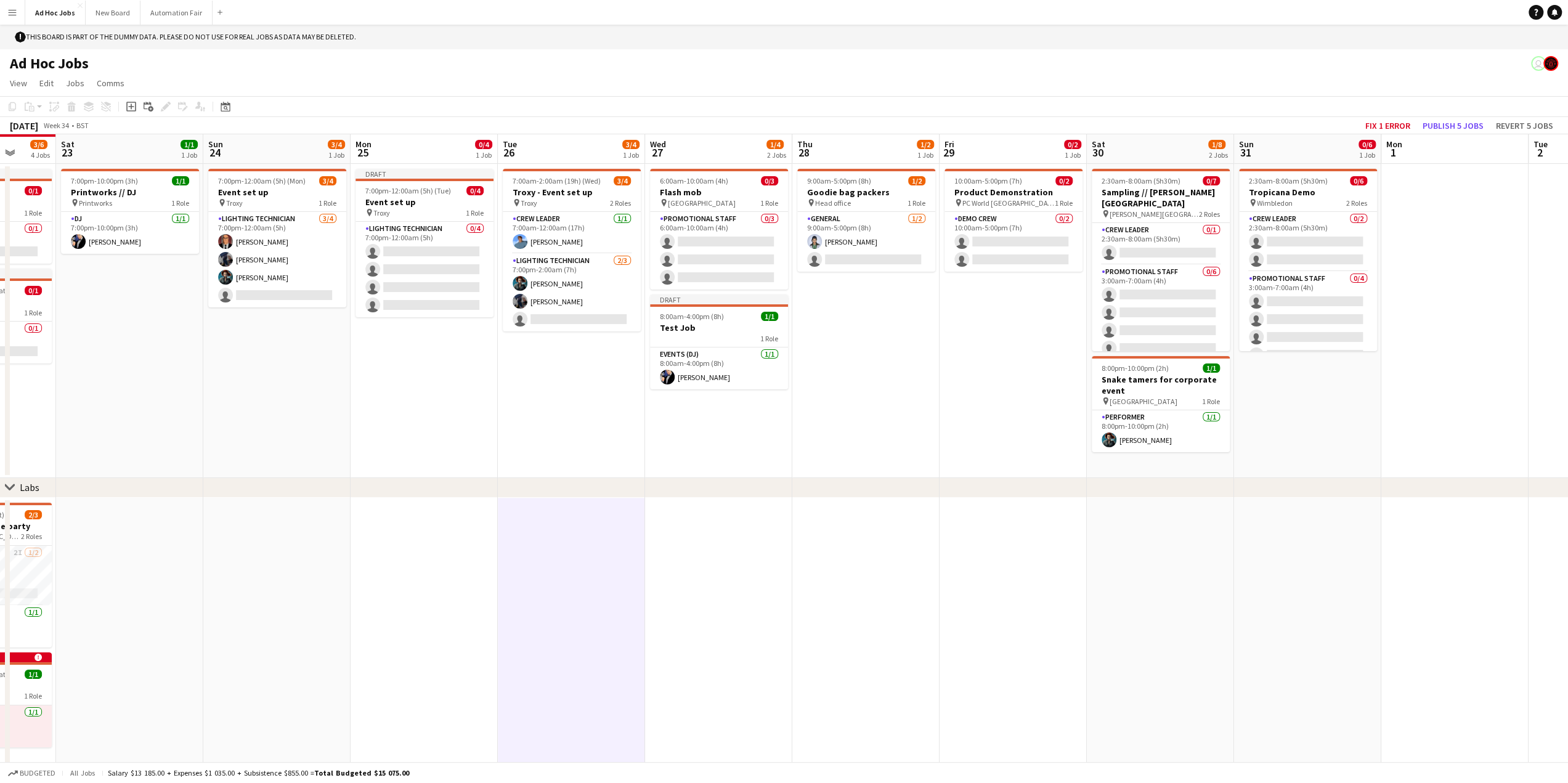
scroll to position [0, 385]
click at [726, 583] on app-date-cell at bounding box center [720, 643] width 148 height 290
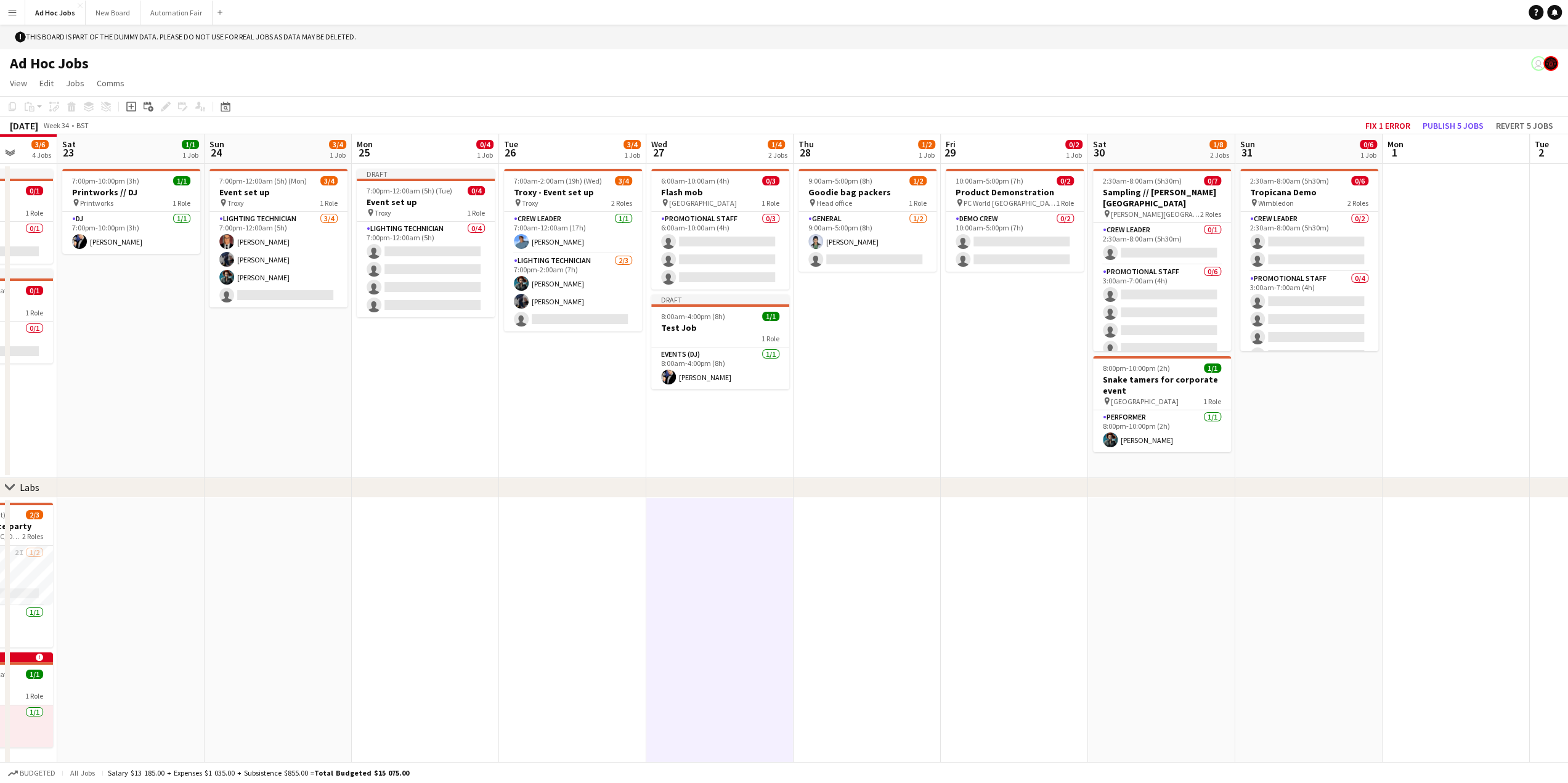
click at [909, 590] on app-date-cell at bounding box center [866, 643] width 148 height 290
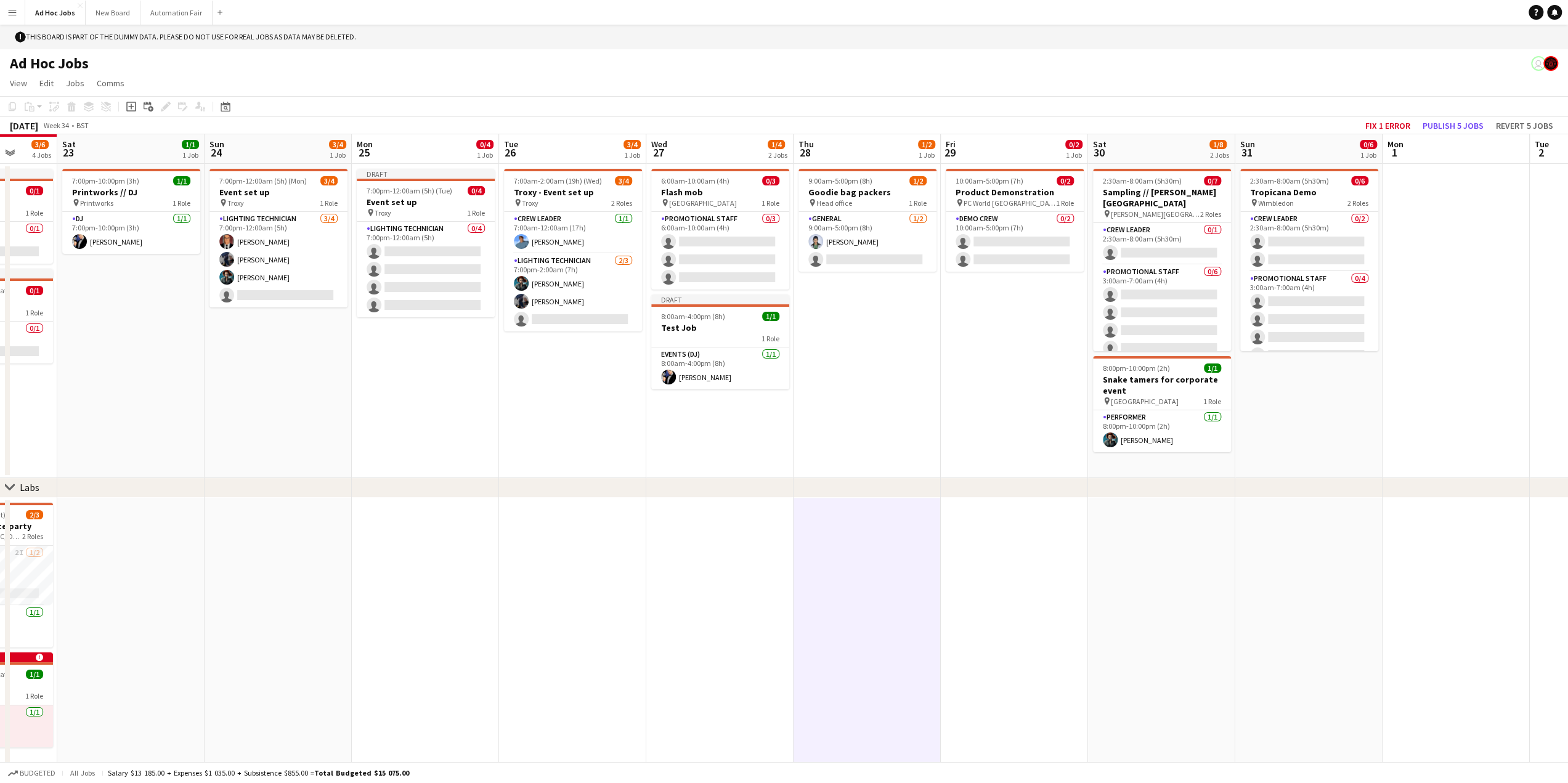
click at [514, 562] on app-date-cell at bounding box center [572, 643] width 148 height 290
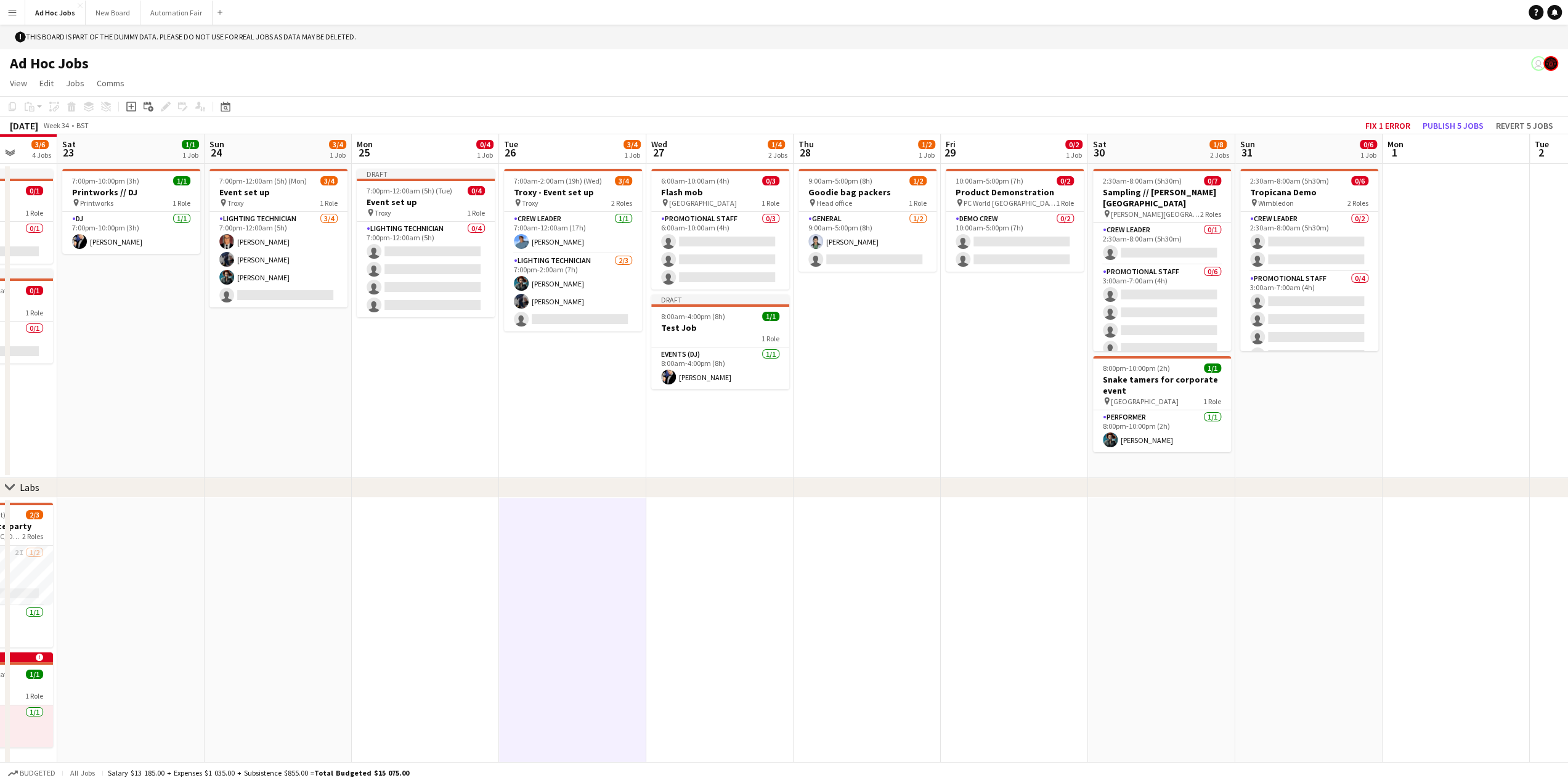
click at [705, 573] on app-date-cell at bounding box center [720, 643] width 148 height 290
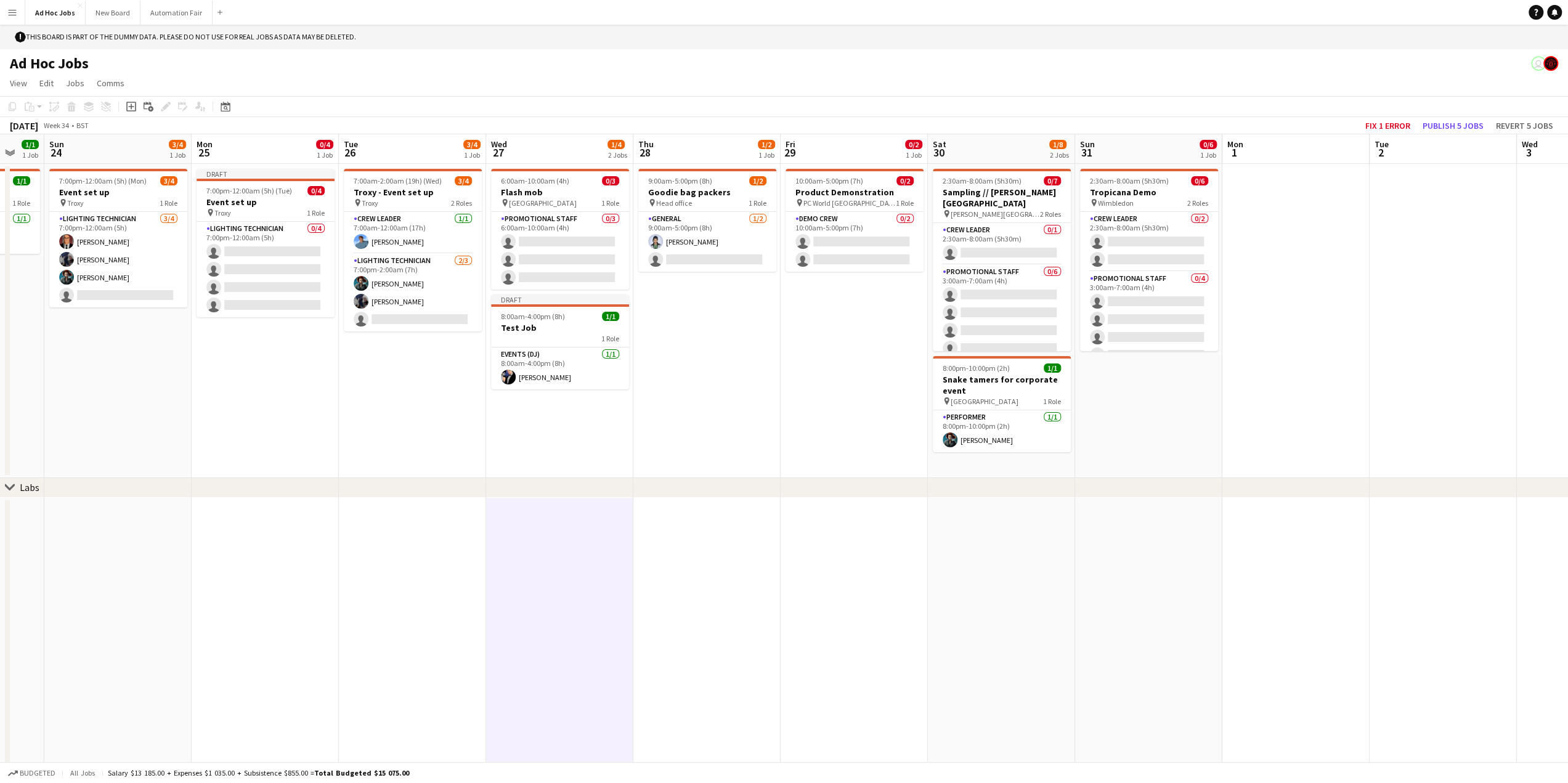
scroll to position [0, 404]
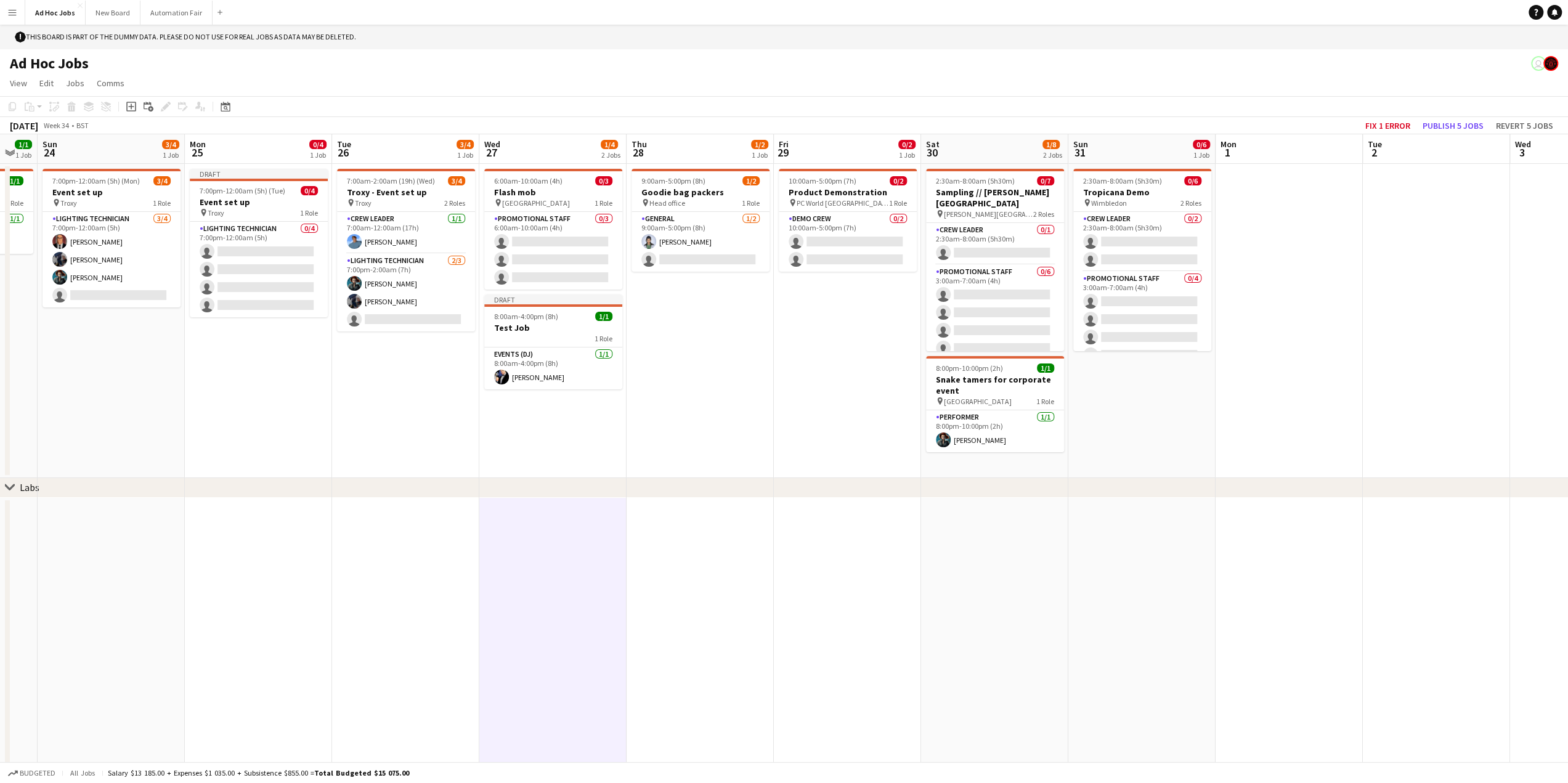
drag, startPoint x: 447, startPoint y: 589, endPoint x: 280, endPoint y: 542, distance: 173.5
click at [280, 542] on app-calendar-viewport "Thu 21 2/2 1 Job Fri 22 3/6 4 Jobs Sat 23 1/1 1 Job Sun 24 3/4 1 Job Mon 25 0/4…" at bounding box center [784, 460] width 1568 height 652
click at [665, 570] on app-date-cell at bounding box center [700, 643] width 148 height 290
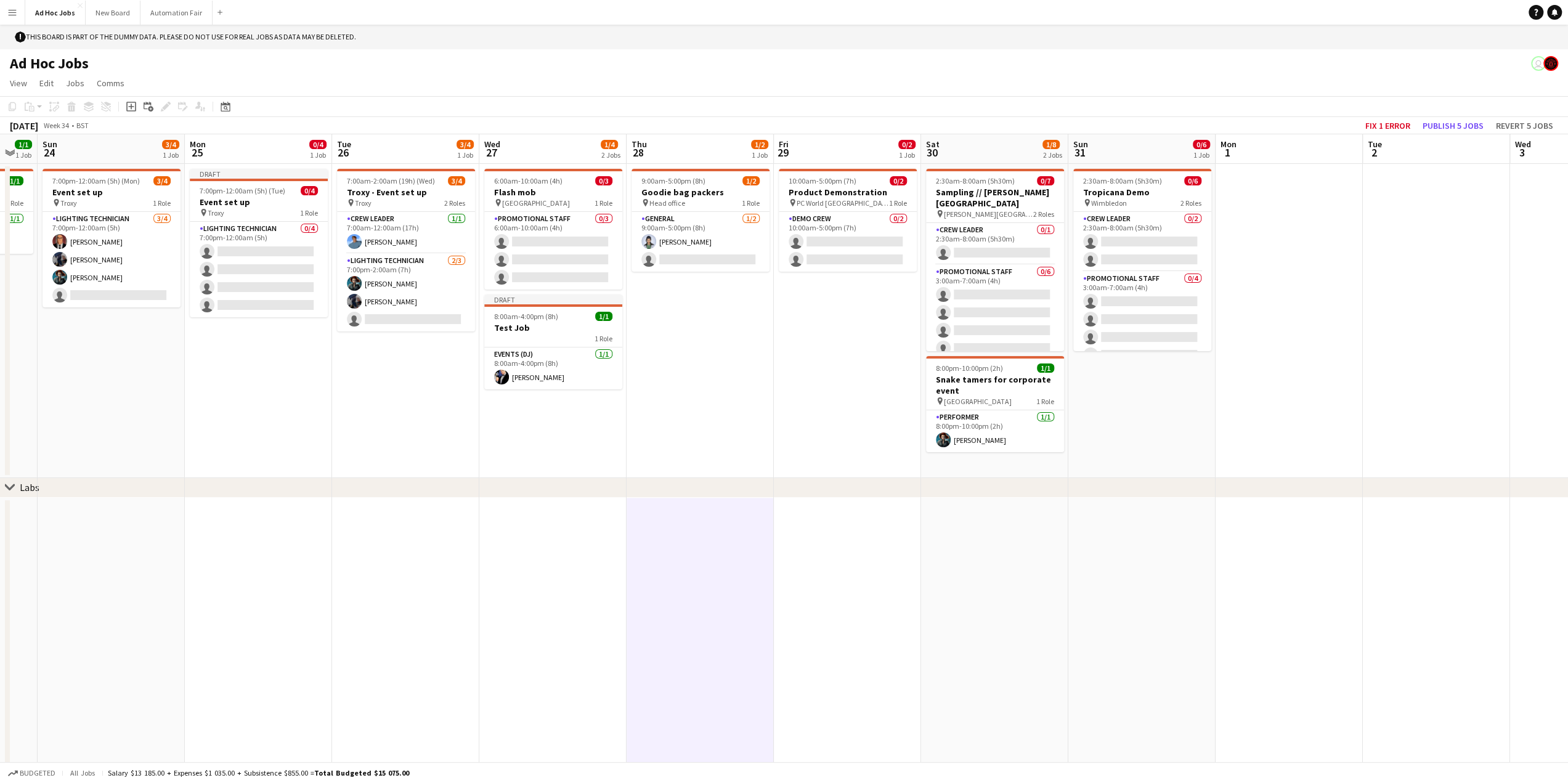
click at [377, 565] on app-date-cell at bounding box center [406, 643] width 148 height 290
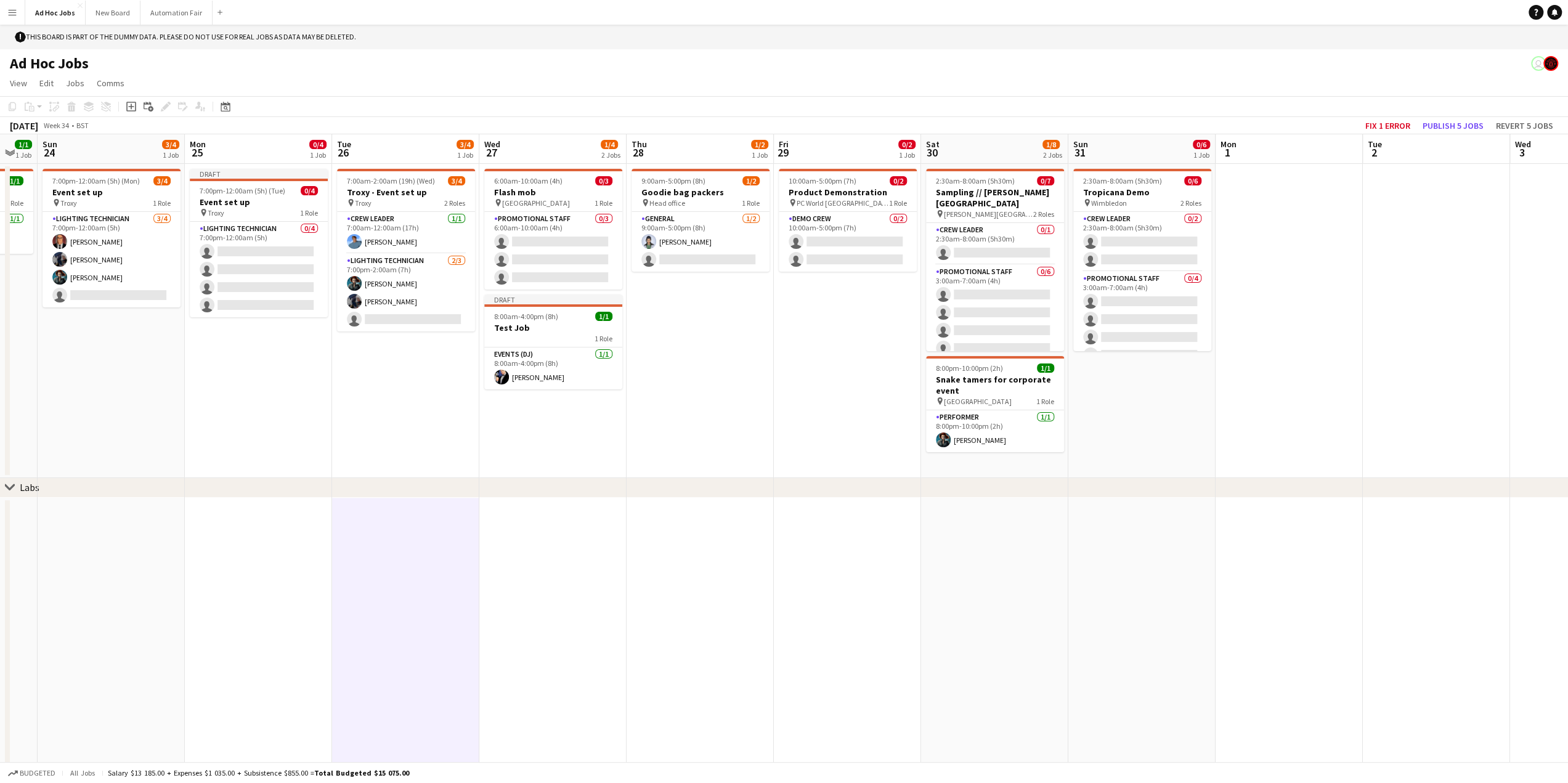
click at [524, 569] on app-date-cell at bounding box center [552, 643] width 148 height 290
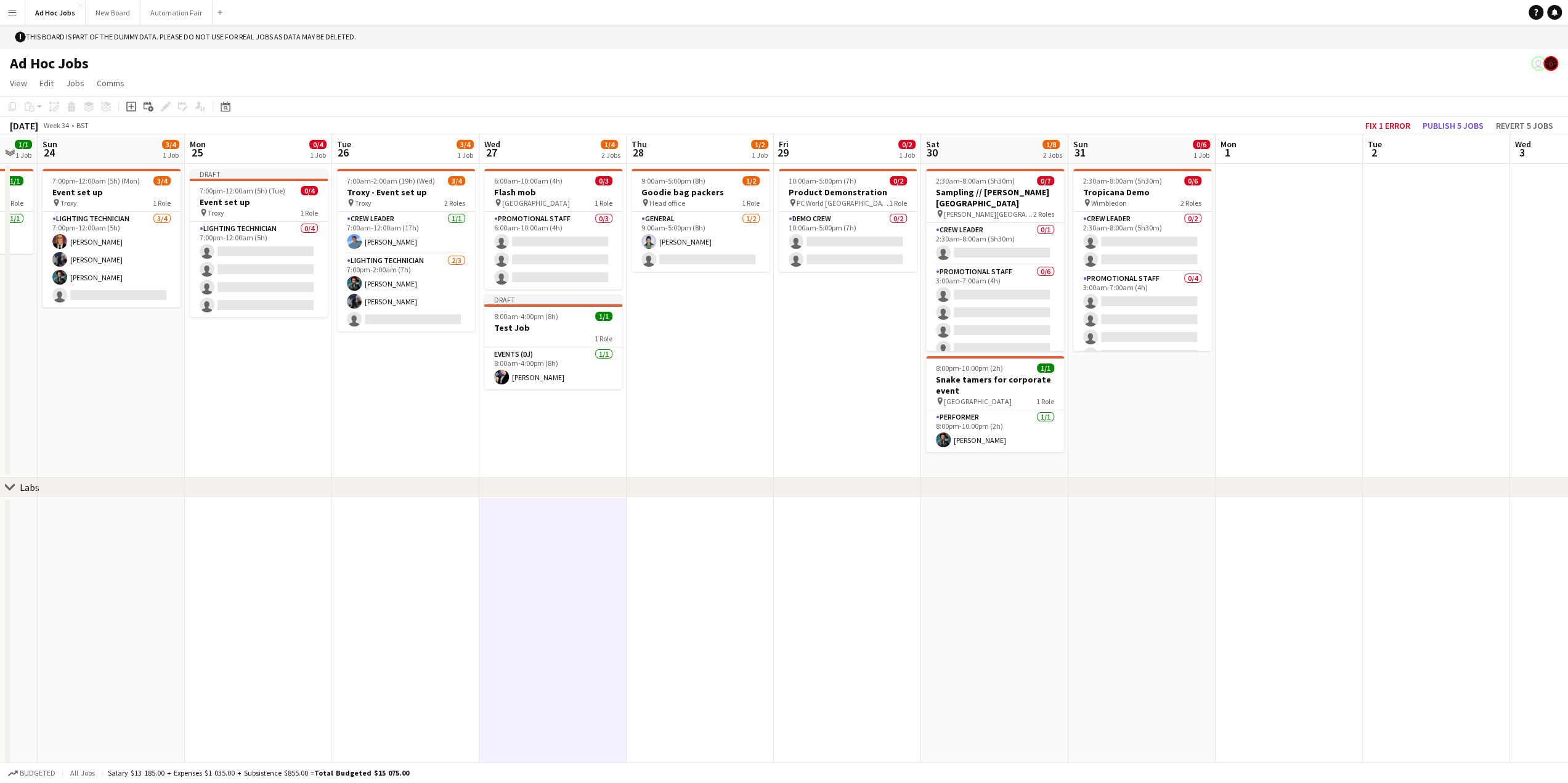
click at [744, 559] on app-date-cell at bounding box center [700, 643] width 148 height 290
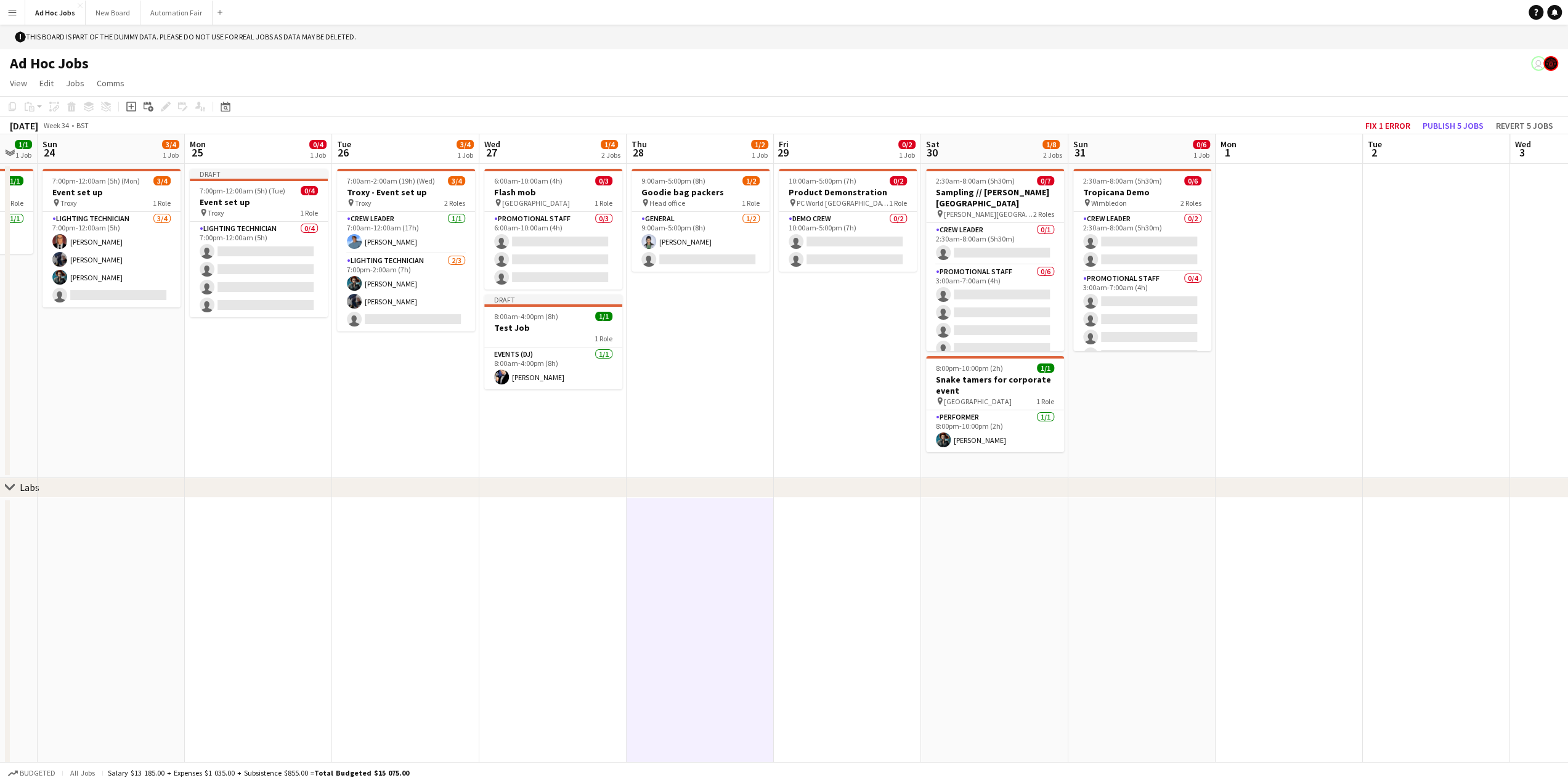
click at [828, 591] on app-date-cell at bounding box center [847, 643] width 148 height 290
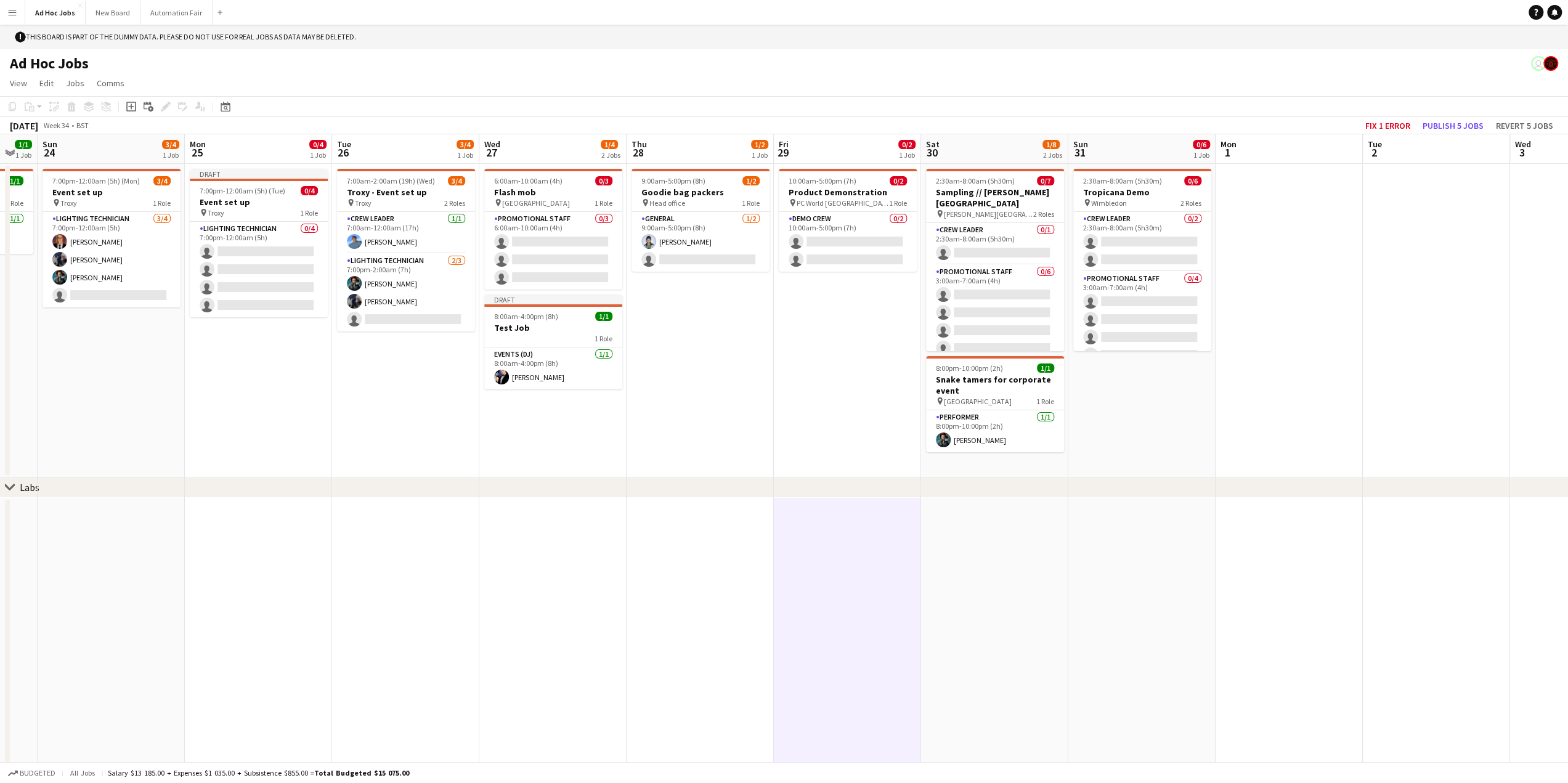
click at [565, 610] on app-date-cell at bounding box center [552, 643] width 148 height 290
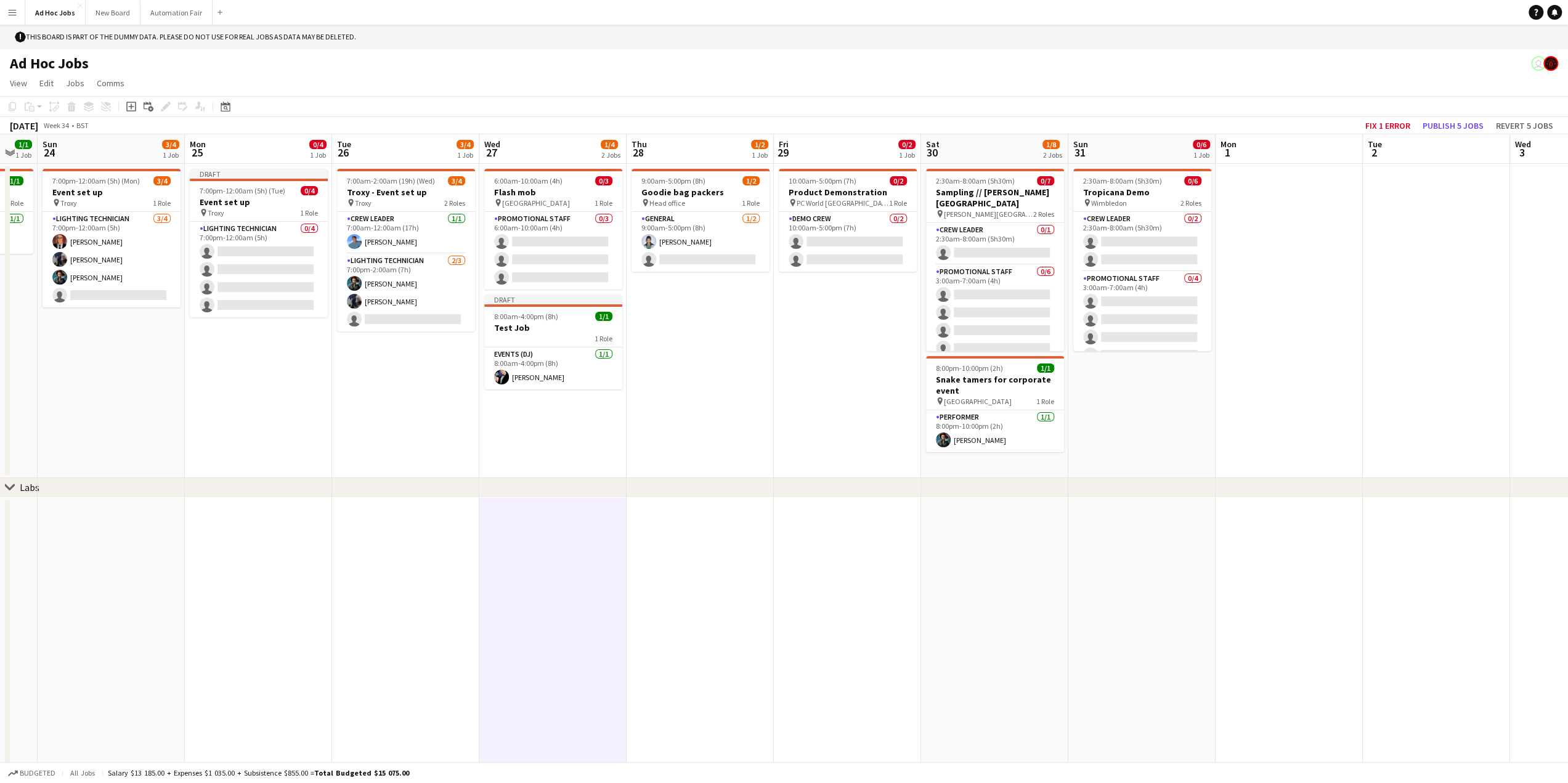
click at [414, 628] on app-date-cell at bounding box center [406, 643] width 148 height 290
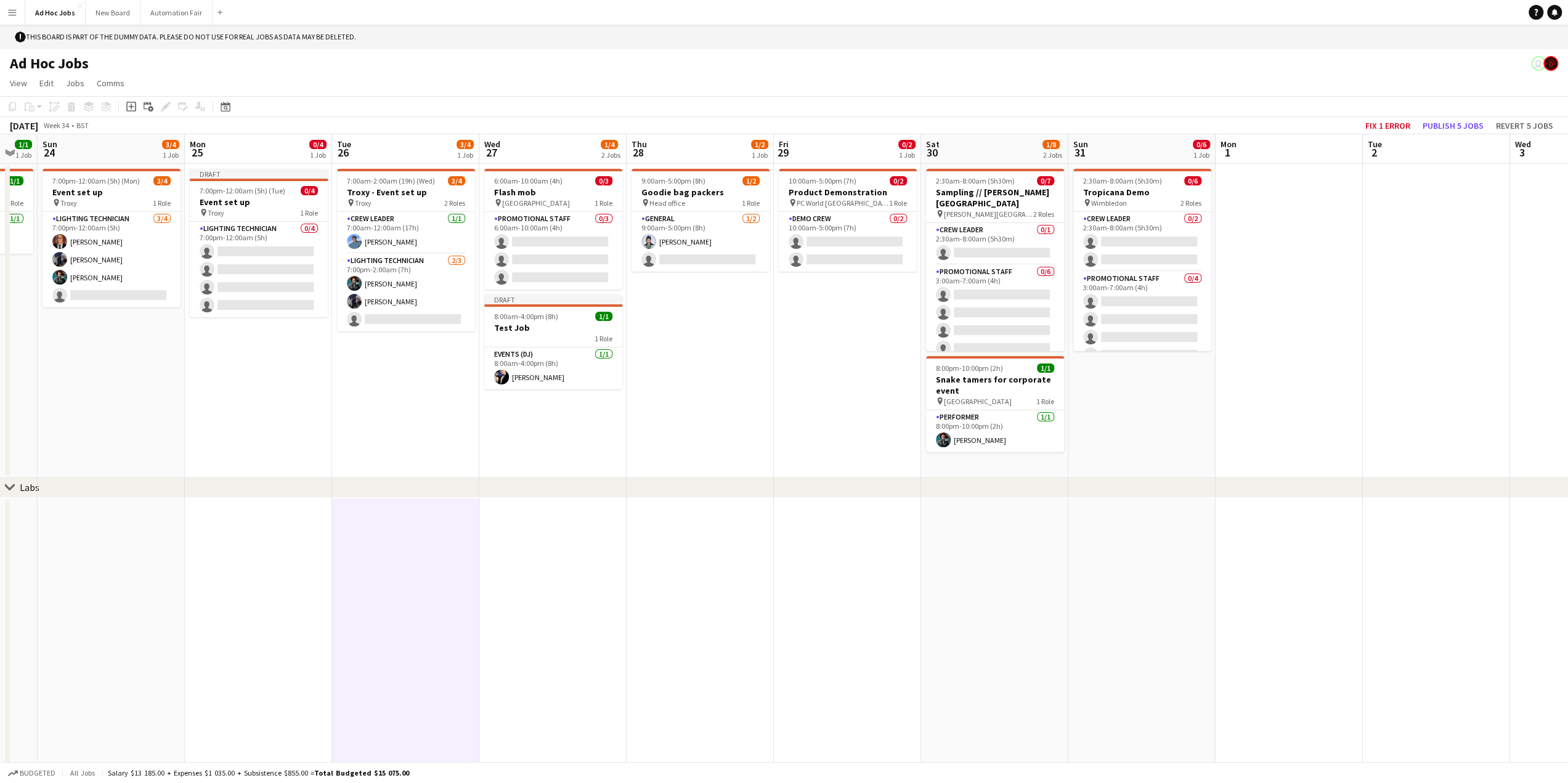
click at [586, 551] on app-date-cell at bounding box center [552, 643] width 148 height 290
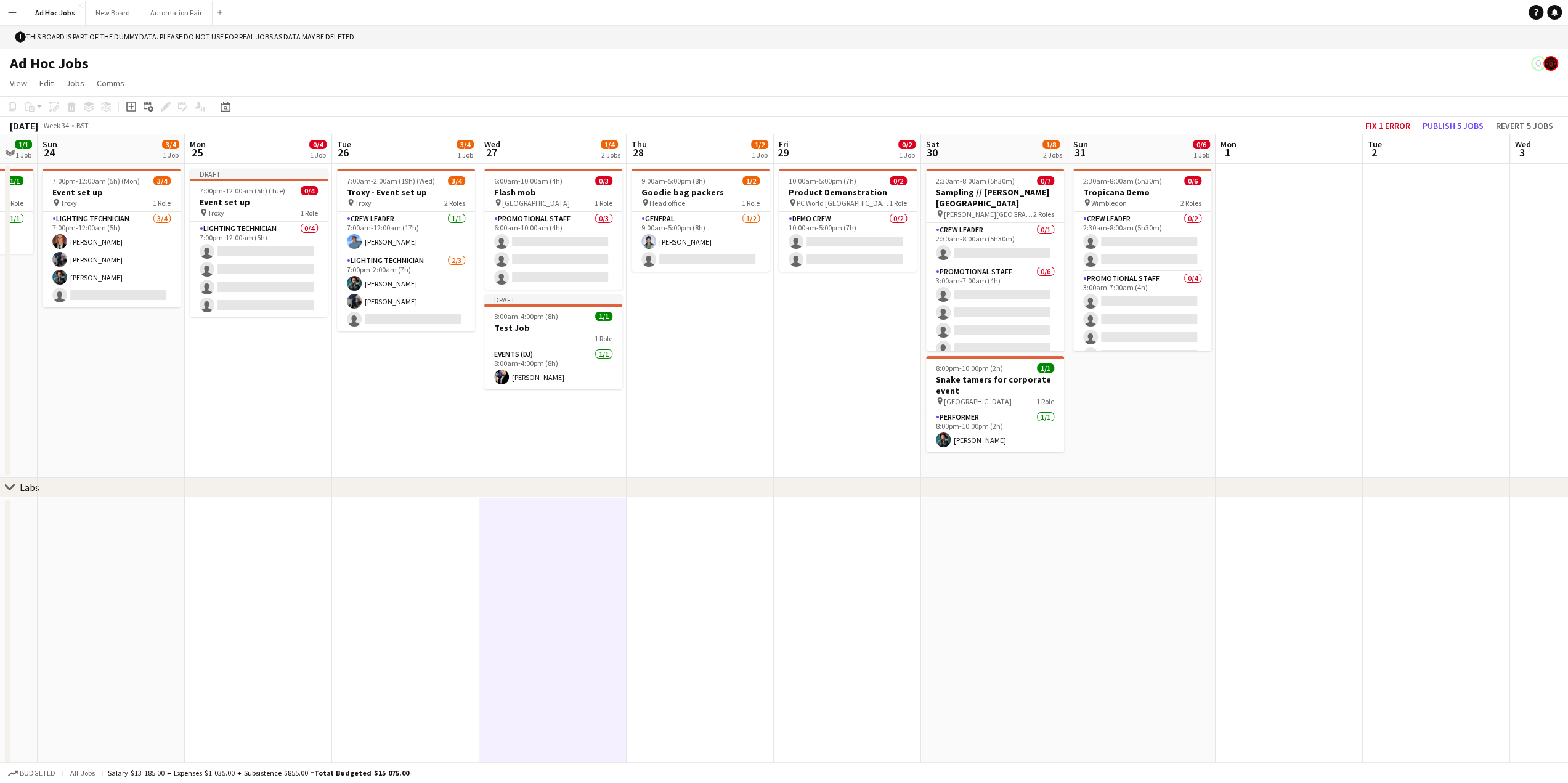
click at [432, 552] on app-date-cell at bounding box center [406, 643] width 148 height 290
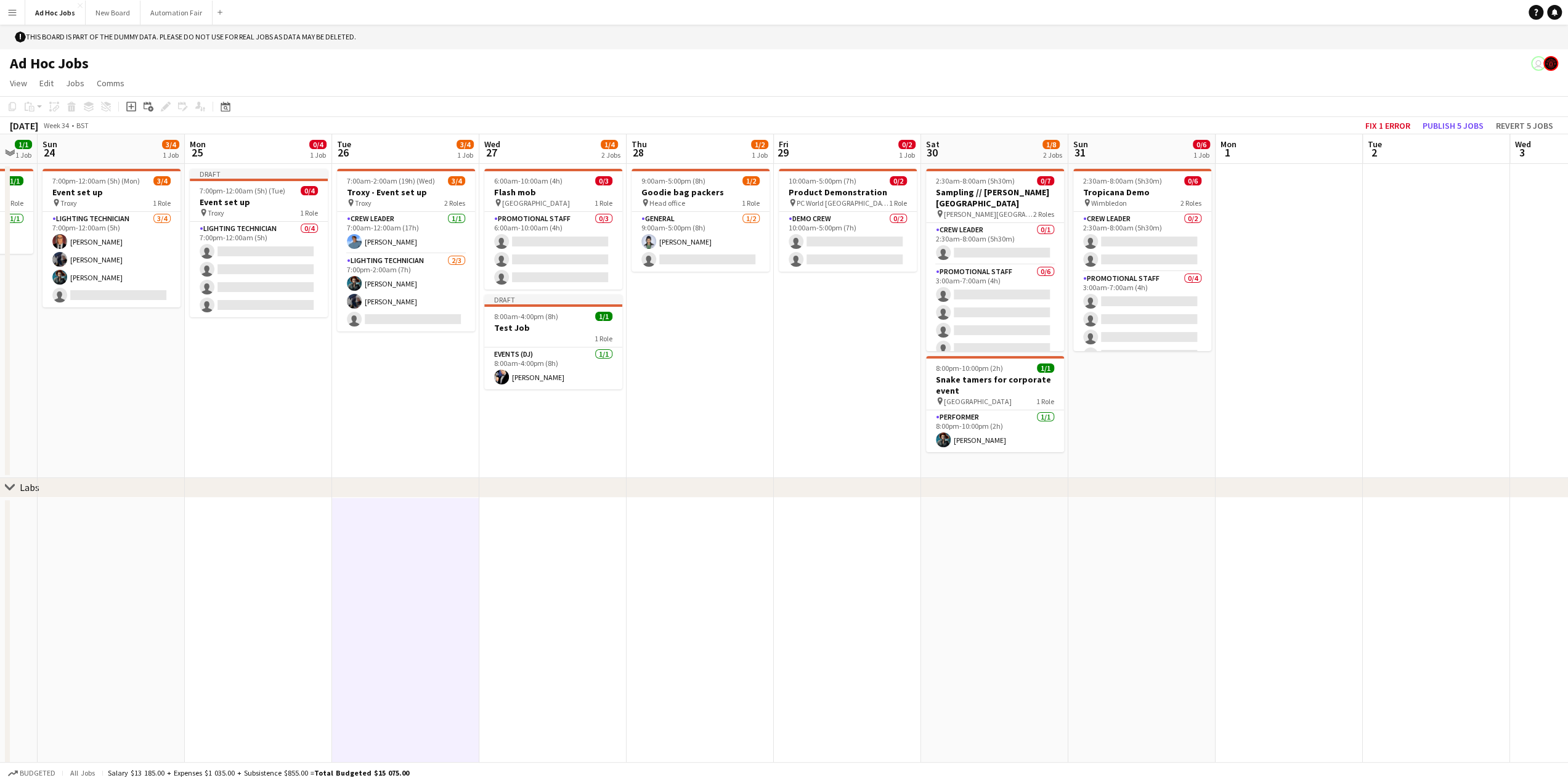
click at [661, 570] on app-date-cell at bounding box center [700, 643] width 148 height 290
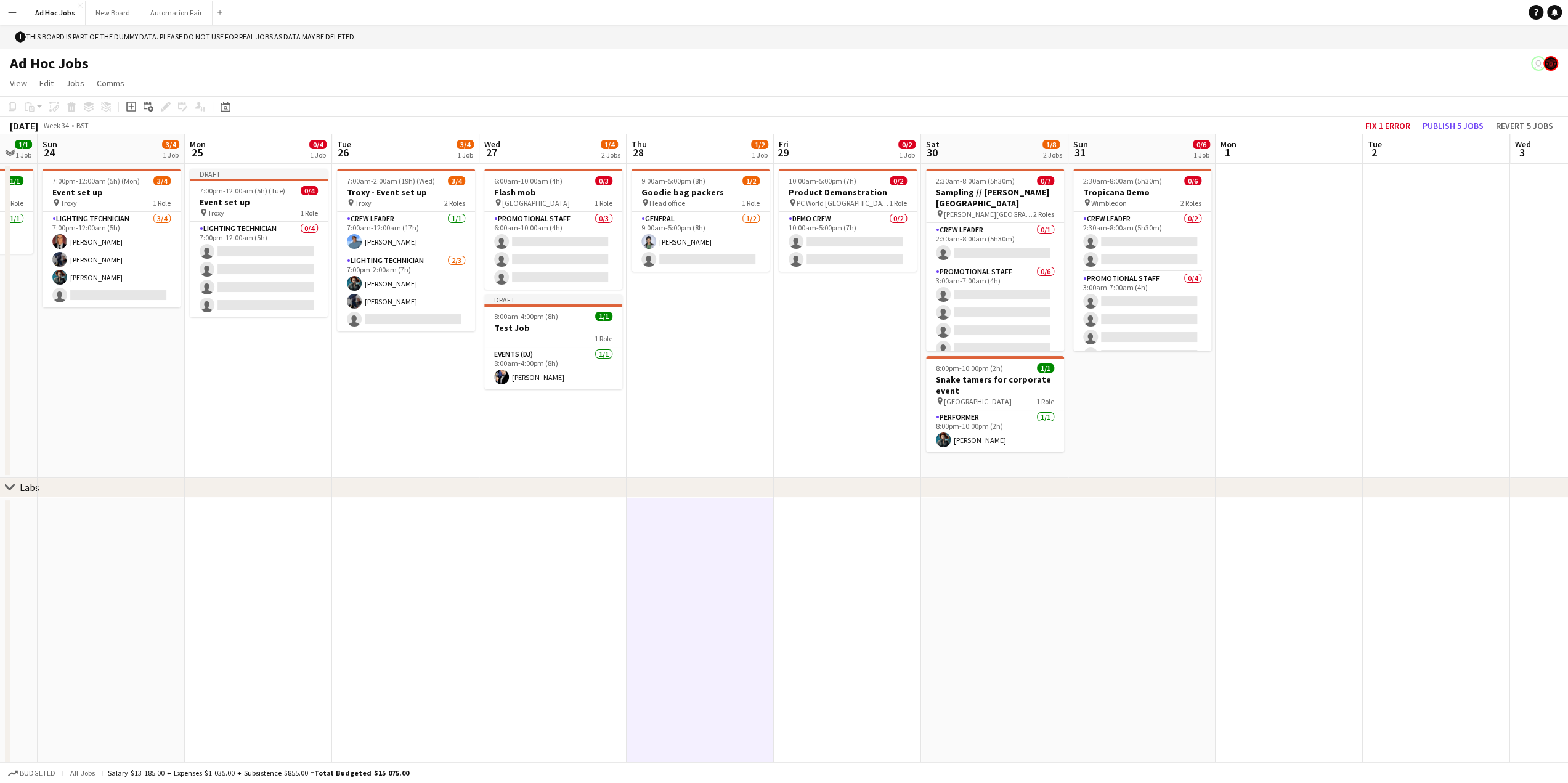
click at [520, 563] on app-date-cell at bounding box center [552, 643] width 148 height 290
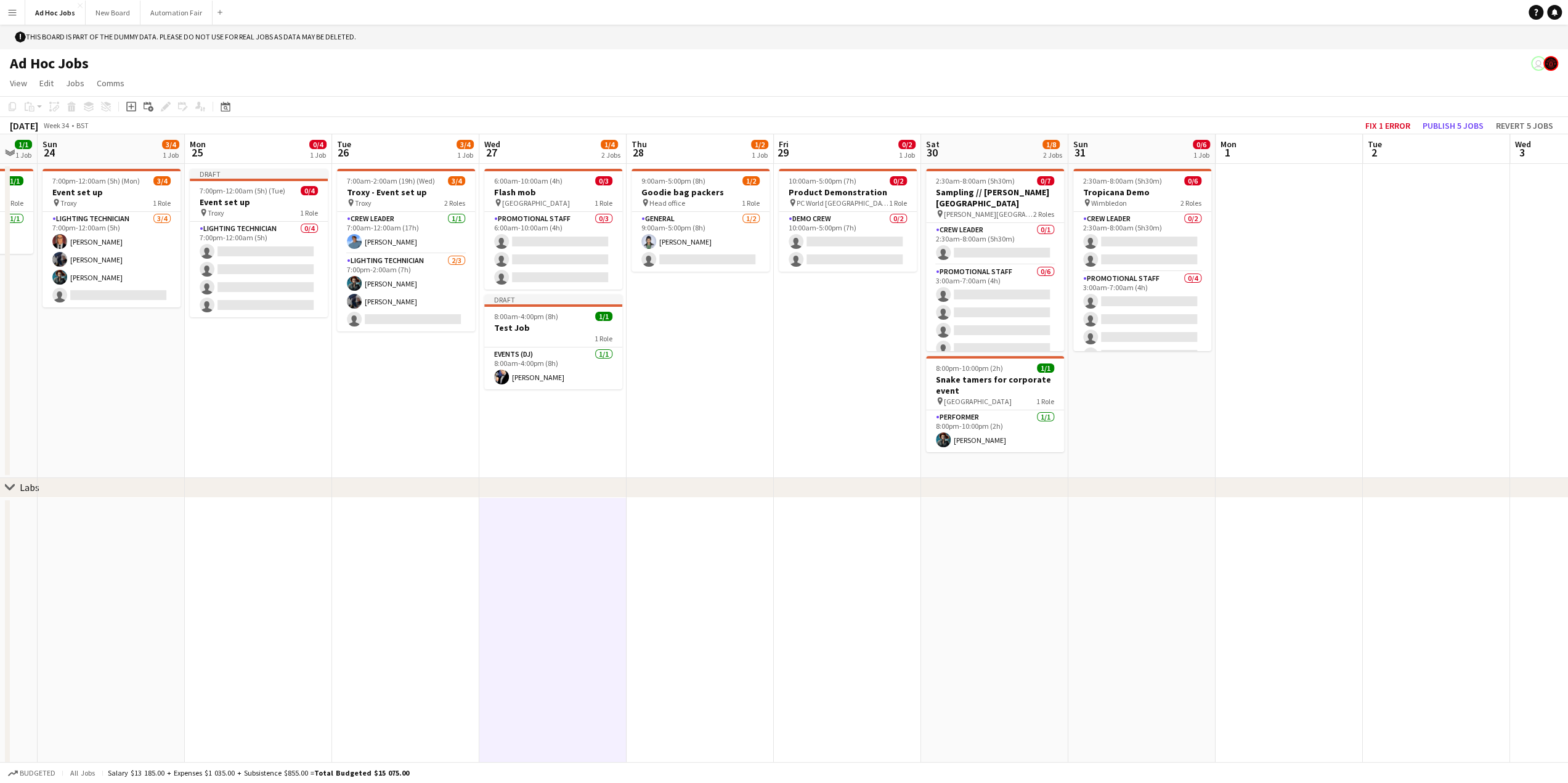
click at [411, 563] on app-date-cell at bounding box center [406, 643] width 148 height 290
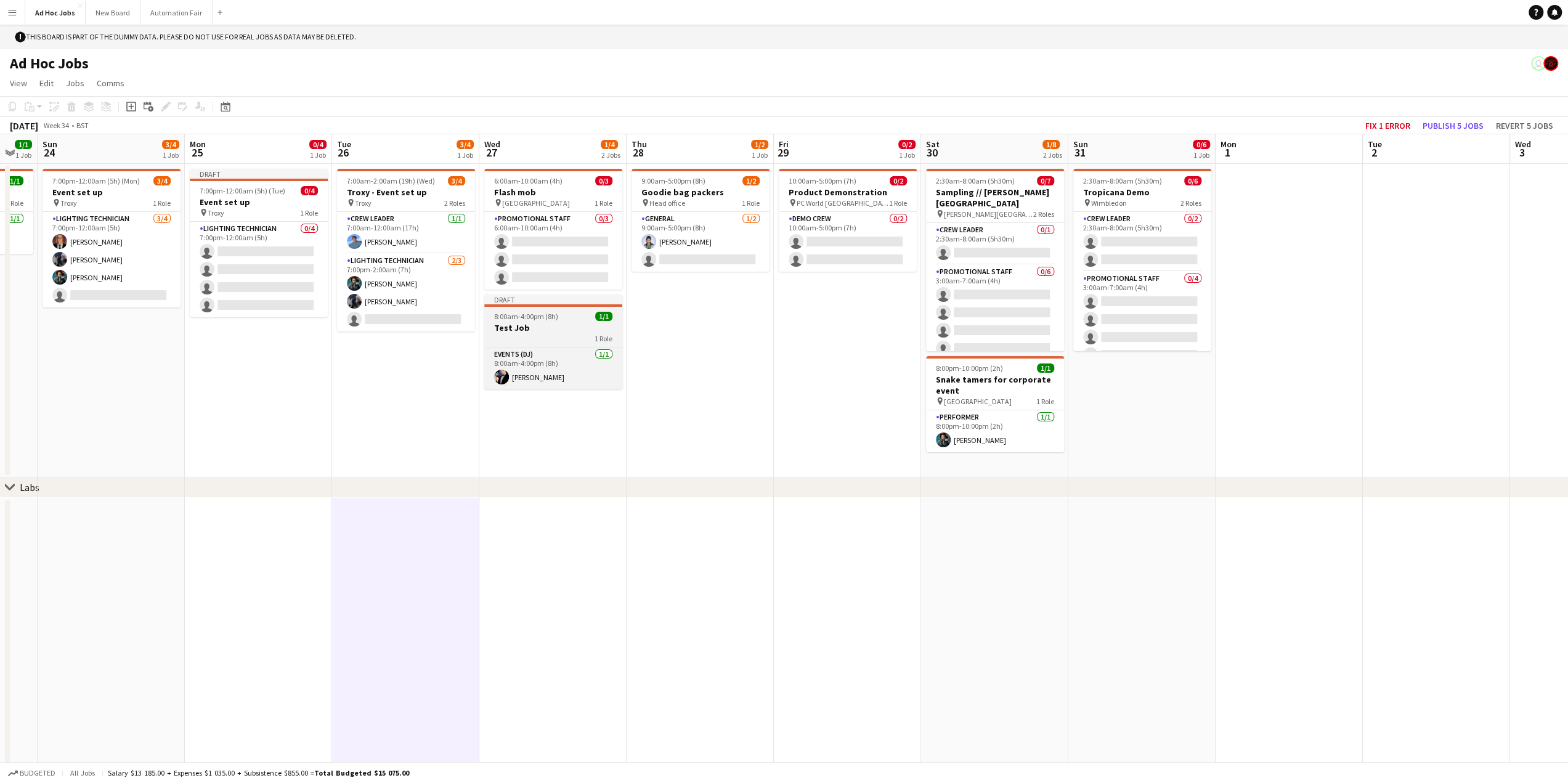
click at [553, 317] on span "8:00am-4:00pm (8h)" at bounding box center [526, 316] width 64 height 10
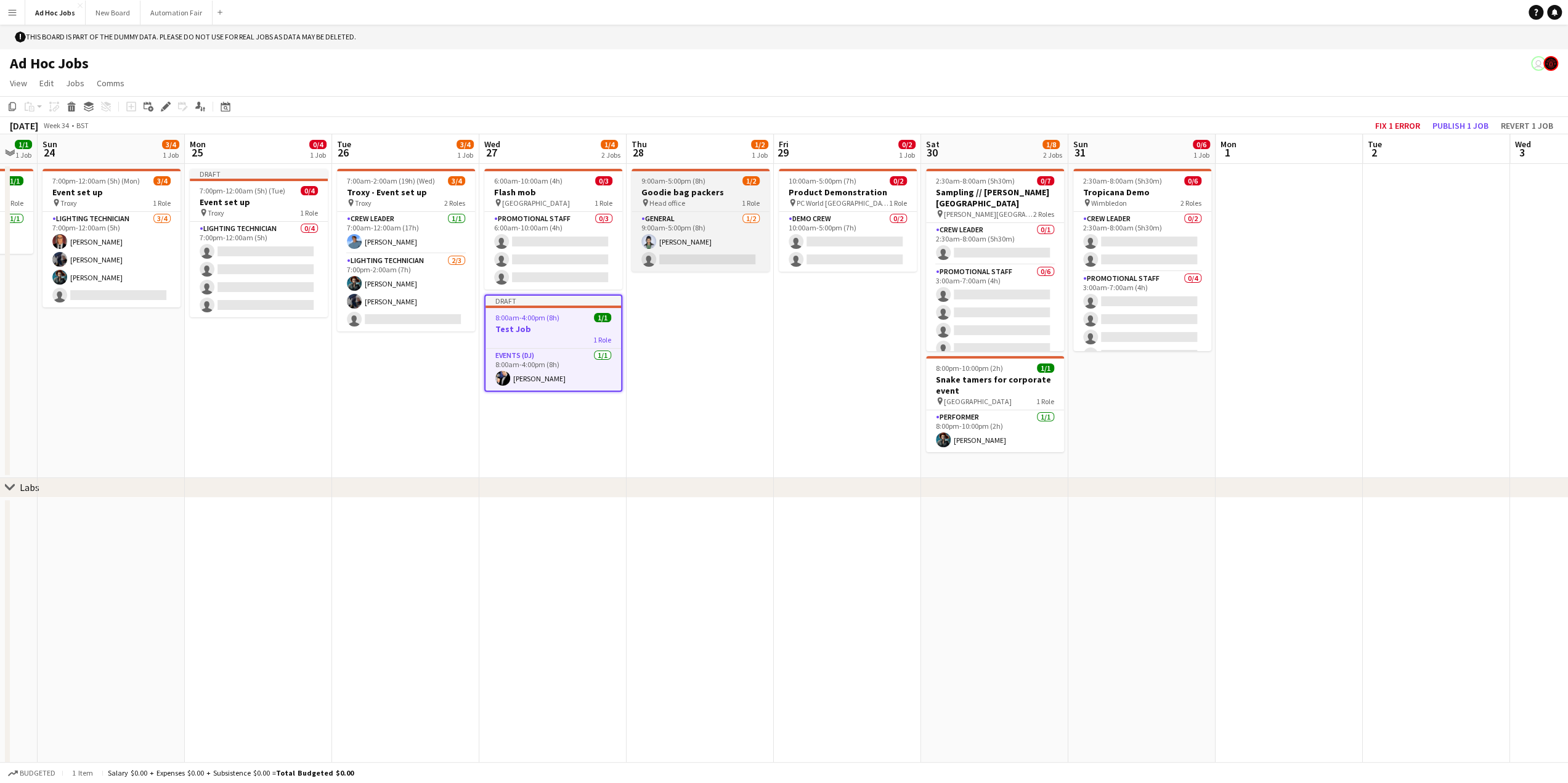
click at [698, 185] on span "9:00am-5:00pm (8h)" at bounding box center [673, 181] width 64 height 10
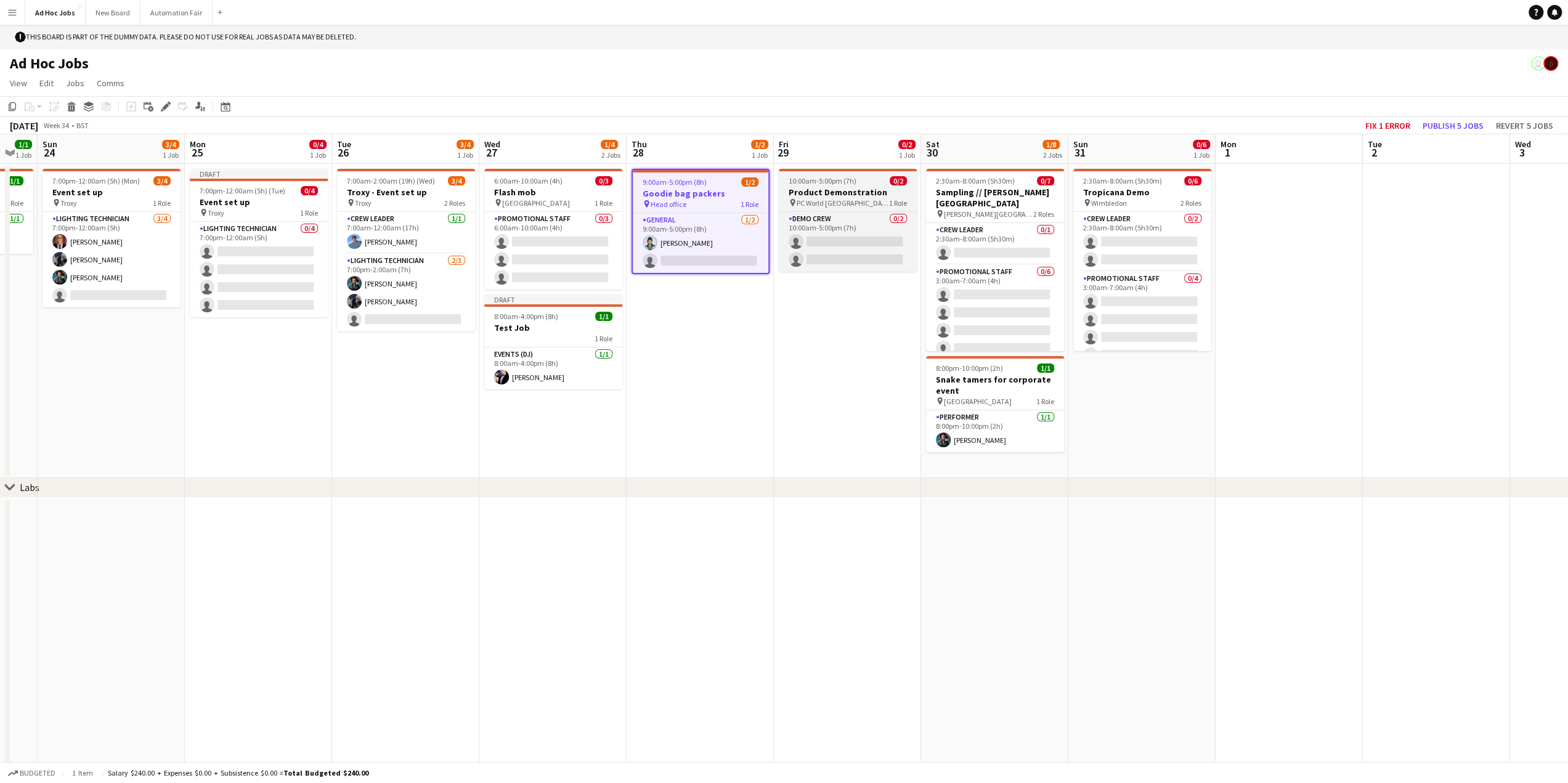
click at [821, 183] on span "10:00am-5:00pm (7h)" at bounding box center [822, 181] width 68 height 10
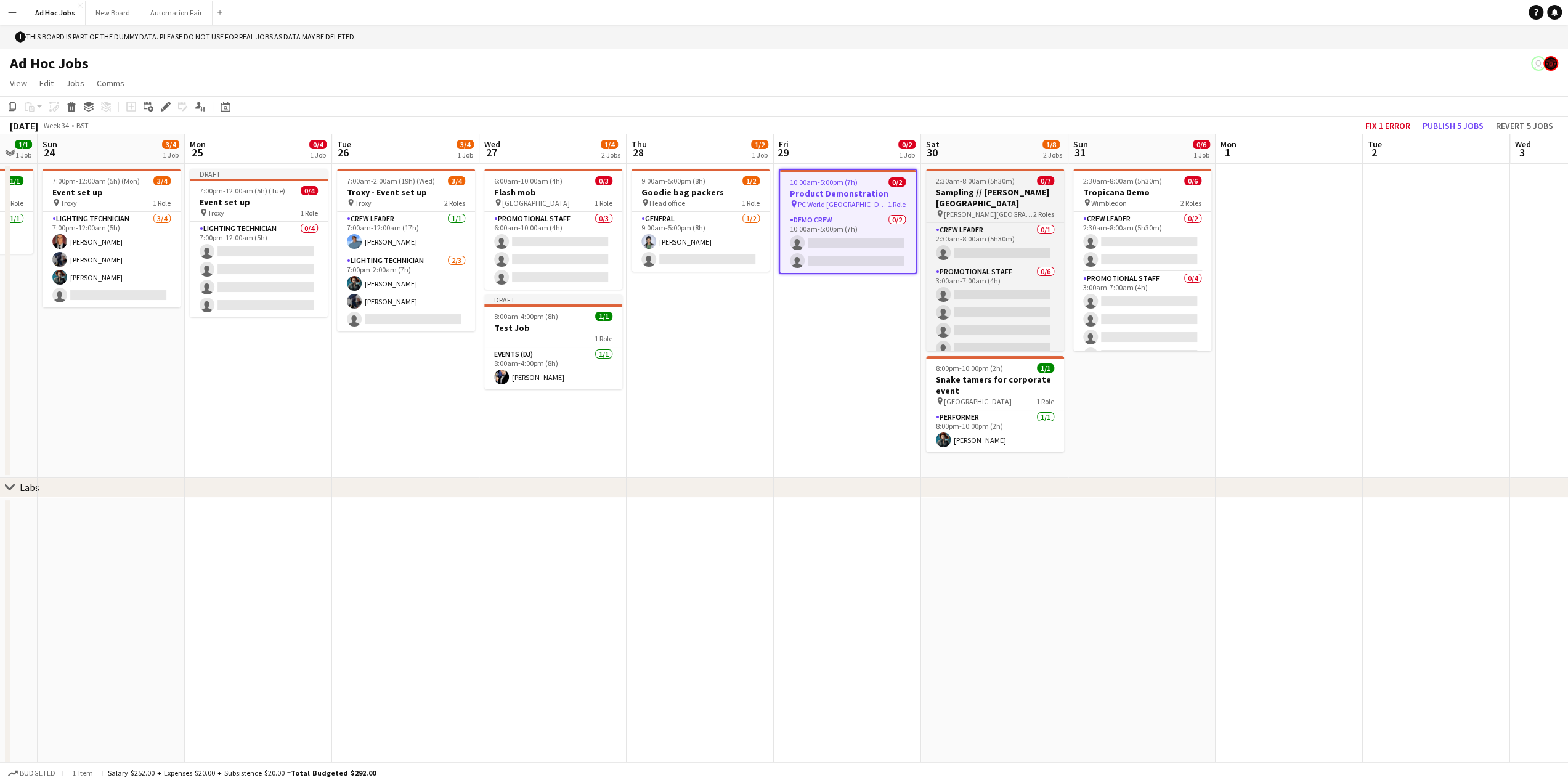
drag, startPoint x: 950, startPoint y: 186, endPoint x: 957, endPoint y: 188, distance: 7.3
click at [952, 186] on span "2:30am-8:00am (5h30m)" at bounding box center [975, 181] width 79 height 10
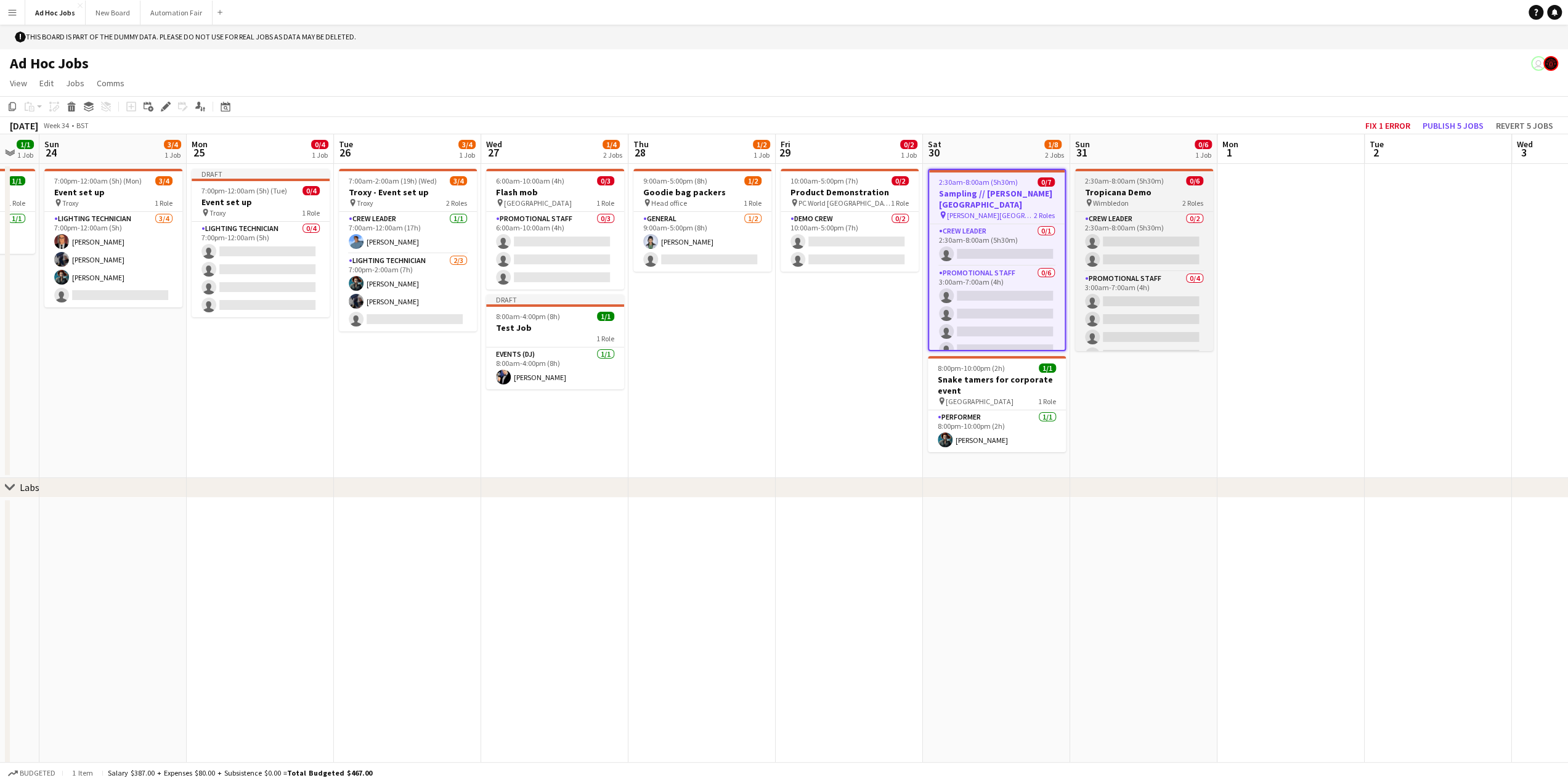
click at [1135, 183] on span "2:30am-8:00am (5h30m)" at bounding box center [1123, 181] width 79 height 10
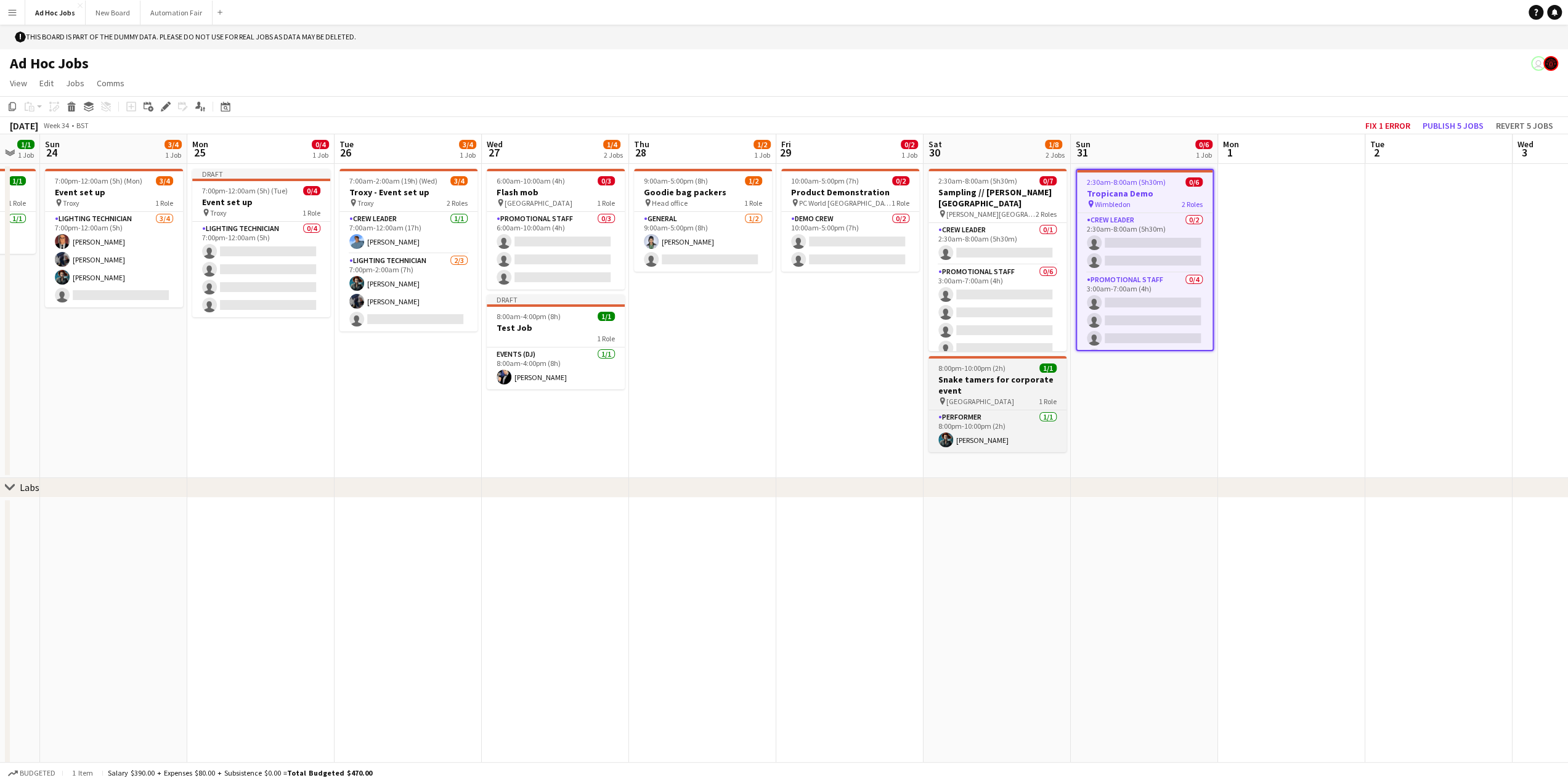
click at [969, 389] on h3 "Snake tamers for corporate event" at bounding box center [997, 385] width 138 height 22
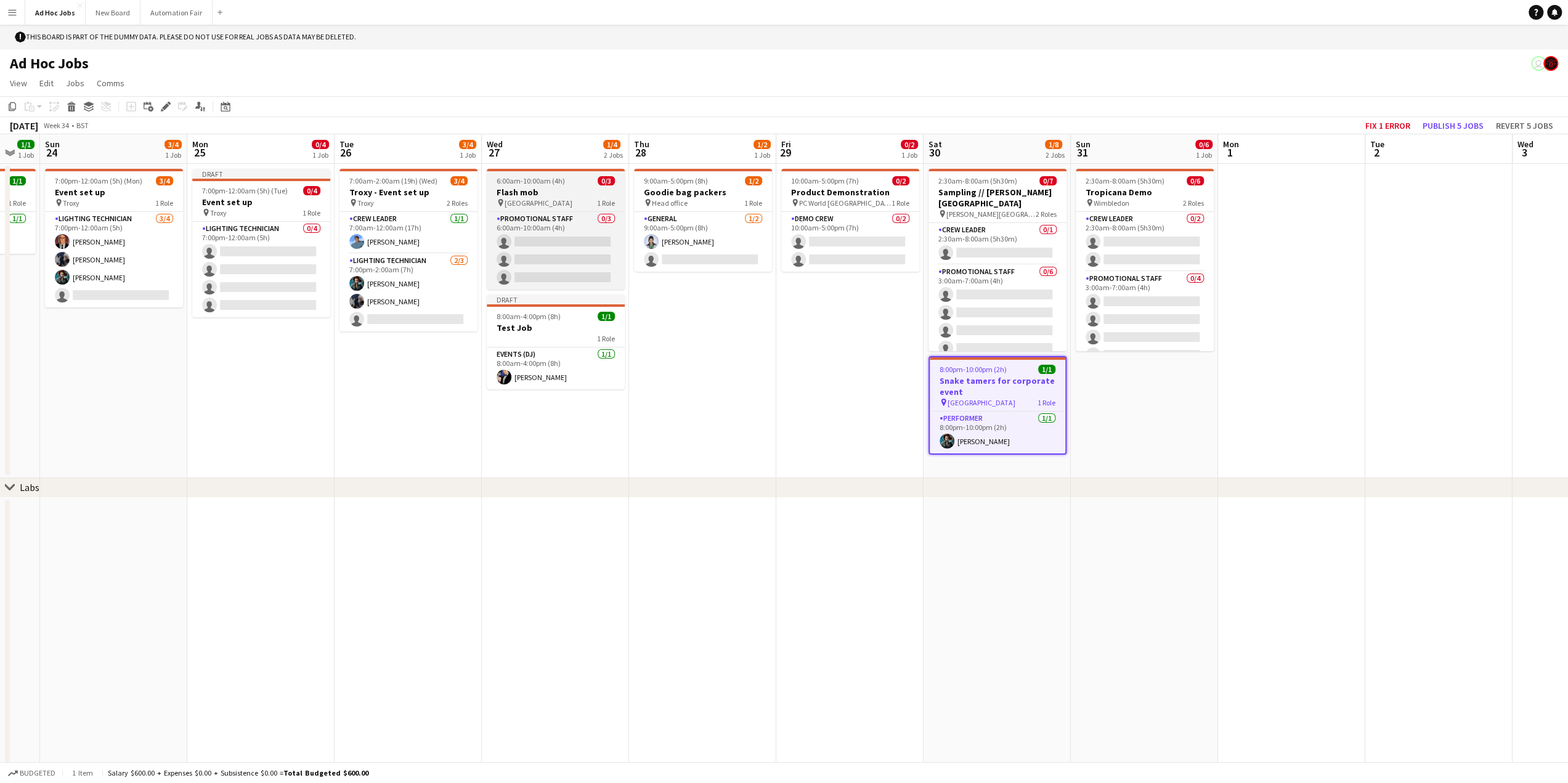
click at [579, 189] on h3 "Flash mob" at bounding box center [555, 192] width 138 height 11
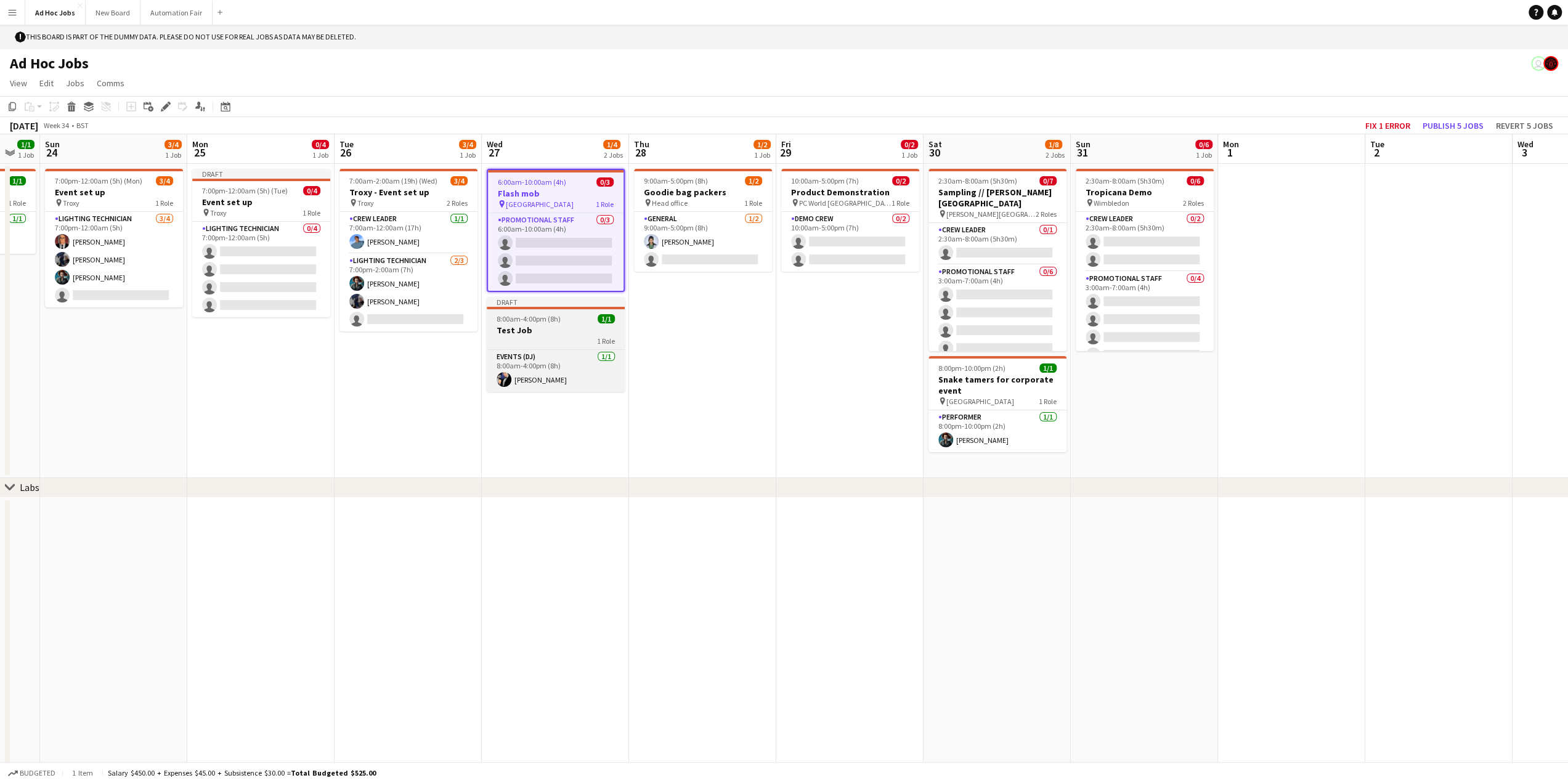
click at [540, 329] on h3 "Test Job" at bounding box center [555, 331] width 138 height 11
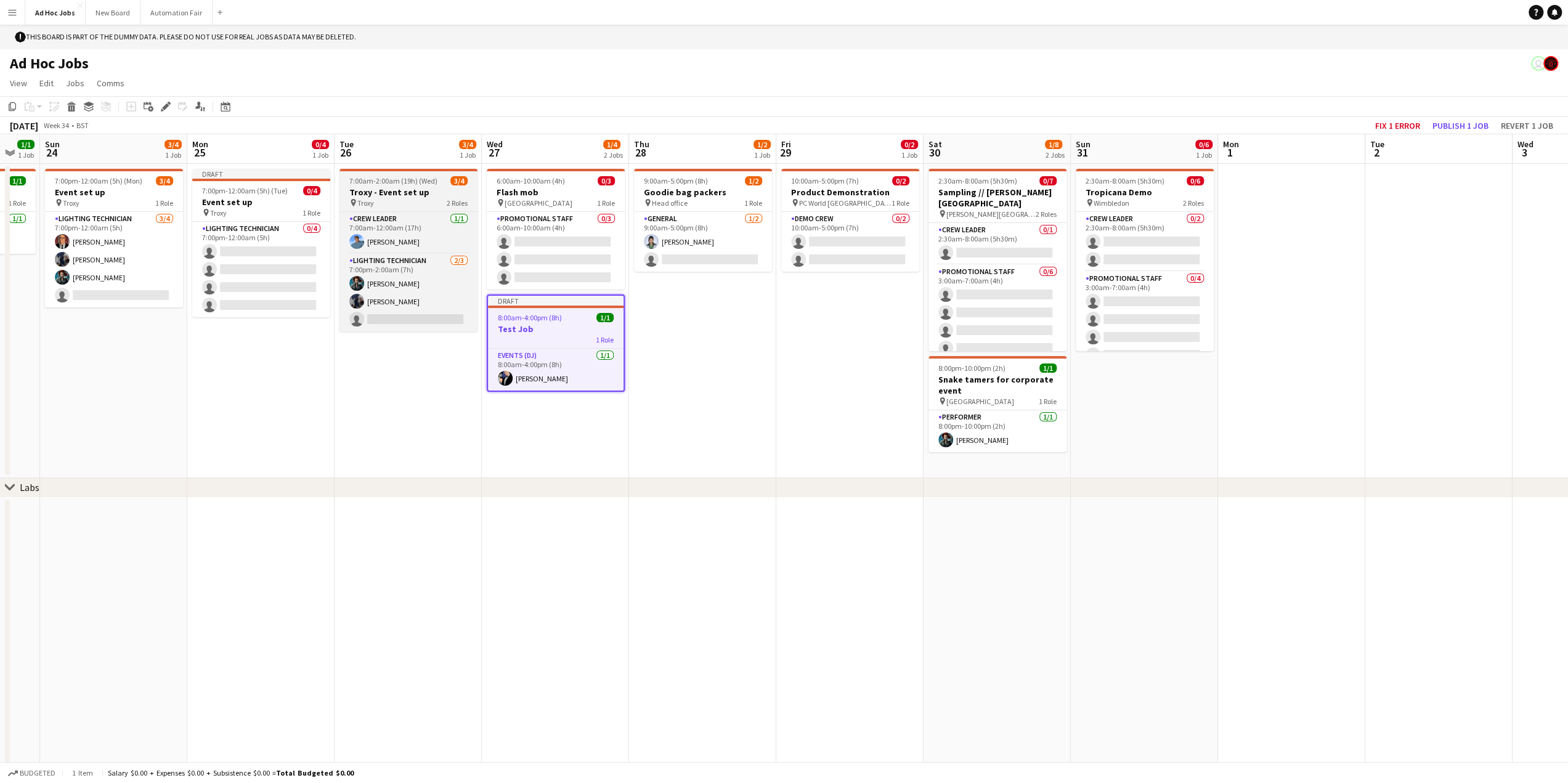
click at [399, 188] on h3 "Troxy - Event set up" at bounding box center [407, 192] width 138 height 11
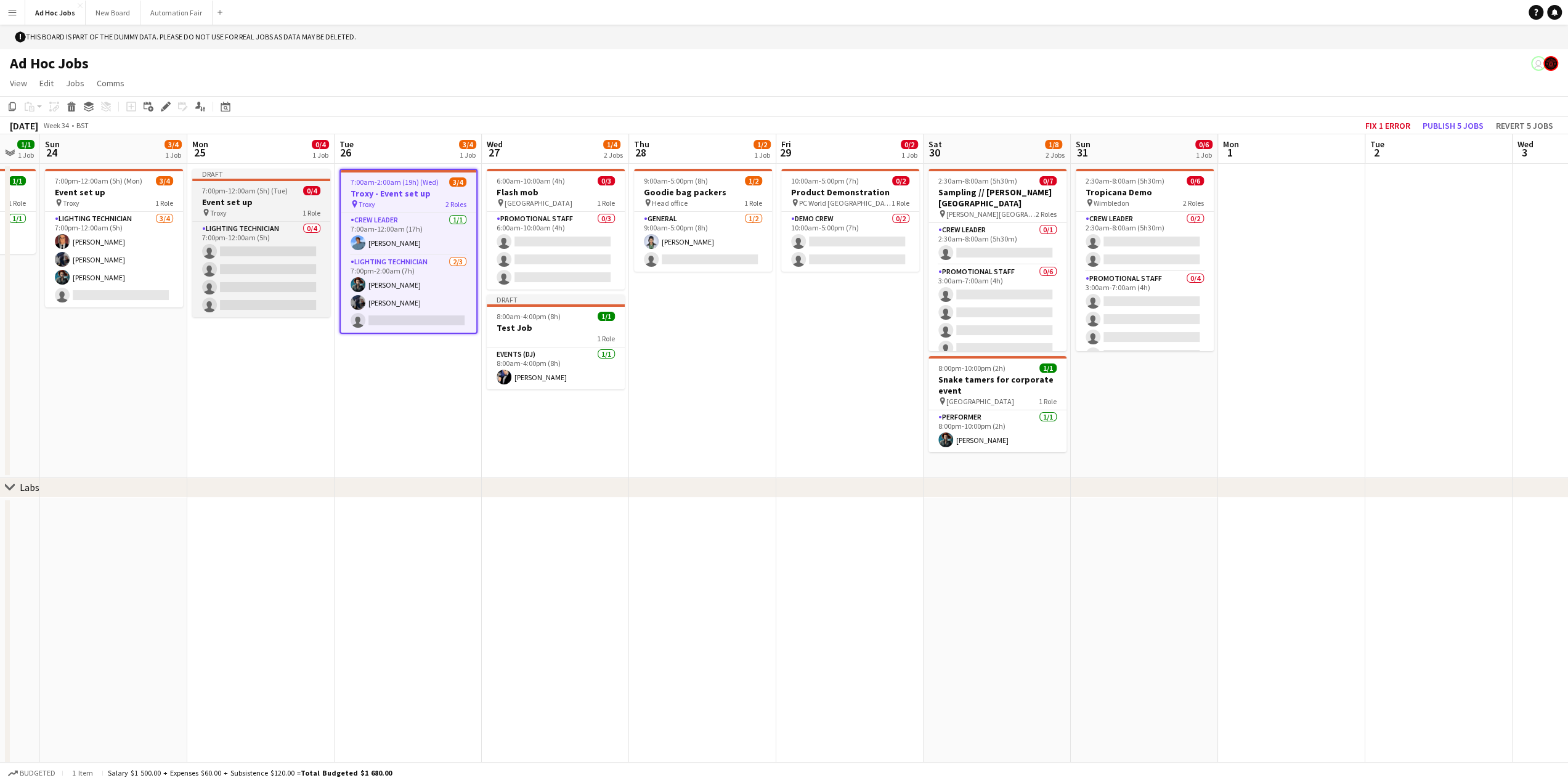
click at [241, 201] on h3 "Event set up" at bounding box center [261, 202] width 138 height 11
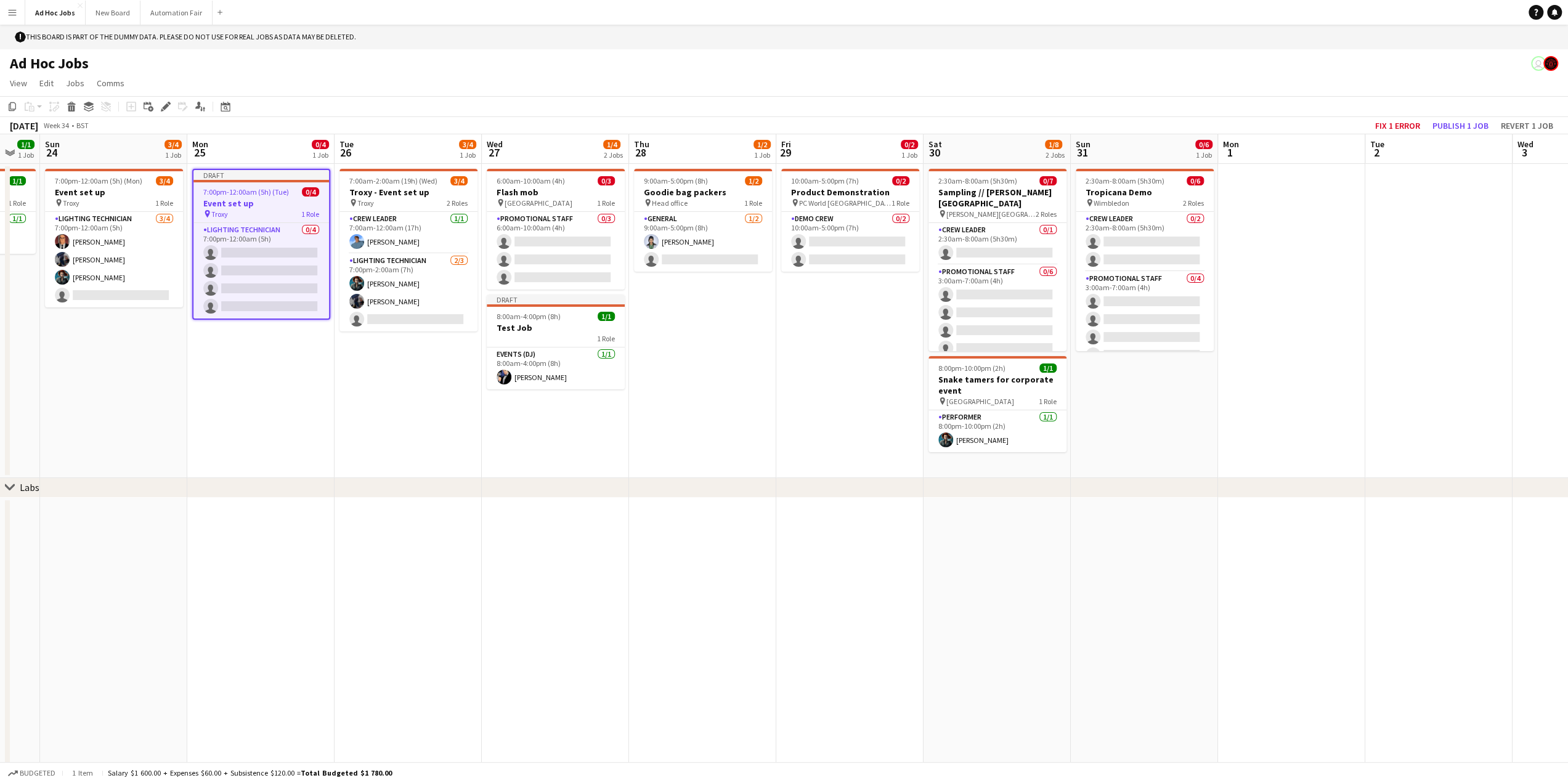
click at [520, 192] on app-calendar-viewport "Thu 21 2/2 1 Job Fri 22 3/6 4 Jobs Sat 23 1/1 1 Job Sun 24 3/4 1 Job Mon 25 0/4…" at bounding box center [784, 460] width 1568 height 652
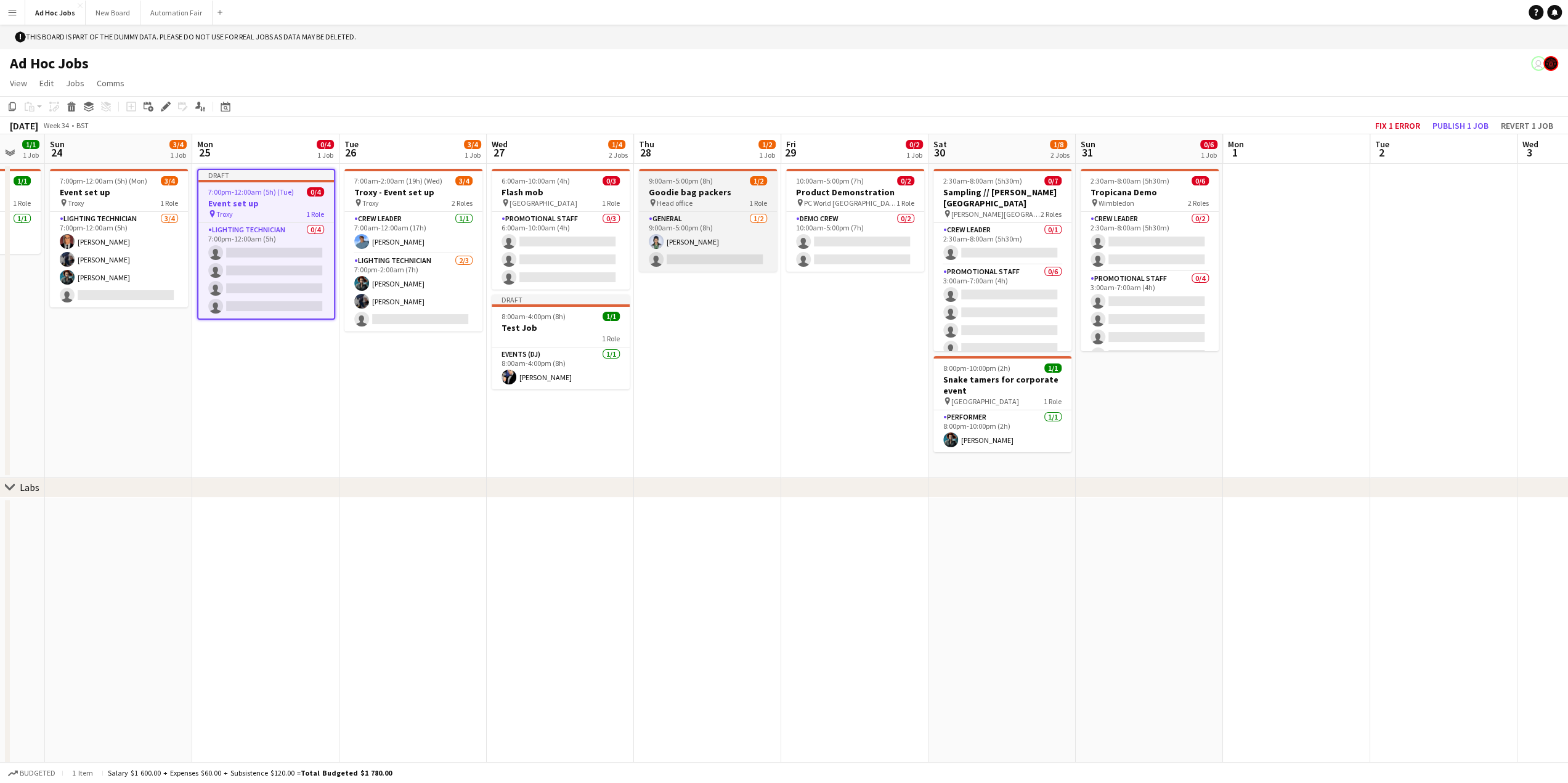
click at [699, 183] on span "9:00am-5:00pm (8h)" at bounding box center [680, 181] width 64 height 10
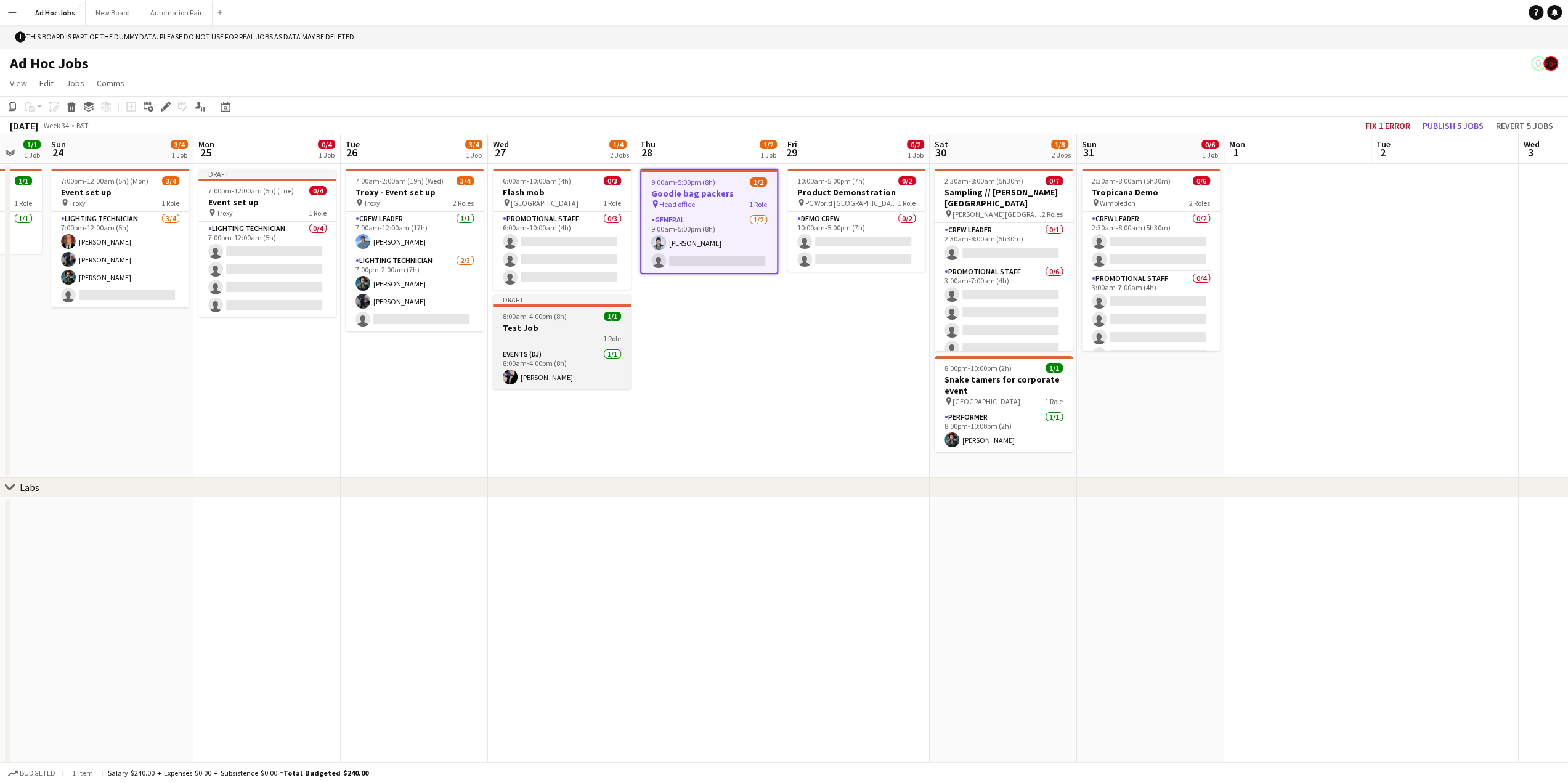
click at [599, 316] on div "8:00am-4:00pm (8h) 1/1" at bounding box center [562, 316] width 138 height 10
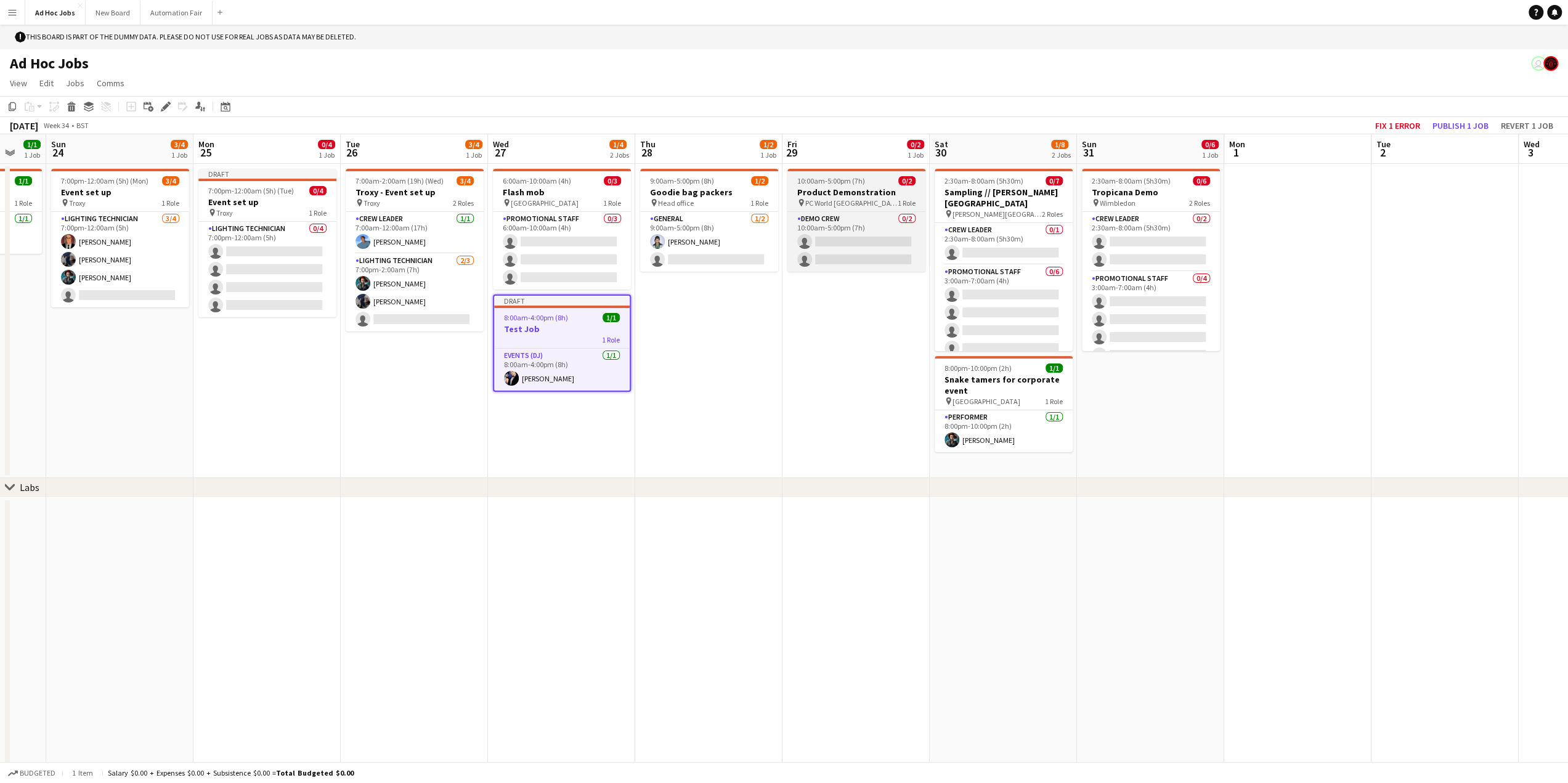
click at [848, 189] on h3 "Product Demonstration" at bounding box center [856, 192] width 138 height 11
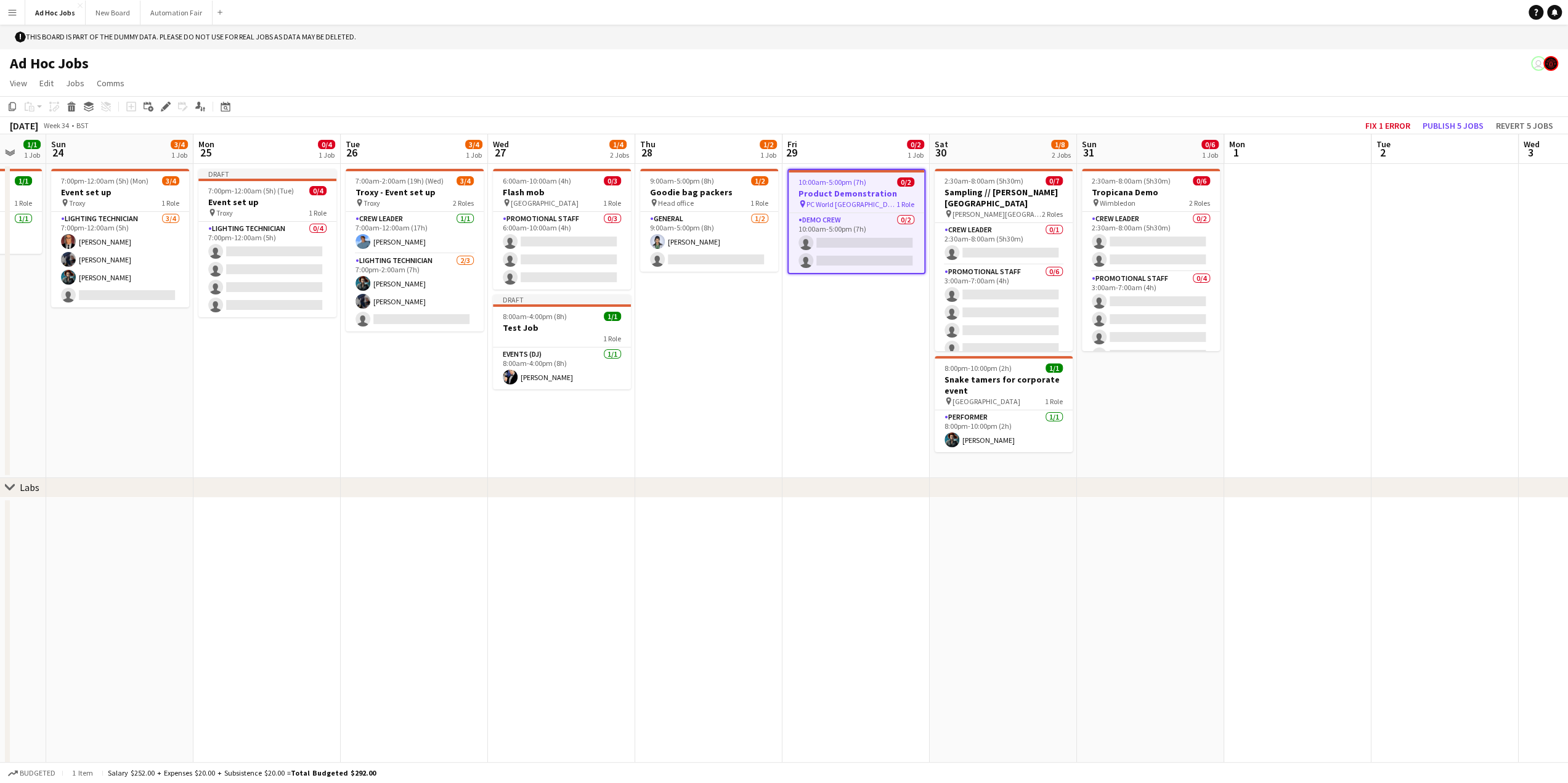
click at [984, 191] on app-calendar-viewport "Thu 21 2/2 1 Job Fri 22 3/6 4 Jobs Sat 23 1/1 1 Job Sun 24 3/4 1 Job Mon 25 0/4…" at bounding box center [784, 460] width 1568 height 652
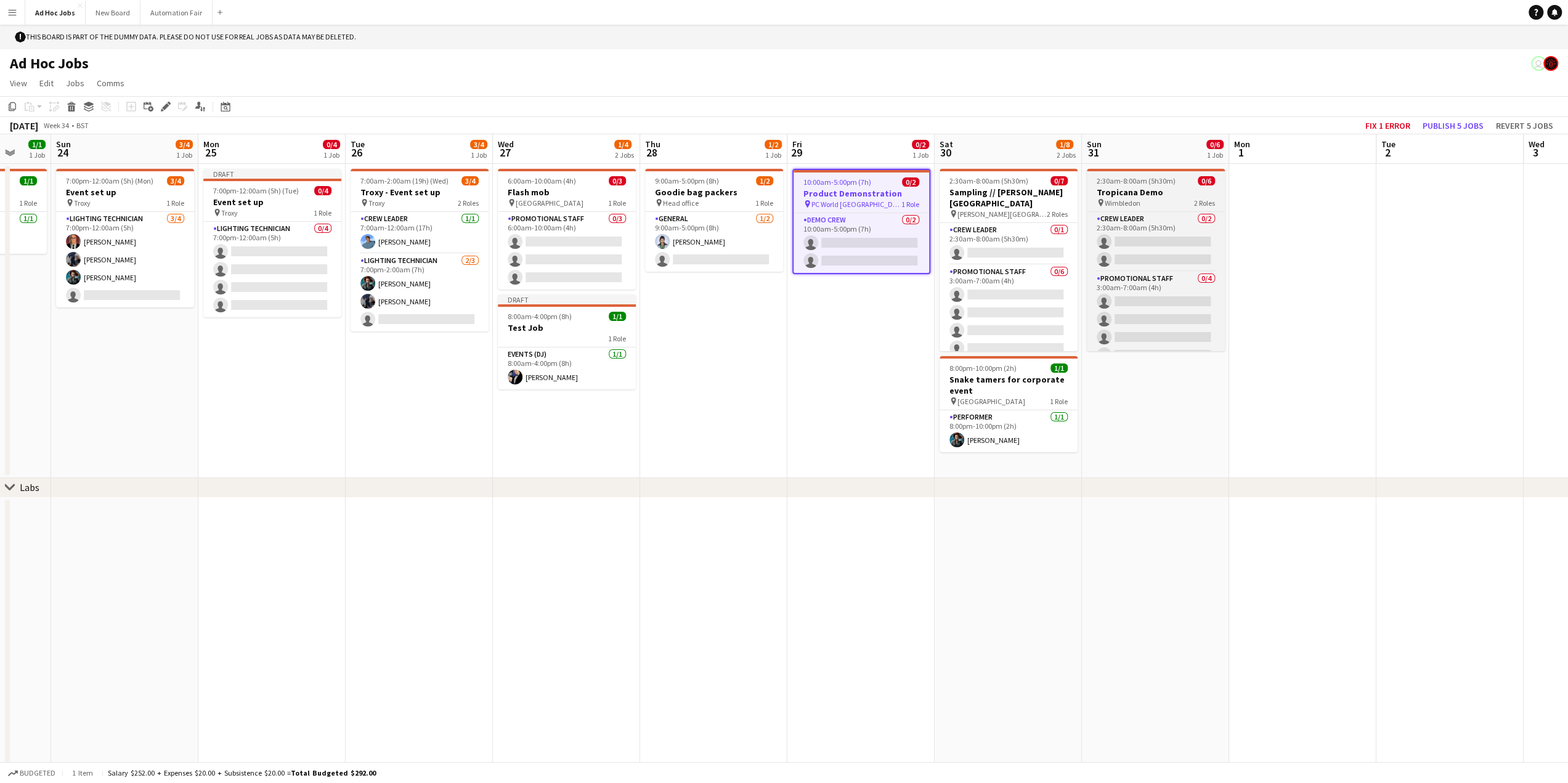
click at [1133, 190] on h3 "Tropicana Demo" at bounding box center [1155, 192] width 138 height 11
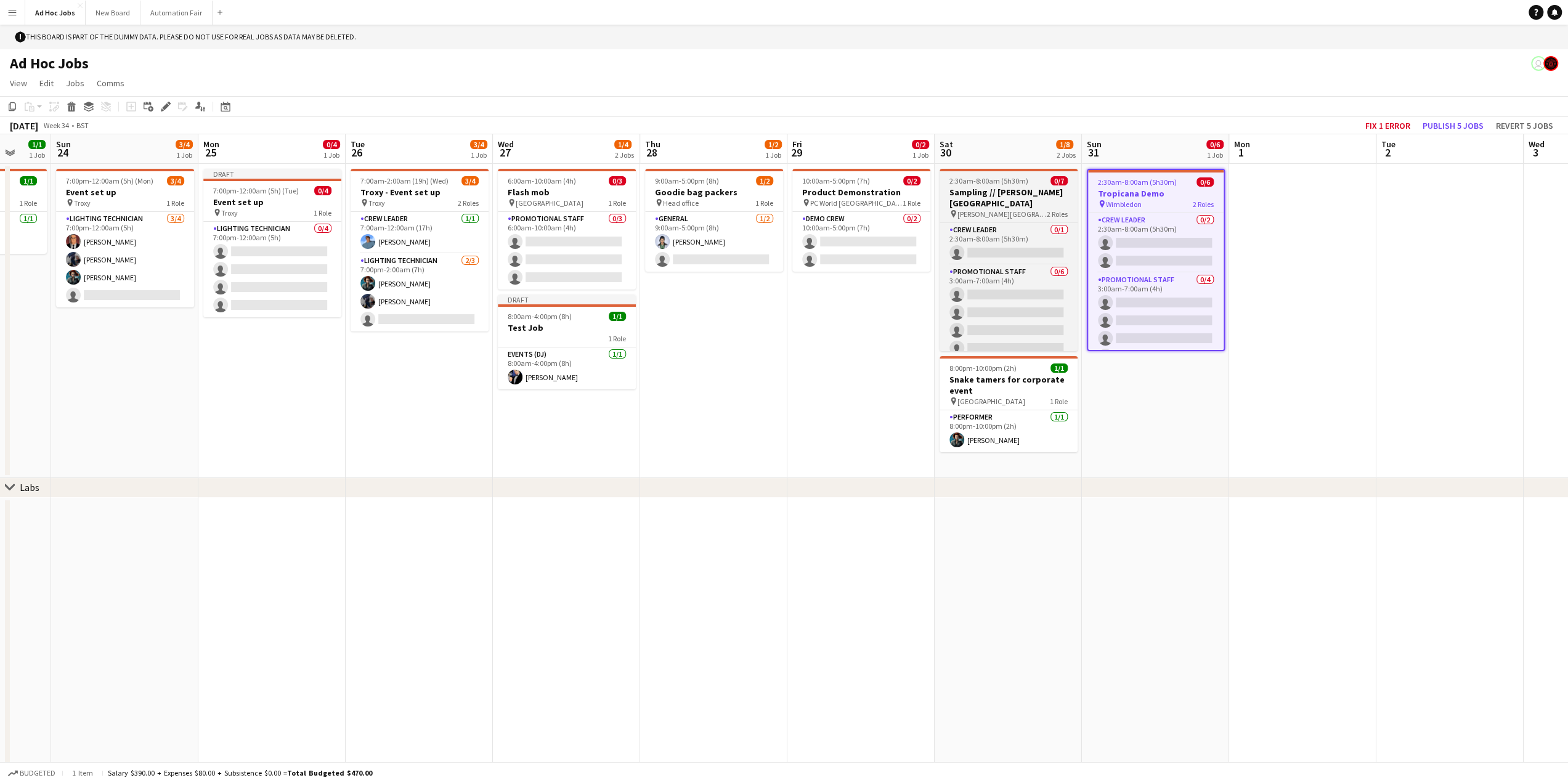
click at [1006, 192] on h3 "Sampling // [PERSON_NAME][GEOGRAPHIC_DATA]" at bounding box center [1008, 197] width 138 height 22
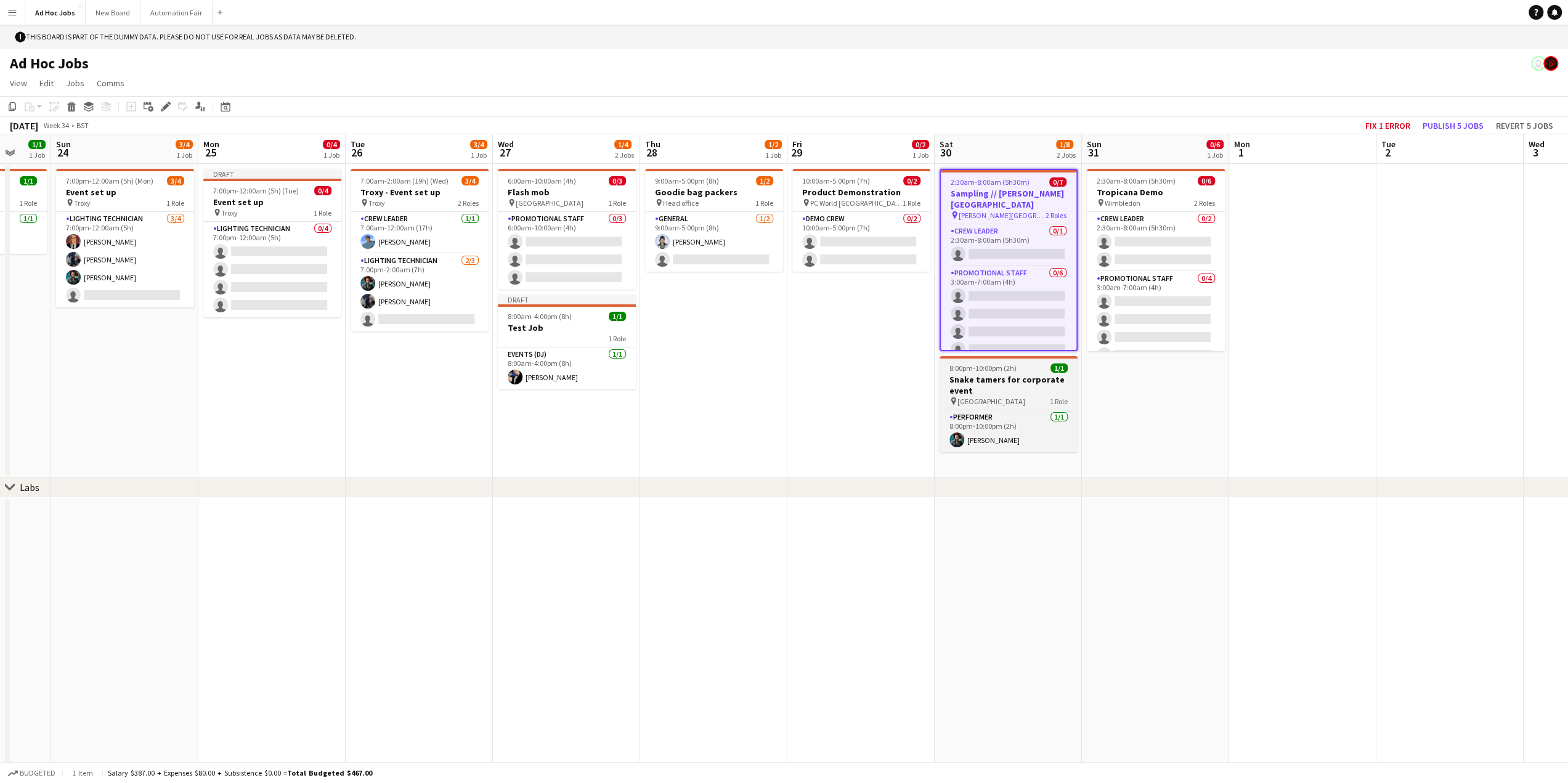
click at [1002, 385] on h3 "Snake tamers for corporate event" at bounding box center [1008, 385] width 138 height 22
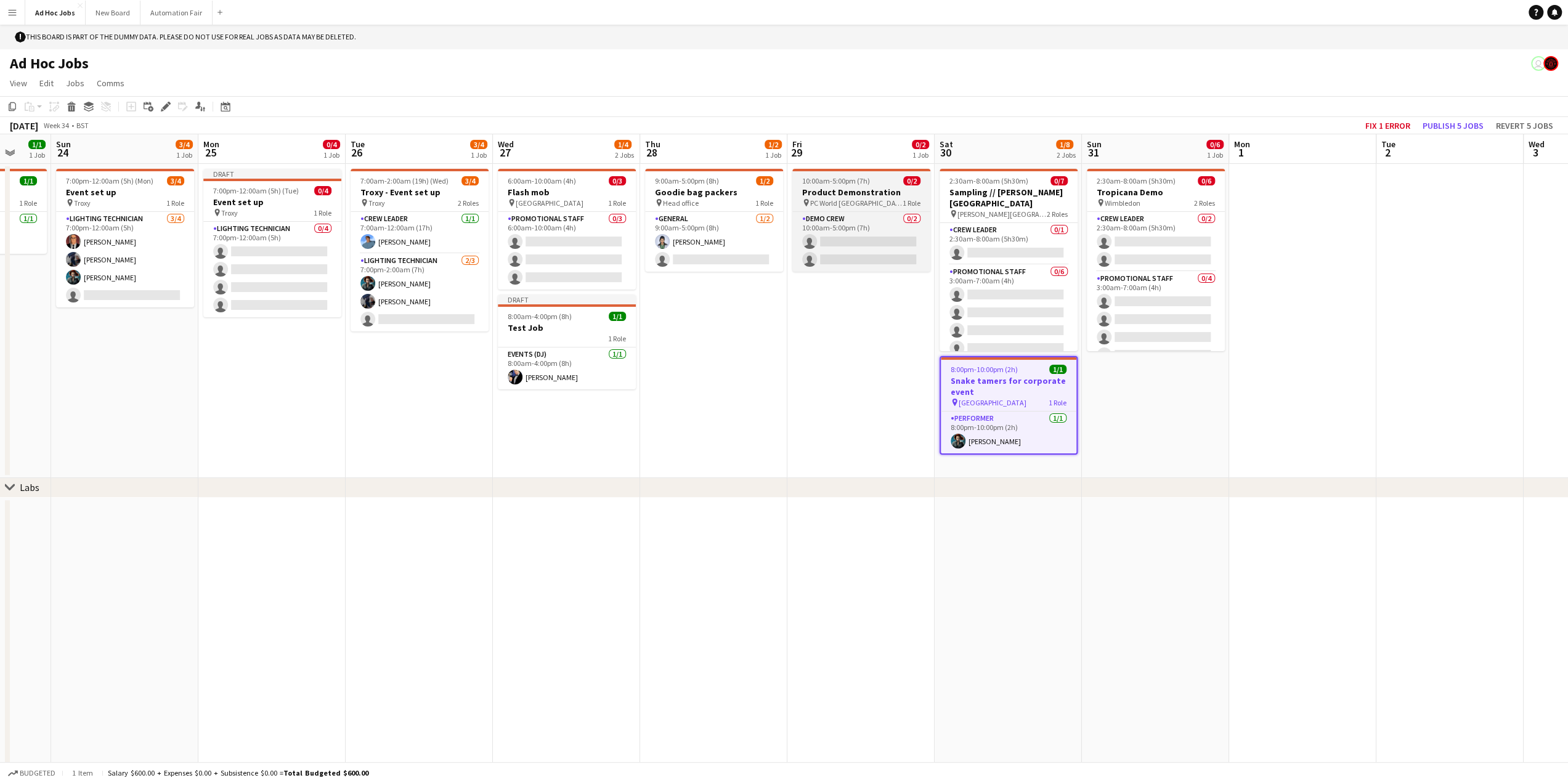
click at [833, 191] on h3 "Product Demonstration" at bounding box center [861, 192] width 138 height 11
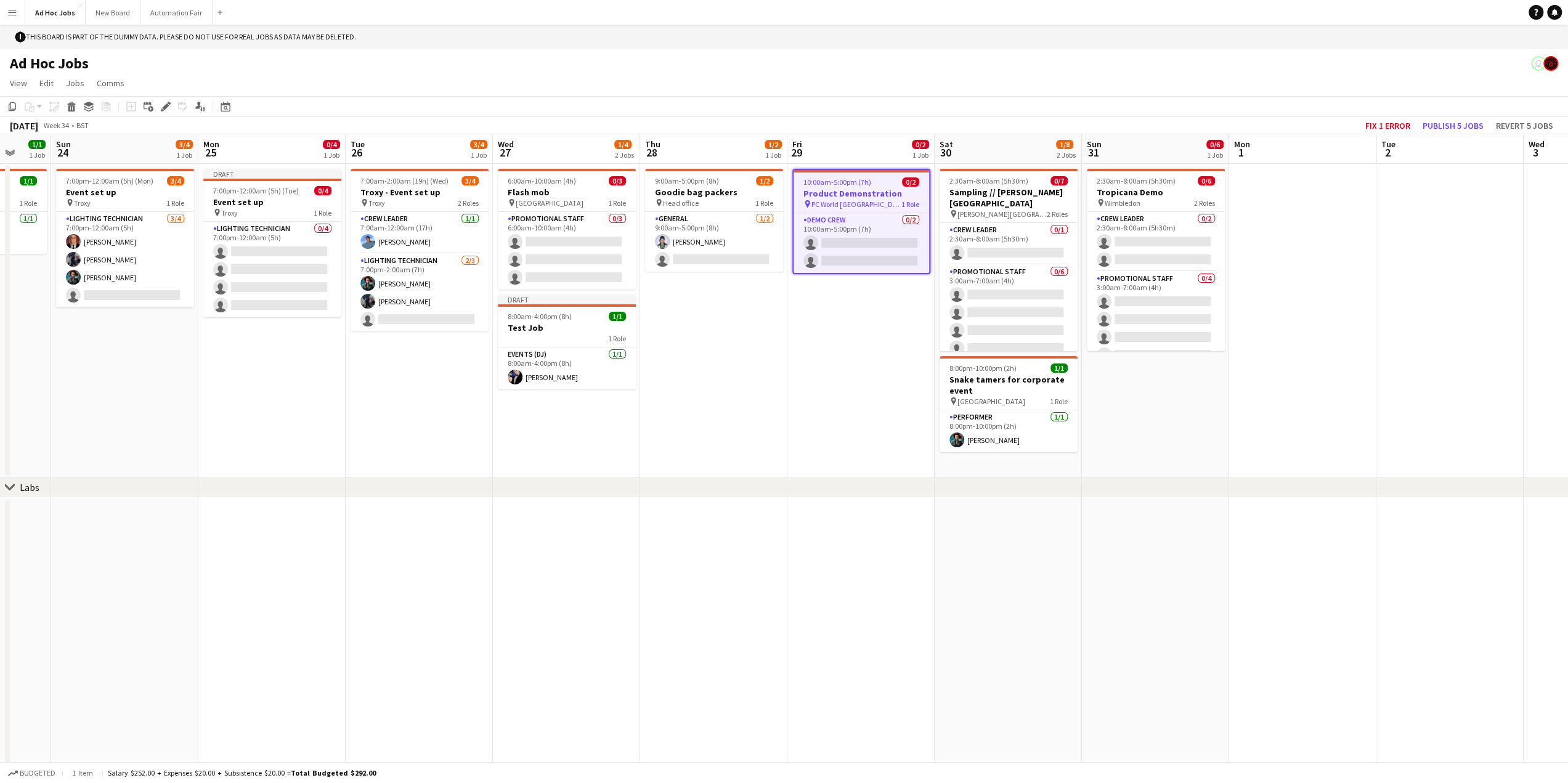
click at [860, 605] on app-date-cell at bounding box center [861, 643] width 148 height 290
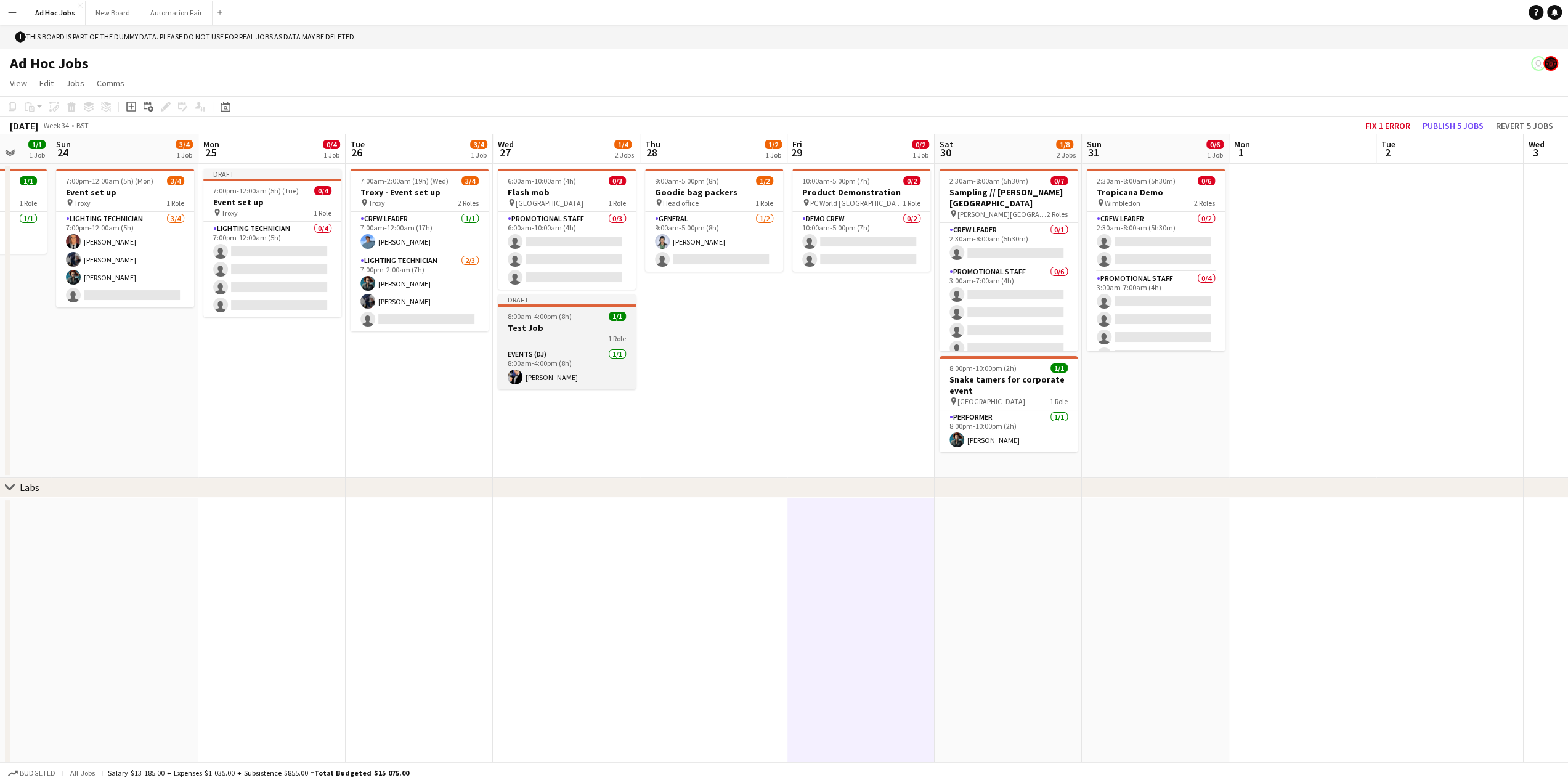
click at [523, 332] on h3 "Test Job" at bounding box center [566, 328] width 138 height 11
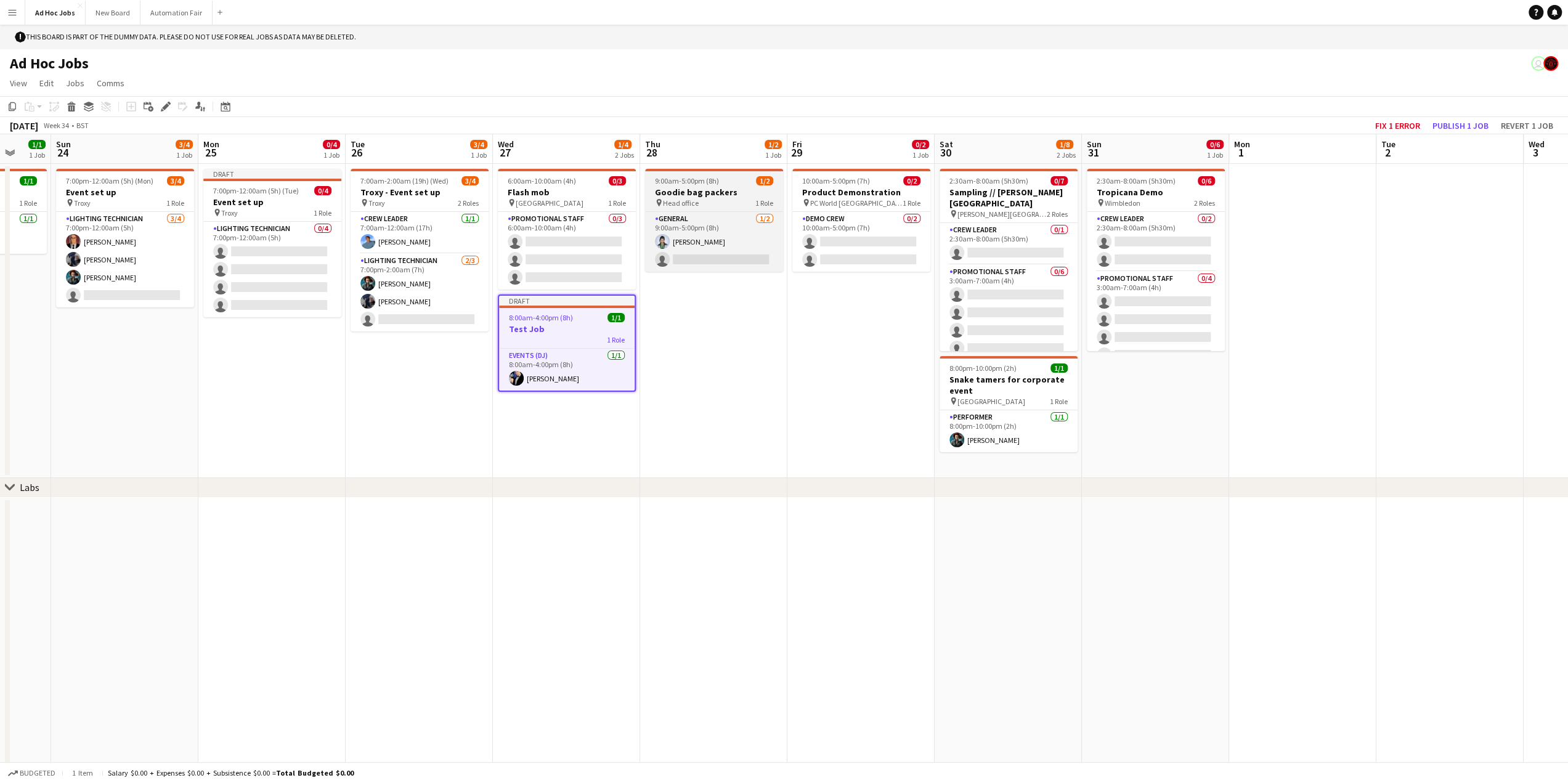
click at [714, 189] on h3 "Goodie bag packers" at bounding box center [713, 192] width 138 height 11
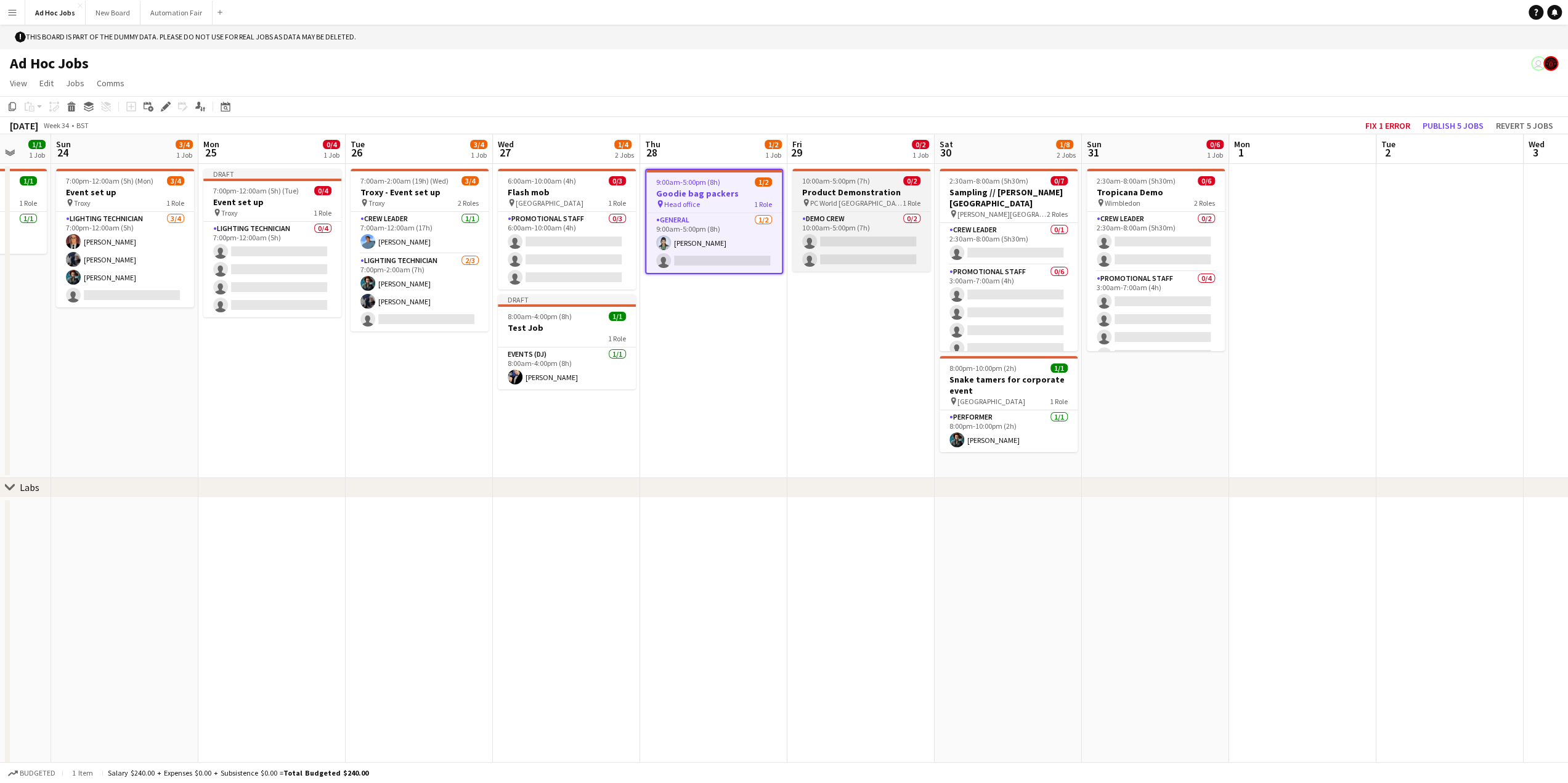
click at [872, 191] on h3 "Product Demonstration" at bounding box center [861, 192] width 138 height 11
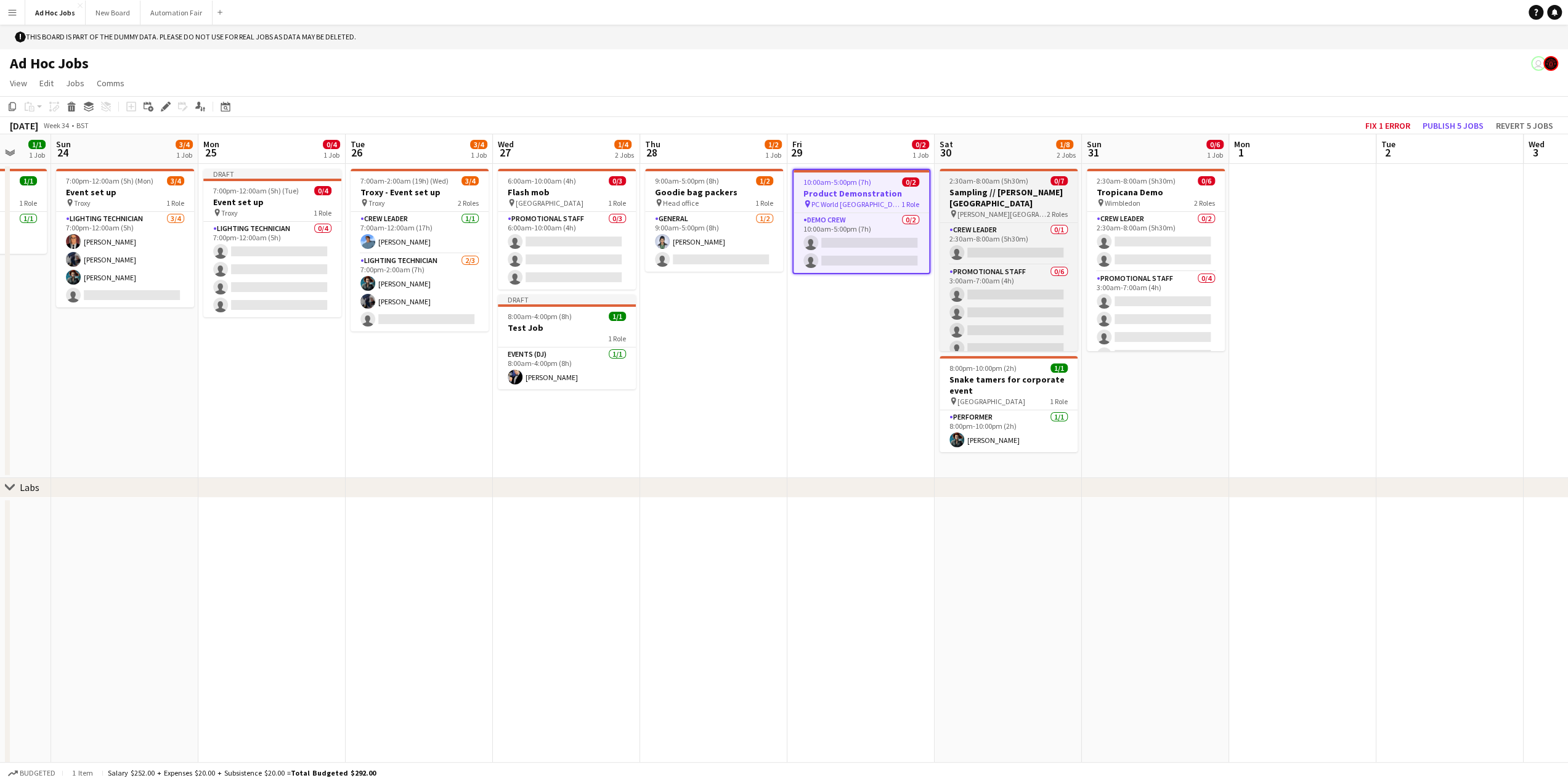
click at [1042, 209] on div "pin [PERSON_NAME][GEOGRAPHIC_DATA] 2 Roles" at bounding box center [1008, 213] width 138 height 10
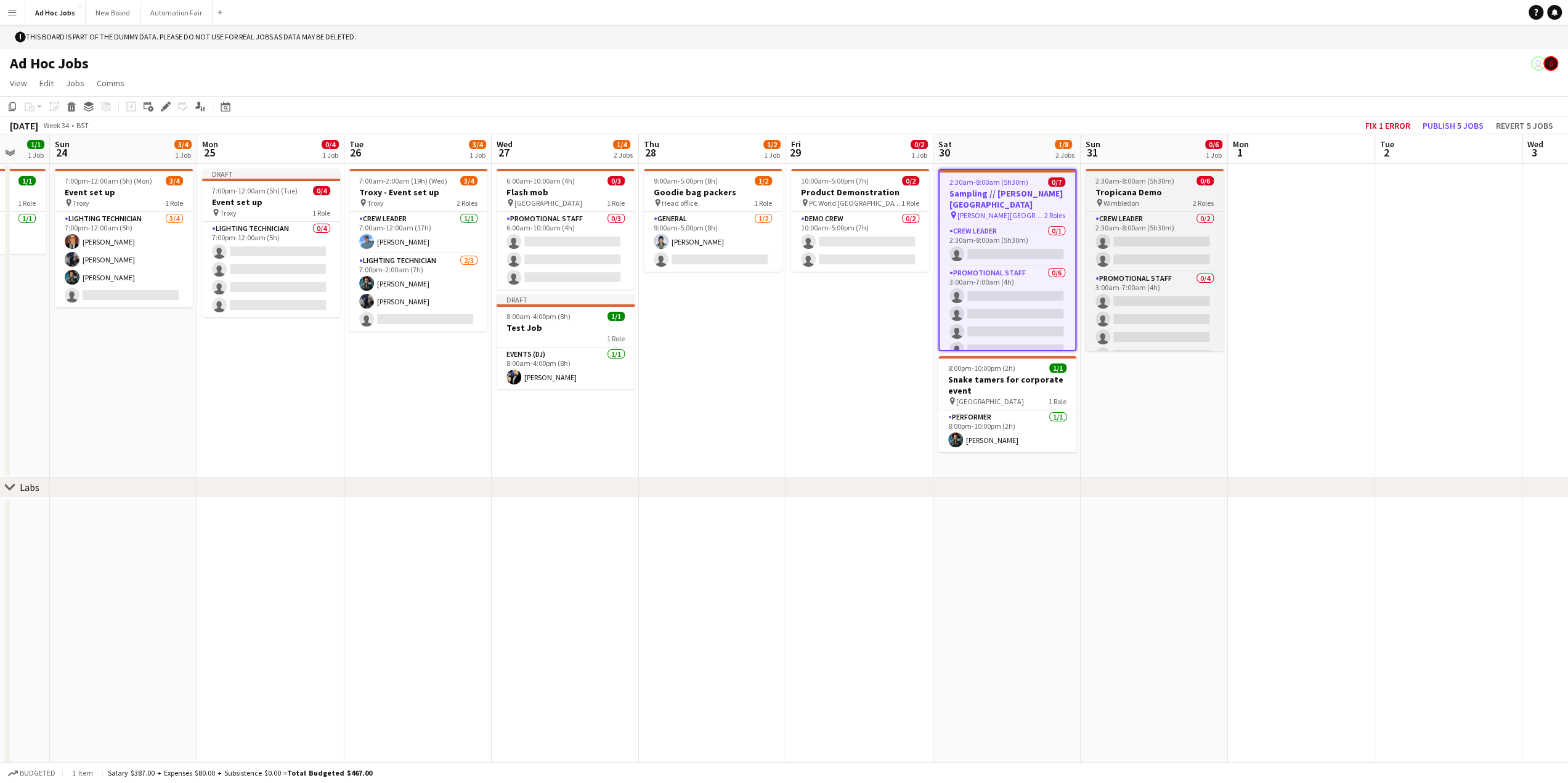
click at [1154, 203] on div "pin Wimbledon 2 Roles" at bounding box center [1154, 203] width 138 height 10
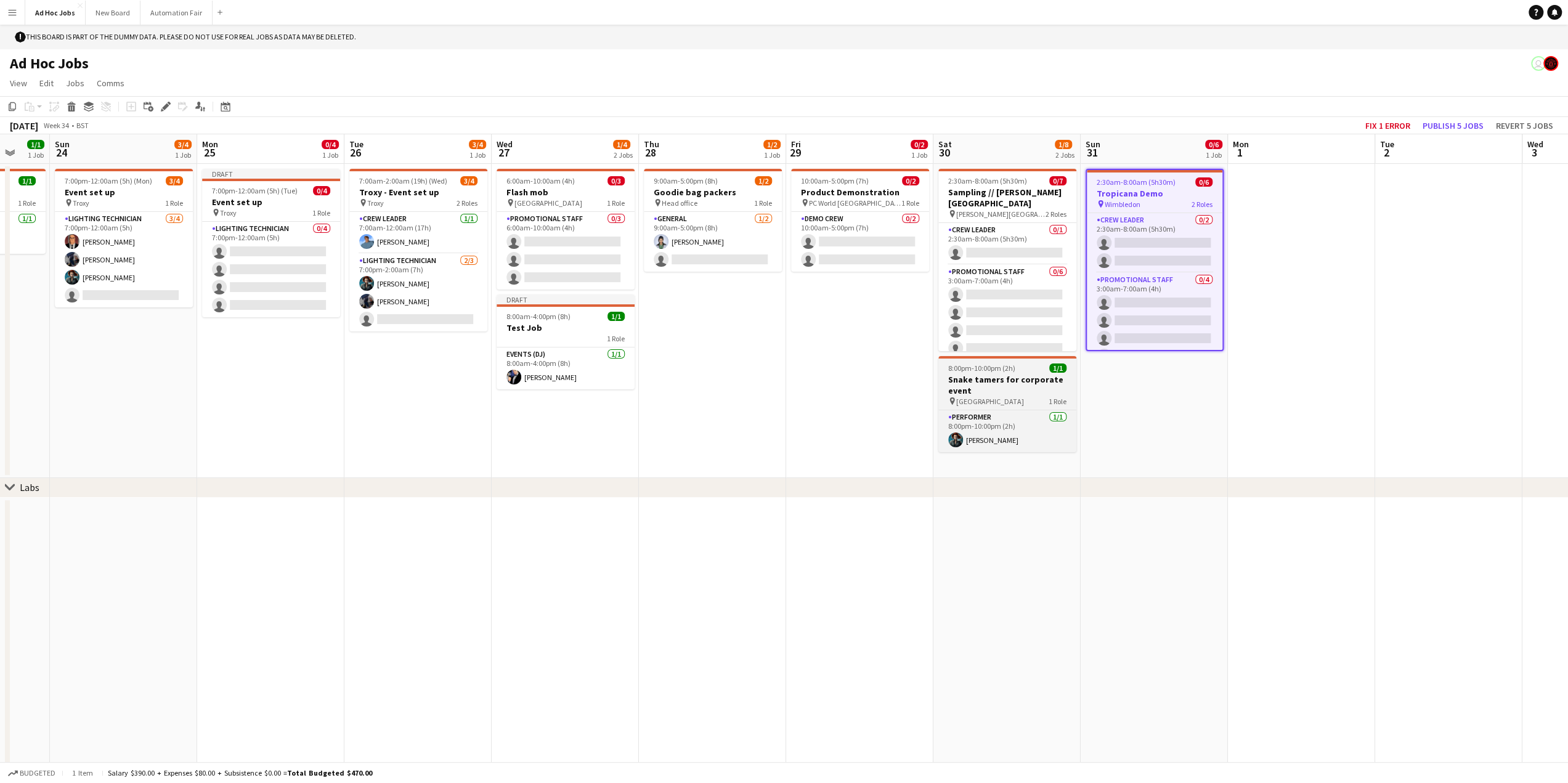
click at [967, 399] on span "[GEOGRAPHIC_DATA]" at bounding box center [989, 402] width 68 height 10
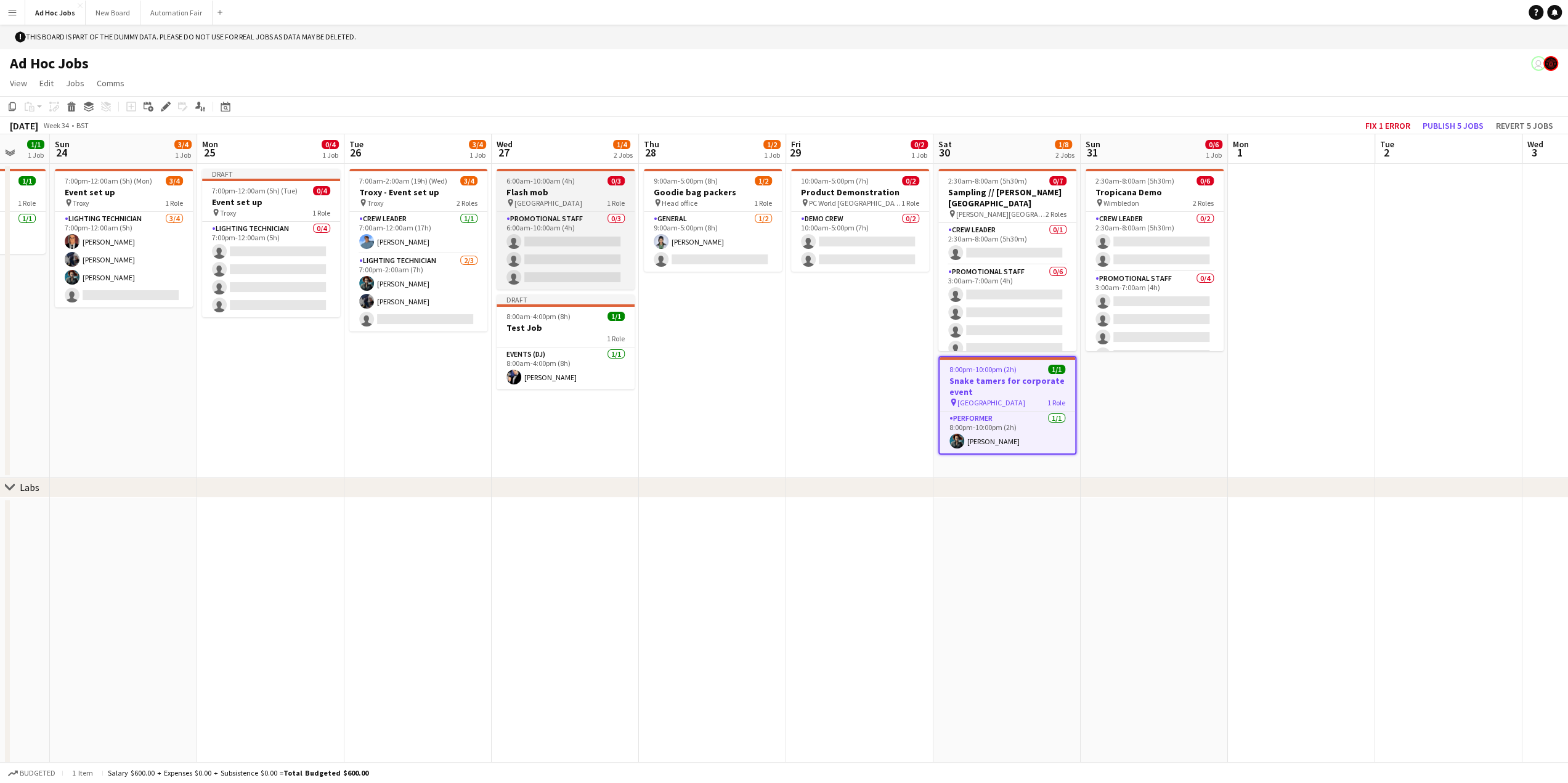
click at [526, 191] on h3 "Flash mob" at bounding box center [565, 192] width 138 height 11
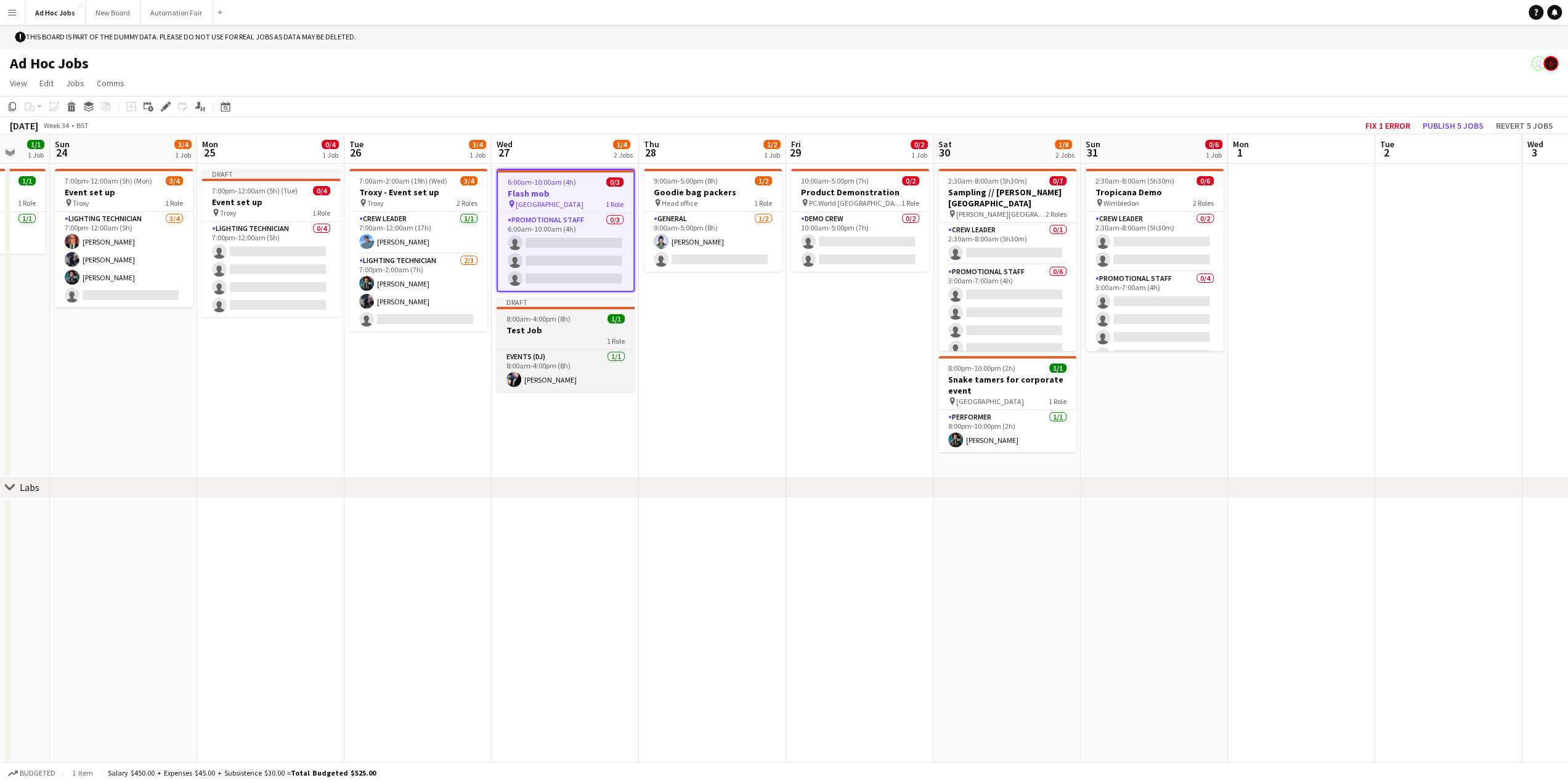
click at [548, 311] on app-job-card "Draft 8:00am-4:00pm (8h) 1/1 Test Job 1 Role Events (DJ) [DATE] 8:00am-4:00pm (…" at bounding box center [565, 345] width 138 height 95
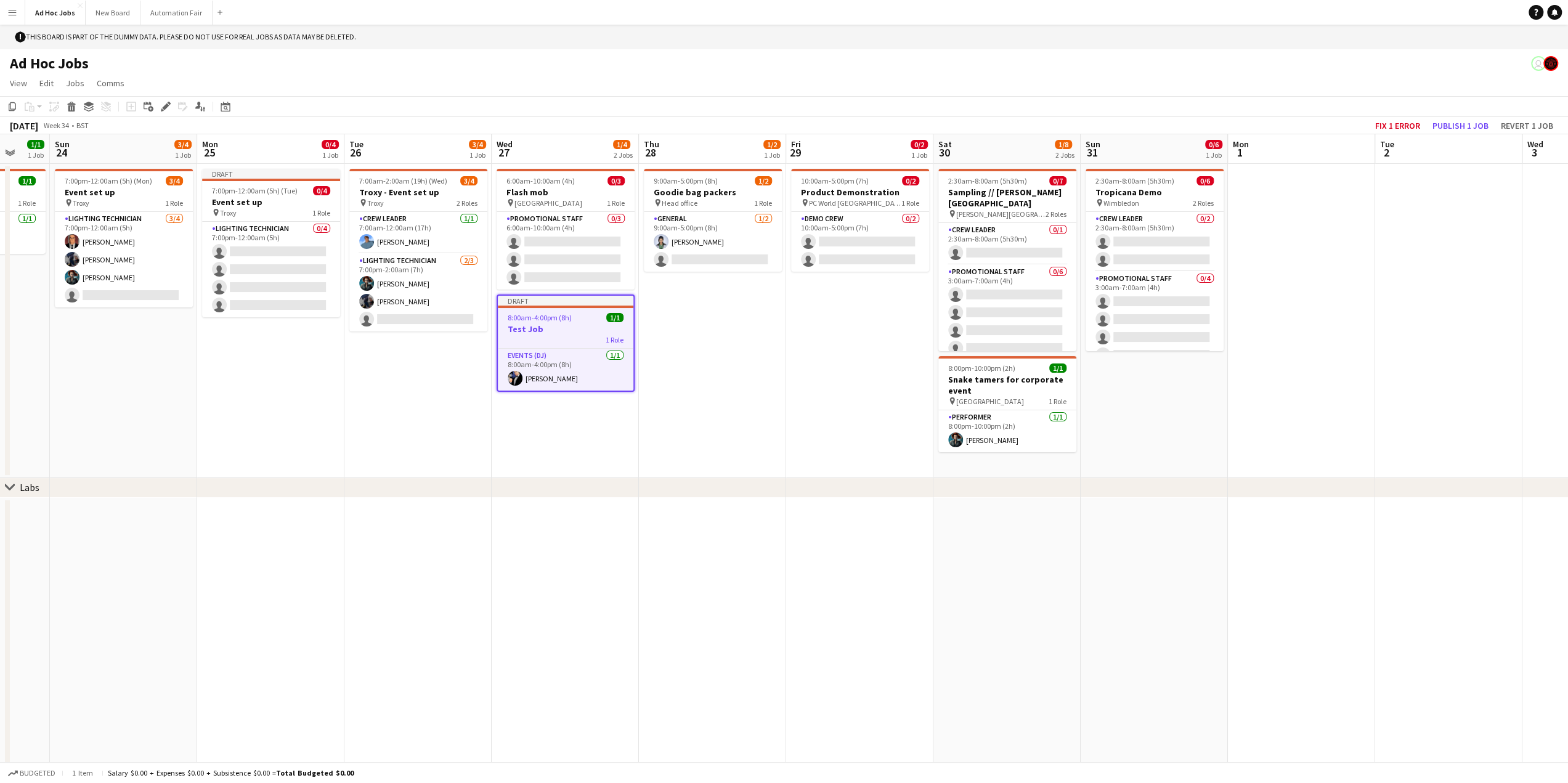
click at [536, 427] on app-date-cell "6:00am-10:00am (4h) 0/3 Flash mob pin Waterloo train station 1 Role Promotional…" at bounding box center [565, 321] width 148 height 314
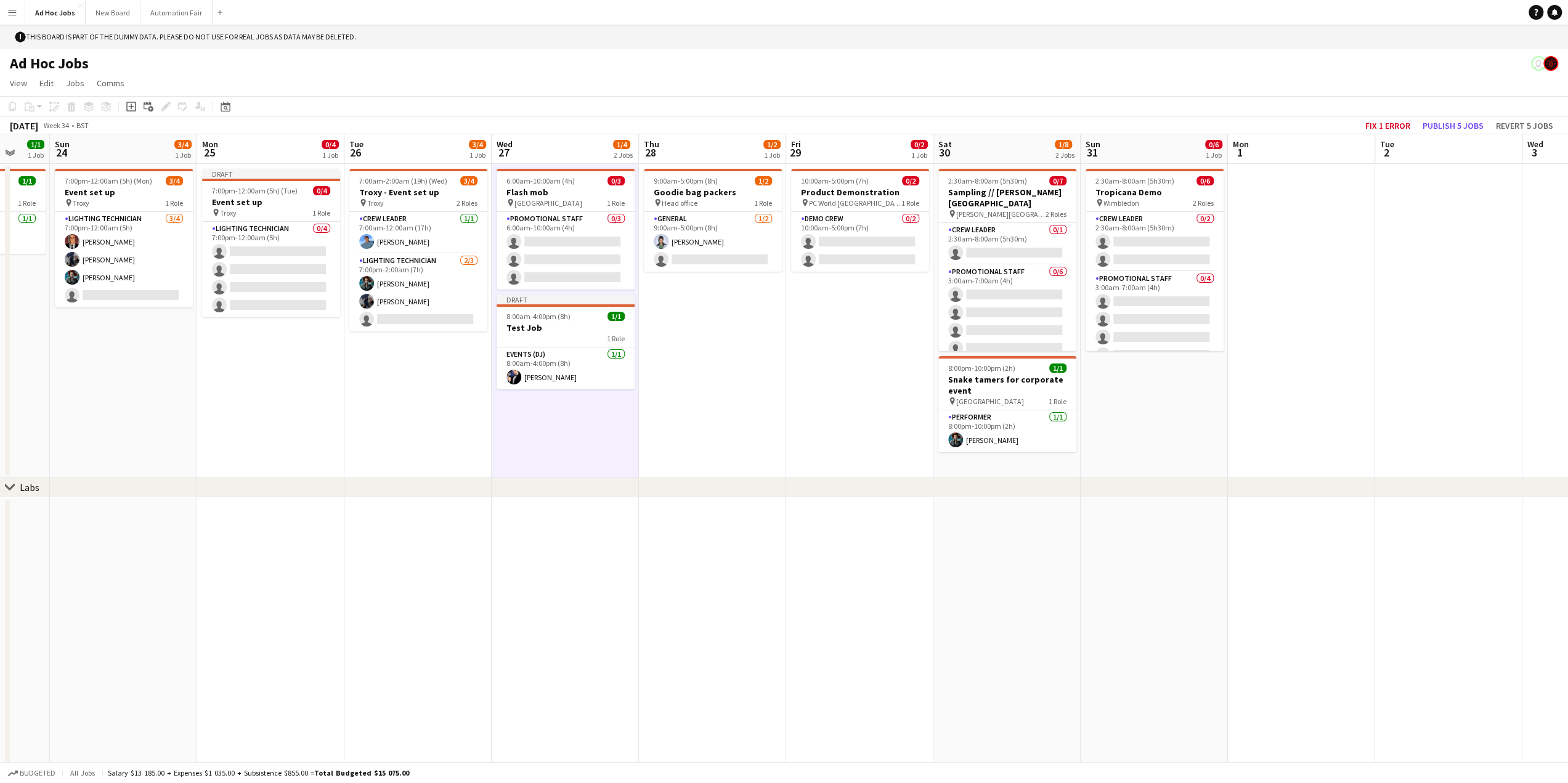
click at [374, 391] on app-date-cell "7:00am-2:00am (19h) (Wed) 3/4 Troxy - Event set up pin Troxy 2 Roles Crew Leade…" at bounding box center [418, 321] width 148 height 314
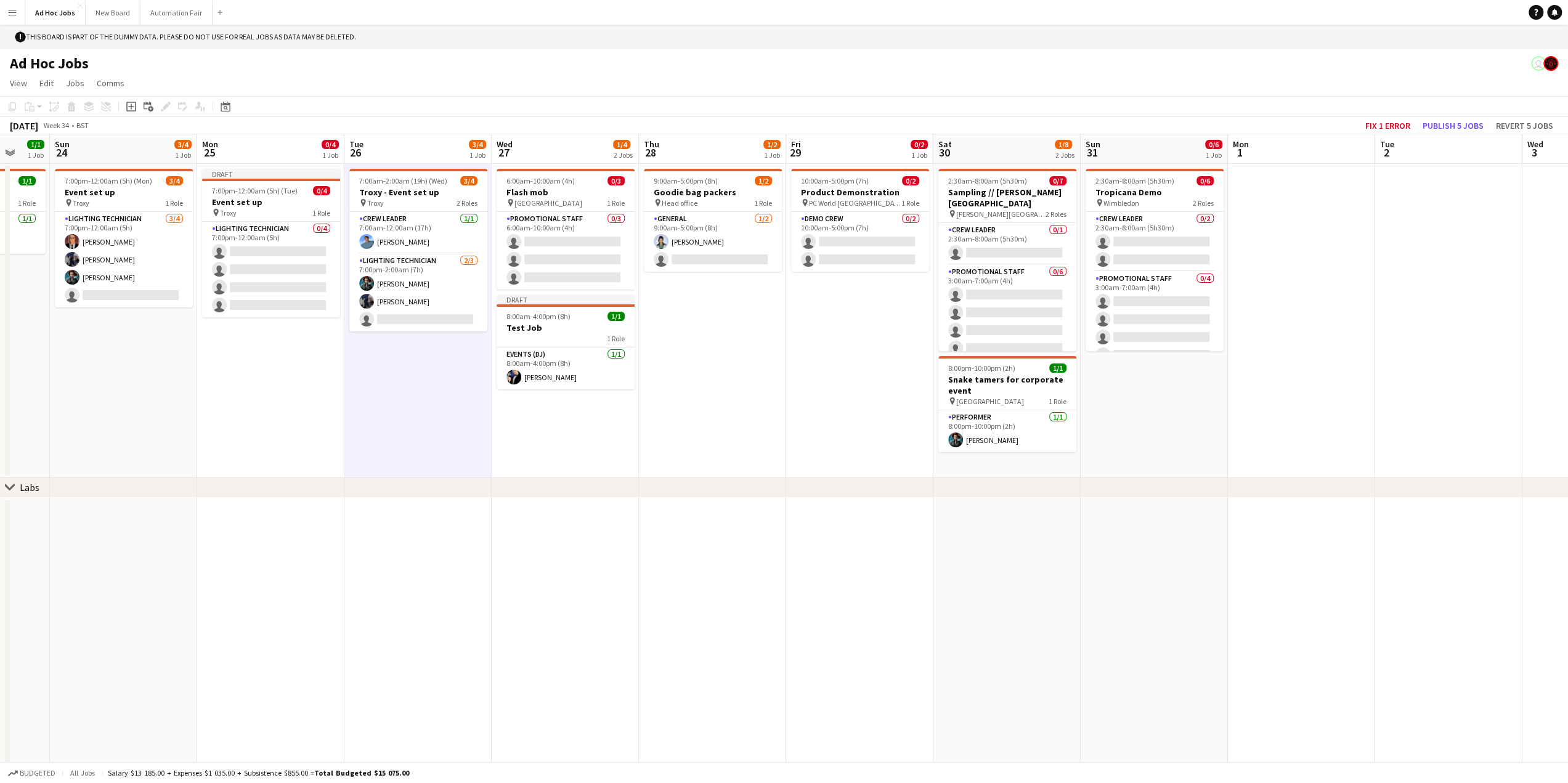
click at [752, 380] on app-date-cell "9:00am-5:00pm (8h) 1/2 Goodie bag packers pin Head office 1 Role General [DATE]…" at bounding box center [712, 321] width 148 height 314
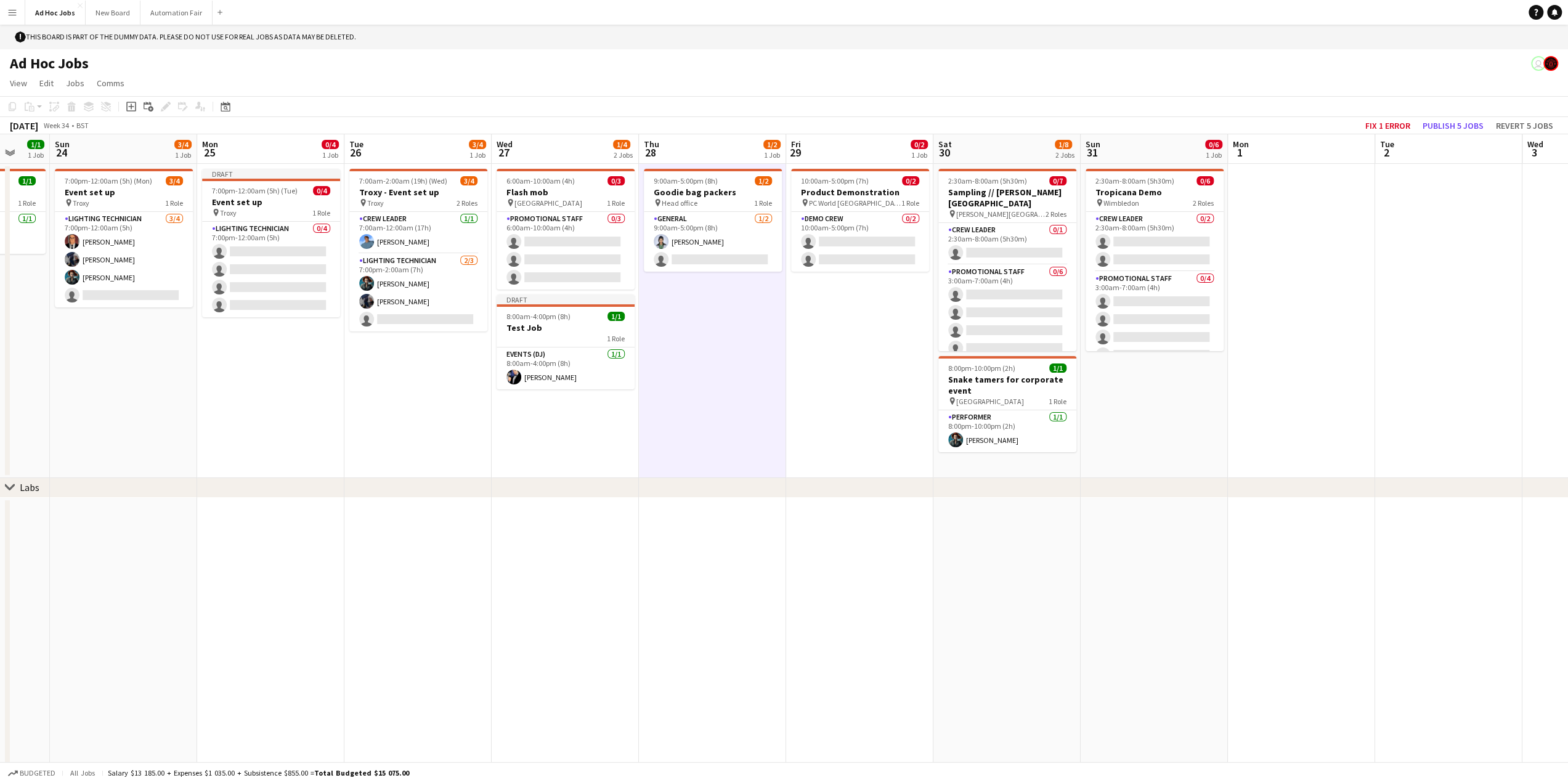
click at [11, 11] on app-icon "Menu" at bounding box center [12, 12] width 10 height 10
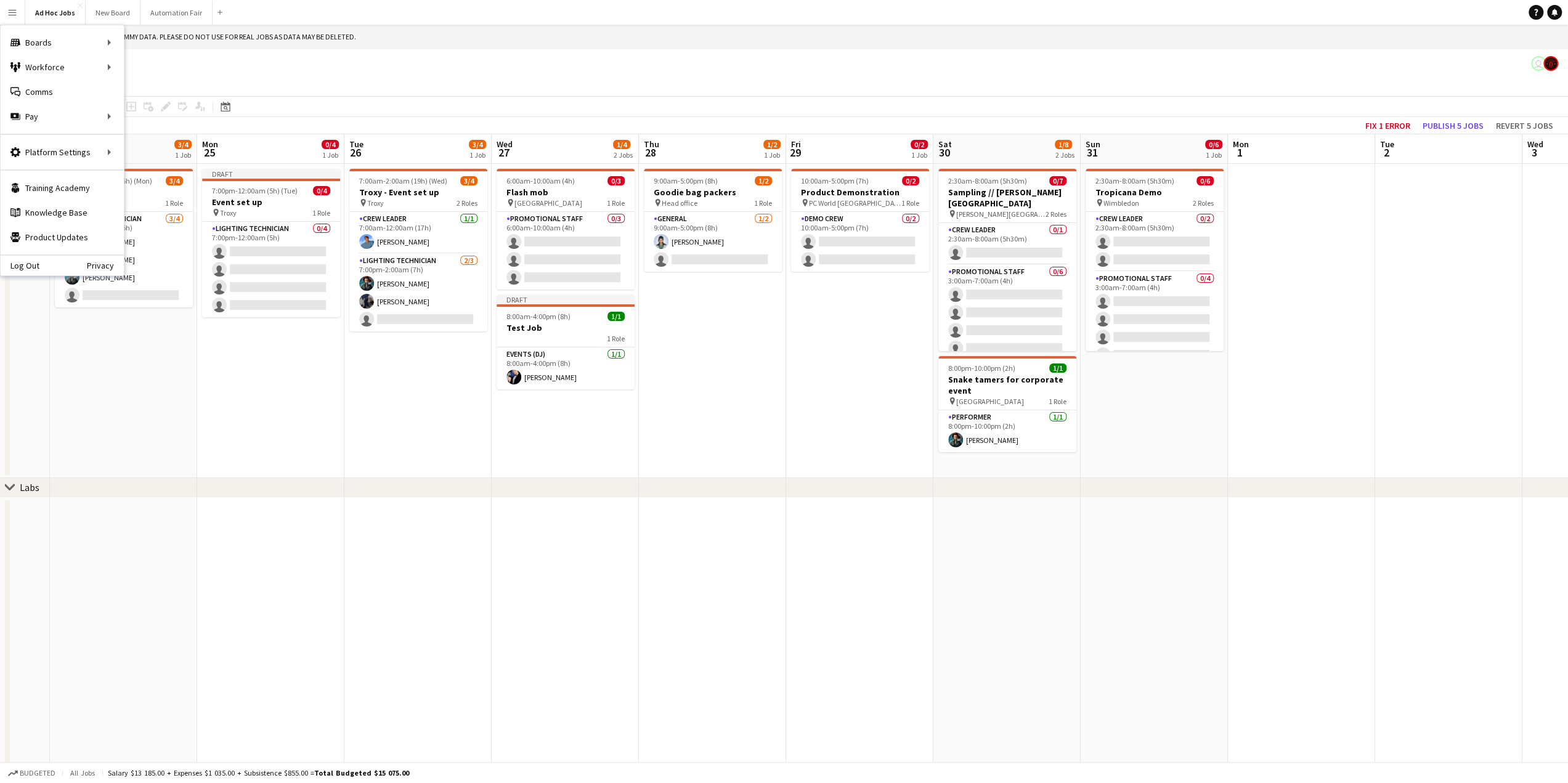
click at [475, 91] on app-page-menu "View Day view expanded Day view collapsed Month view Date picker Jump to [DATE]…" at bounding box center [784, 84] width 1568 height 24
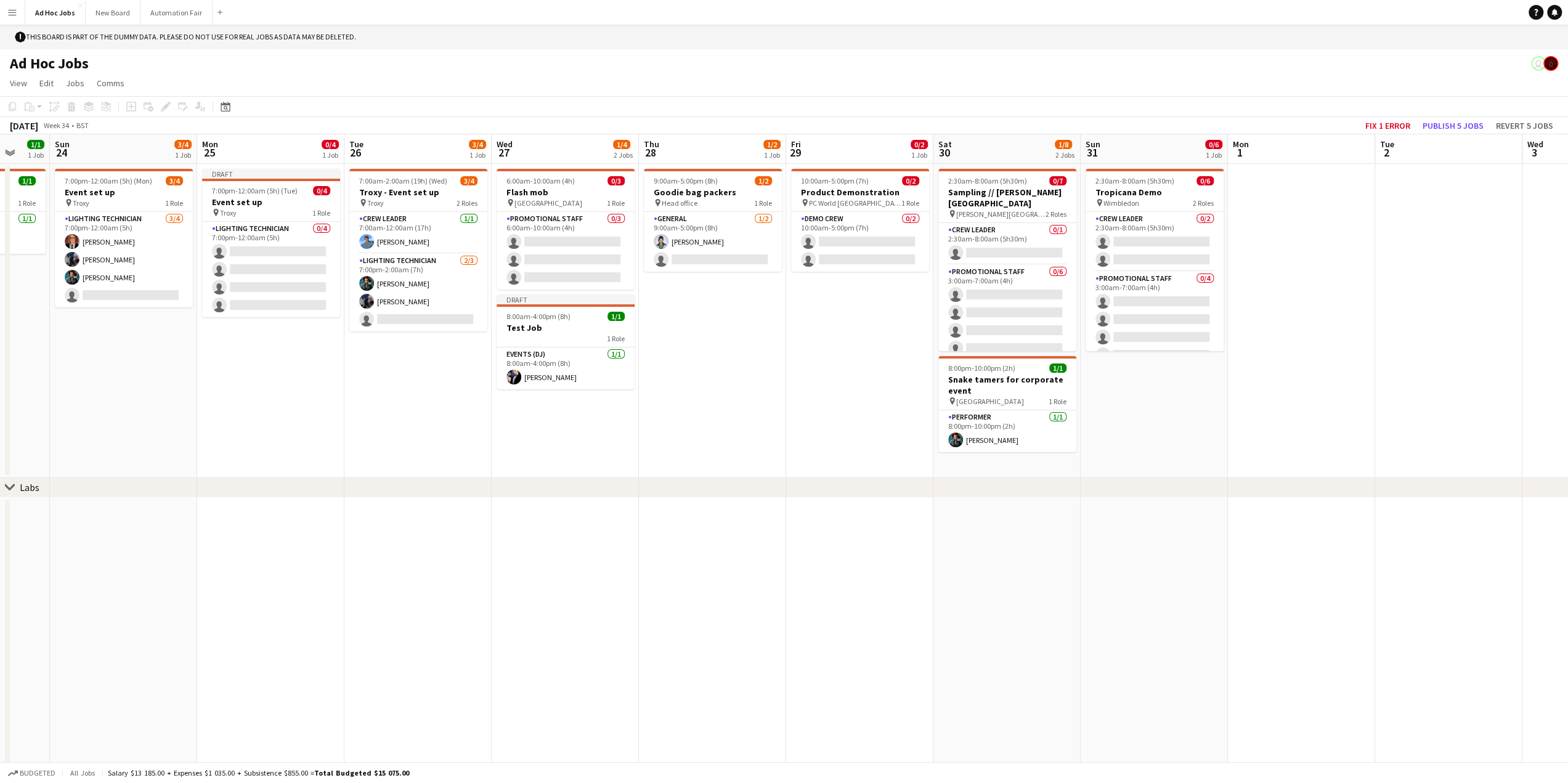
click at [299, 395] on app-date-cell "Draft 7:00pm-12:00am (5h) (Tue) 0/4 Event set up pin Troxy 1 Role Lighting tech…" at bounding box center [270, 321] width 148 height 314
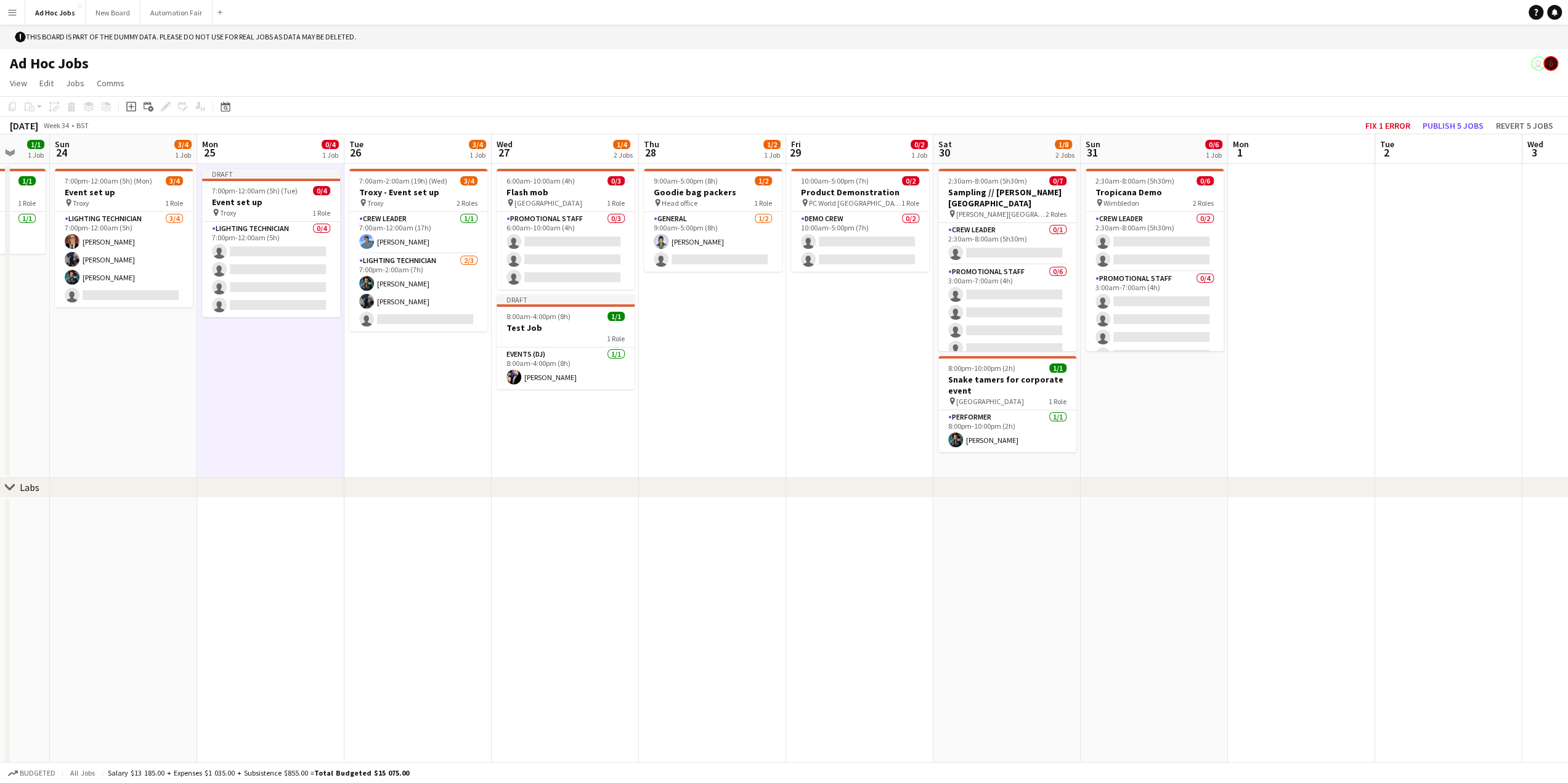
click at [390, 418] on app-date-cell "7:00am-2:00am (19h) (Wed) 3/4 Troxy - Event set up pin Troxy 2 Roles Crew Leade…" at bounding box center [418, 321] width 148 height 314
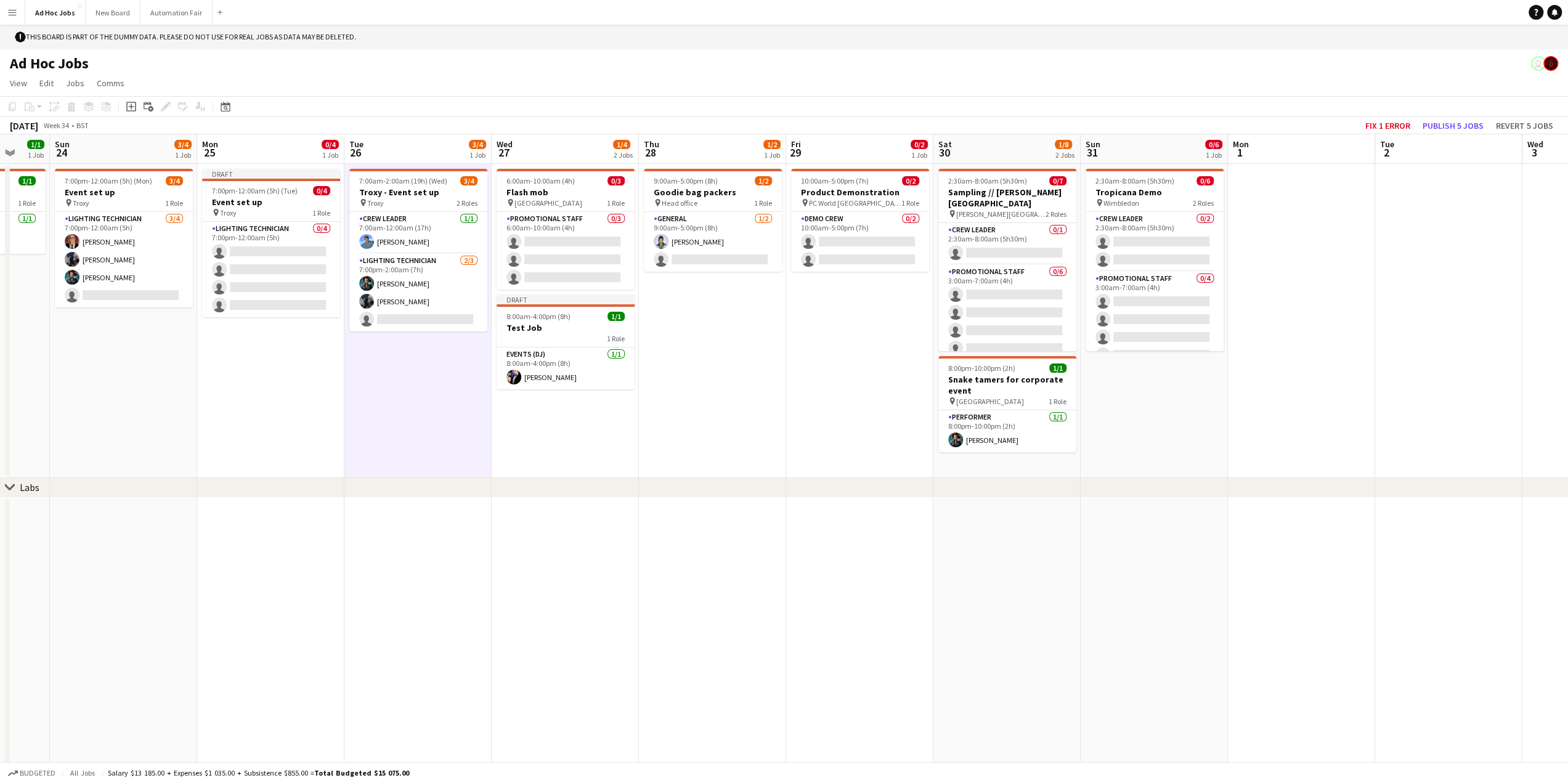
click at [685, 421] on app-date-cell "9:00am-5:00pm (8h) 1/2 Goodie bag packers pin Head office 1 Role General [DATE]…" at bounding box center [712, 321] width 148 height 314
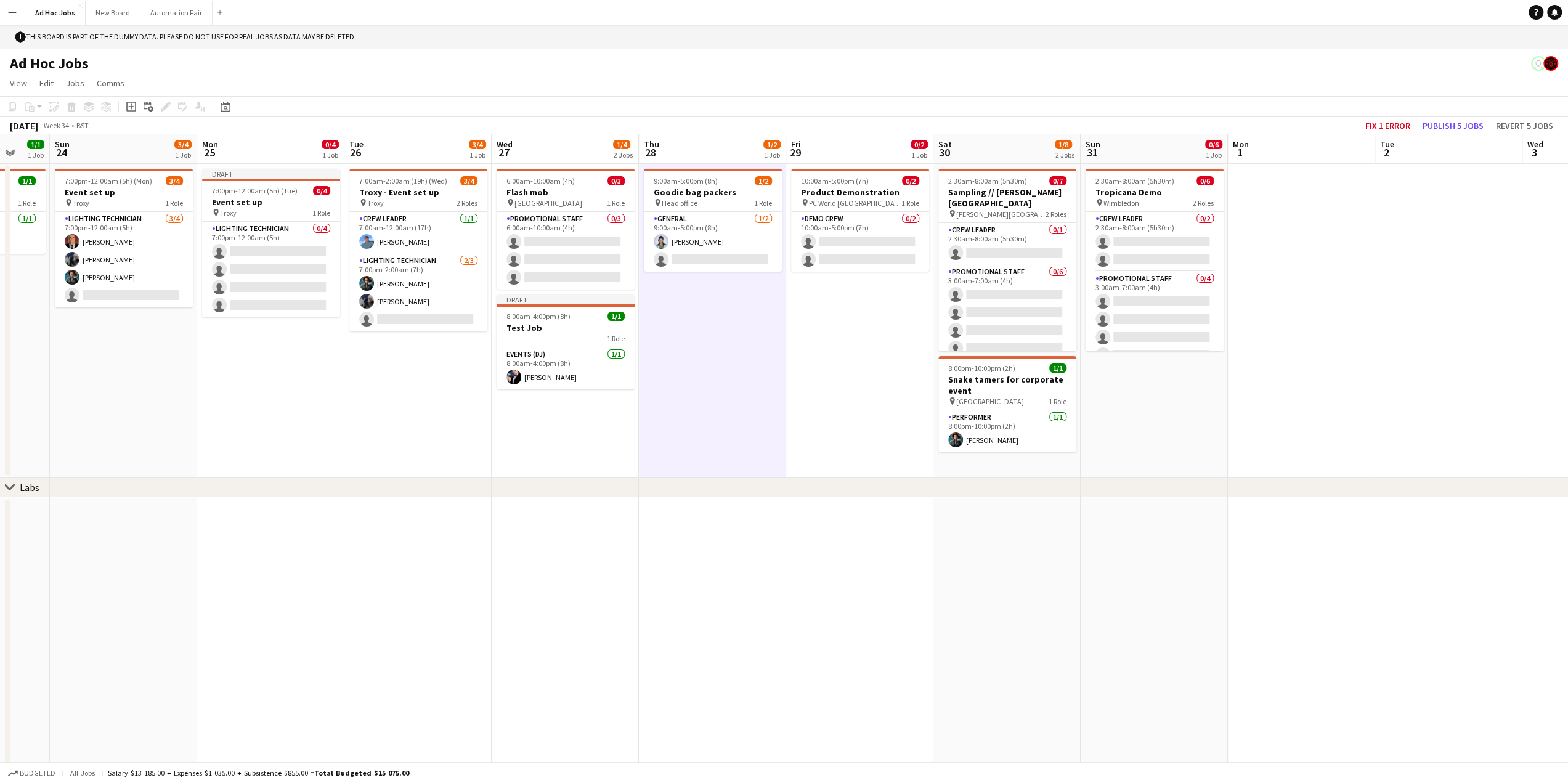
click at [409, 400] on app-date-cell "7:00am-2:00am (19h) (Wed) 3/4 Troxy - Event set up pin Troxy 2 Roles Crew Leade…" at bounding box center [418, 321] width 148 height 314
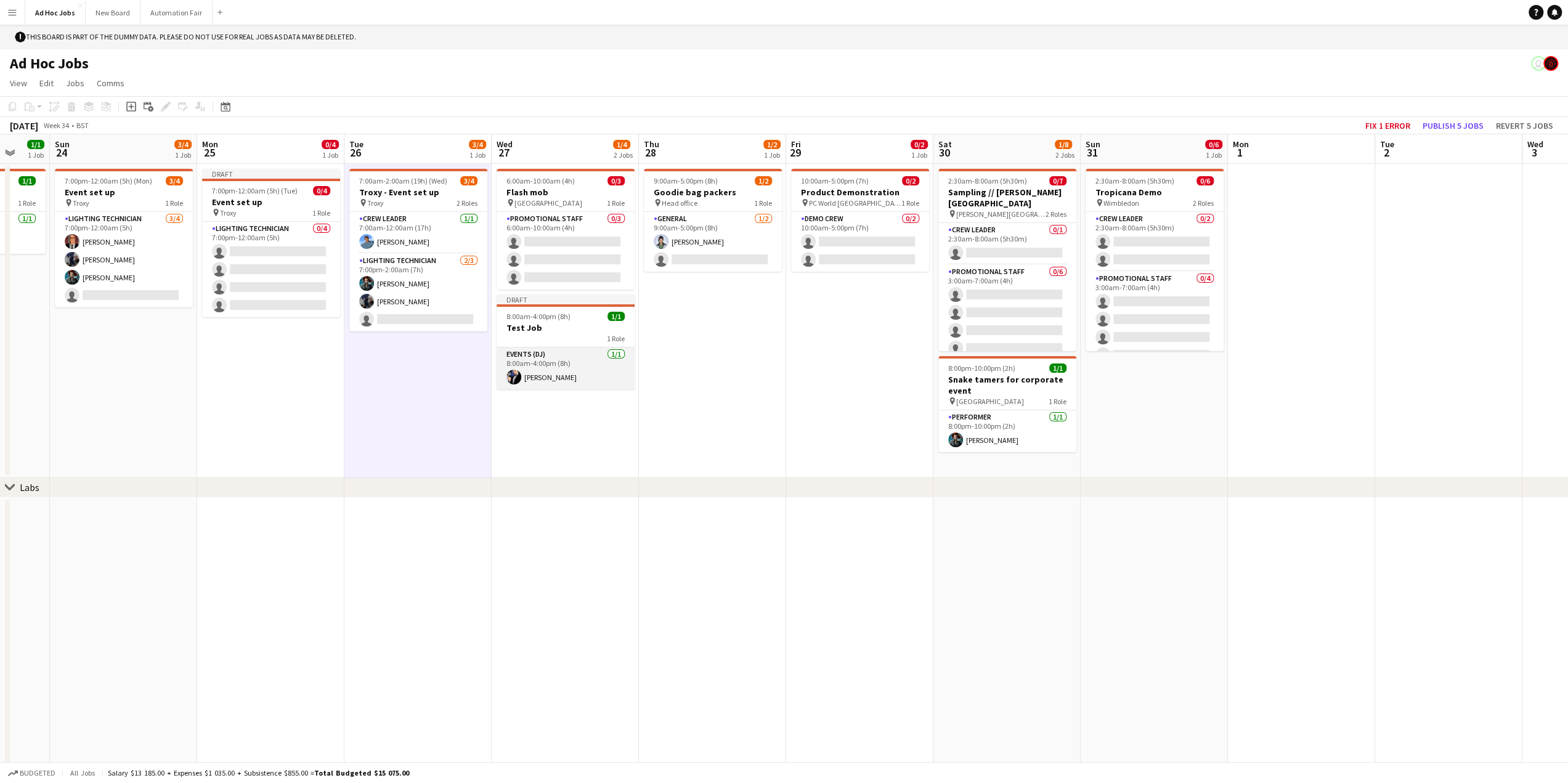
click at [527, 357] on app-card-role "Events (DJ) [DATE] 8:00am-4:00pm (8h) [PERSON_NAME]" at bounding box center [565, 369] width 138 height 42
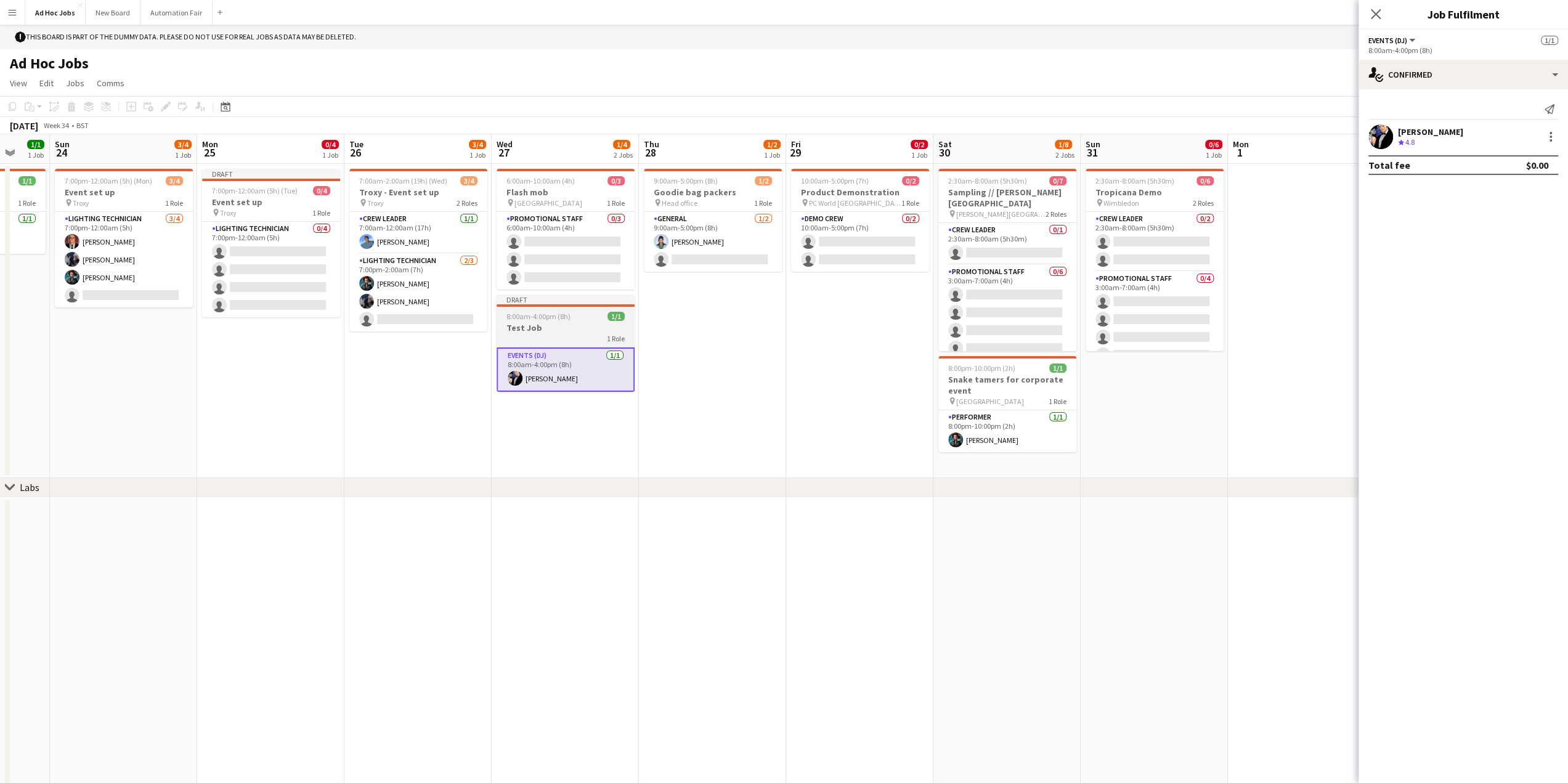
click at [558, 325] on h3 "Test Job" at bounding box center [565, 328] width 138 height 11
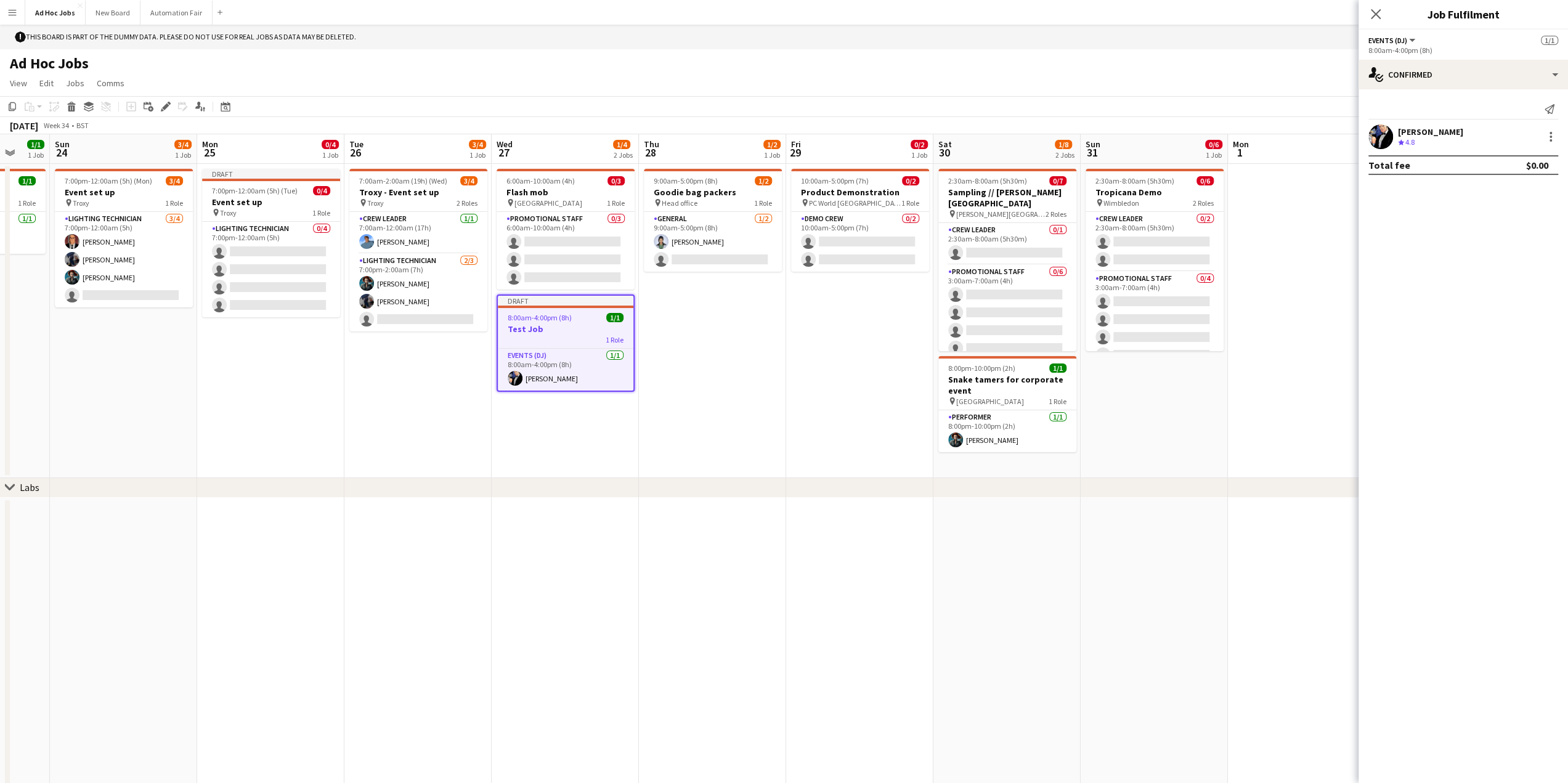
click at [696, 320] on app-date-cell "9:00am-5:00pm (8h) 1/2 Goodie bag packers pin Head office 1 Role General [DATE]…" at bounding box center [712, 321] width 148 height 314
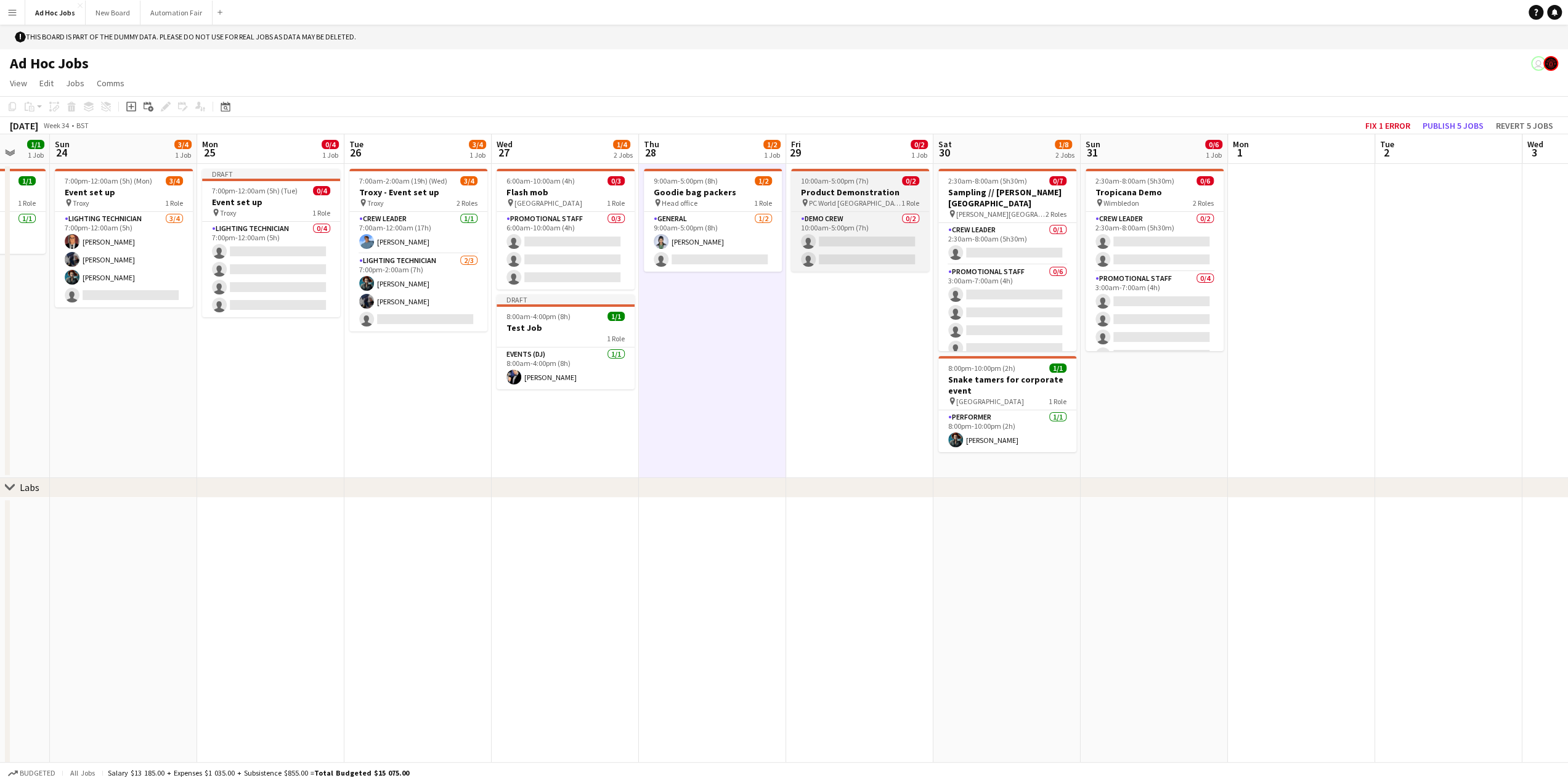
click at [844, 195] on h3 "Product Demonstration" at bounding box center [860, 192] width 138 height 11
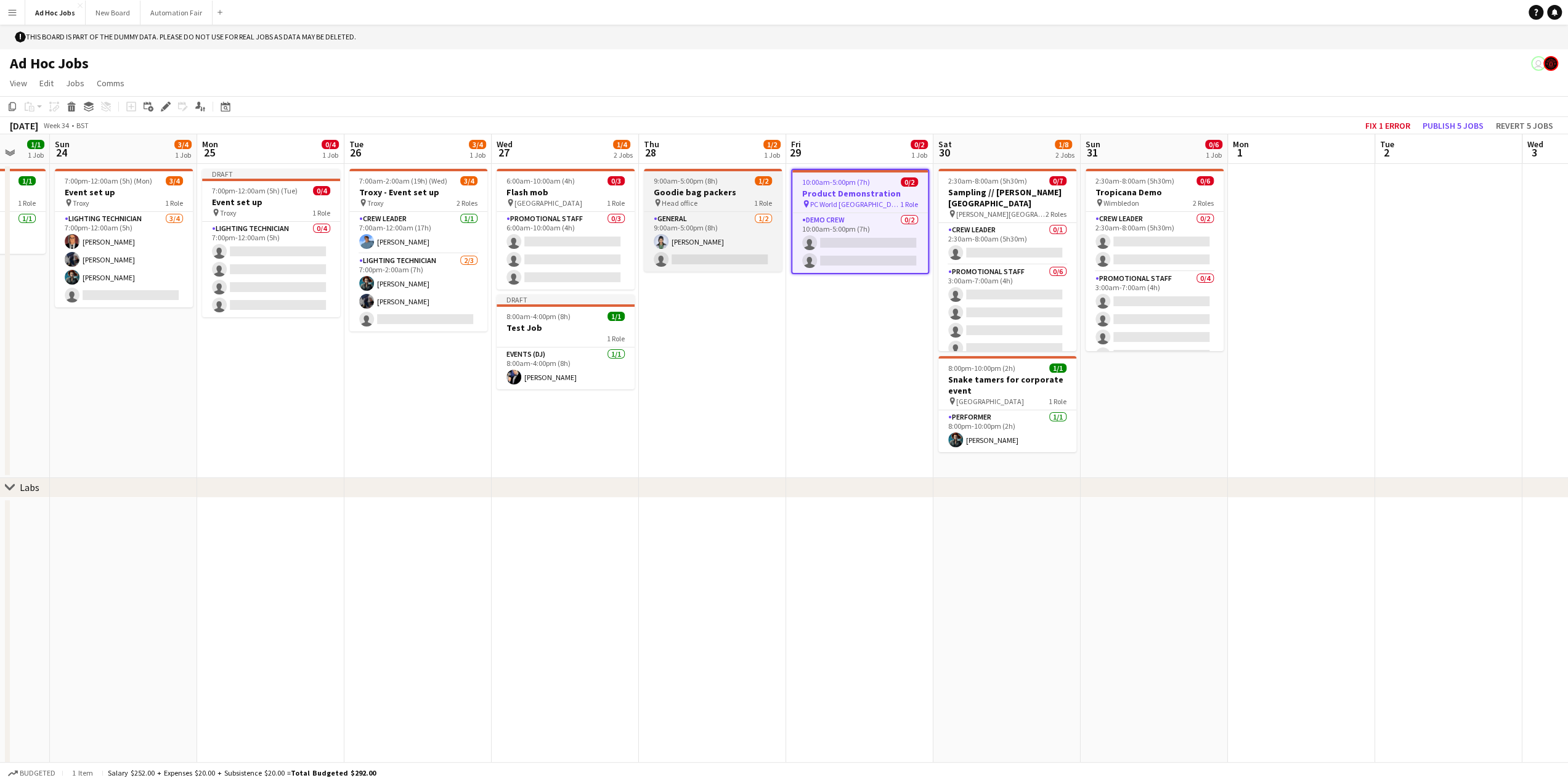
click at [687, 187] on app-job-card "9:00am-5:00pm (8h) 1/2 Goodie bag packers pin Head office 1 Role General [DATE]…" at bounding box center [712, 220] width 138 height 103
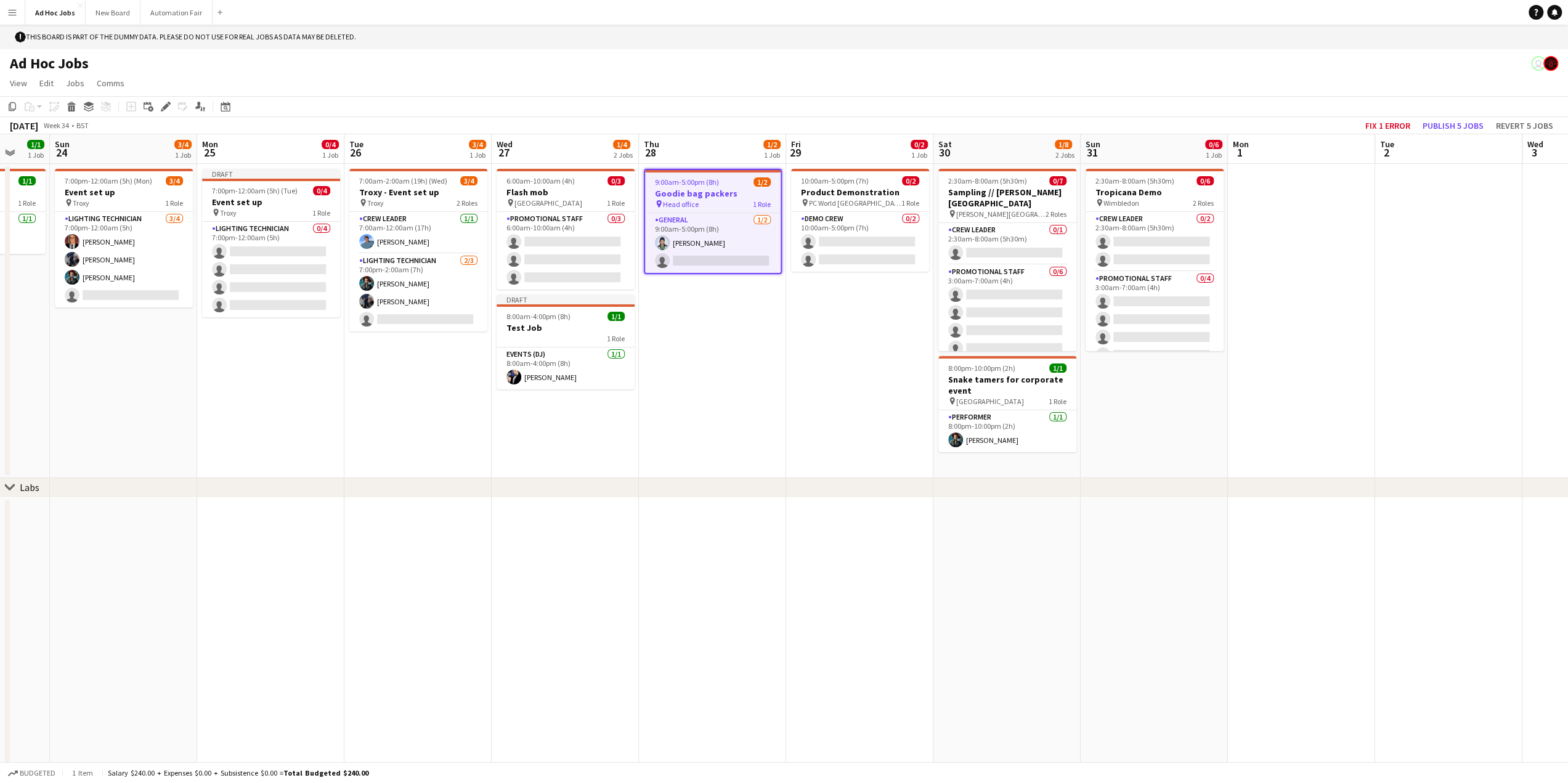
click at [684, 371] on app-date-cell "9:00am-5:00pm (8h) 1/2 Goodie bag packers pin Head office 1 Role General [DATE]…" at bounding box center [712, 321] width 148 height 314
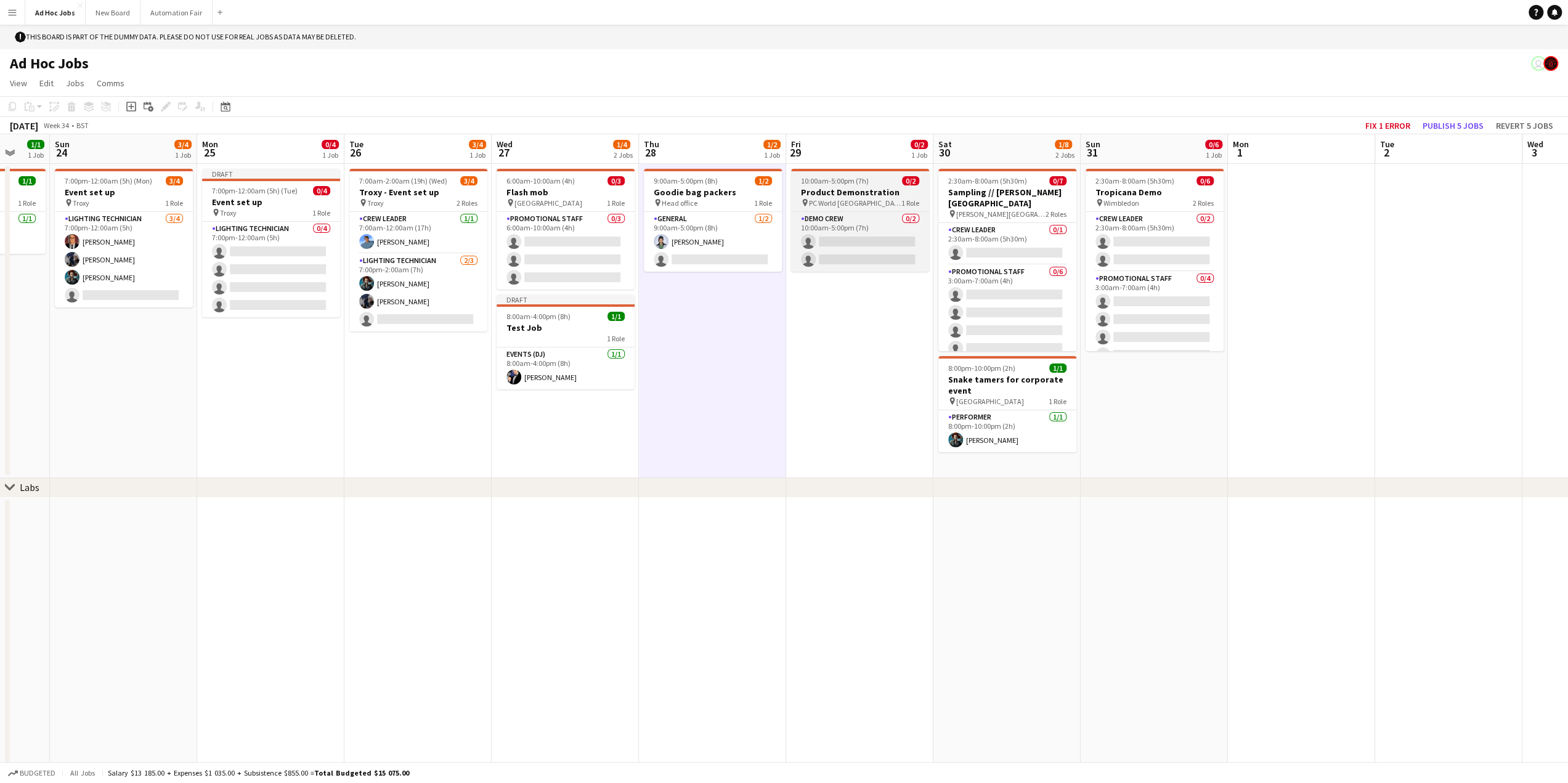
click at [826, 191] on h3 "Product Demonstration" at bounding box center [860, 192] width 138 height 11
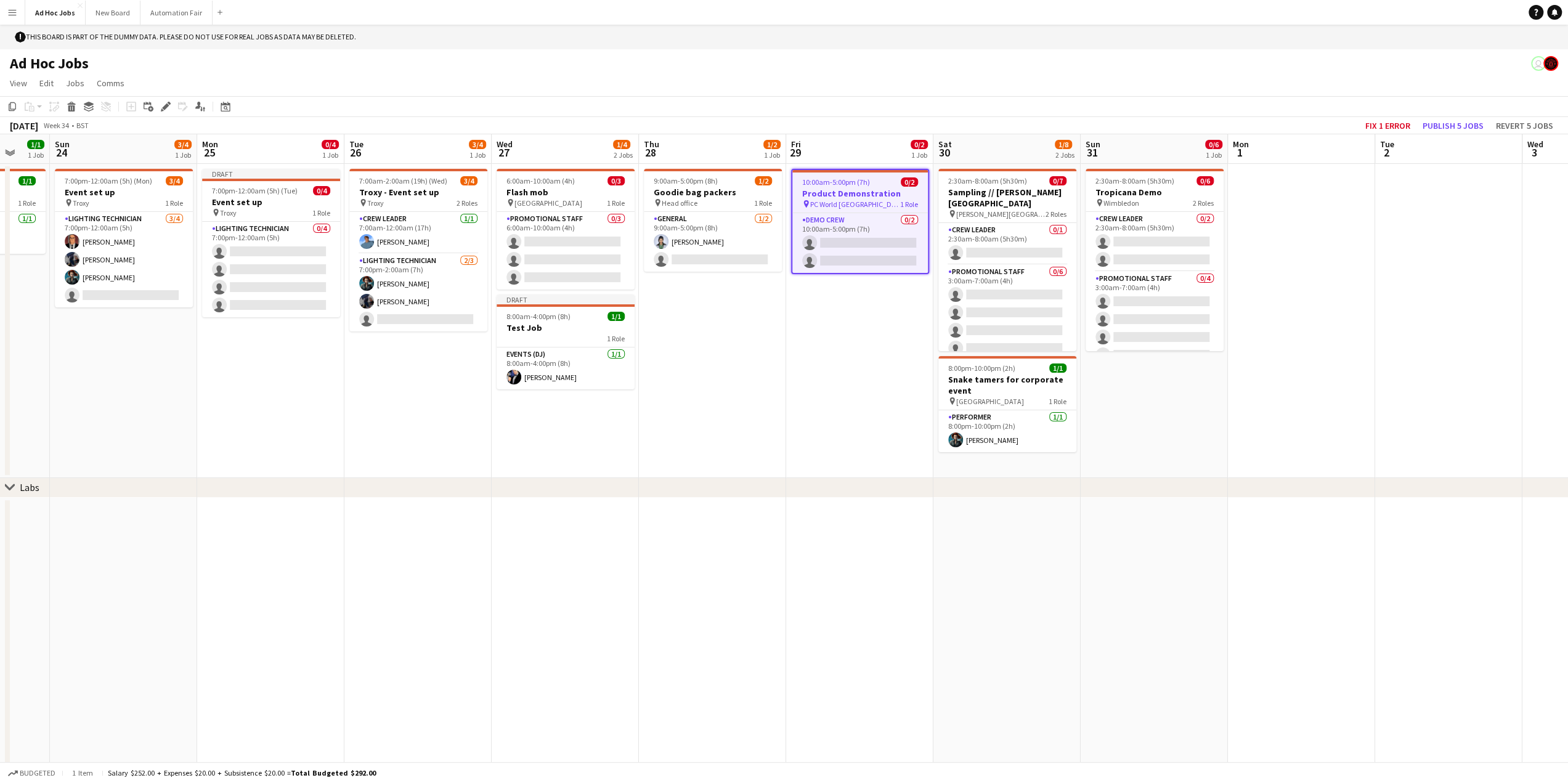
click at [684, 374] on app-date-cell "9:00am-5:00pm (8h) 1/2 Goodie bag packers pin Head office 1 Role General [DATE]…" at bounding box center [712, 321] width 148 height 314
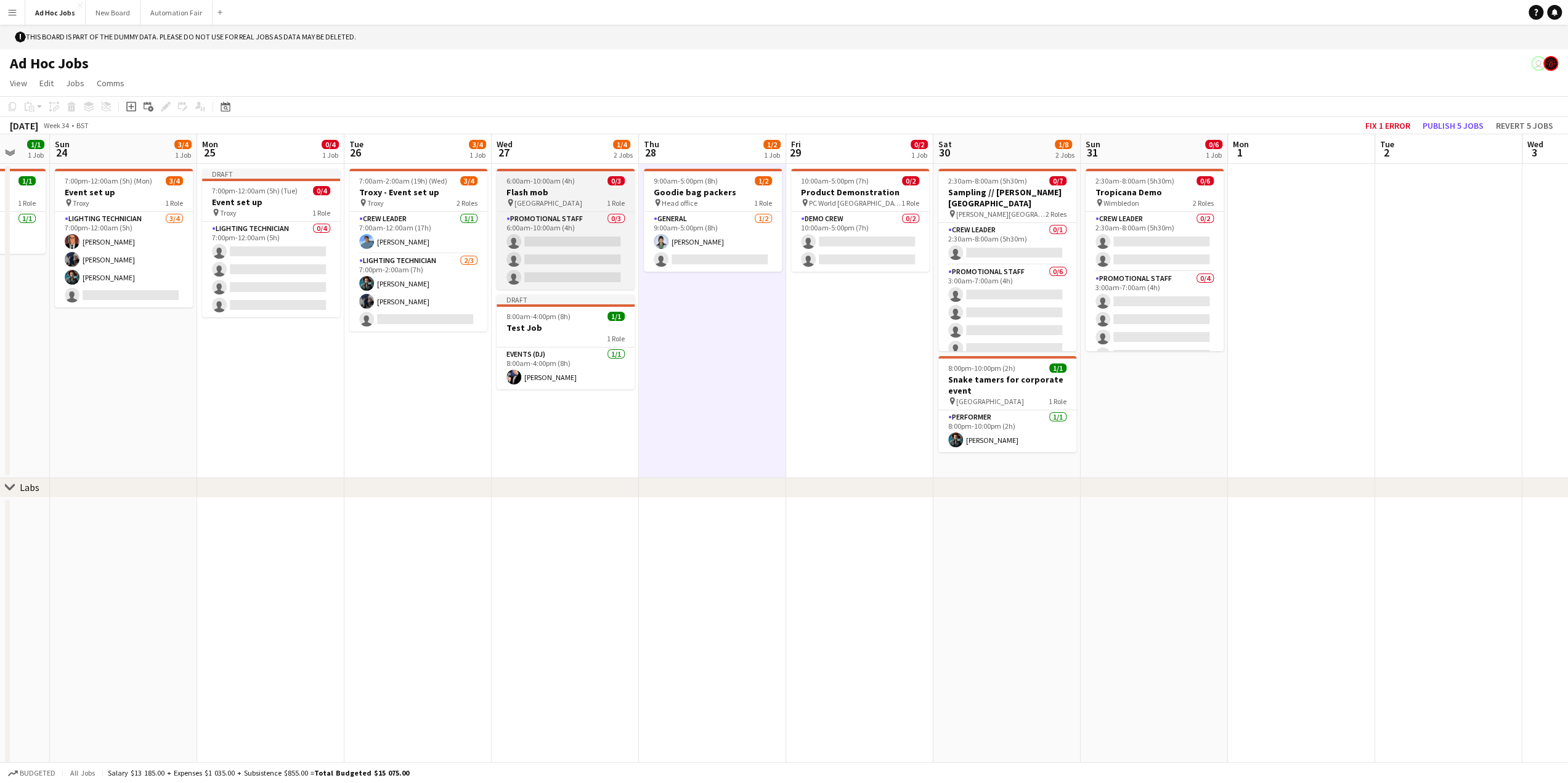
click at [544, 188] on h3 "Flash mob" at bounding box center [565, 192] width 138 height 11
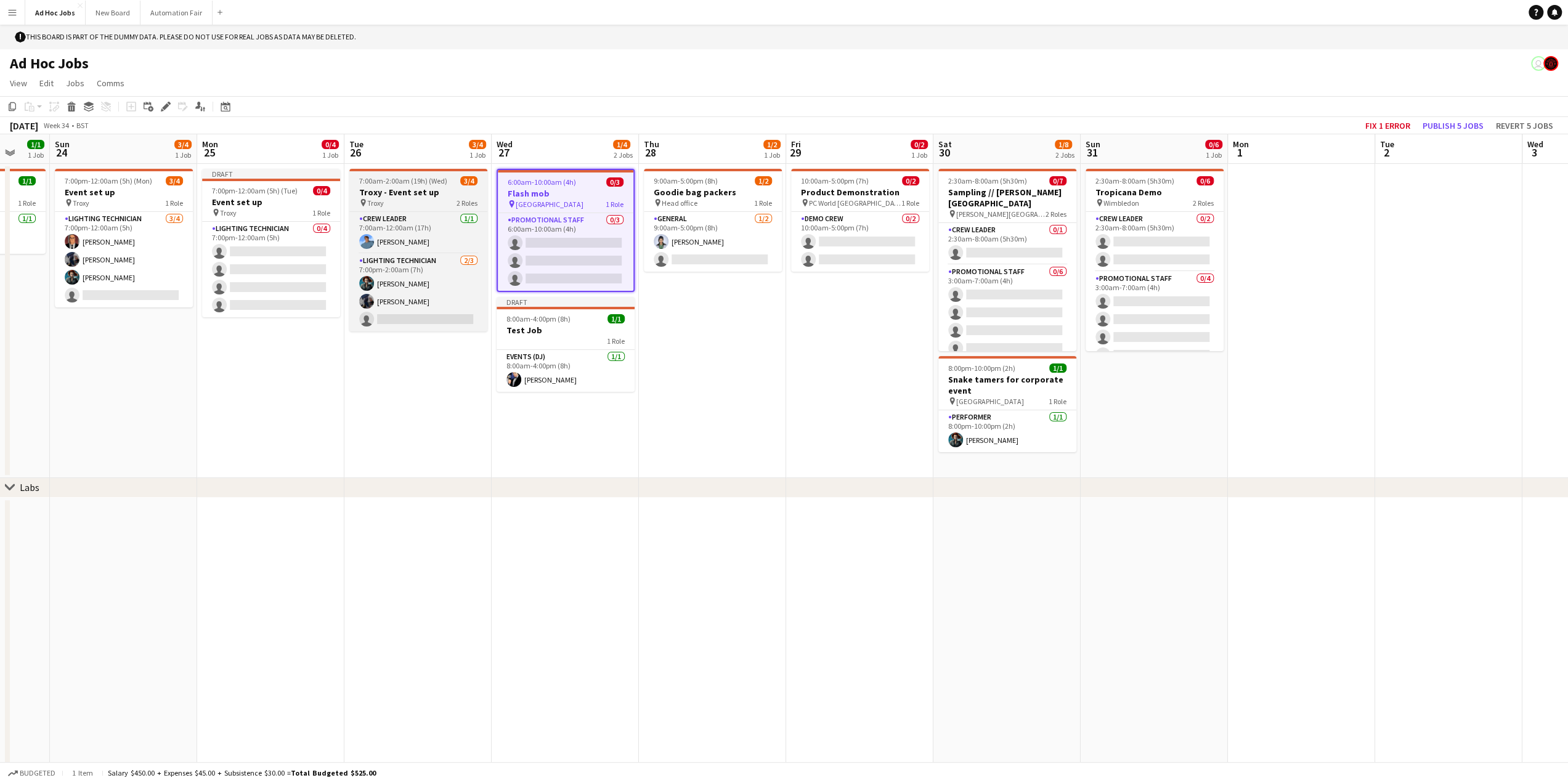
click at [417, 191] on h3 "Troxy - Event set up" at bounding box center [418, 192] width 138 height 11
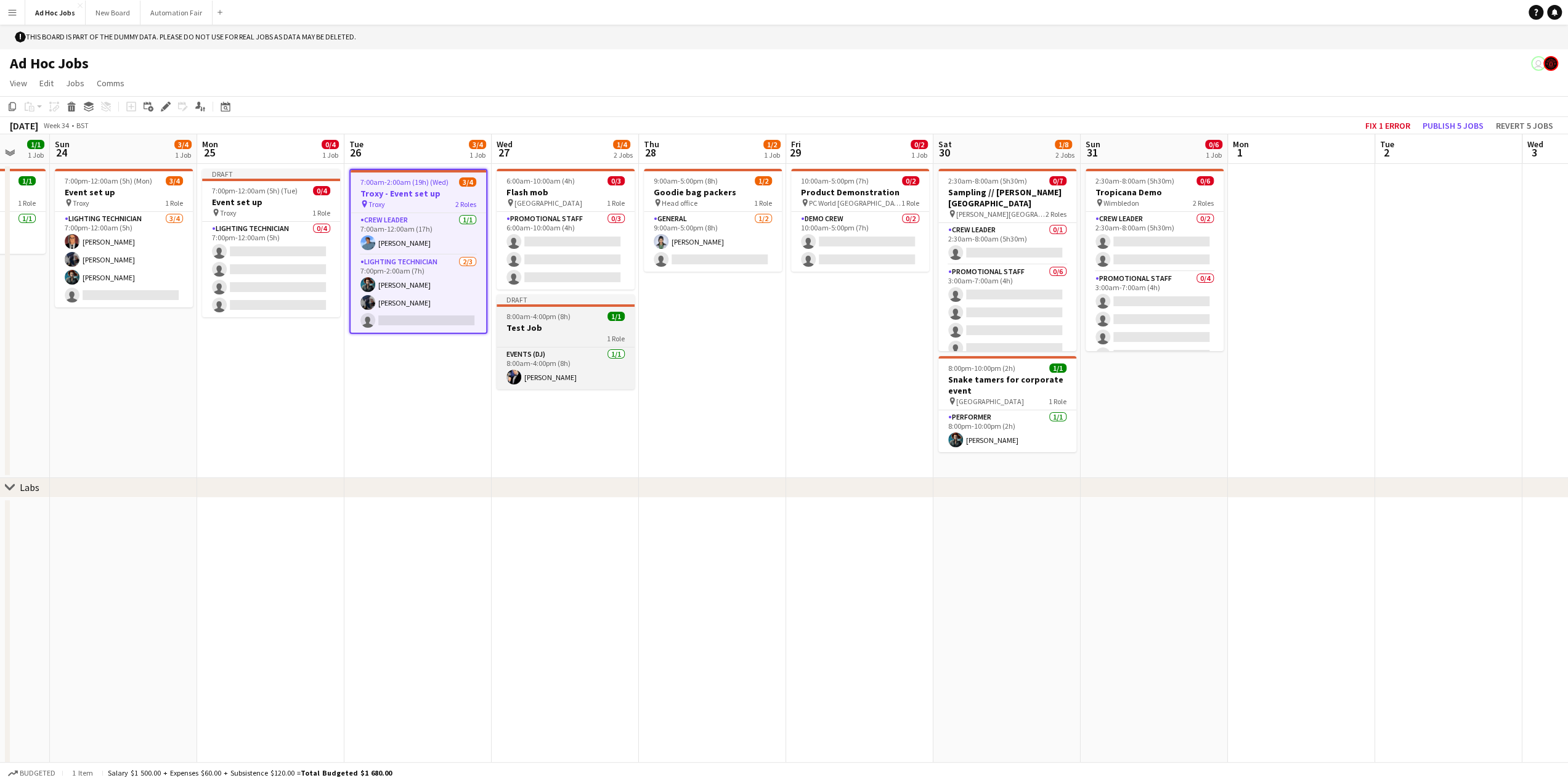
click at [532, 324] on h3 "Test Job" at bounding box center [565, 328] width 138 height 11
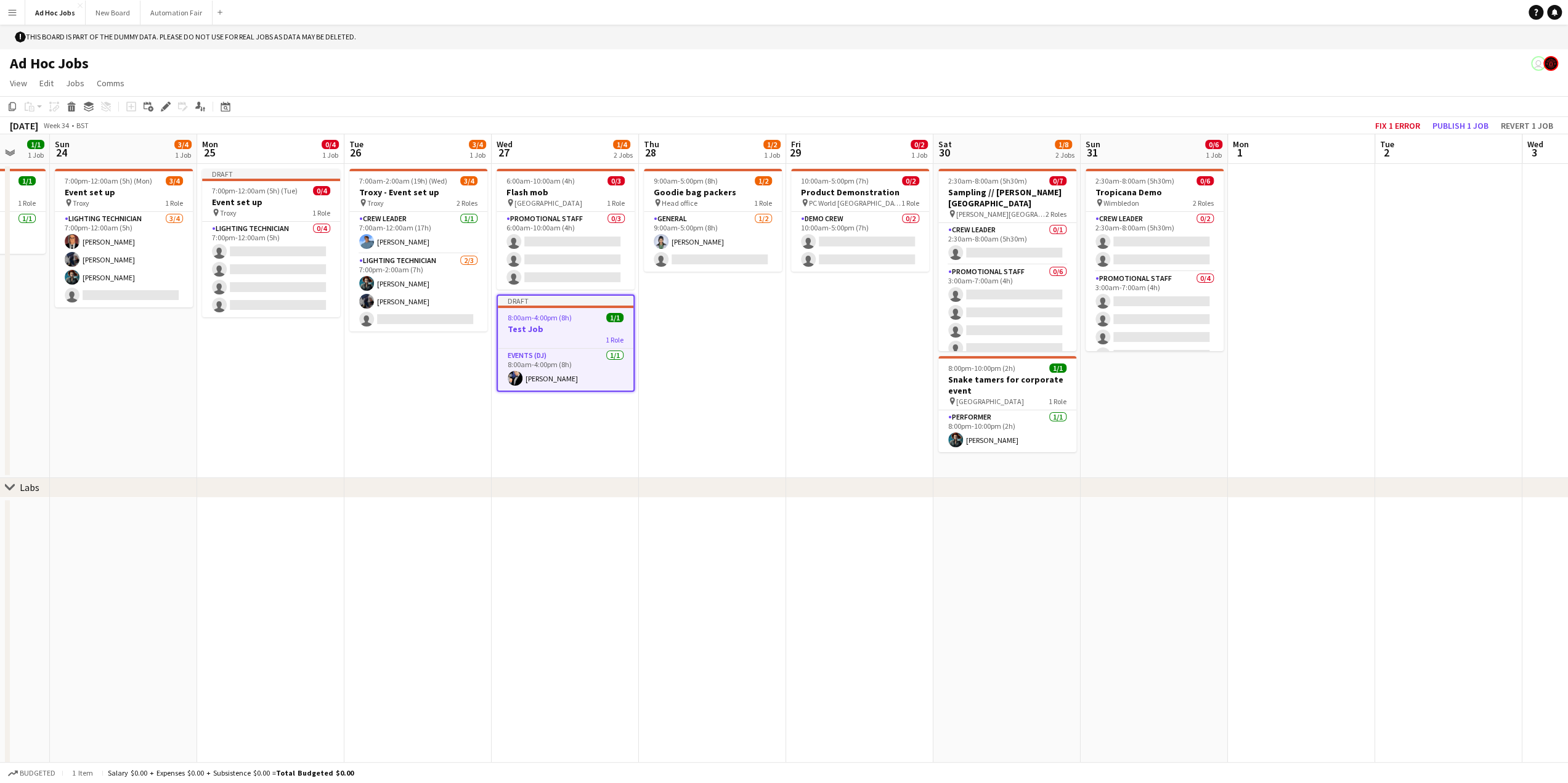
click at [805, 432] on app-date-cell "10:00am-5:00pm (7h) 0/2 Product Demonstration pin PC World Southampton 1 Role D…" at bounding box center [860, 321] width 148 height 314
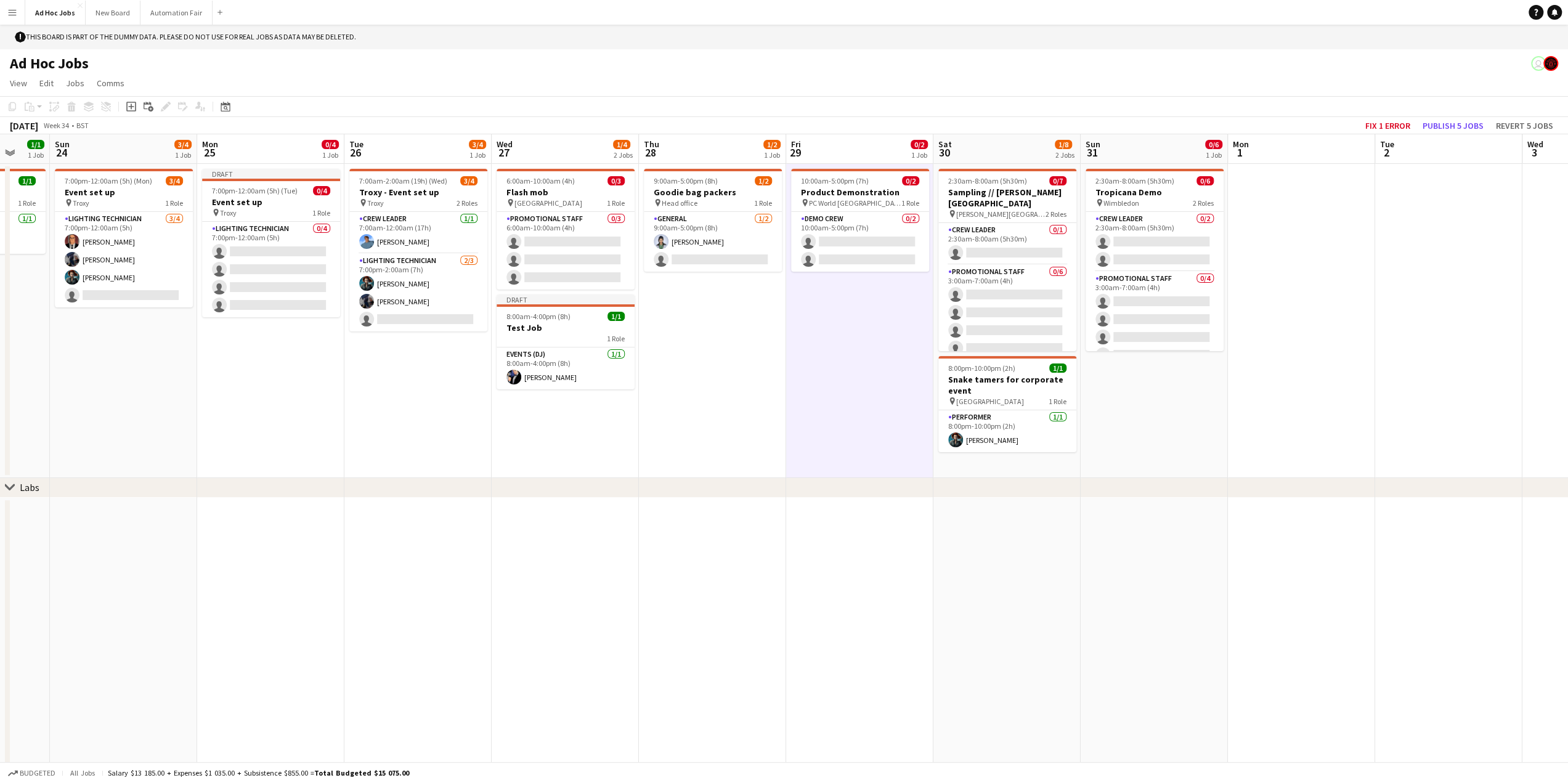
click at [1128, 371] on app-date-cell "2:30am-8:00am (5h30m) 0/6 Tropicana Demo pin Wimbledon 2 Roles Crew Leader 0/2 …" at bounding box center [1154, 321] width 148 height 314
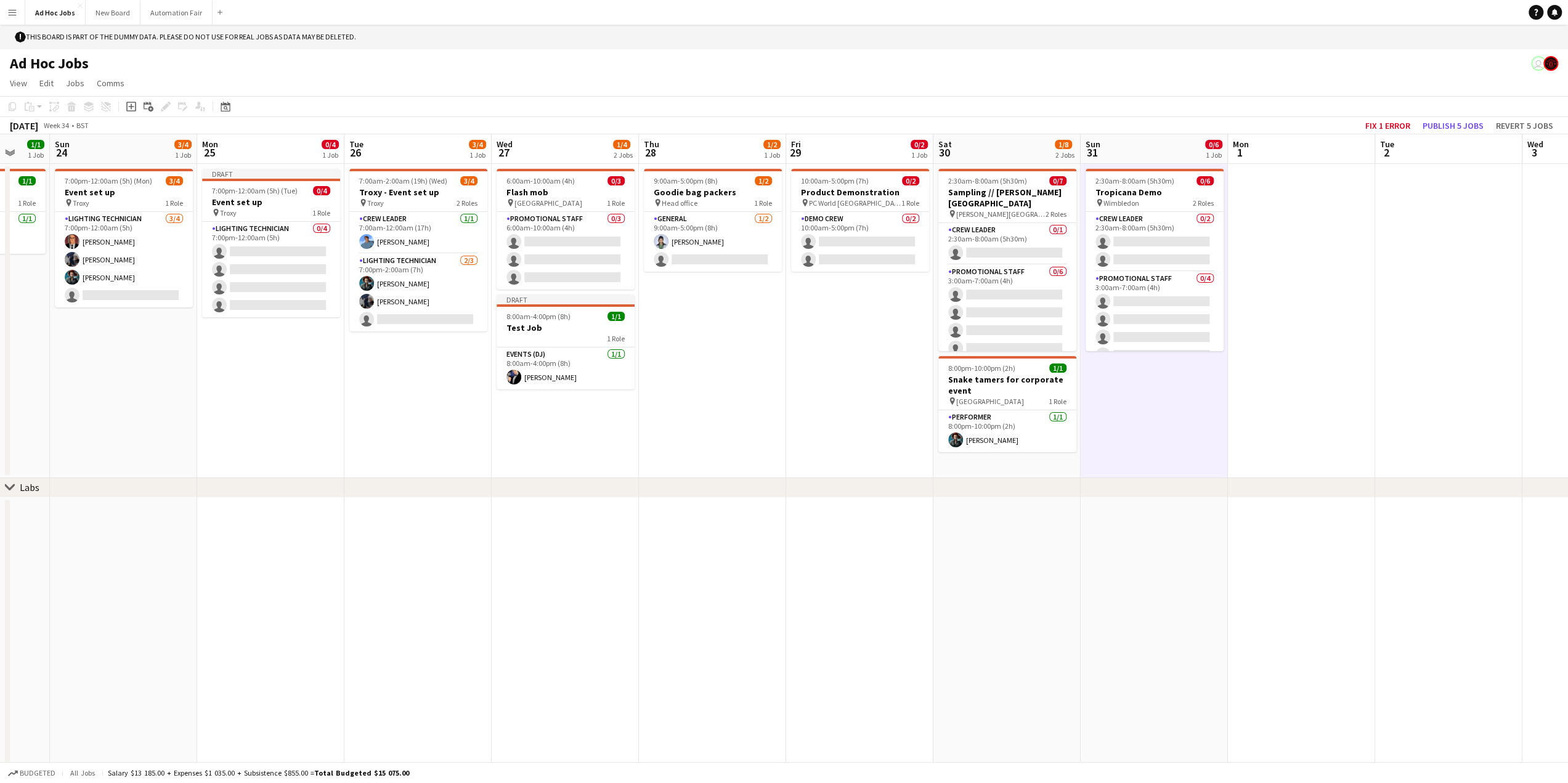
click at [1284, 341] on app-date-cell at bounding box center [1300, 321] width 148 height 314
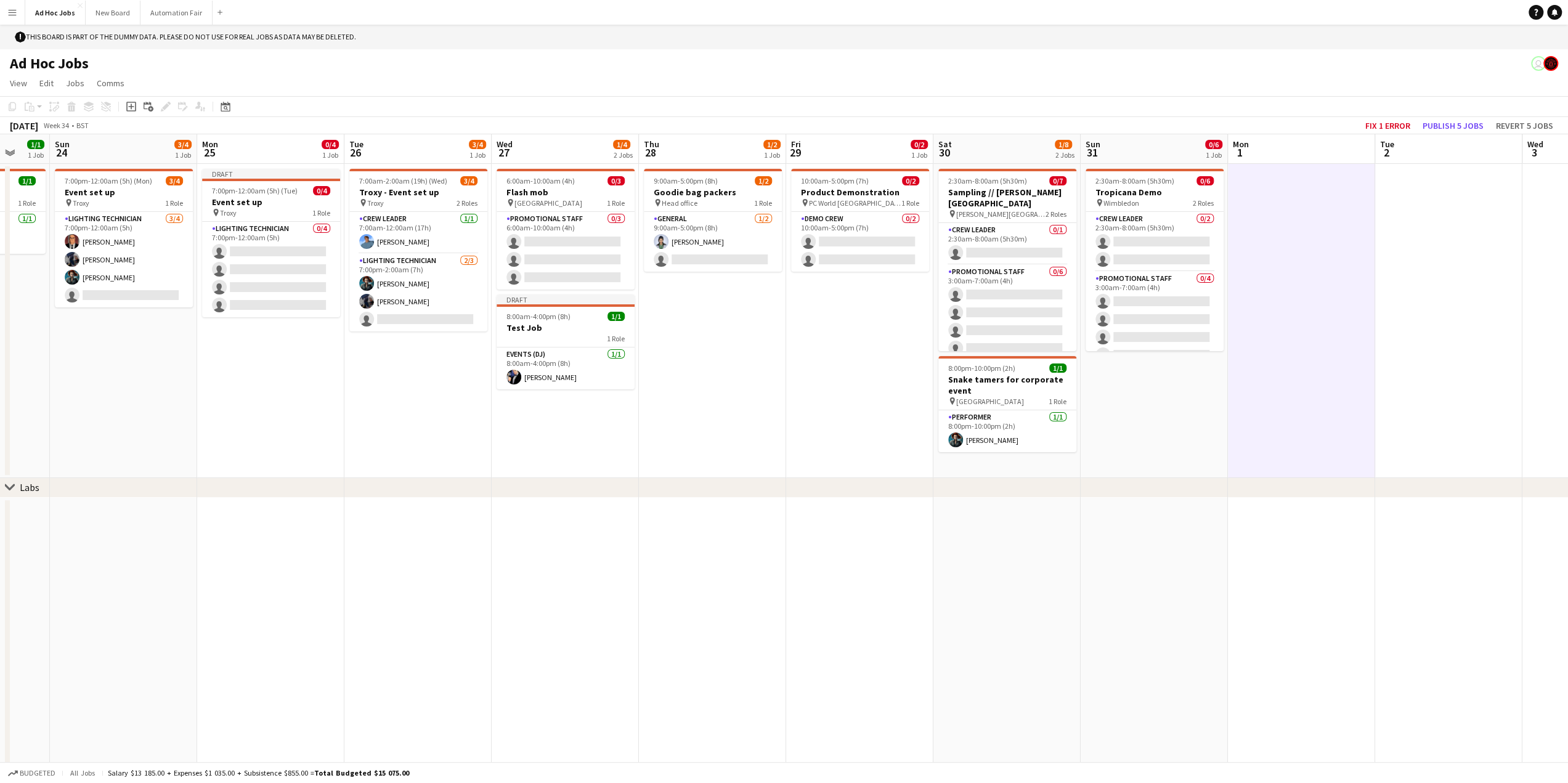
click at [896, 367] on app-date-cell "10:00am-5:00pm (7h) 0/2 Product Demonstration pin PC World Southampton 1 Role D…" at bounding box center [860, 321] width 148 height 314
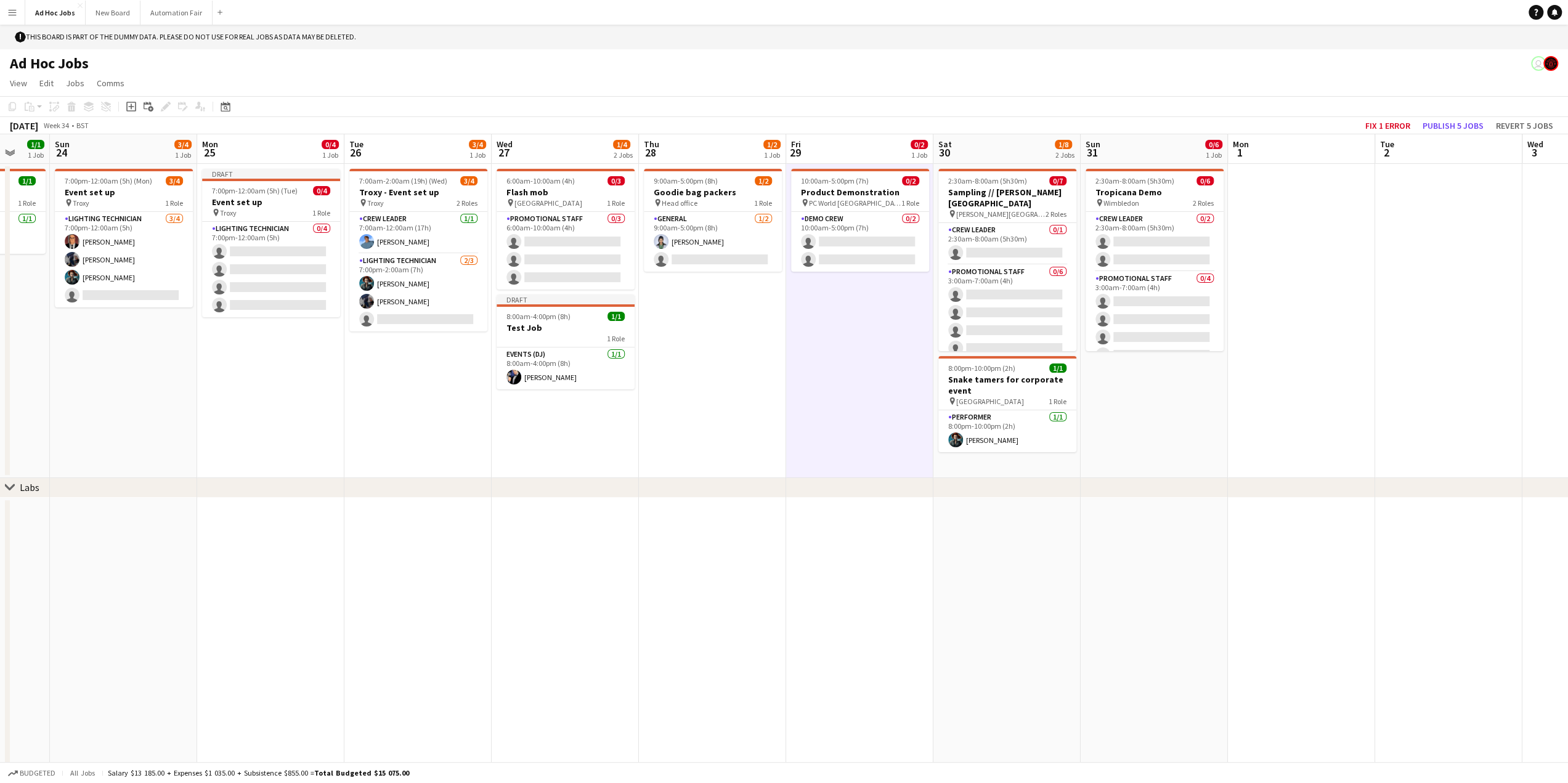
click at [687, 66] on div "Ad Hoc Jobs user" at bounding box center [784, 61] width 1568 height 24
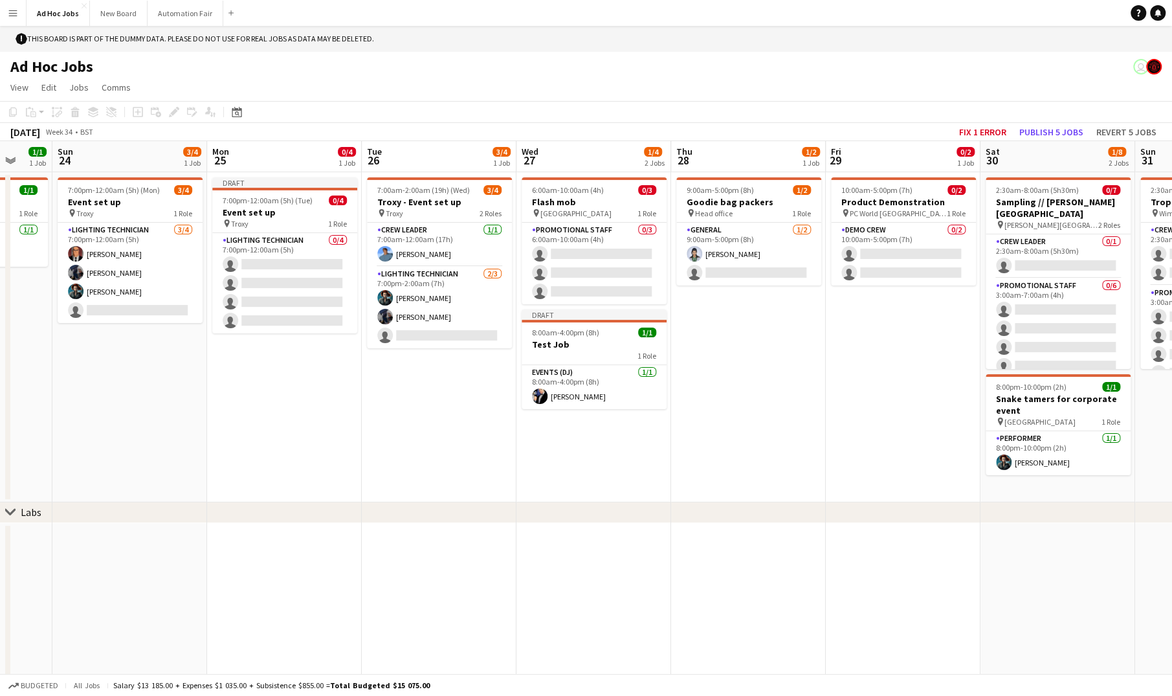
click at [593, 71] on div "Ad Hoc Jobs user" at bounding box center [586, 64] width 1172 height 25
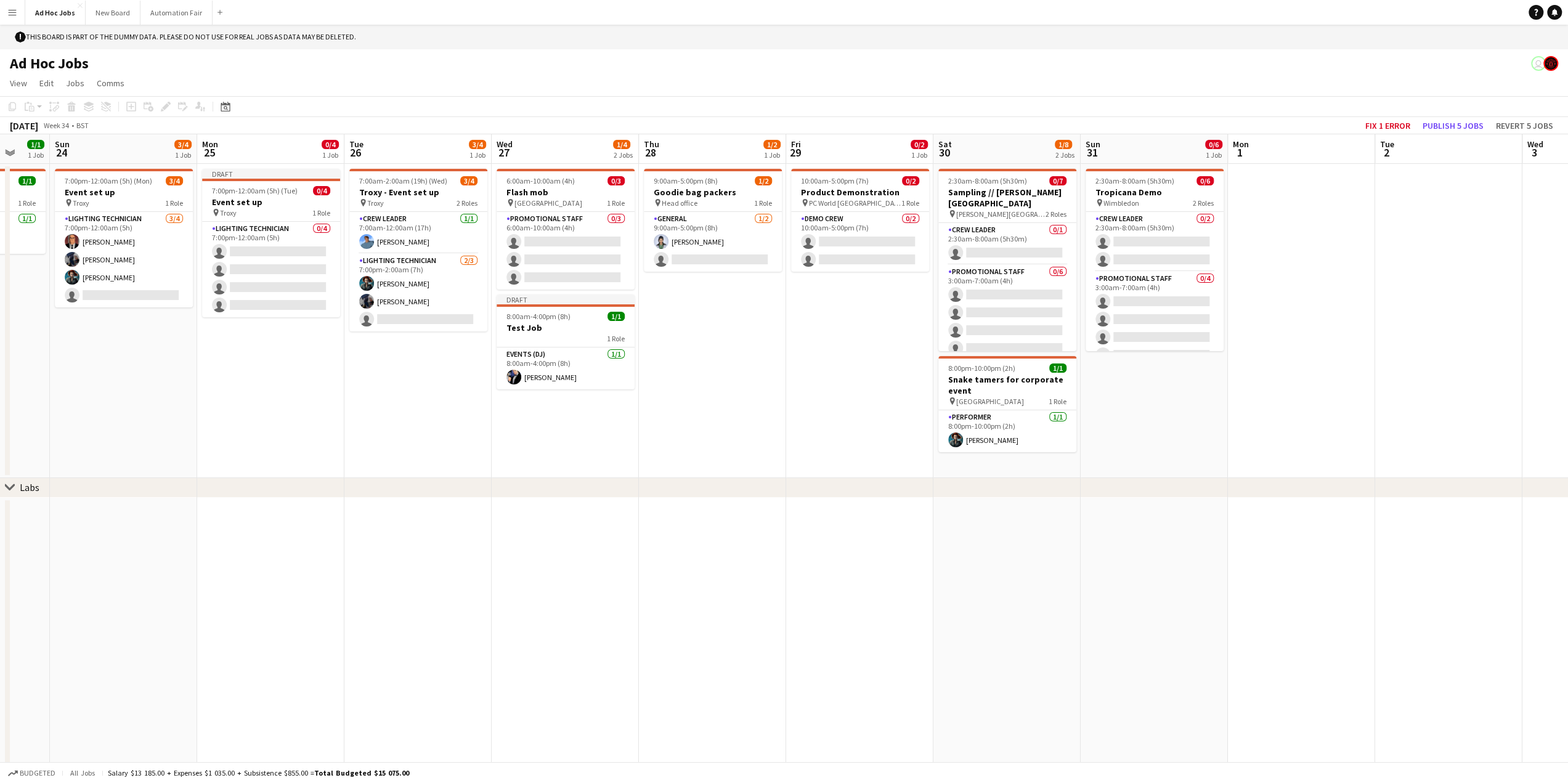
click at [858, 577] on app-date-cell at bounding box center [860, 643] width 148 height 290
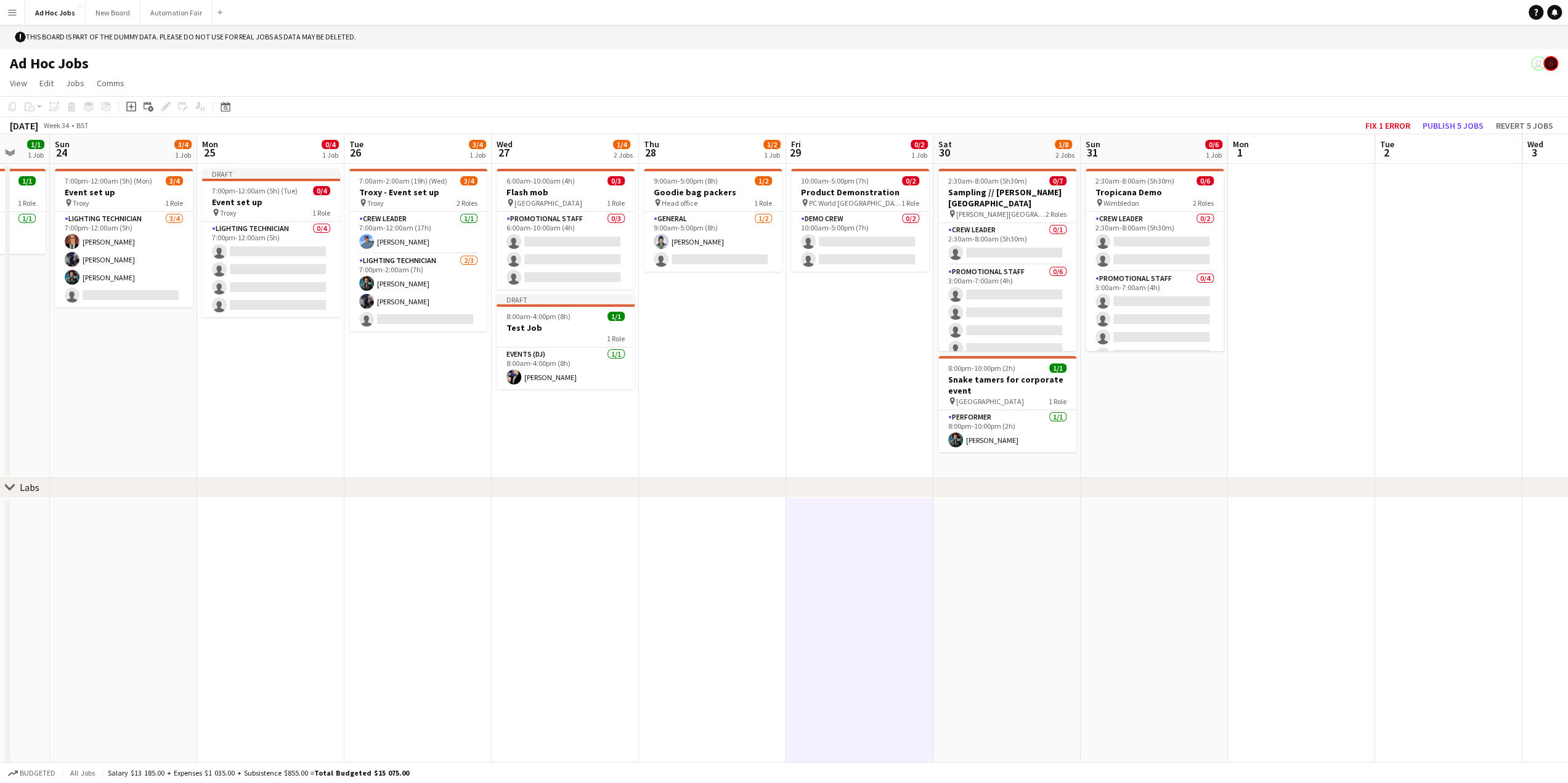
click at [746, 592] on app-date-cell at bounding box center [712, 643] width 148 height 290
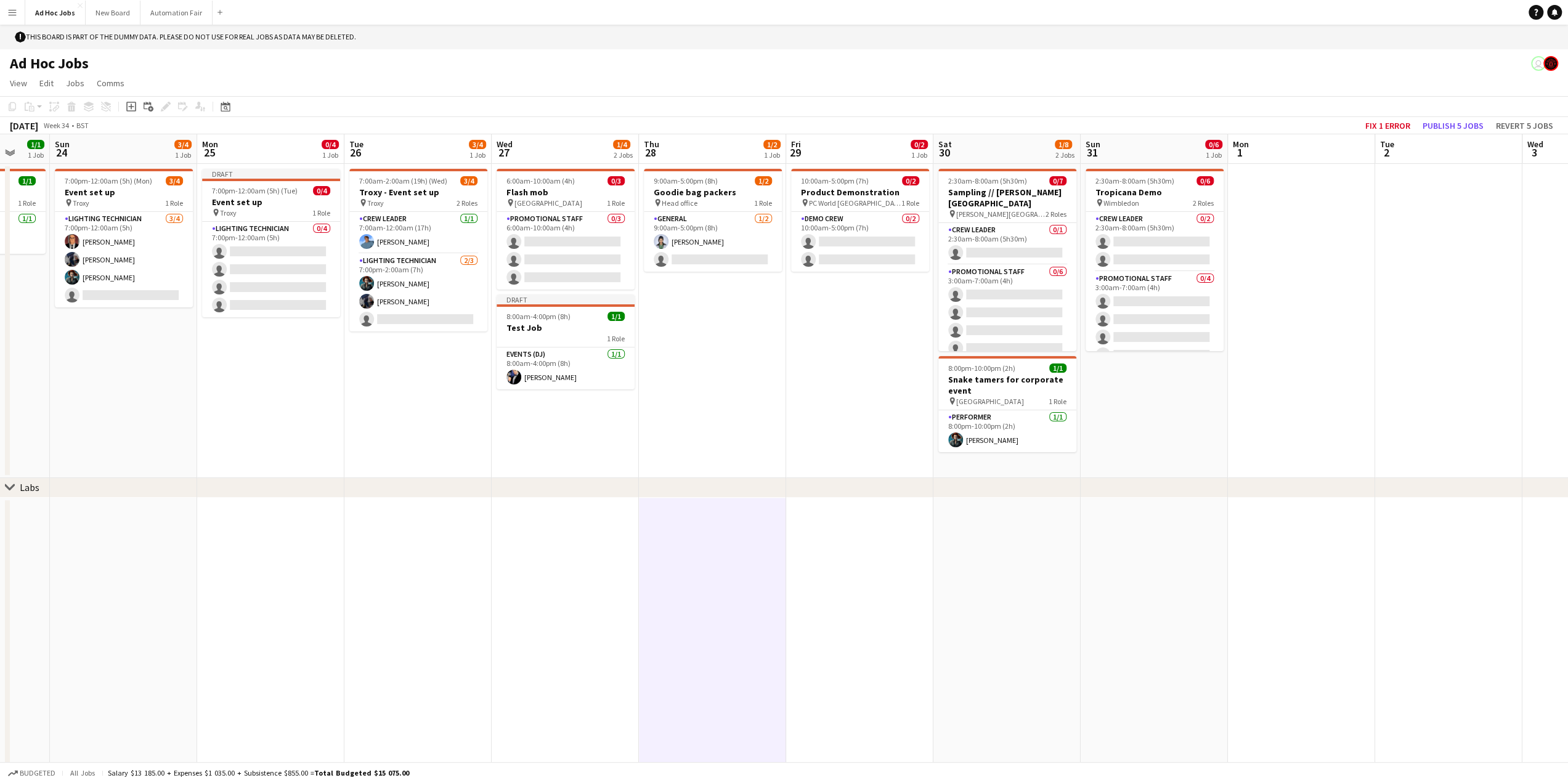
click at [842, 585] on app-date-cell at bounding box center [860, 643] width 148 height 290
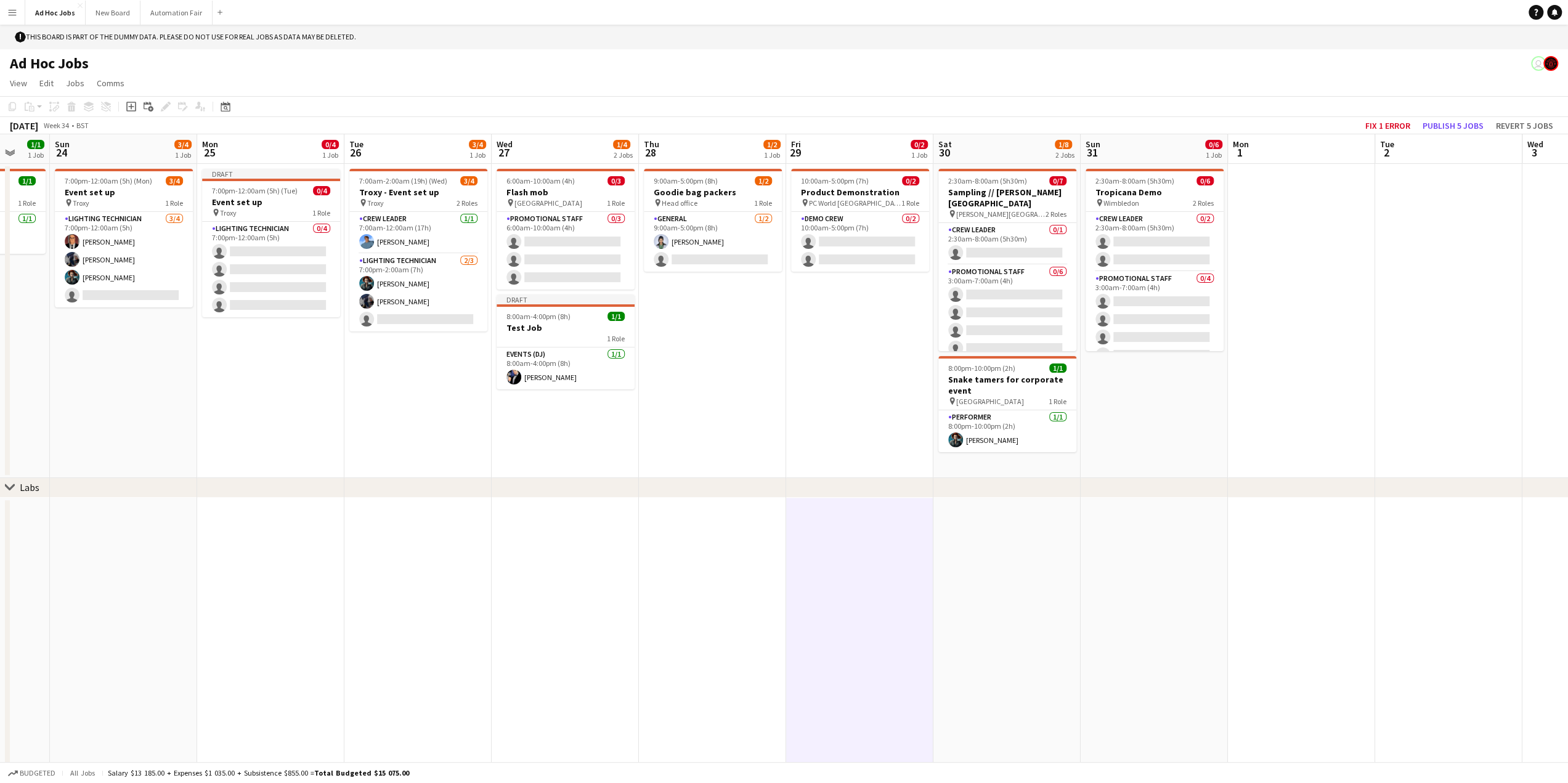
click at [705, 581] on app-date-cell at bounding box center [712, 643] width 148 height 290
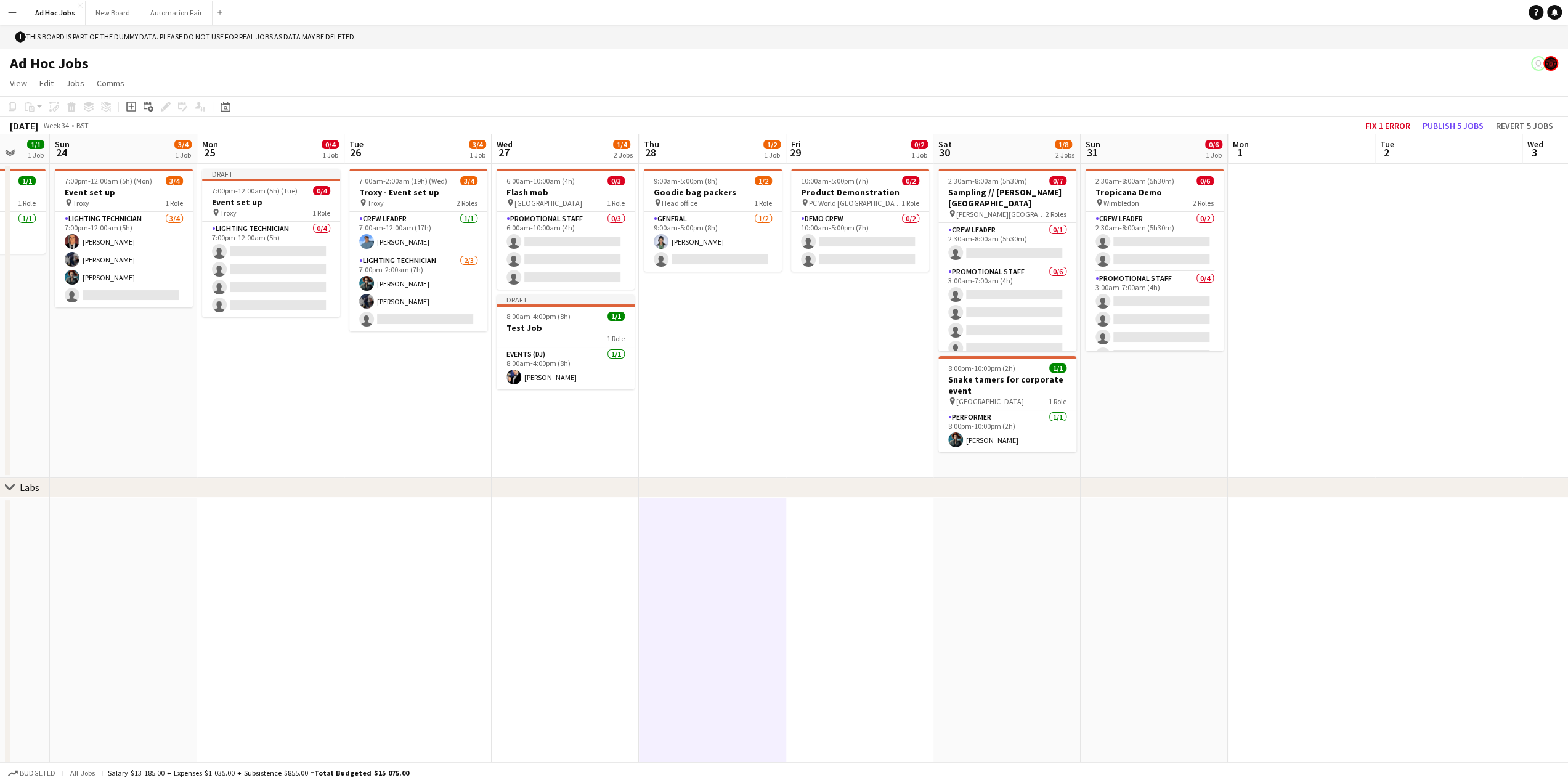
click at [850, 570] on app-date-cell at bounding box center [860, 643] width 148 height 290
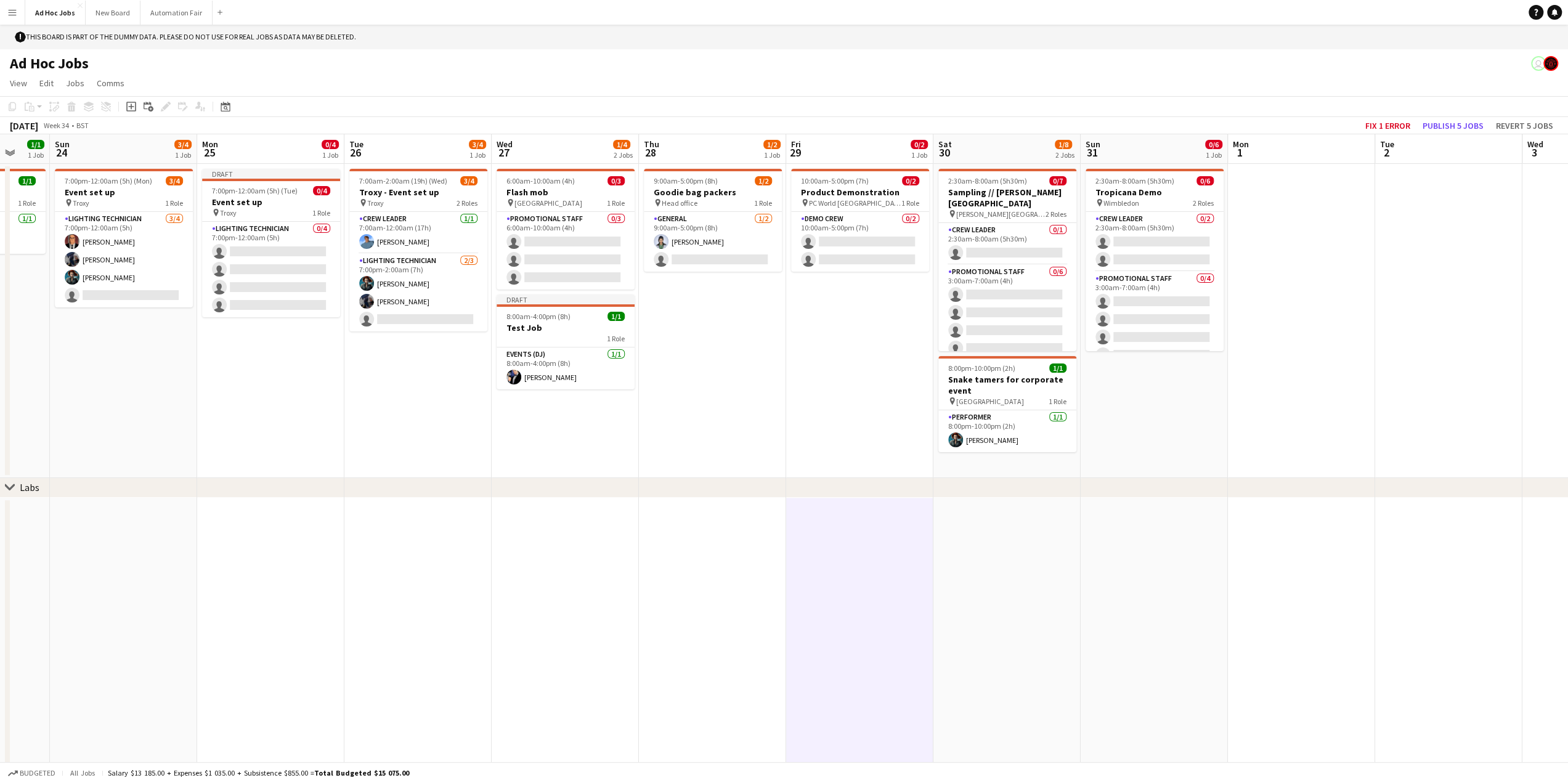
click at [559, 575] on app-date-cell at bounding box center [565, 643] width 148 height 290
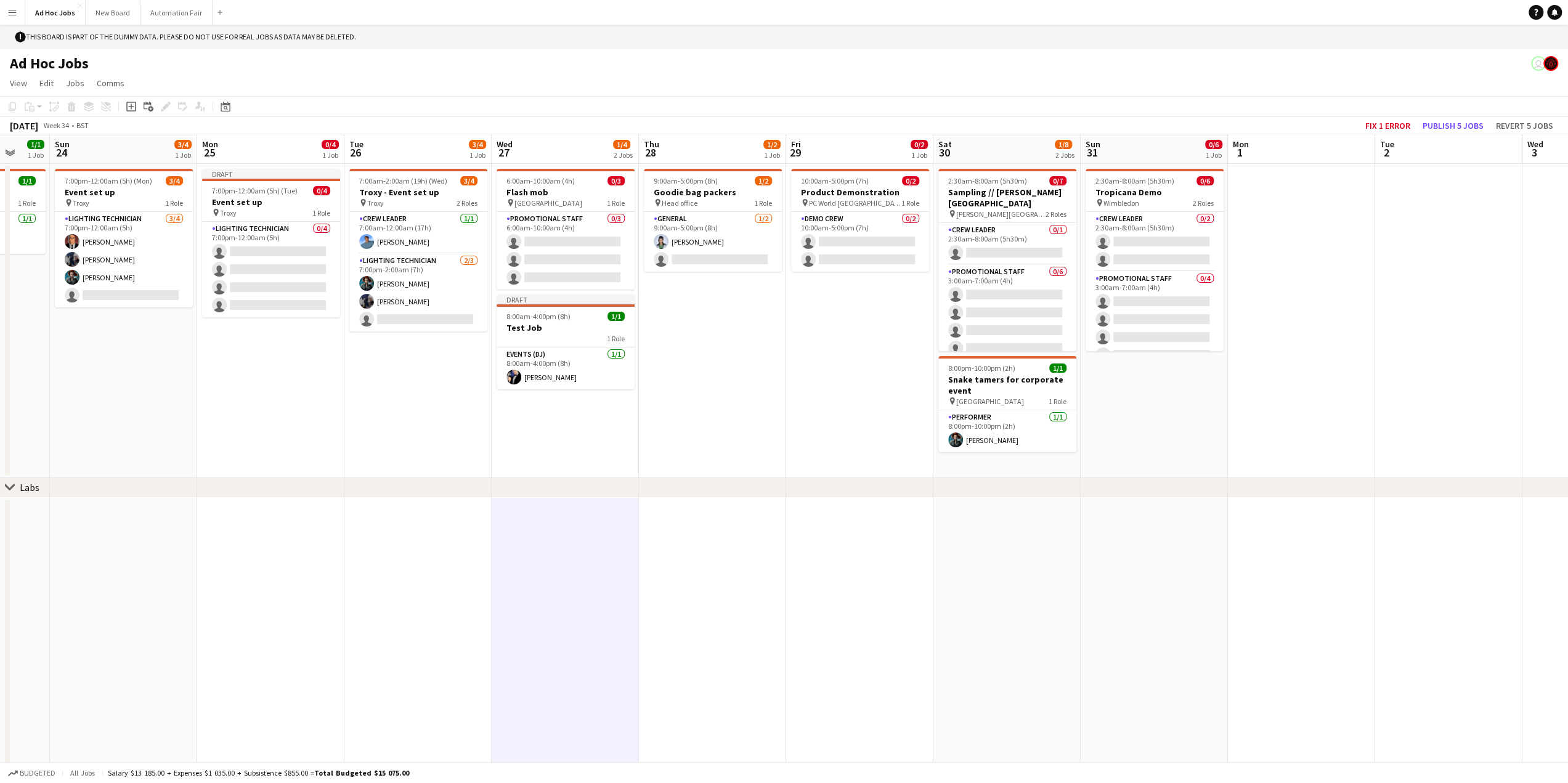
click at [671, 572] on app-date-cell at bounding box center [712, 643] width 148 height 290
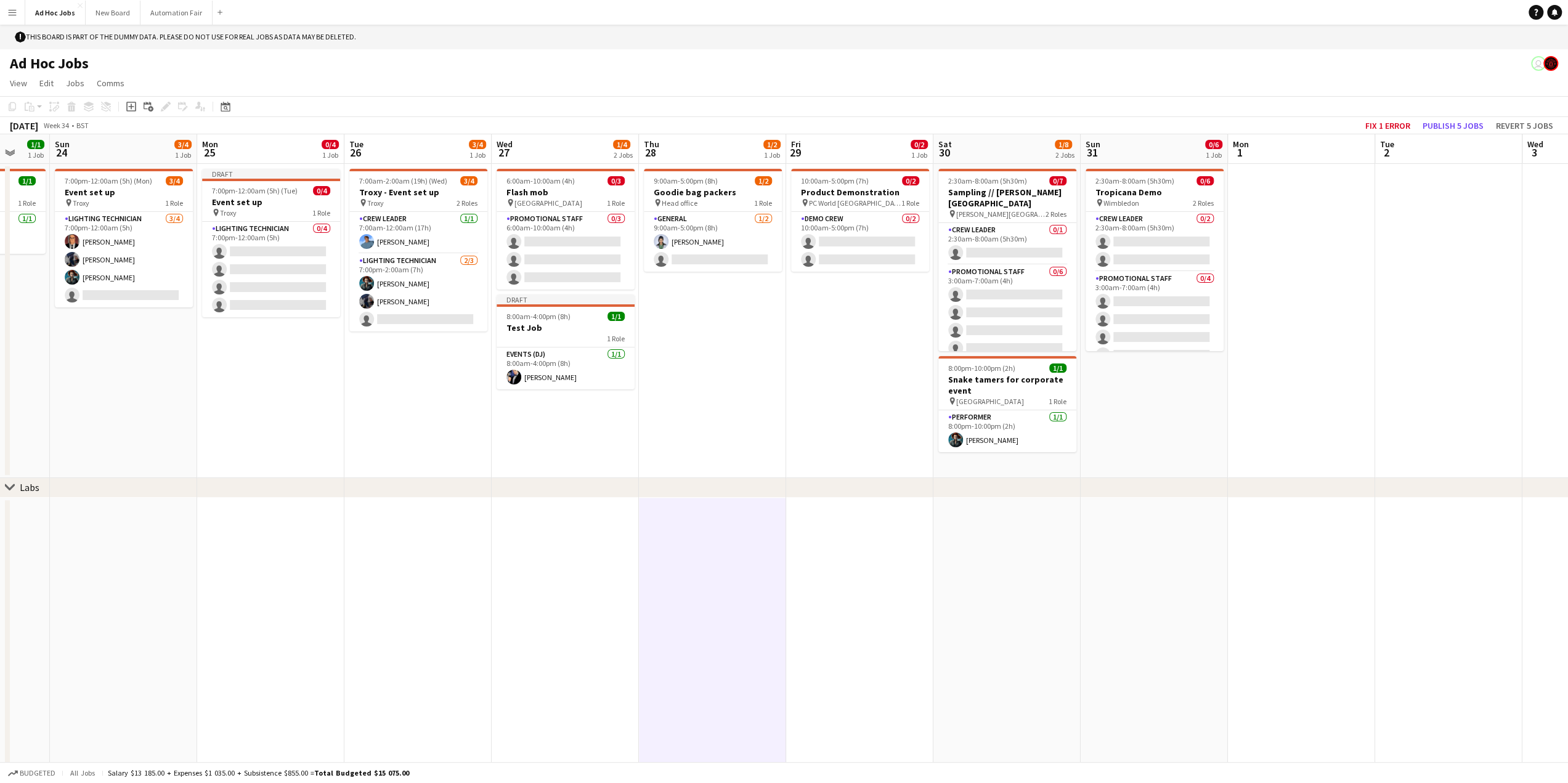
click at [717, 365] on app-date-cell "9:00am-5:00pm (8h) 1/2 Goodie bag packers pin Head office 1 Role General [DATE]…" at bounding box center [712, 321] width 148 height 314
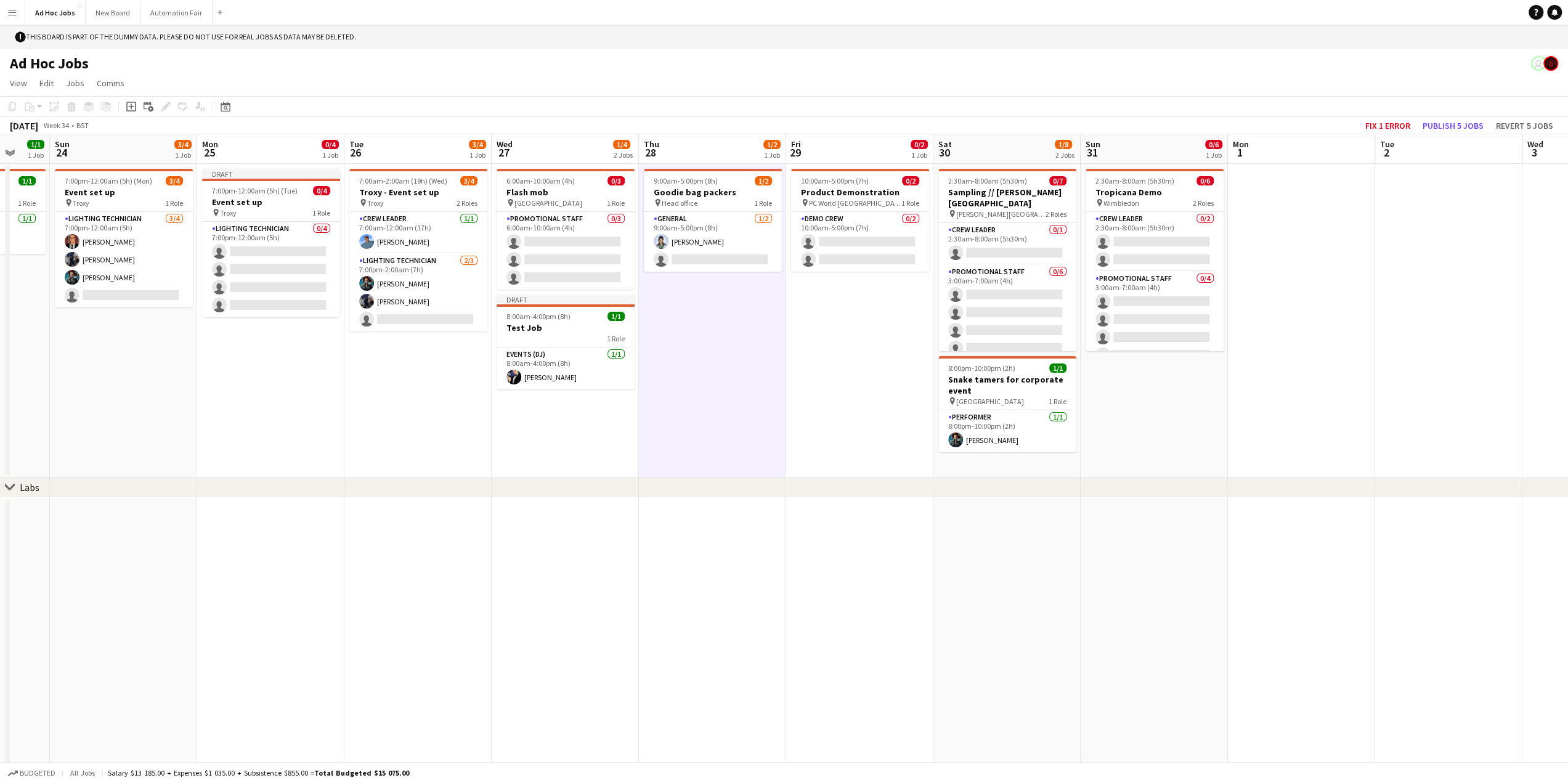
click at [838, 349] on app-date-cell "10:00am-5:00pm (7h) 0/2 Product Demonstration pin PC World Southampton 1 Role D…" at bounding box center [860, 321] width 148 height 314
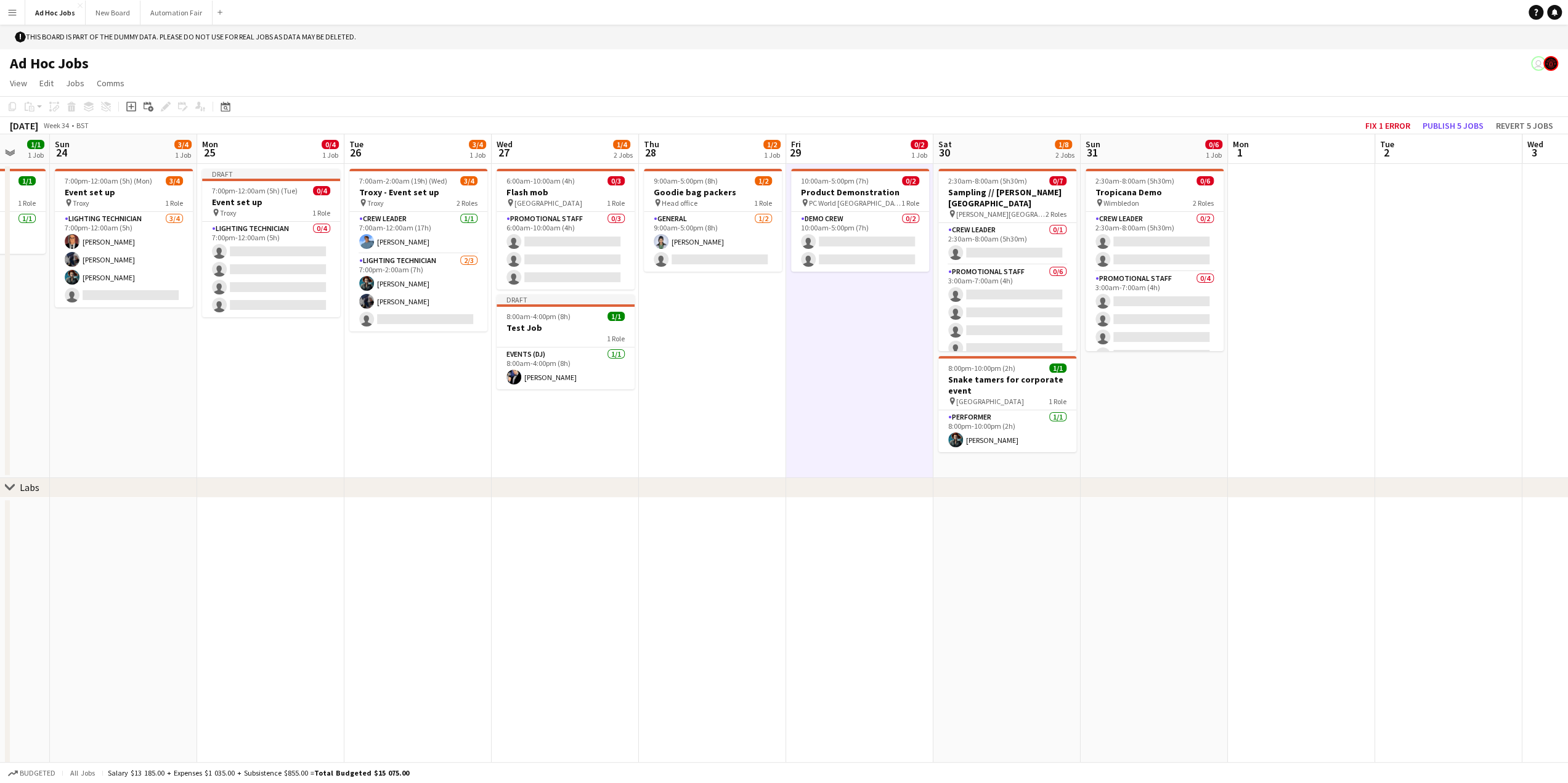
click at [870, 570] on app-date-cell at bounding box center [860, 643] width 148 height 290
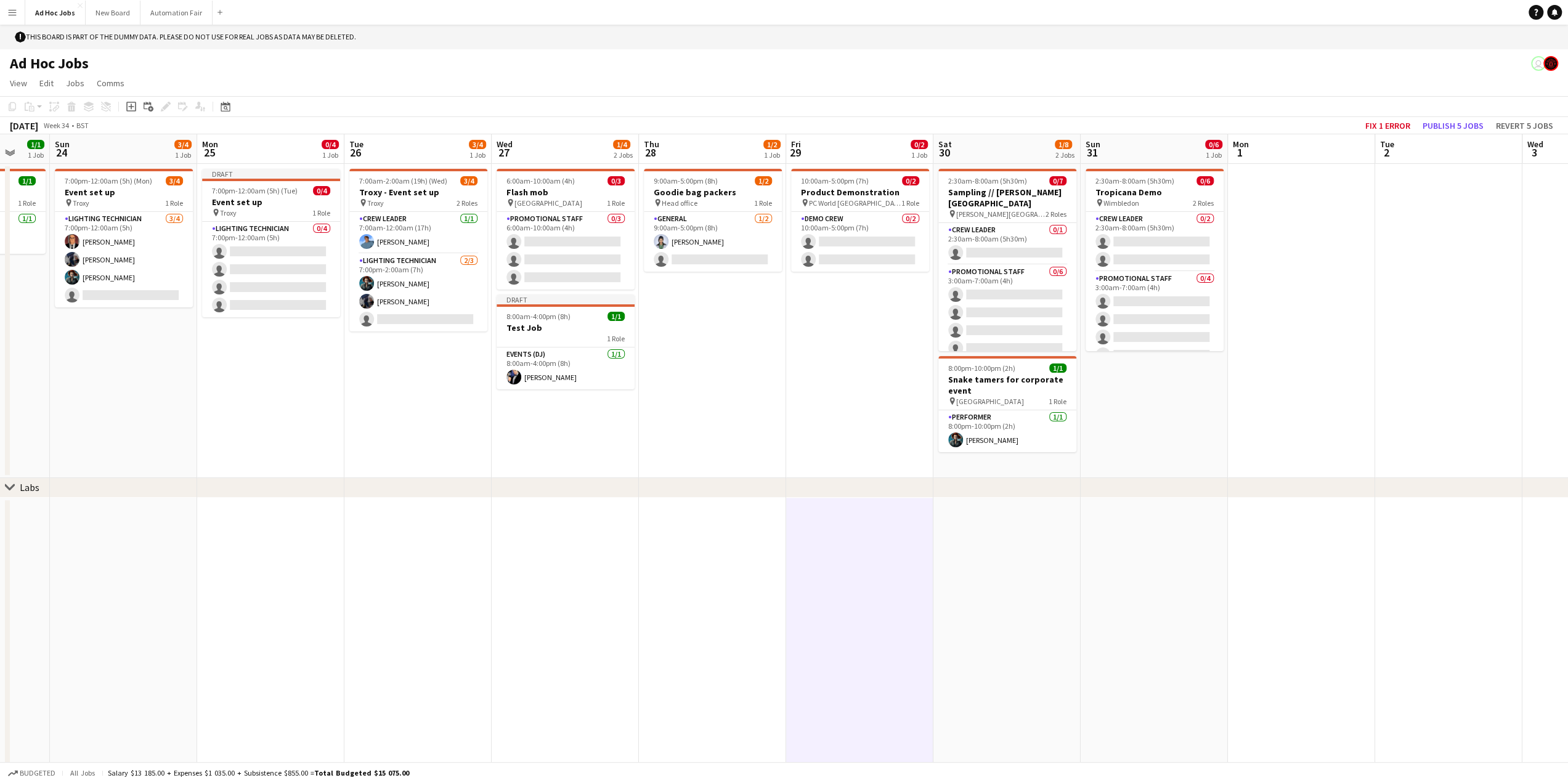
click at [1126, 577] on app-date-cell at bounding box center [1154, 643] width 148 height 290
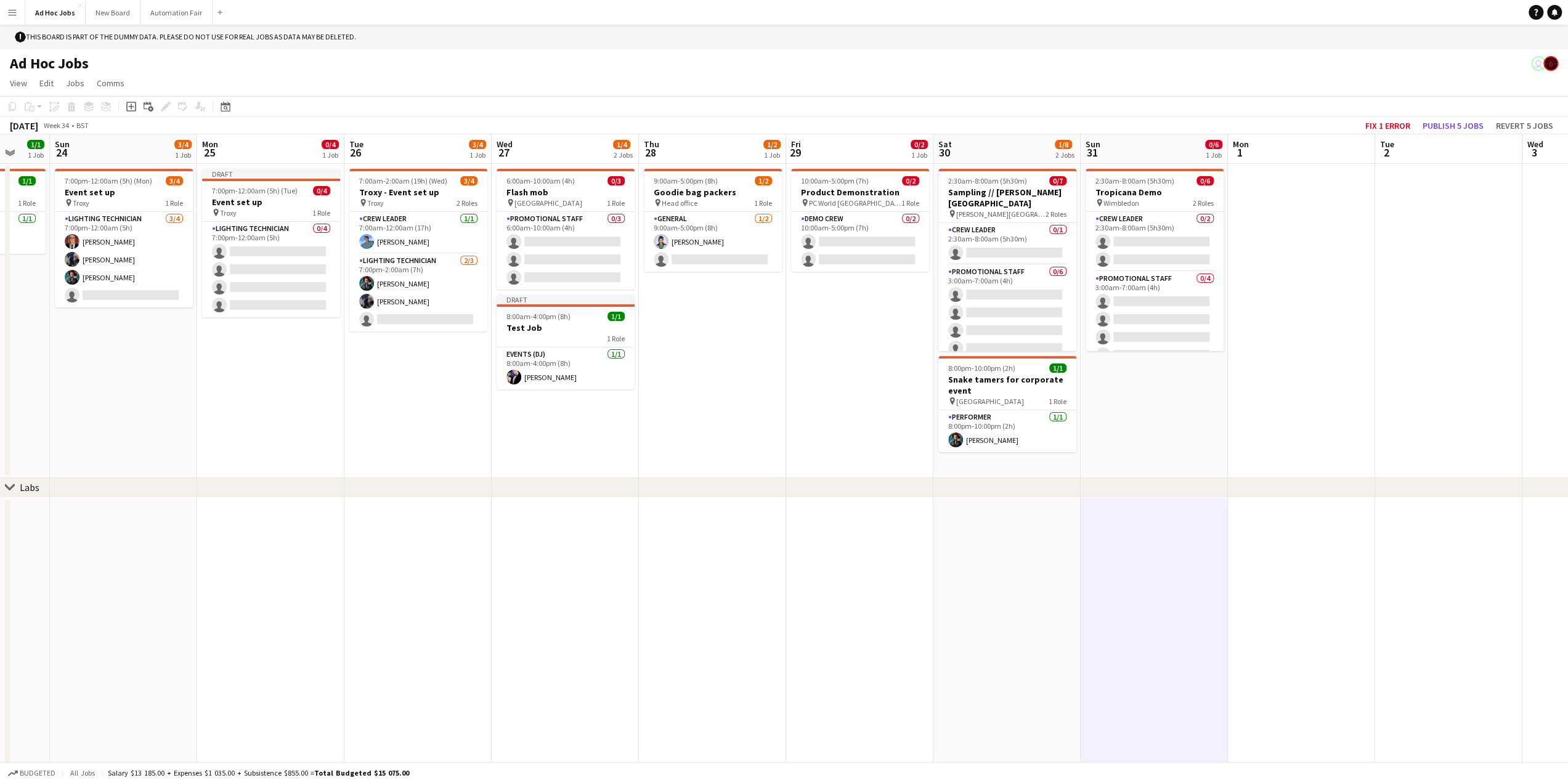
click at [1009, 594] on app-date-cell at bounding box center [1006, 643] width 148 height 290
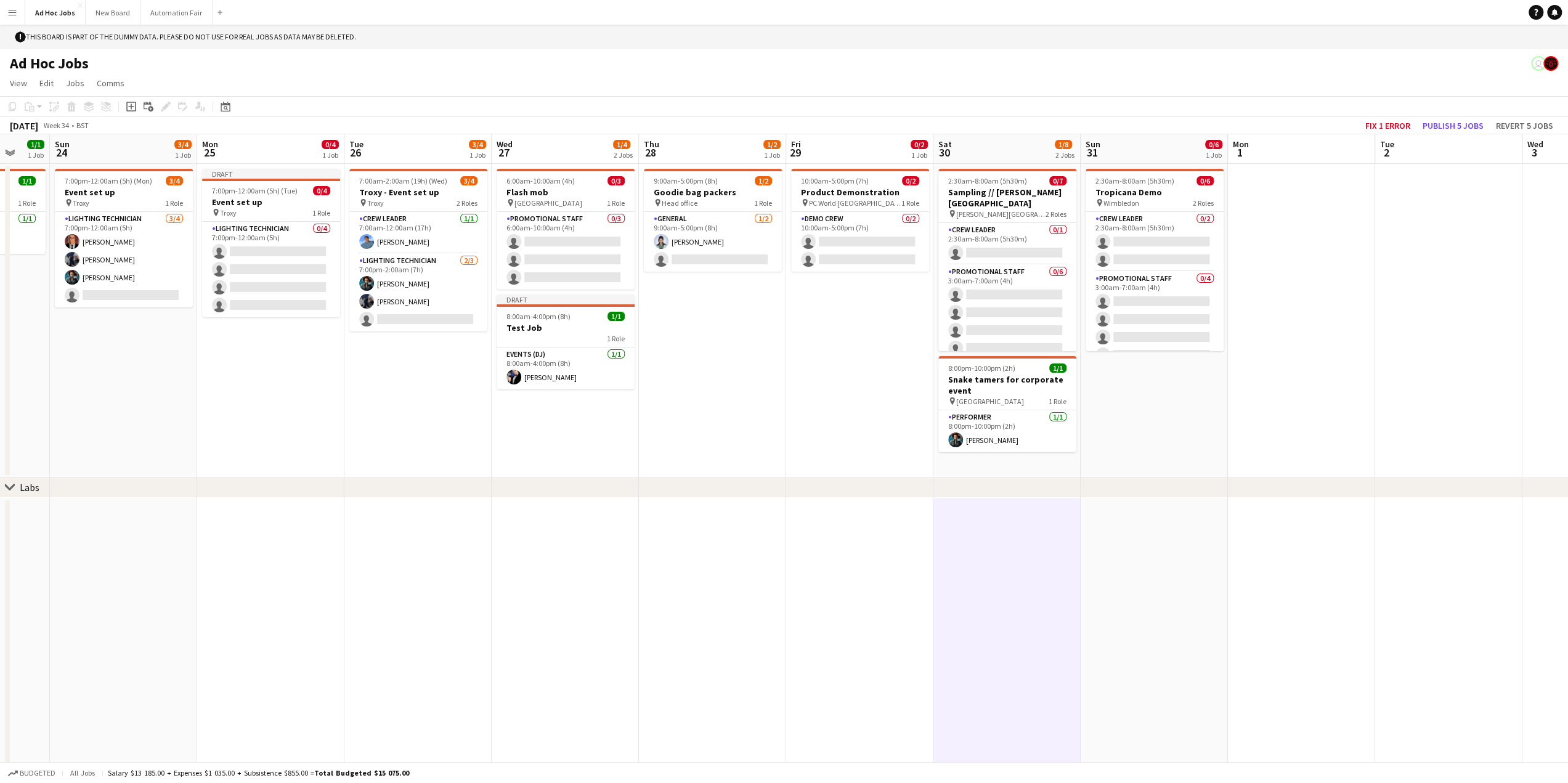
click at [1099, 583] on app-date-cell at bounding box center [1154, 643] width 148 height 290
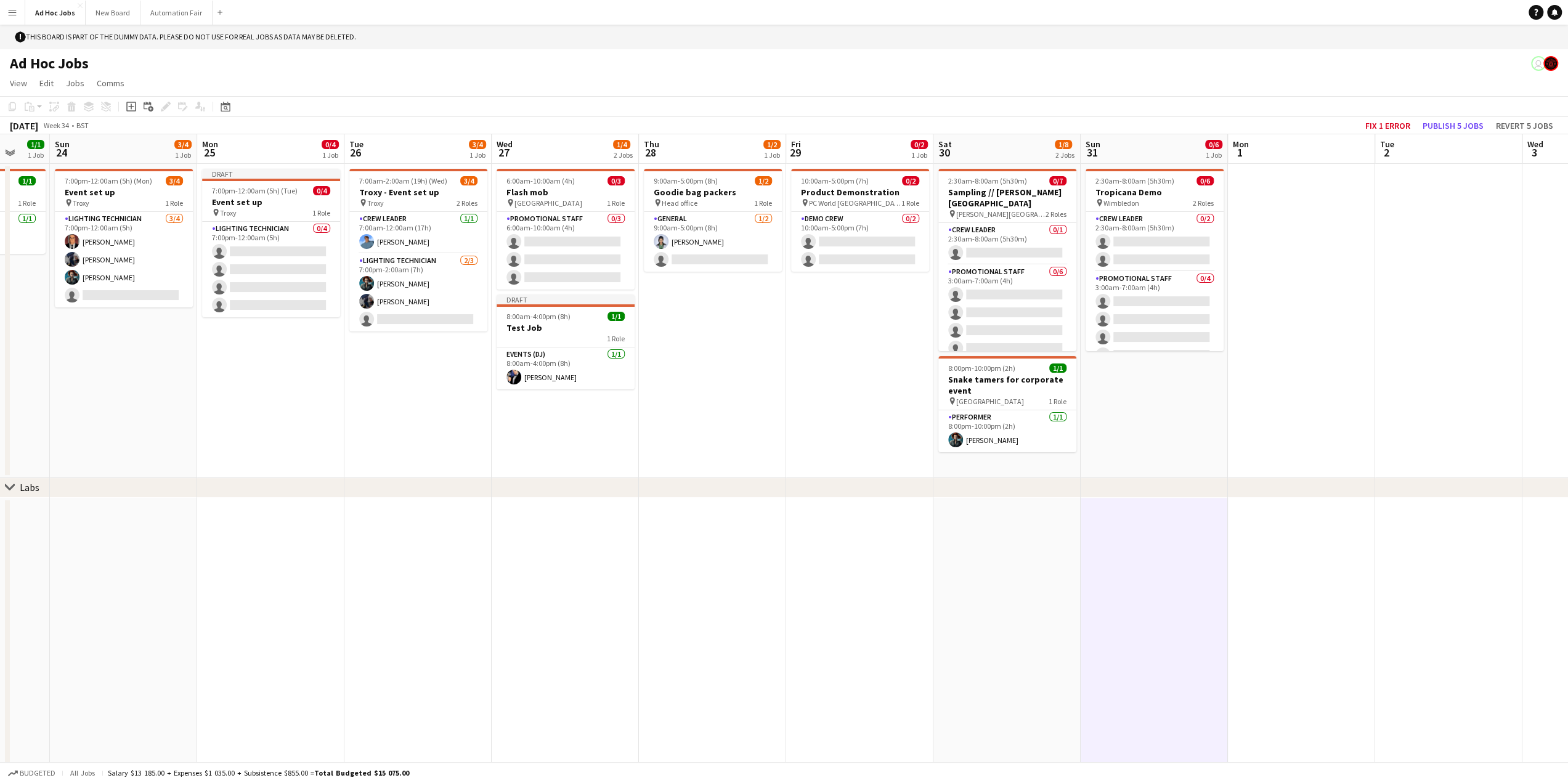
click at [223, 588] on app-date-cell at bounding box center [270, 643] width 148 height 290
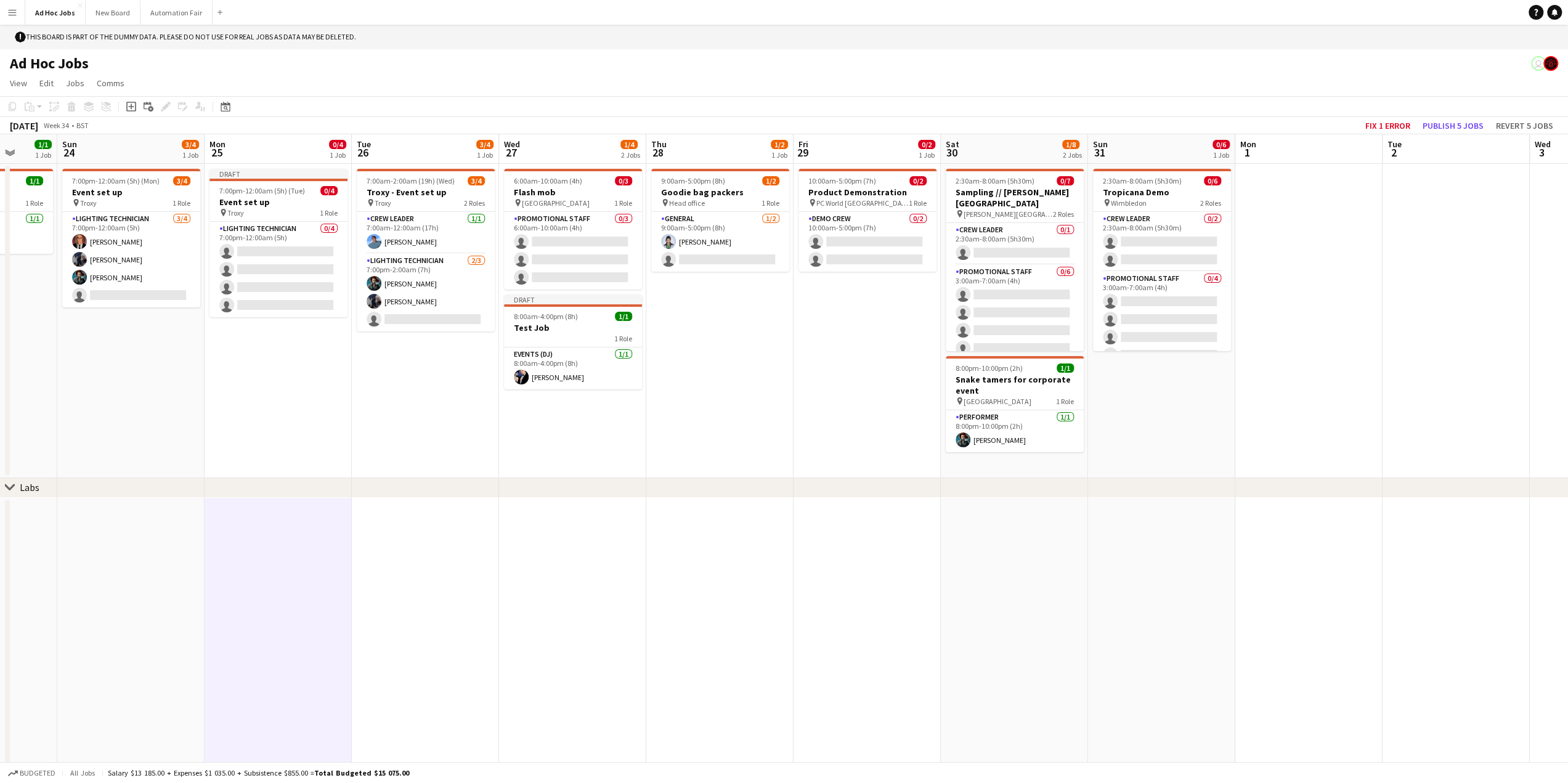
scroll to position [0, 411]
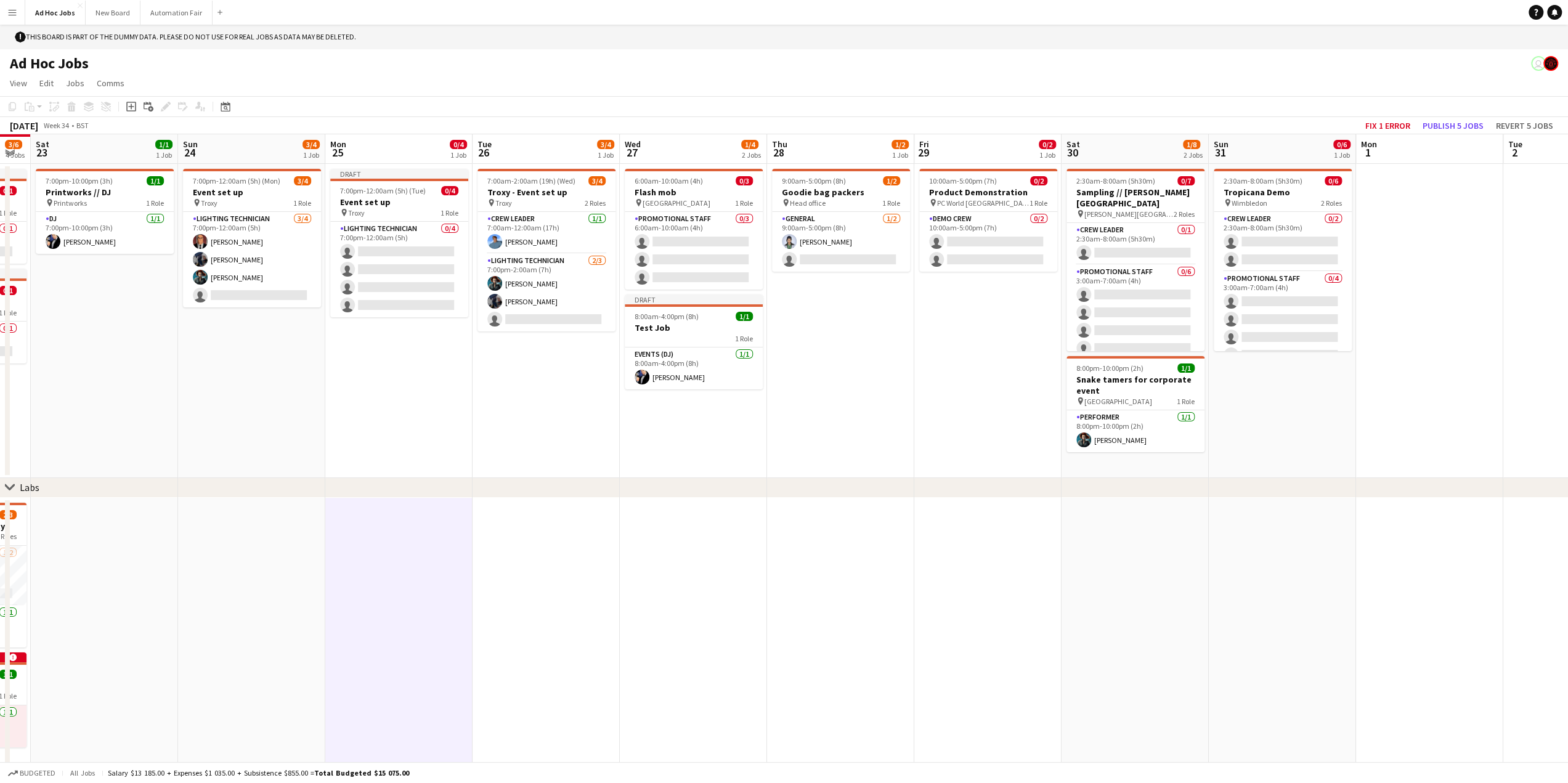
drag, startPoint x: 280, startPoint y: 586, endPoint x: 407, endPoint y: 579, distance: 127.2
click at [407, 579] on app-calendar-viewport "Wed 20 Thu 21 2/2 1 Job Fri 22 3/6 4 Jobs Sat 23 1/1 1 Job Sun 24 3/4 1 Job Mon…" at bounding box center [784, 460] width 1568 height 652
click at [537, 586] on app-date-cell at bounding box center [546, 643] width 148 height 290
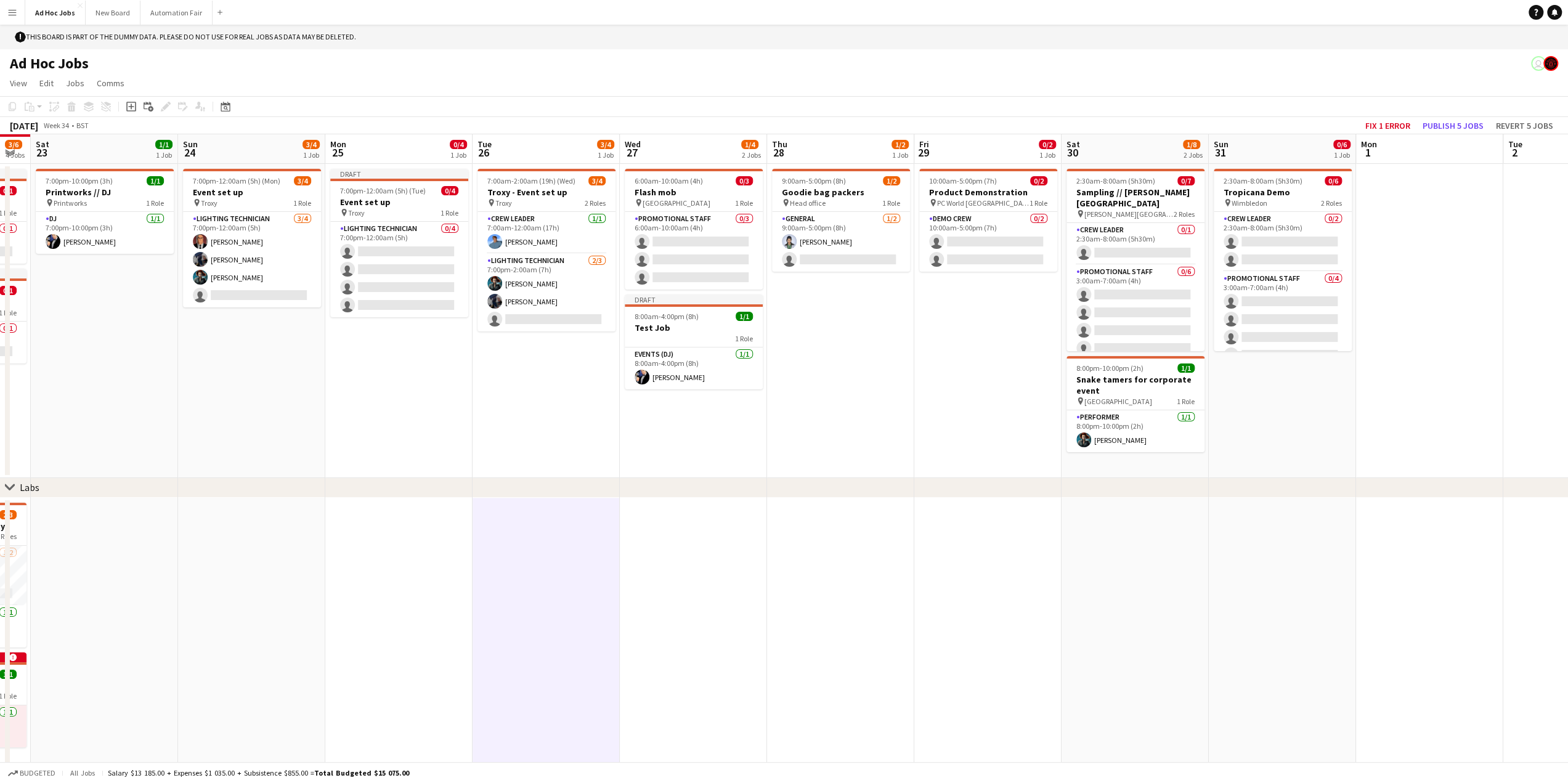
click at [705, 563] on app-date-cell at bounding box center [693, 643] width 148 height 290
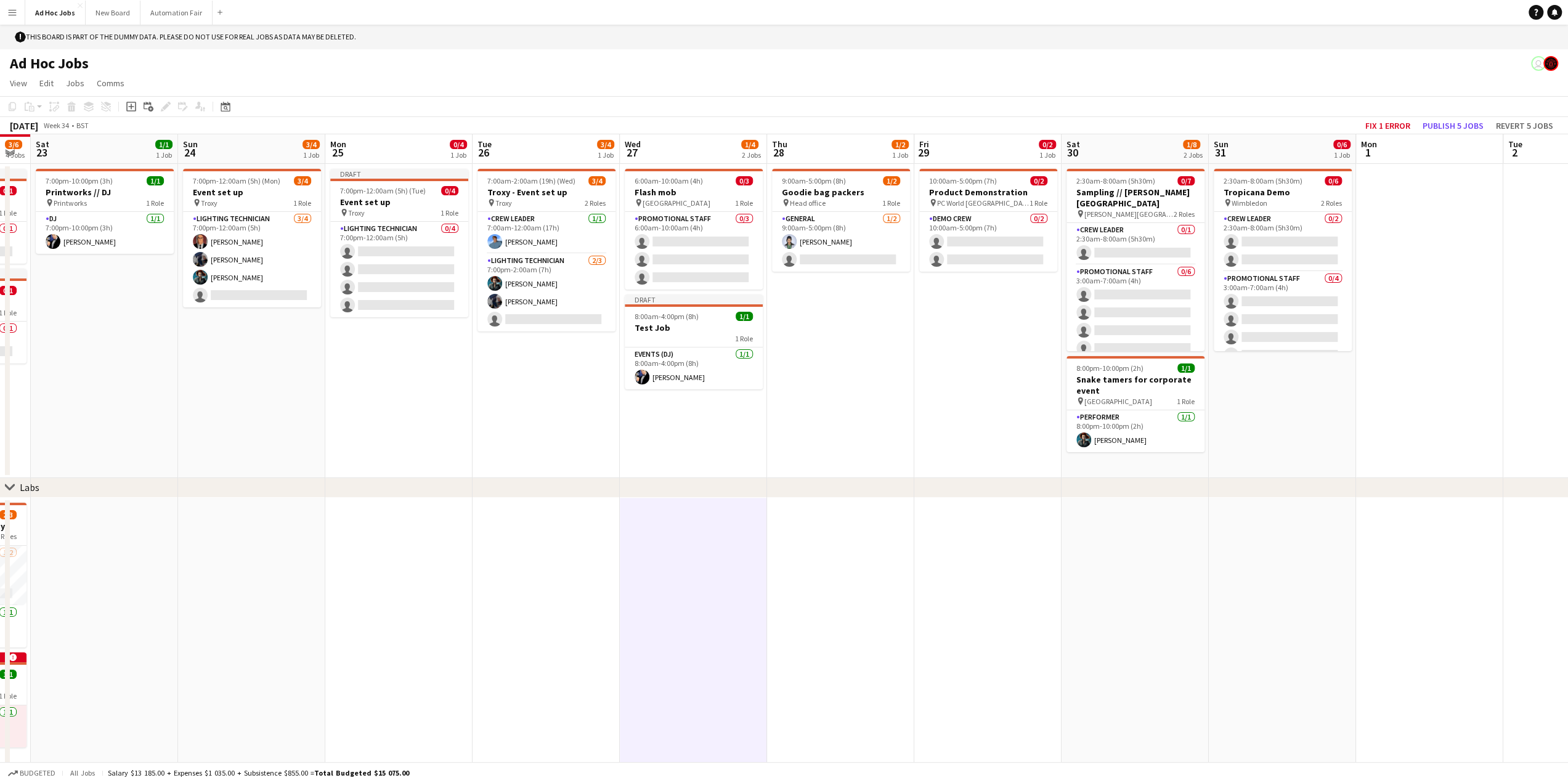
click at [852, 559] on app-date-cell at bounding box center [841, 643] width 148 height 290
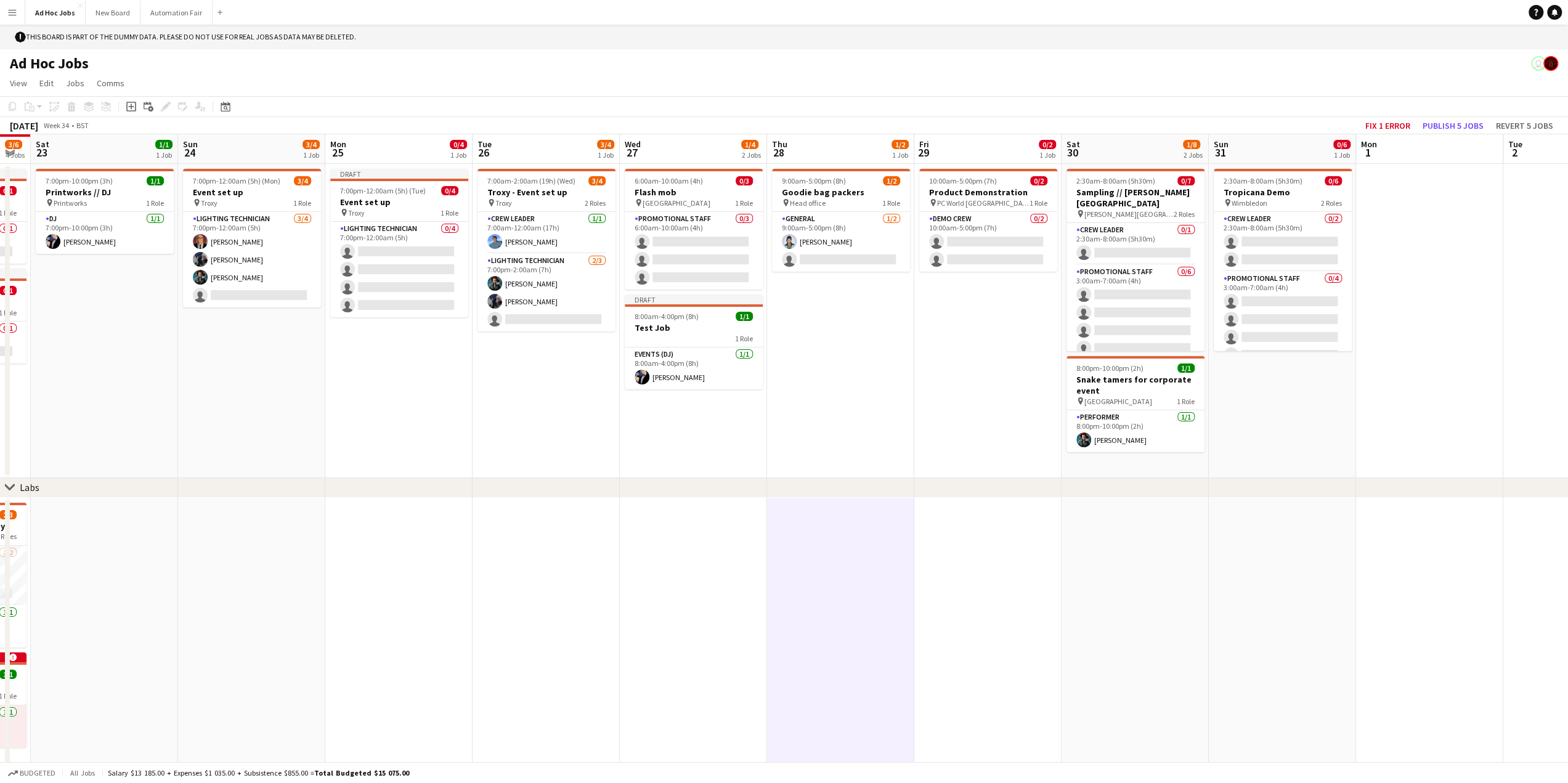
click at [992, 561] on app-date-cell at bounding box center [987, 643] width 148 height 290
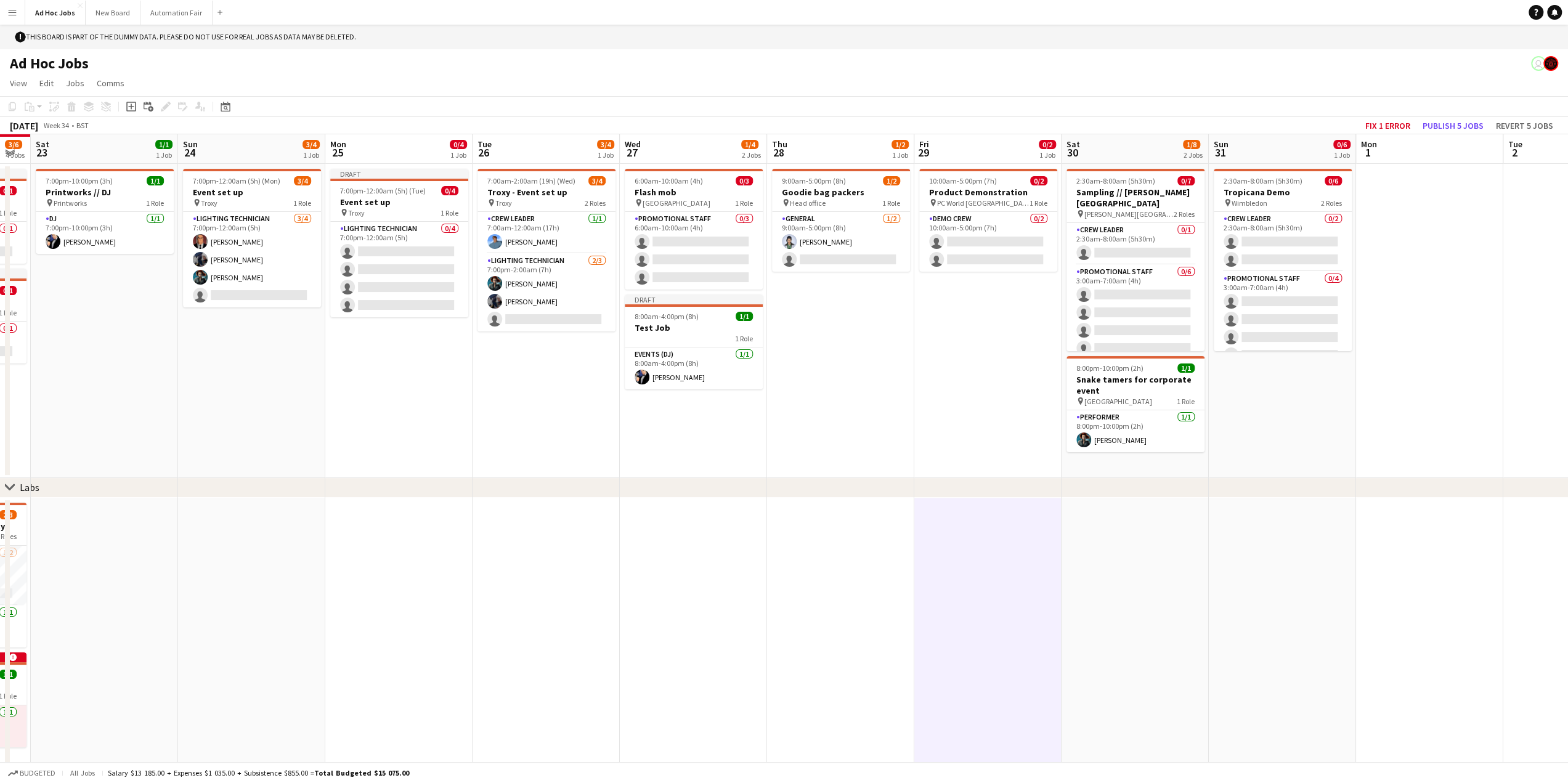
click at [381, 575] on app-calendar-viewport "Wed 20 Thu 21 2/2 1 Job Fri 22 3/6 4 Jobs Sat 23 1/1 1 Job Sun 24 3/4 1 Job Mon…" at bounding box center [784, 460] width 1568 height 652
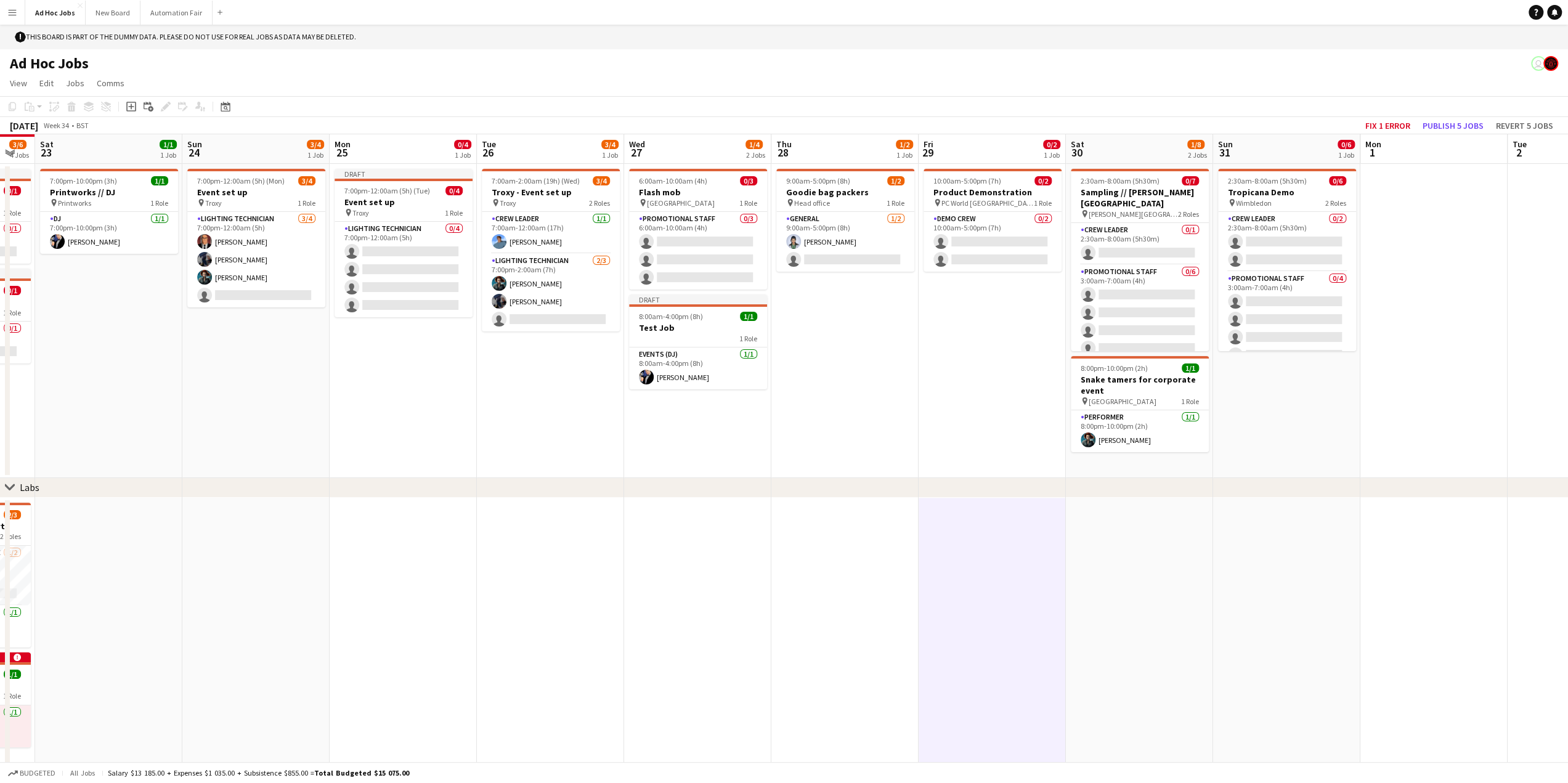
click at [427, 561] on app-date-cell at bounding box center [403, 643] width 148 height 290
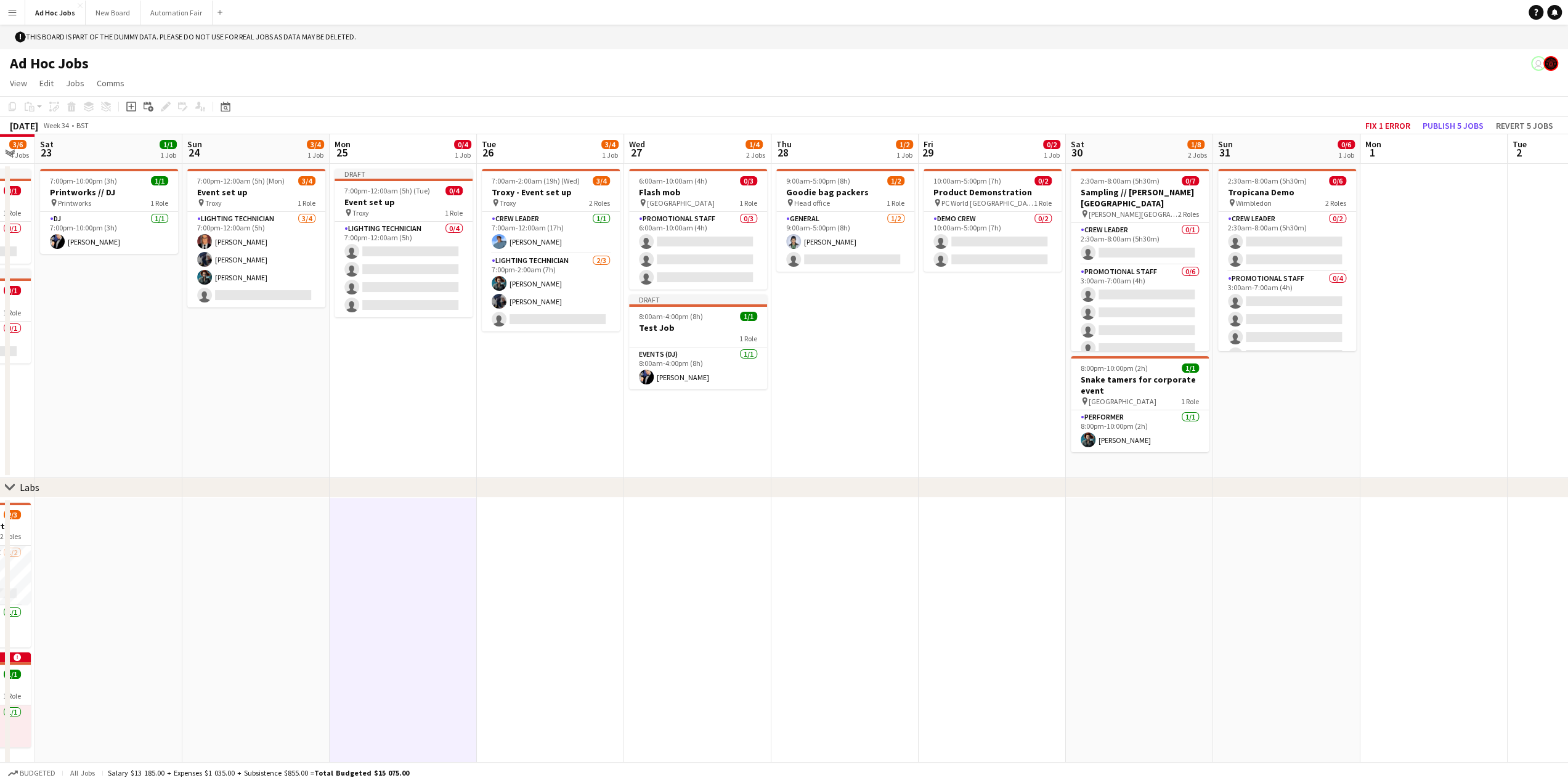
click at [516, 590] on app-date-cell at bounding box center [550, 643] width 148 height 290
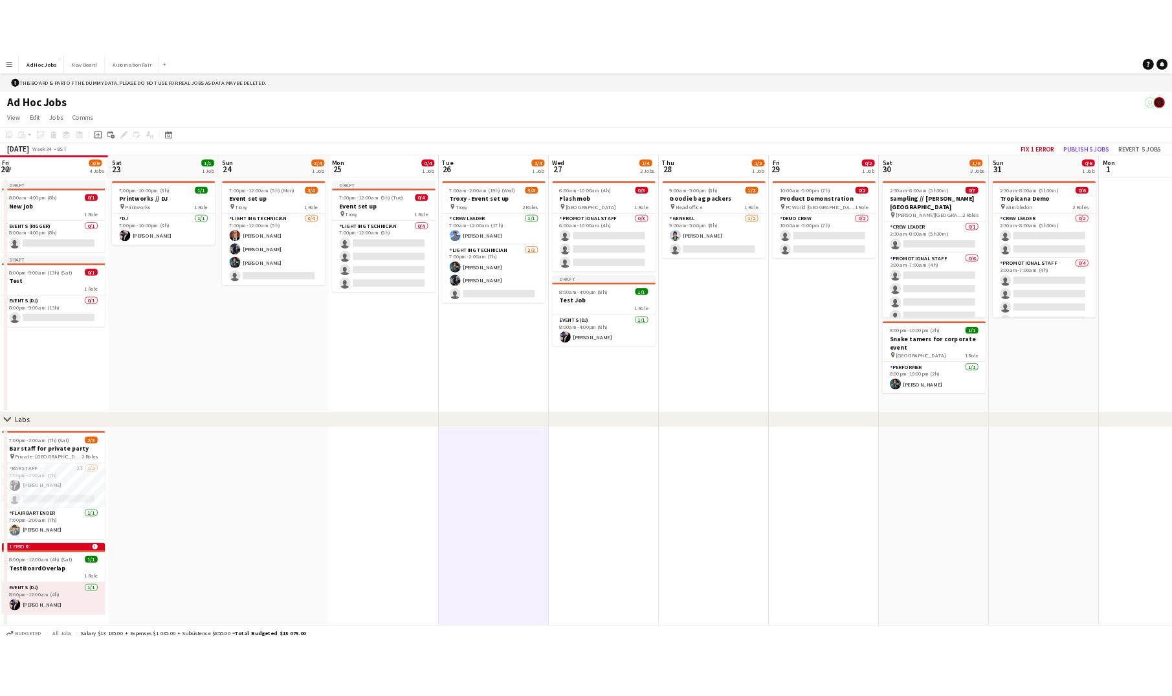
scroll to position [0, 261]
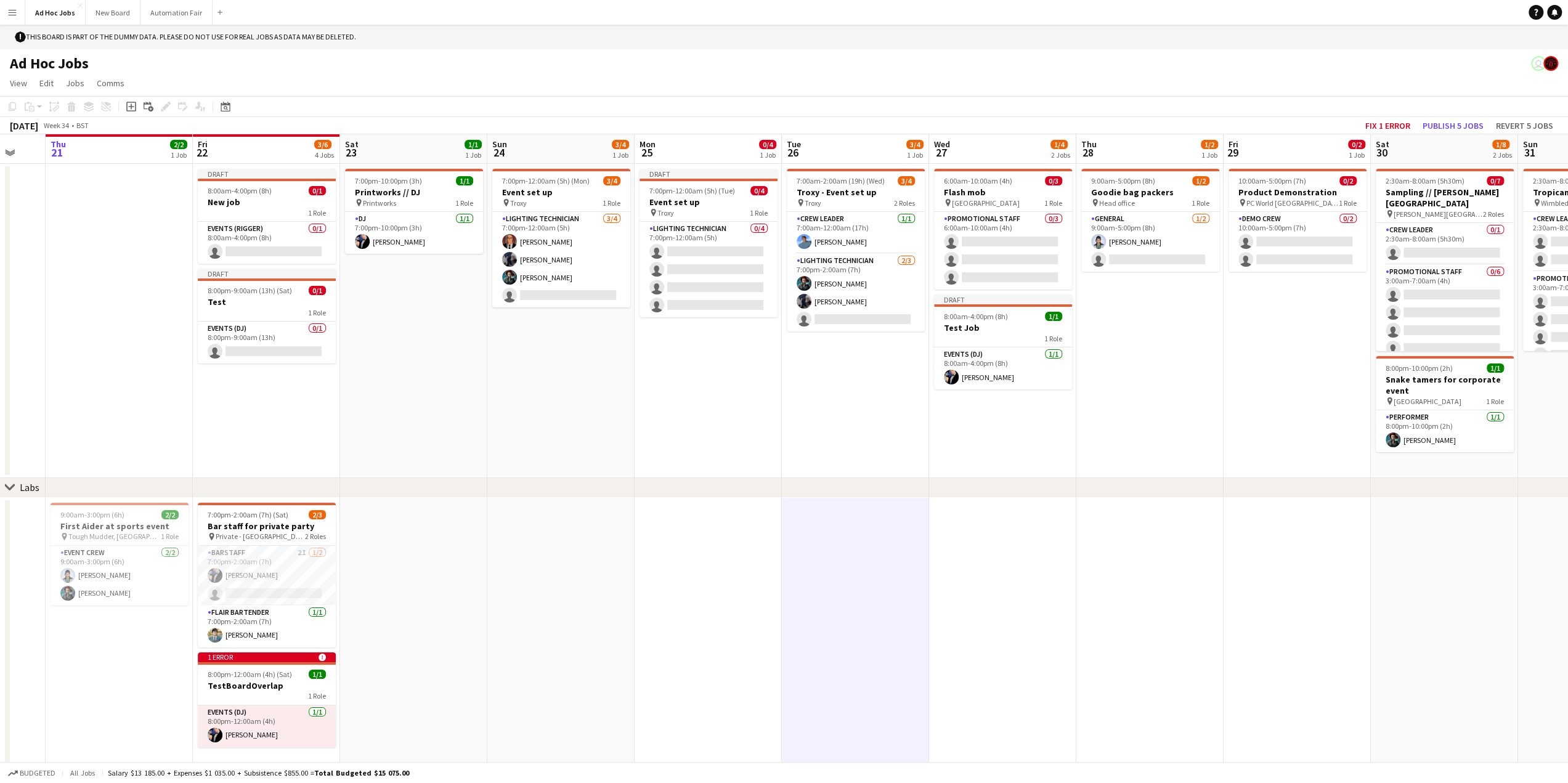
drag, startPoint x: 419, startPoint y: 592, endPoint x: 724, endPoint y: 573, distance: 305.6
click at [724, 573] on app-calendar-viewport "Tue 19 Wed 20 Thu 21 2/2 1 Job Fri 22 3/6 4 Jobs Sat 23 1/1 1 Job Sun 24 3/4 1 …" at bounding box center [784, 460] width 1568 height 652
click at [724, 573] on app-date-cell at bounding box center [707, 643] width 148 height 290
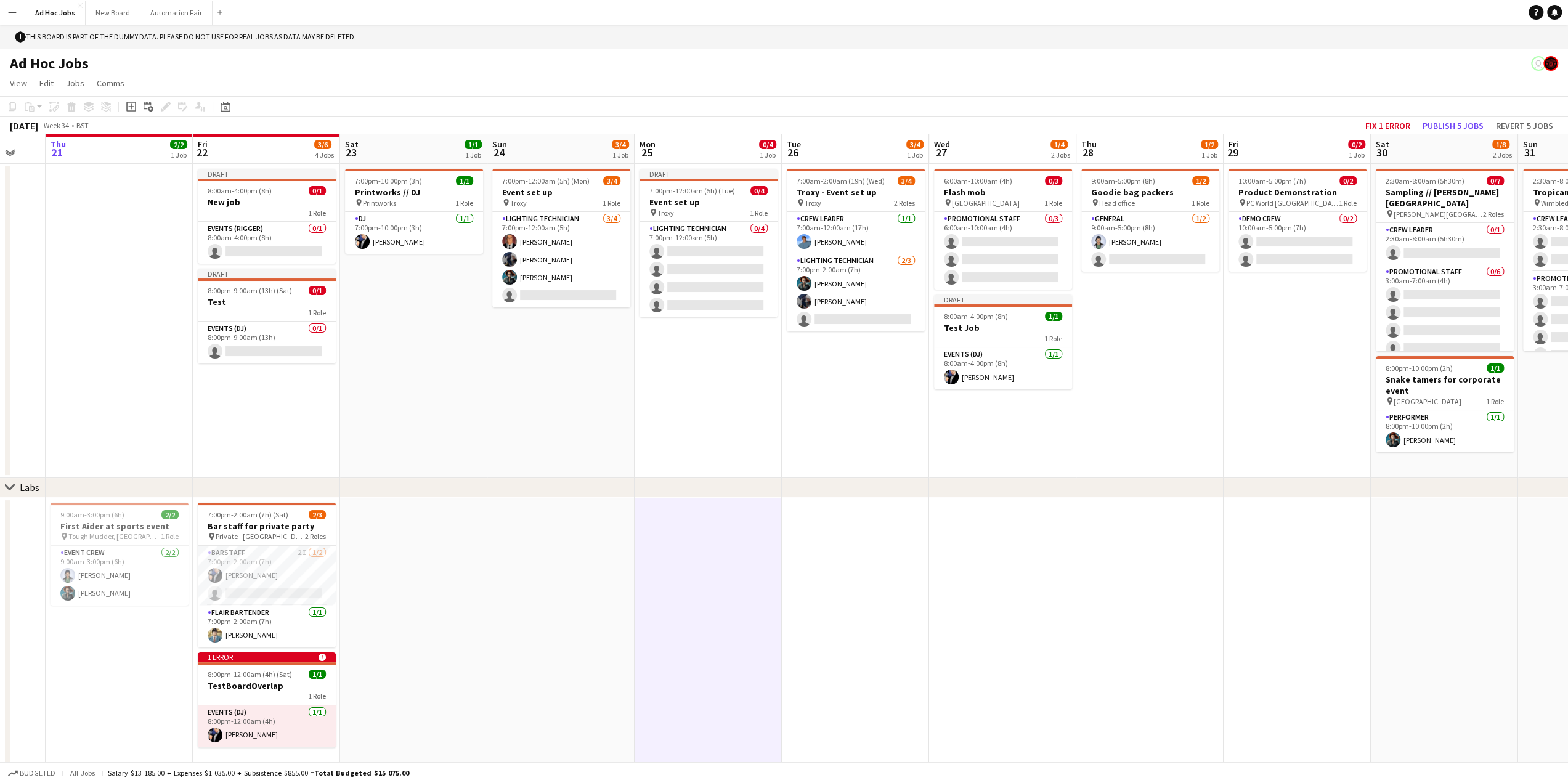
click at [852, 557] on app-date-cell at bounding box center [855, 643] width 148 height 290
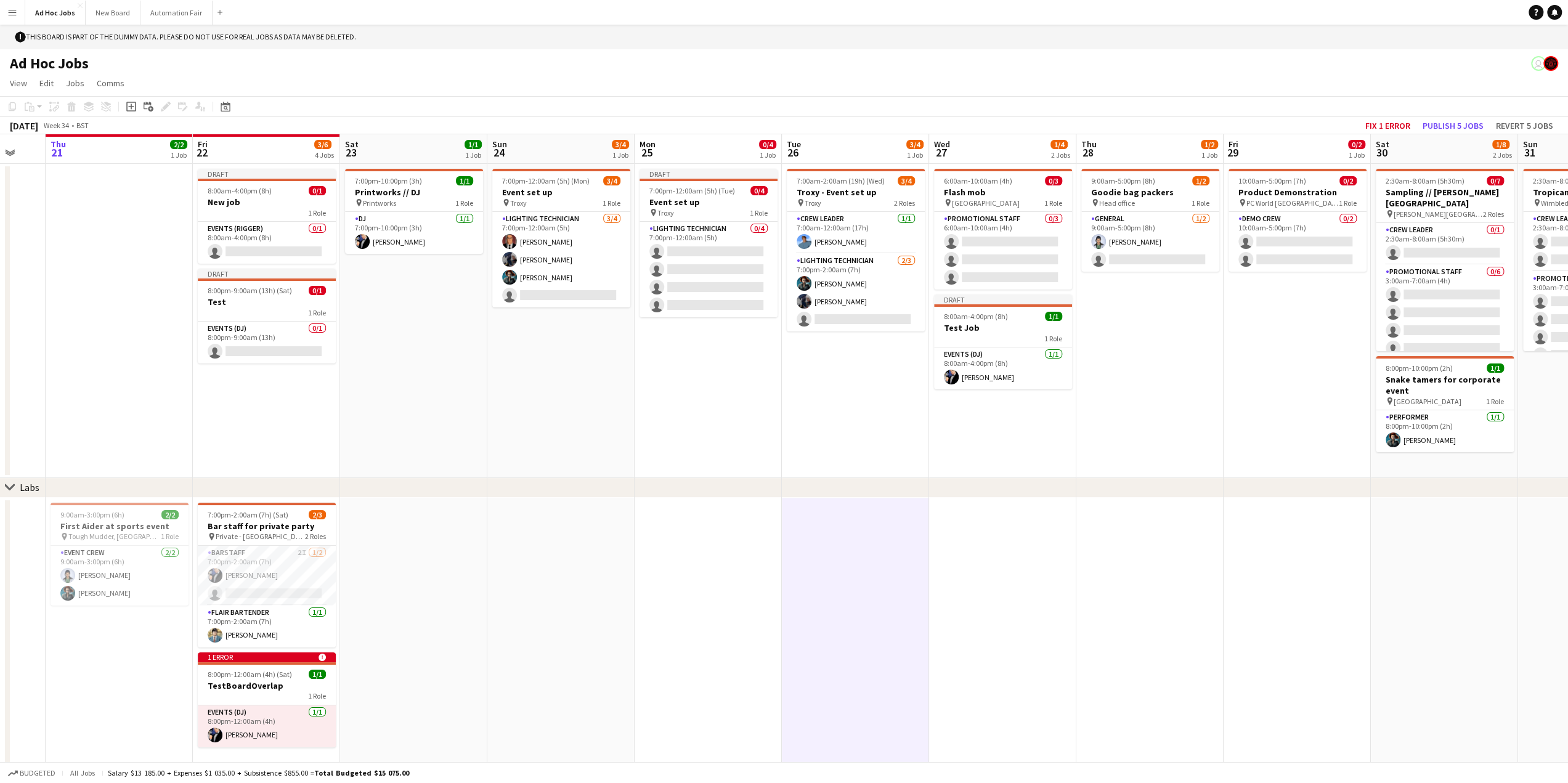
click at [741, 566] on app-date-cell at bounding box center [707, 643] width 148 height 290
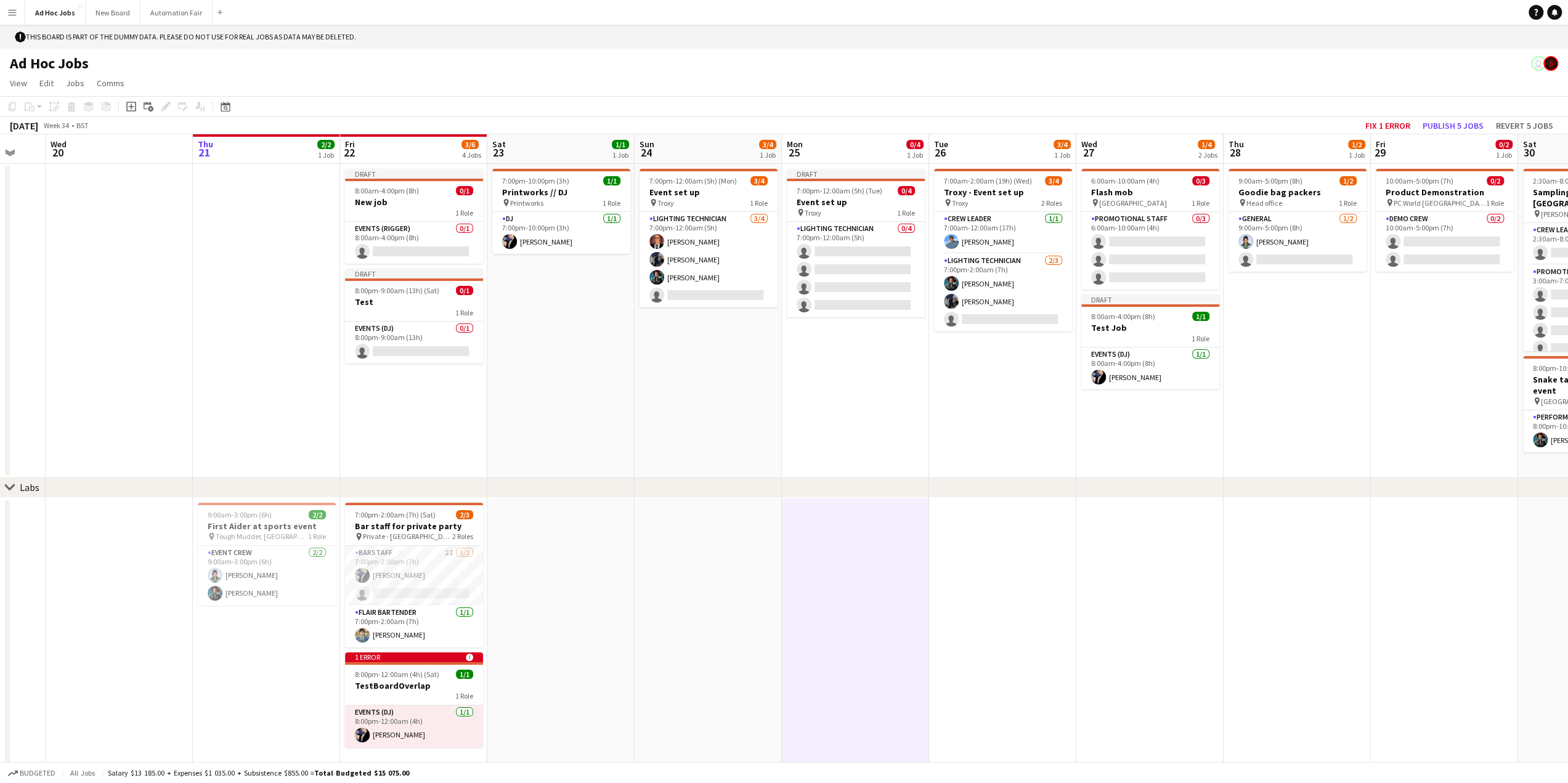
click at [893, 575] on app-date-cell at bounding box center [855, 643] width 148 height 290
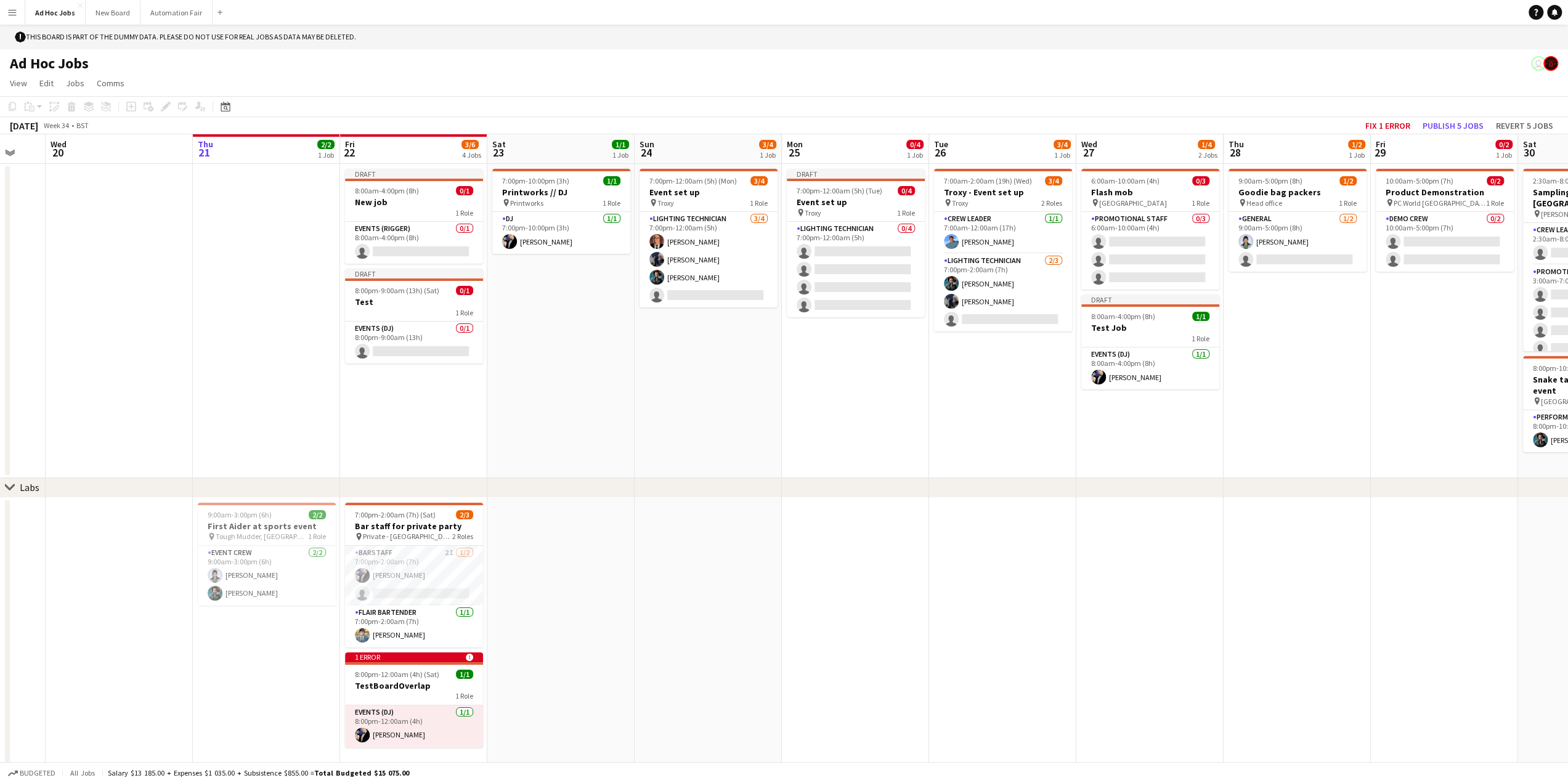
click at [755, 584] on app-date-cell at bounding box center [707, 643] width 148 height 290
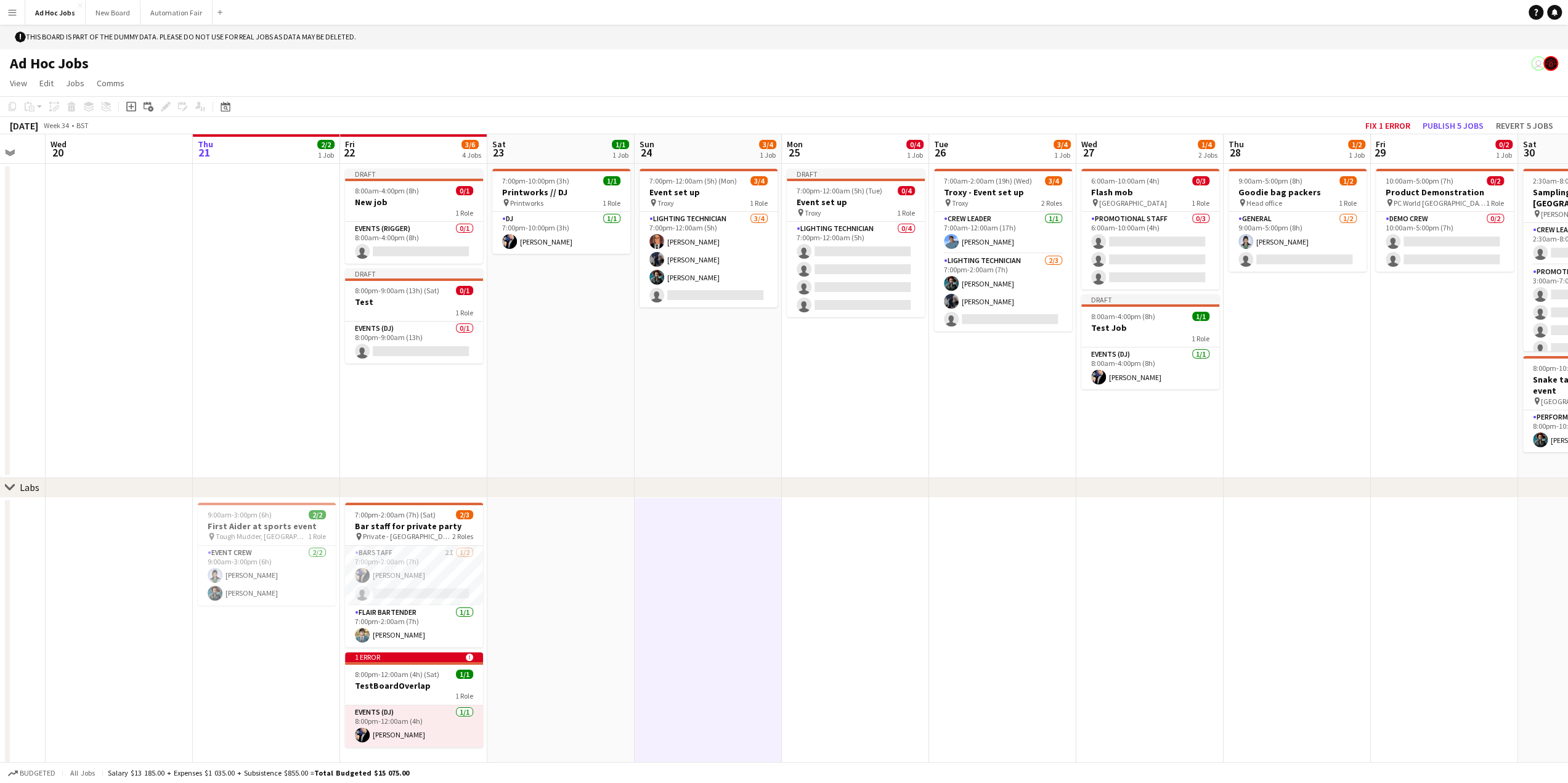
click at [805, 585] on app-date-cell at bounding box center [855, 643] width 148 height 290
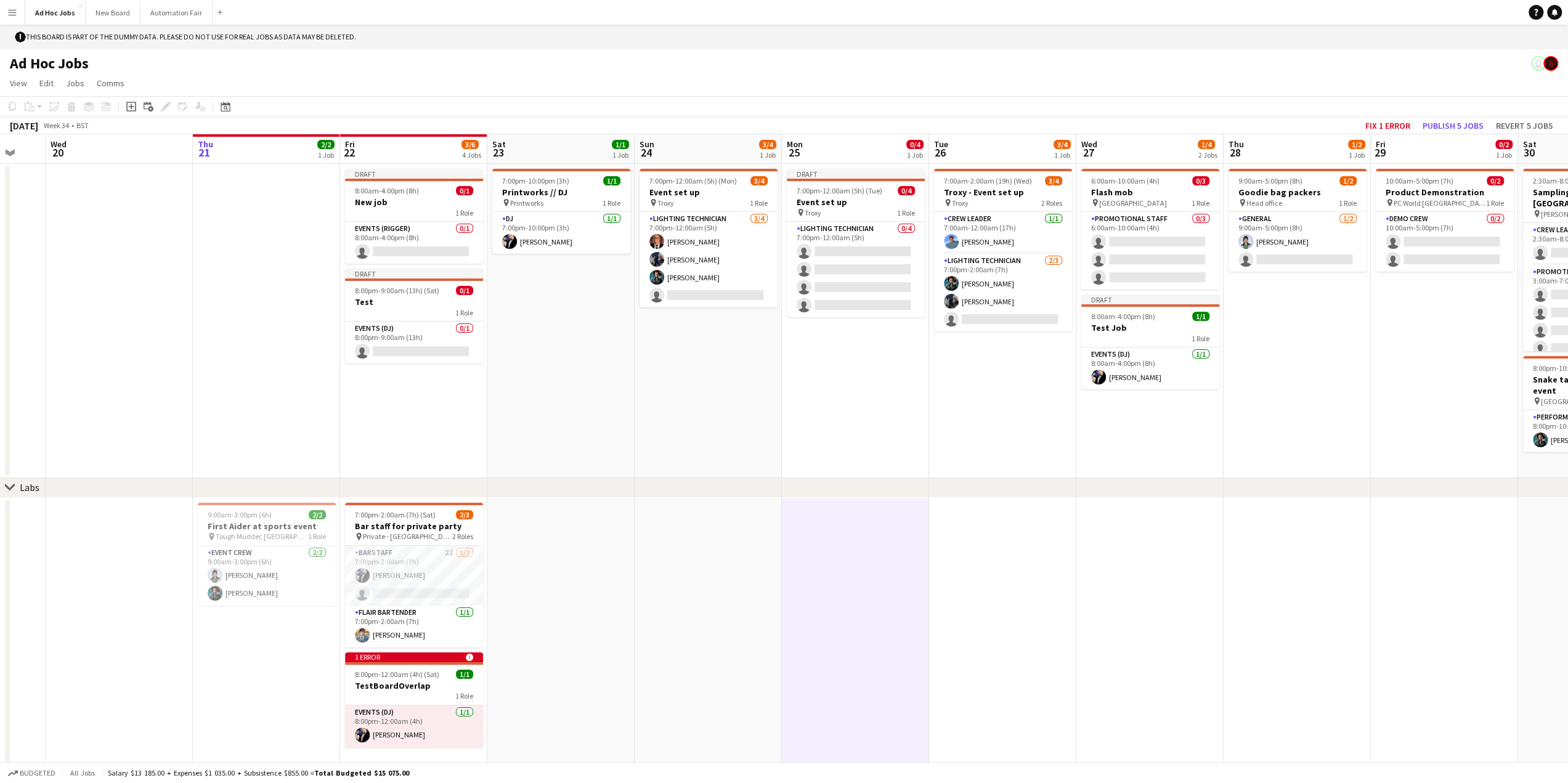
click at [1021, 611] on app-date-cell at bounding box center [1002, 643] width 148 height 290
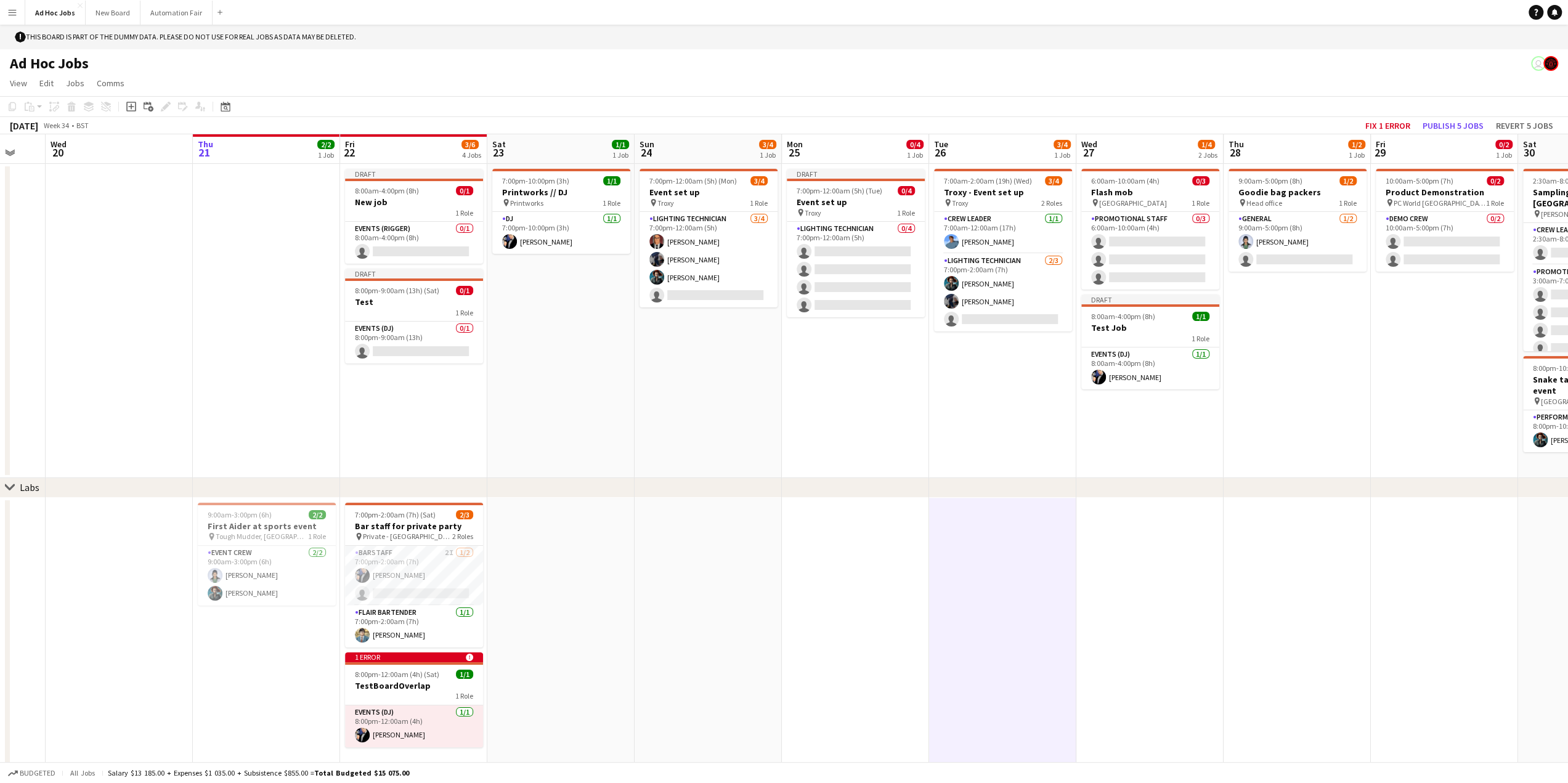
click at [764, 596] on app-date-cell at bounding box center [707, 643] width 148 height 290
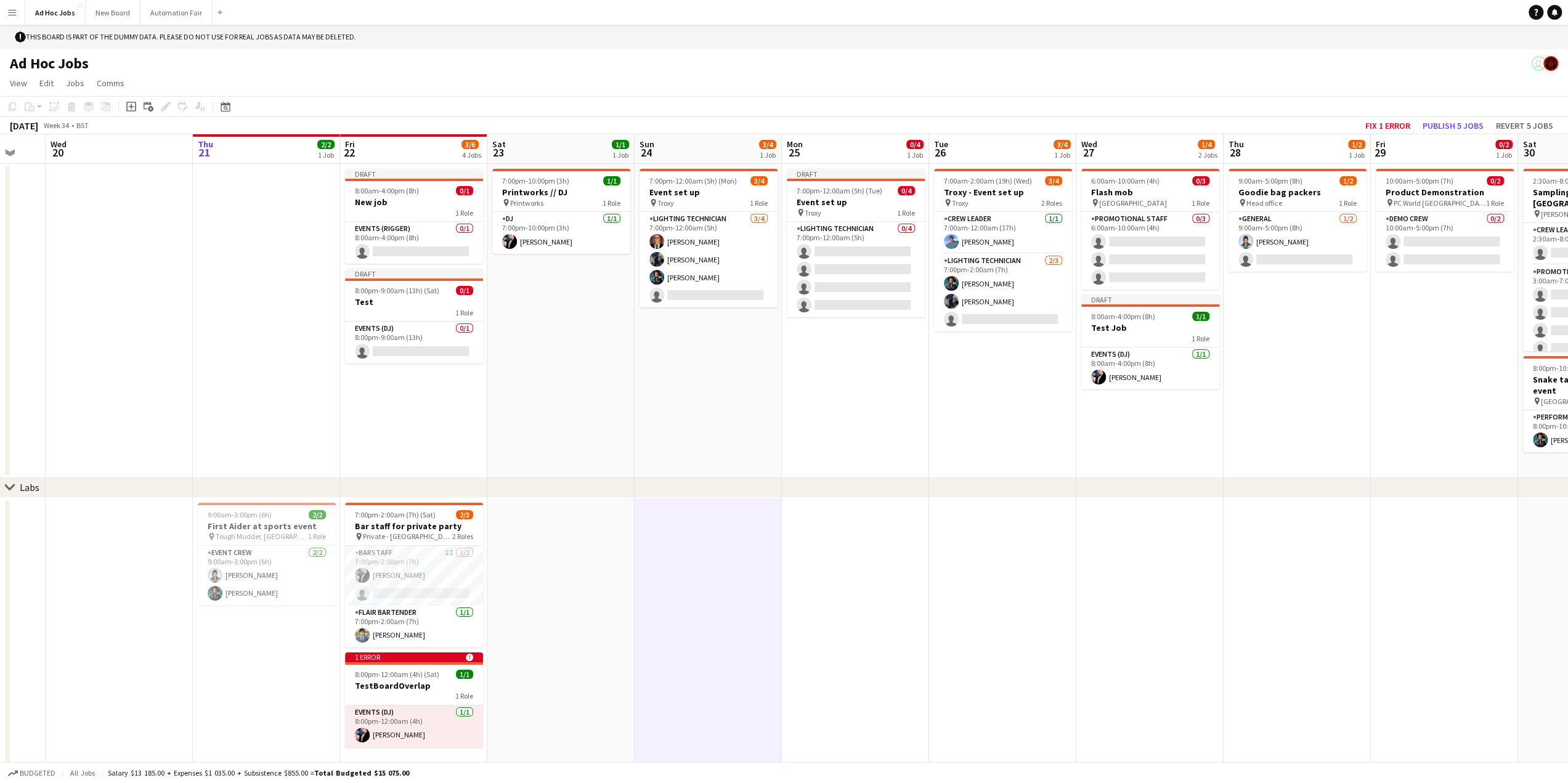
click at [858, 590] on app-date-cell at bounding box center [855, 643] width 148 height 290
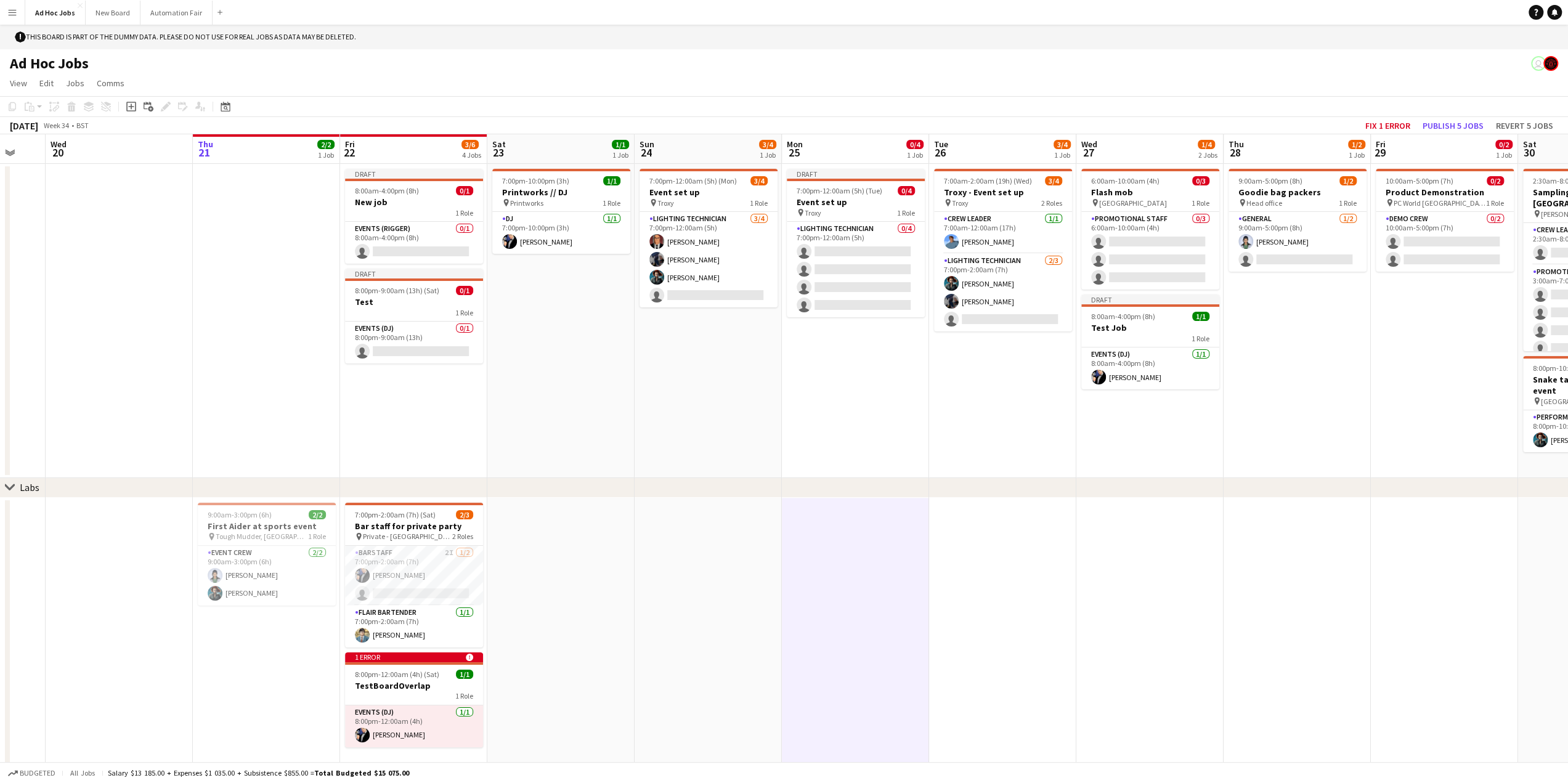
click at [955, 592] on app-date-cell at bounding box center [1002, 643] width 148 height 290
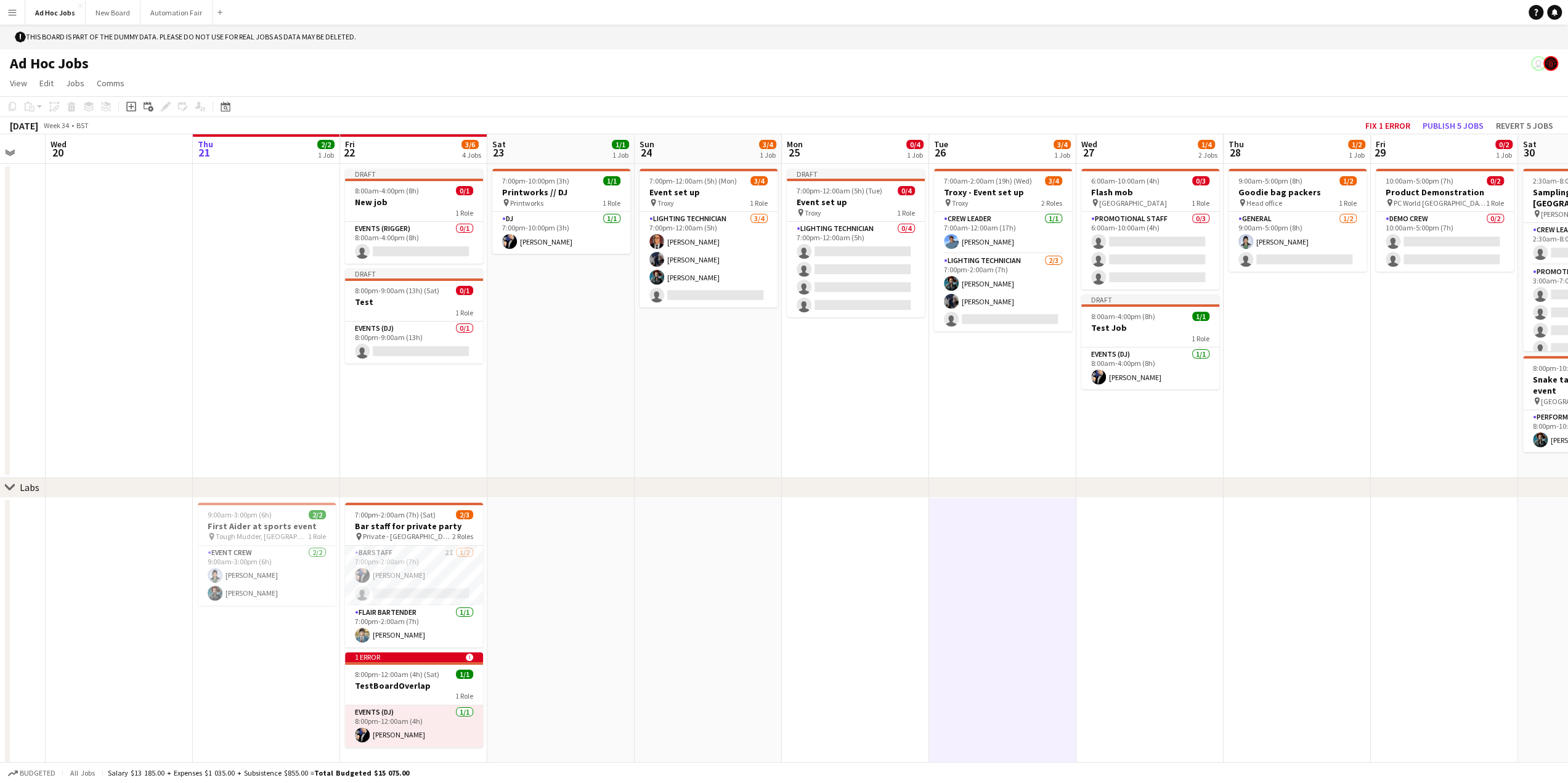
click at [862, 592] on app-date-cell at bounding box center [855, 643] width 148 height 290
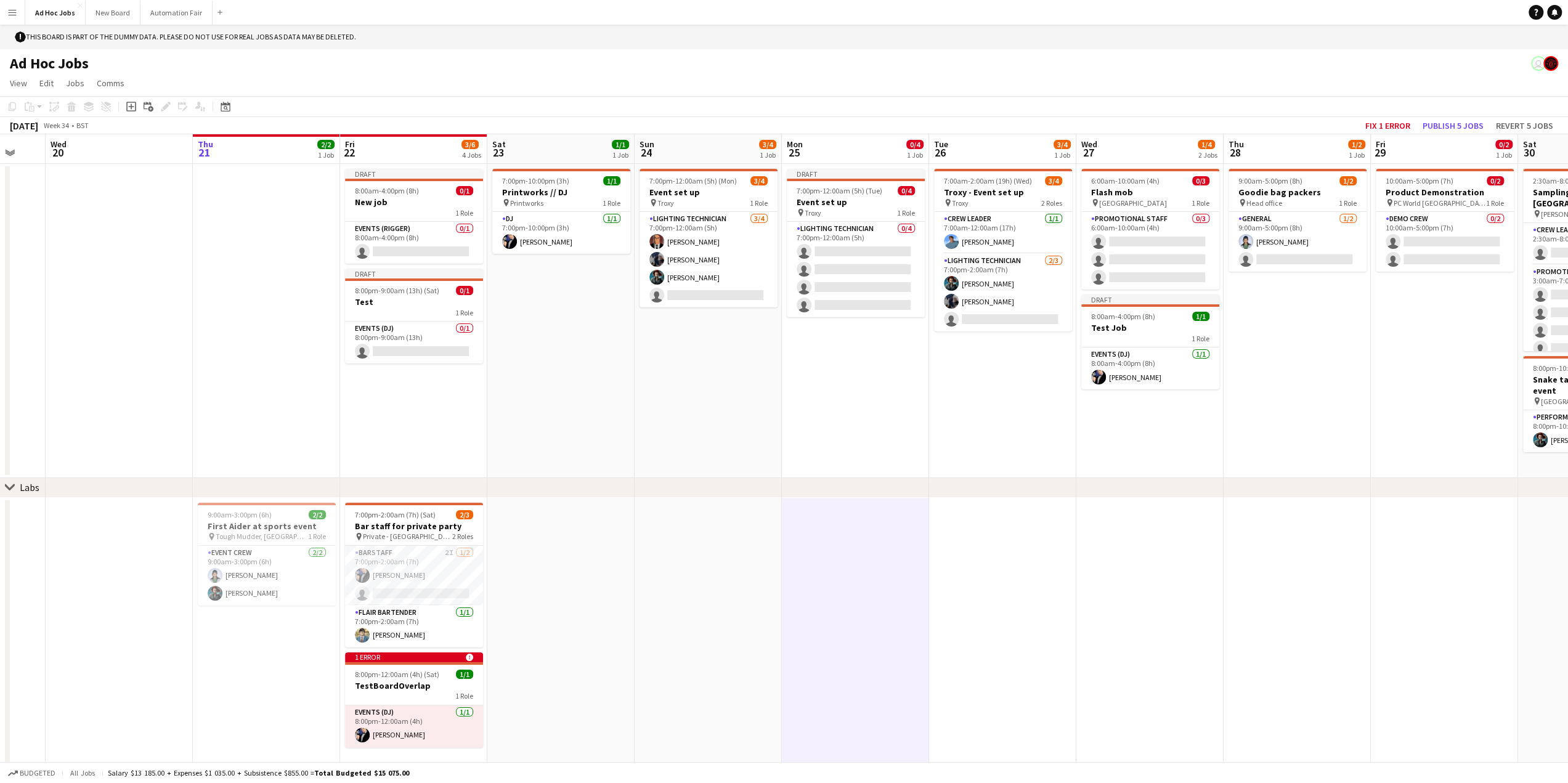
click at [974, 594] on app-date-cell at bounding box center [1002, 643] width 148 height 290
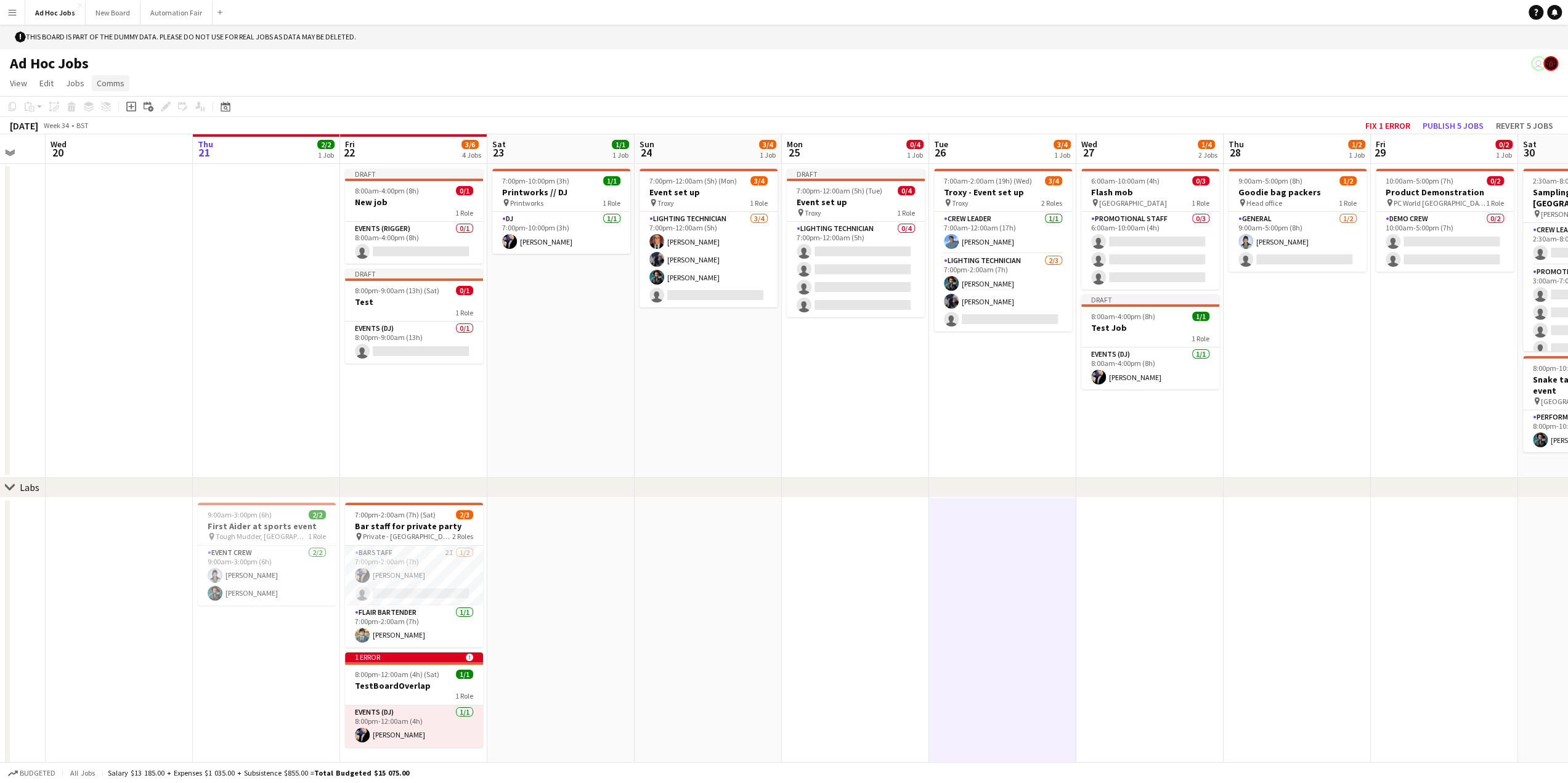
click at [95, 81] on link "Comms" at bounding box center [109, 83] width 37 height 16
click at [79, 79] on span "Jobs" at bounding box center [74, 84] width 18 height 11
click at [51, 79] on span "Edit" at bounding box center [46, 84] width 14 height 11
click at [18, 86] on span "View" at bounding box center [18, 84] width 17 height 11
click at [206, 60] on div "Ad Hoc Jobs user" at bounding box center [784, 61] width 1568 height 24
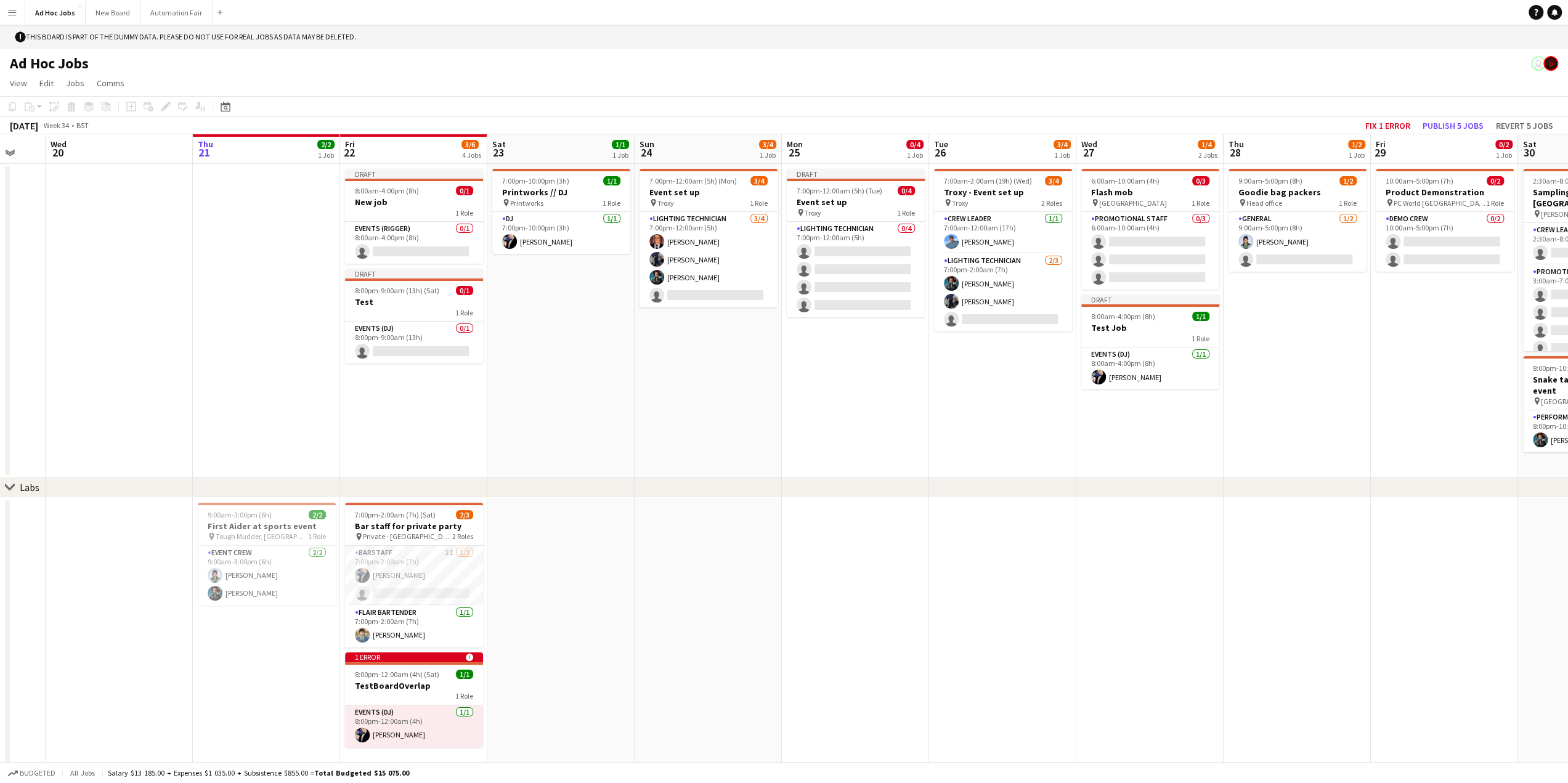
click at [10, 17] on button "Menu" at bounding box center [12, 12] width 25 height 25
click at [465, 74] on app-page-menu "View Day view expanded Day view collapsed Month view Date picker Jump to [DATE]…" at bounding box center [784, 84] width 1568 height 24
click at [401, 672] on span "8:00pm-12:00am (4h) (Sat)" at bounding box center [397, 674] width 85 height 10
click at [467, 657] on icon "alert-circle" at bounding box center [468, 659] width 8 height 8
click at [467, 657] on icon at bounding box center [468, 657] width 8 height 8
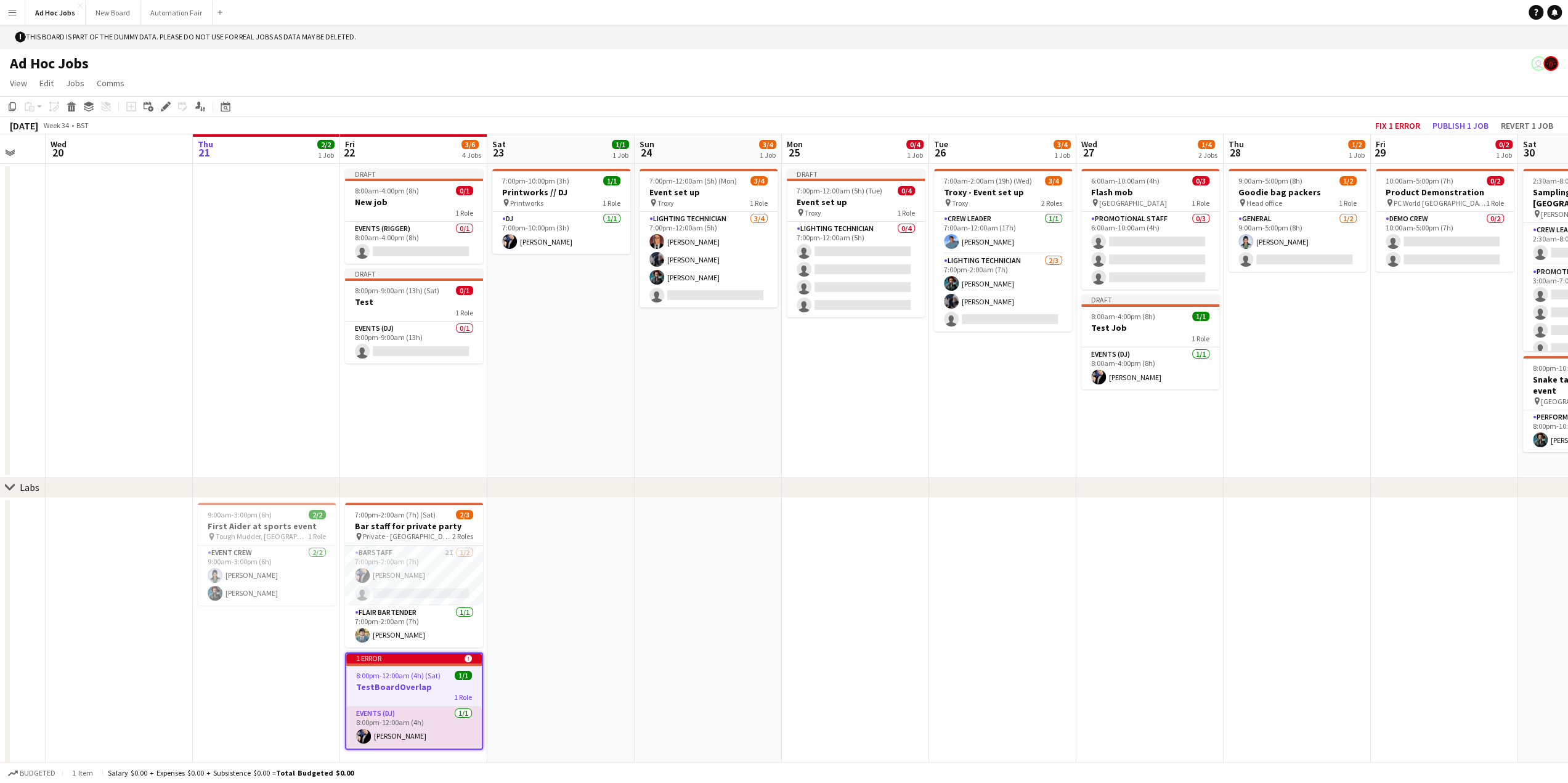
click at [648, 642] on app-date-cell at bounding box center [707, 643] width 148 height 290
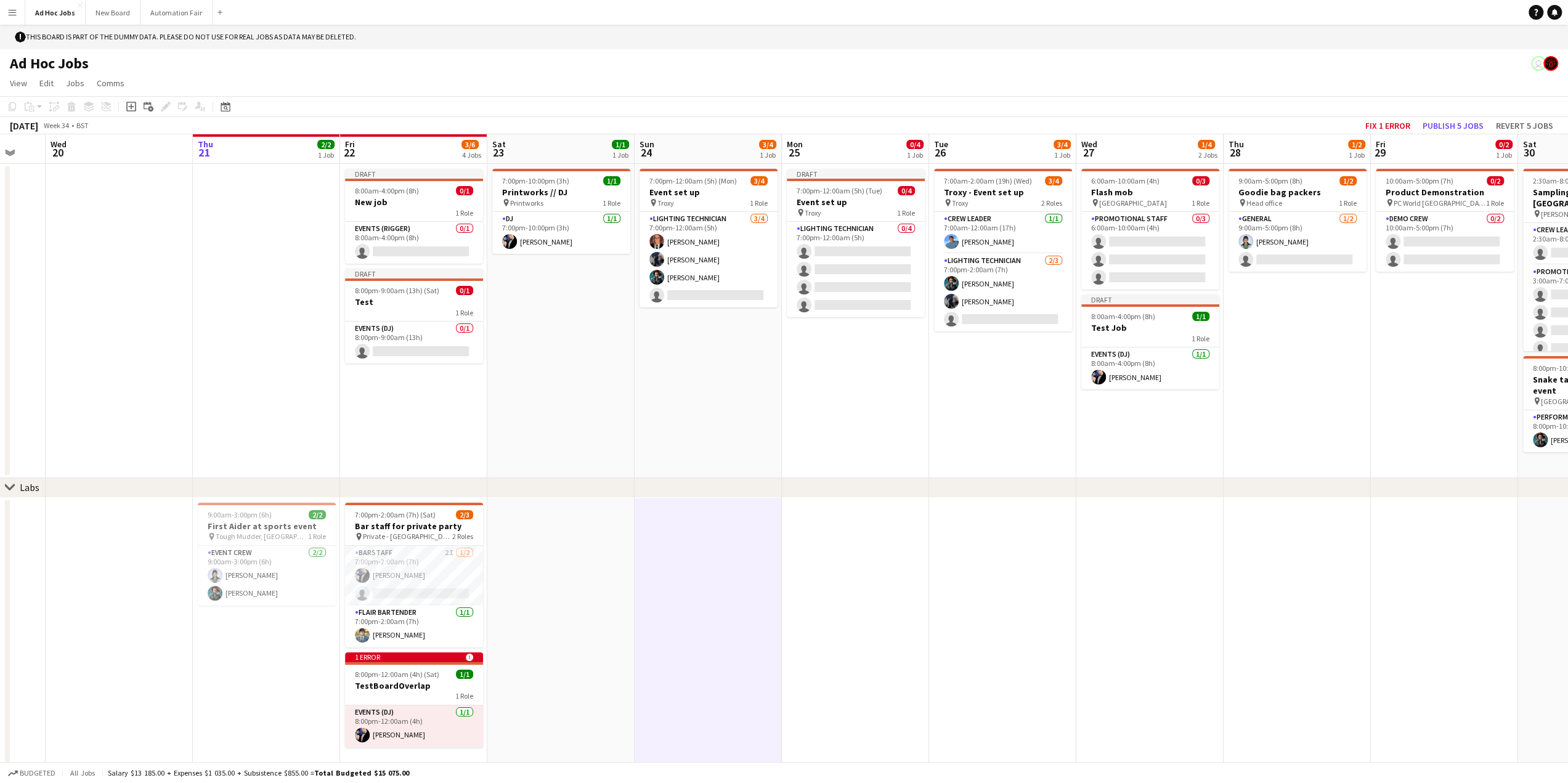
click at [828, 577] on app-date-cell at bounding box center [855, 643] width 148 height 290
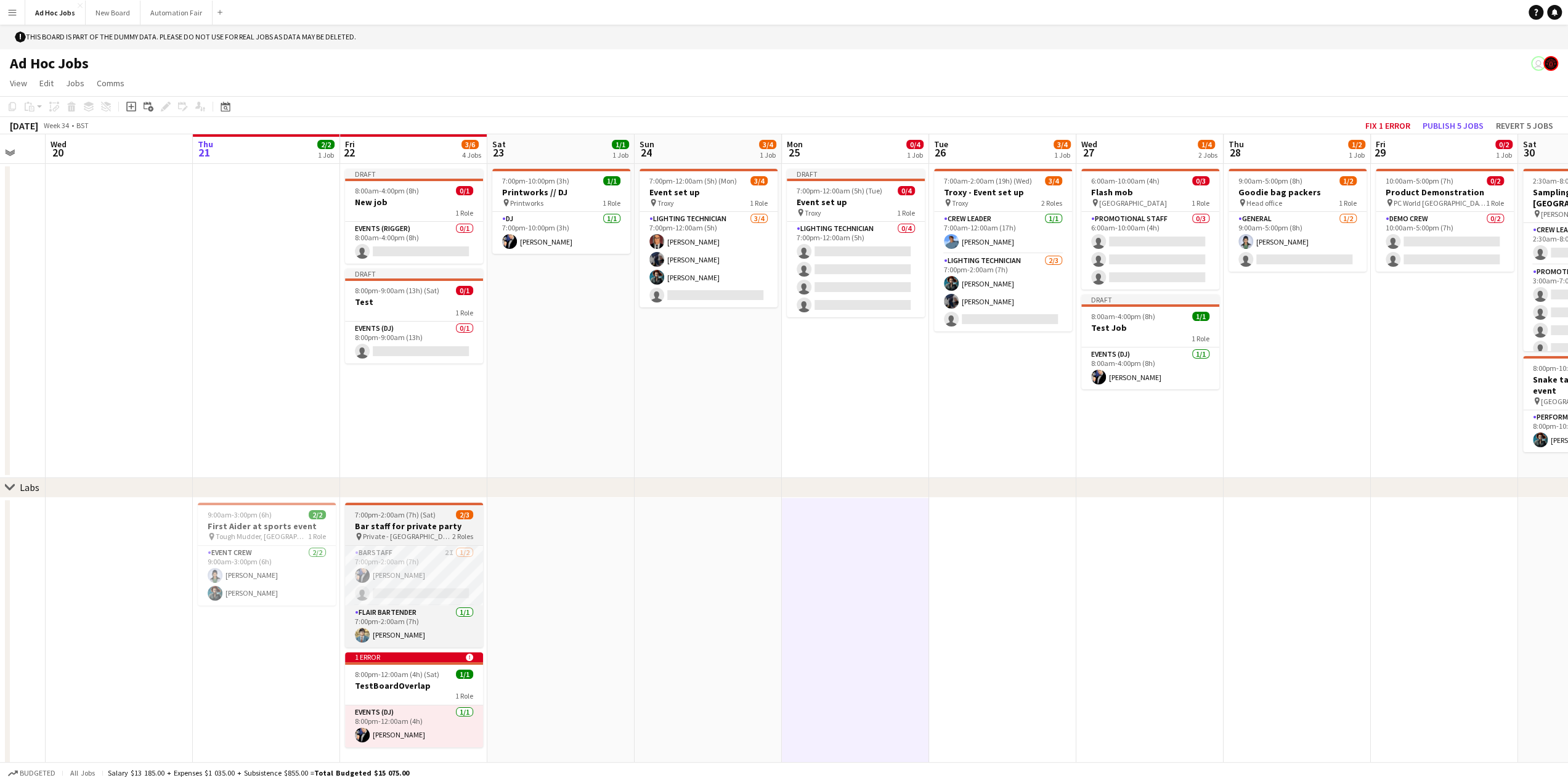
click at [411, 522] on h3 "Bar staff for private party" at bounding box center [413, 527] width 138 height 11
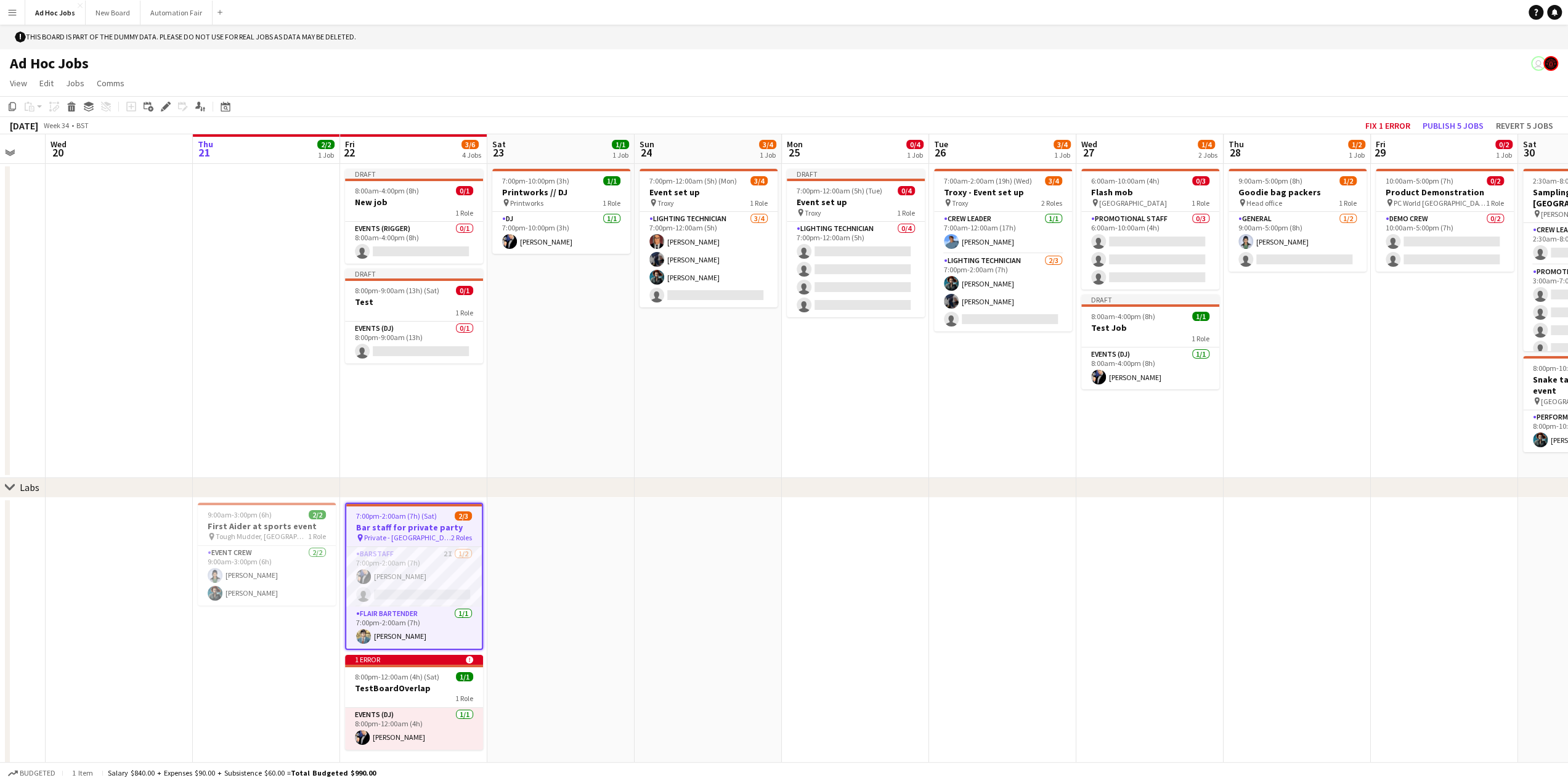
click at [699, 603] on app-date-cell at bounding box center [707, 643] width 148 height 290
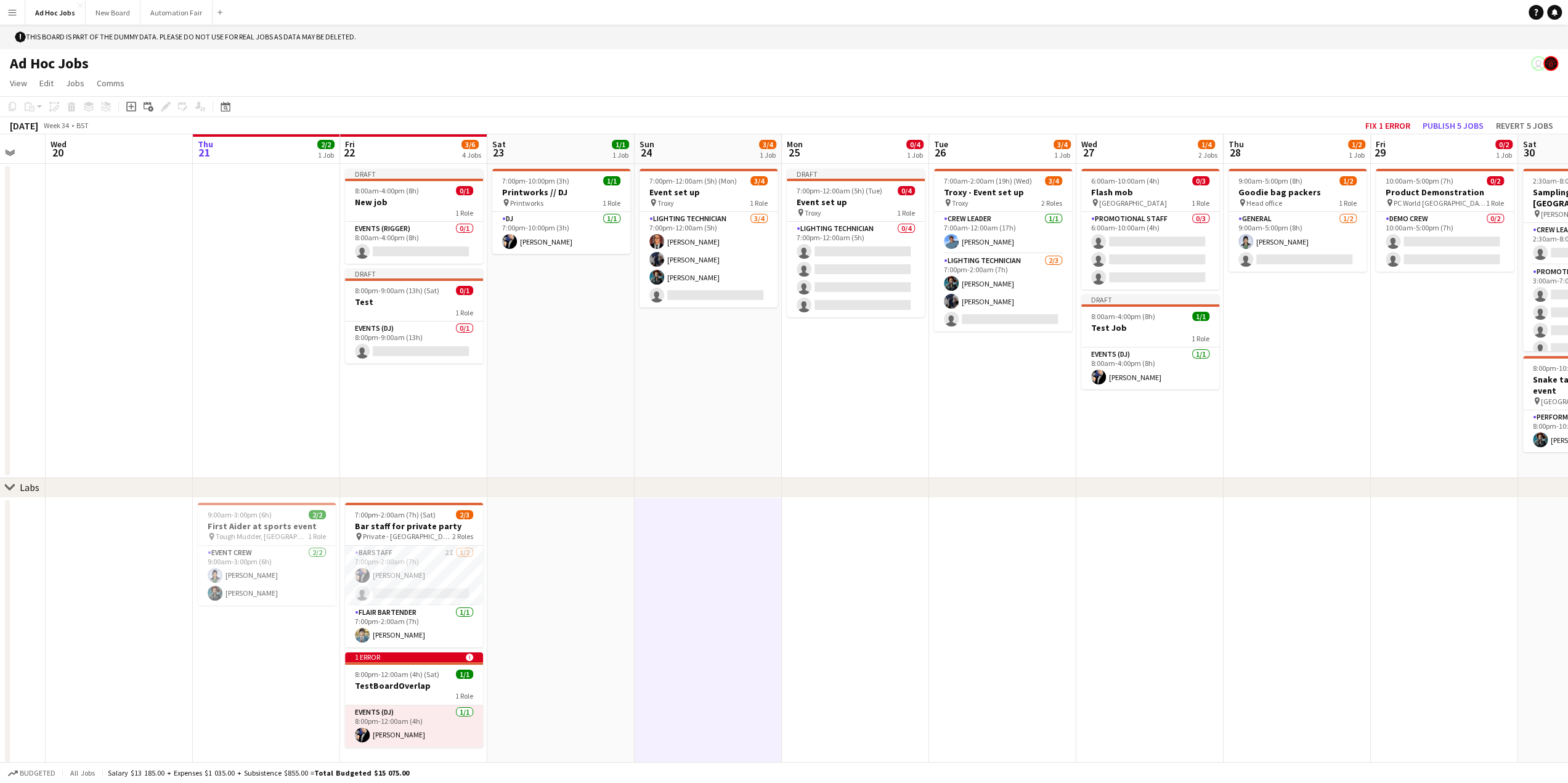
click at [826, 576] on app-date-cell at bounding box center [855, 643] width 148 height 290
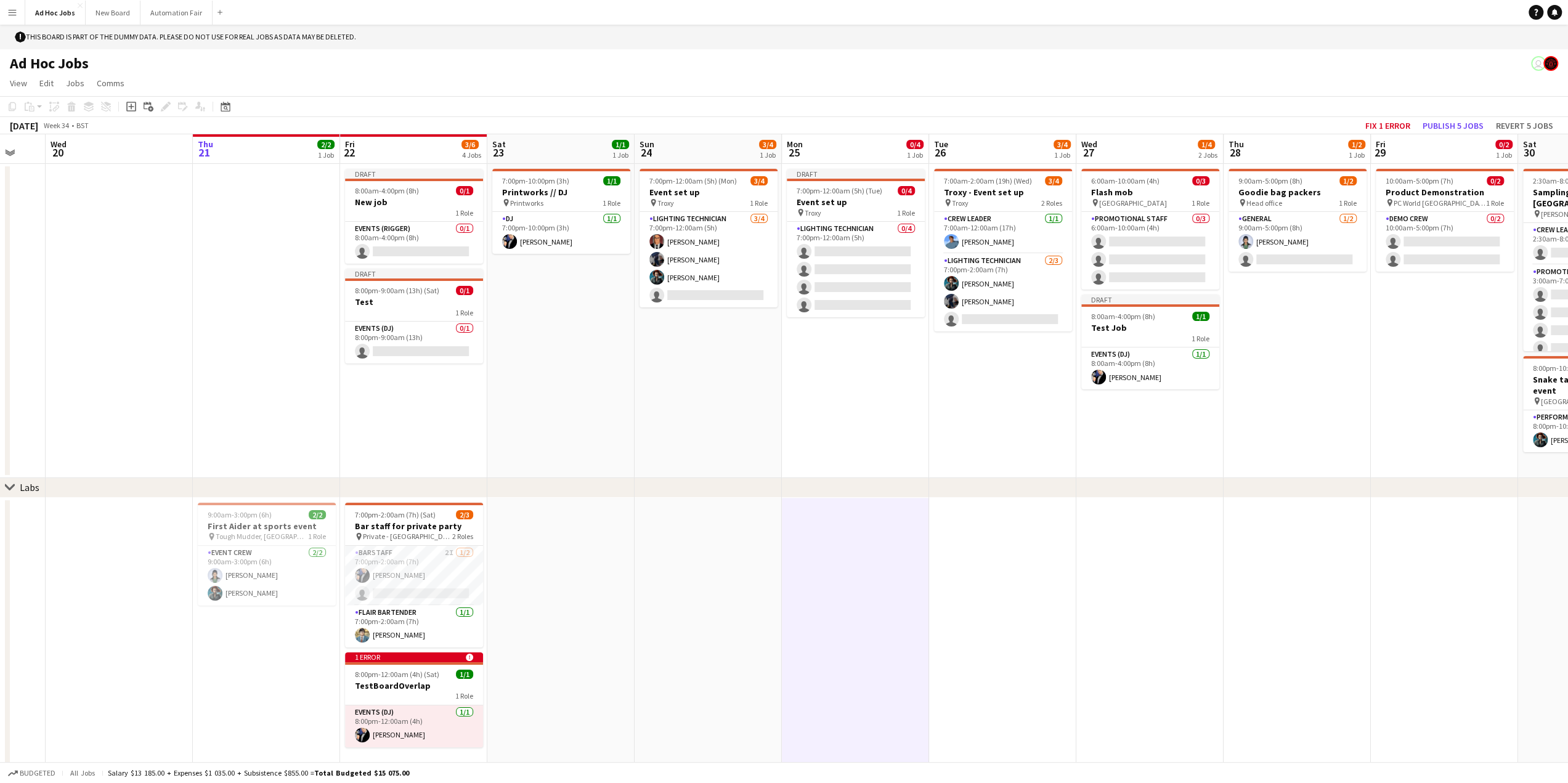
click at [989, 582] on app-date-cell at bounding box center [1002, 643] width 148 height 290
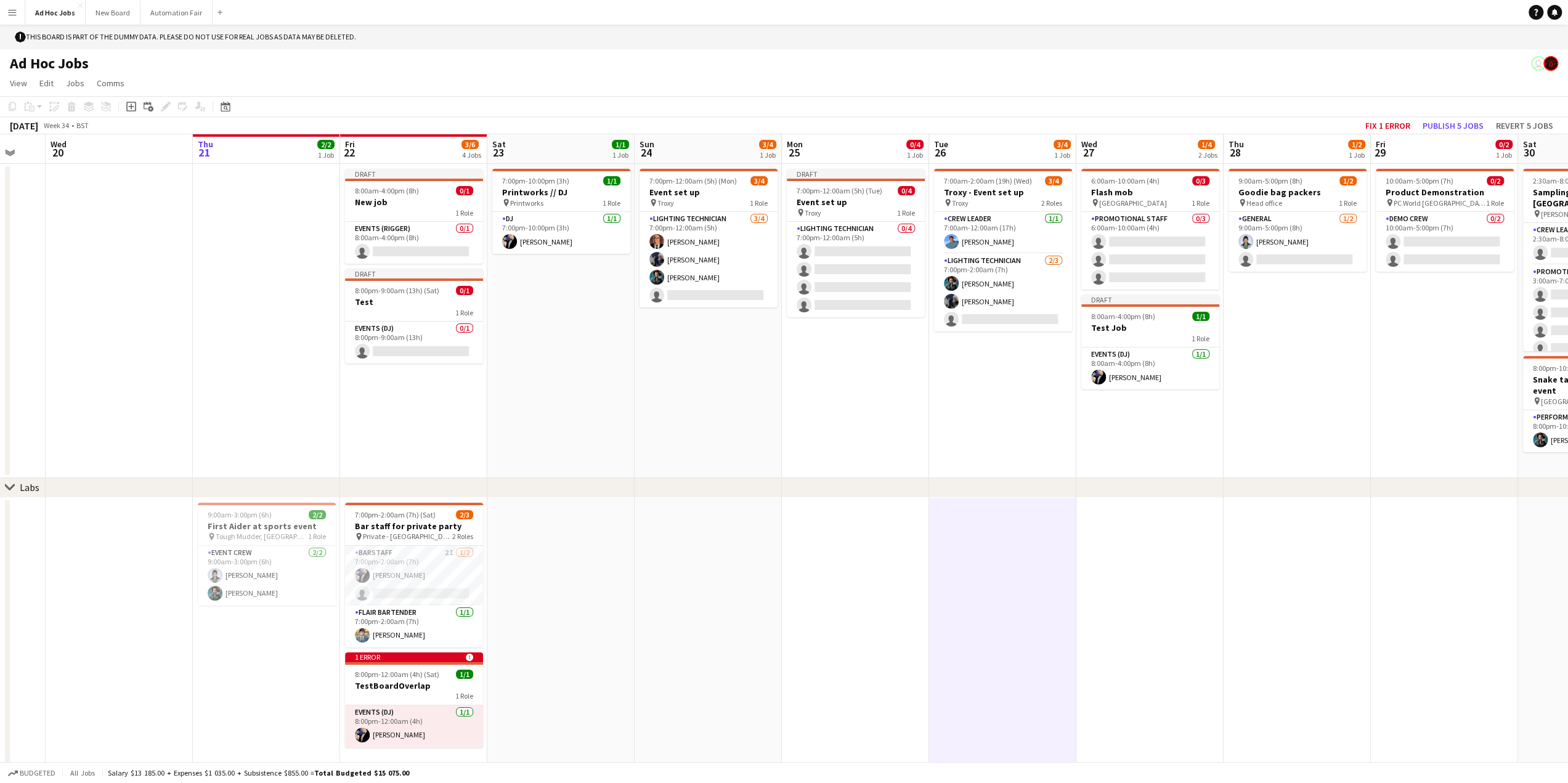
click at [882, 588] on app-date-cell at bounding box center [855, 643] width 148 height 290
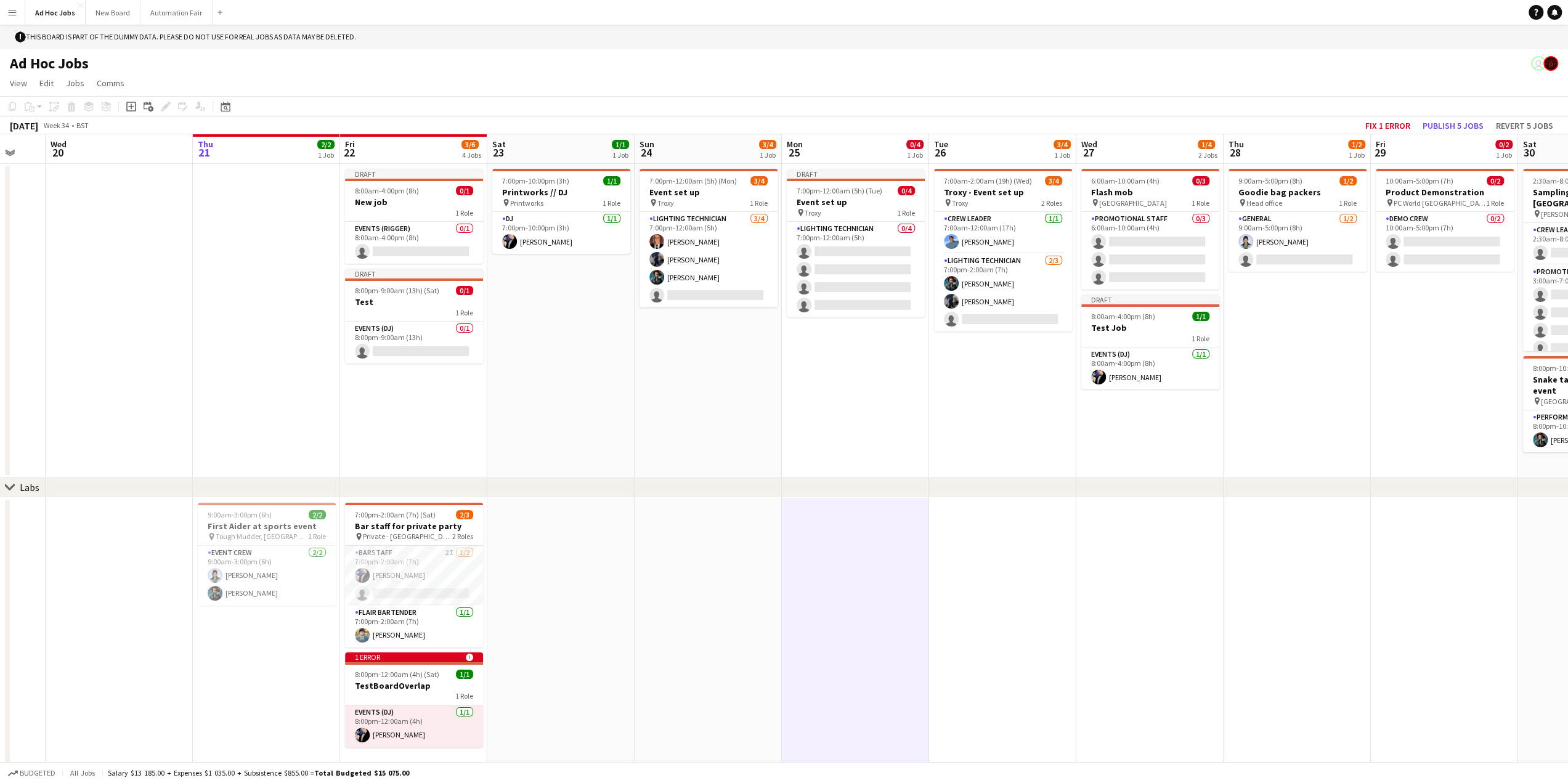
click at [1013, 570] on app-date-cell at bounding box center [1002, 643] width 148 height 290
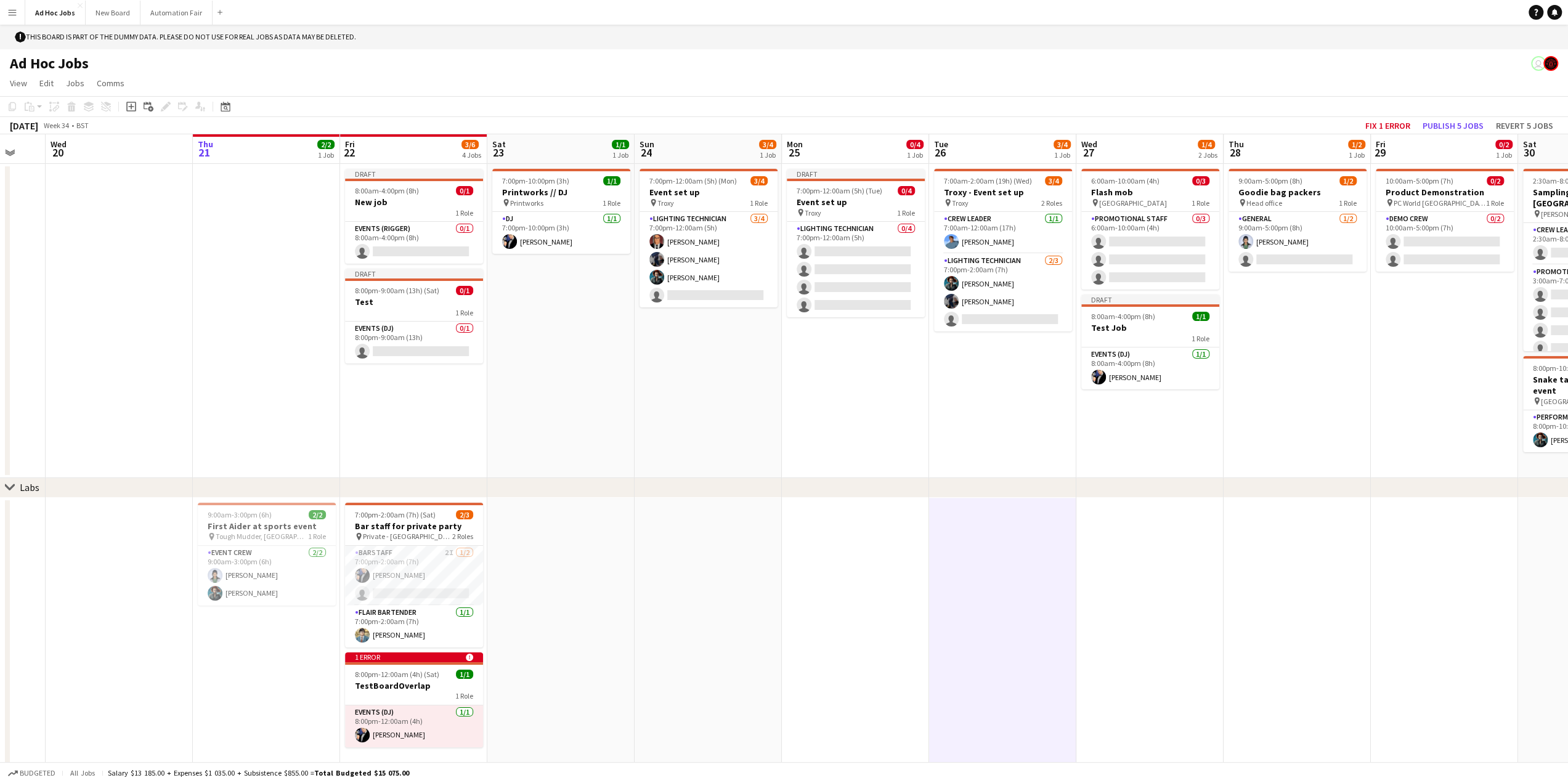
click at [881, 586] on app-date-cell at bounding box center [855, 643] width 148 height 290
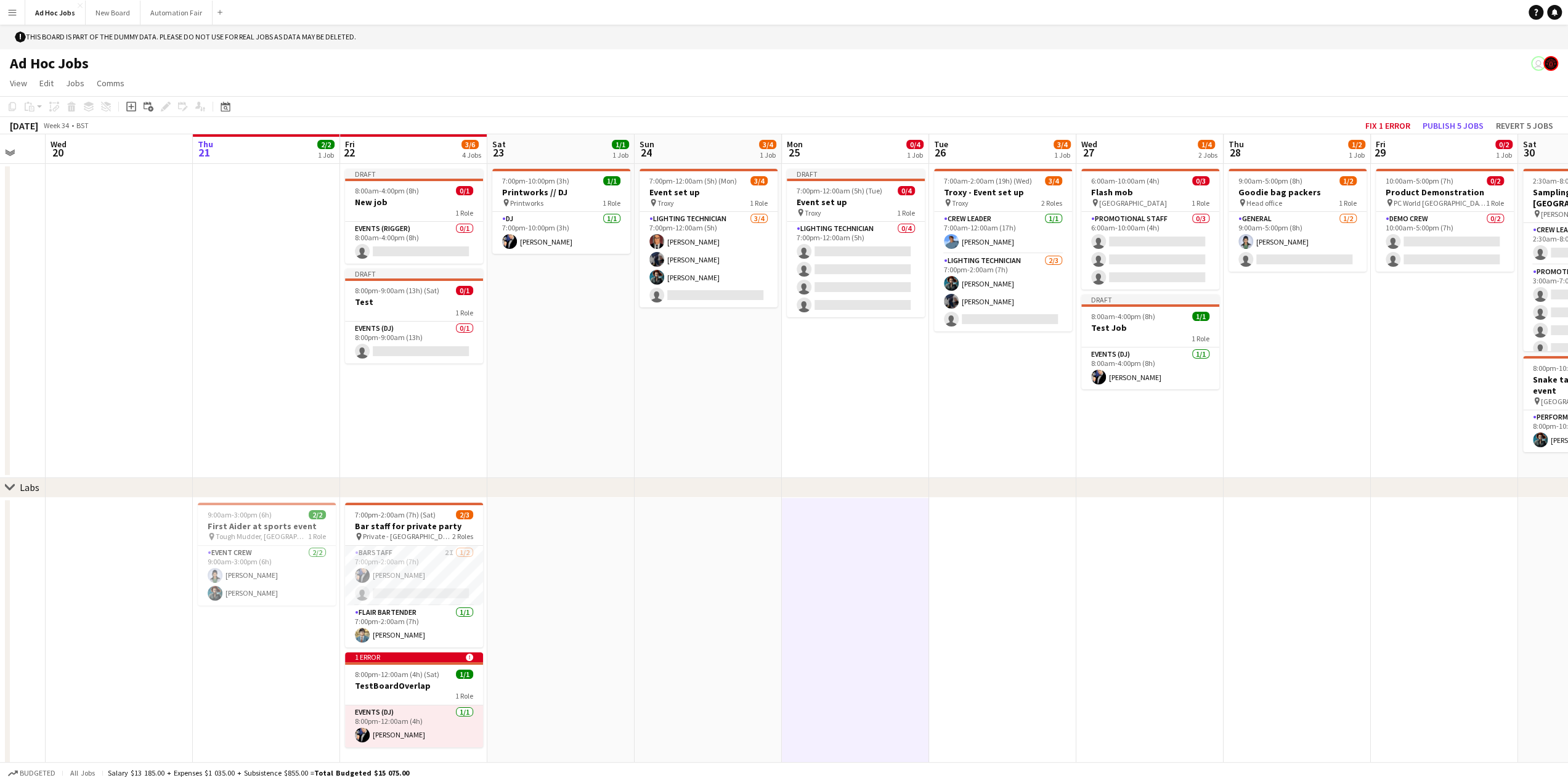
click at [1001, 594] on app-date-cell at bounding box center [1002, 643] width 148 height 290
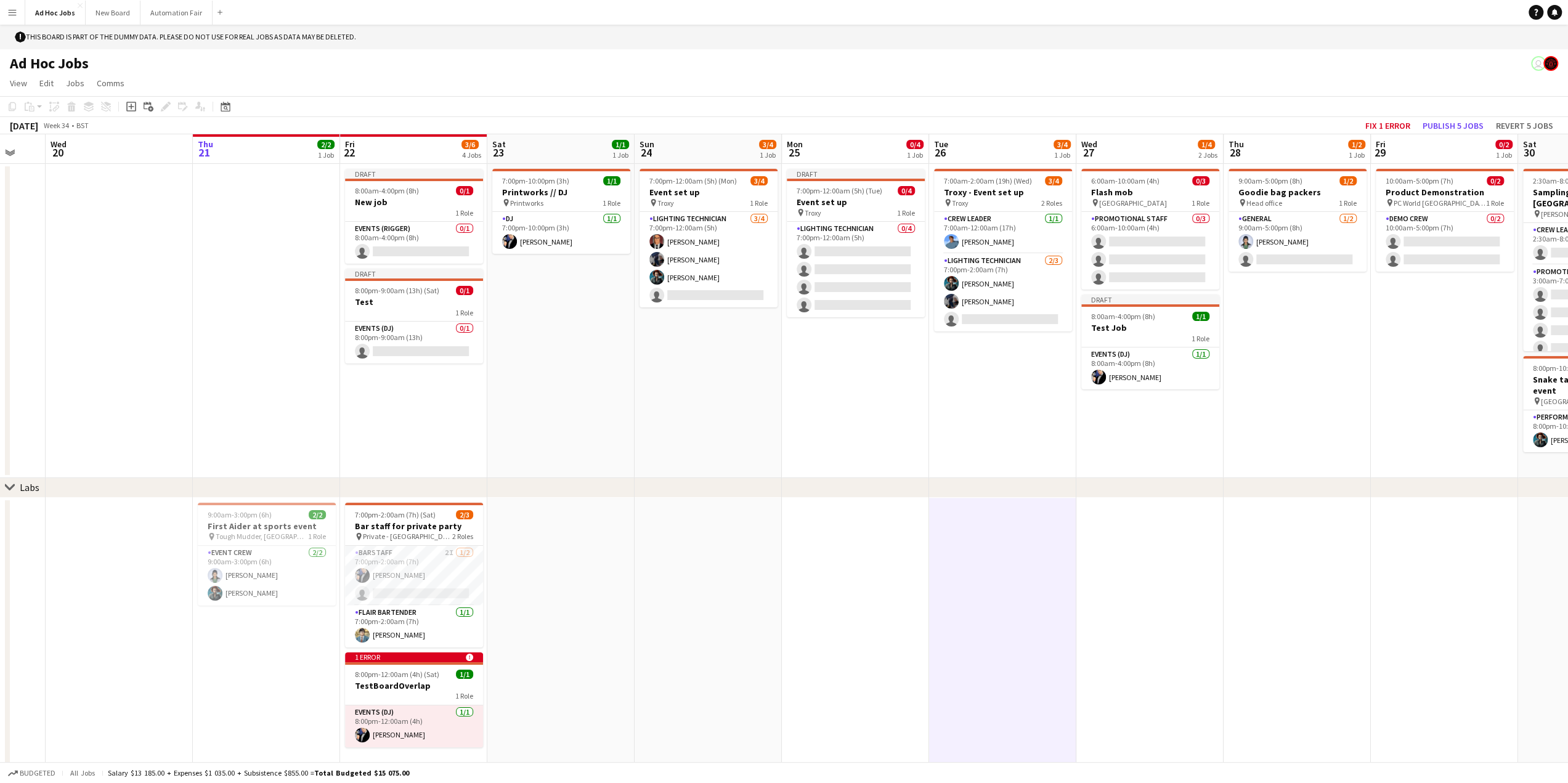
click at [1104, 598] on app-date-cell at bounding box center [1149, 643] width 148 height 290
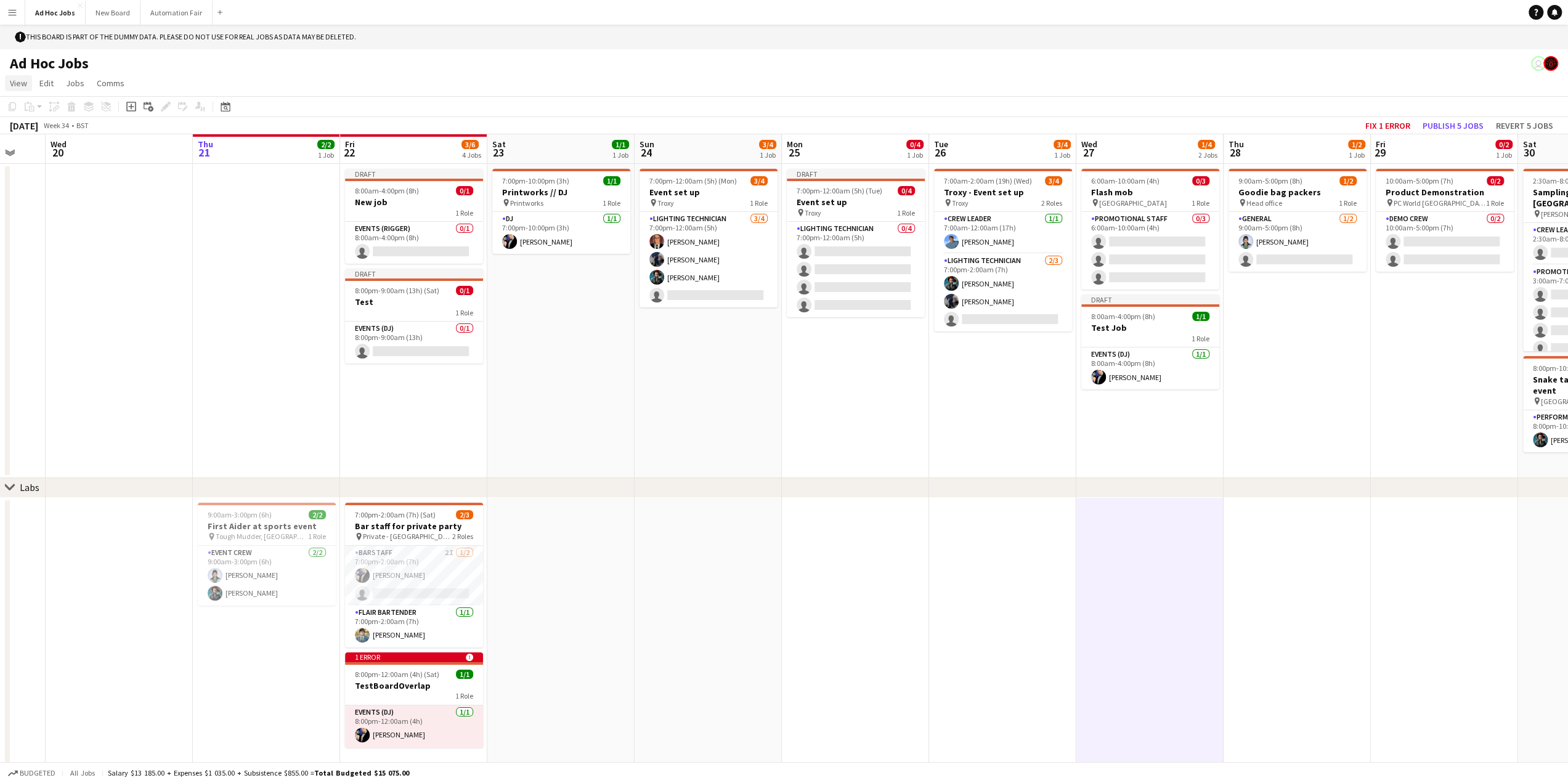
click at [18, 90] on link "View" at bounding box center [18, 83] width 27 height 16
click at [12, 10] on app-icon "Menu" at bounding box center [12, 12] width 10 height 10
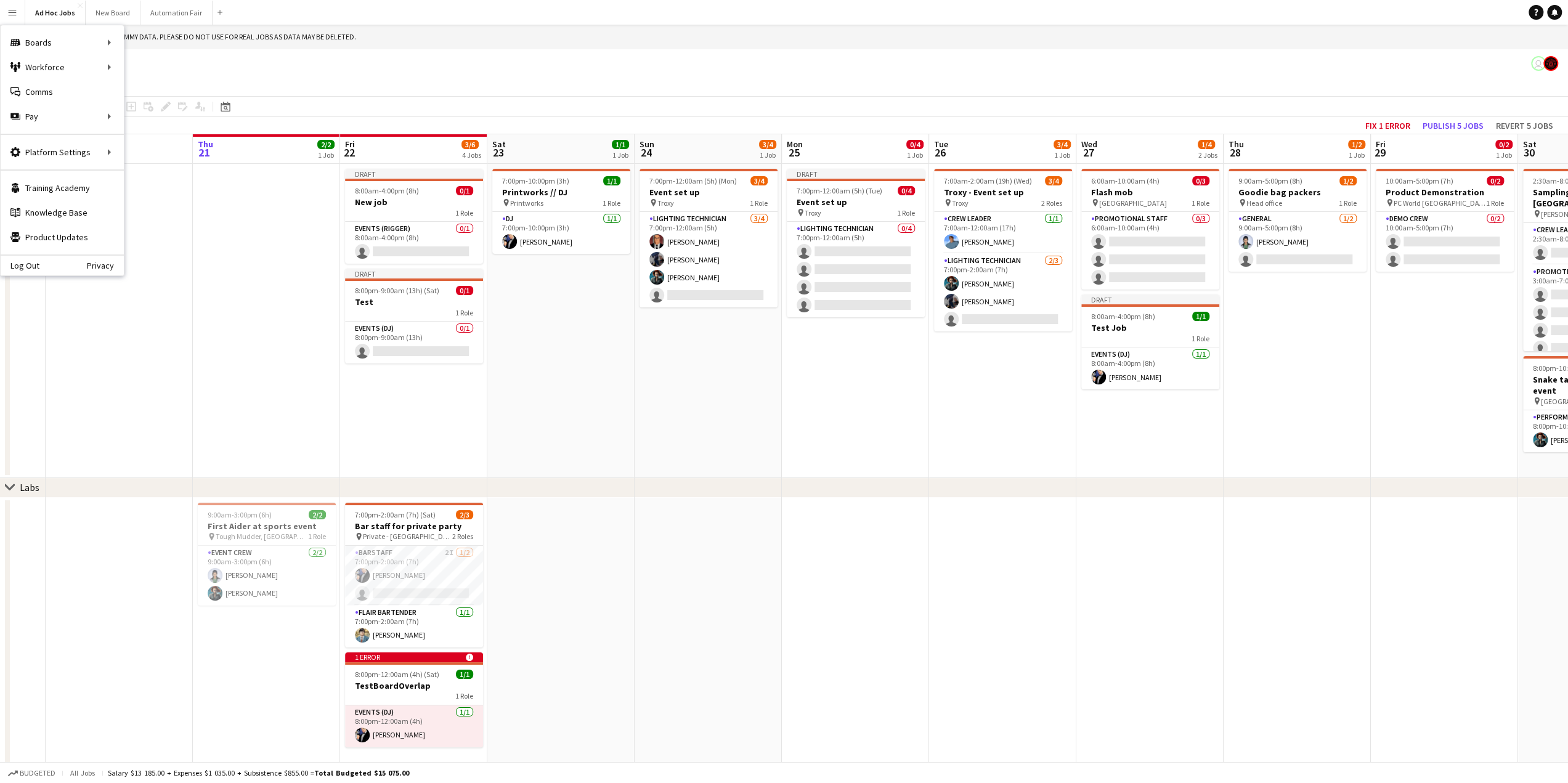
click at [122, 354] on app-date-cell at bounding box center [119, 321] width 148 height 314
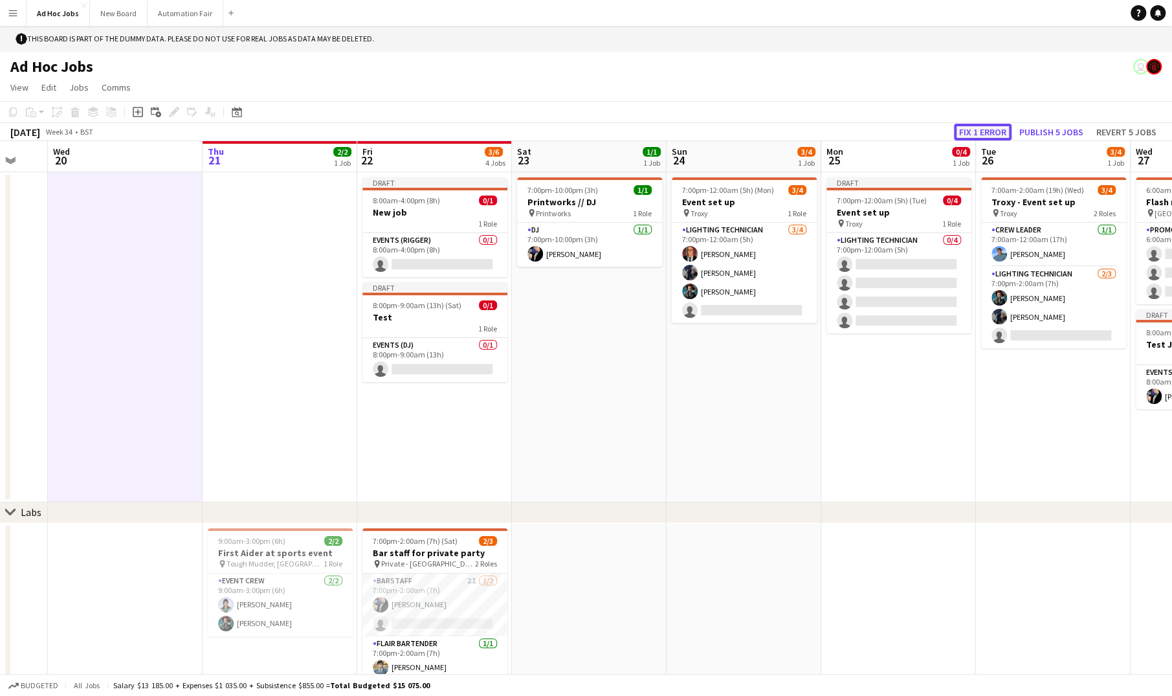
click at [974, 127] on button "Fix 1 error" at bounding box center [983, 132] width 58 height 17
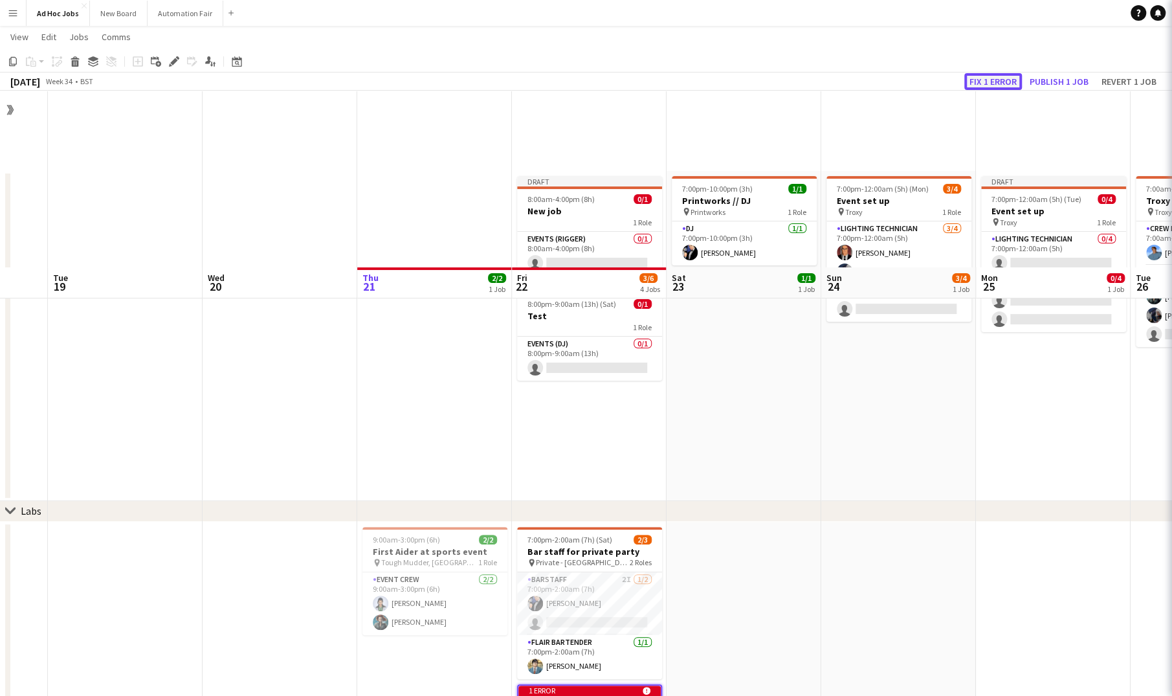
scroll to position [0, 445]
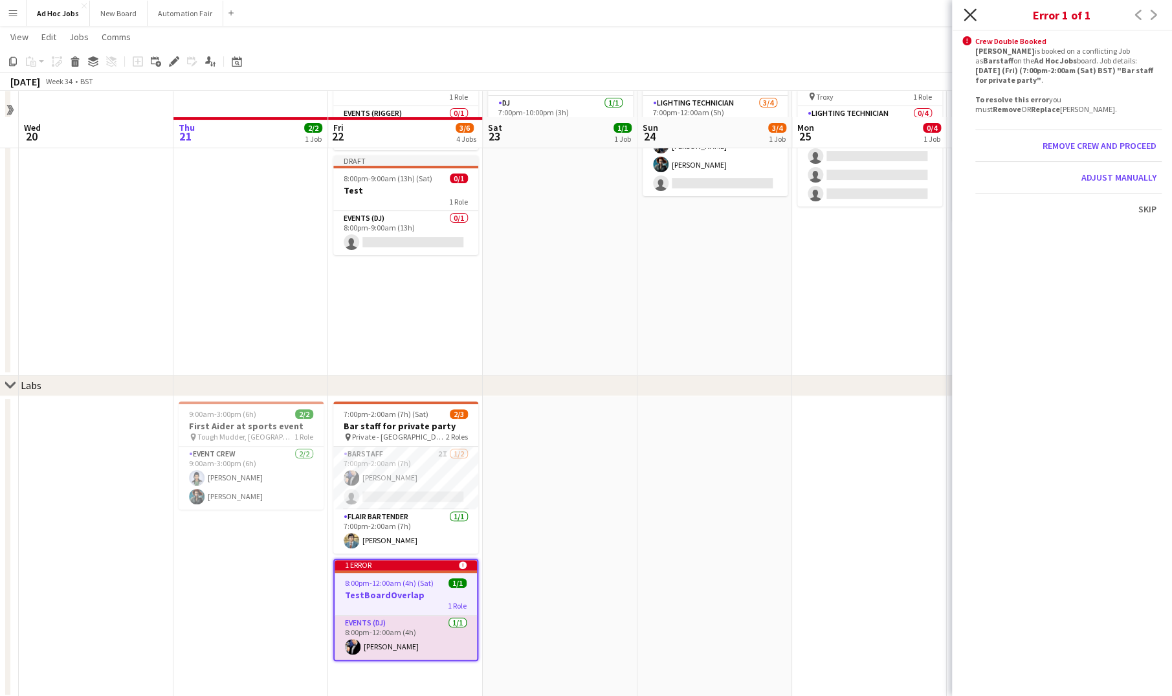
click at [969, 10] on icon "Close pop-in" at bounding box center [969, 14] width 12 height 12
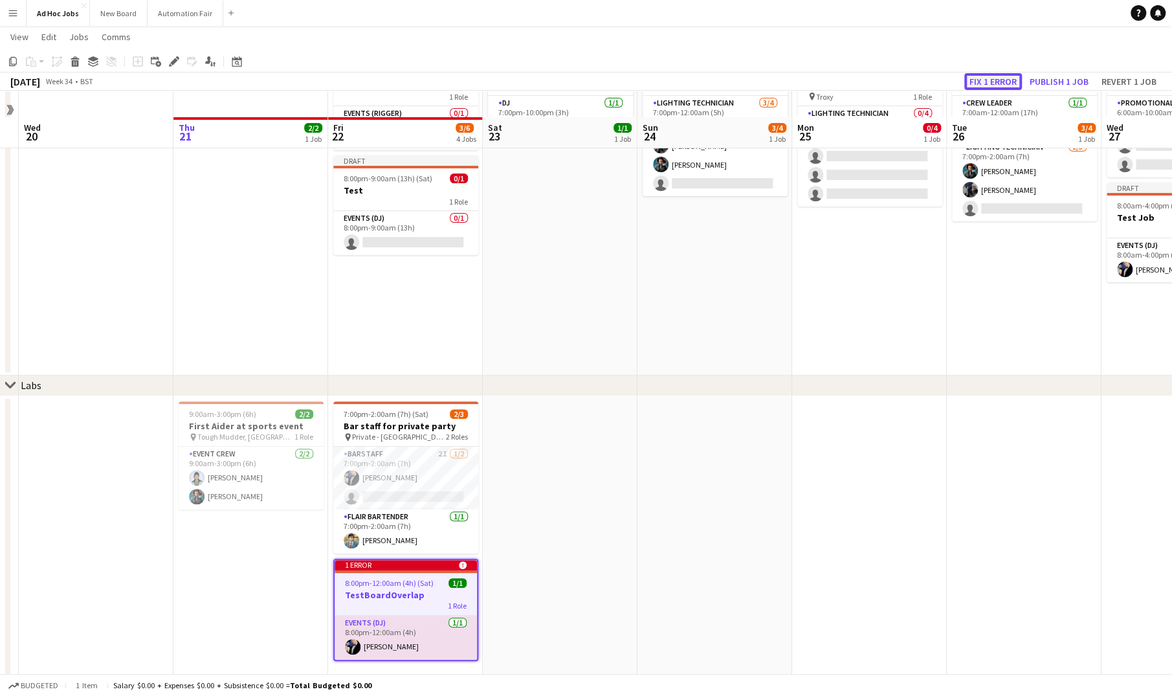
click at [982, 82] on button "Fix 1 error" at bounding box center [993, 81] width 58 height 17
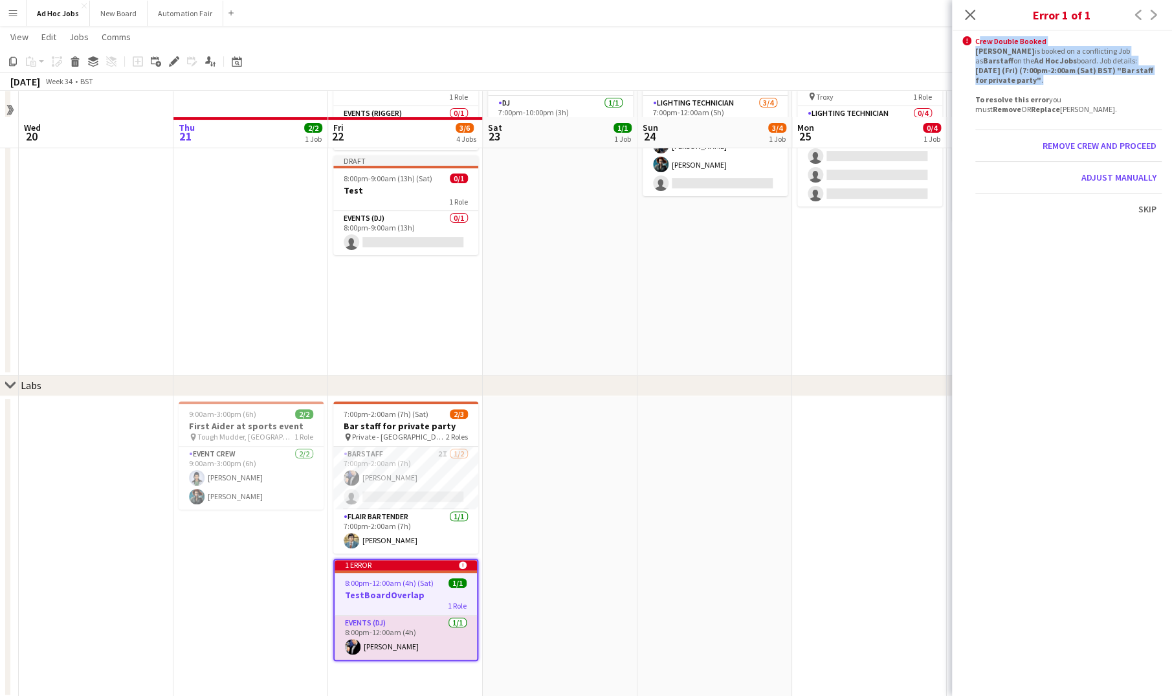
drag, startPoint x: 980, startPoint y: 42, endPoint x: 1134, endPoint y: 82, distance: 159.1
click at [1134, 82] on div "alert-circle Crew Double Booked [PERSON_NAME] is booked on a conflicting Job as…" at bounding box center [1062, 357] width 220 height 652
click at [1134, 82] on div "[PERSON_NAME] is booked on a conflicting Job as Barstaff on the Ad Hoc Jobs boa…" at bounding box center [1068, 80] width 186 height 68
click at [969, 14] on icon at bounding box center [969, 14] width 12 height 12
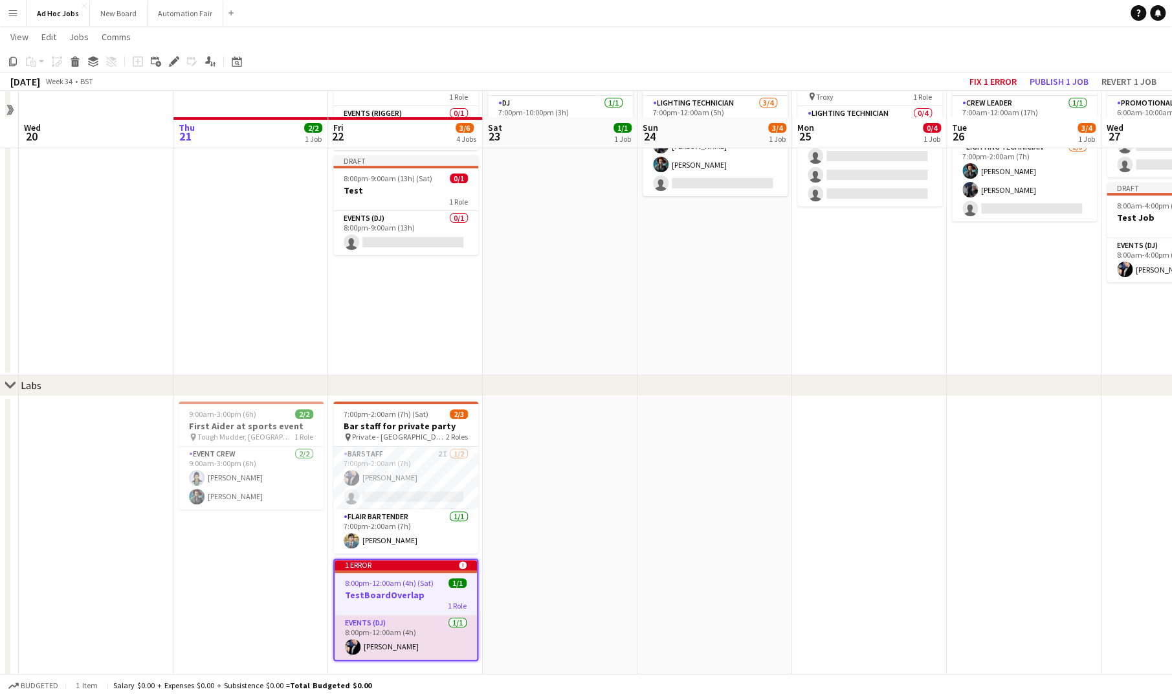
click at [889, 476] on app-date-cell at bounding box center [869, 546] width 155 height 301
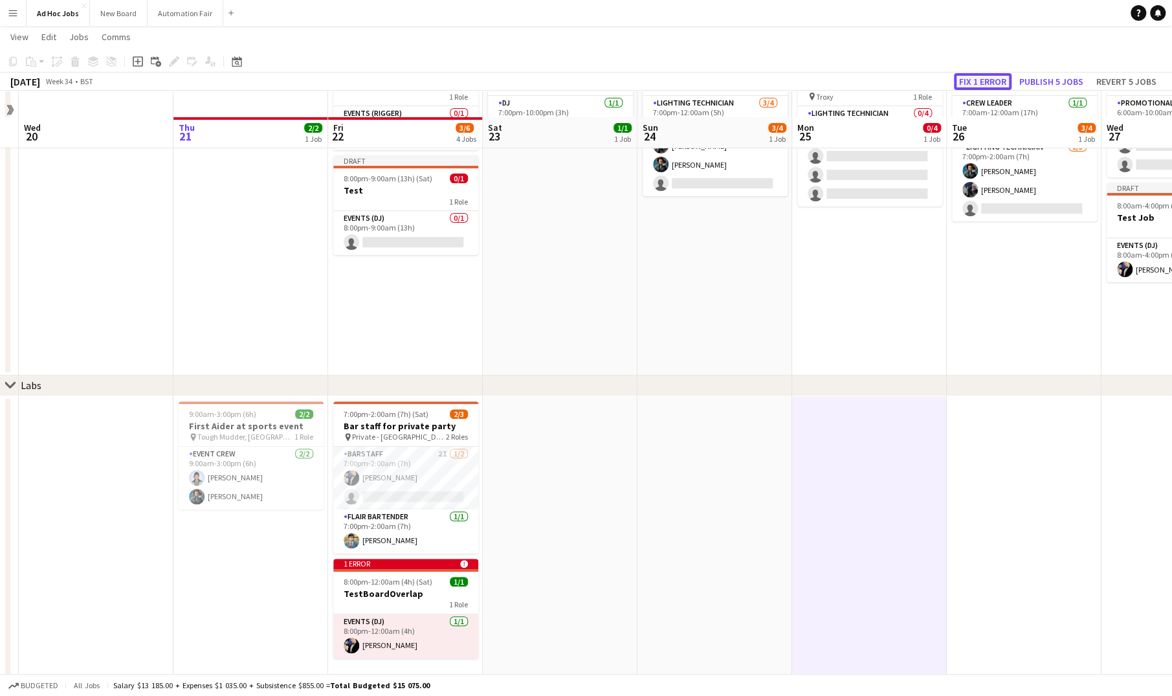
click at [983, 80] on button "Fix 1 error" at bounding box center [983, 81] width 58 height 17
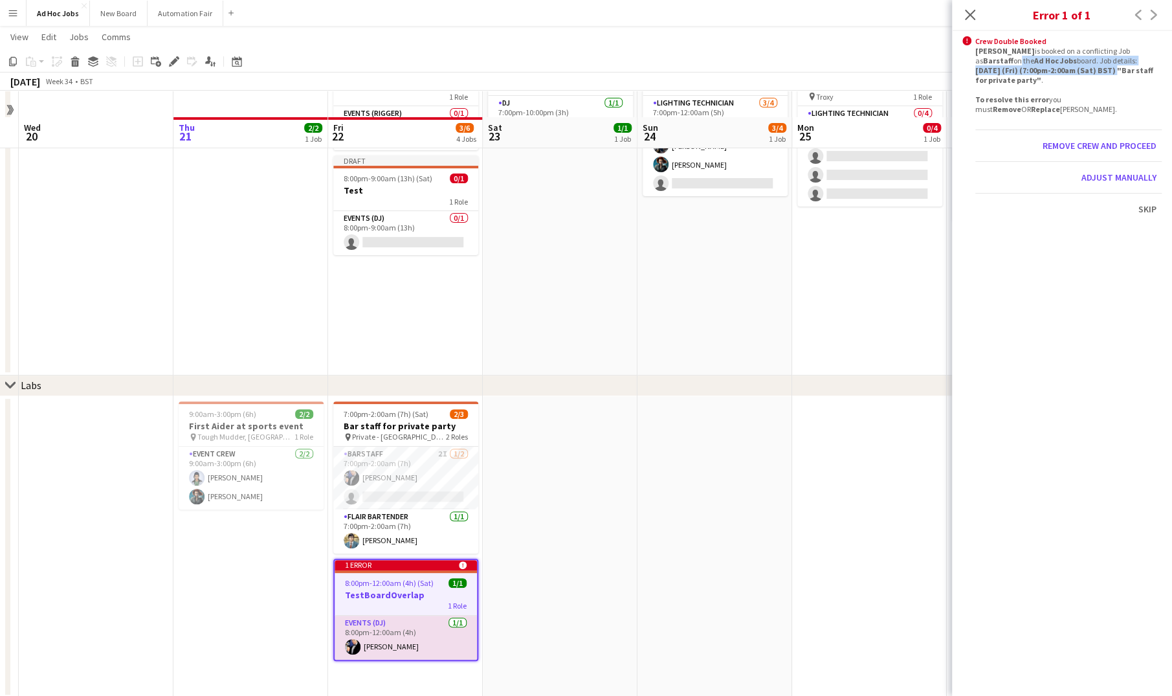
drag, startPoint x: 979, startPoint y: 56, endPoint x: 1057, endPoint y: 70, distance: 79.5
click at [1057, 70] on div "[PERSON_NAME] is booked on a conflicting Job as Barstaff on the Ad Hoc Jobs boa…" at bounding box center [1068, 80] width 186 height 68
click at [1020, 49] on div "[PERSON_NAME] is booked on a conflicting Job as Barstaff on the Ad Hoc Jobs boa…" at bounding box center [1068, 80] width 186 height 68
click at [715, 573] on app-date-cell at bounding box center [714, 546] width 155 height 301
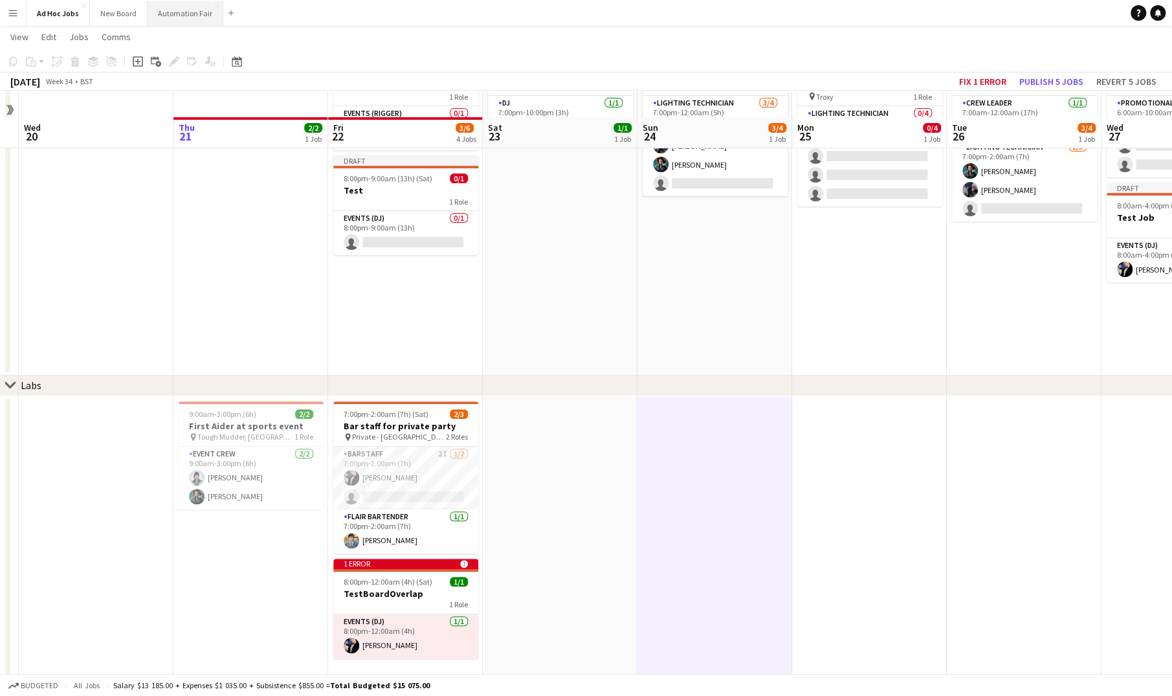
click at [164, 17] on button "Automation Fair Close" at bounding box center [186, 13] width 76 height 25
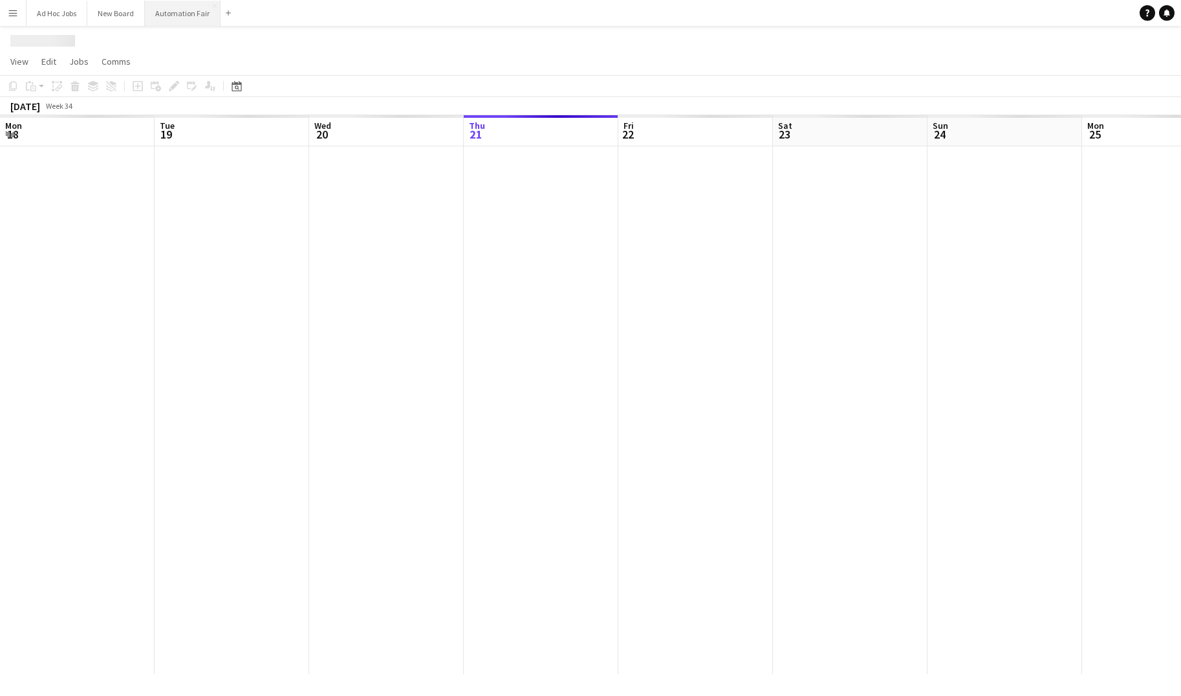
scroll to position [0, 309]
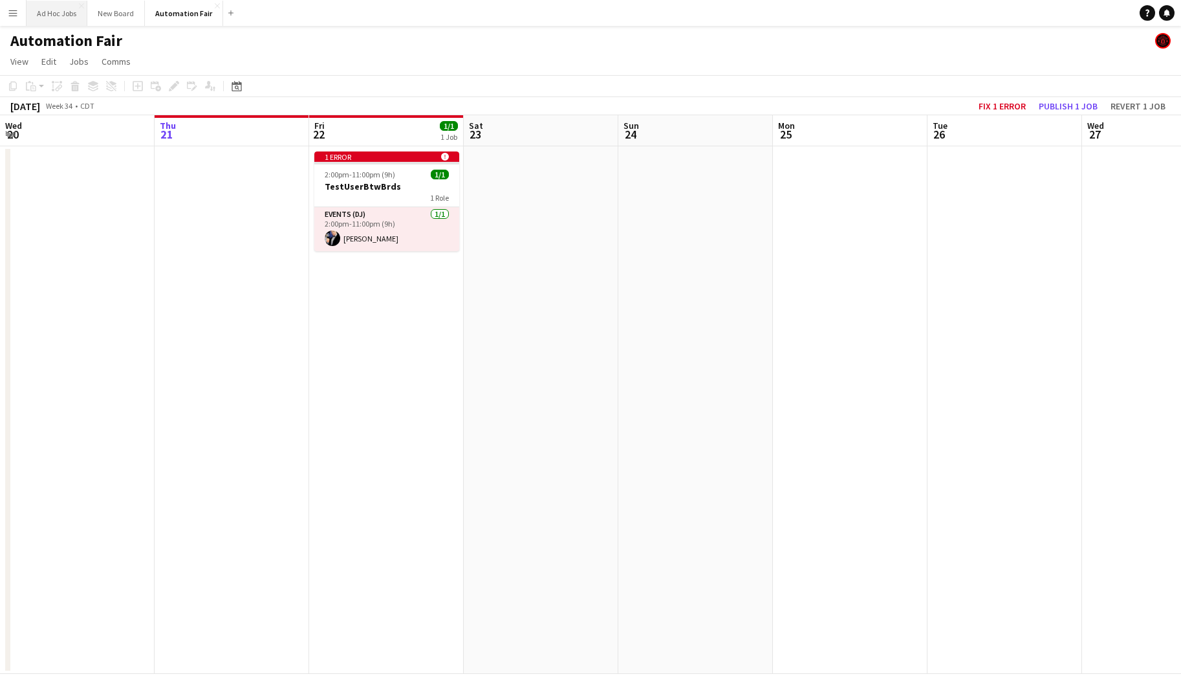
click at [61, 11] on button "Ad Hoc Jobs Close" at bounding box center [57, 13] width 61 height 25
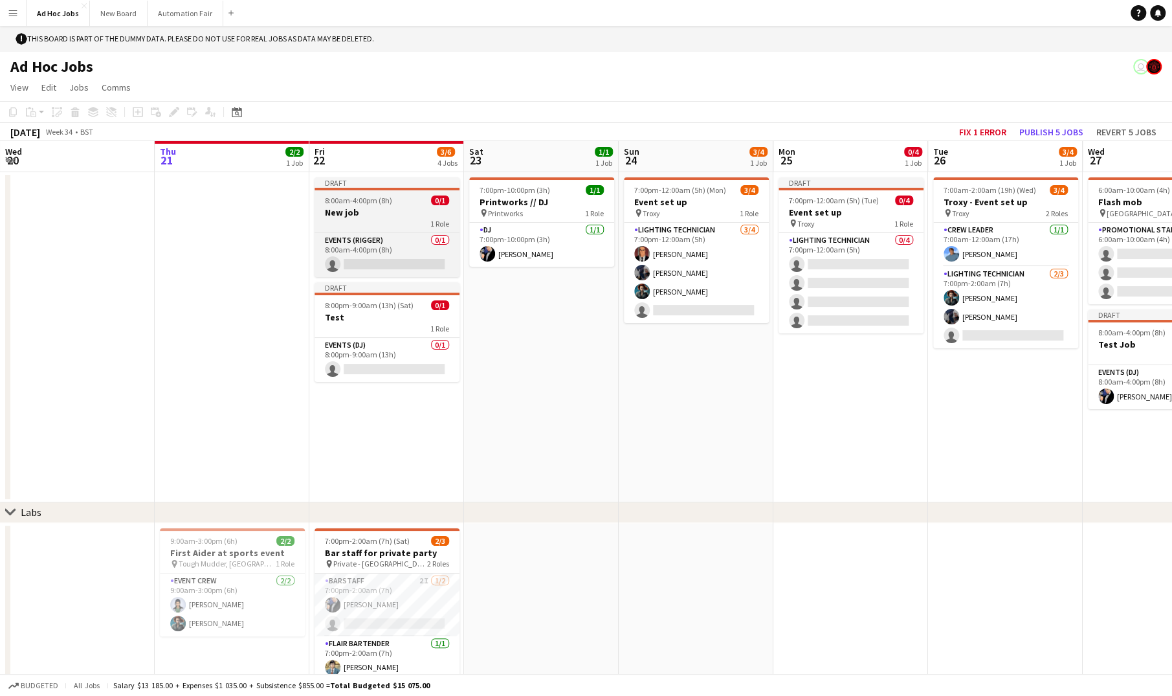
click at [366, 203] on span "8:00am-4:00pm (8h)" at bounding box center [358, 200] width 67 height 10
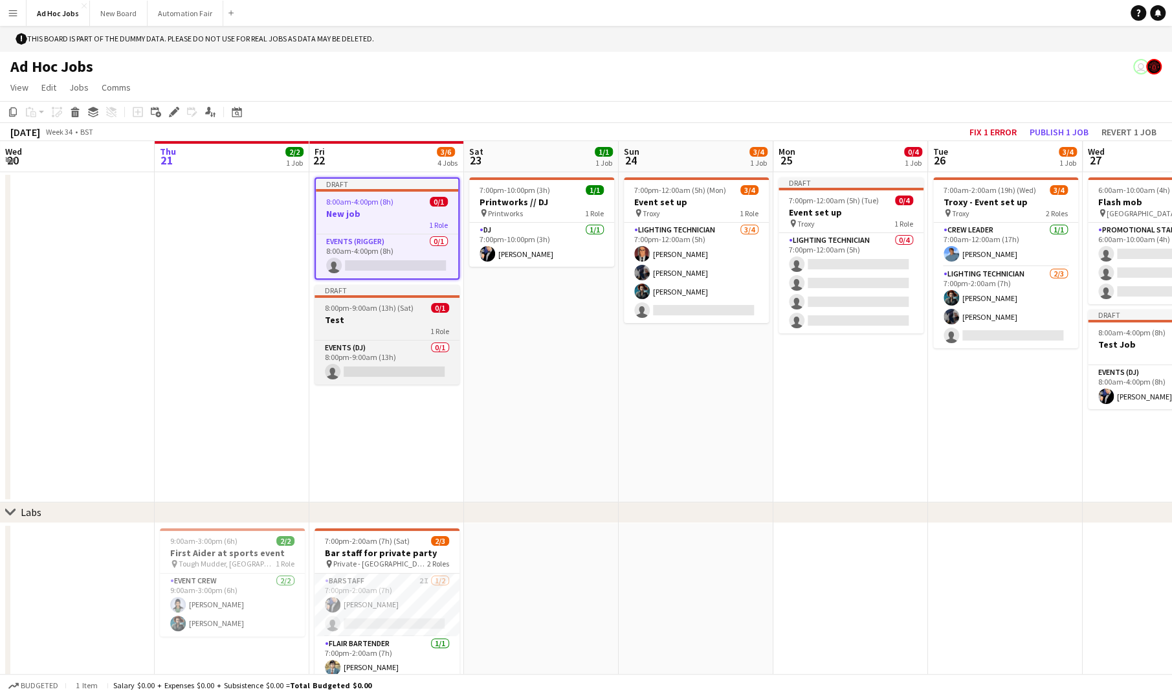
click at [378, 311] on span "8:00pm-9:00am (13h) (Sat)" at bounding box center [369, 308] width 89 height 10
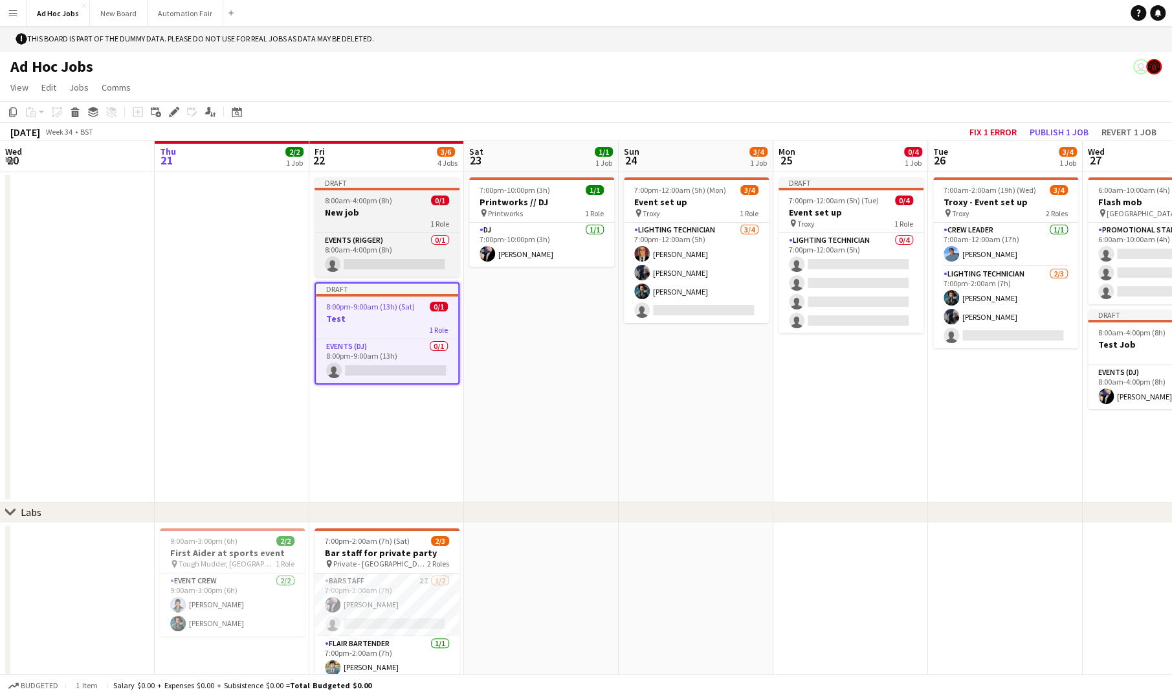
click at [362, 208] on h3 "New job" at bounding box center [386, 212] width 145 height 12
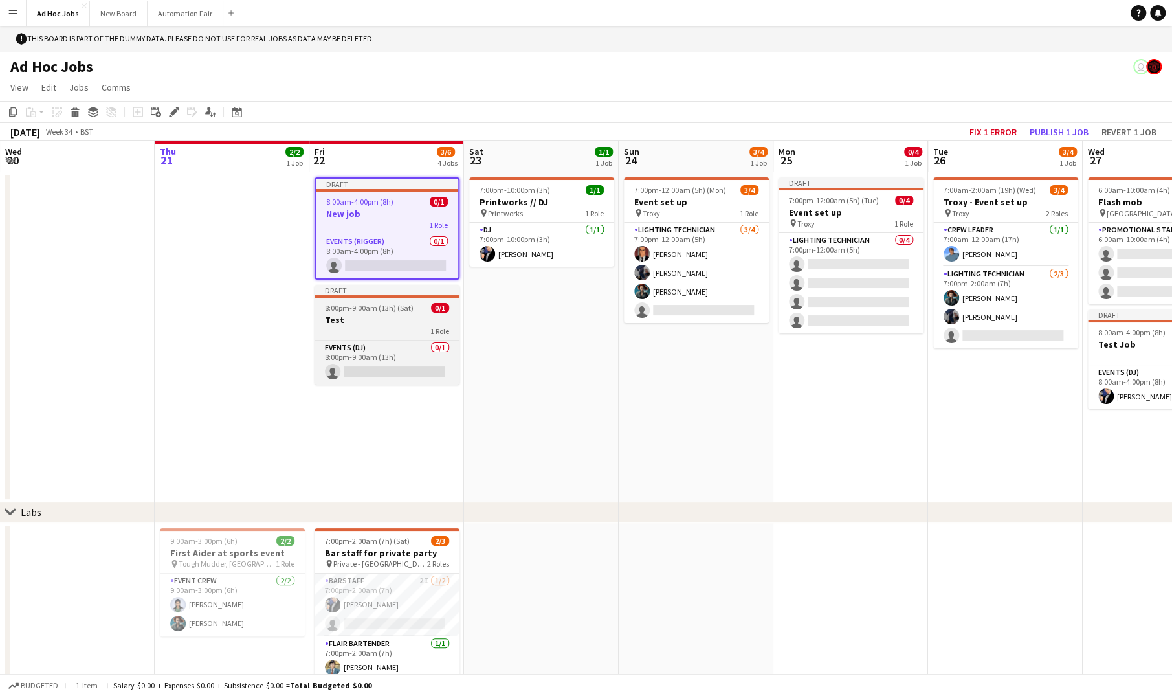
click at [375, 312] on app-job-card "Draft 8:00pm-9:00am (13h) (Sat) 0/1 Test 1 Role Events (DJ) 0/1 8:00pm-9:00am (…" at bounding box center [386, 335] width 145 height 100
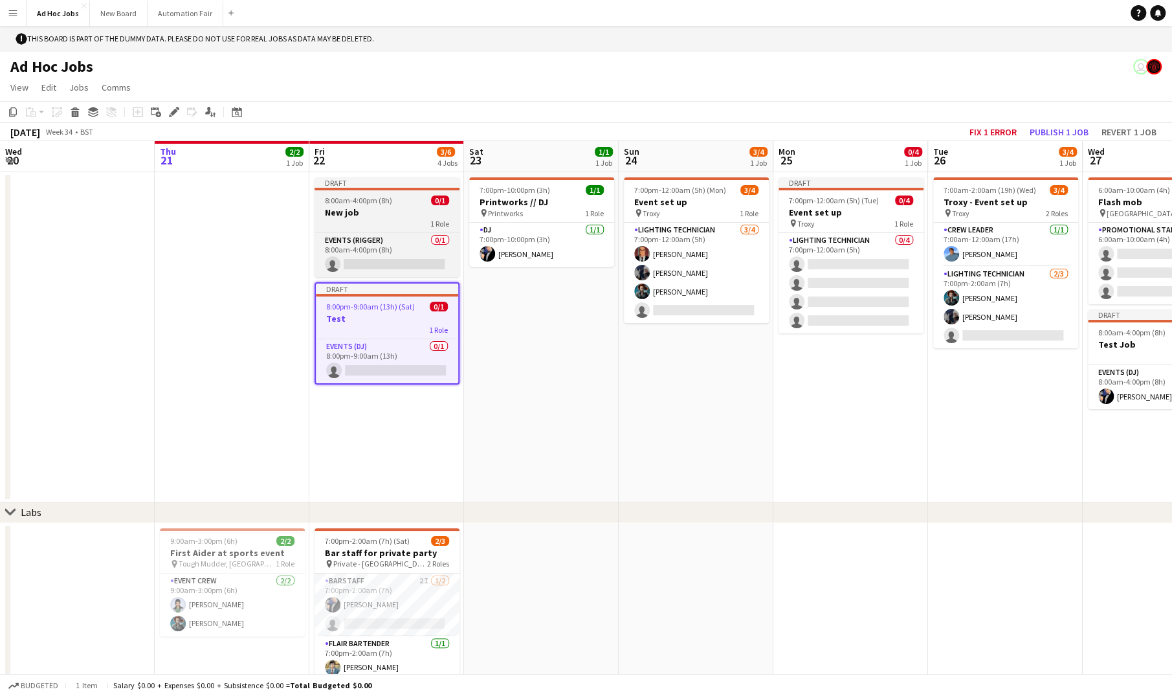
click at [367, 223] on div "1 Role" at bounding box center [386, 223] width 145 height 10
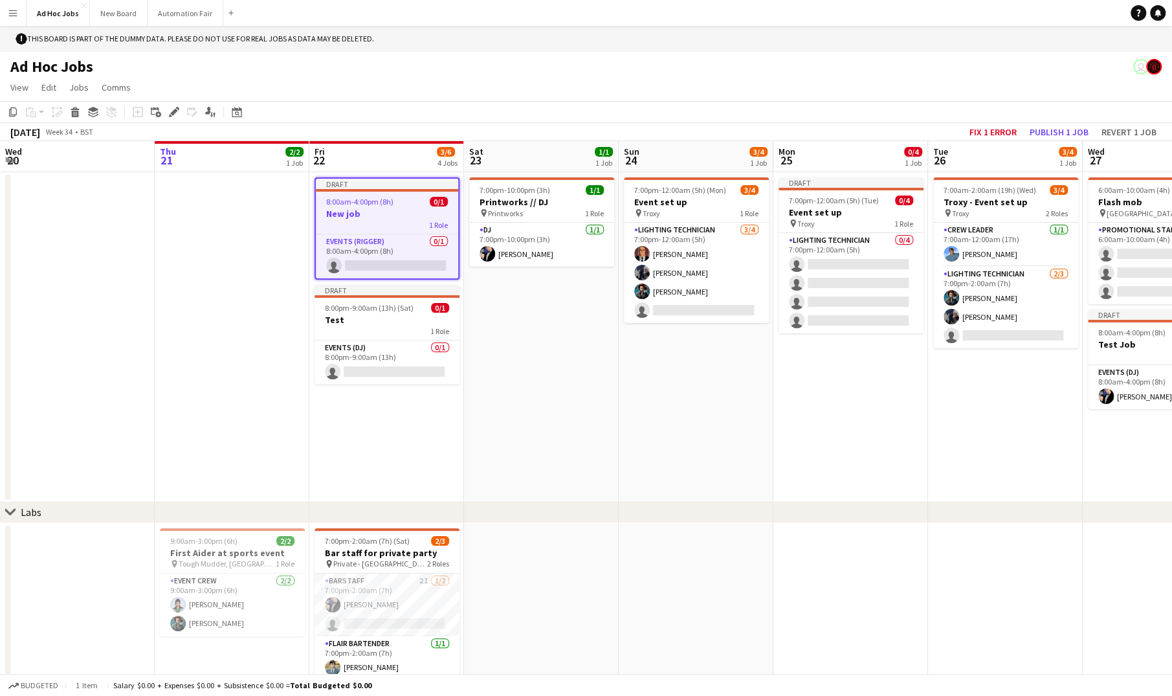
click at [529, 419] on app-date-cell "7:00pm-10:00pm (3h) 1/1 Printworks // DJ pin Printworks 1 Role DJ [DATE] 7:00pm…" at bounding box center [541, 337] width 155 height 330
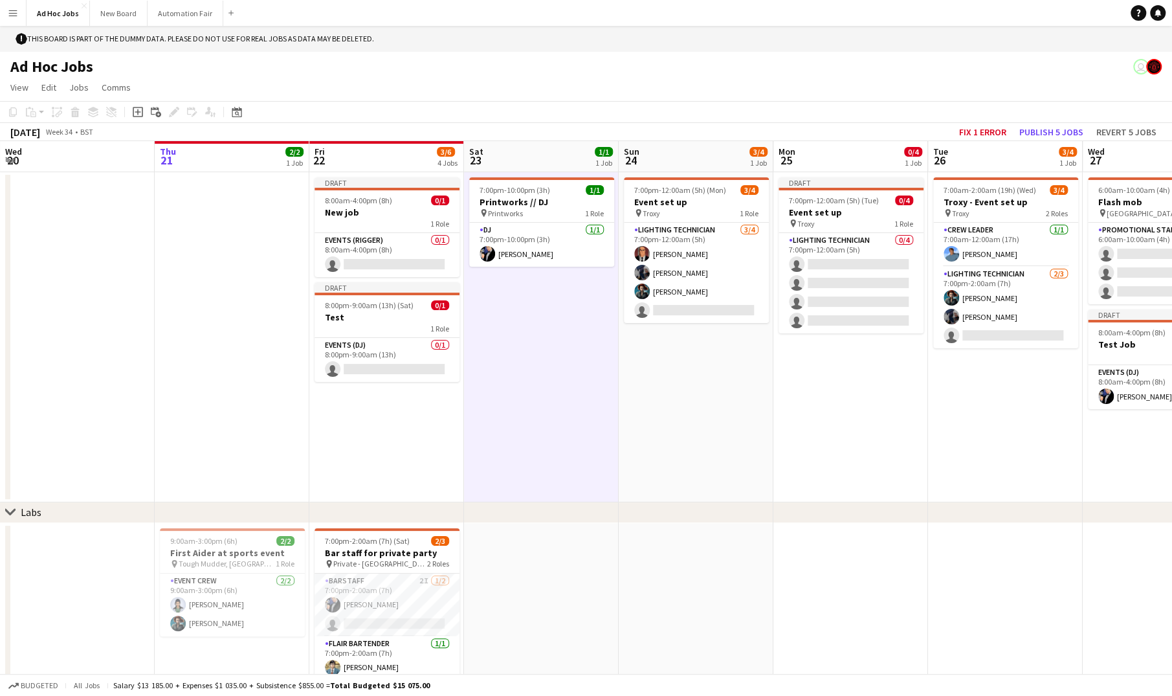
click at [392, 443] on app-date-cell "Draft 8:00am-4:00pm (8h) 0/1 New job 1 Role Events (Rigger) 0/1 8:00am-4:00pm (…" at bounding box center [386, 337] width 155 height 330
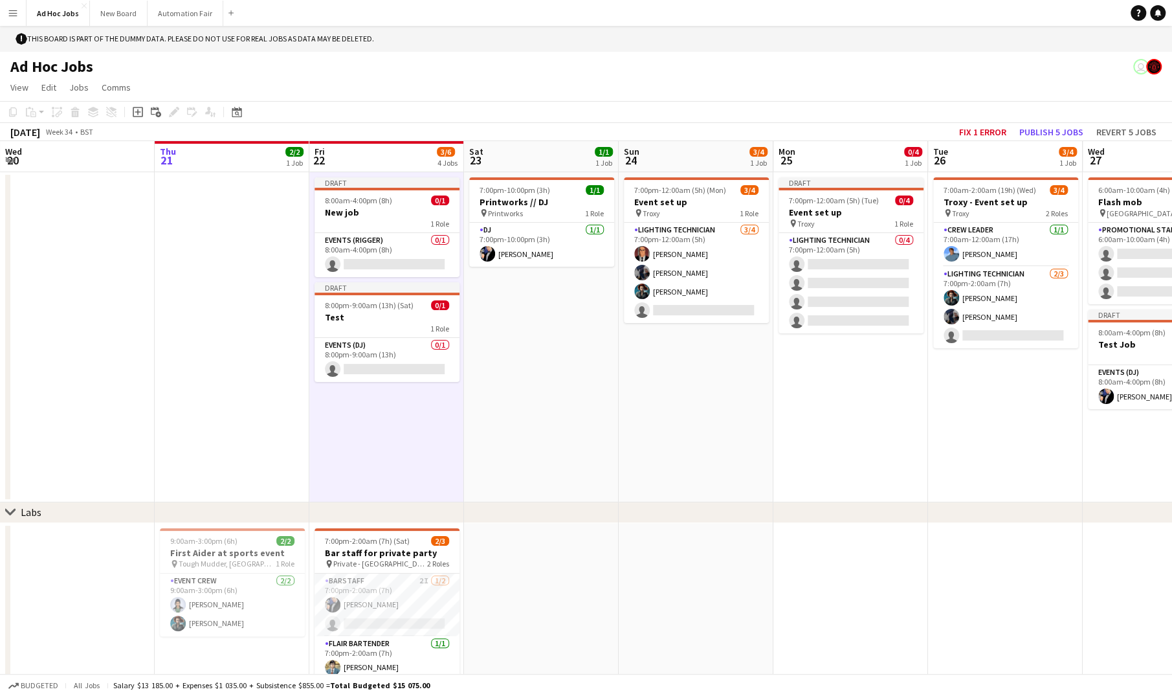
click at [798, 400] on app-date-cell "Draft 7:00pm-12:00am (5h) (Tue) 0/4 Event set up pin Troxy 1 Role Lighting tech…" at bounding box center [850, 337] width 155 height 330
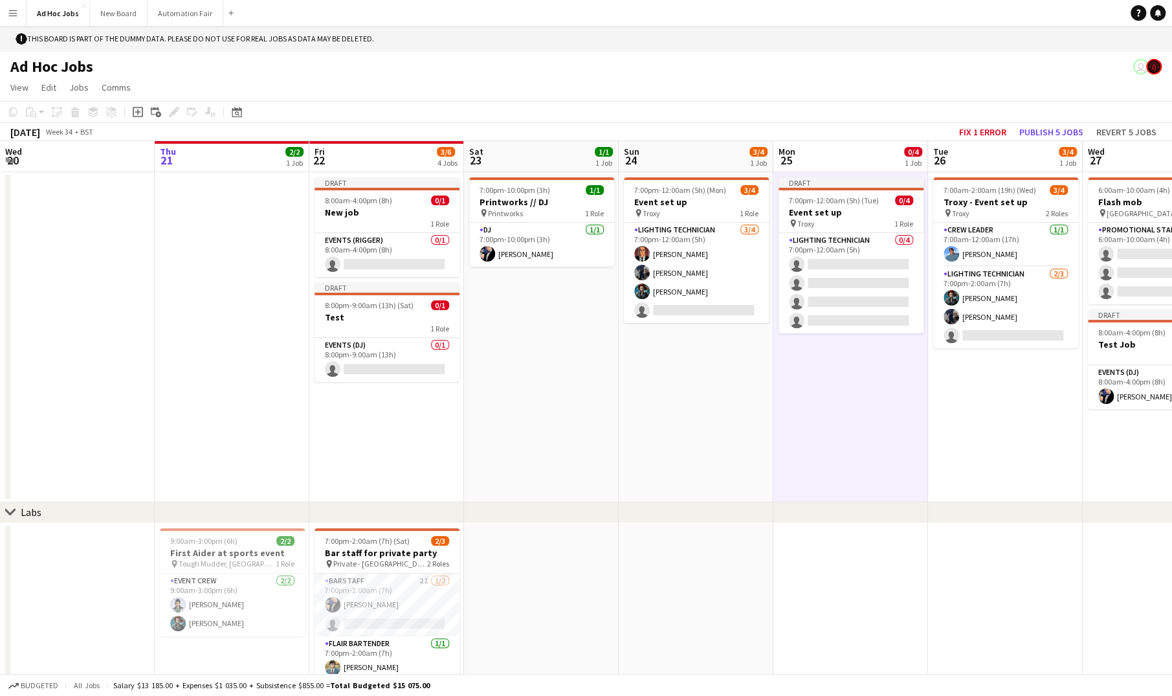
click at [841, 415] on app-date-cell "Draft 7:00pm-12:00am (5h) (Tue) 0/4 Event set up pin Troxy 1 Role Lighting tech…" at bounding box center [850, 337] width 155 height 330
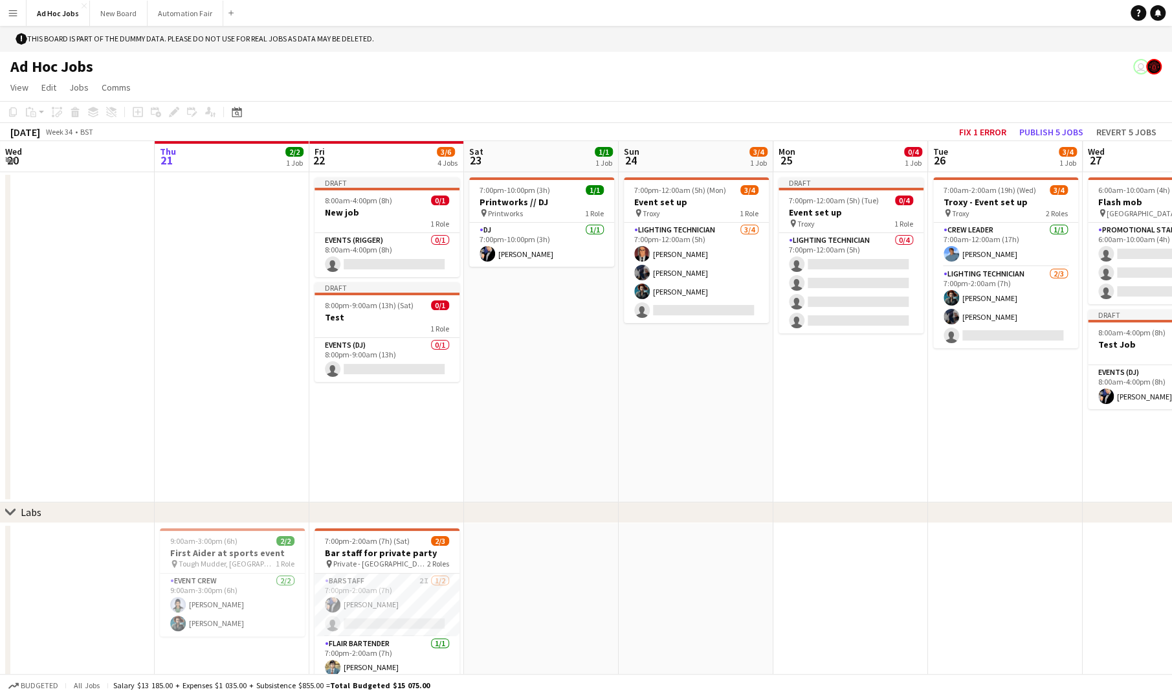
click at [1014, 437] on app-date-cell "7:00am-2:00am (19h) (Wed) 3/4 Troxy - Event set up pin Troxy 2 Roles Crew Leade…" at bounding box center [1005, 337] width 155 height 330
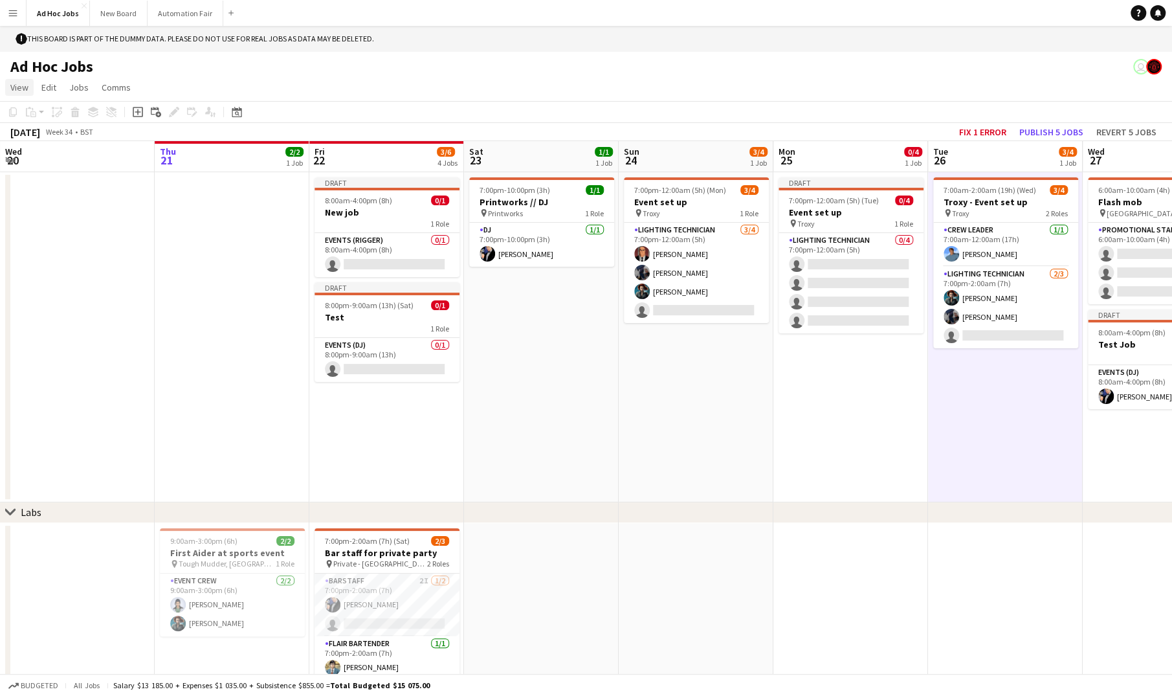
click at [13, 87] on span "View" at bounding box center [19, 88] width 18 height 12
click at [14, 11] on app-icon "Menu" at bounding box center [13, 13] width 10 height 10
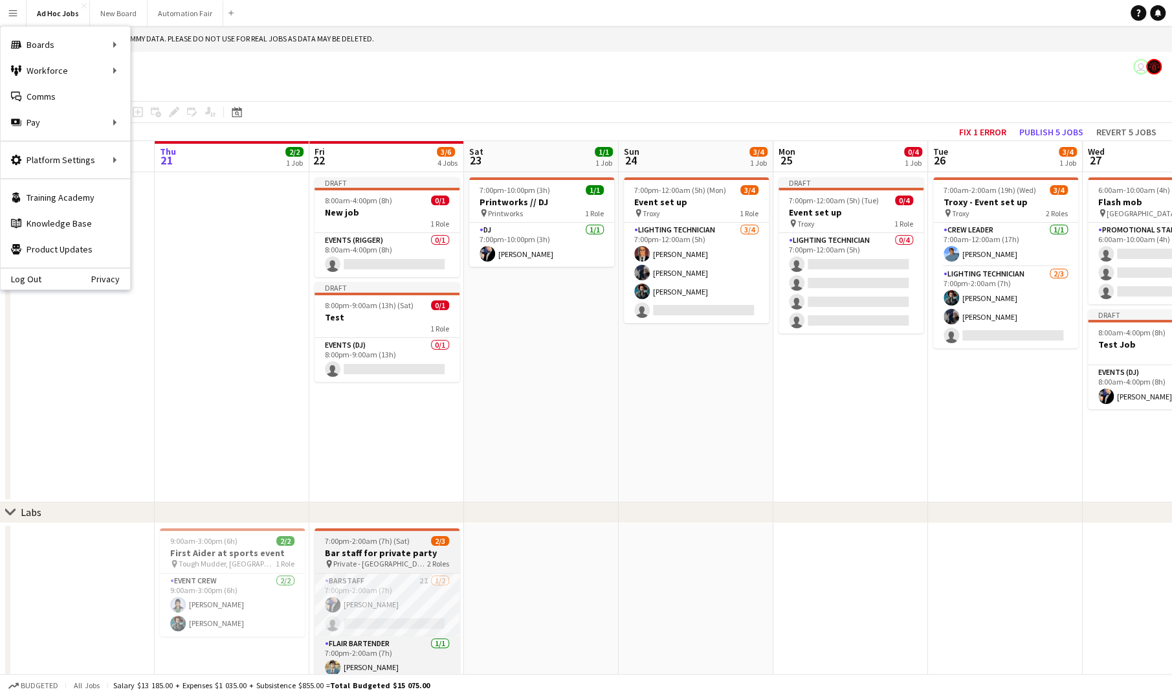
click at [388, 562] on div "pin Private - [GEOGRAPHIC_DATA] 2 Roles" at bounding box center [386, 563] width 145 height 10
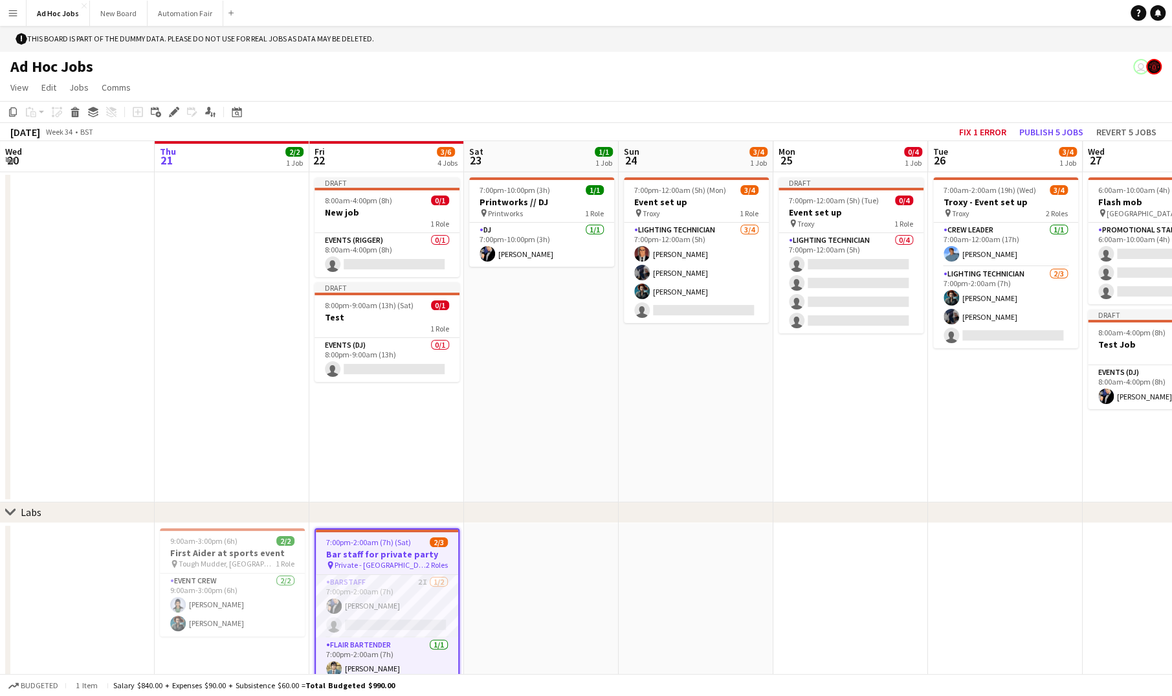
click at [580, 420] on app-date-cell "7:00pm-10:00pm (3h) 1/1 Printworks // DJ pin Printworks 1 Role DJ [DATE] 7:00pm…" at bounding box center [541, 337] width 155 height 330
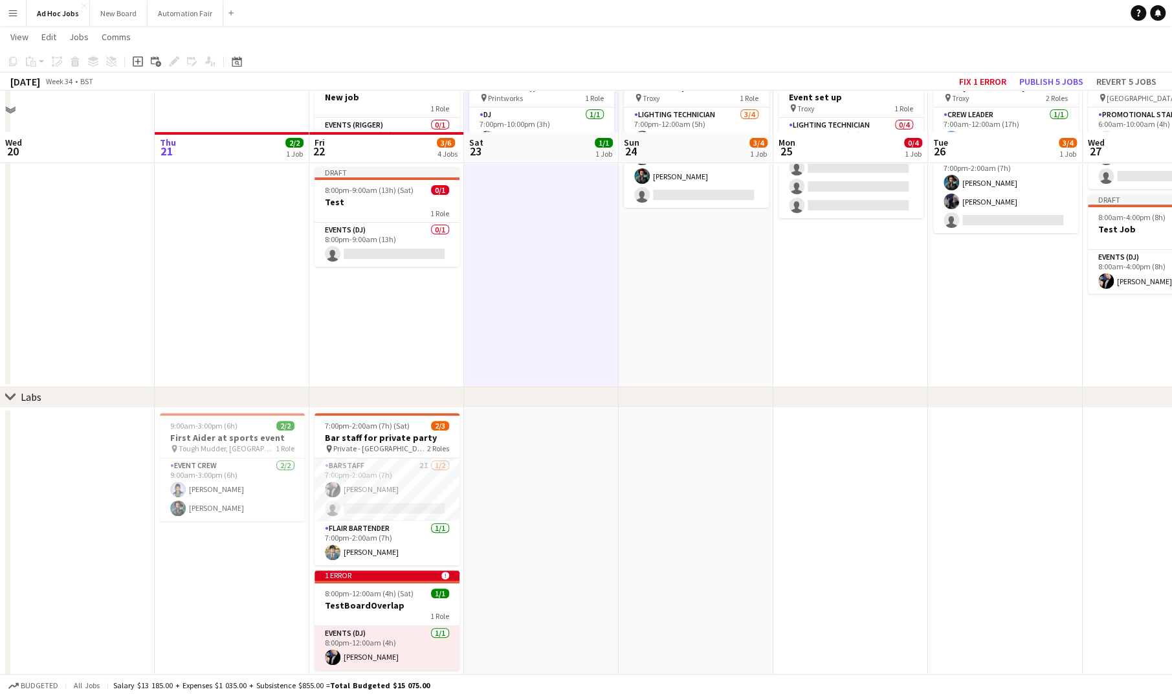
scroll to position [129, 0]
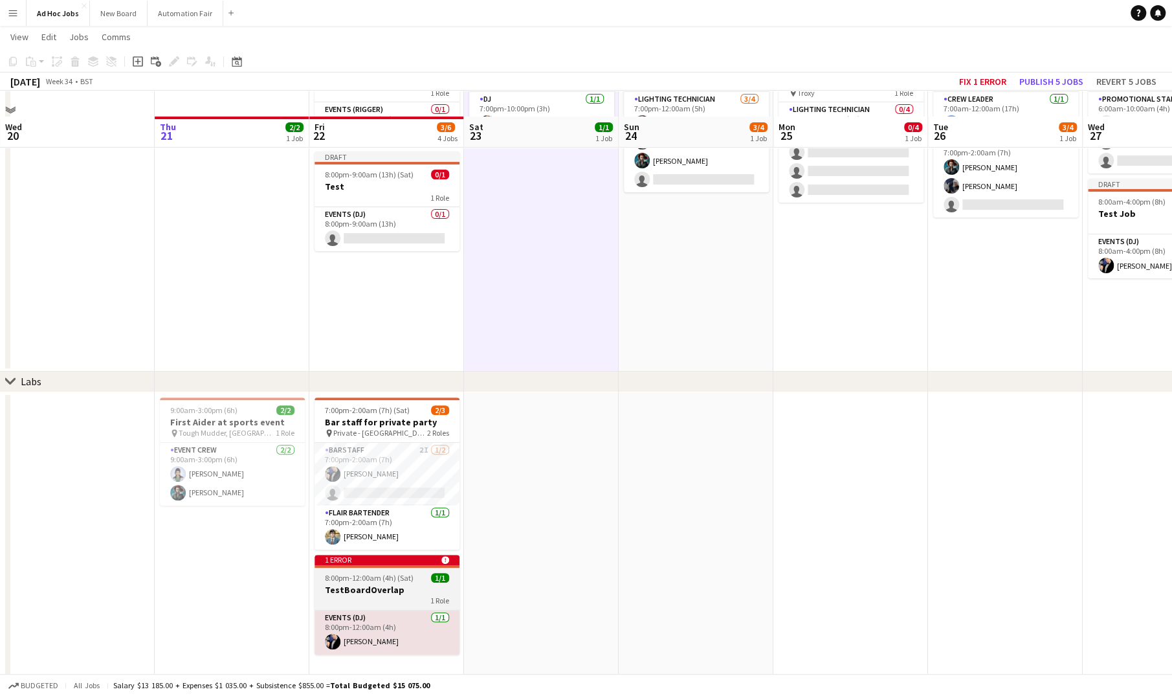
click at [422, 577] on div "8:00pm-12:00am (4h) (Sat) 1/1" at bounding box center [386, 578] width 145 height 10
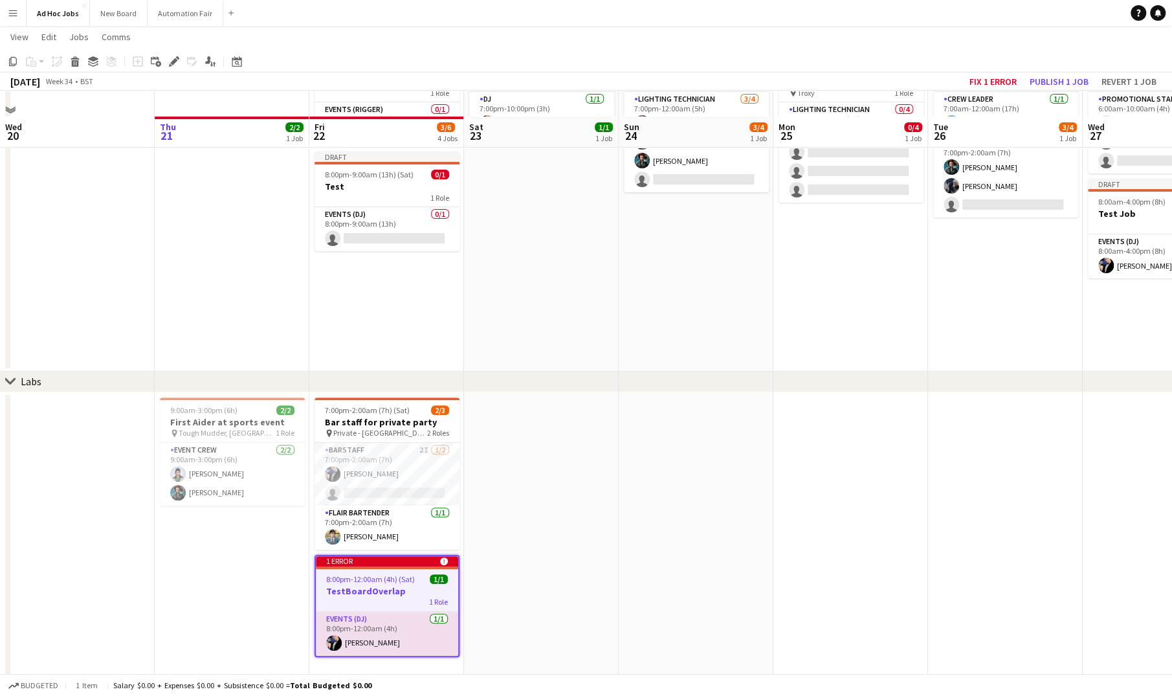
click at [849, 296] on app-date-cell "Draft 7:00pm-12:00am (5h) (Tue) 0/4 Event set up pin Troxy 1 Role Lighting tech…" at bounding box center [850, 206] width 155 height 330
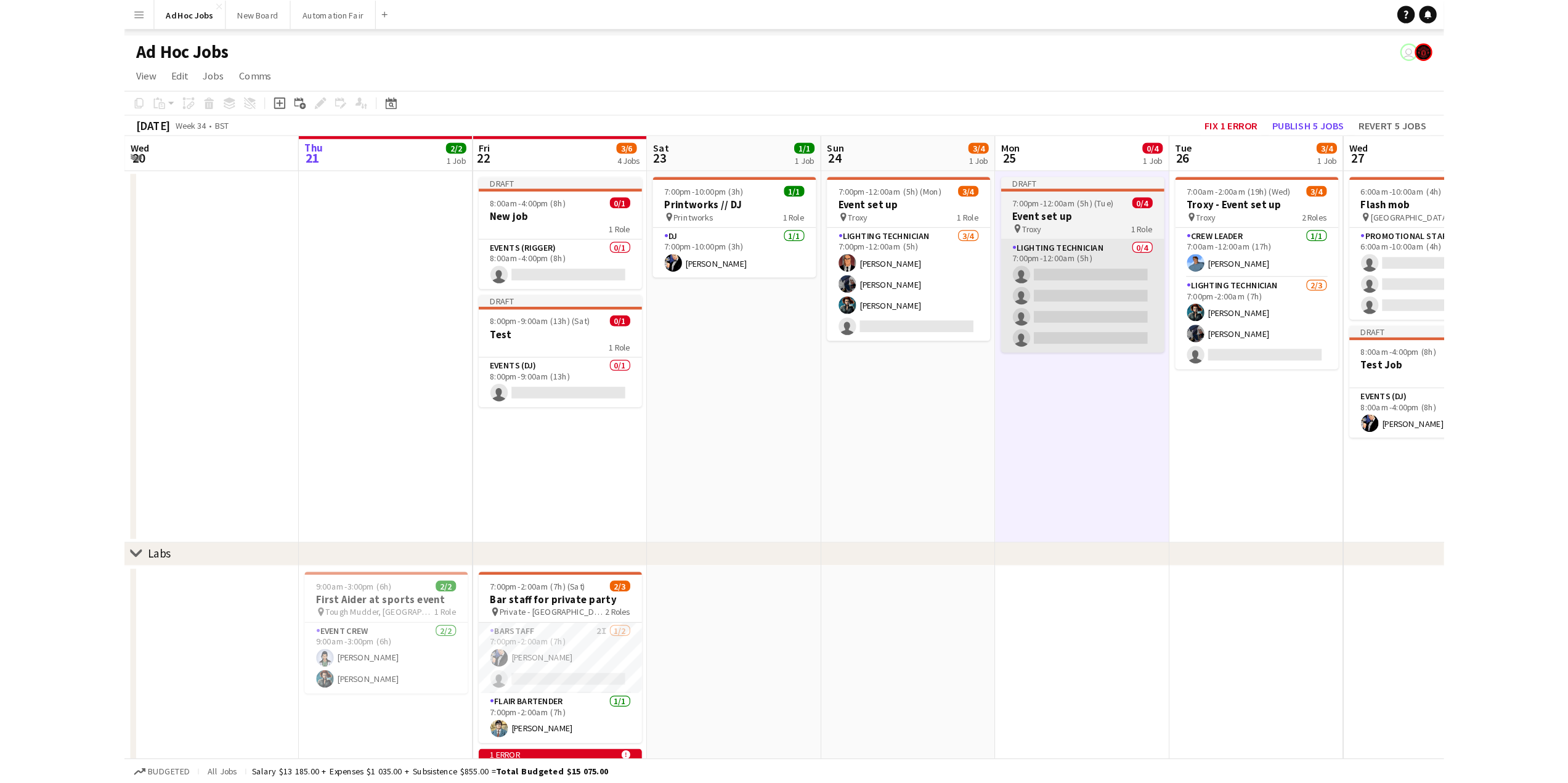
scroll to position [15, 0]
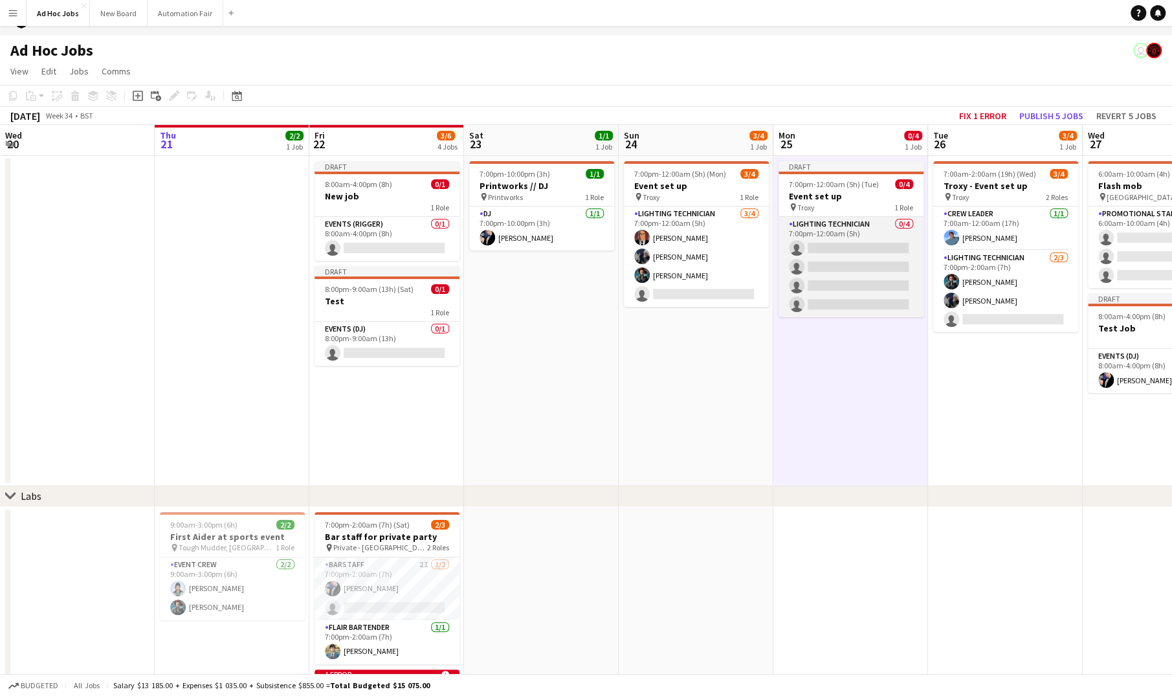
click at [851, 250] on app-card-role "Lighting technician 0/4 7:00pm-12:00am (5h) single-neutral-actions single-neutr…" at bounding box center [850, 267] width 145 height 100
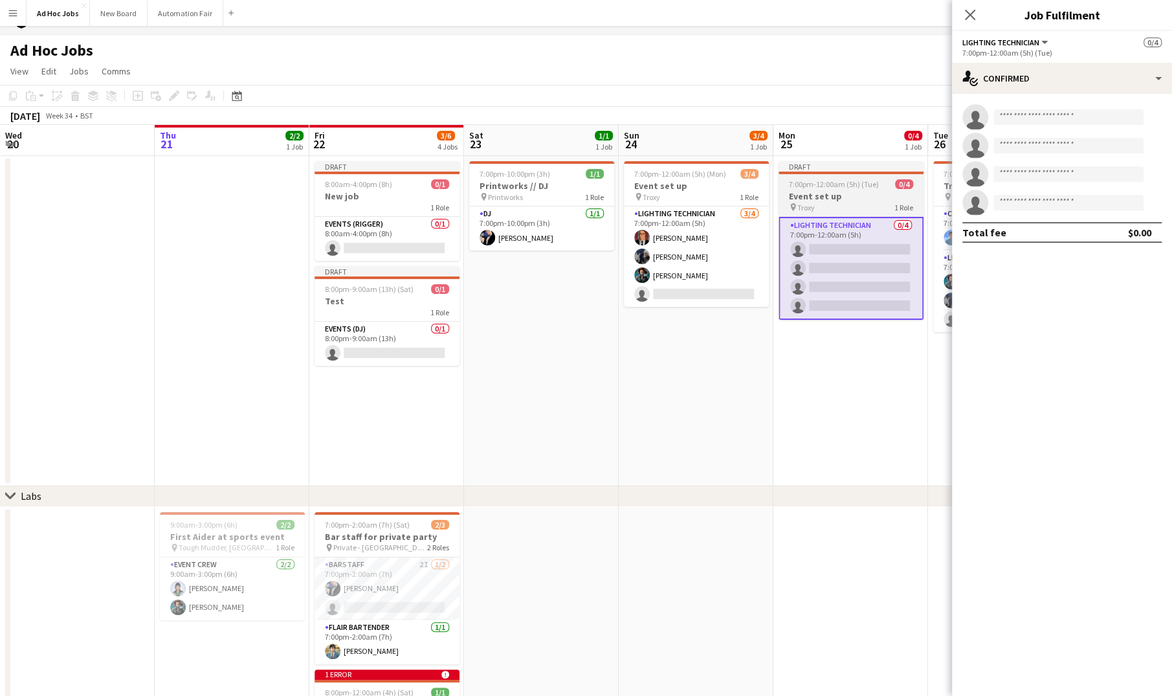
click at [853, 191] on h3 "Event set up" at bounding box center [850, 196] width 145 height 12
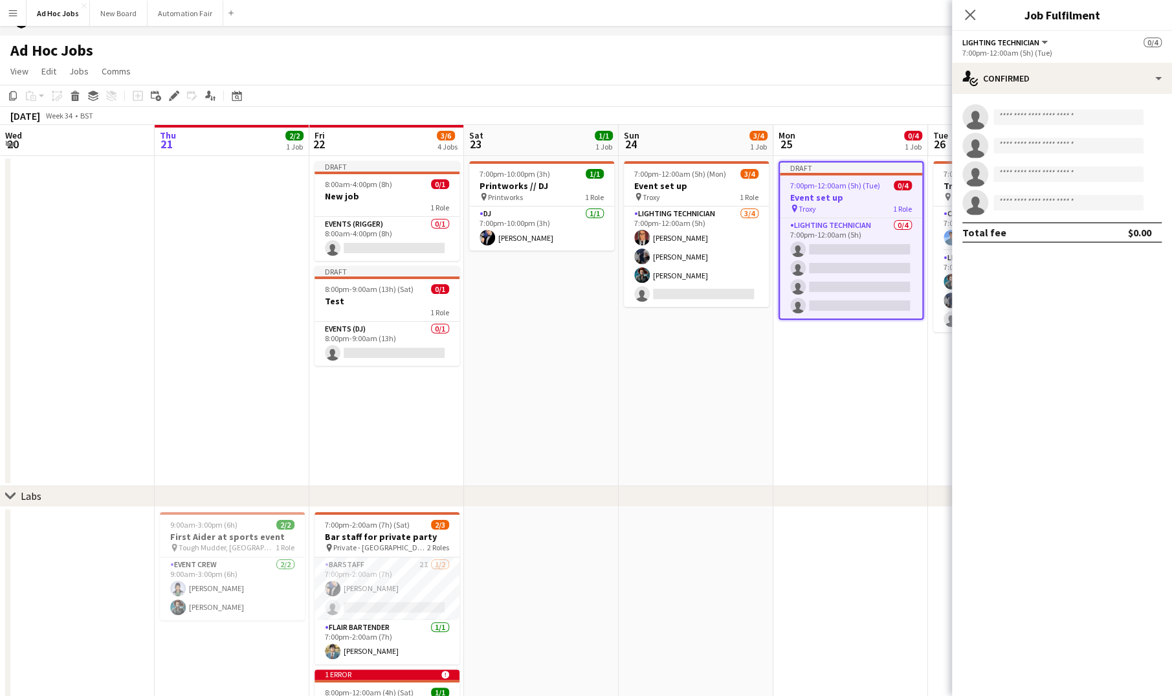
click at [831, 399] on app-date-cell "Draft 7:00pm-12:00am (5h) (Tue) 0/4 Event set up pin Troxy 1 Role Lighting tech…" at bounding box center [850, 321] width 155 height 330
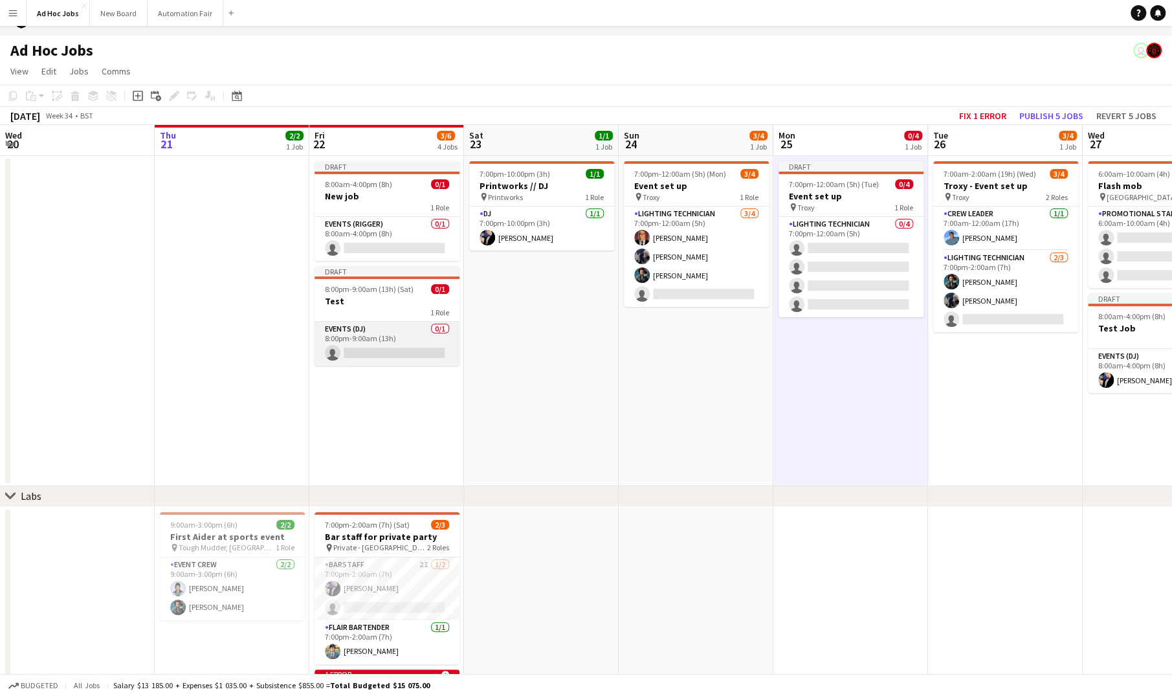
click at [397, 325] on app-card-role "Events (DJ) 0/1 8:00pm-9:00am (13h) single-neutral-actions" at bounding box center [386, 344] width 145 height 44
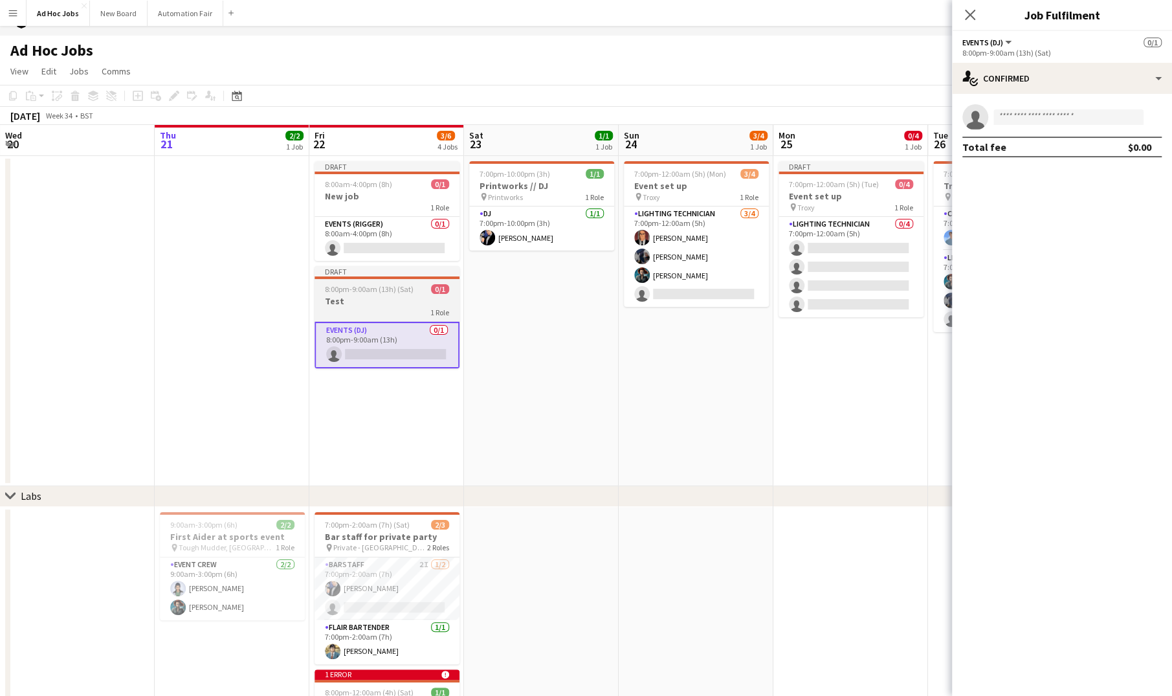
click at [383, 301] on h3 "Test" at bounding box center [386, 301] width 145 height 12
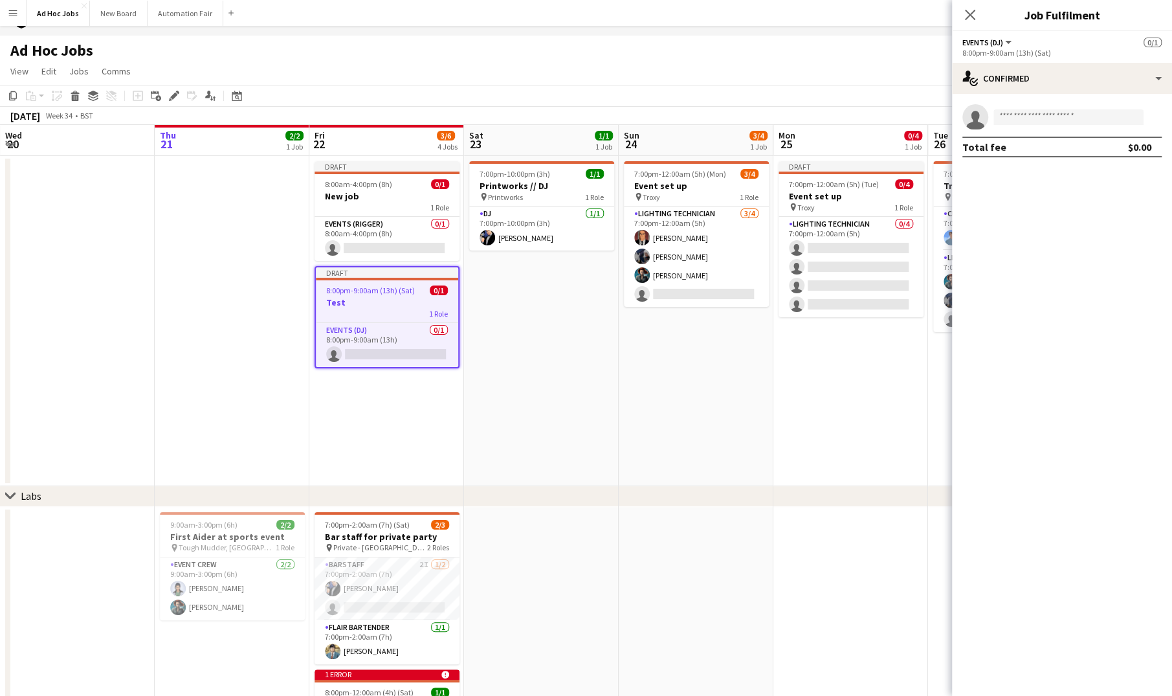
click at [396, 412] on app-date-cell "Draft 8:00am-4:00pm (8h) 0/1 New job 1 Role Events (Rigger) 0/1 8:00am-4:00pm (…" at bounding box center [386, 321] width 155 height 330
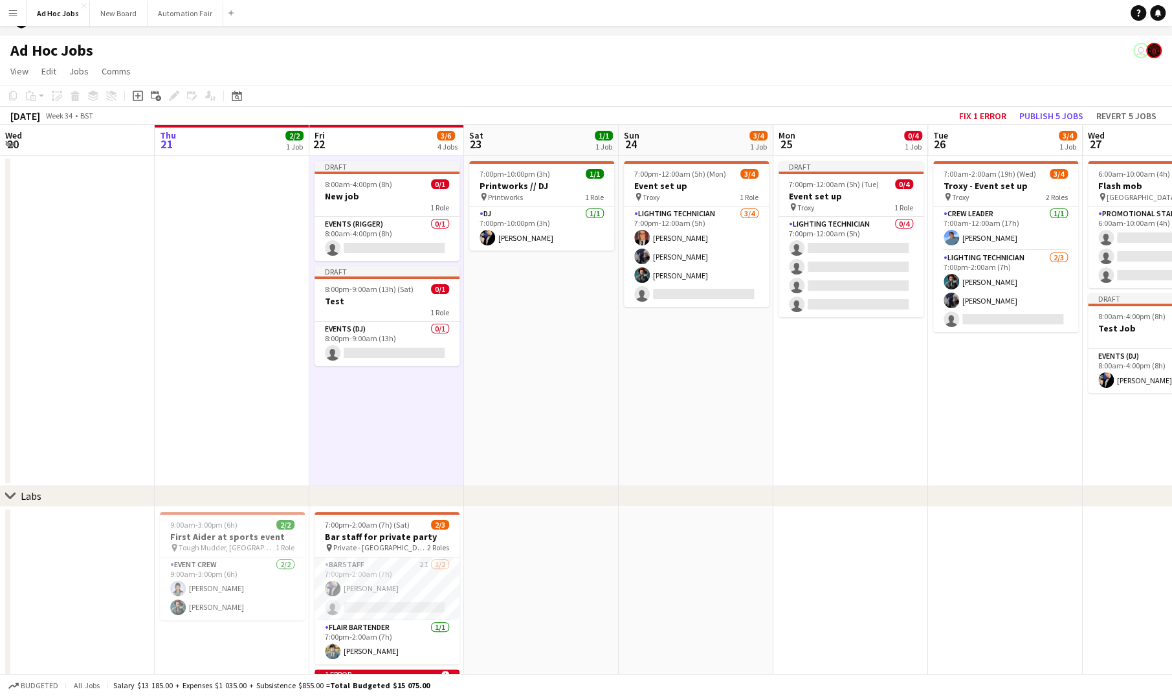
click at [609, 411] on app-date-cell "7:00pm-10:00pm (3h) 1/1 Printworks // DJ pin Printworks 1 Role DJ [DATE] 7:00pm…" at bounding box center [541, 321] width 155 height 330
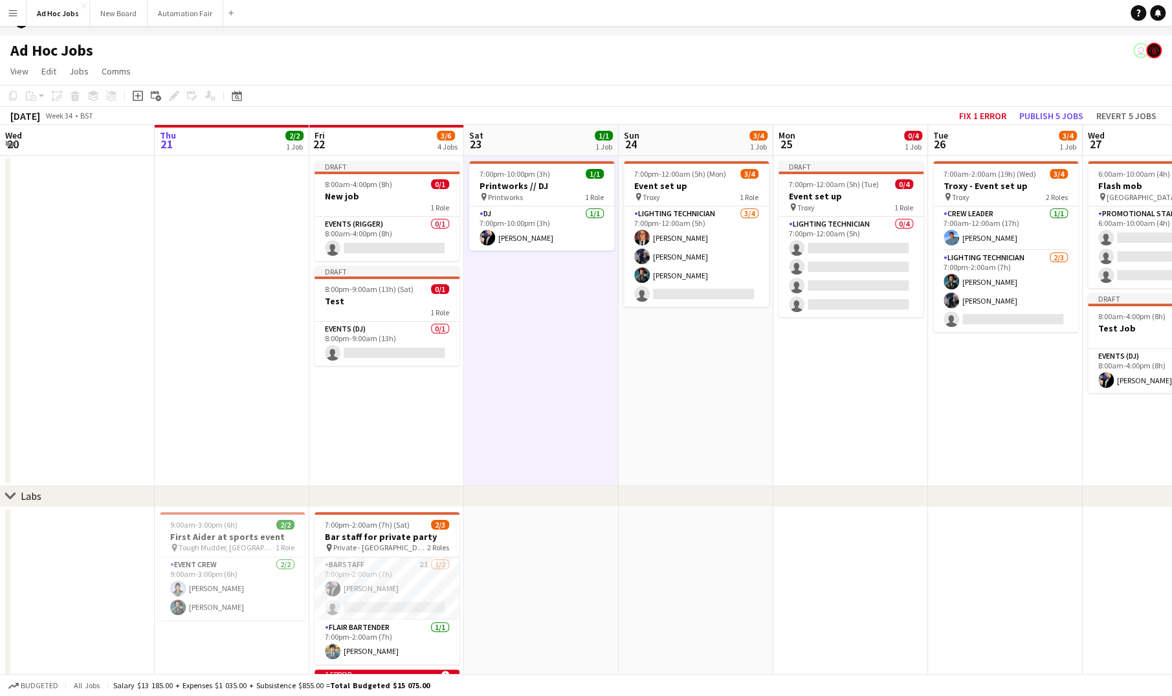
click at [717, 434] on app-date-cell "7:00pm-12:00am (5h) (Mon) 3/4 Event set up pin Troxy 1 Role Lighting technician…" at bounding box center [696, 321] width 155 height 330
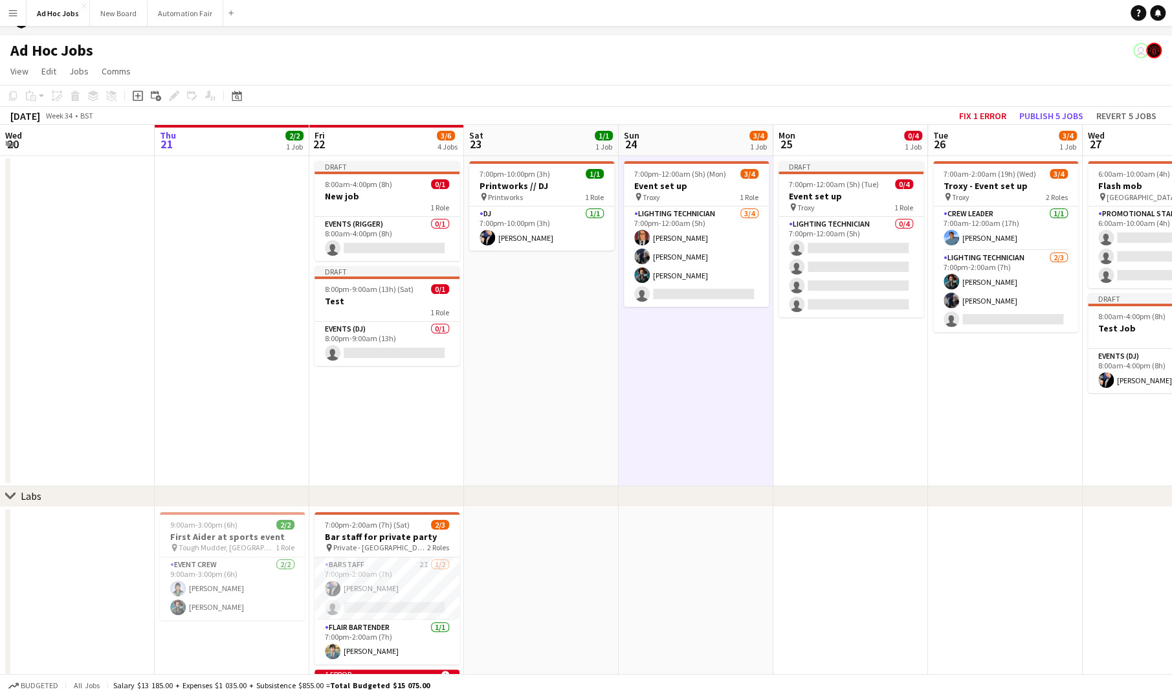
click at [871, 430] on app-date-cell "Draft 7:00pm-12:00am (5h) (Tue) 0/4 Event set up pin Troxy 1 Role Lighting tech…" at bounding box center [850, 321] width 155 height 330
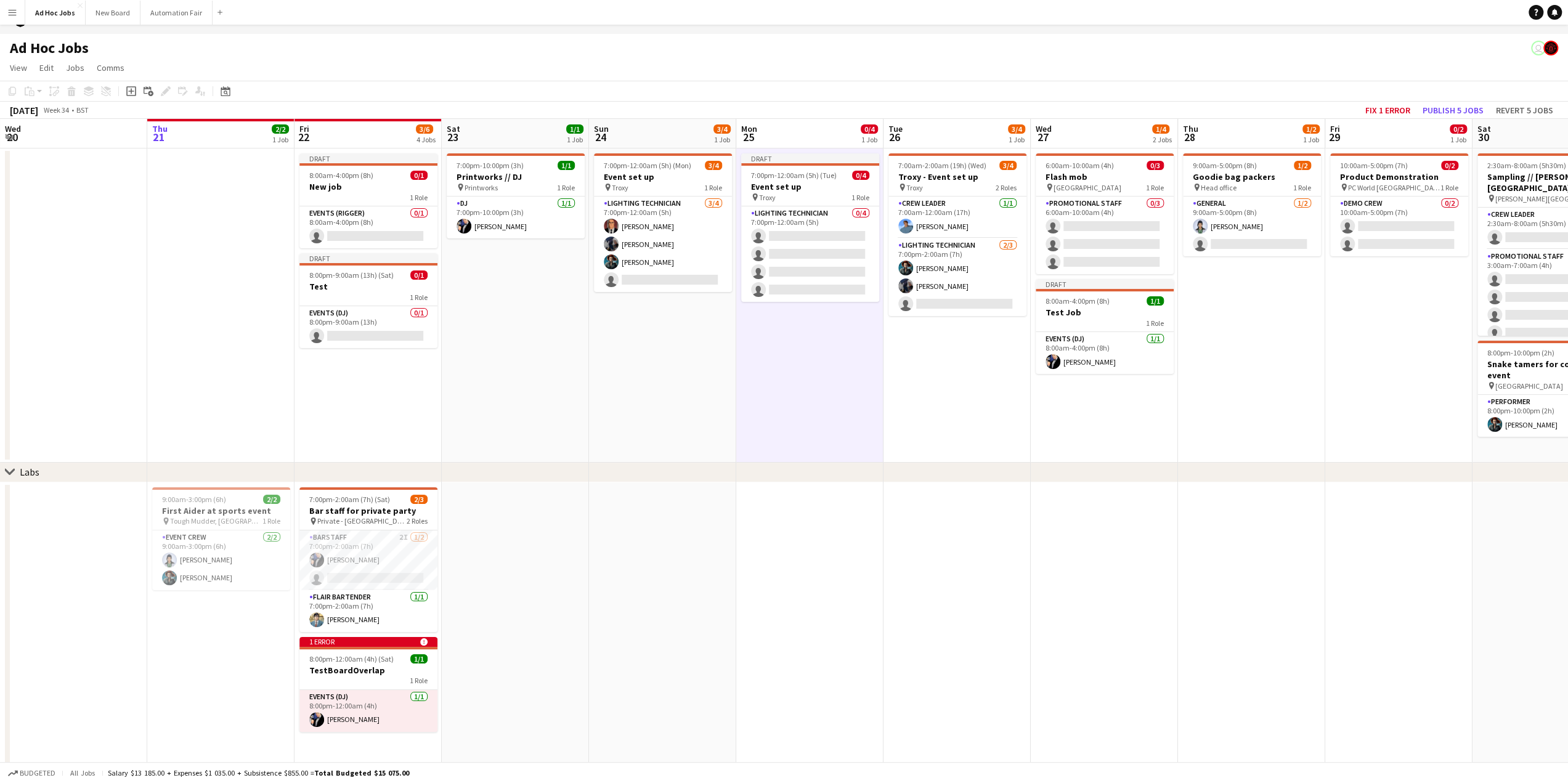
click at [976, 388] on app-date-cell "7:00am-2:00am (19h) (Wed) 3/4 Troxy - Event set up pin Troxy 2 Roles Crew Leade…" at bounding box center [957, 306] width 148 height 314
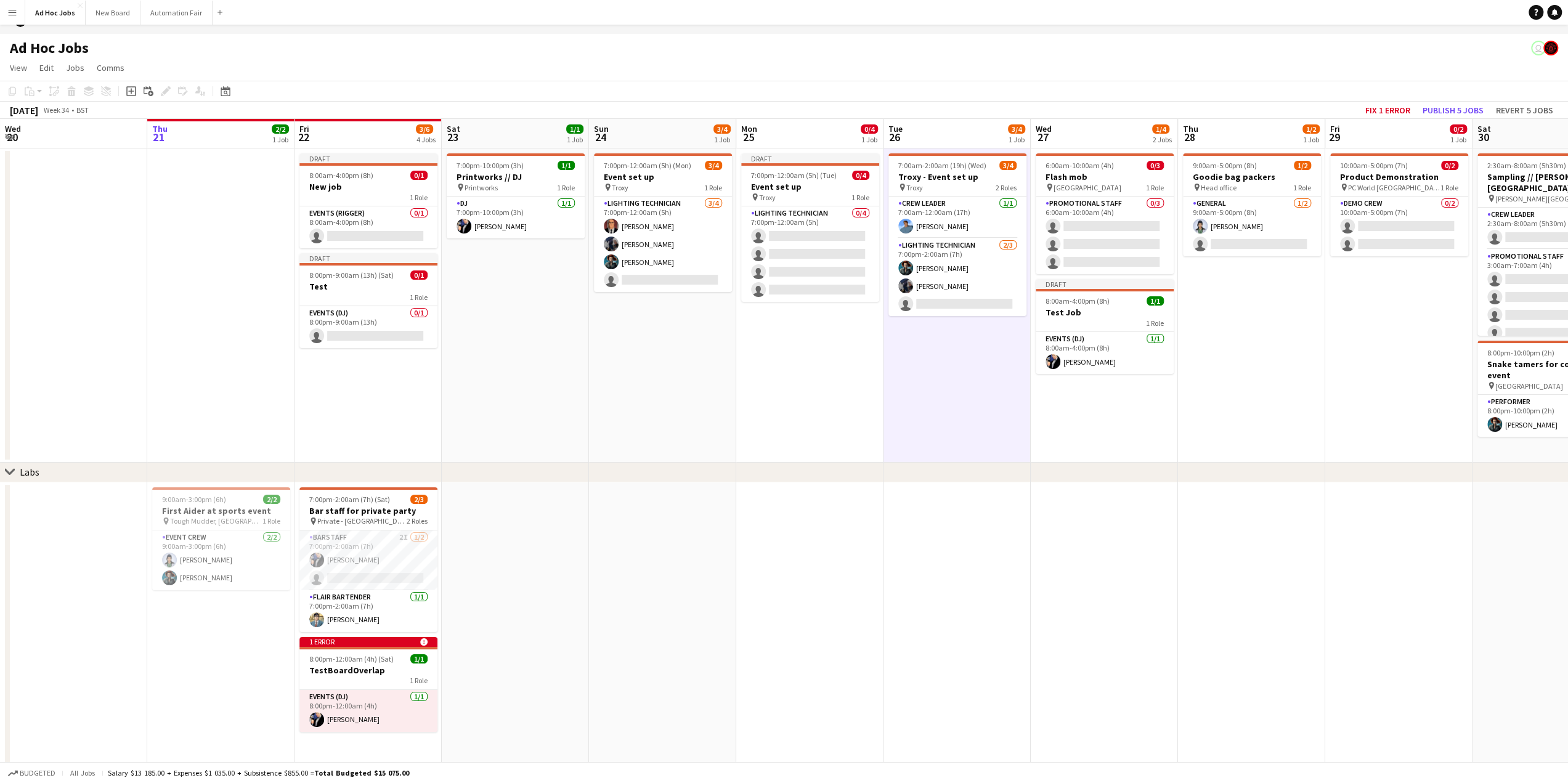
click at [1113, 423] on app-date-cell "6:00am-10:00am (4h) 0/3 Flash mob pin Waterloo train station 1 Role Promotional…" at bounding box center [1103, 306] width 148 height 314
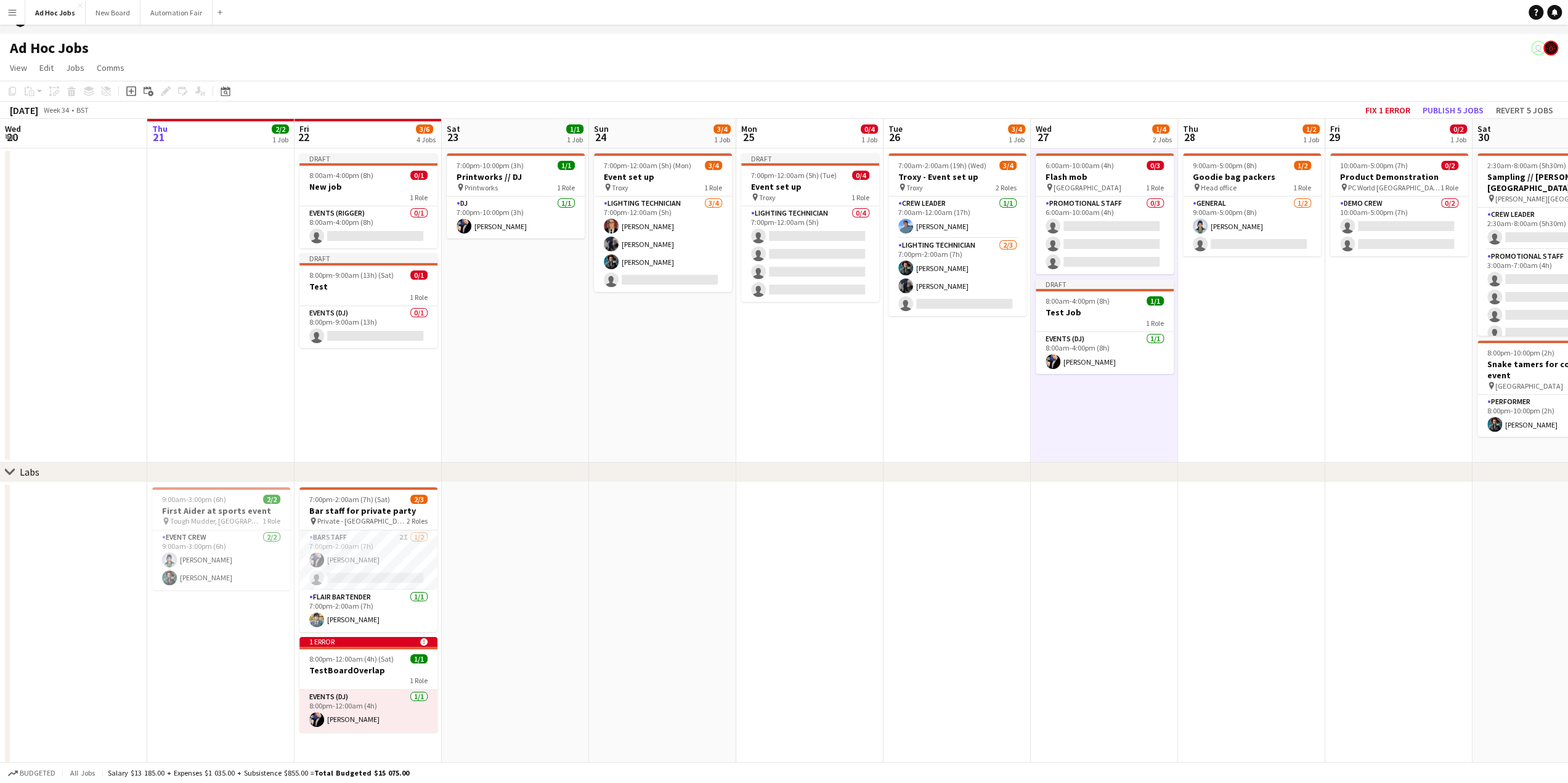
click at [1220, 396] on app-date-cell "9:00am-5:00pm (8h) 1/2 Goodie bag packers pin Head office 1 Role General [DATE]…" at bounding box center [1251, 306] width 148 height 314
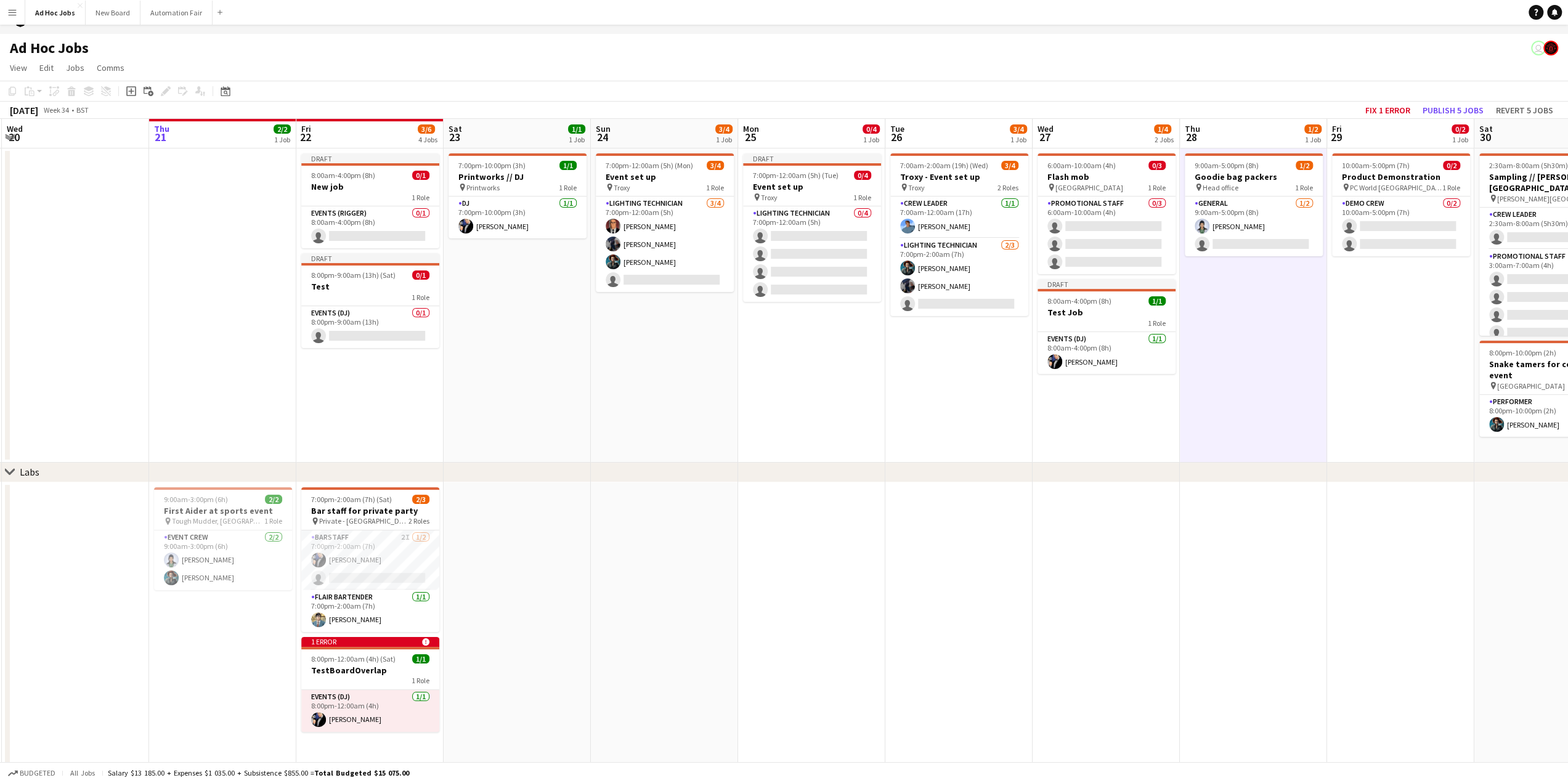
click at [1082, 392] on app-date-cell "6:00am-10:00am (4h) 0/3 Flash mob pin Waterloo train station 1 Role Promotional…" at bounding box center [1105, 306] width 148 height 314
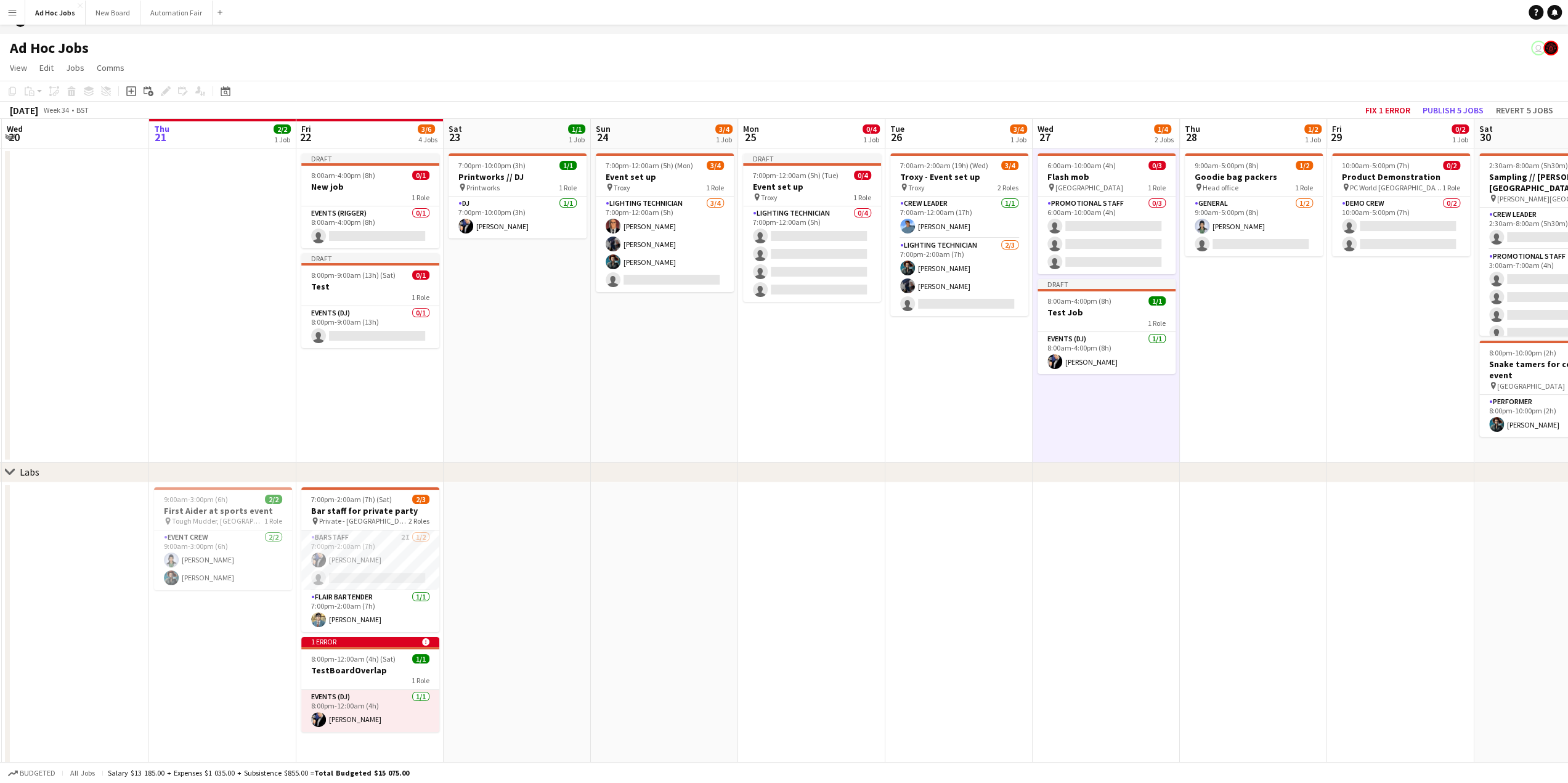
click at [923, 392] on app-date-cell "7:00am-2:00am (19h) (Wed) 3/4 Troxy - Event set up pin Troxy 2 Roles Crew Leade…" at bounding box center [959, 306] width 148 height 314
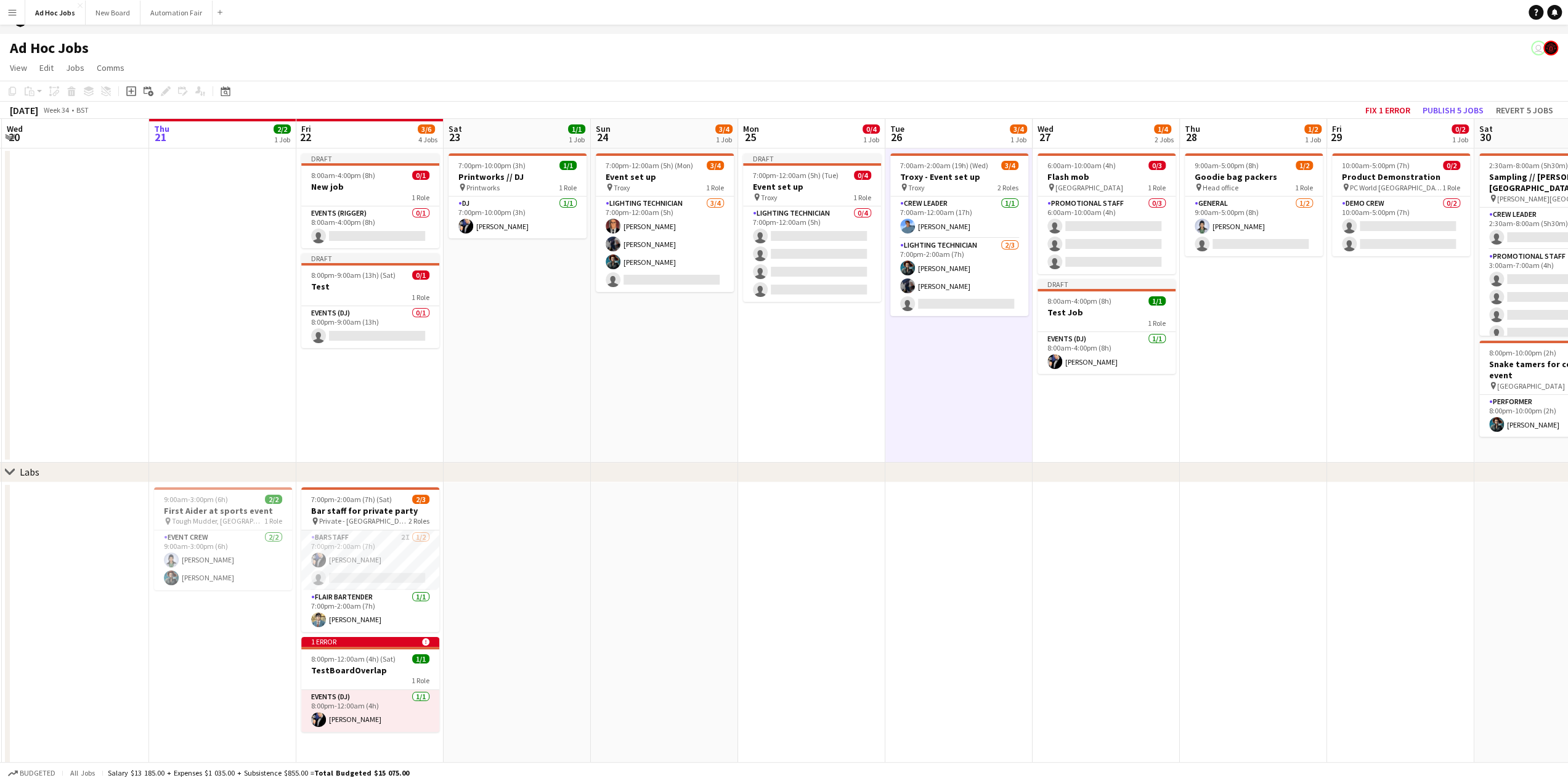
click at [824, 375] on app-date-cell "Draft 7:00pm-12:00am (5h) (Tue) 0/4 Event set up pin Troxy 1 Role Lighting tech…" at bounding box center [811, 306] width 148 height 314
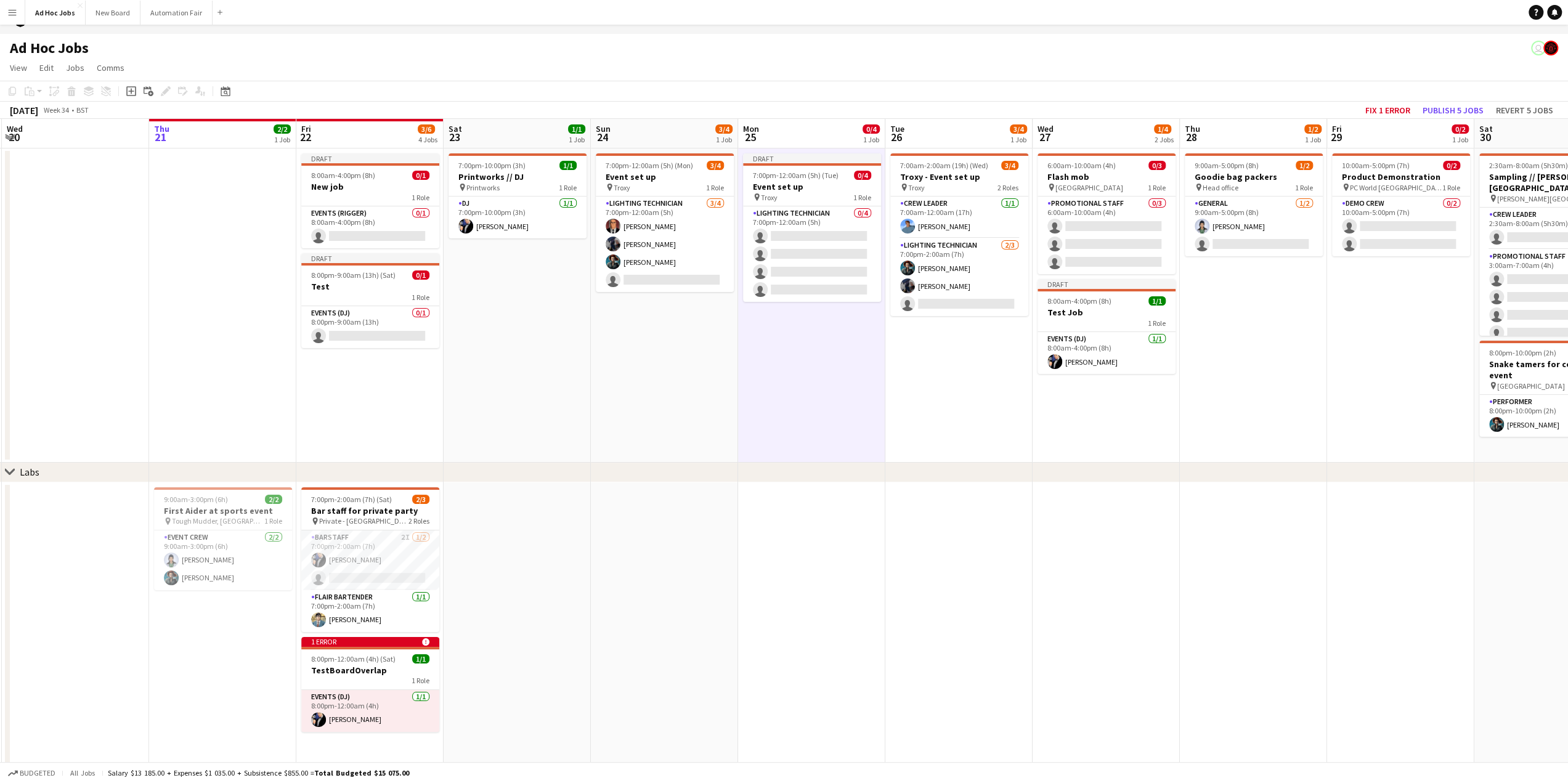
click at [923, 388] on app-date-cell "7:00am-2:00am (19h) (Wed) 3/4 Troxy - Event set up pin Troxy 2 Roles Crew Leade…" at bounding box center [959, 306] width 148 height 314
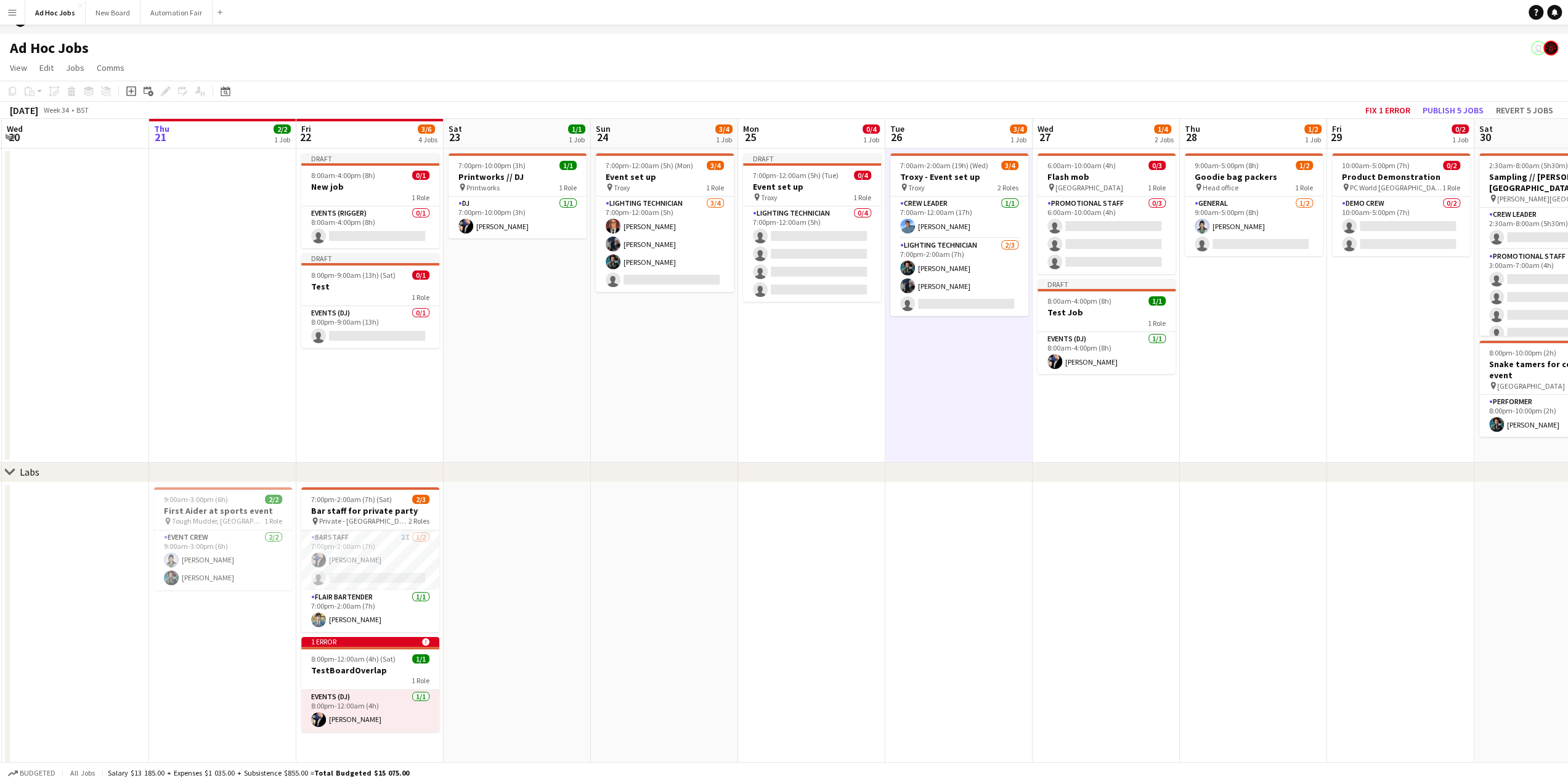
click at [1241, 372] on app-date-cell "9:00am-5:00pm (8h) 1/2 Goodie bag packers pin Head office 1 Role General [DATE]…" at bounding box center [1253, 306] width 148 height 314
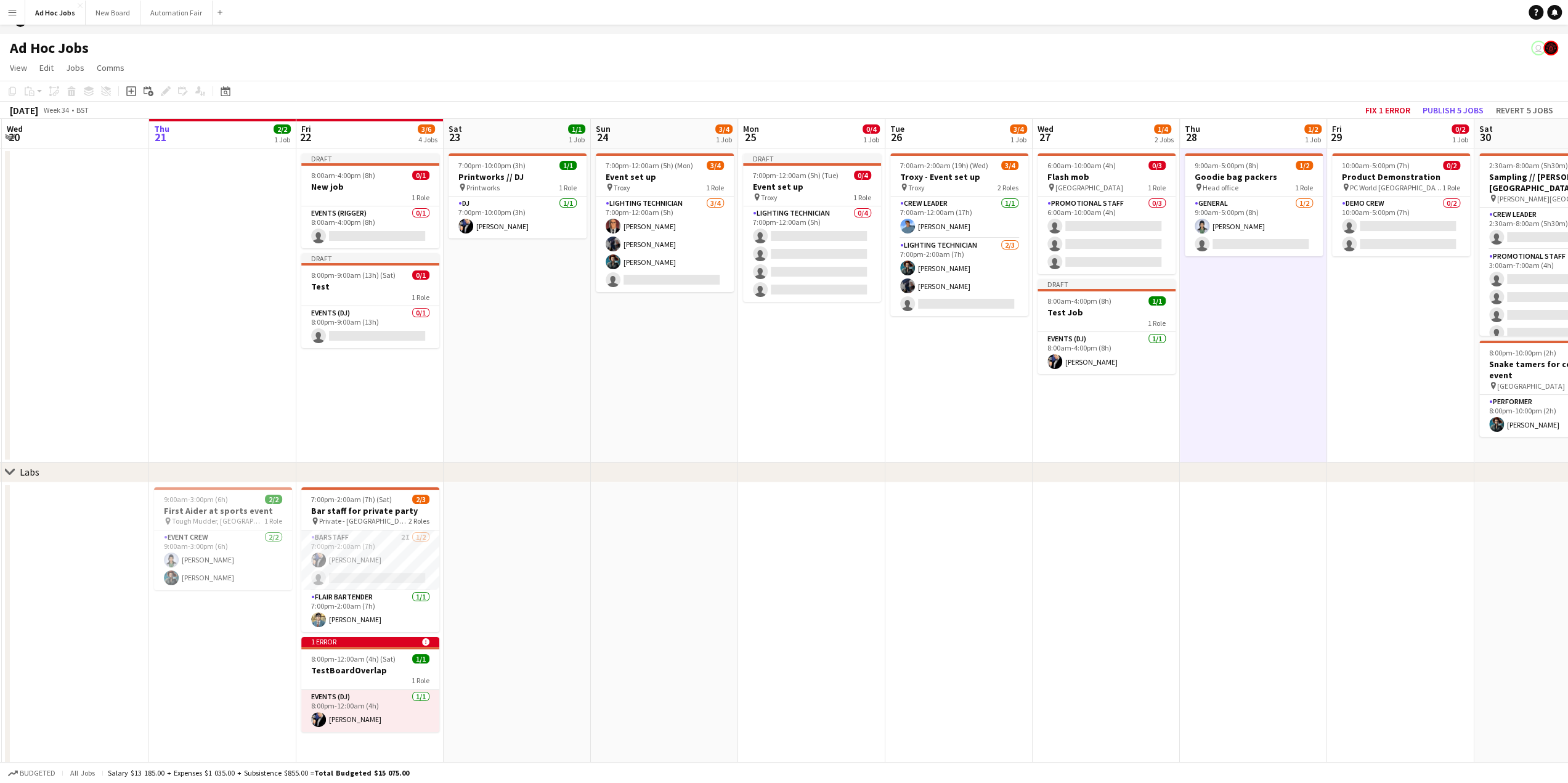
click at [1376, 356] on app-date-cell "10:00am-5:00pm (7h) 0/2 Product Demonstration pin PC World Southampton 1 Role D…" at bounding box center [1400, 306] width 148 height 314
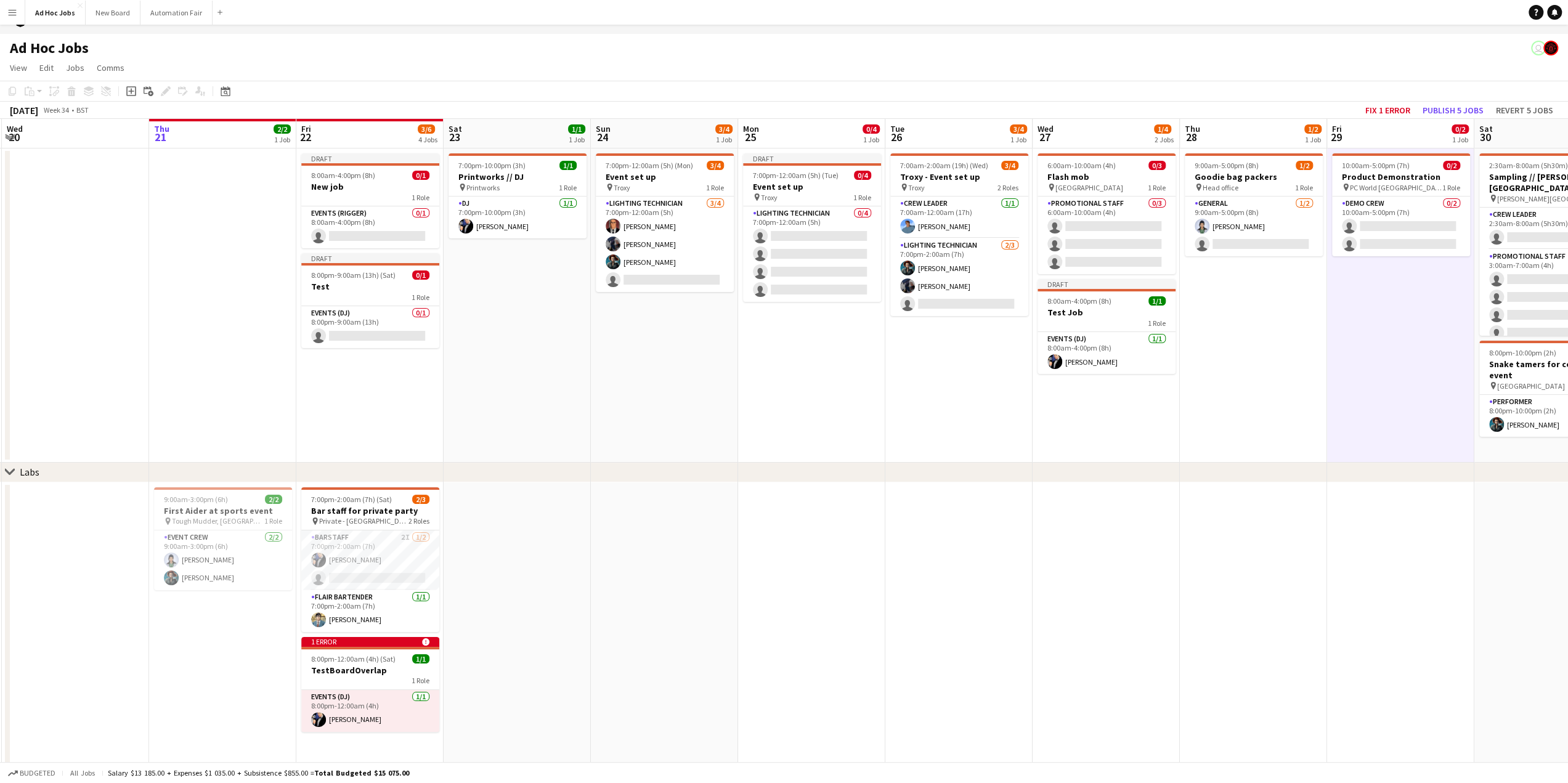
click at [1274, 375] on app-date-cell "9:00am-5:00pm (8h) 1/2 Goodie bag packers pin Head office 1 Role General [DATE]…" at bounding box center [1253, 306] width 148 height 314
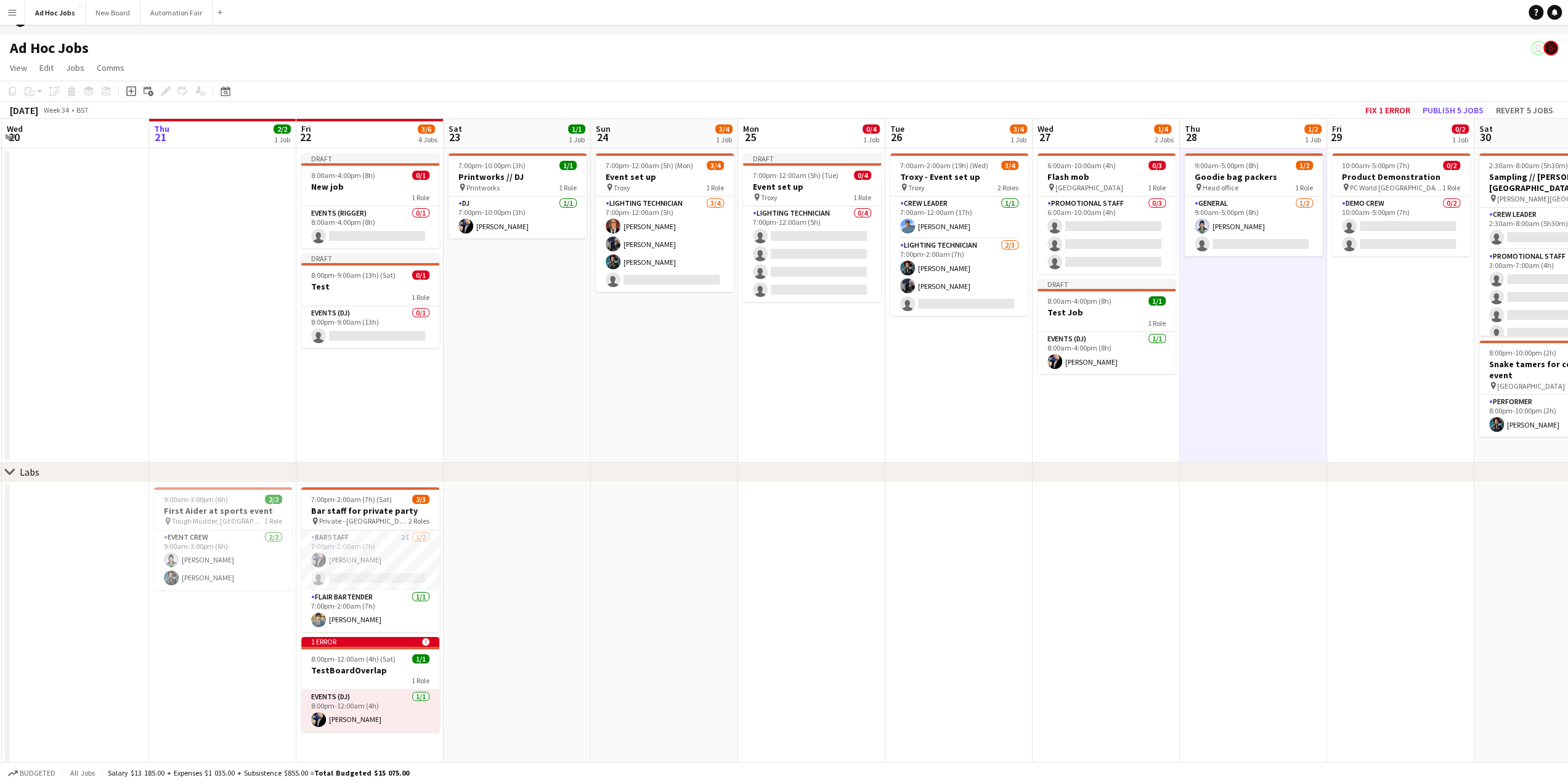
click at [1238, 554] on app-date-cell at bounding box center [1253, 628] width 148 height 290
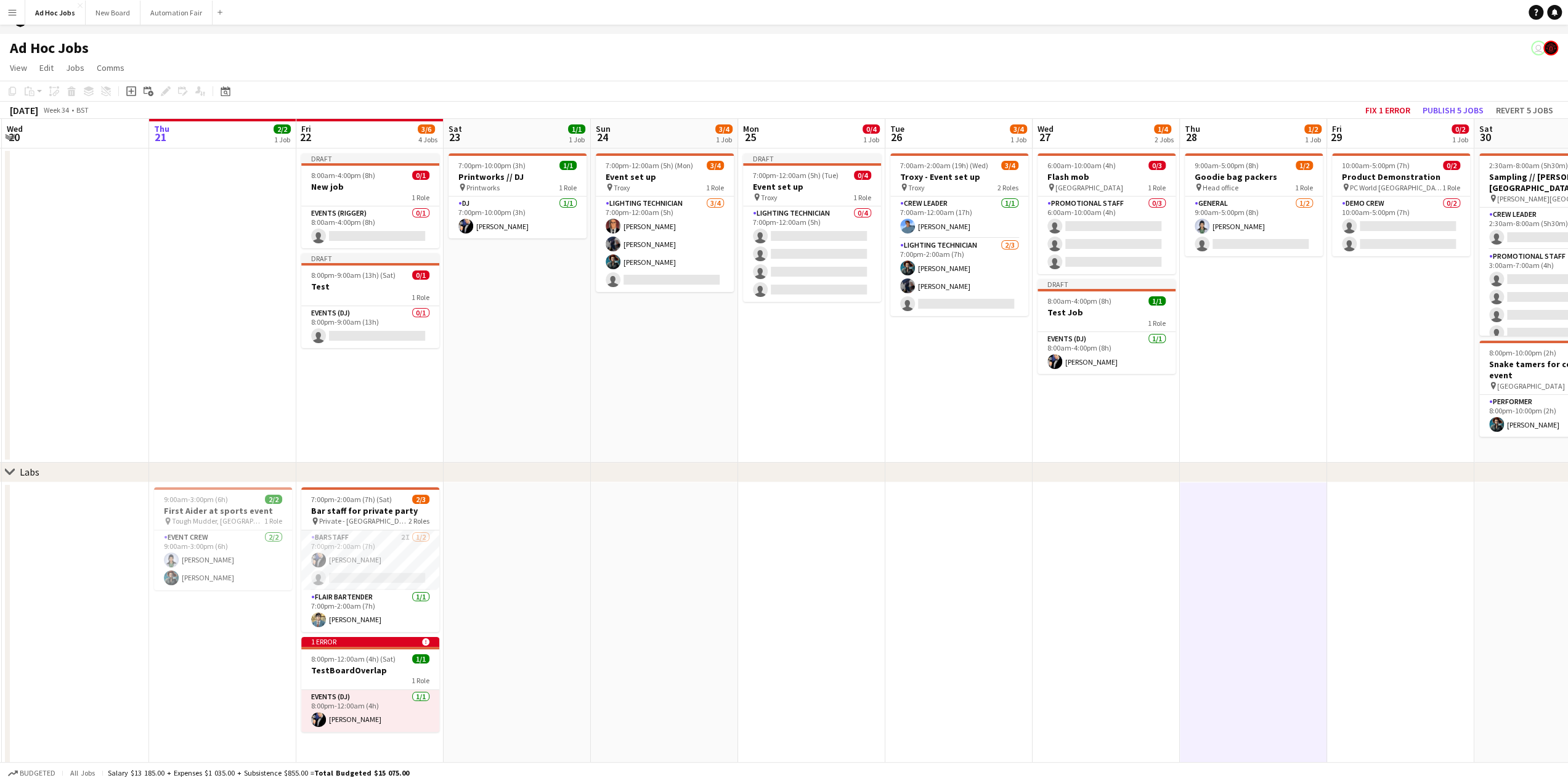
click at [747, 630] on app-date-cell at bounding box center [811, 628] width 148 height 290
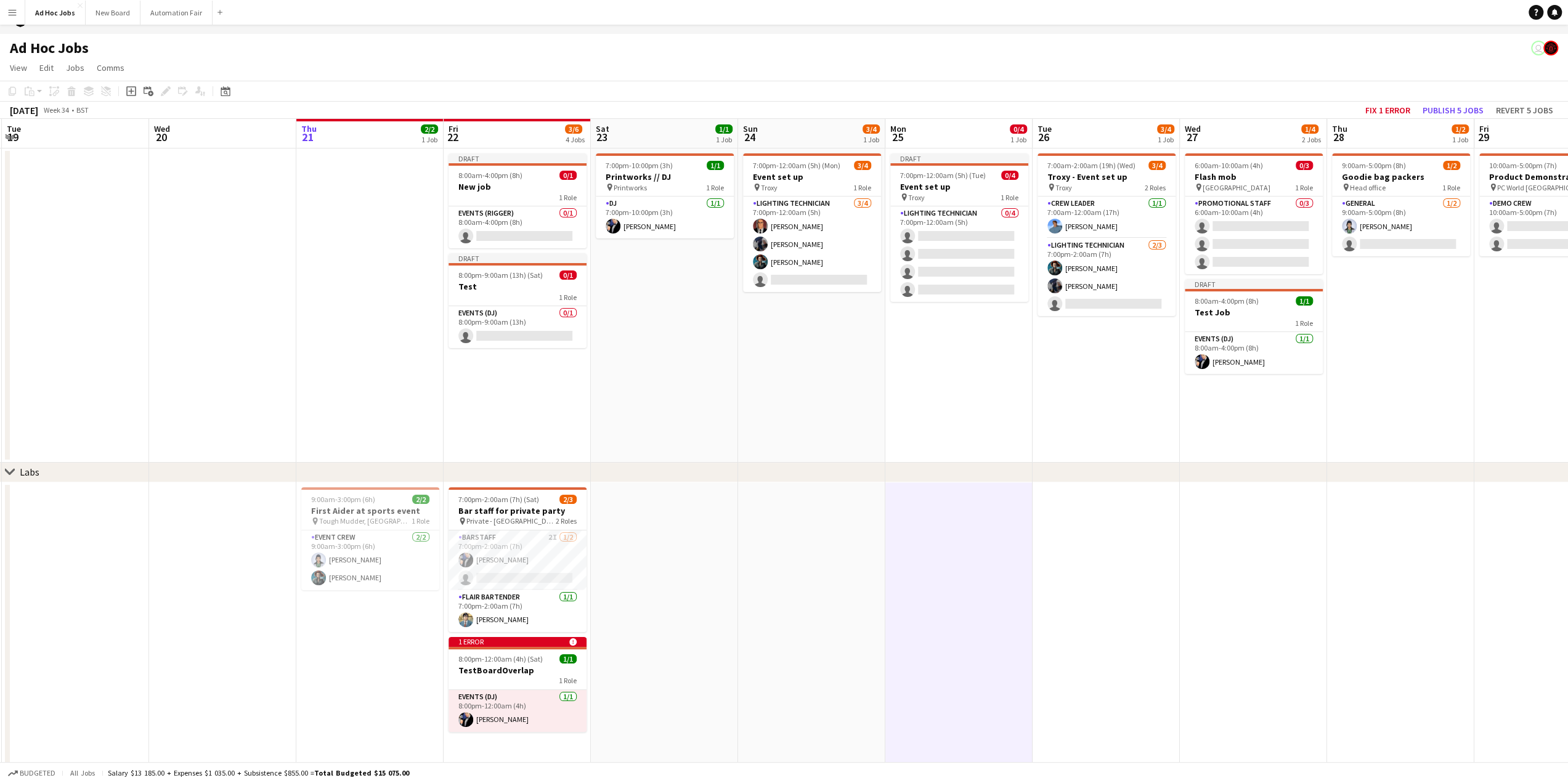
click at [1434, 321] on app-date-cell "9:00am-5:00pm (8h) 1/2 Goodie bag packers pin Head office 1 Role General [DATE]…" at bounding box center [1400, 306] width 148 height 314
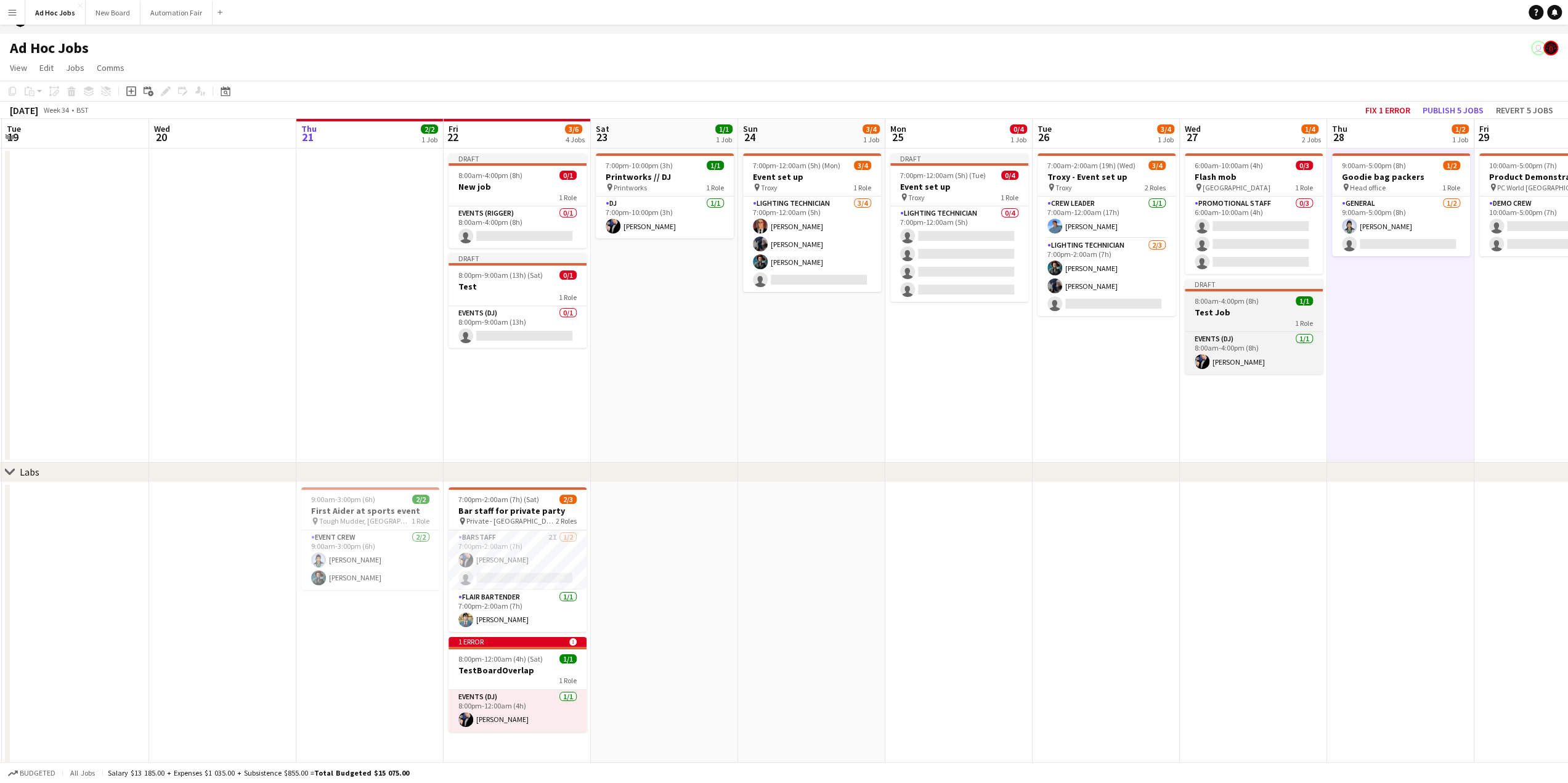
click at [1251, 315] on h3 "Test Job" at bounding box center [1253, 312] width 138 height 11
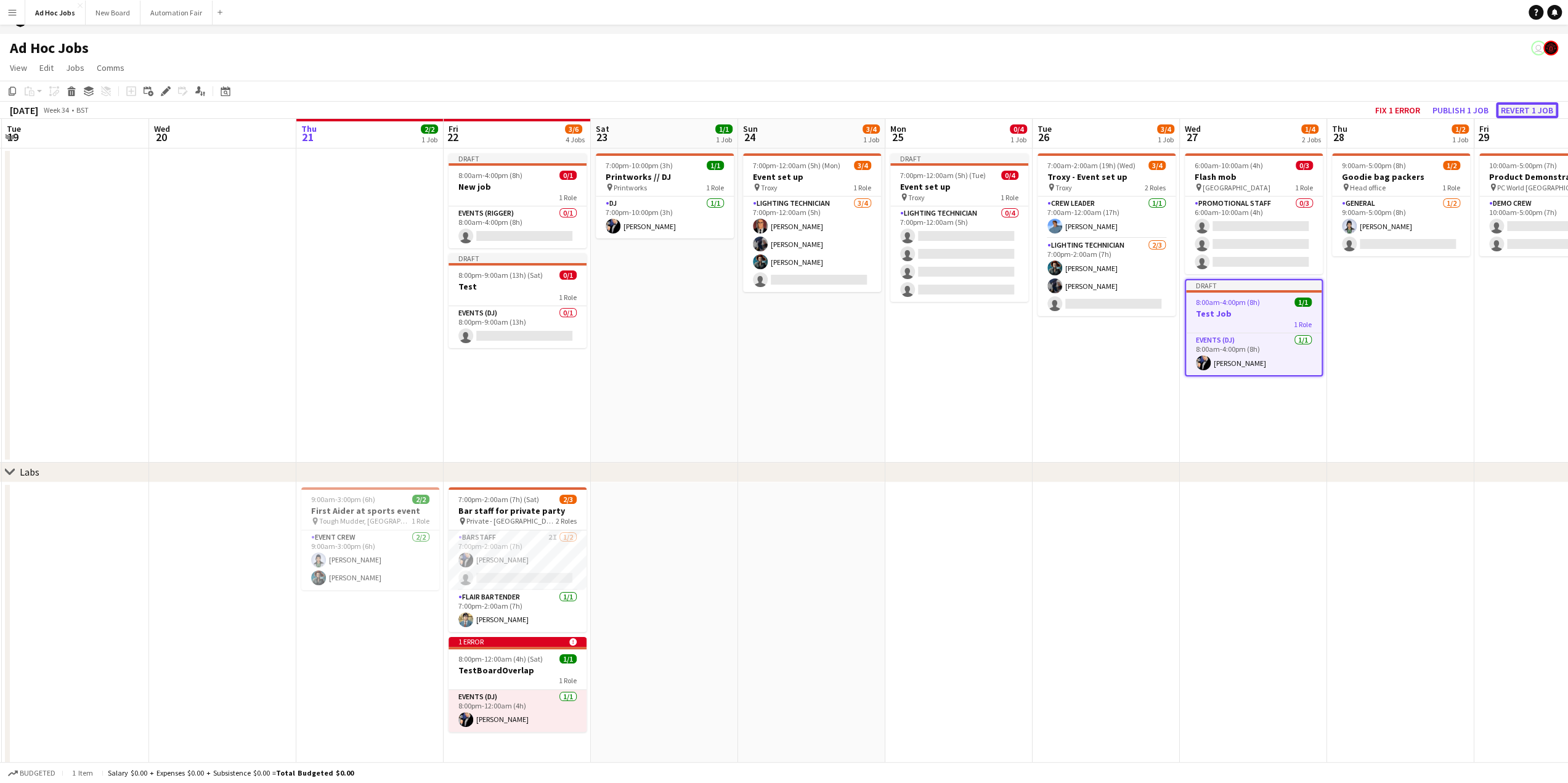
click at [1537, 110] on button "Revert 1 job" at bounding box center [1526, 110] width 62 height 16
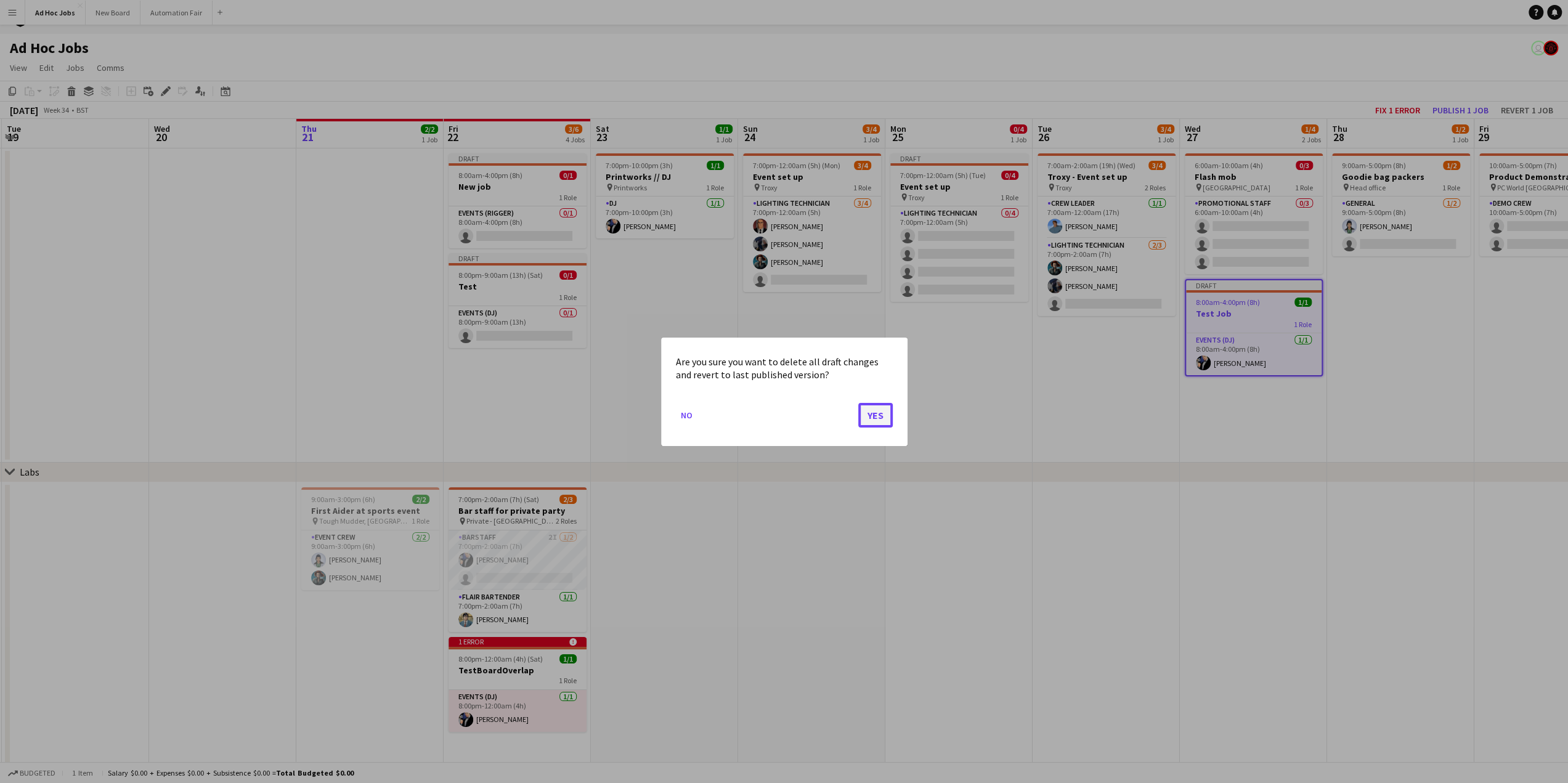
click at [873, 412] on button "Yes" at bounding box center [875, 414] width 34 height 25
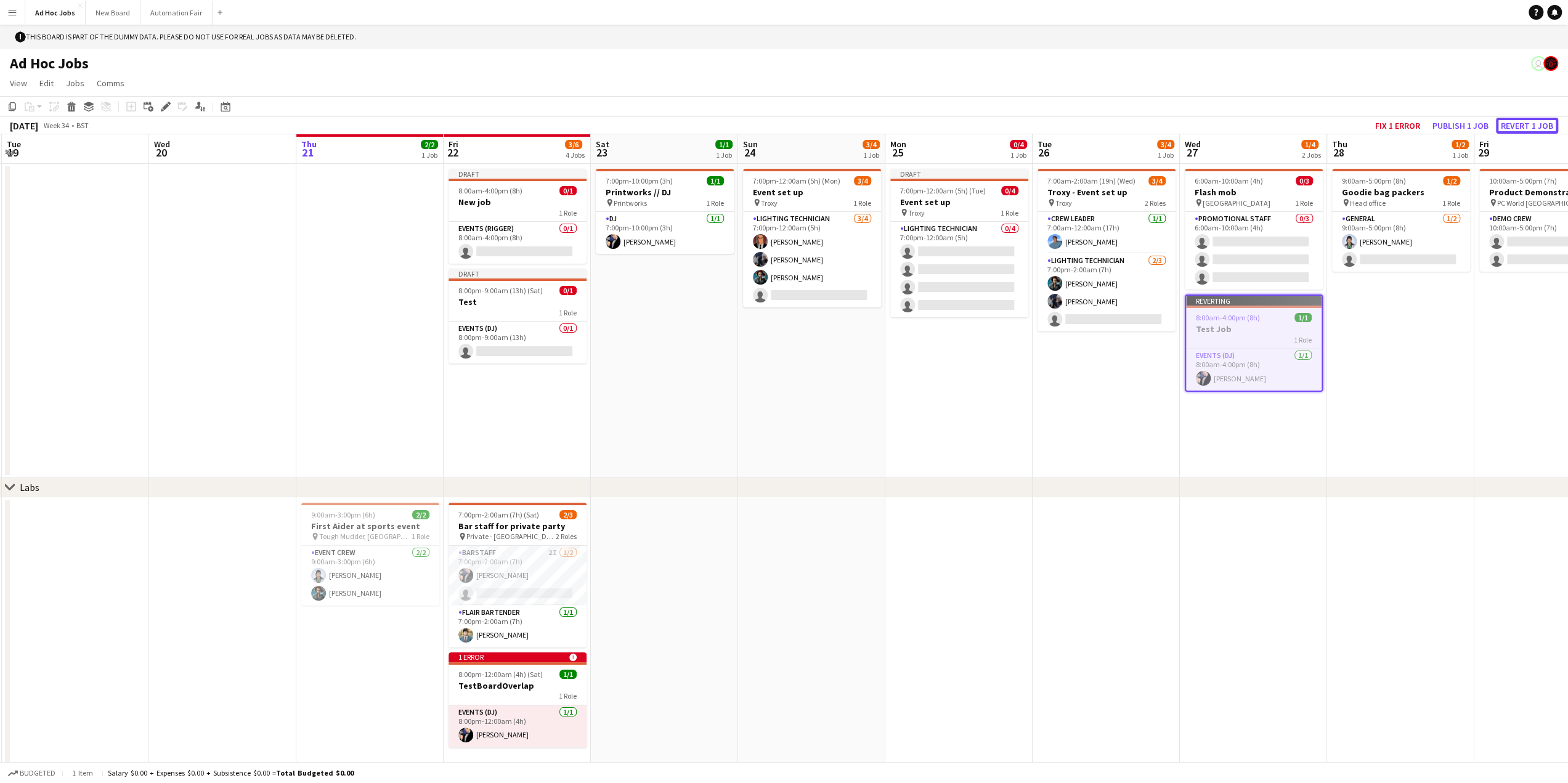
scroll to position [15, 0]
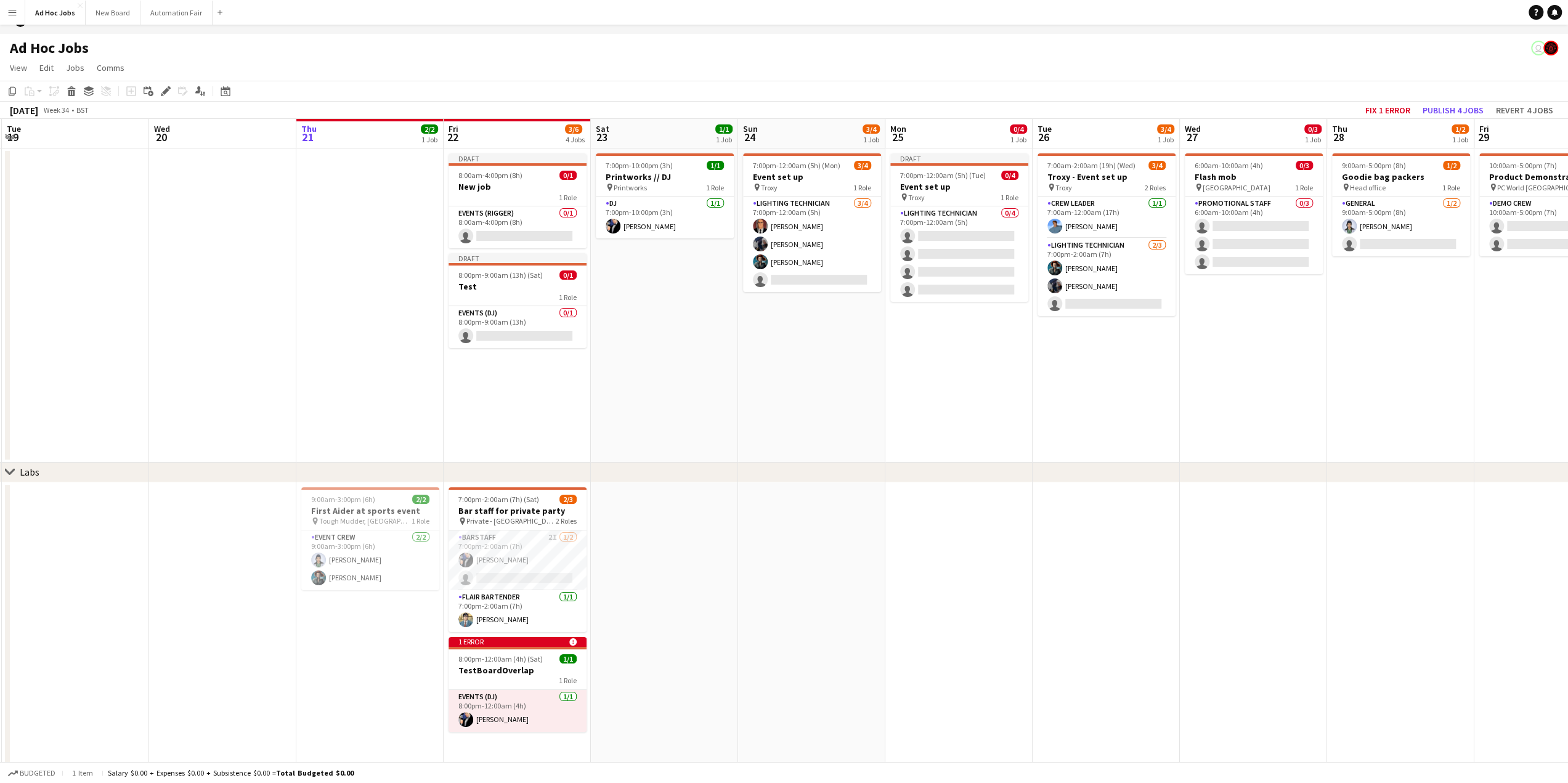
click at [1247, 343] on app-date-cell "6:00am-10:00am (4h) 0/3 Flash mob pin Waterloo train station 1 Role Promotional…" at bounding box center [1253, 306] width 148 height 314
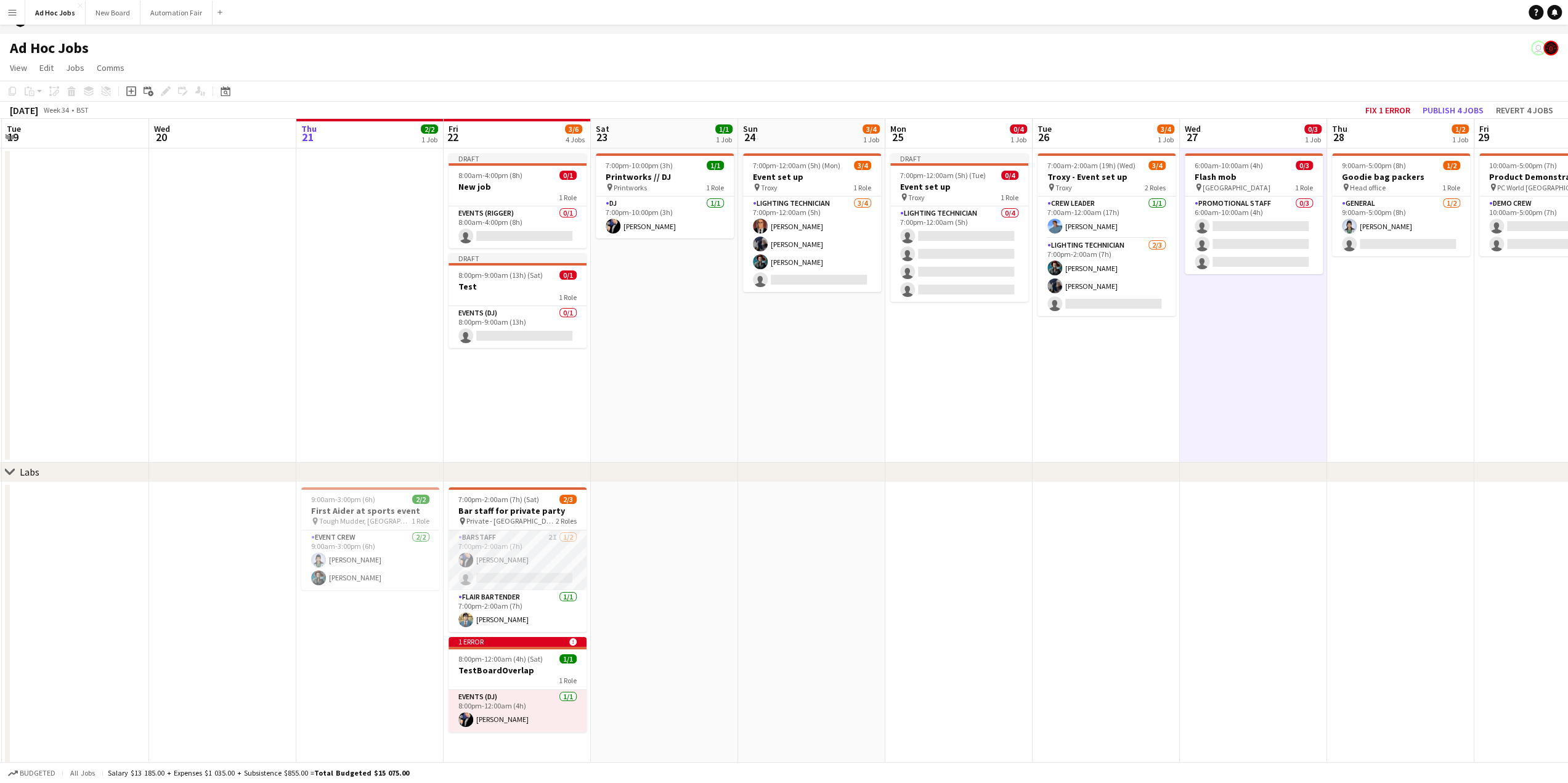
click at [528, 560] on app-card-role "Barstaff 2I [DATE] 7:00pm-2:00am (7h) [PERSON_NAME] single-neutral-actions" at bounding box center [517, 560] width 138 height 60
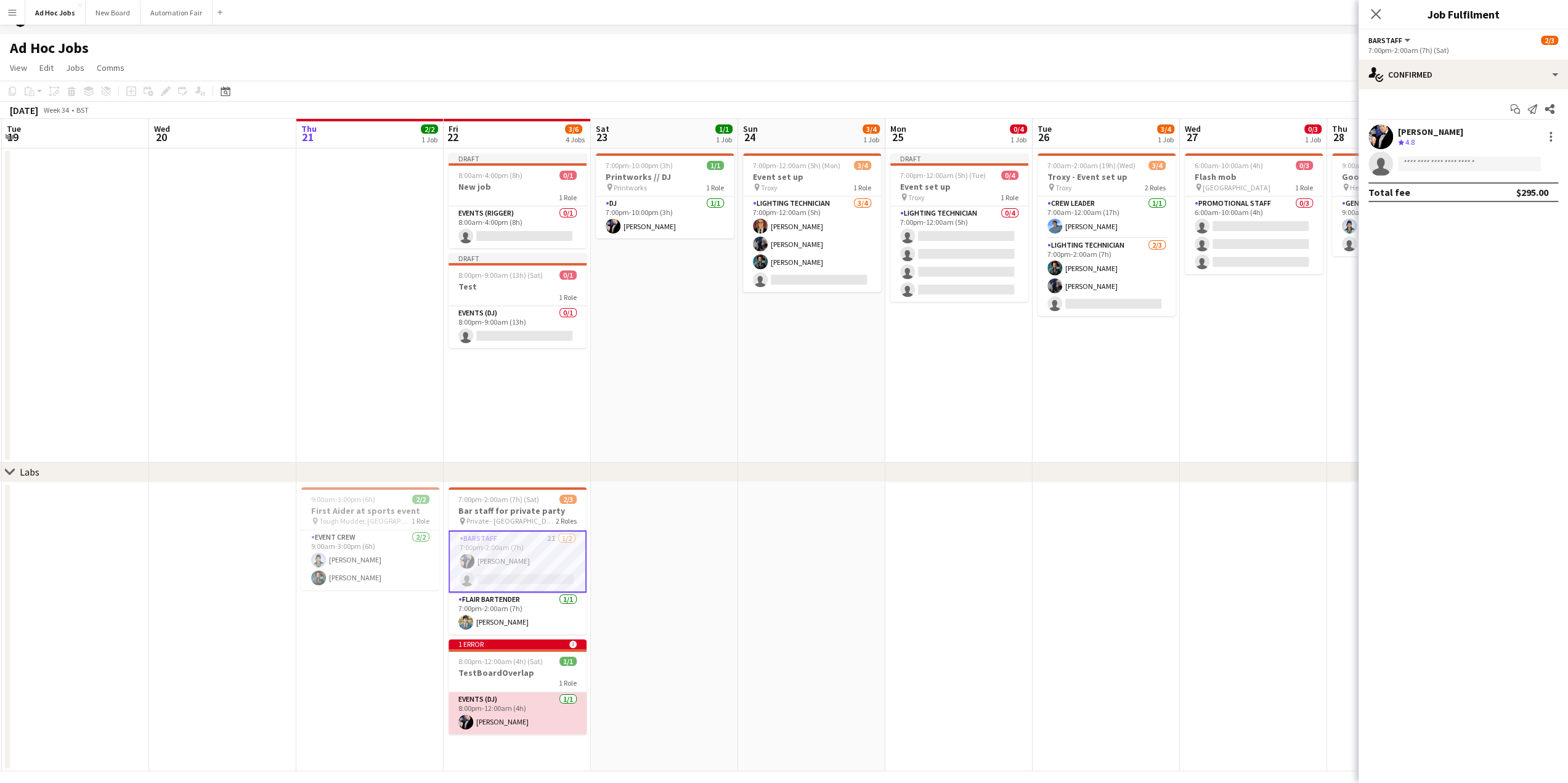
click at [508, 699] on app-card-role "Events (DJ) [DATE] 8:00pm-12:00am (4h) [PERSON_NAME]" at bounding box center [517, 713] width 138 height 42
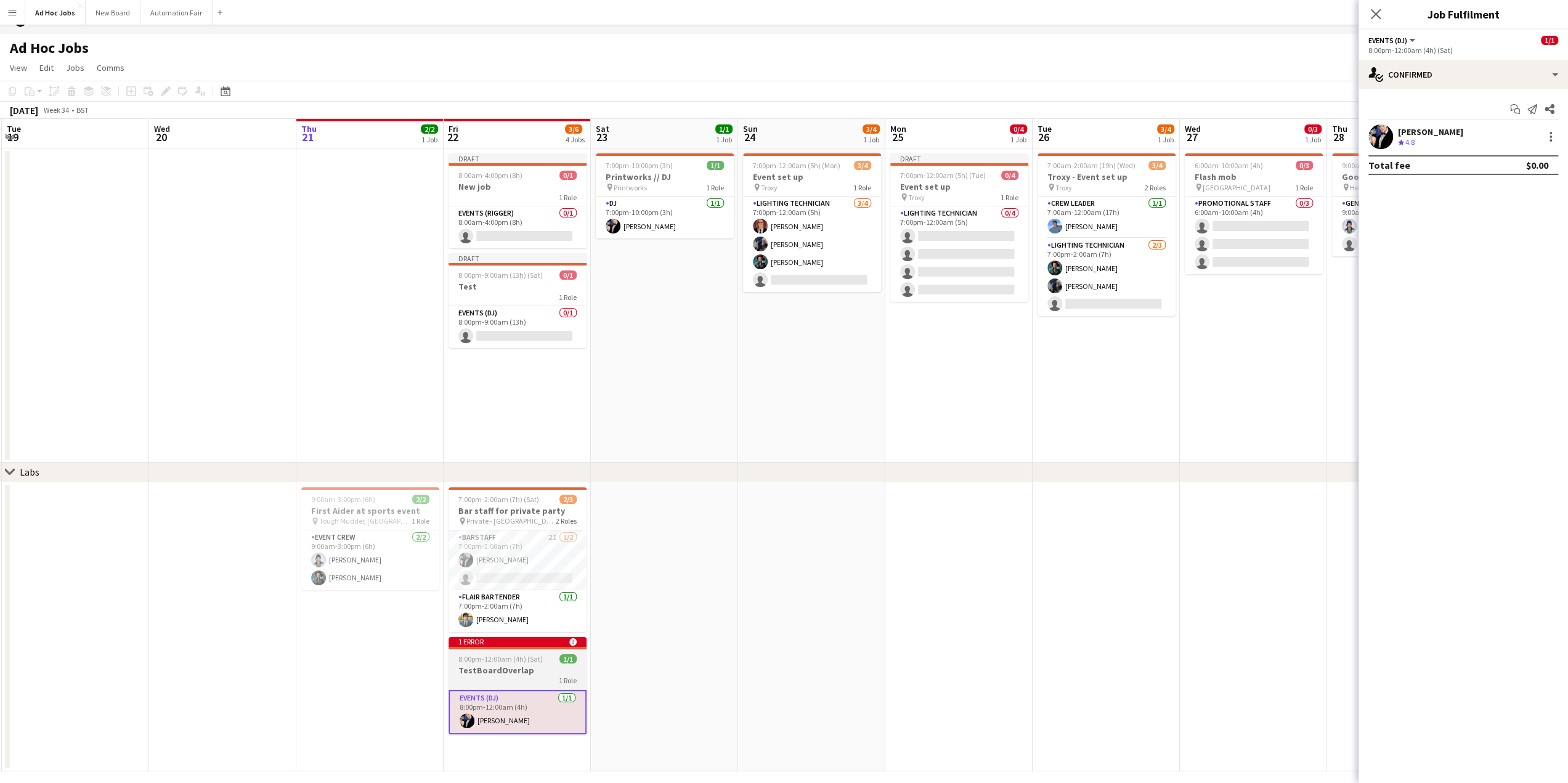
click at [514, 669] on h3 "TestBoardOverlap" at bounding box center [517, 671] width 138 height 11
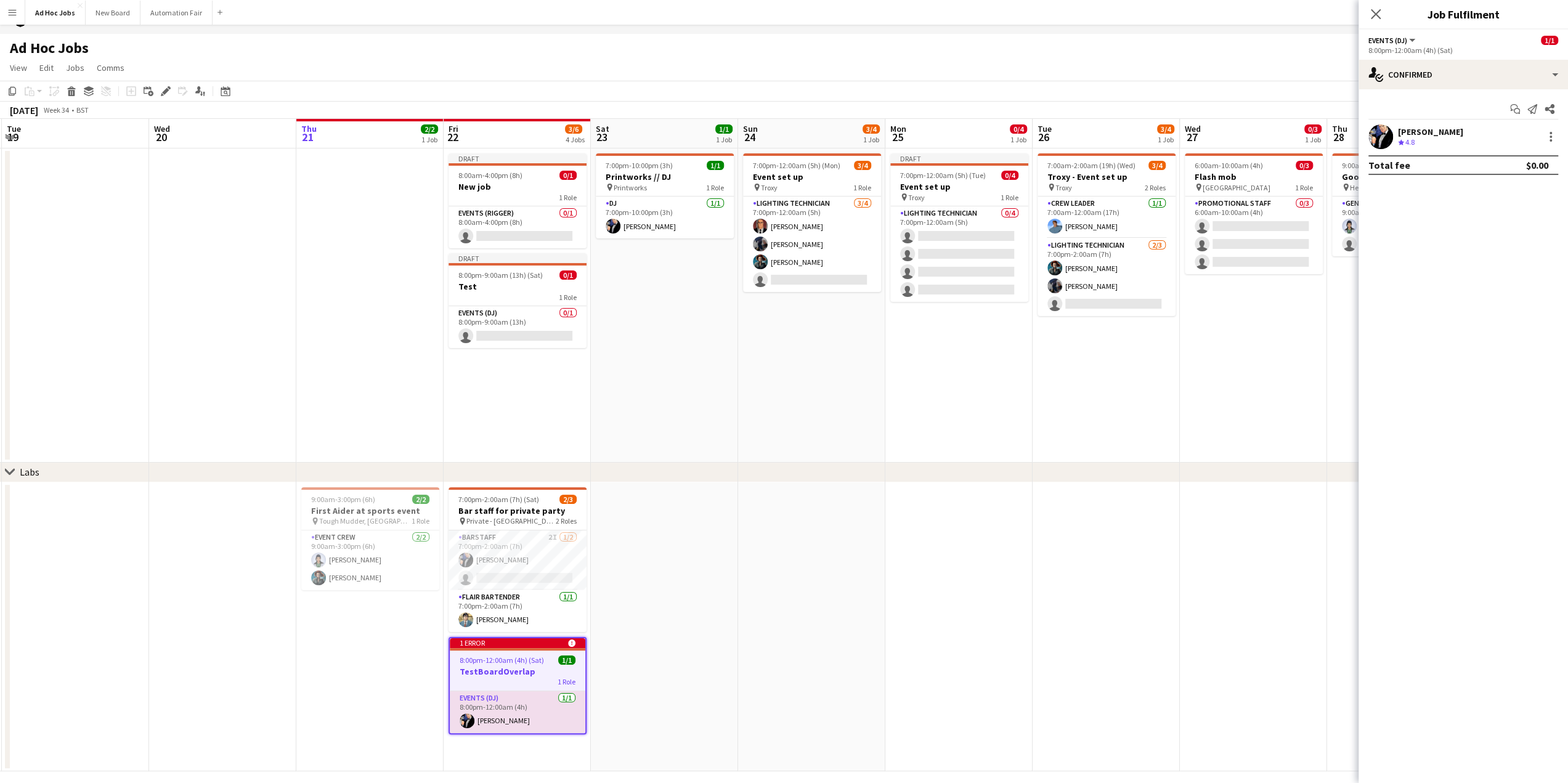
click at [994, 526] on app-date-cell at bounding box center [959, 628] width 148 height 290
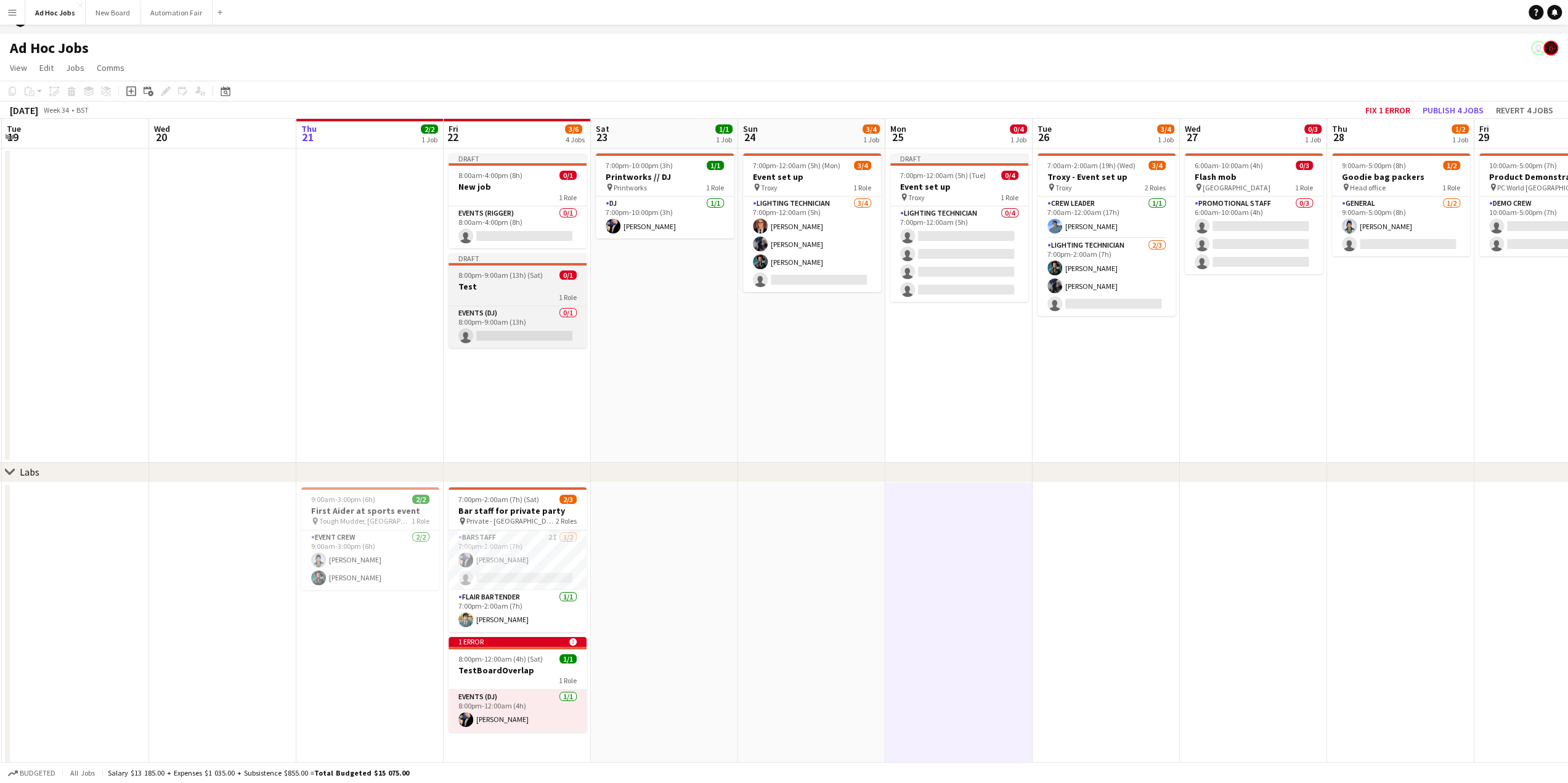
click at [508, 292] on div "1 Role" at bounding box center [517, 297] width 138 height 10
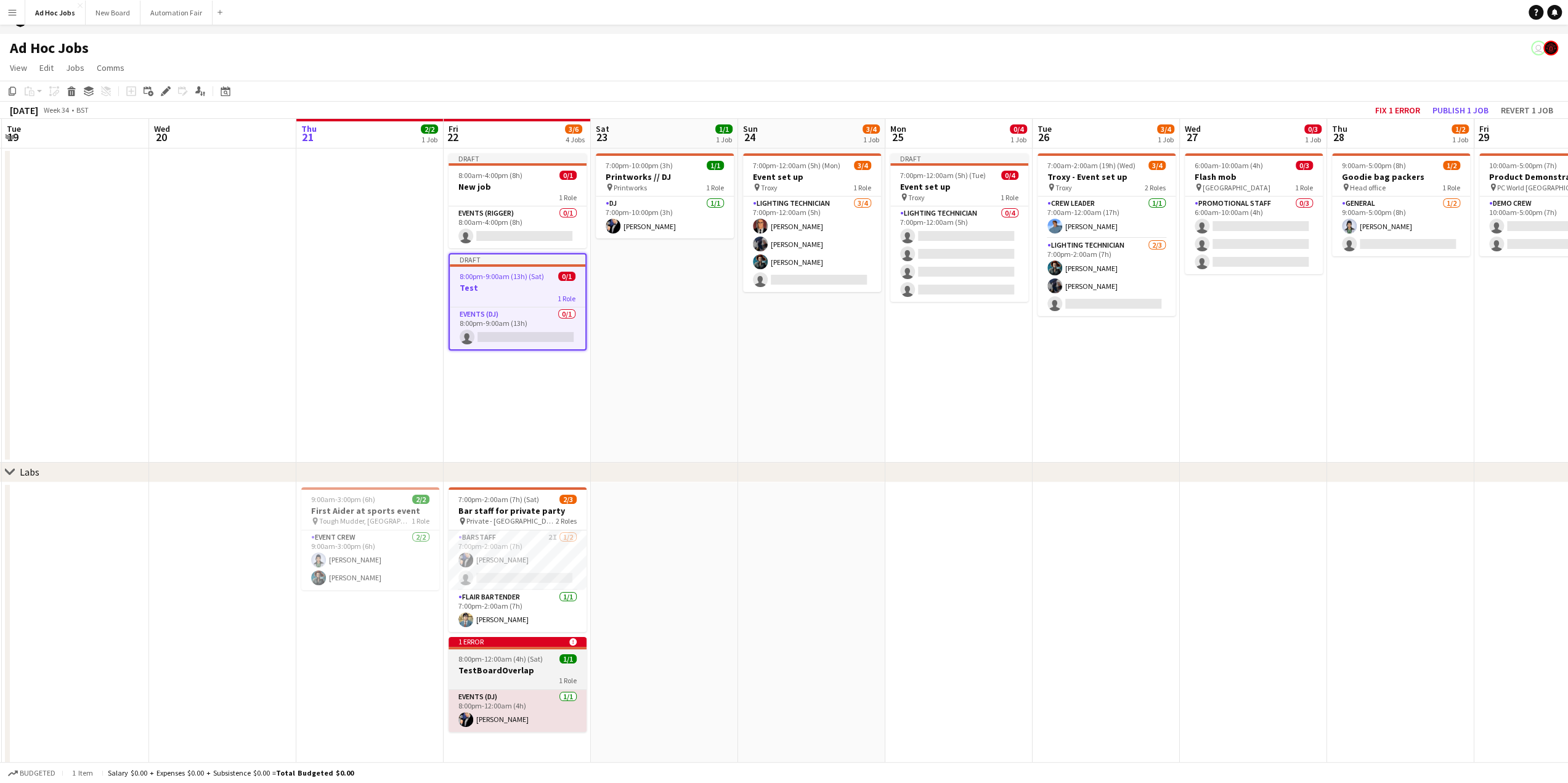
click at [511, 670] on h3 "TestBoardOverlap" at bounding box center [517, 671] width 138 height 11
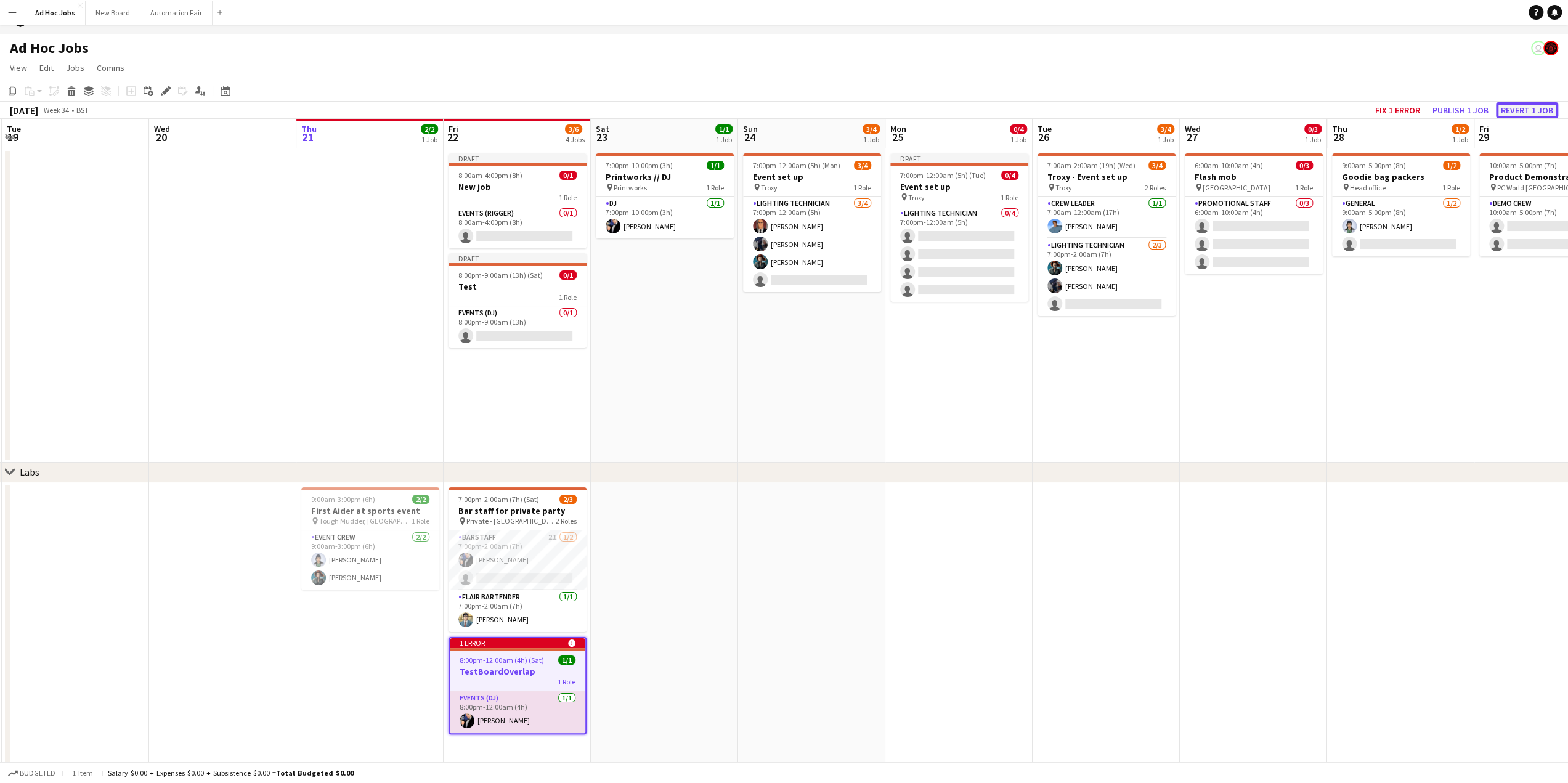
click at [1526, 111] on button "Revert 1 job" at bounding box center [1526, 110] width 62 height 16
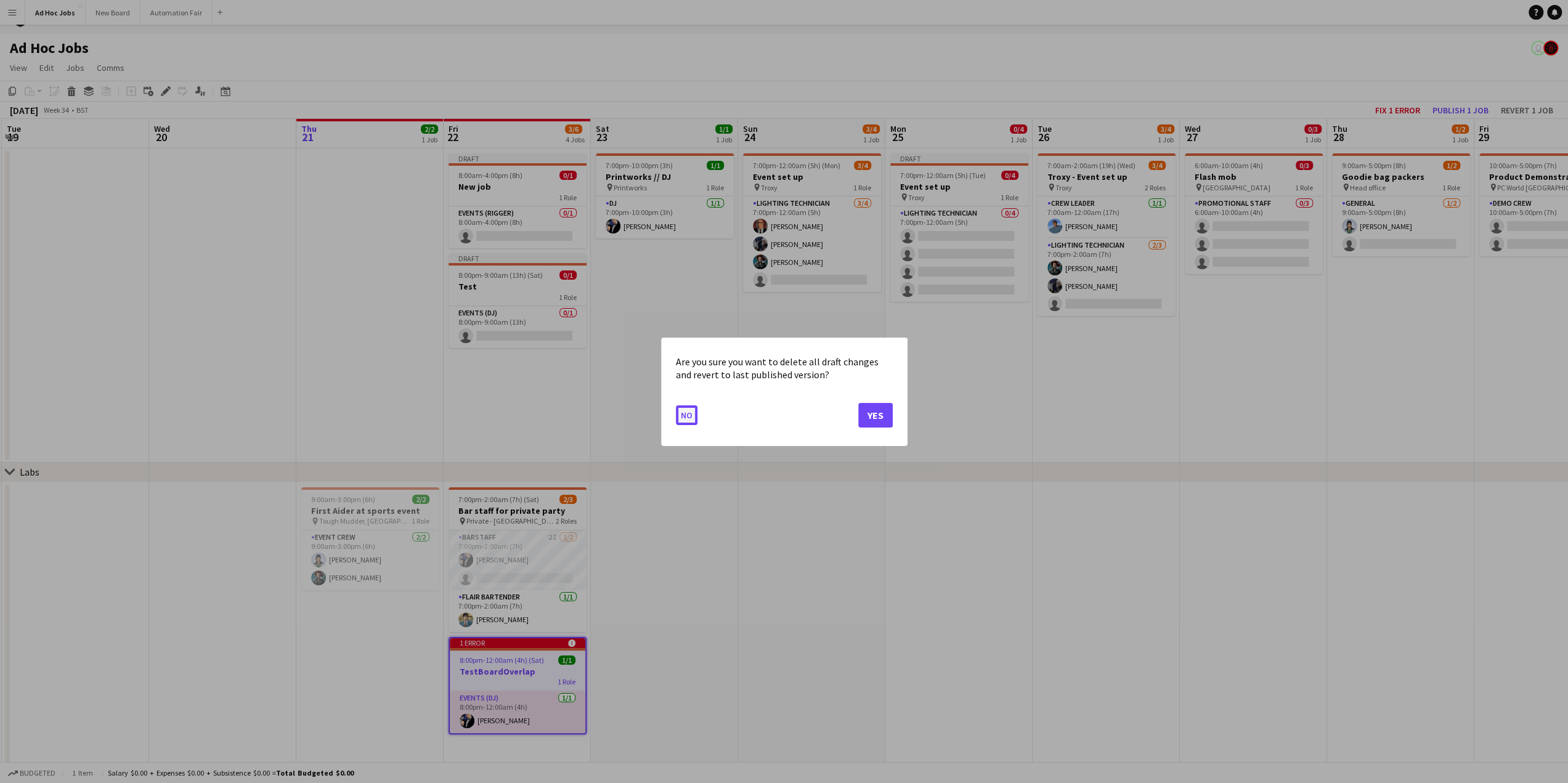
click at [686, 414] on button "No" at bounding box center [686, 414] width 22 height 20
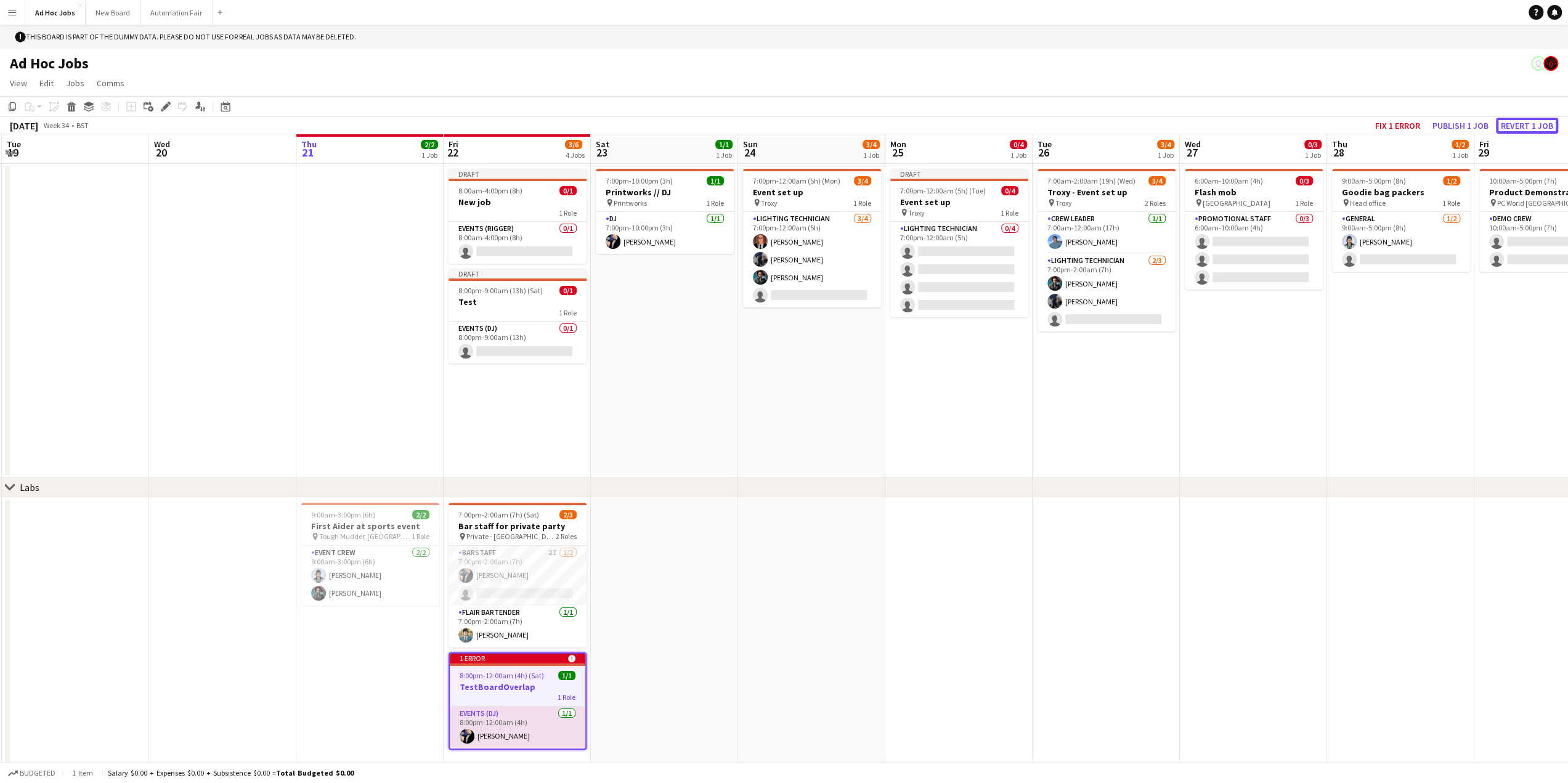
scroll to position [15, 0]
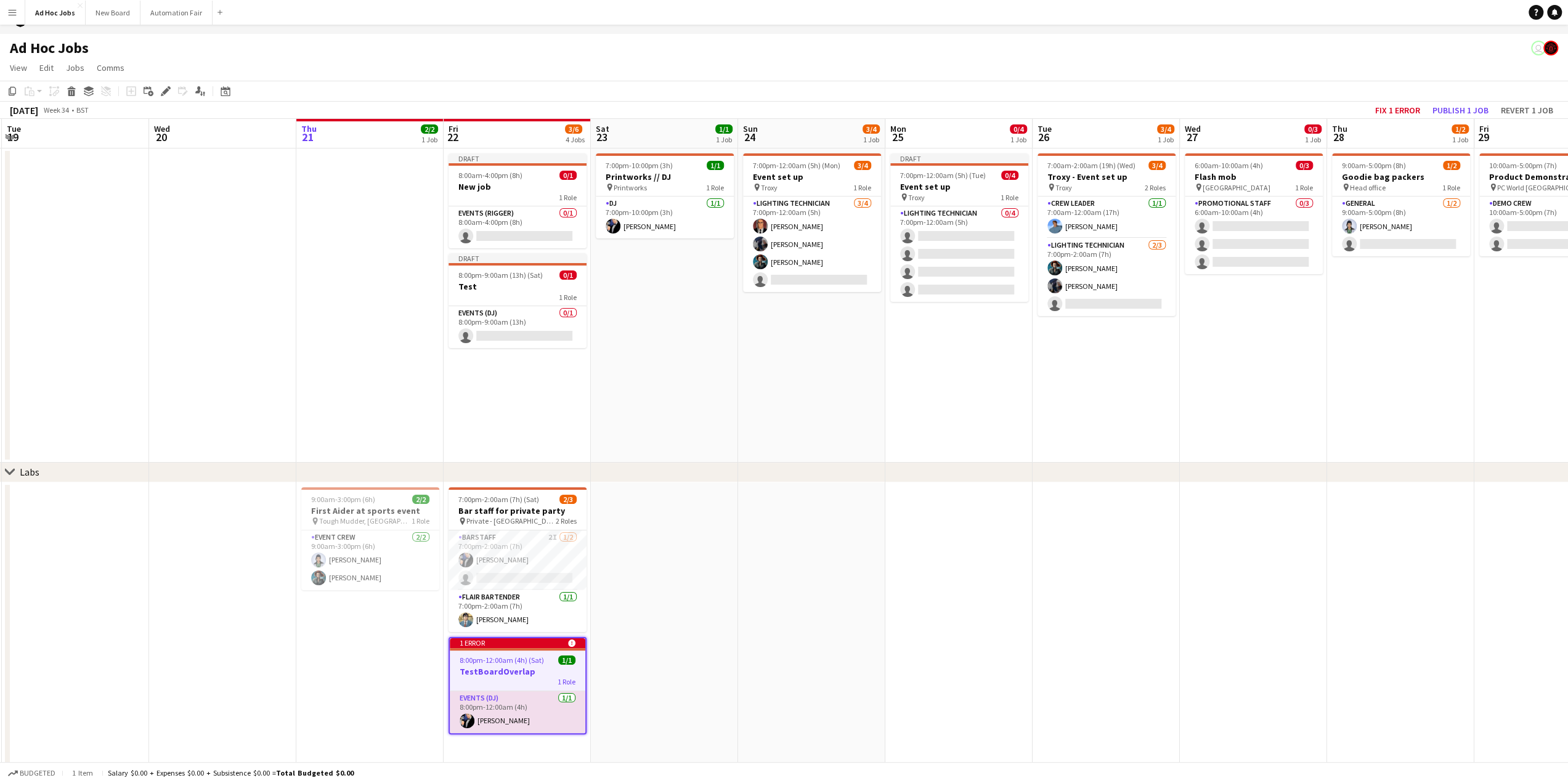
click at [507, 661] on span "8:00pm-12:00am (4h) (Sat)" at bounding box center [502, 660] width 85 height 10
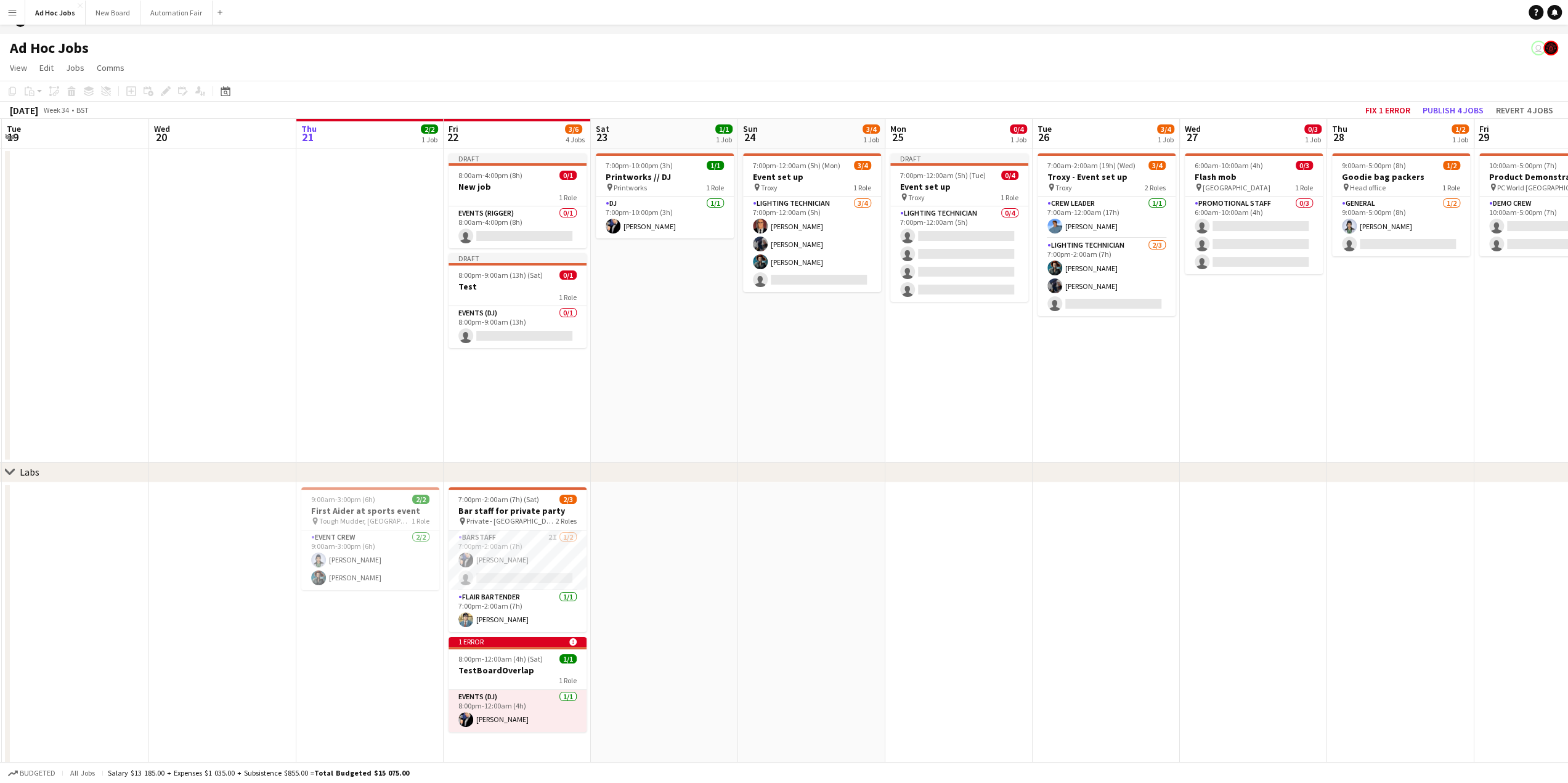
click at [960, 673] on app-date-cell at bounding box center [959, 628] width 148 height 290
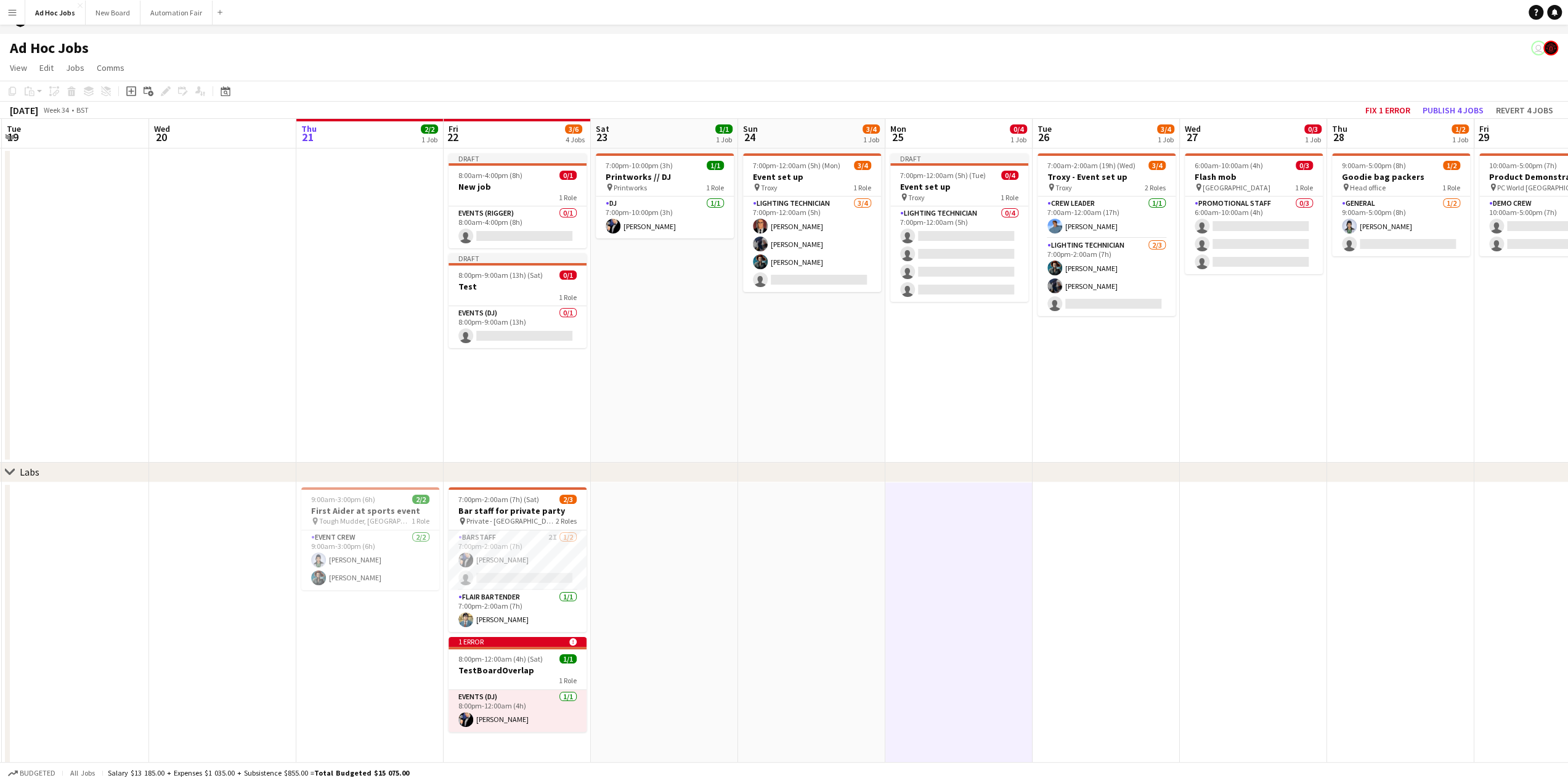
scroll to position [0, 295]
click at [538, 662] on div "8:00pm-12:00am (4h) (Sat) 1/1" at bounding box center [514, 659] width 138 height 10
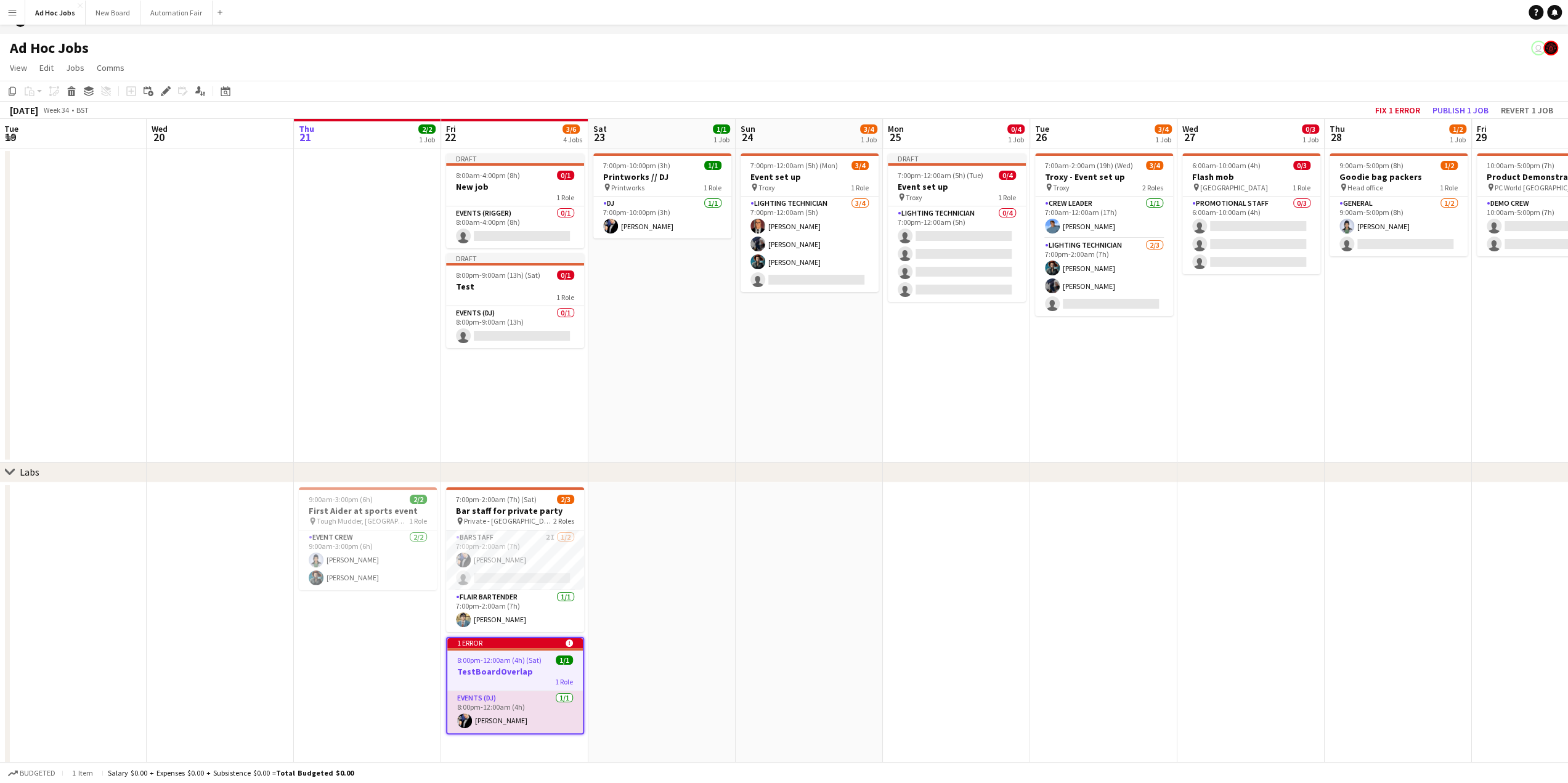
click at [944, 626] on app-date-cell at bounding box center [956, 628] width 148 height 290
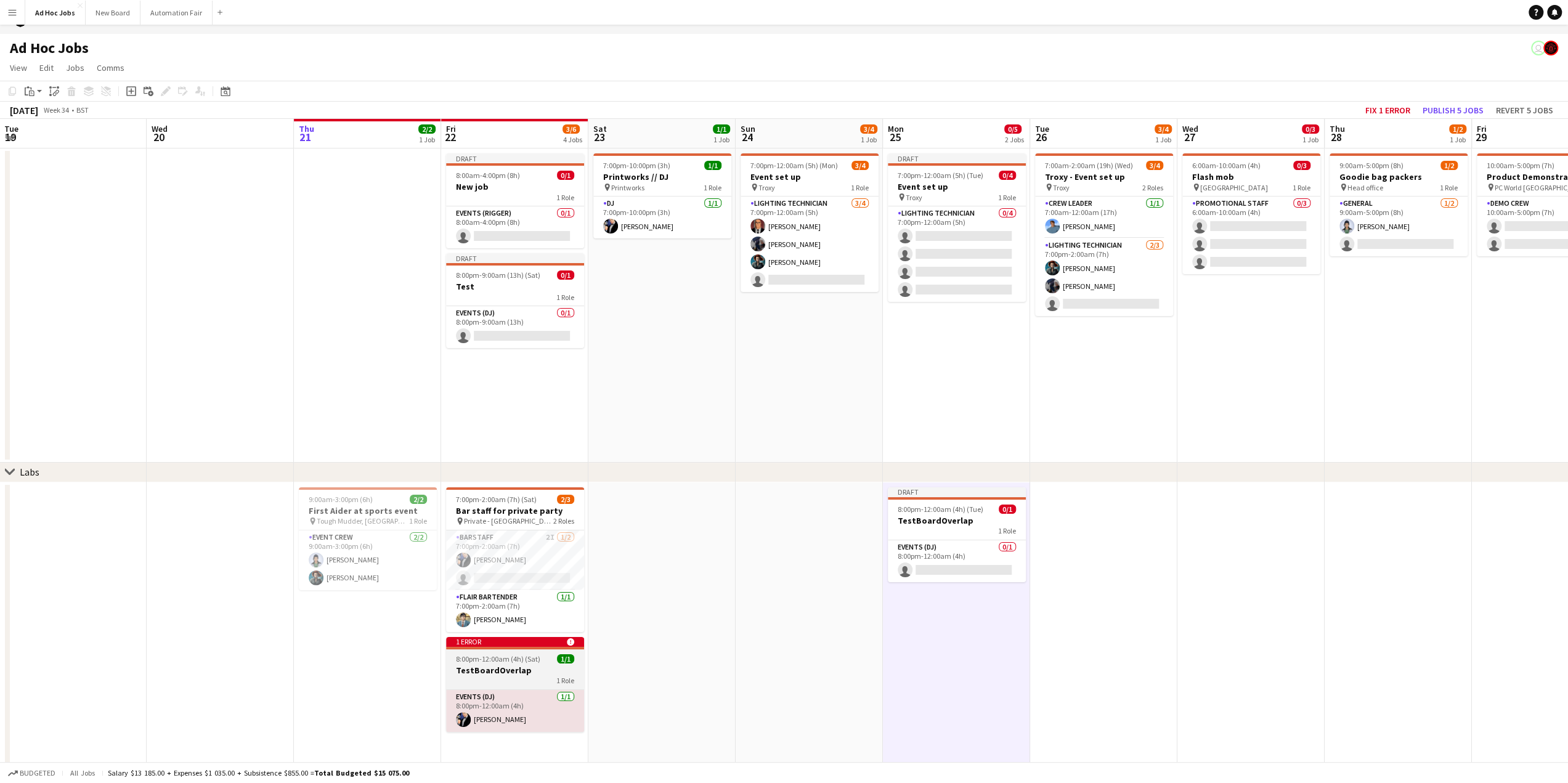
click at [502, 663] on span "8:00pm-12:00am (4h) (Sat)" at bounding box center [498, 659] width 85 height 10
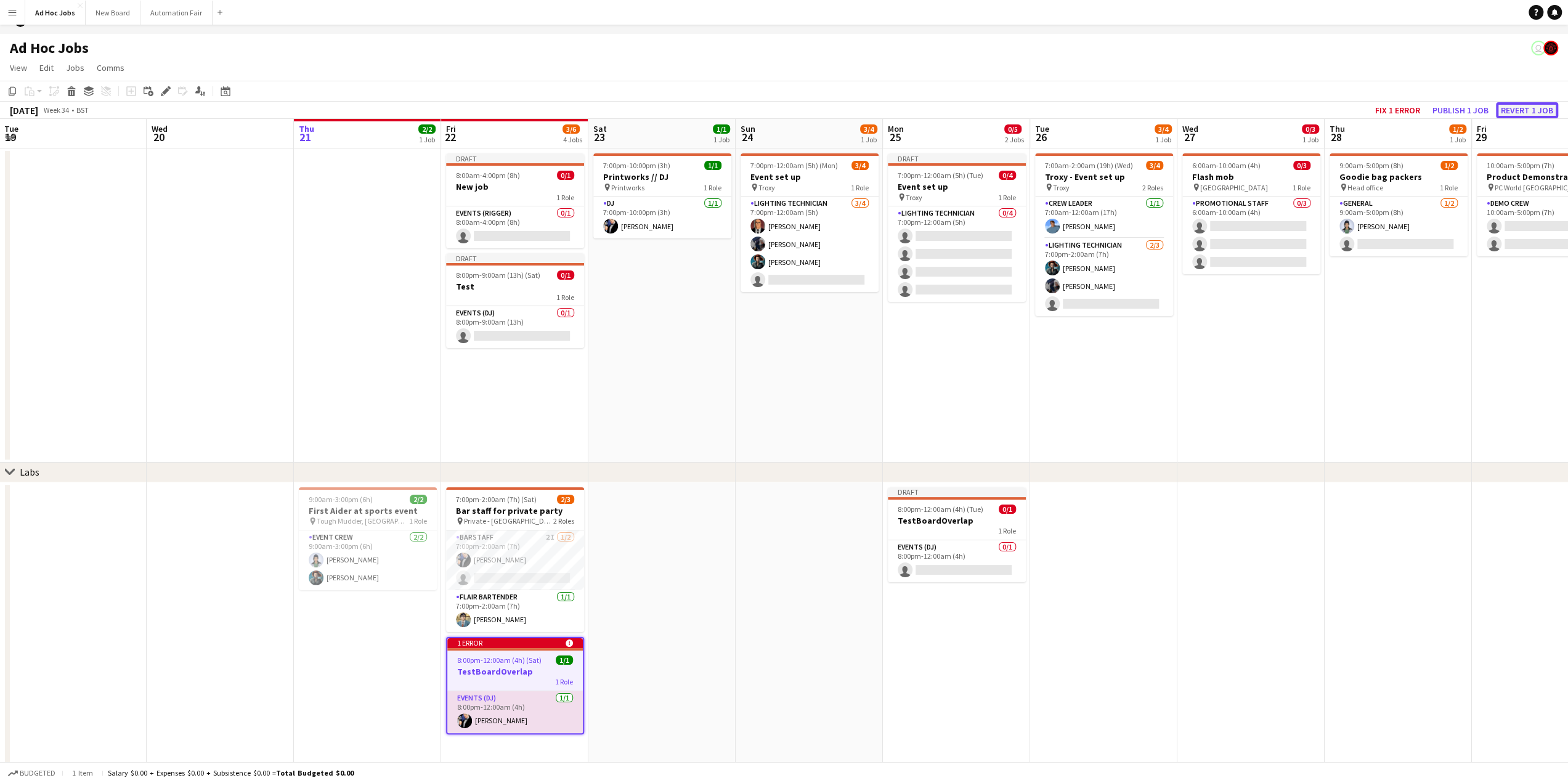
click at [1522, 110] on button "Revert 1 job" at bounding box center [1526, 110] width 62 height 16
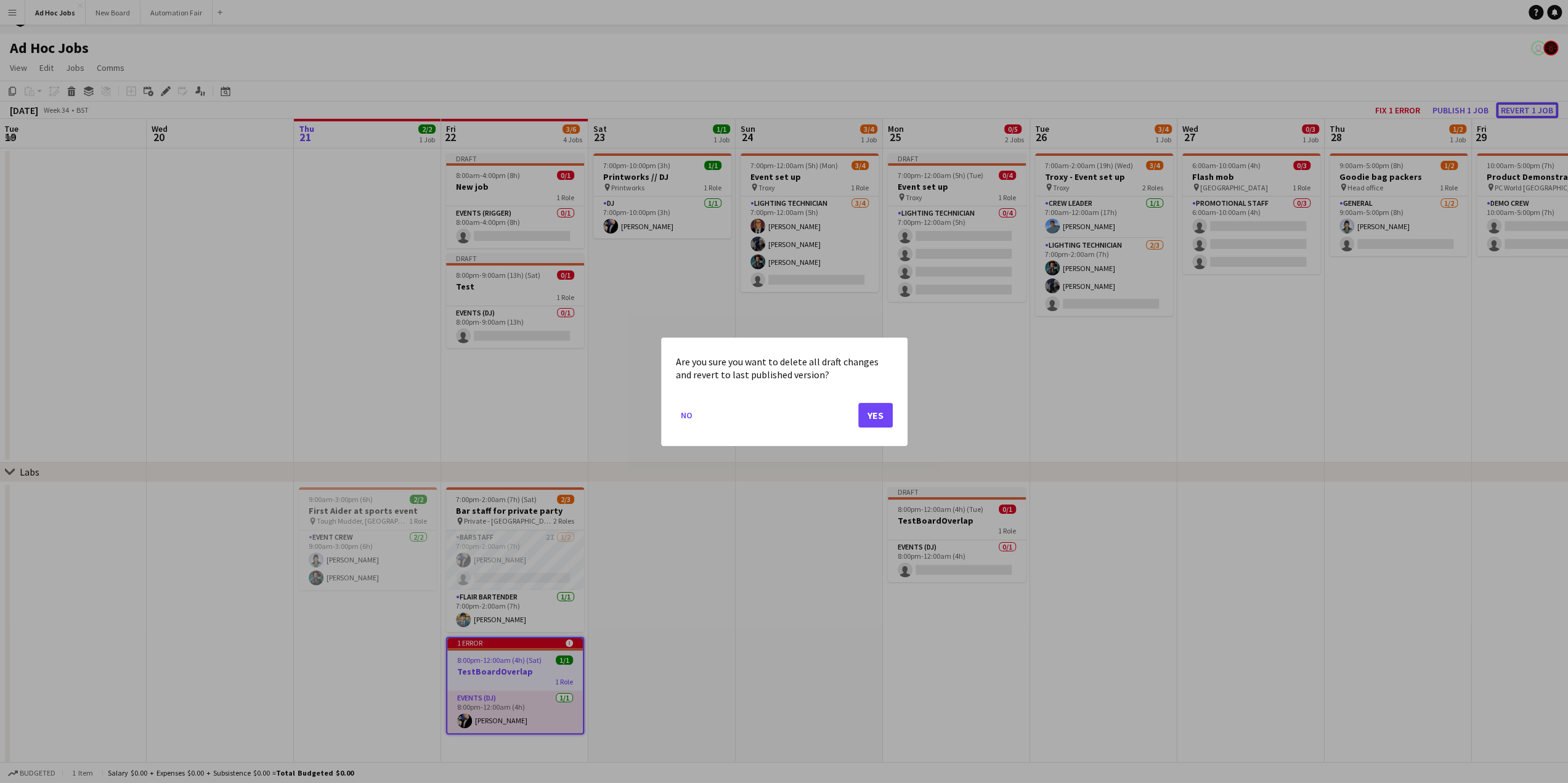
scroll to position [0, 0]
click at [876, 416] on button "Yes" at bounding box center [875, 414] width 34 height 25
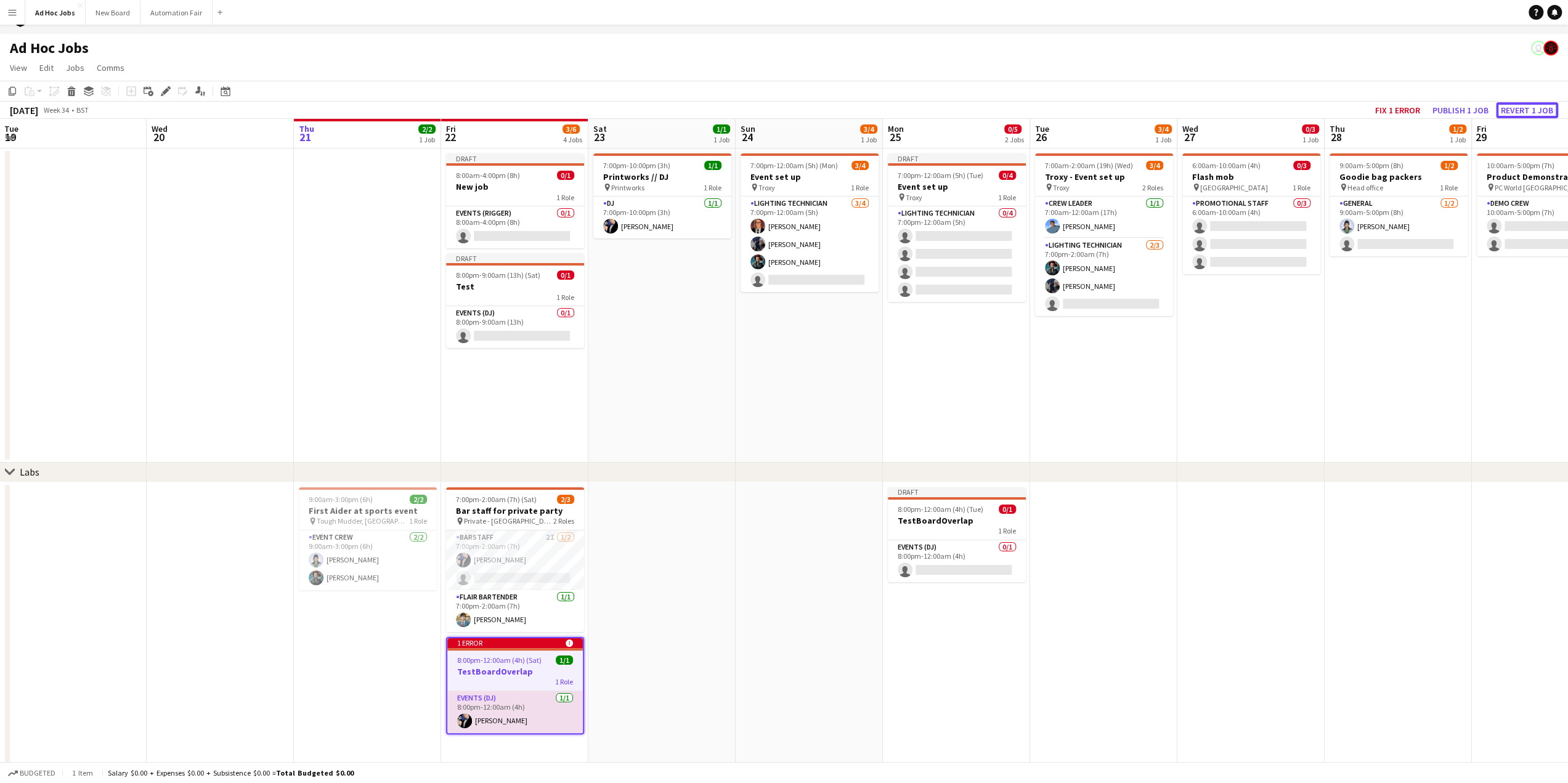
scroll to position [15, 0]
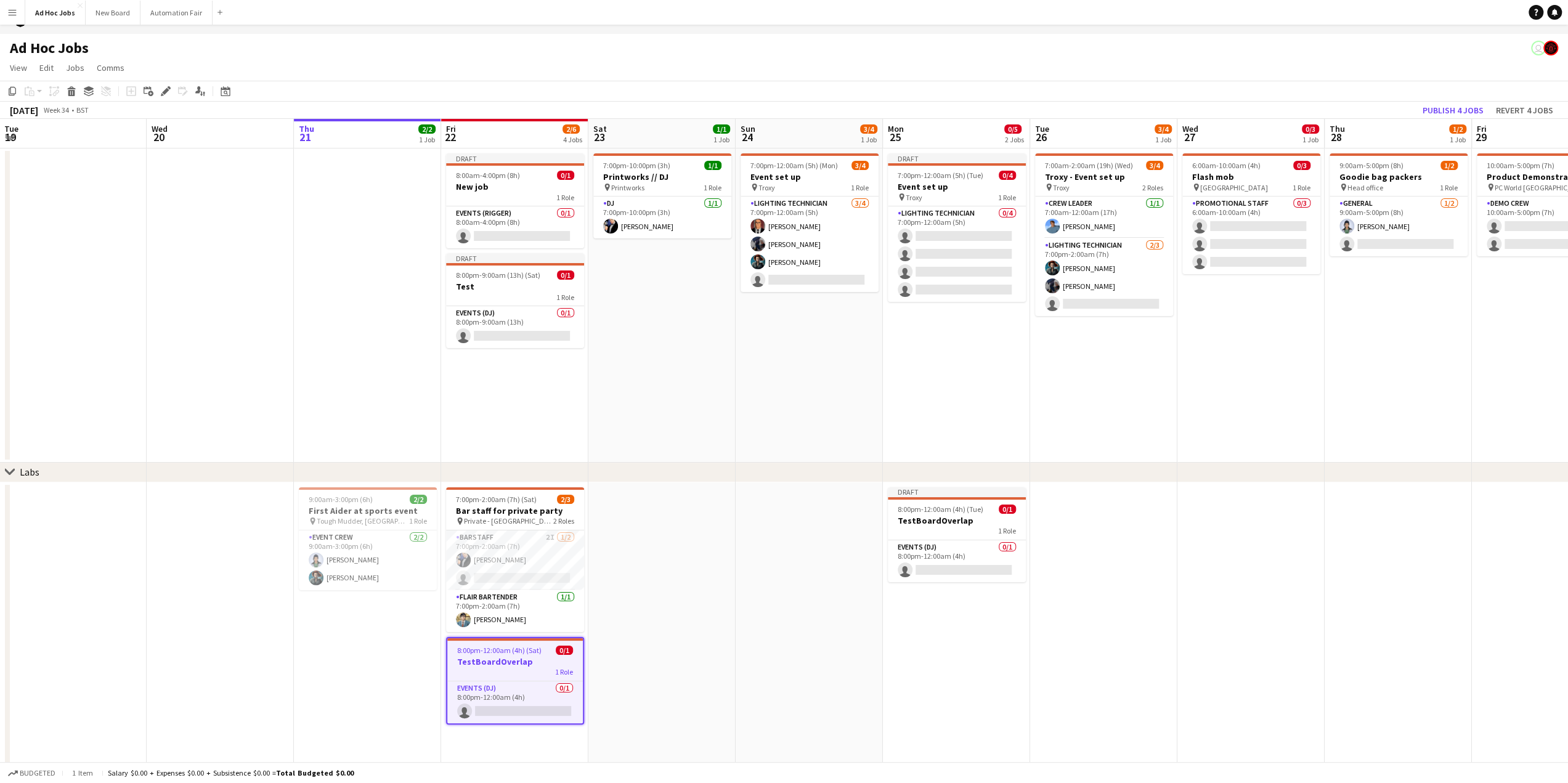
click at [500, 663] on h3 "TestBoardOverlap" at bounding box center [515, 662] width 135 height 11
click at [508, 709] on app-card-role "Events (DJ) 0/1 8:00pm-12:00am (4h) single-neutral-actions" at bounding box center [514, 701] width 138 height 42
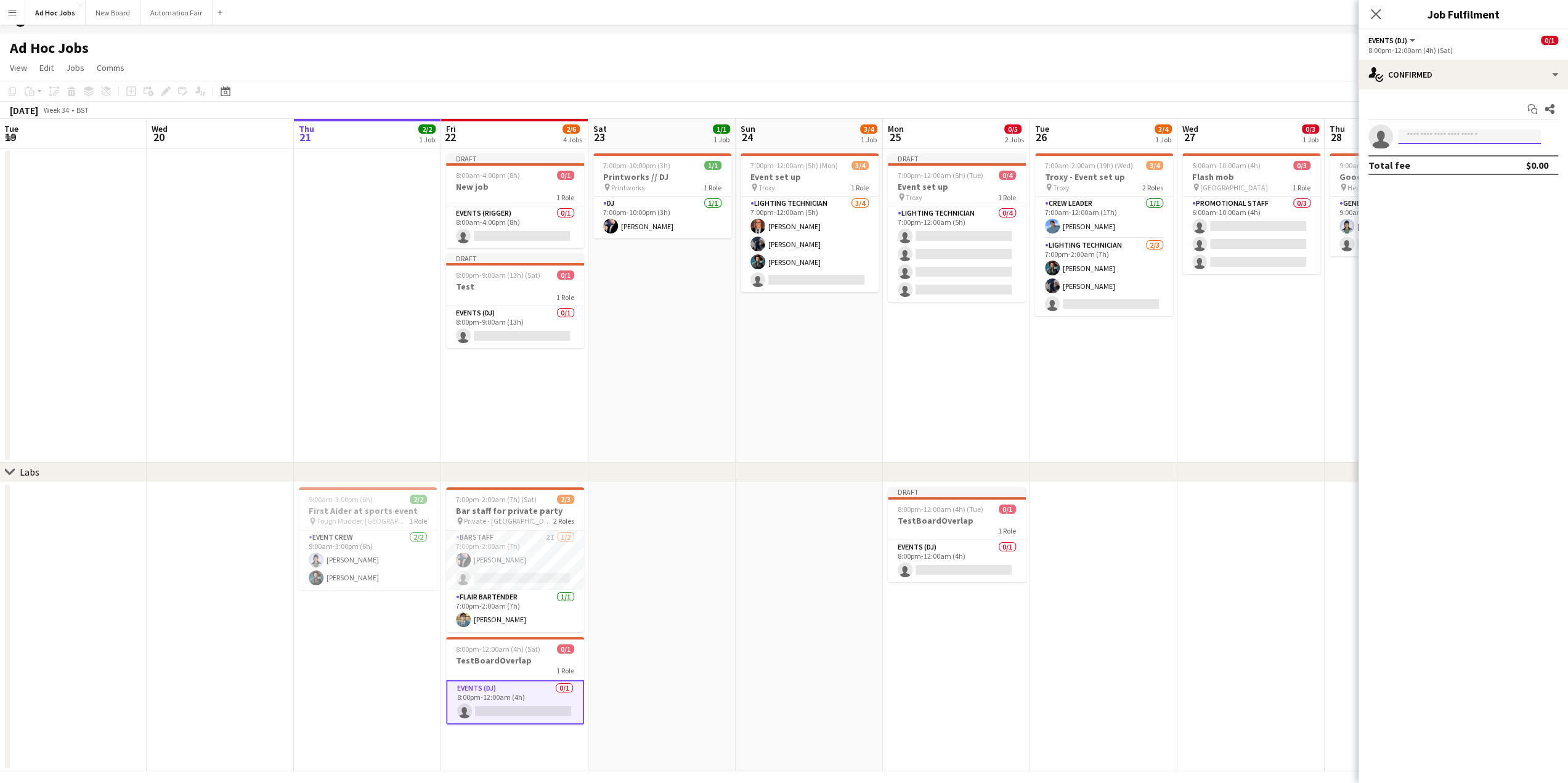
click at [1463, 137] on input at bounding box center [1469, 137] width 143 height 15
type input "********"
click at [1457, 160] on span "Busy with another job on Ad Hoc Jobs." at bounding box center [1468, 170] width 123 height 20
click at [462, 655] on h3 "TestBoardOverlap" at bounding box center [514, 661] width 138 height 11
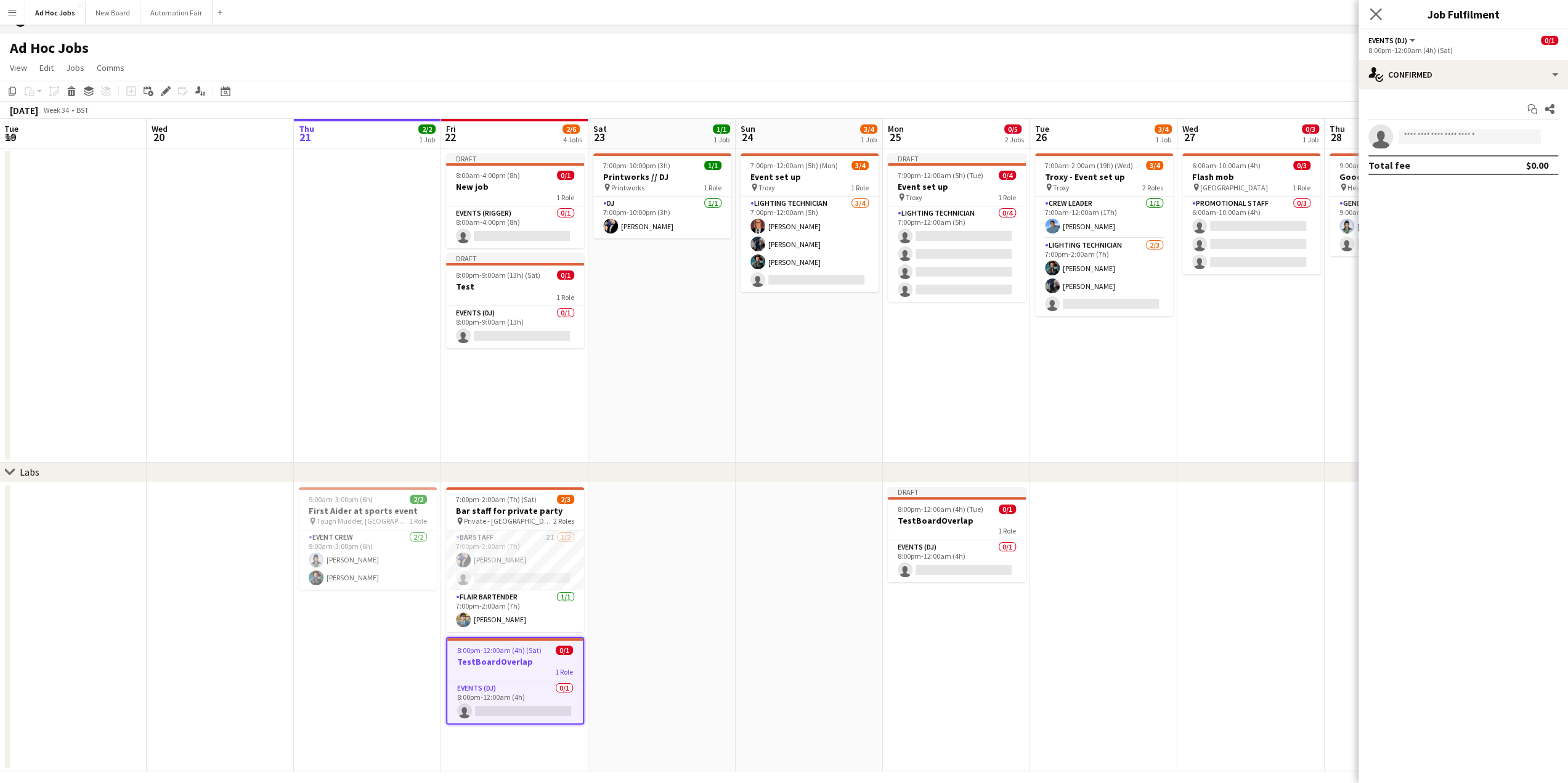
click at [1367, 11] on app-icon "Close pop-in" at bounding box center [1376, 14] width 18 height 18
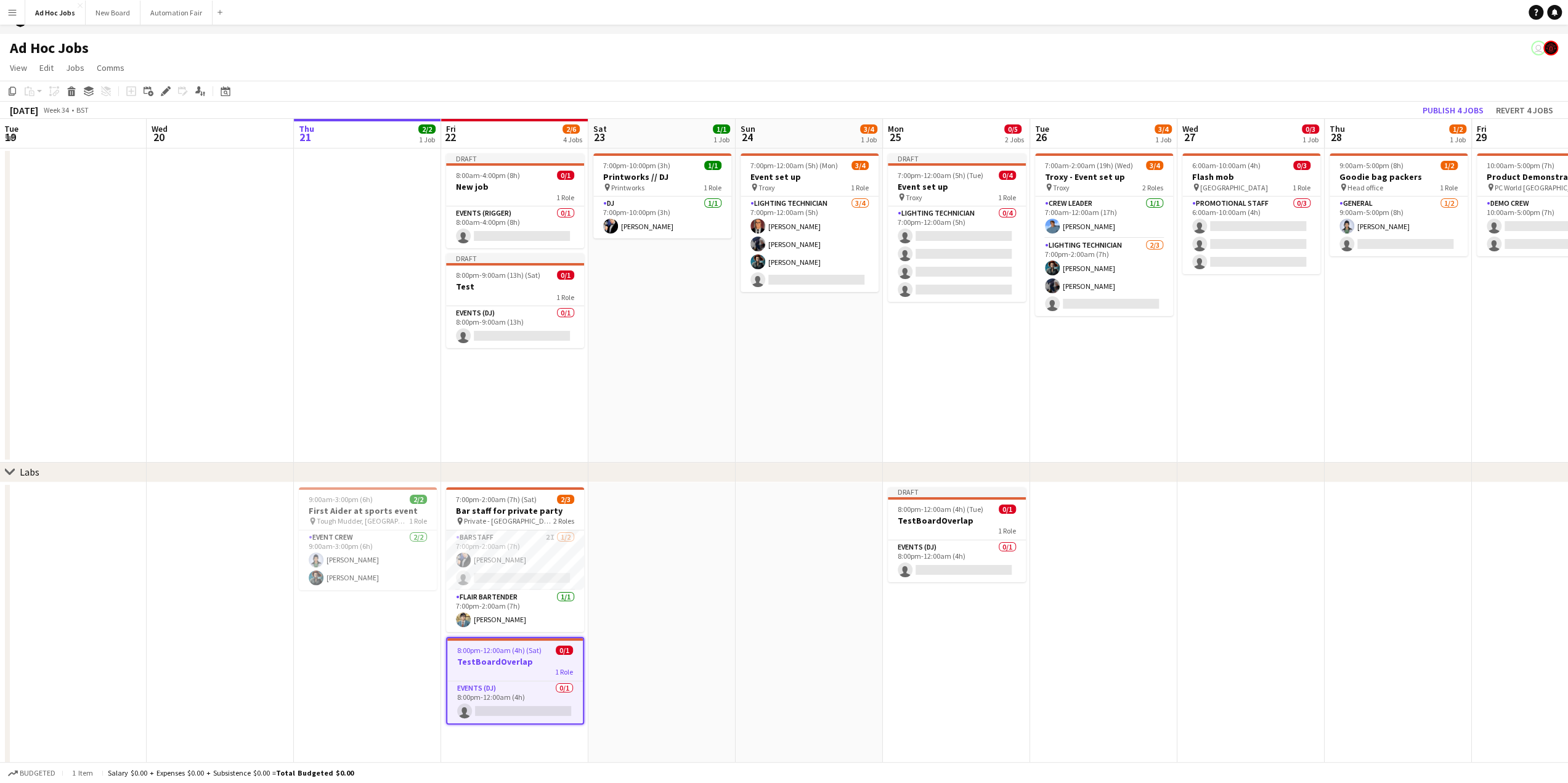
click at [510, 674] on div "1 Role" at bounding box center [515, 673] width 135 height 10
click at [496, 652] on span "8:00pm-12:00am (4h) (Sat)" at bounding box center [498, 650] width 85 height 10
click at [496, 652] on span "8:00pm-12:00am (4h) (Sat)" at bounding box center [499, 651] width 85 height 10
click at [496, 652] on span "8:00pm-12:00am (4h) (Sat)" at bounding box center [498, 650] width 85 height 10
click at [162, 93] on icon at bounding box center [162, 94] width 3 height 3
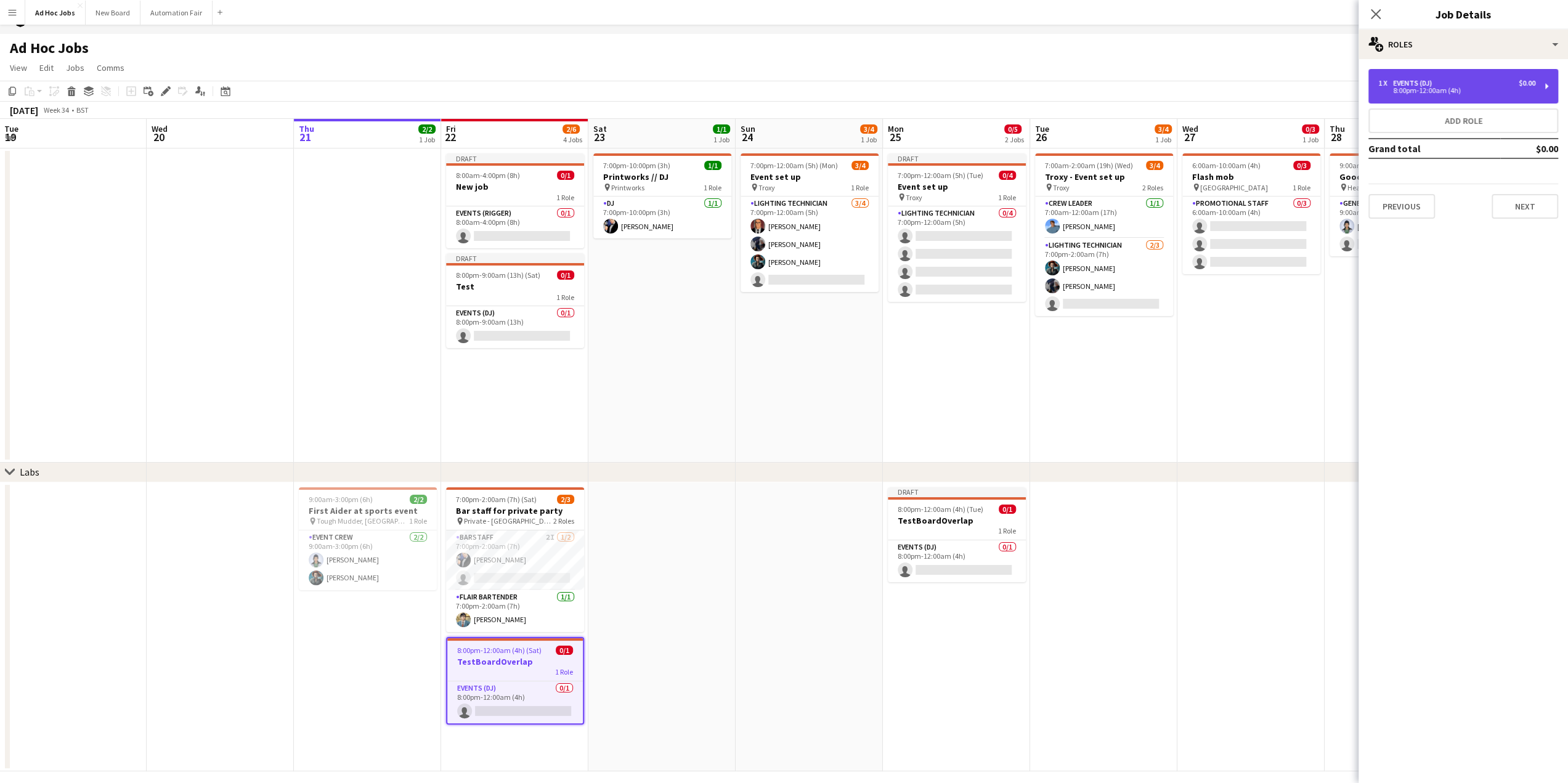
click at [1413, 78] on div "1 x Events (DJ) $0.00 8:00pm-12:00am (4h)" at bounding box center [1462, 86] width 189 height 34
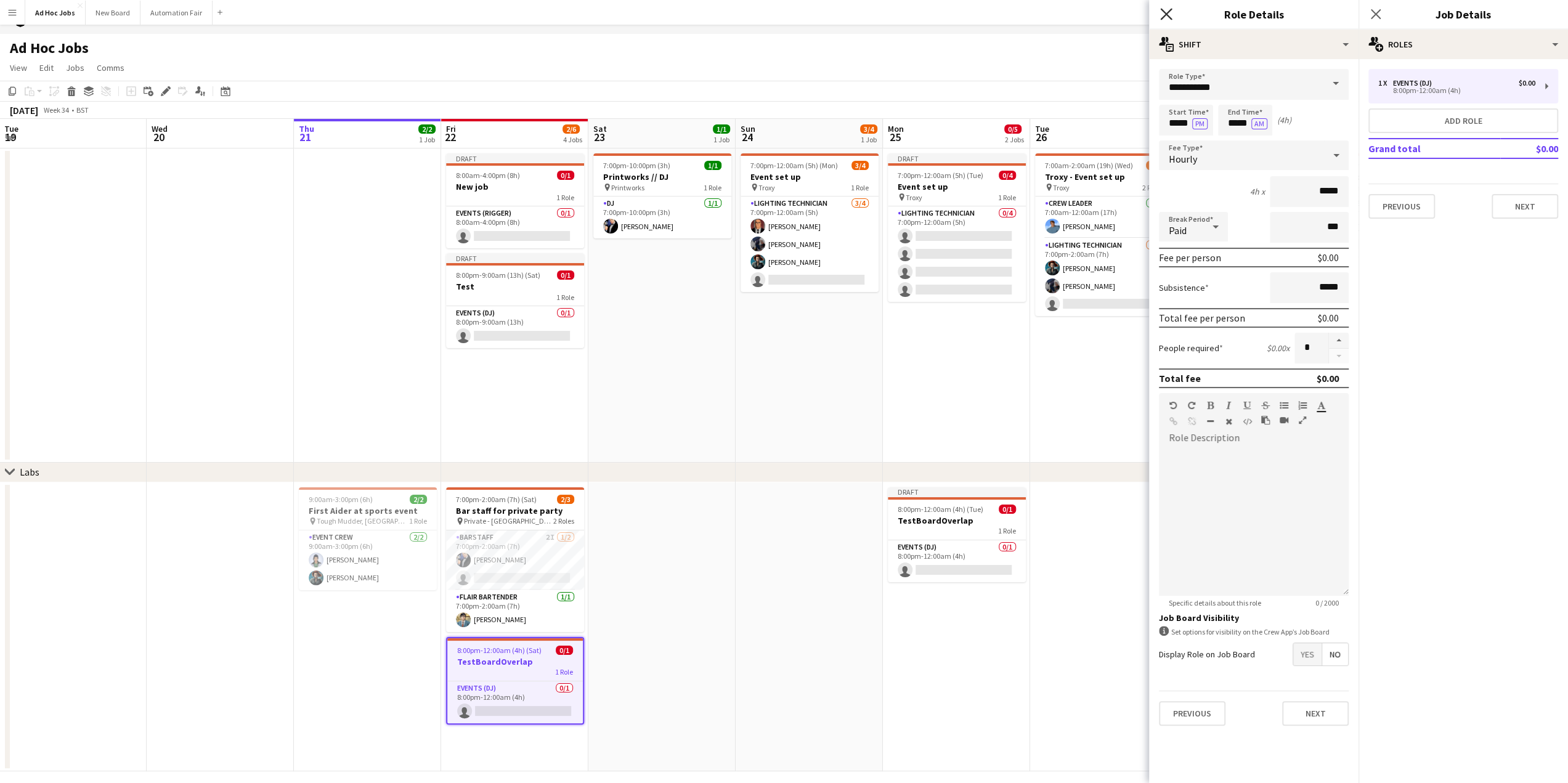
click at [1166, 18] on icon "Close pop-in" at bounding box center [1165, 13] width 11 height 11
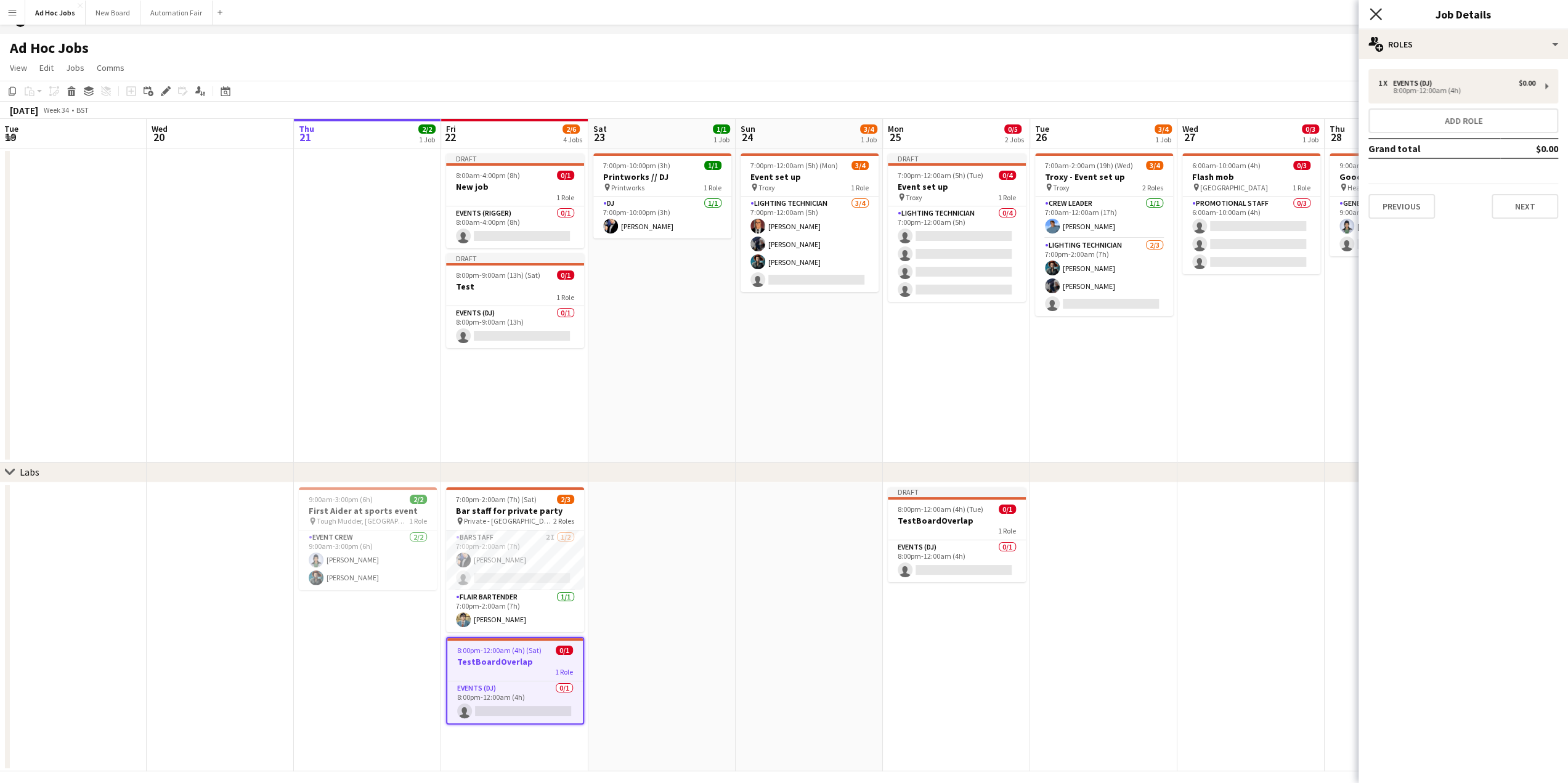
click at [1378, 18] on icon "Close pop-in" at bounding box center [1375, 13] width 11 height 11
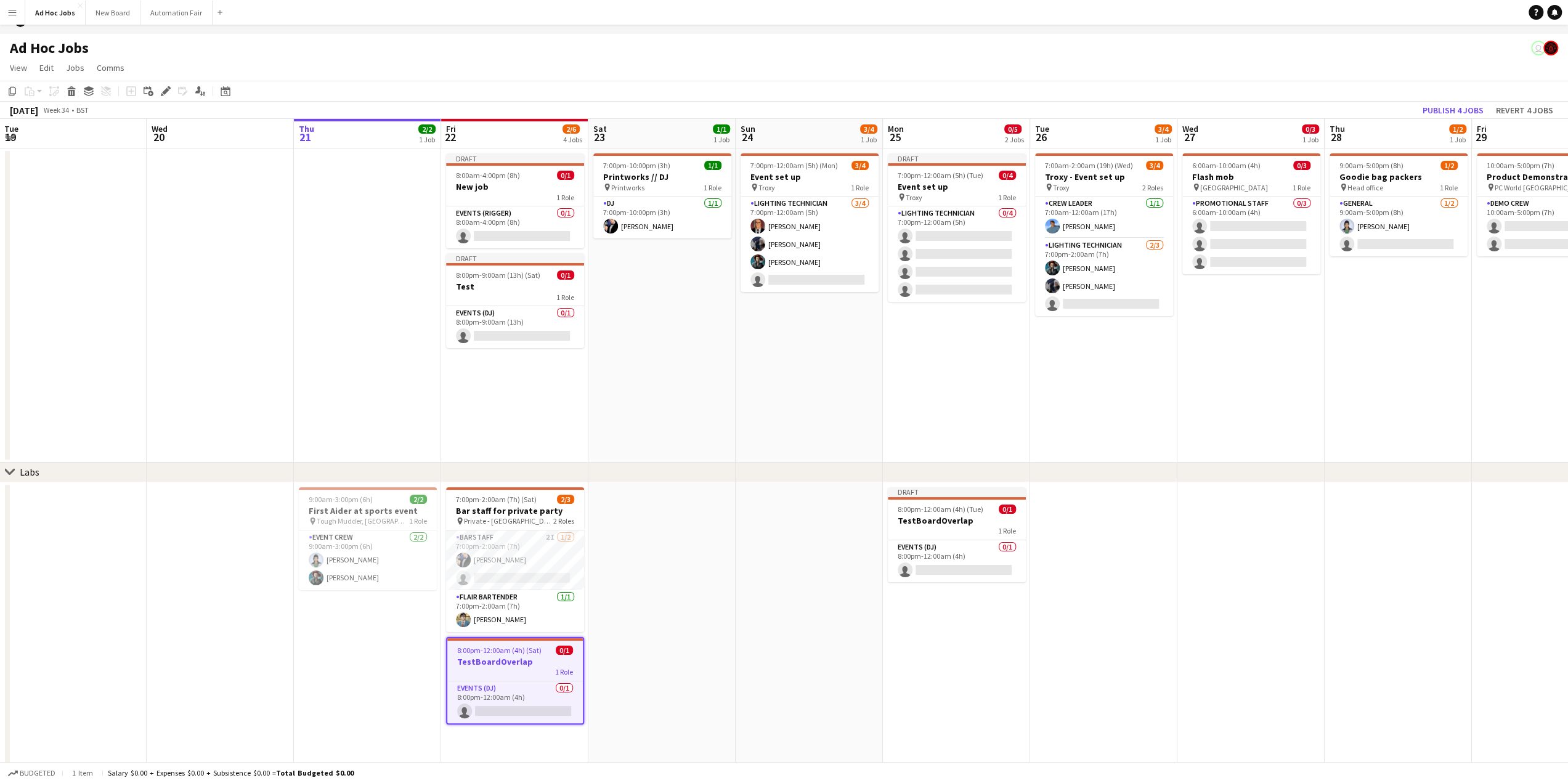
click at [1340, 632] on app-date-cell at bounding box center [1398, 628] width 148 height 290
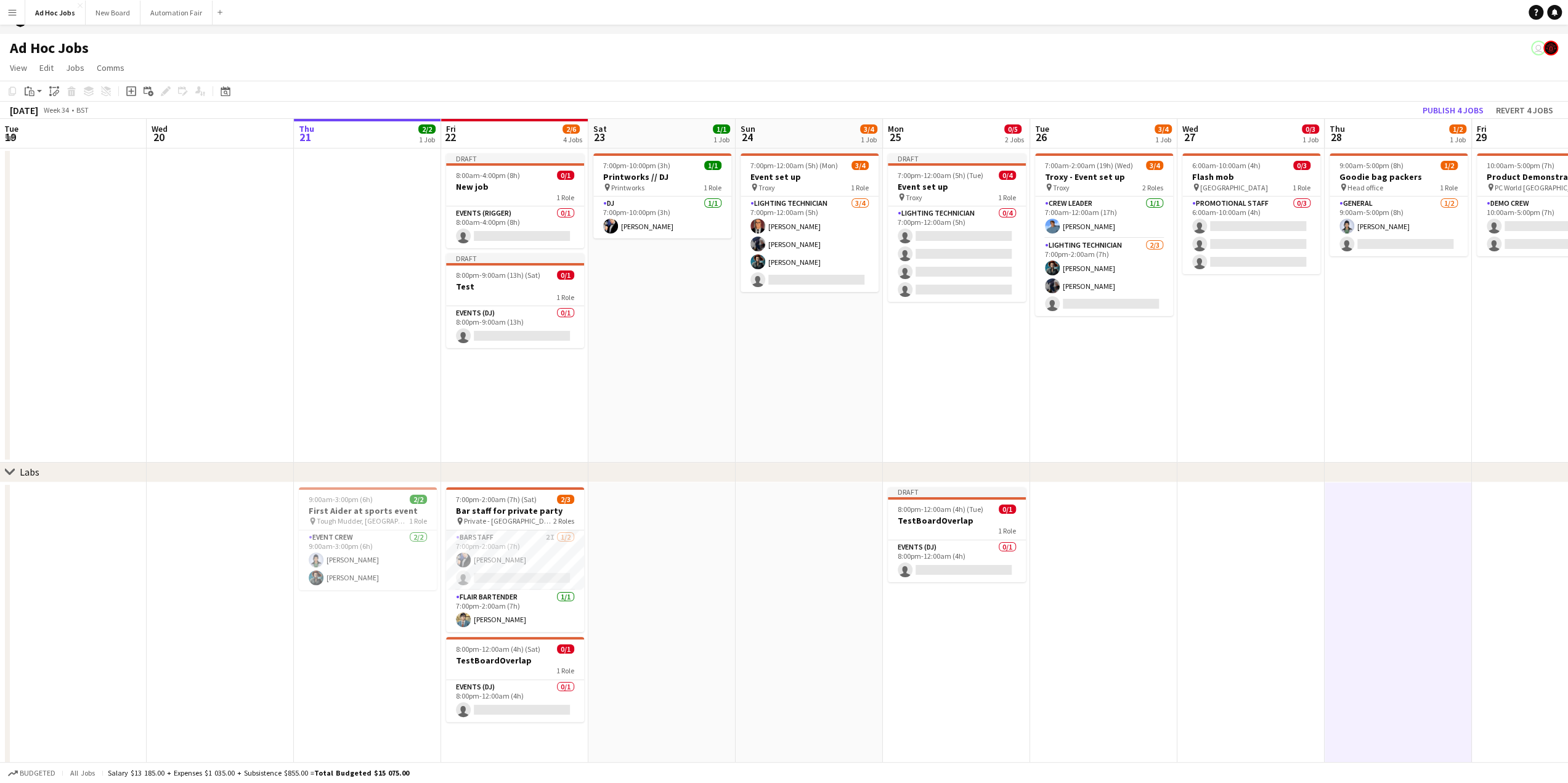
click at [844, 673] on app-date-cell at bounding box center [809, 628] width 148 height 290
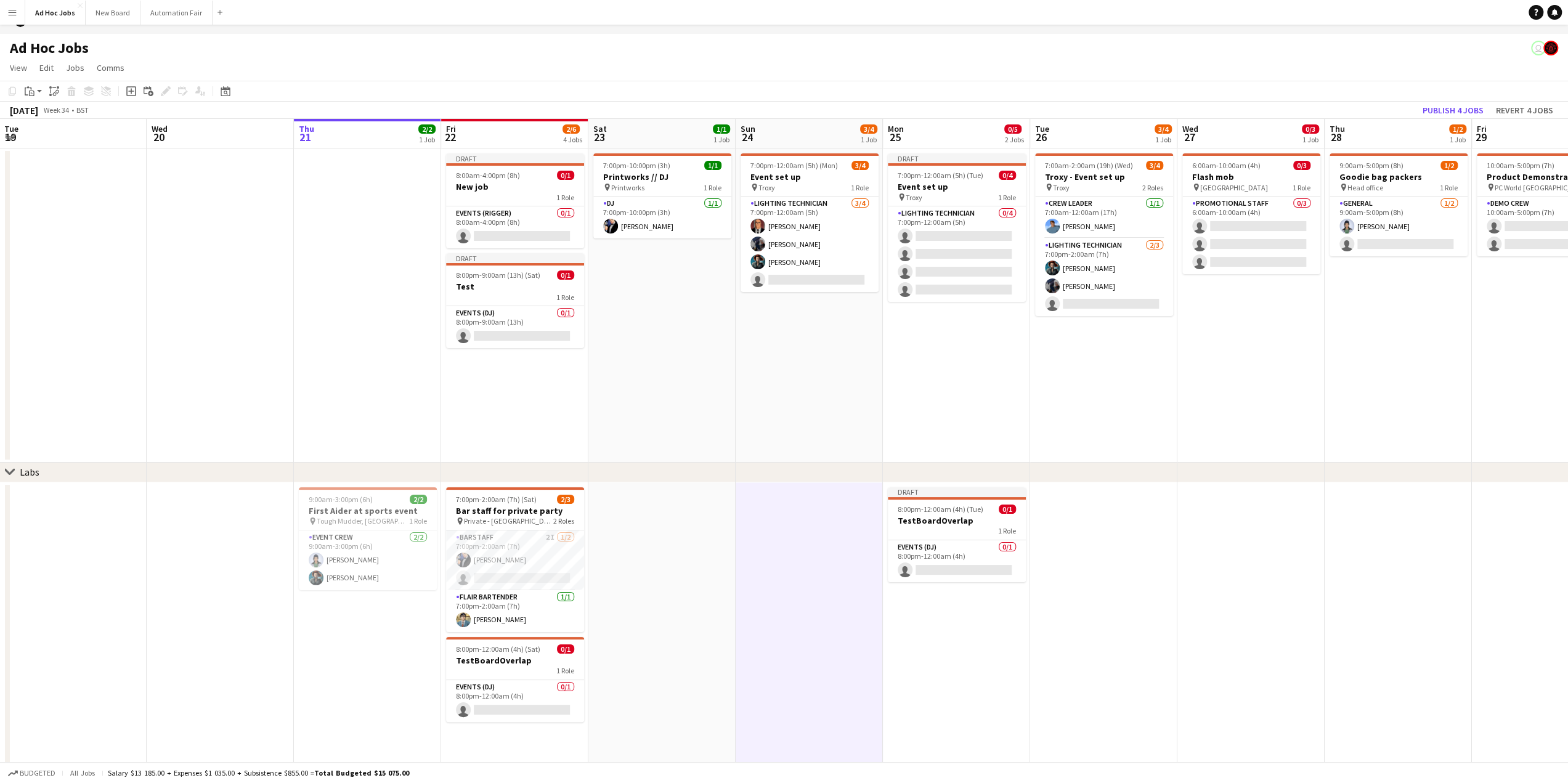
click at [942, 649] on app-date-cell "Draft 8:00pm-12:00am (4h) (Tue) 0/1 TestBoardOverlap 1 Role Events (DJ) 0/1 8:0…" at bounding box center [956, 628] width 148 height 290
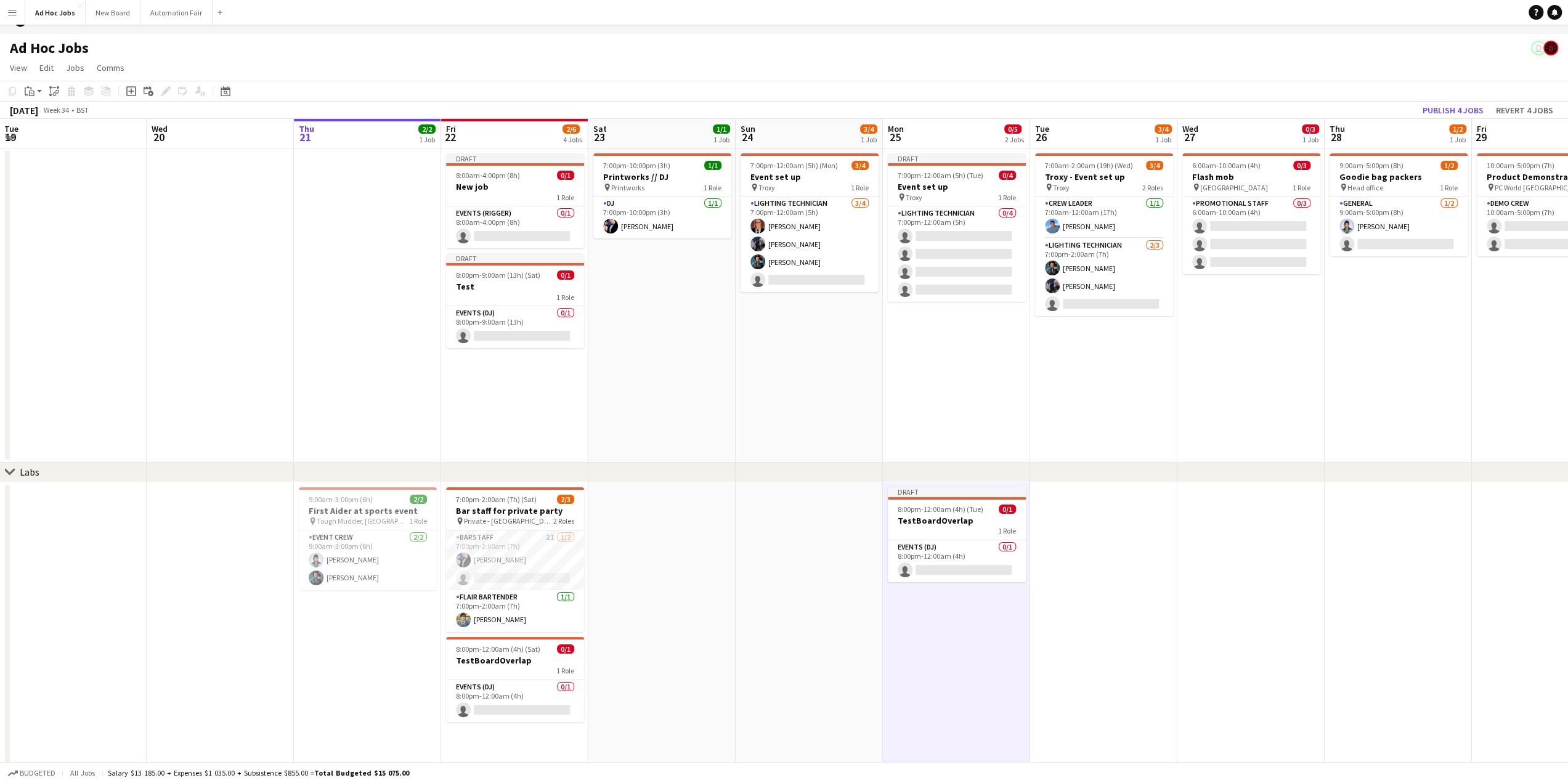
click at [1104, 643] on app-date-cell at bounding box center [1103, 628] width 148 height 290
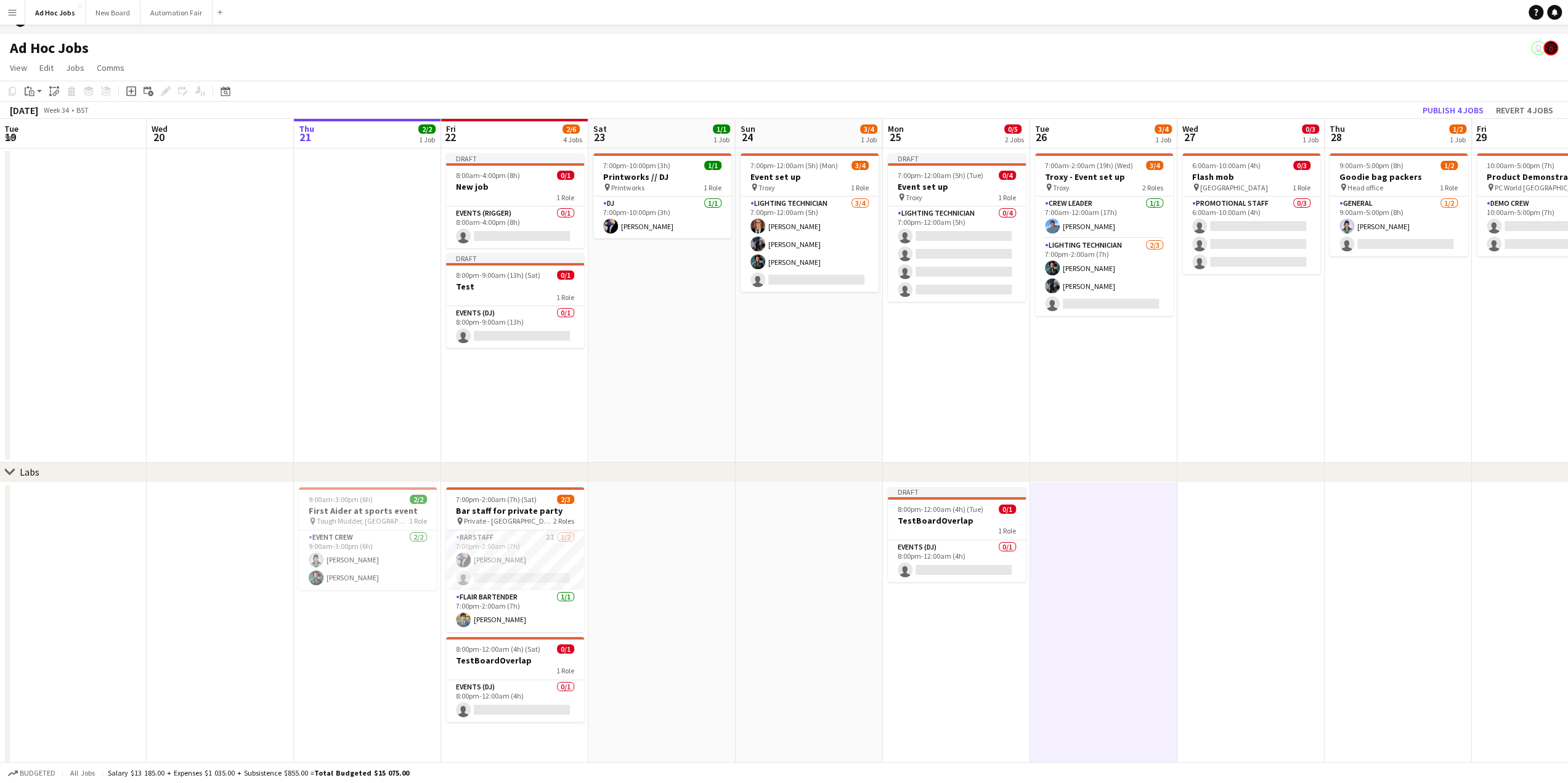
scroll to position [0, 294]
click at [1307, 617] on app-date-cell at bounding box center [1251, 628] width 148 height 290
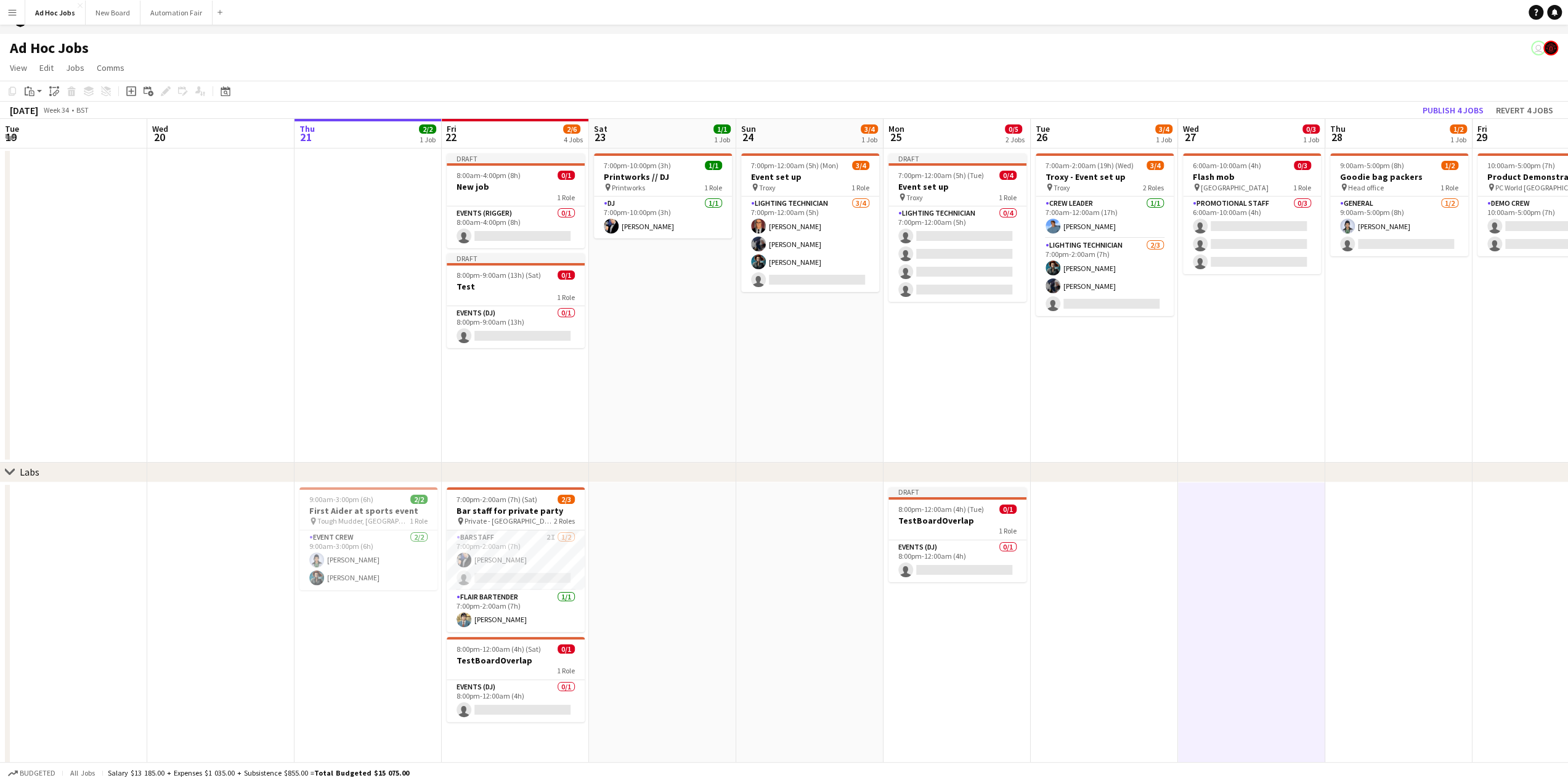
click at [335, 690] on app-date-cell "9:00am-3:00pm (6h) 2/2 First Aider at sports event pin Tough Mudder, [GEOGRAPHI…" at bounding box center [367, 628] width 148 height 290
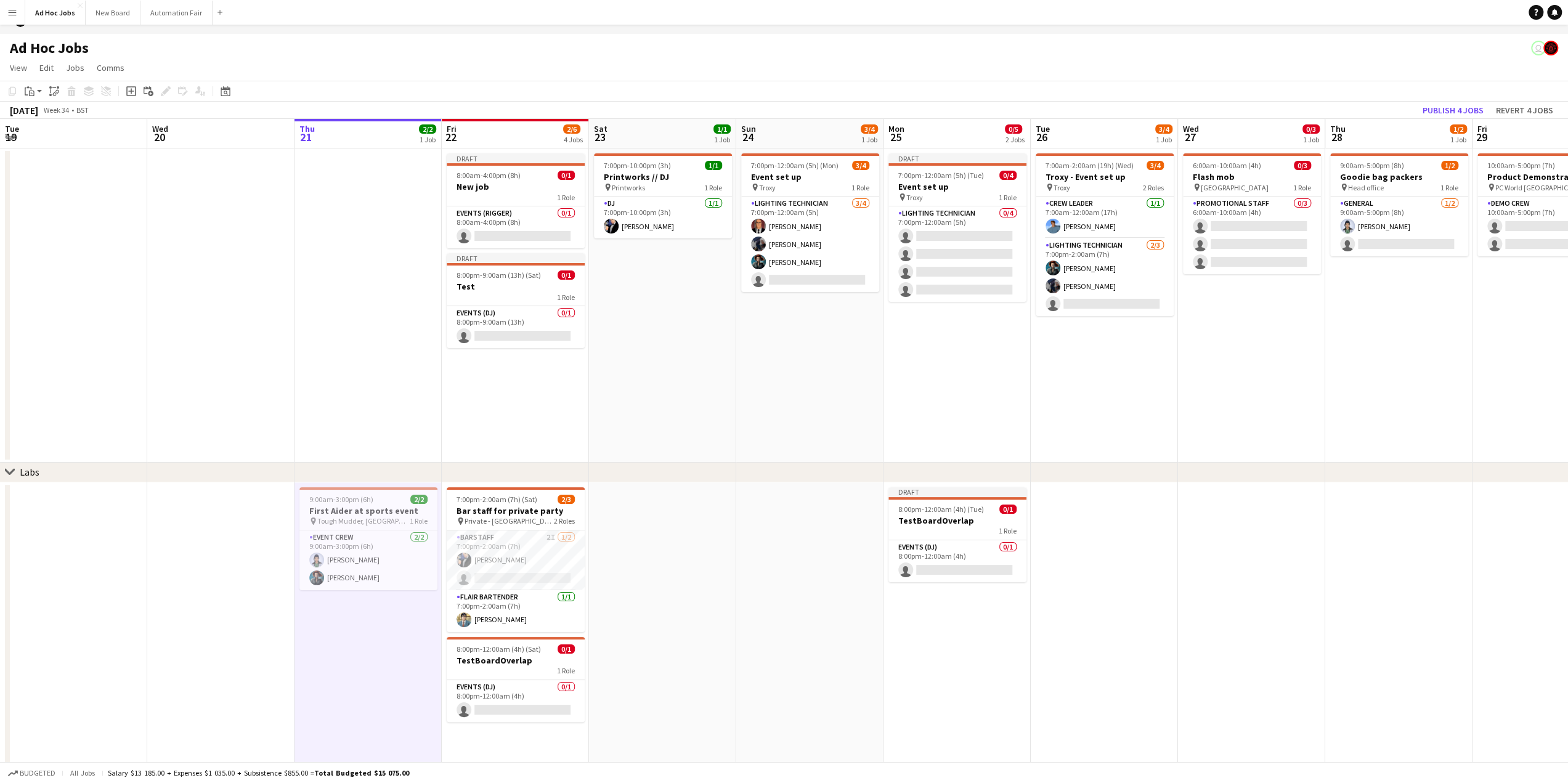
click at [223, 642] on app-date-cell at bounding box center [221, 628] width 148 height 290
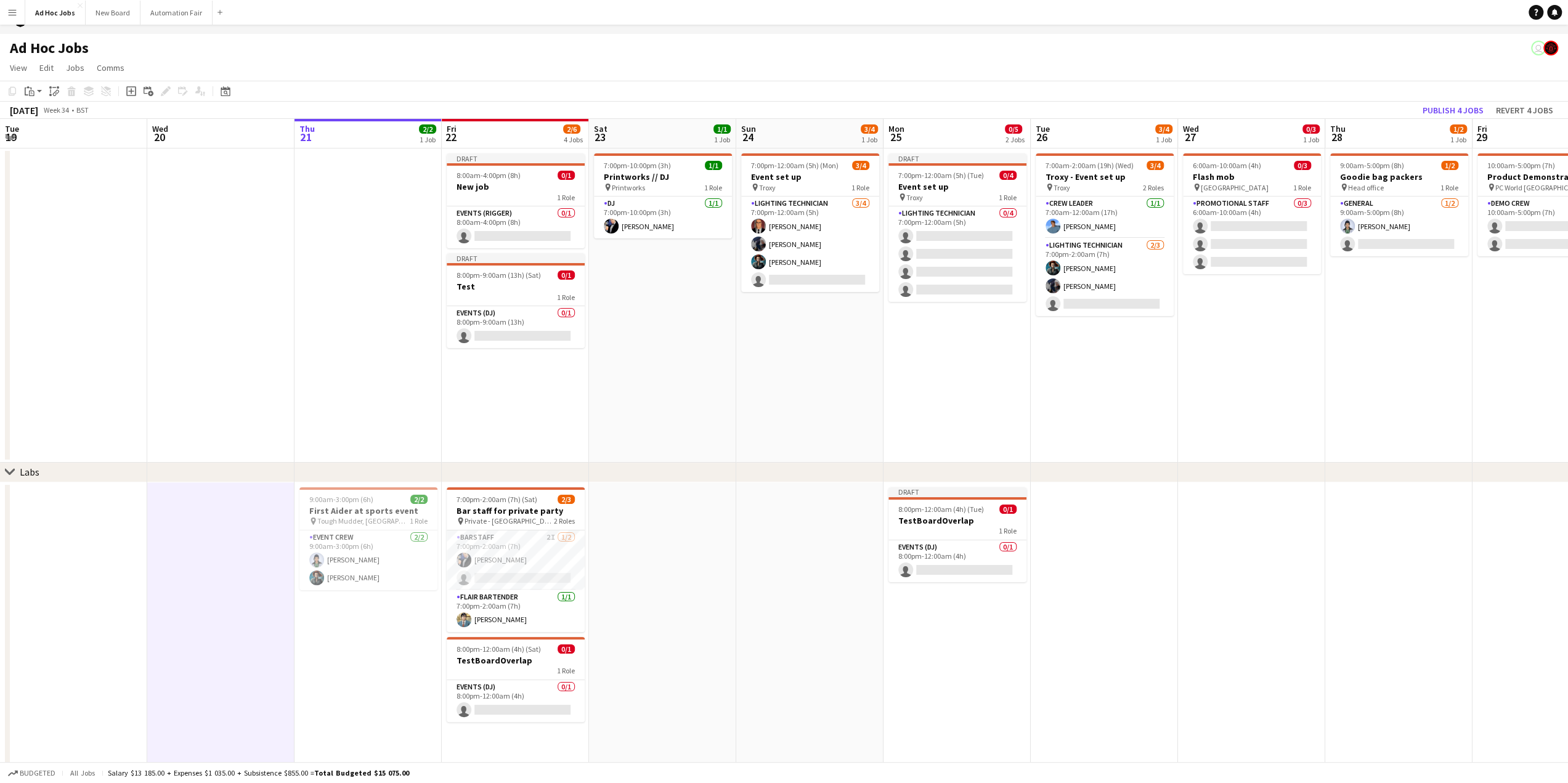
click at [11, 13] on app-icon "Menu" at bounding box center [12, 12] width 10 height 10
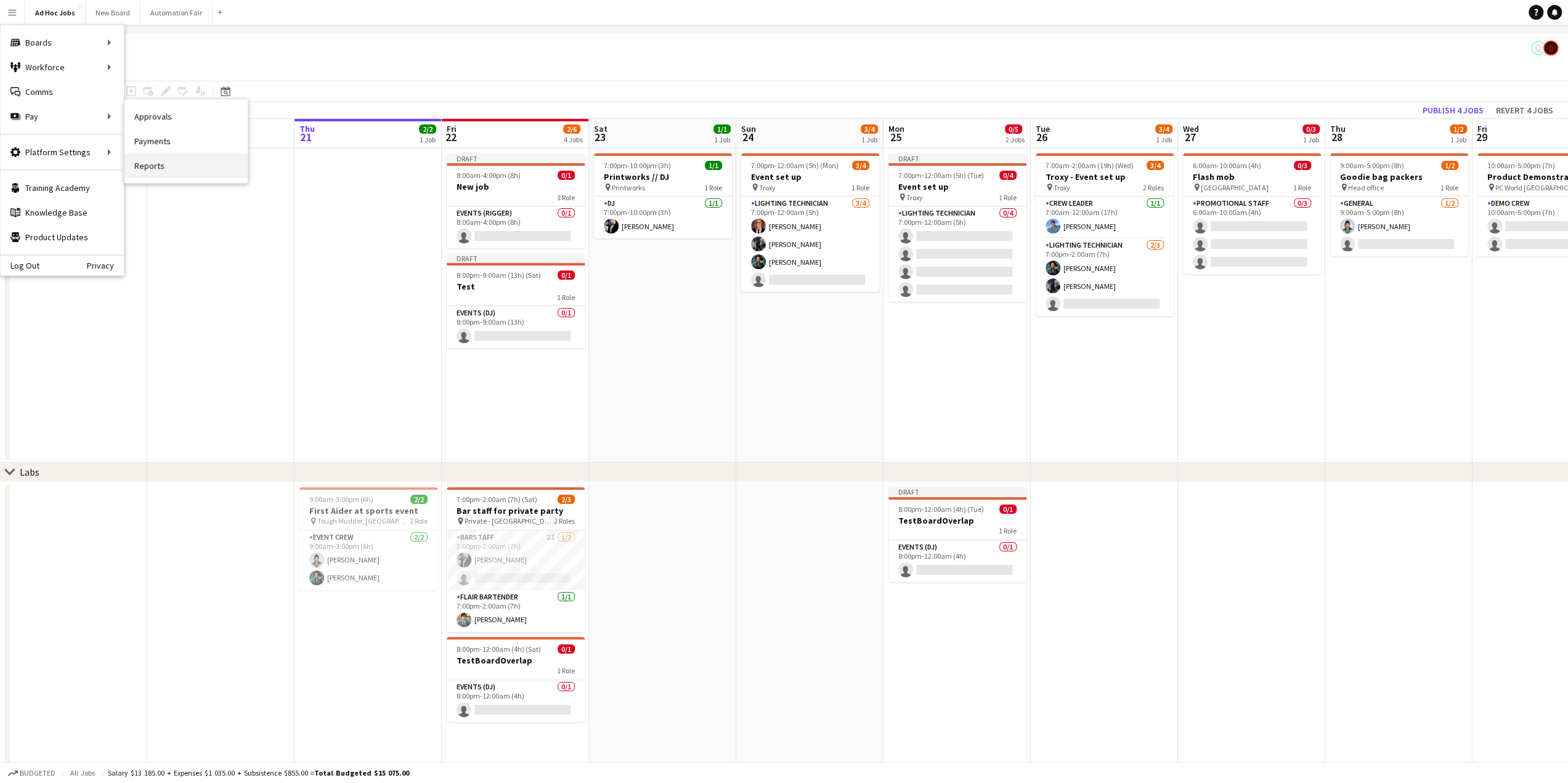
click at [148, 158] on link "Reports" at bounding box center [186, 166] width 123 height 25
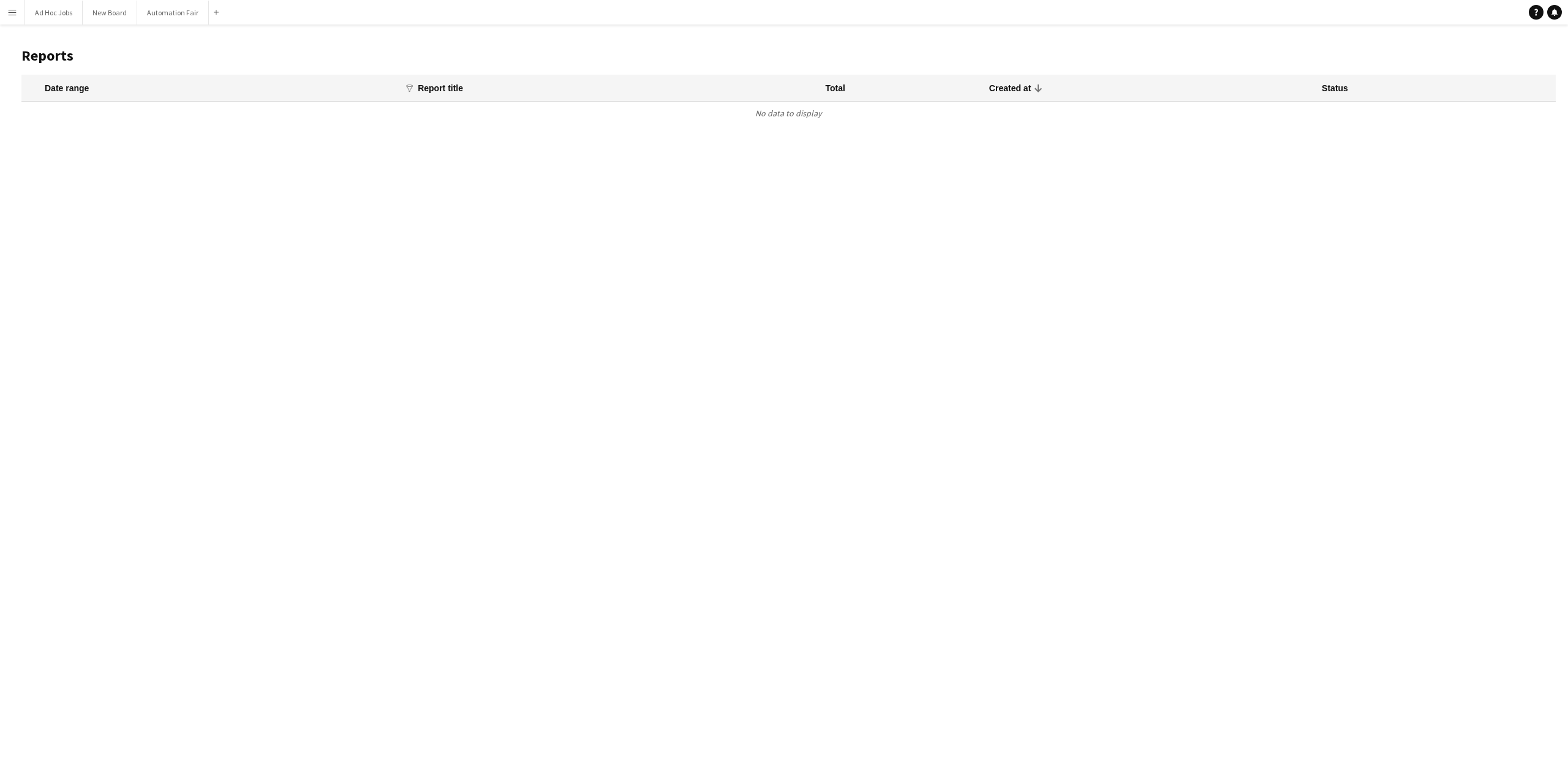
click at [78, 89] on div "Date range" at bounding box center [66, 88] width 45 height 11
click at [5, 7] on button "Menu" at bounding box center [12, 12] width 25 height 25
click at [162, 138] on link "Payments" at bounding box center [185, 140] width 122 height 25
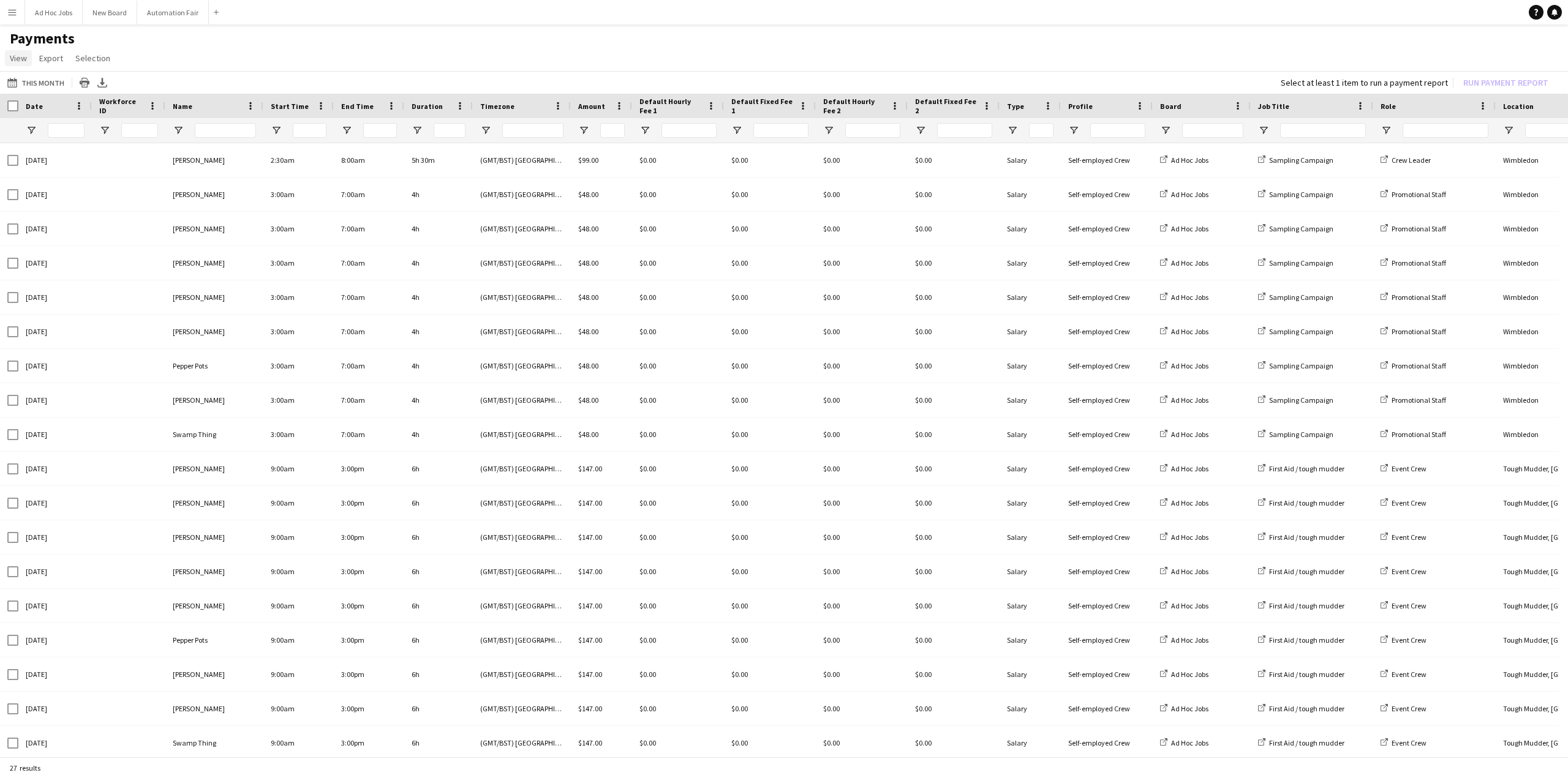
click at [17, 60] on span "View" at bounding box center [18, 59] width 17 height 11
click at [15, 21] on button "Menu" at bounding box center [12, 12] width 25 height 25
click at [151, 84] on link "Status" at bounding box center [185, 91] width 122 height 25
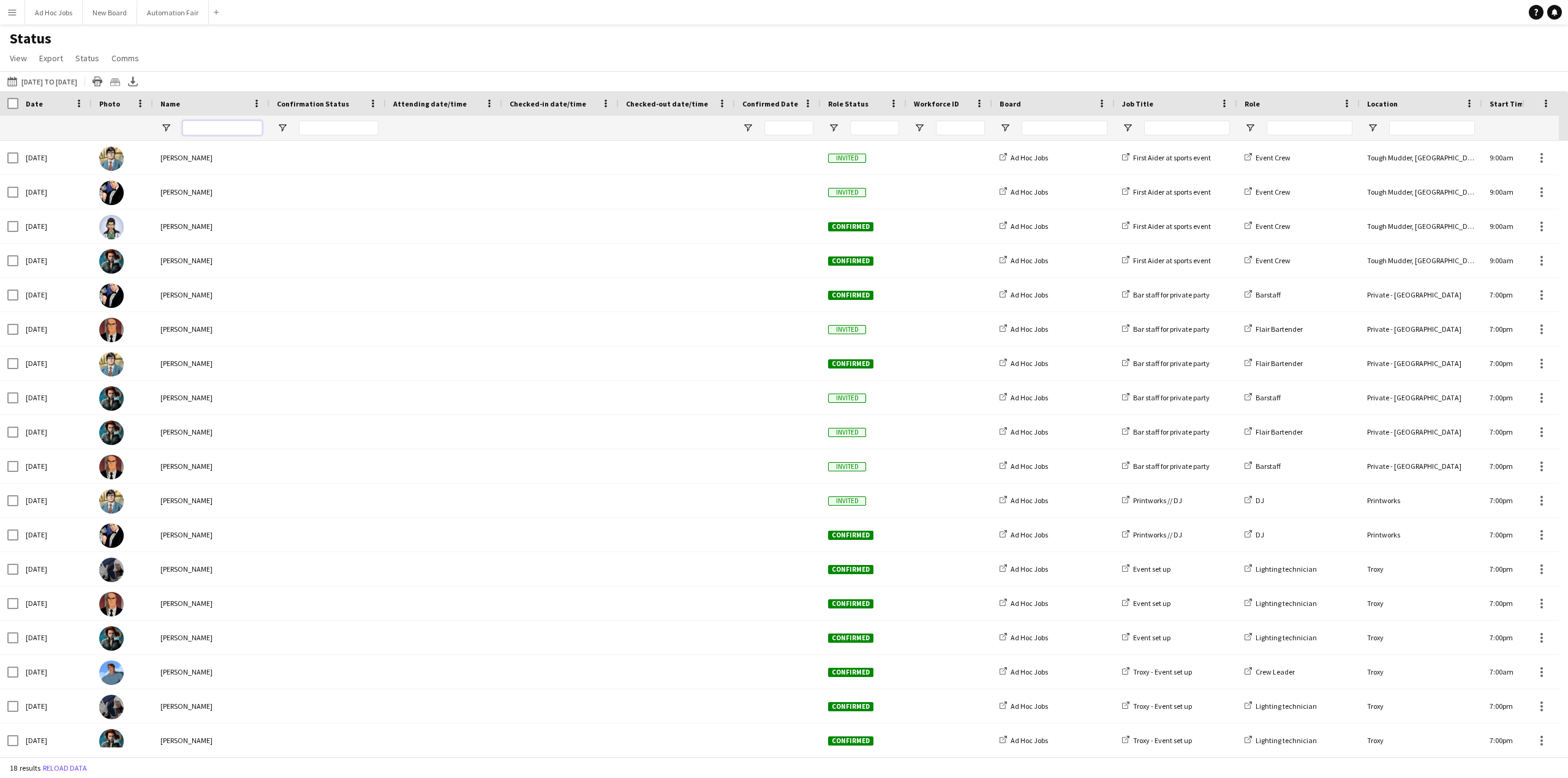
click at [195, 126] on input "Name Filter Input" at bounding box center [223, 128] width 80 height 15
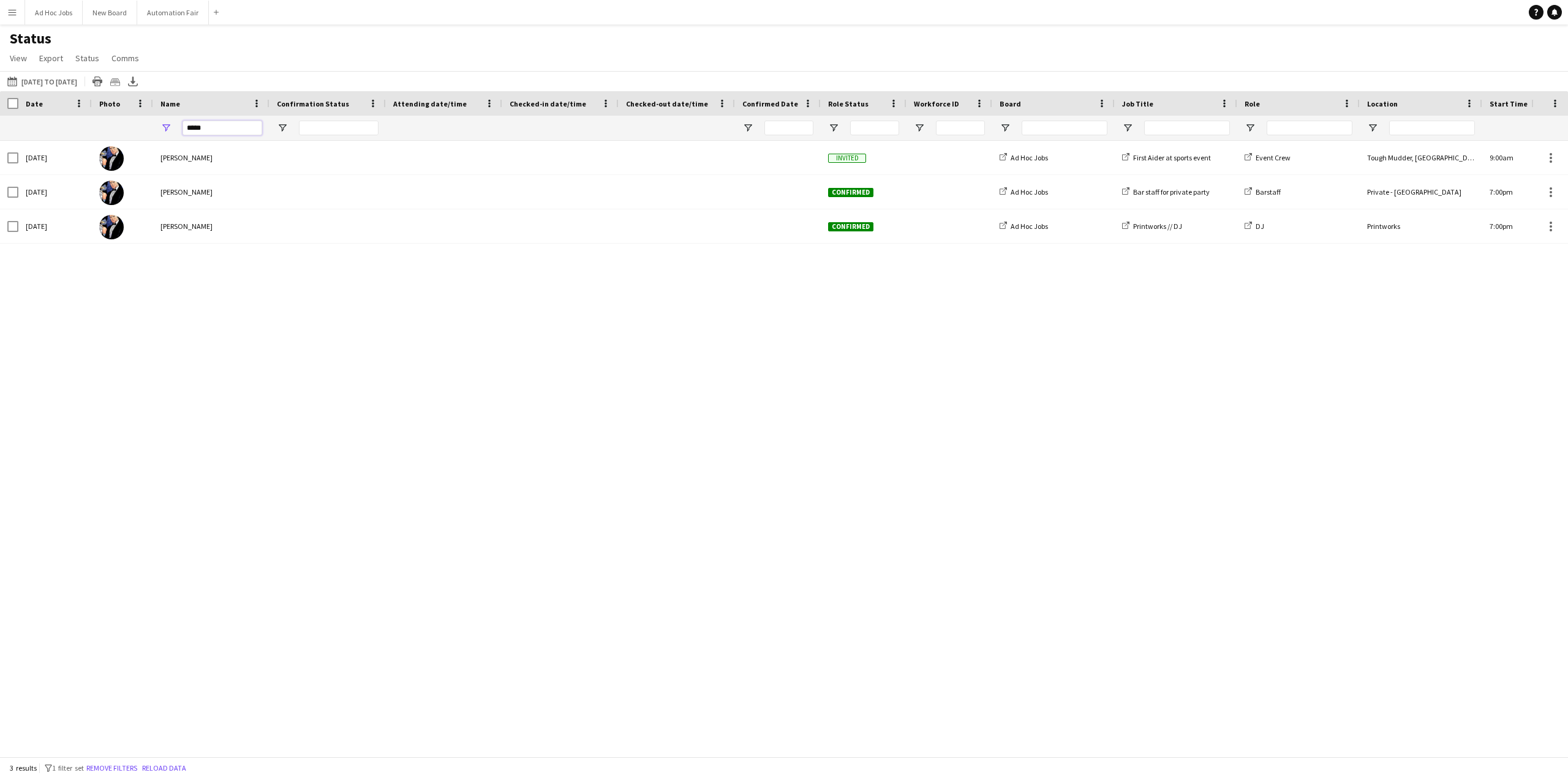
type input "*****"
click at [343, 72] on div "[DATE] to [DATE] [DATE] to [DATE] [DATE] This Week This Month [DATE] Last Week …" at bounding box center [784, 80] width 1568 height 20
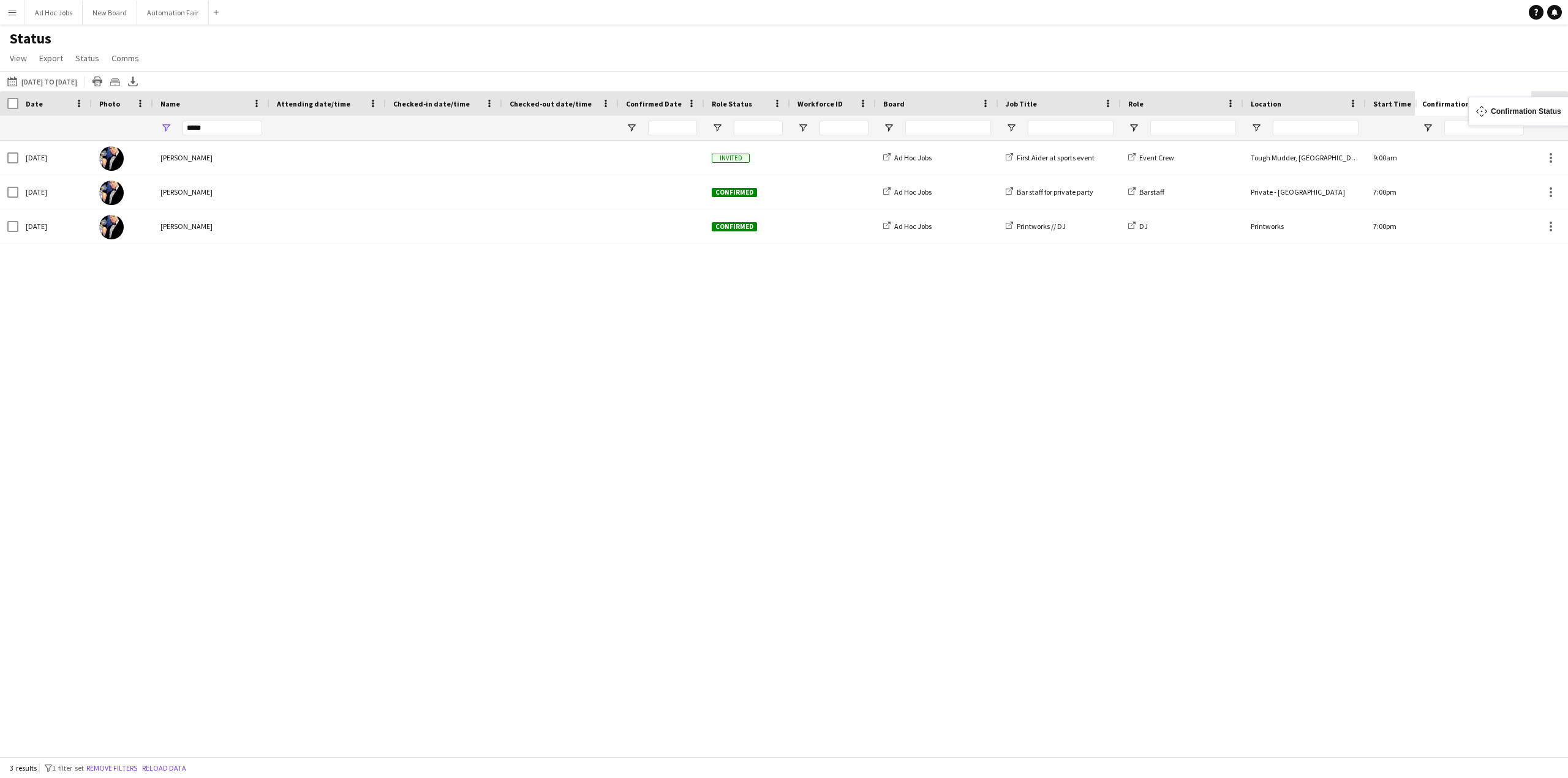
drag, startPoint x: 309, startPoint y: 102, endPoint x: 1488, endPoint y: 104, distance: 1179.0
click at [317, 107] on span "Attending date/time" at bounding box center [313, 104] width 74 height 9
click at [416, 101] on span "Checked-in date/time" at bounding box center [431, 104] width 77 height 9
click at [342, 103] on div "Attending date/time" at bounding box center [320, 103] width 87 height 18
click at [530, 106] on span "Checked-out date/time" at bounding box center [550, 104] width 82 height 9
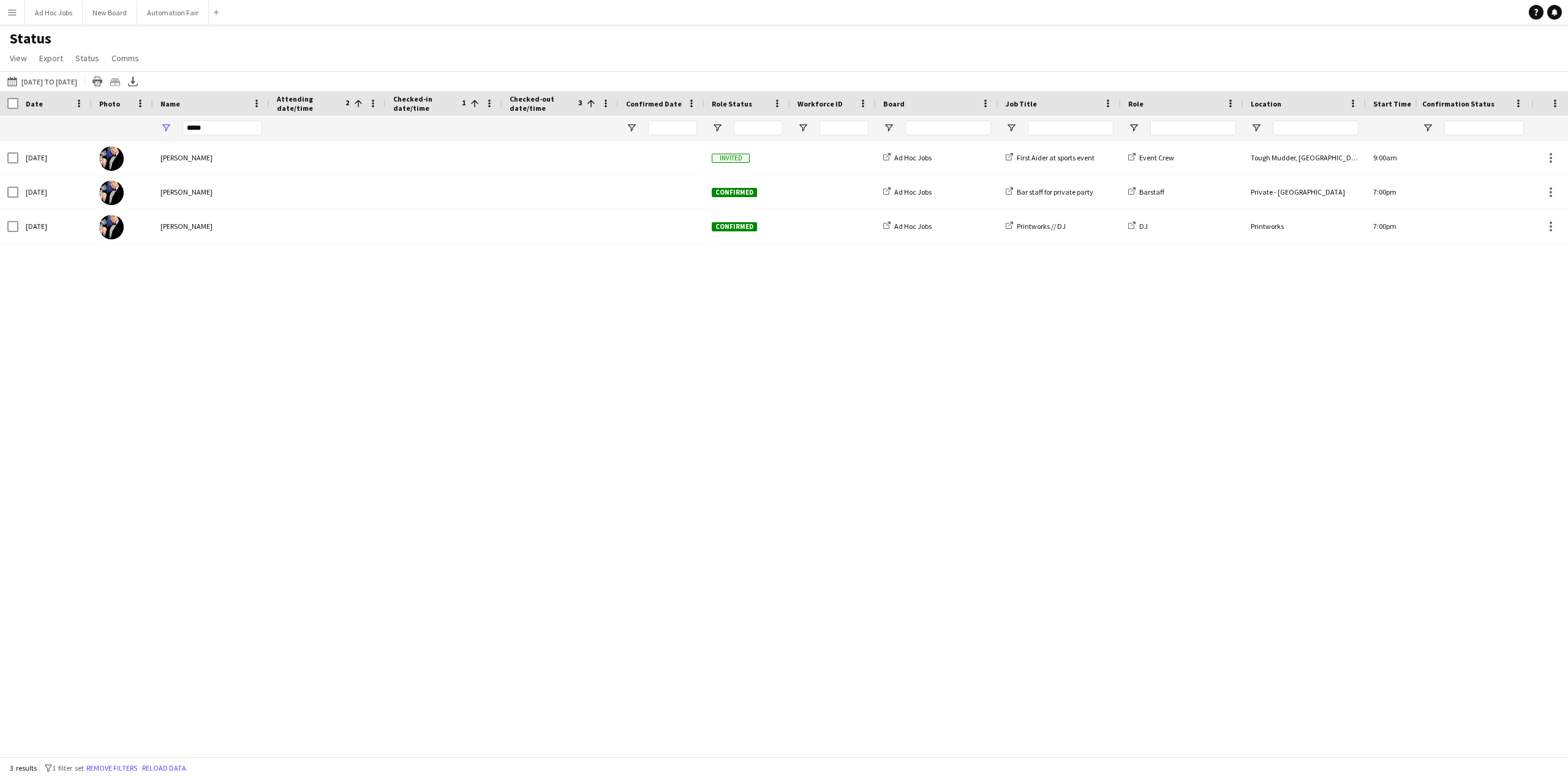
click at [647, 99] on span "Confirmed Date" at bounding box center [653, 104] width 56 height 9
click at [820, 99] on span "Workforce ID" at bounding box center [820, 104] width 45 height 9
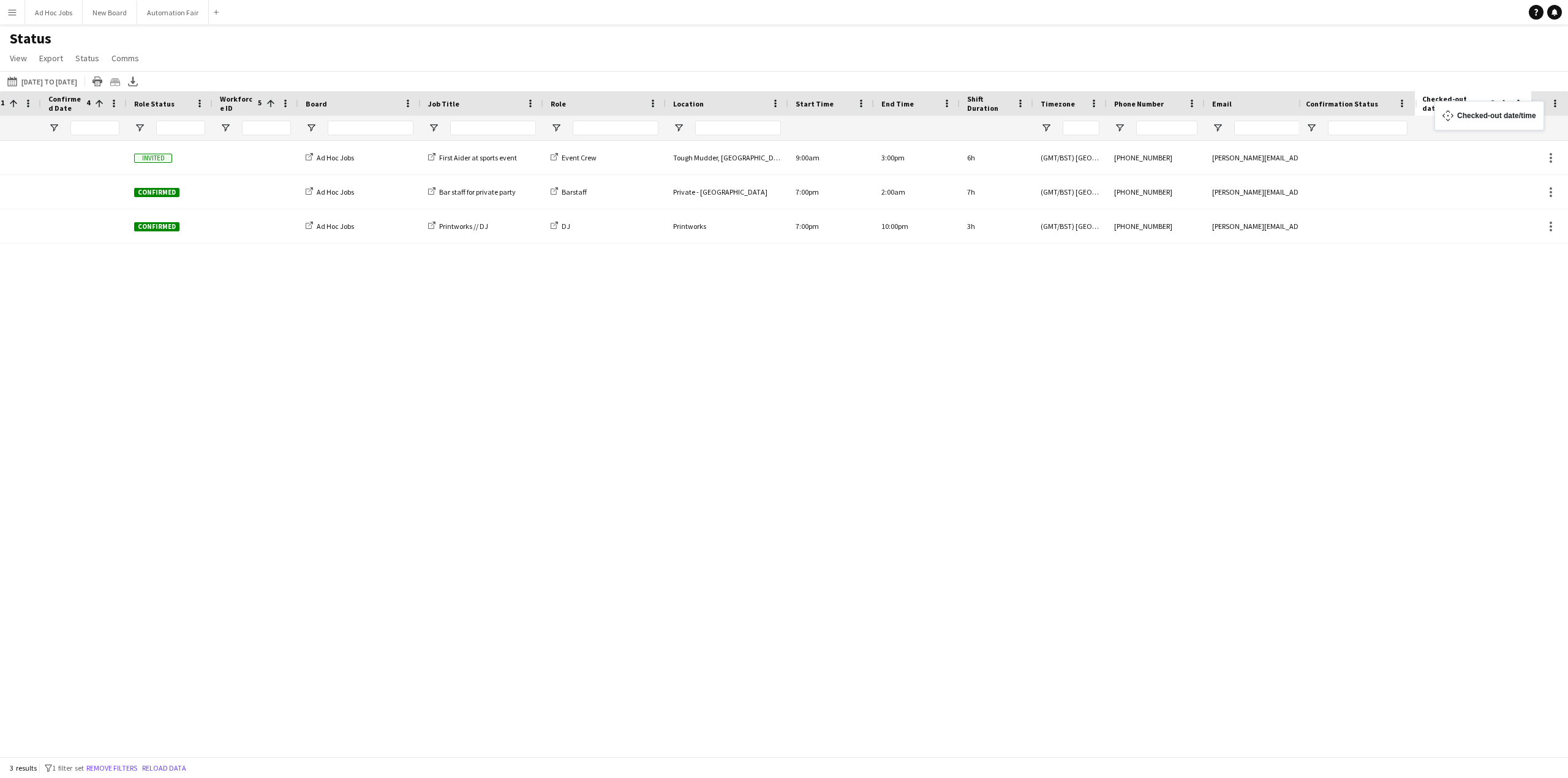
drag, startPoint x: 86, startPoint y: 102, endPoint x: 1441, endPoint y: 109, distance: 1355.0
click at [1448, 98] on span "Checked-out date/time" at bounding box center [1454, 103] width 65 height 18
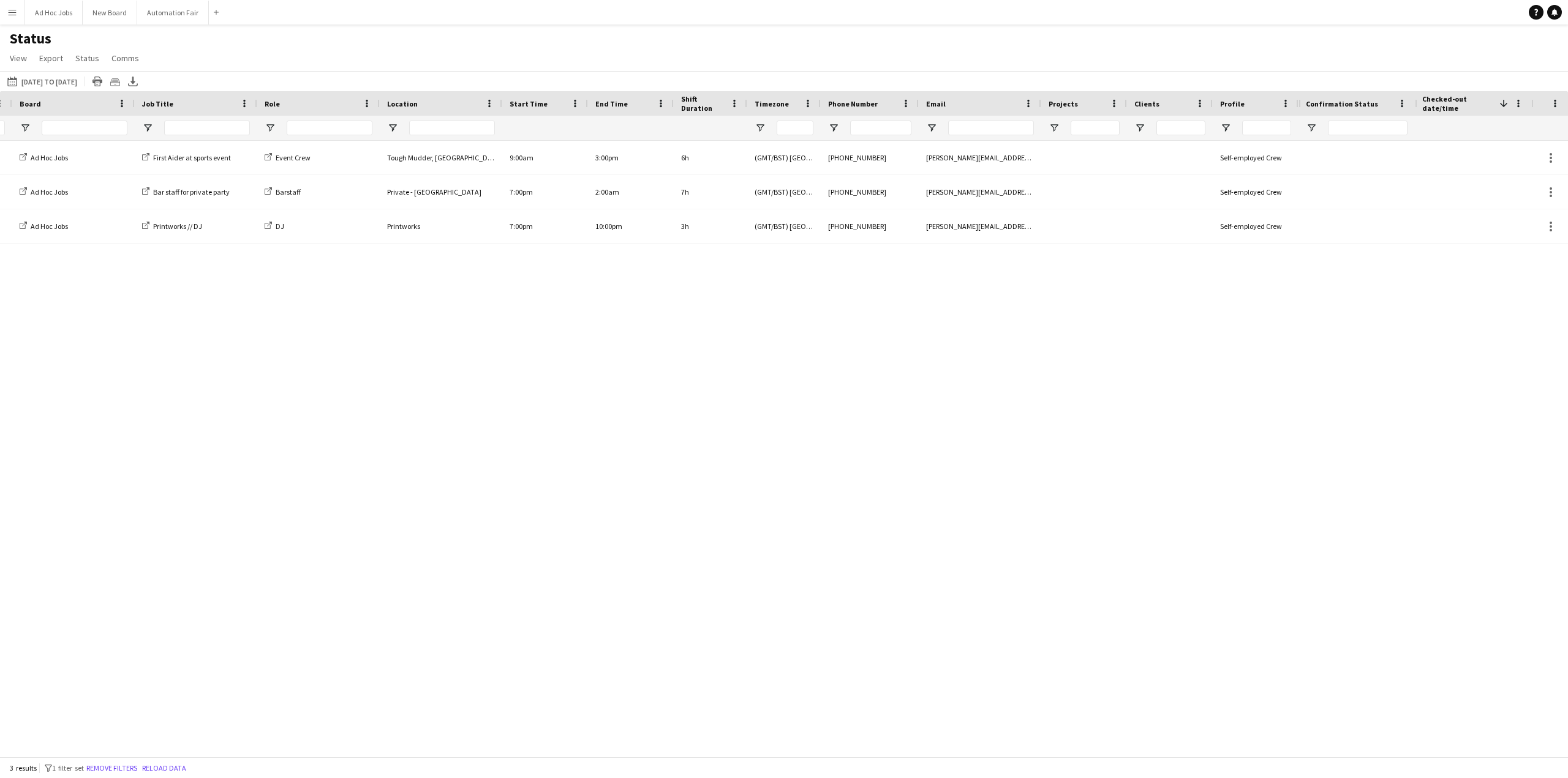
click at [1439, 343] on div "Invited Ad Hoc Jobs First Aider at sports event Event Crew Tough Mudder, [GEOGR…" at bounding box center [784, 444] width 1568 height 607
click at [1519, 100] on span at bounding box center [1519, 104] width 11 height 11
click at [1457, 68] on div "Status View Views Default view New view Update view Delete view Edit name Custo…" at bounding box center [784, 50] width 1568 height 42
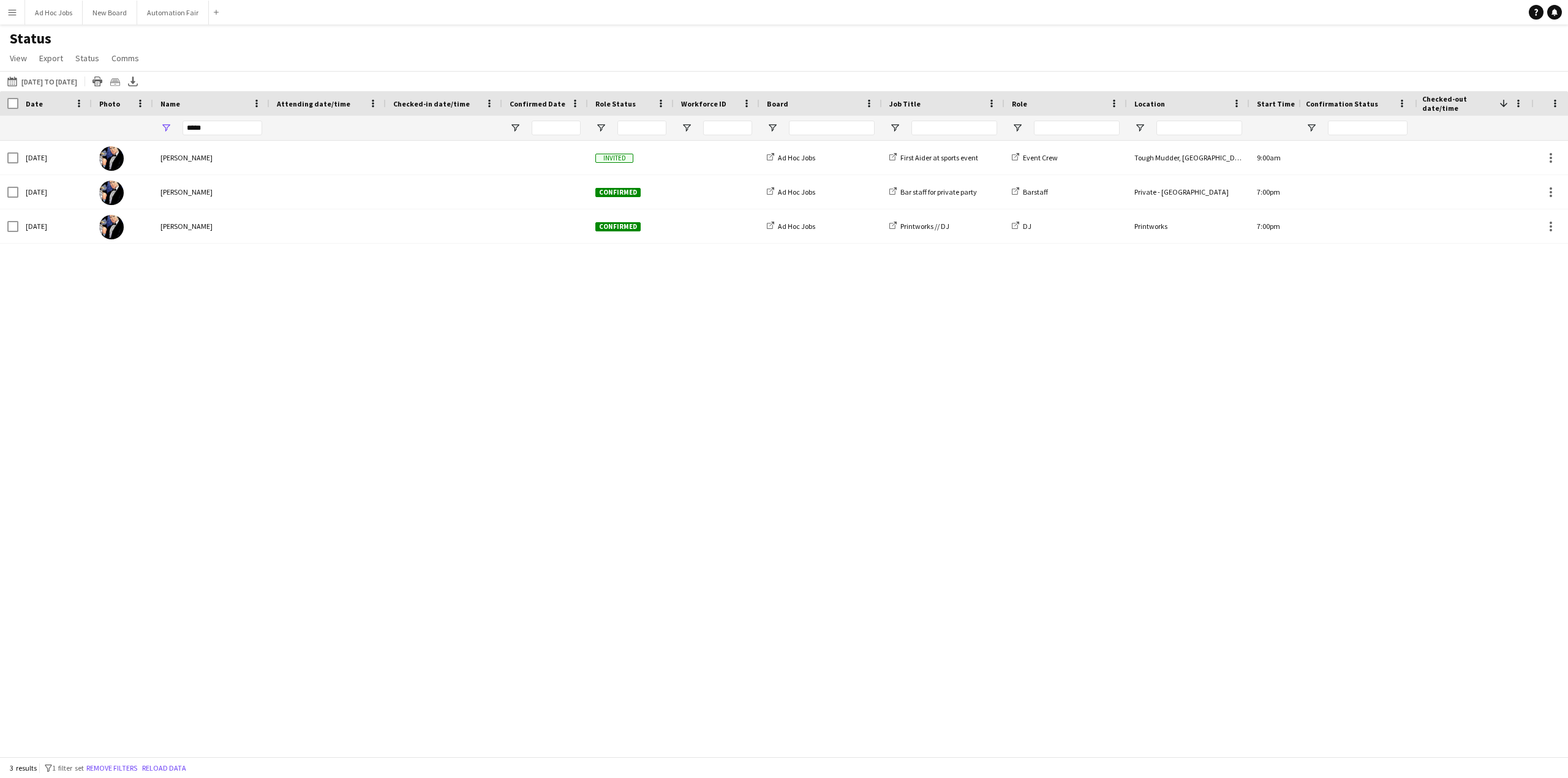
click at [326, 101] on span "Attending date/time" at bounding box center [313, 104] width 74 height 9
click at [419, 95] on div "Checked-in date/time" at bounding box center [437, 103] width 87 height 18
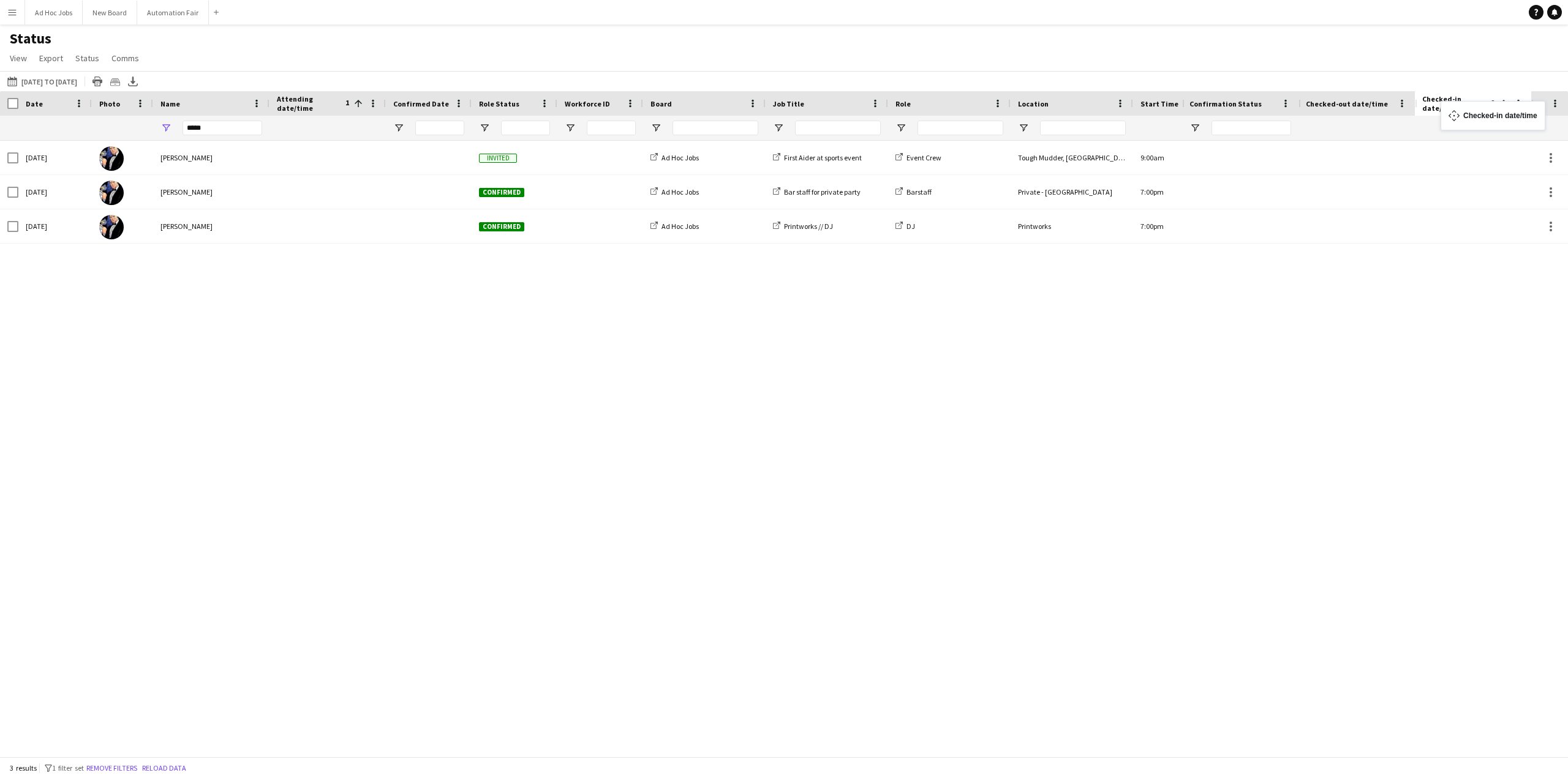
drag, startPoint x: 409, startPoint y: 98, endPoint x: 1447, endPoint y: 109, distance: 1038.1
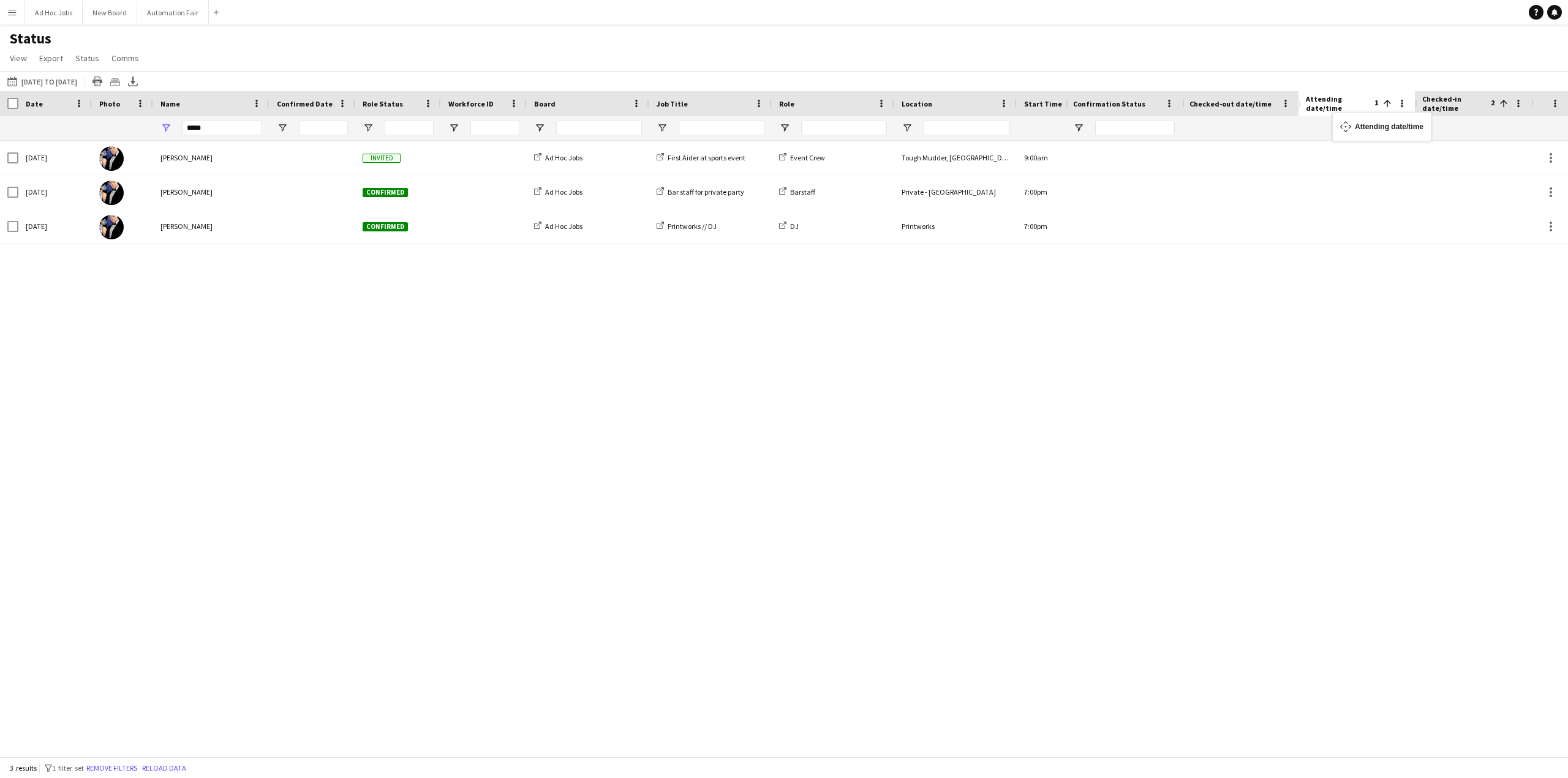
drag, startPoint x: 312, startPoint y: 103, endPoint x: 1339, endPoint y: 119, distance: 1027.1
click at [1304, 274] on div "Invited Ad Hoc Jobs First Aider at sports event Event Crew Tough Mudder, [GEOGR…" at bounding box center [784, 444] width 1568 height 607
click at [1259, 108] on span "Checked-out date/time" at bounding box center [1230, 104] width 82 height 9
click at [1210, 104] on span "Checked-out date/time" at bounding box center [1225, 103] width 72 height 18
click at [41, 103] on div "Date" at bounding box center [47, 103] width 45 height 18
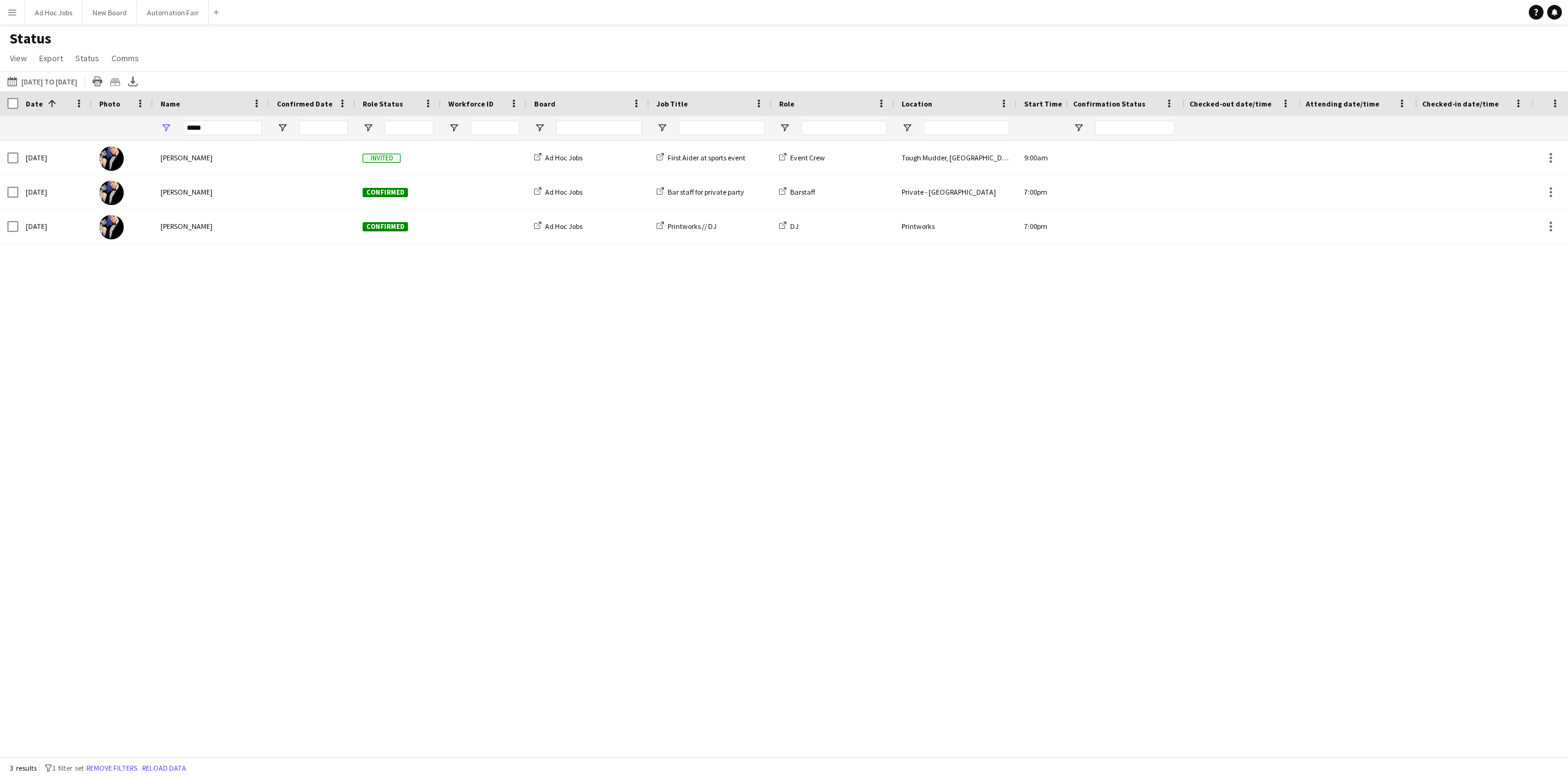
click at [43, 103] on span at bounding box center [50, 104] width 15 height 11
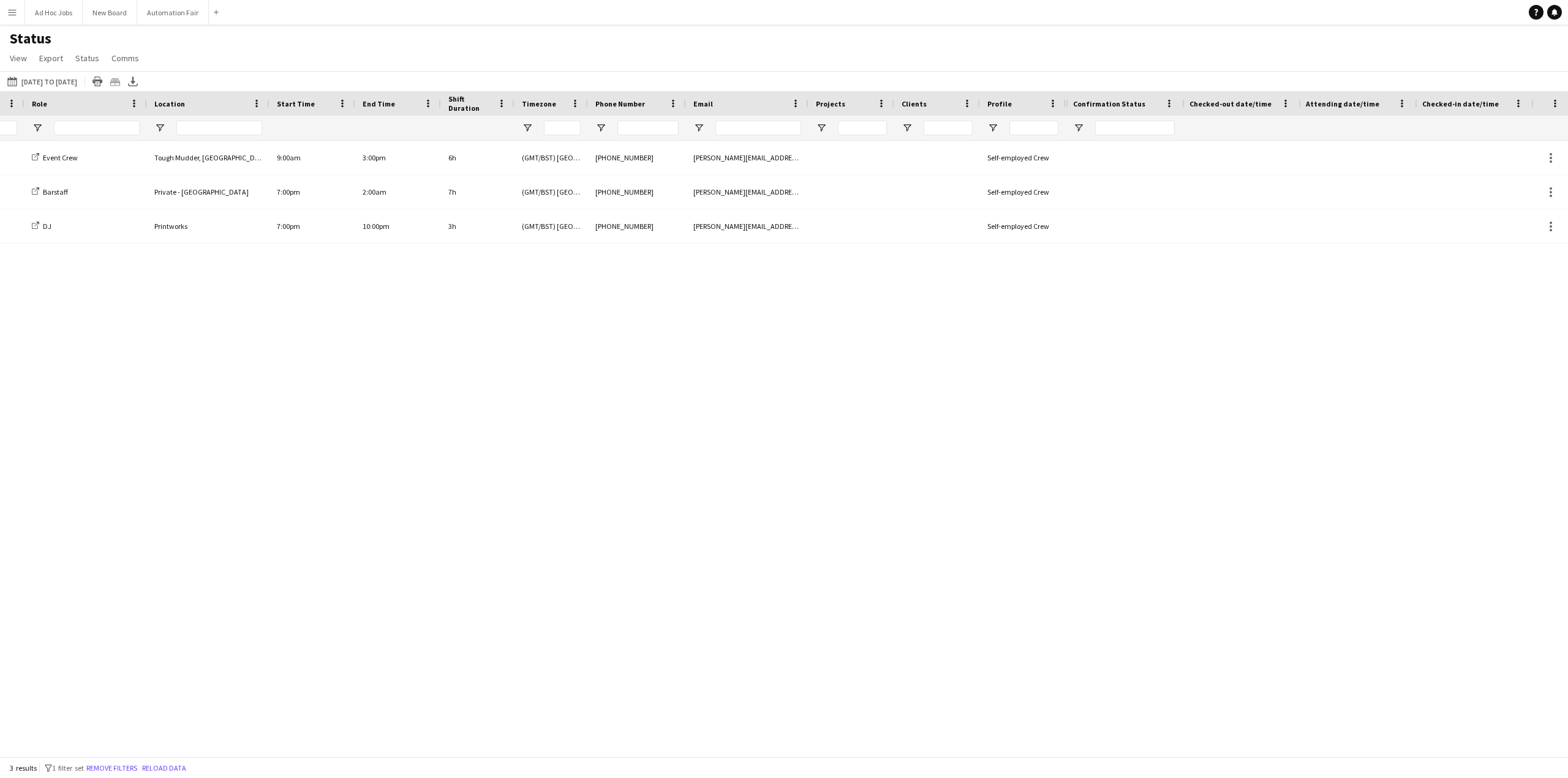
click at [1117, 99] on span "Confirmation Status" at bounding box center [1110, 104] width 72 height 9
drag, startPoint x: 1117, startPoint y: 99, endPoint x: 1124, endPoint y: 107, distance: 10.6
drag, startPoint x: 1238, startPoint y: 110, endPoint x: 1205, endPoint y: 112, distance: 33.1
drag, startPoint x: 1356, startPoint y: 103, endPoint x: 1295, endPoint y: 103, distance: 61.0
drag, startPoint x: 1435, startPoint y: 100, endPoint x: 1380, endPoint y: 99, distance: 55.0
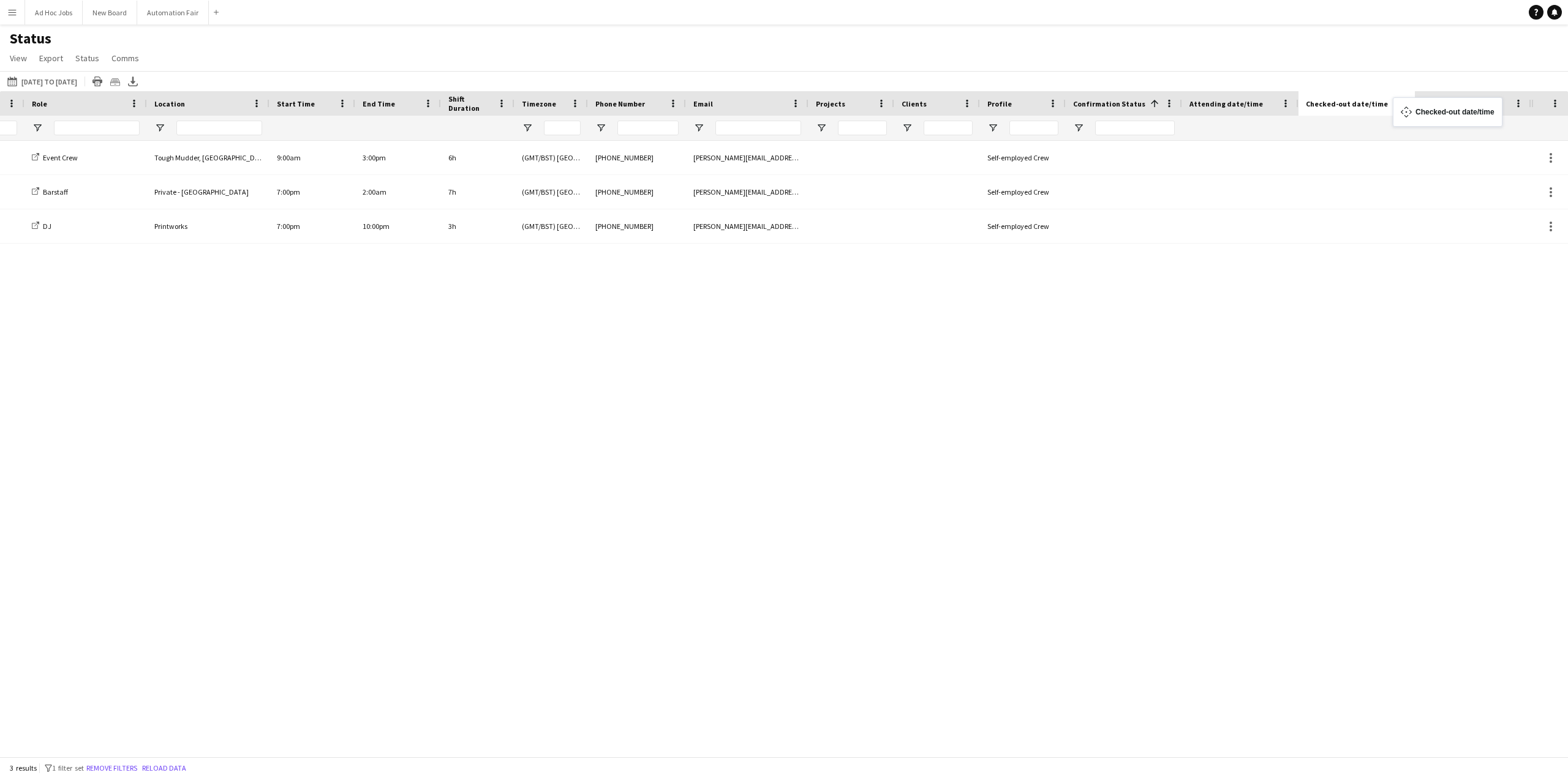
drag, startPoint x: 1450, startPoint y: 101, endPoint x: 1399, endPoint y: 105, distance: 51.2
click at [1518, 101] on span at bounding box center [1519, 104] width 11 height 11
click at [1363, 287] on div "Ad Hoc Jobs First Aider at sports event Event Crew Tough Mudder, [GEOGRAPHIC_DA…" at bounding box center [765, 444] width 1531 height 607
click at [1358, 101] on span "Checked-out date/time" at bounding box center [1346, 104] width 82 height 9
click at [1327, 259] on div "Ad Hoc Jobs First Aider at sports event Event Crew Tough Mudder, [GEOGRAPHIC_DA…" at bounding box center [765, 444] width 1531 height 607
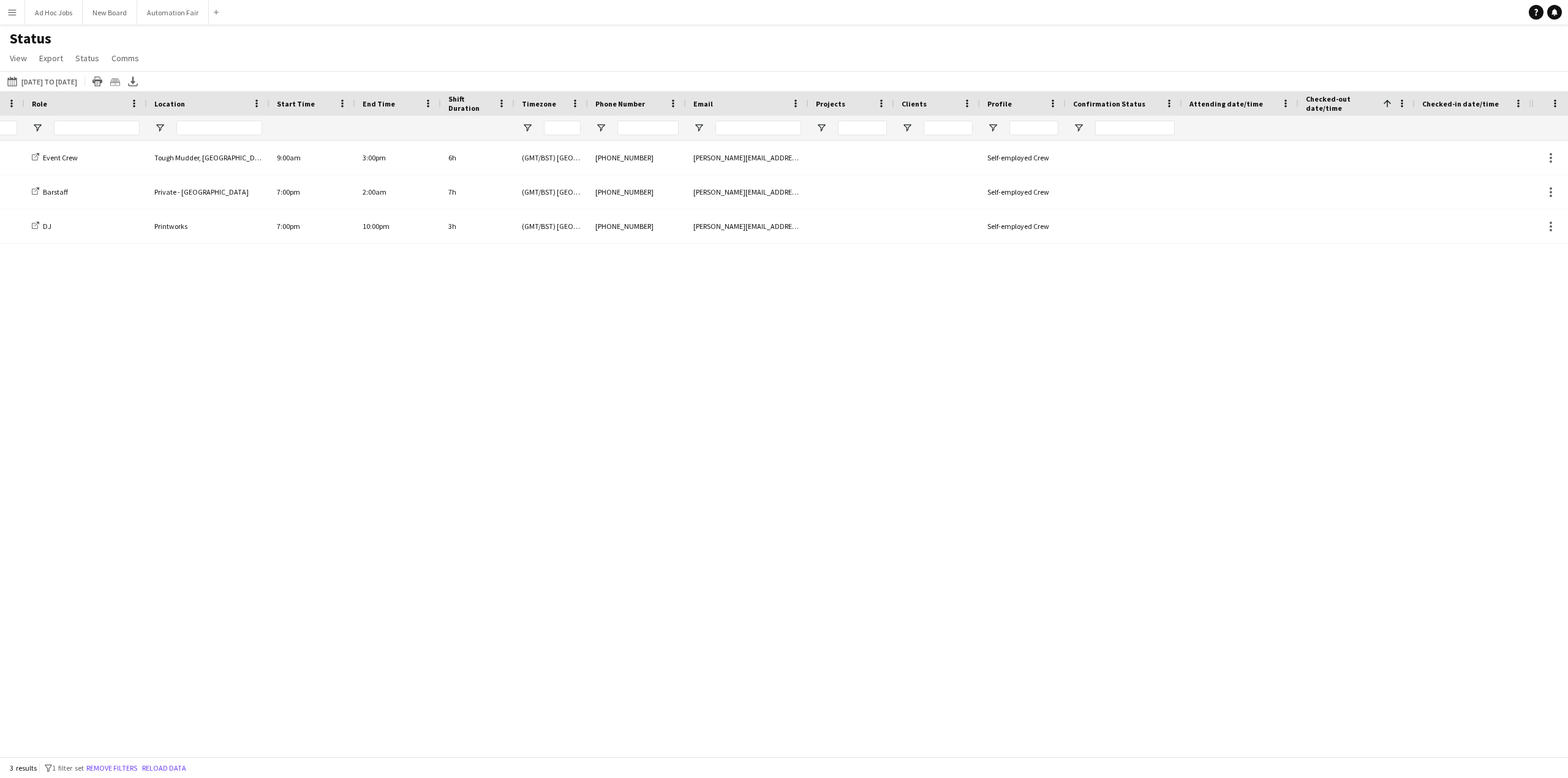
click at [1427, 102] on span "Checked-in date/time" at bounding box center [1460, 104] width 77 height 9
drag, startPoint x: 1448, startPoint y: 101, endPoint x: 1353, endPoint y: 101, distance: 95.0
click at [1539, 108] on div at bounding box center [1537, 103] width 5 height 25
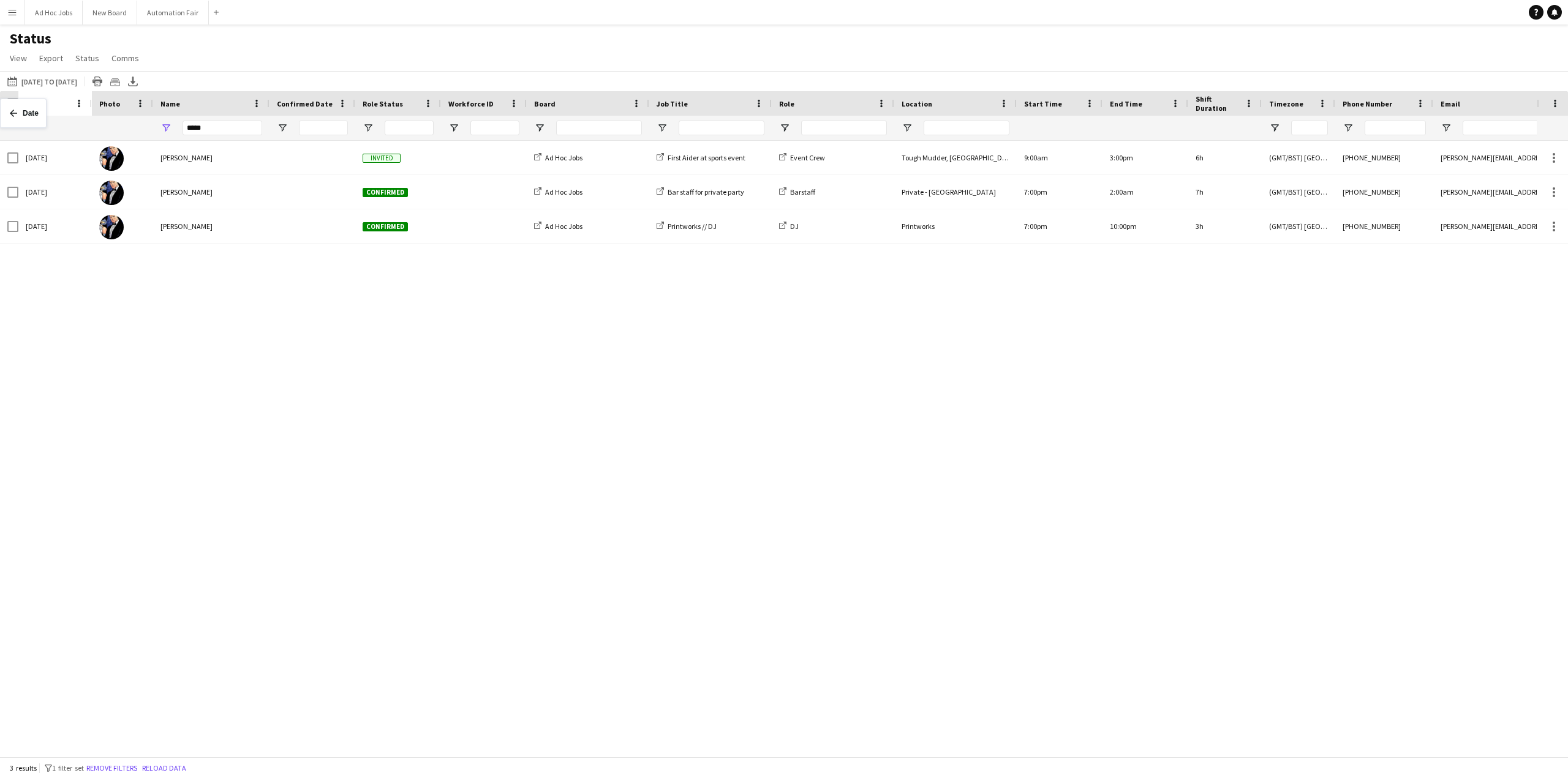
drag, startPoint x: 57, startPoint y: 106, endPoint x: 0, endPoint y: 106, distance: 57.0
drag, startPoint x: 134, startPoint y: 103, endPoint x: 0, endPoint y: 103, distance: 134.0
drag, startPoint x: 41, startPoint y: 101, endPoint x: 121, endPoint y: 103, distance: 80.0
click at [228, 339] on div "Ad Hoc Jobs First Aider at sports event Event Crew Tough Mudder, [GEOGRAPHIC_DA…" at bounding box center [768, 444] width 1537 height 607
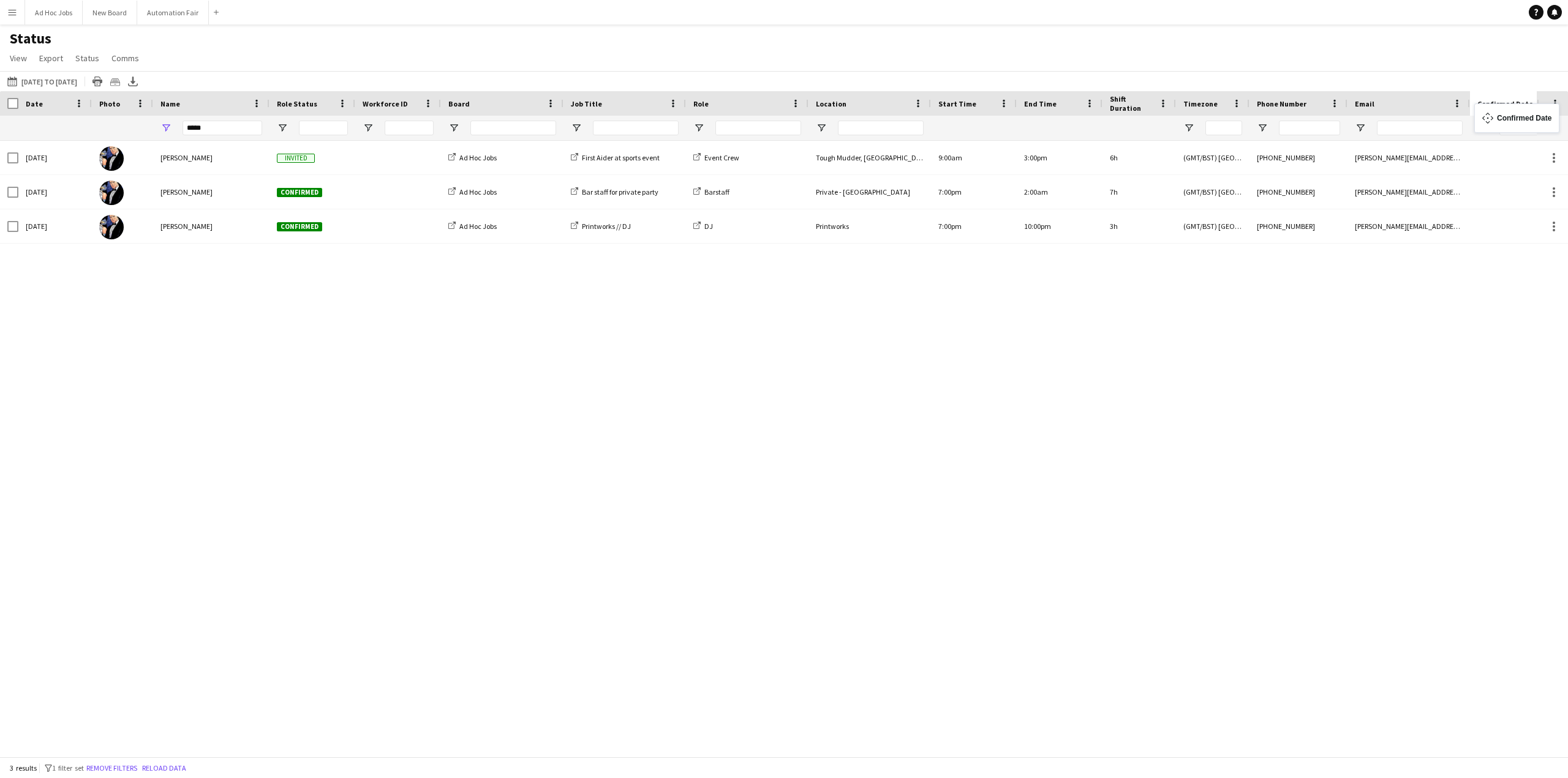
drag, startPoint x: 293, startPoint y: 104, endPoint x: 1482, endPoint y: 111, distance: 1189.0
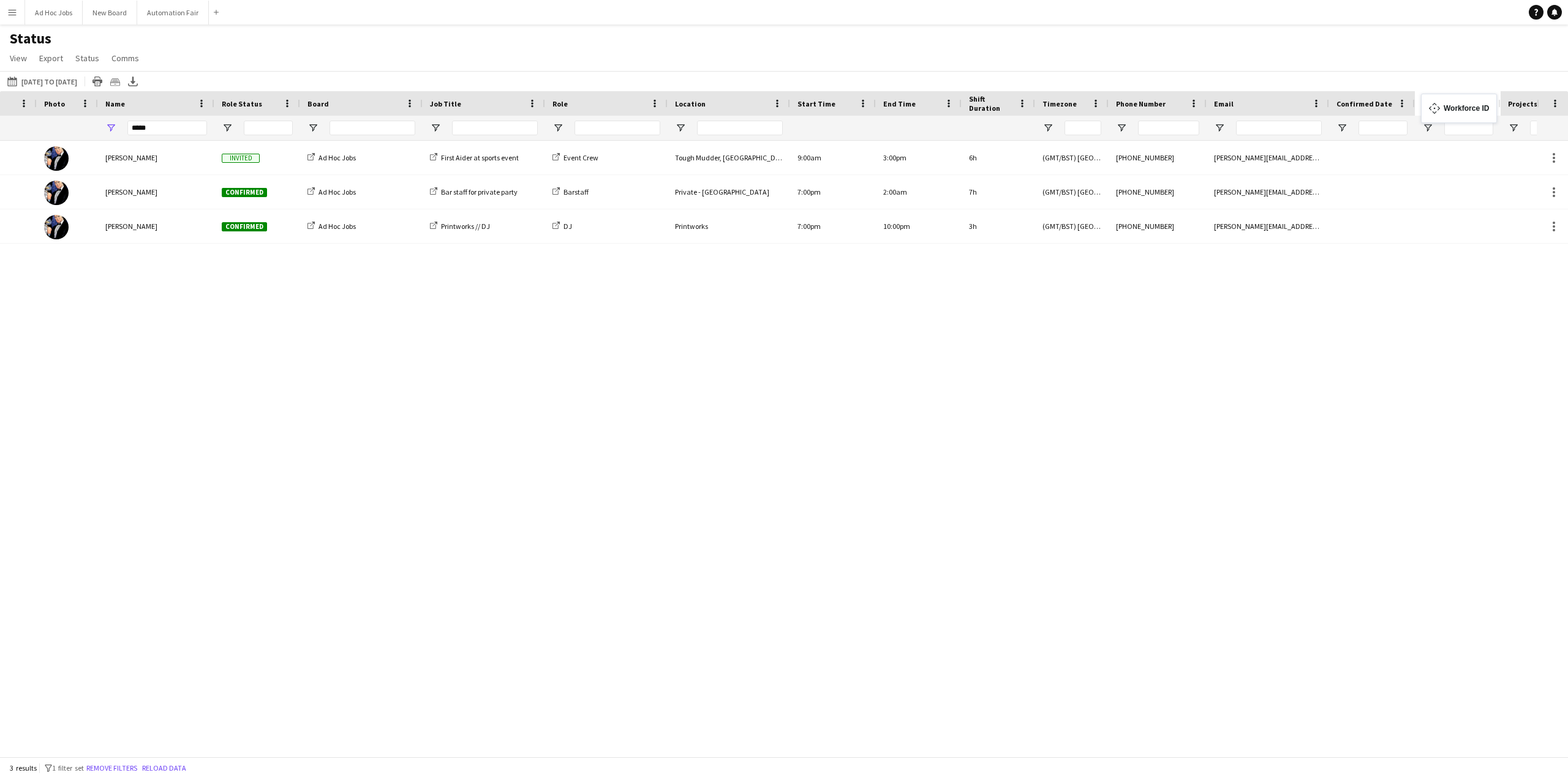
drag, startPoint x: 388, startPoint y: 102, endPoint x: 1427, endPoint y: 101, distance: 1039.0
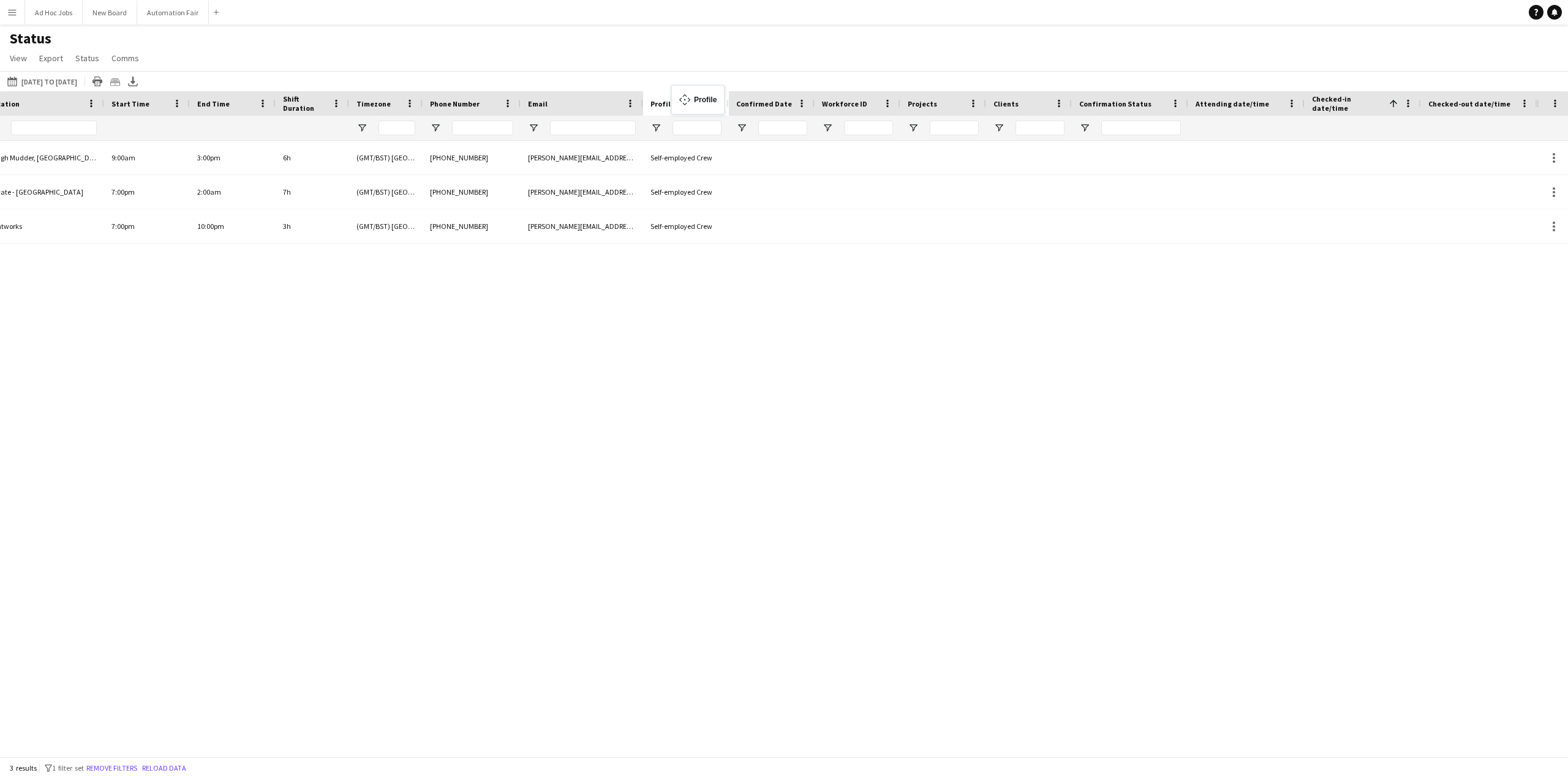
drag, startPoint x: 1027, startPoint y: 99, endPoint x: 678, endPoint y: 93, distance: 349.1
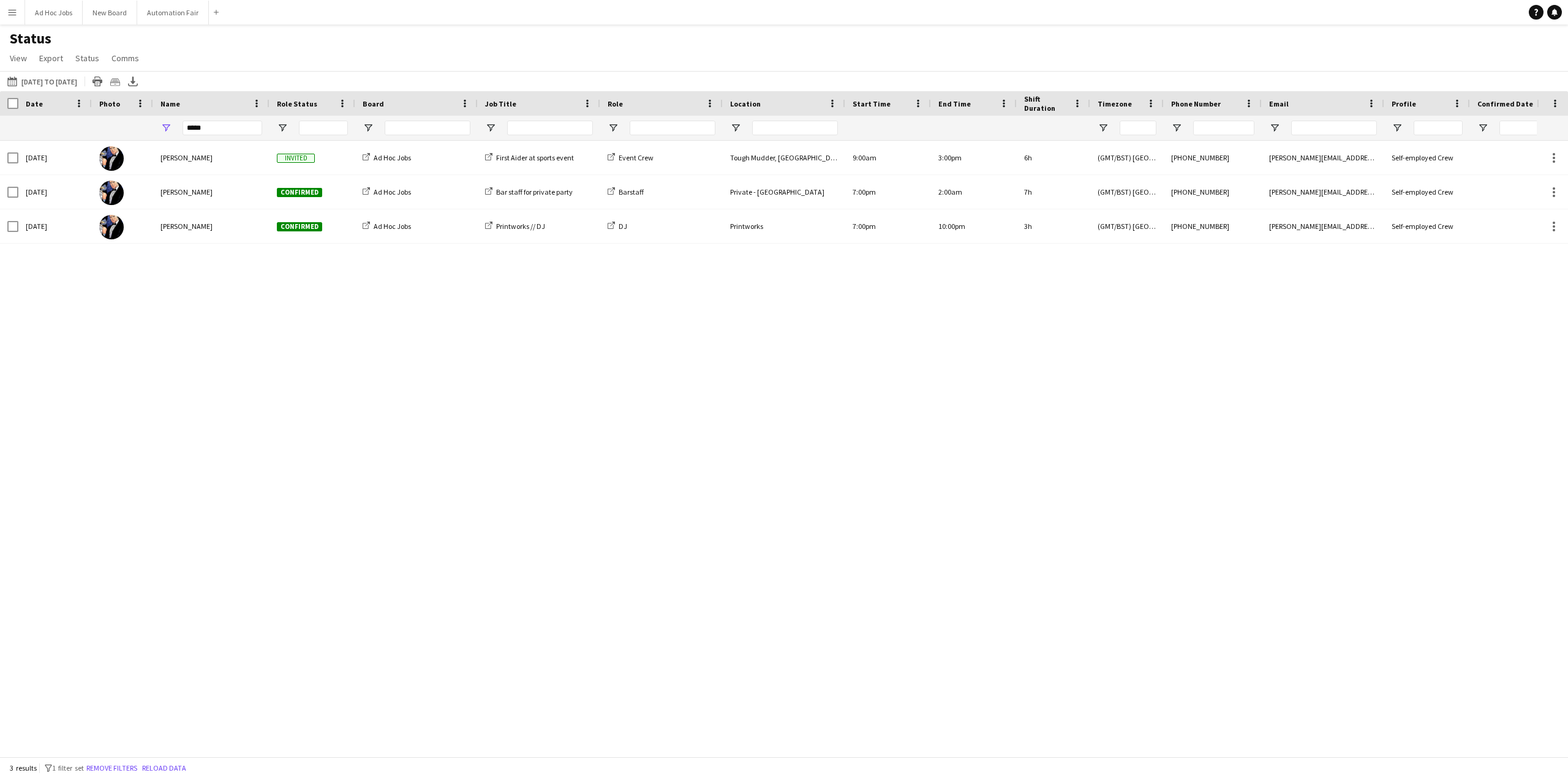
click at [153, 360] on div "Event Crew Tough Mudder, [GEOGRAPHIC_DATA] 9:00am 3:00pm 6h (GMT/BST) [GEOGRAPH…" at bounding box center [768, 444] width 1537 height 607
click at [411, 498] on div "Event Crew Tough Mudder, [GEOGRAPHIC_DATA] 9:00am 3:00pm 6h (GMT/BST) [GEOGRAPH…" at bounding box center [768, 444] width 1537 height 607
click at [237, 129] on input "*****" at bounding box center [223, 128] width 80 height 15
drag, startPoint x: 242, startPoint y: 127, endPoint x: 158, endPoint y: 126, distance: 84.0
click at [158, 126] on div "*****" at bounding box center [211, 128] width 116 height 25
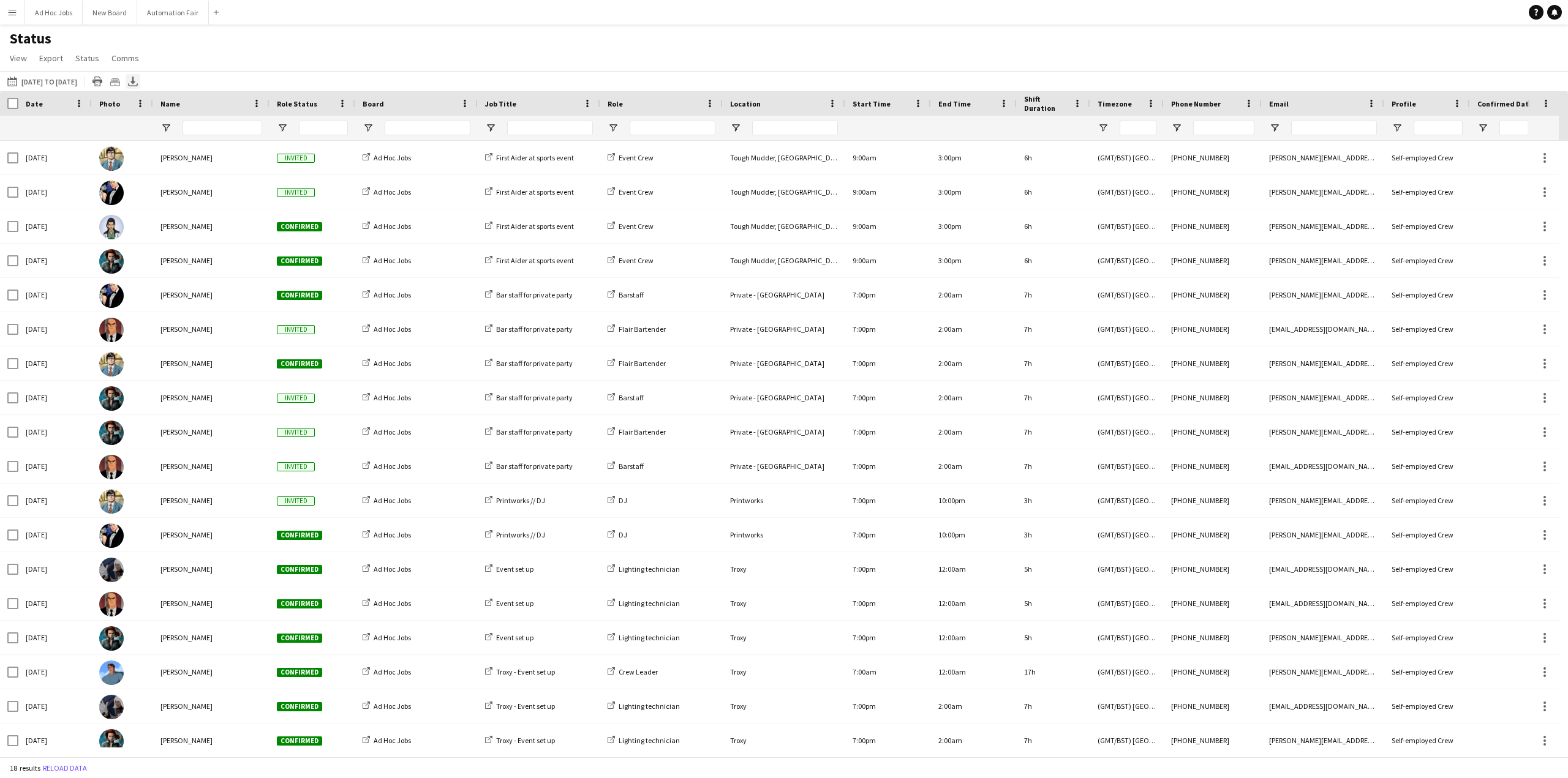
click at [135, 81] on icon at bounding box center [133, 80] width 5 height 8
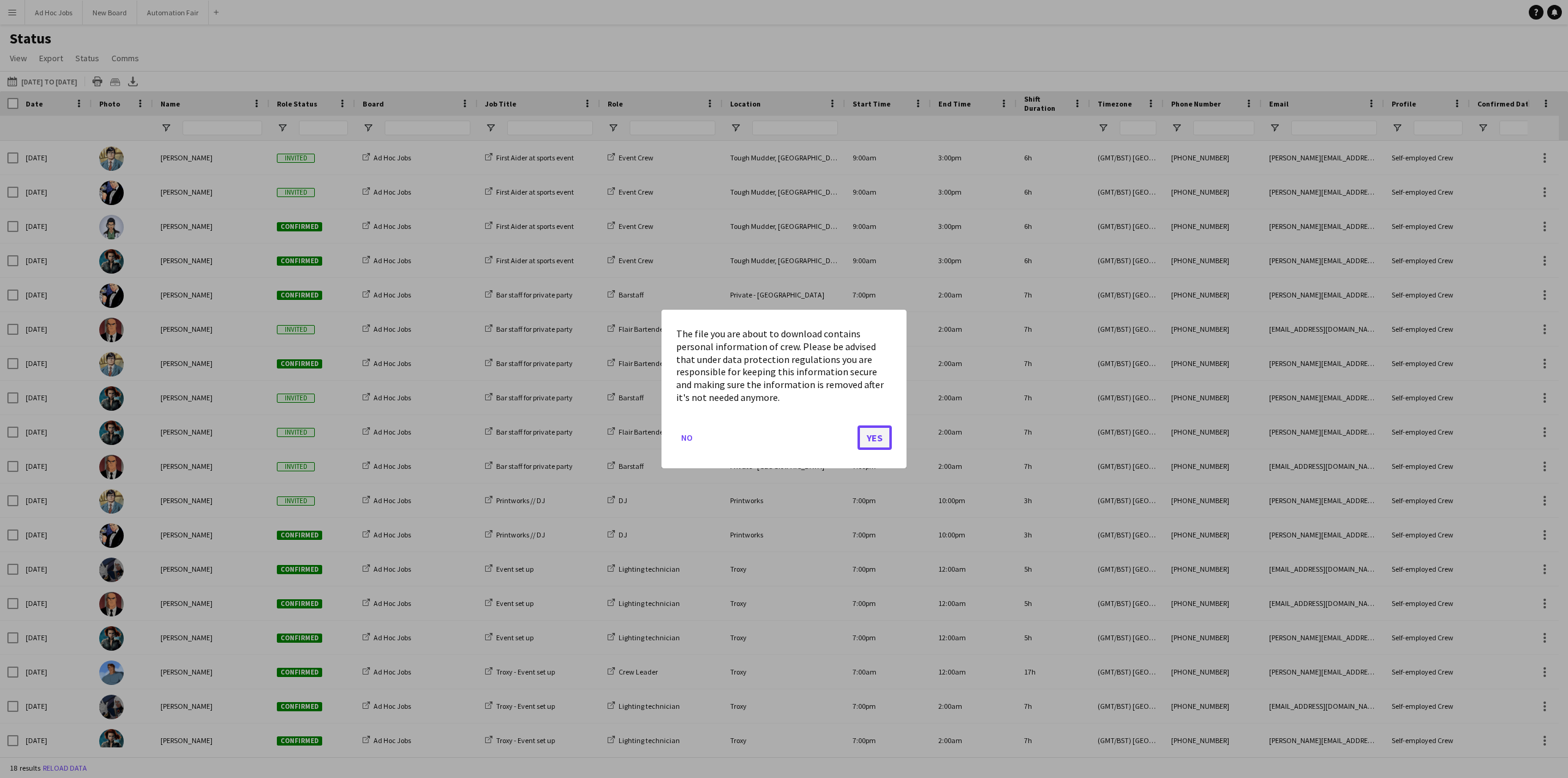
click at [877, 438] on button "Yes" at bounding box center [875, 438] width 34 height 25
